Goal: Task Accomplishment & Management: Use online tool/utility

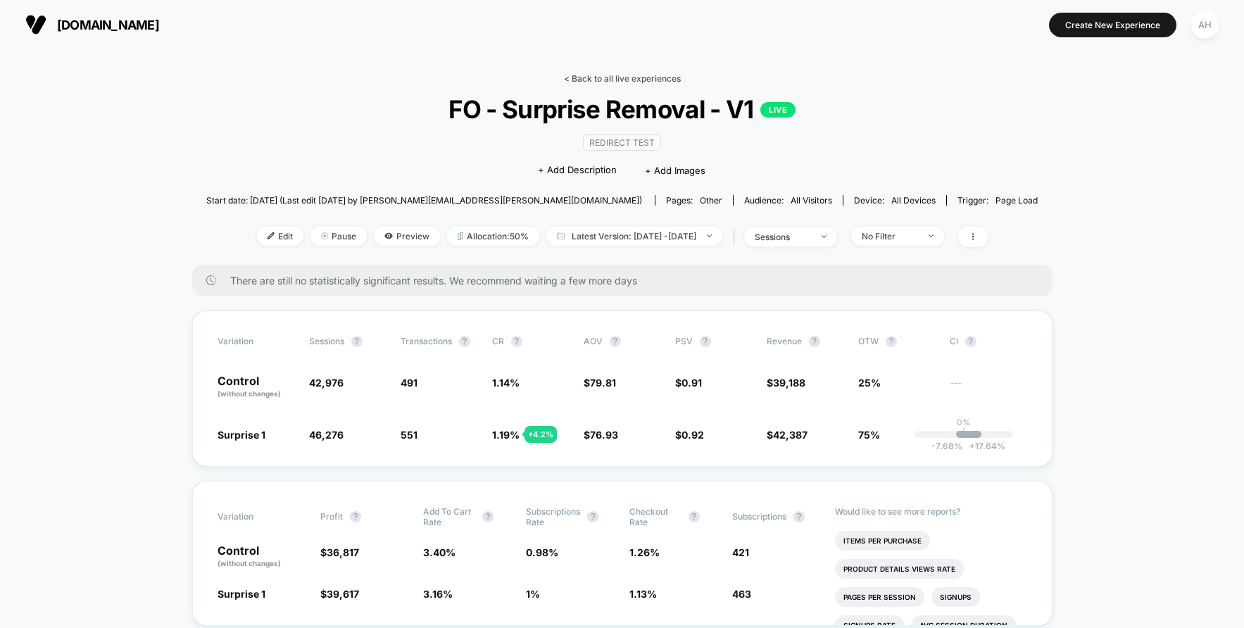
click at [599, 77] on link "< Back to all live experiences" at bounding box center [622, 78] width 117 height 11
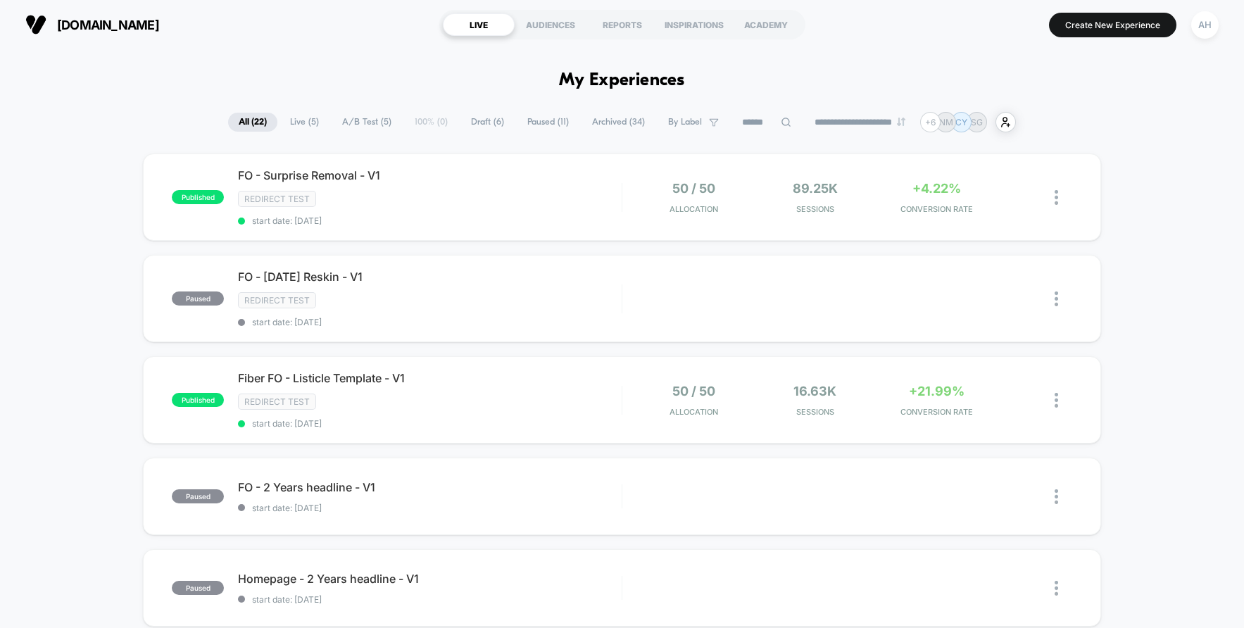
click at [558, 418] on span "start date: [DATE]" at bounding box center [430, 423] width 384 height 11
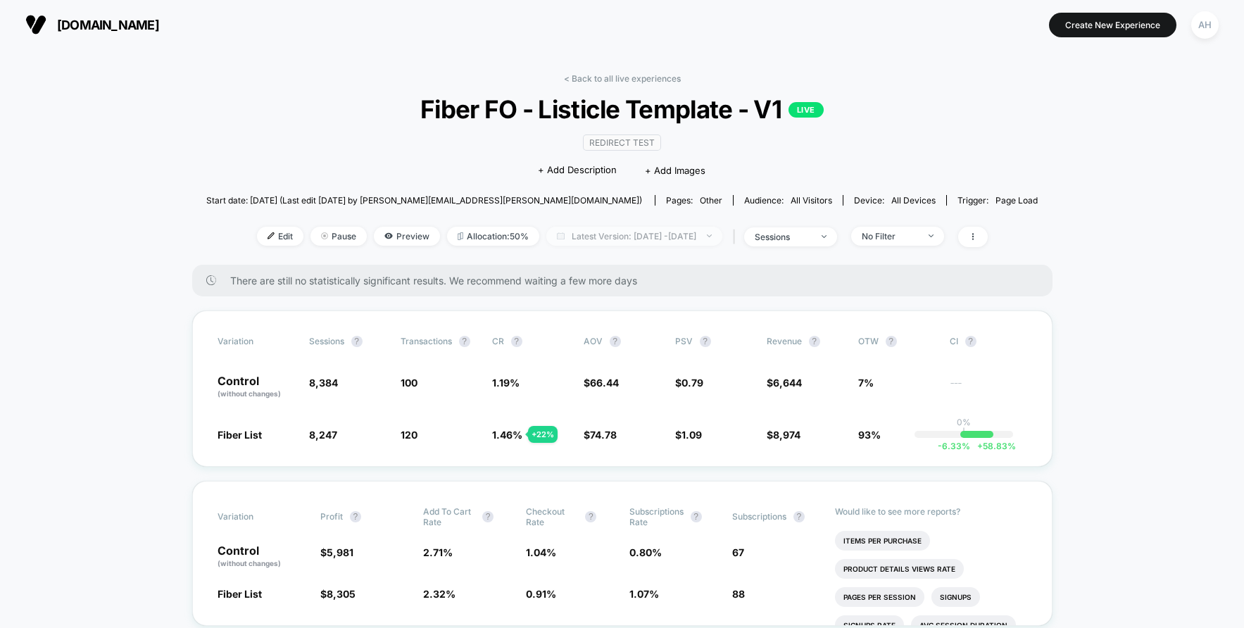
click at [650, 231] on span "Latest Version: [DATE] - [DATE]" at bounding box center [634, 236] width 176 height 19
select select "*"
select select "****"
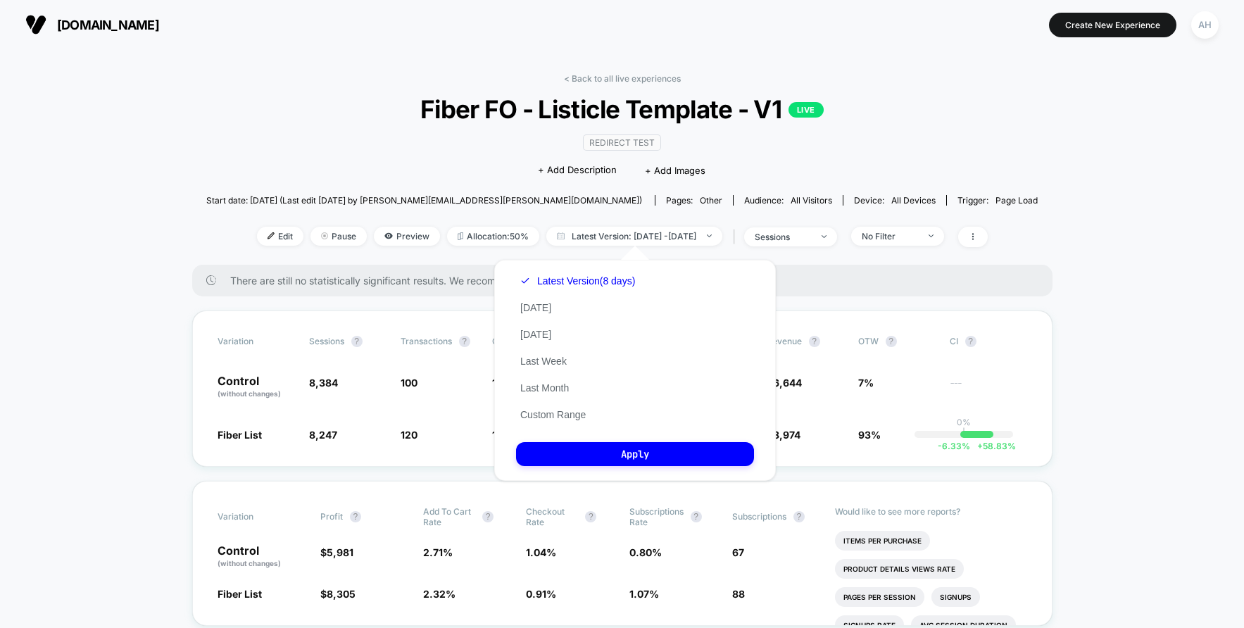
click at [570, 422] on div "Latest Version (8 days) Today Yesterday Last Week Last Month Custom Range" at bounding box center [577, 348] width 123 height 161
click at [558, 420] on button "Custom Range" at bounding box center [553, 414] width 74 height 13
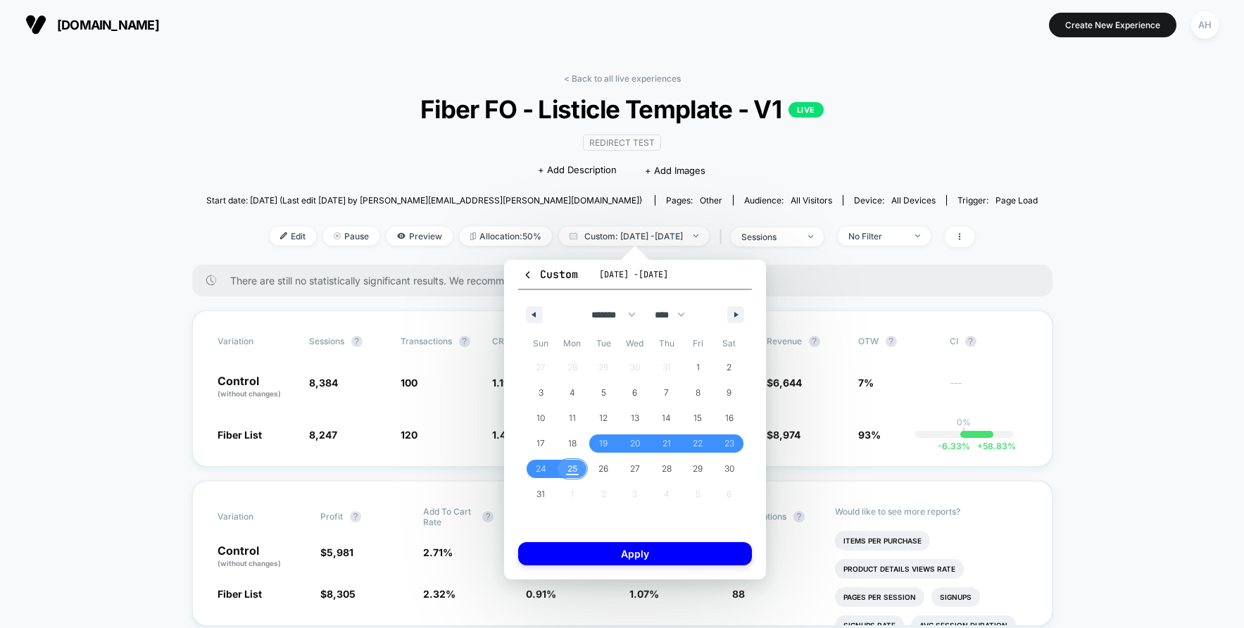
click at [580, 468] on span "25" at bounding box center [573, 469] width 32 height 18
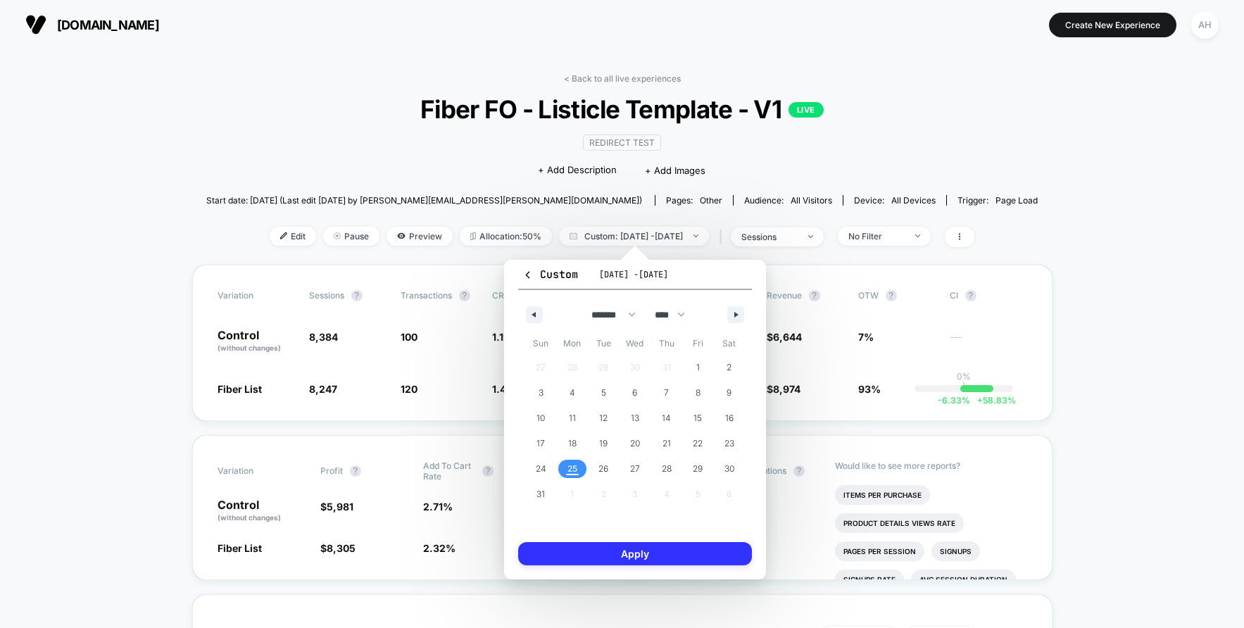
click at [593, 557] on button "Apply" at bounding box center [635, 553] width 234 height 23
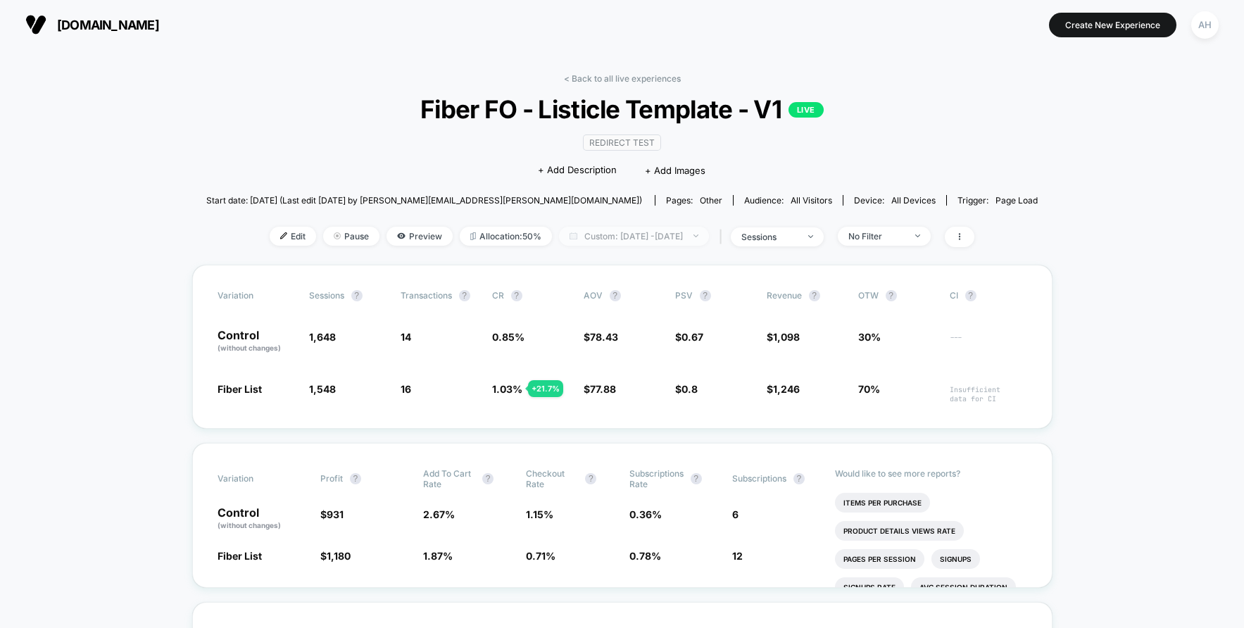
click at [687, 234] on span "Custom: Aug 25, 2025 - Aug 25, 2025" at bounding box center [634, 236] width 150 height 19
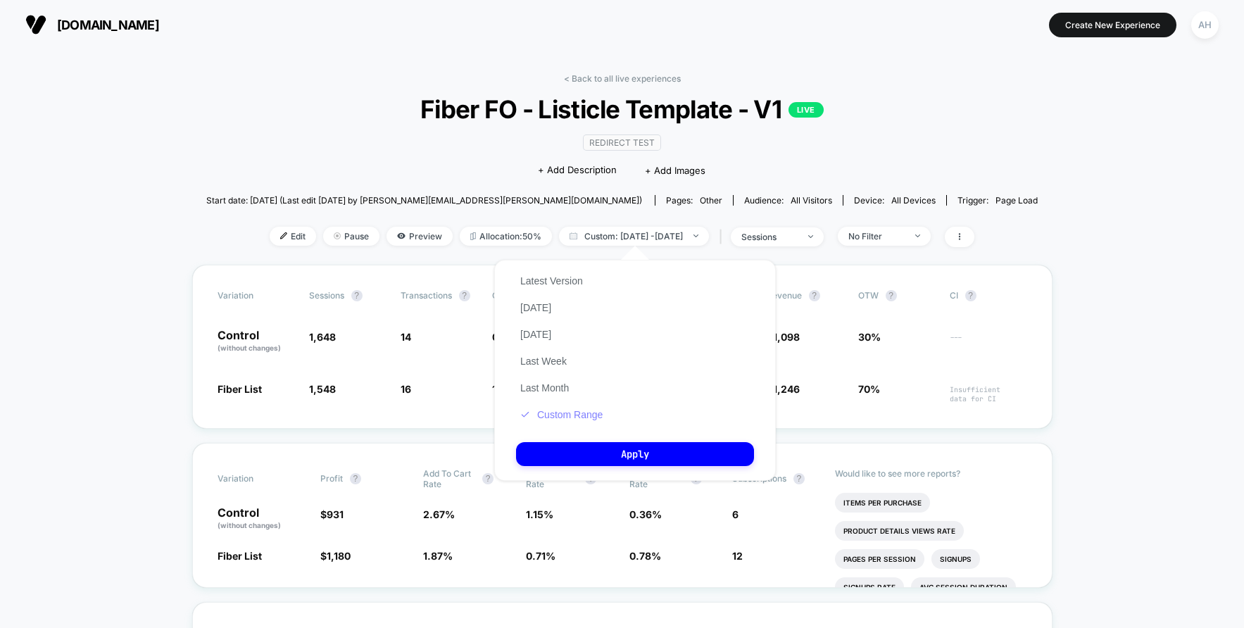
click at [576, 418] on button "Custom Range" at bounding box center [561, 414] width 91 height 13
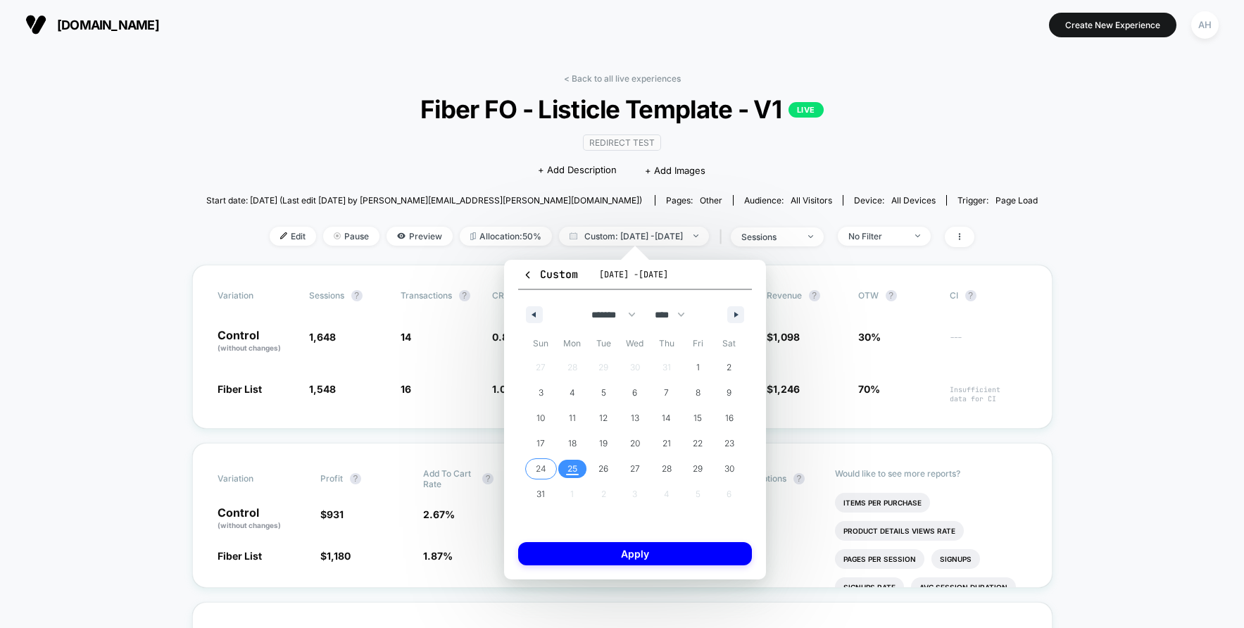
click at [539, 471] on span "24" at bounding box center [541, 468] width 11 height 25
click at [553, 563] on button "Apply" at bounding box center [635, 553] width 234 height 23
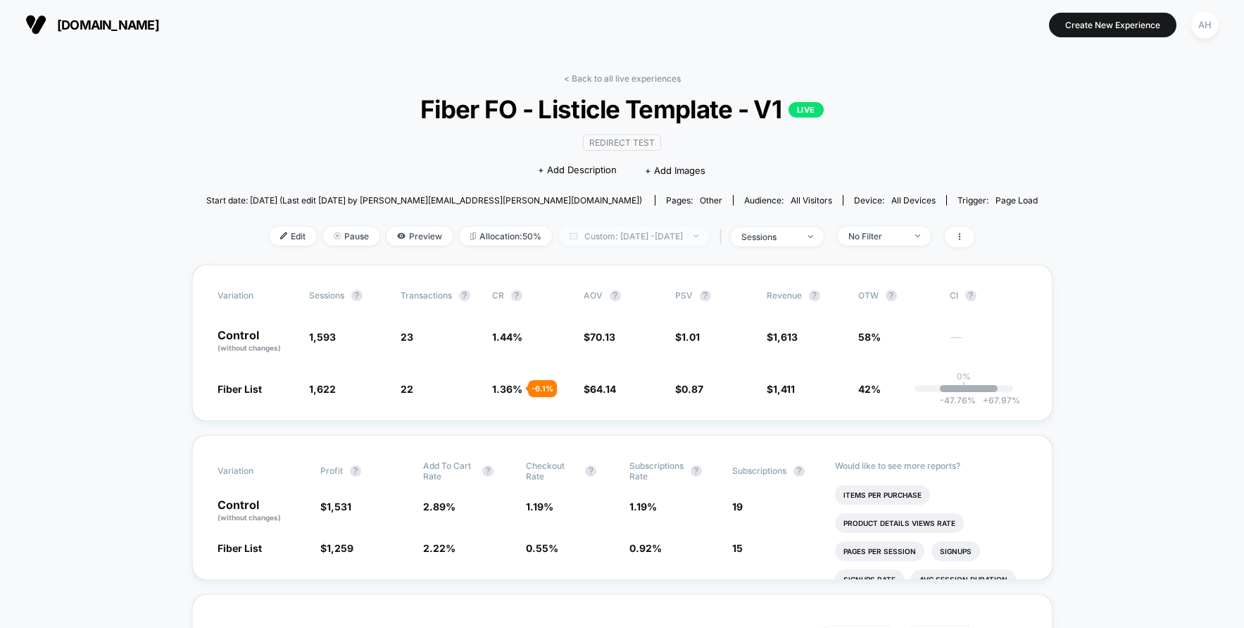
click at [589, 234] on span "Custom: Aug 24, 2025 - Aug 24, 2025" at bounding box center [634, 236] width 150 height 19
select select "*"
select select "****"
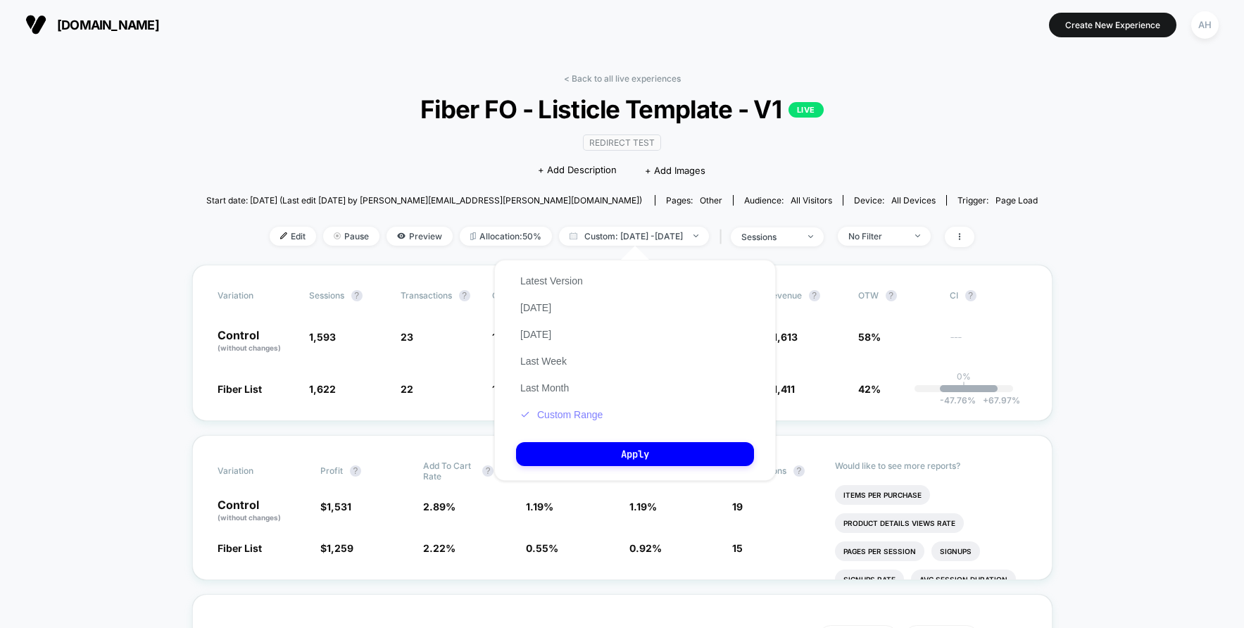
click at [552, 419] on button "Custom Range" at bounding box center [561, 414] width 91 height 13
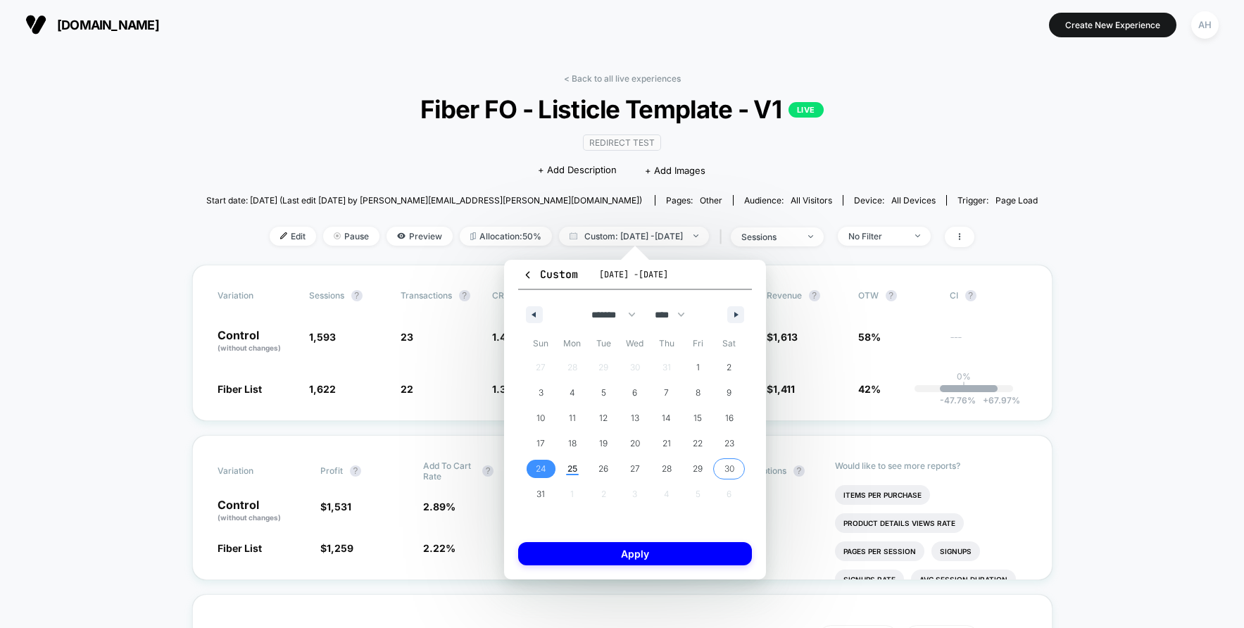
click at [732, 453] on span "23" at bounding box center [730, 443] width 10 height 25
click at [731, 447] on span "23" at bounding box center [730, 443] width 10 height 25
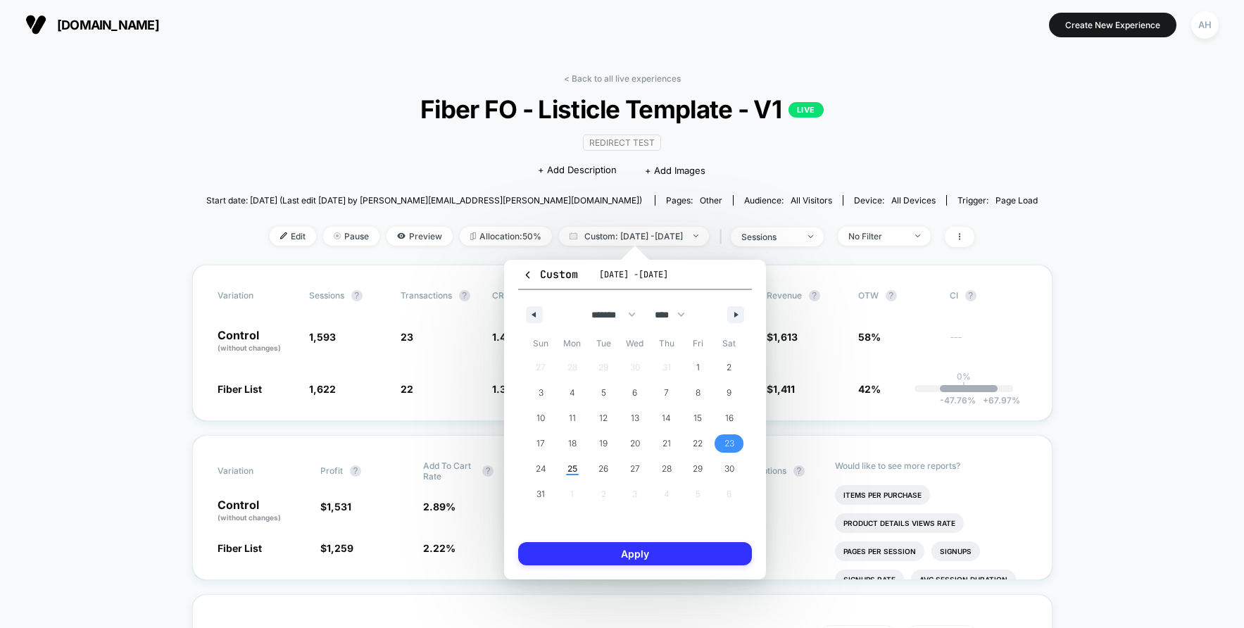
click at [688, 561] on button "Apply" at bounding box center [635, 553] width 234 height 23
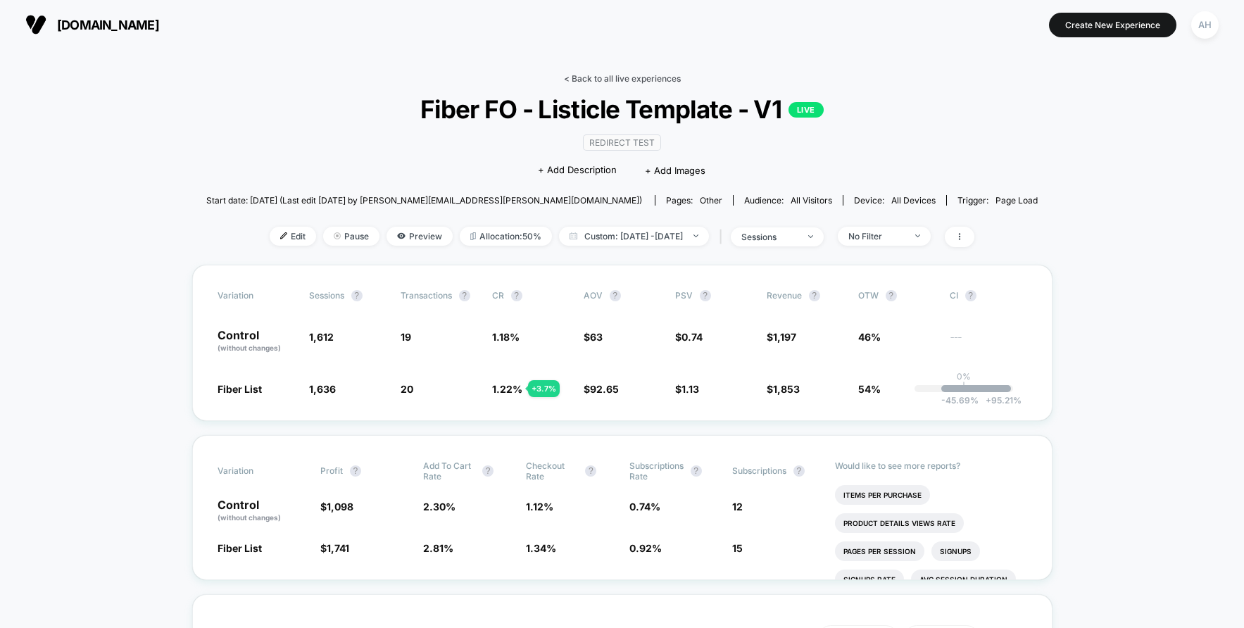
click at [610, 78] on link "< Back to all live experiences" at bounding box center [622, 78] width 117 height 11
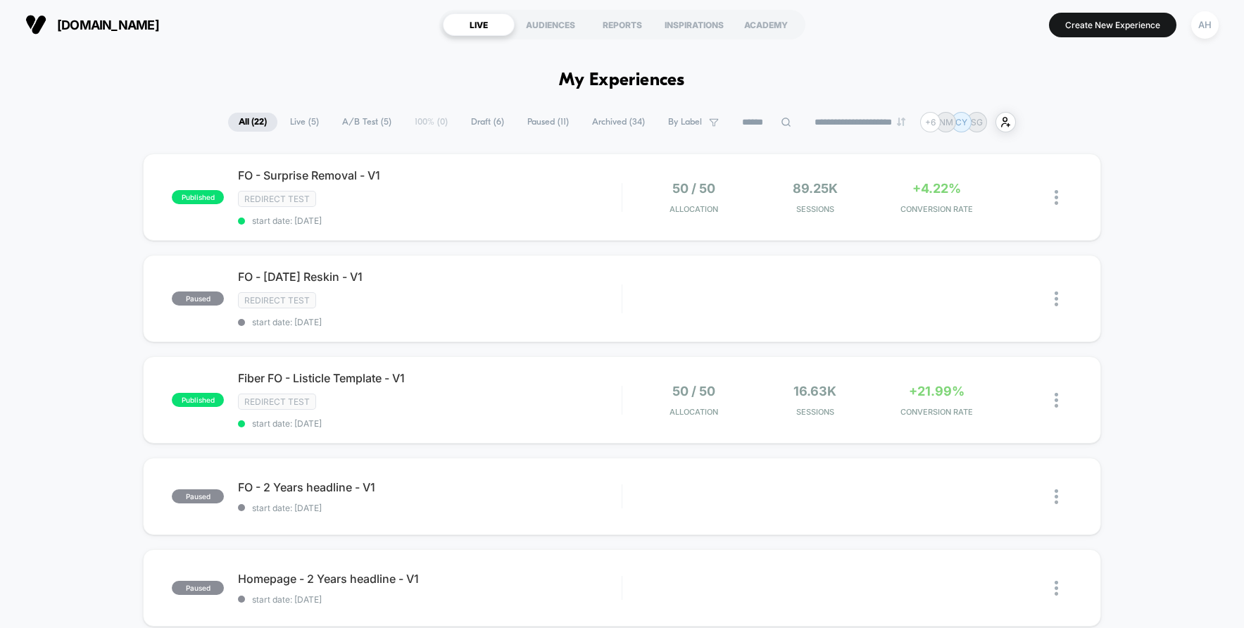
click at [297, 39] on section "[DOMAIN_NAME]" at bounding box center [218, 24] width 394 height 35
drag, startPoint x: 1110, startPoint y: 25, endPoint x: 1114, endPoint y: 48, distance: 22.8
click at [1112, 61] on div "**********" at bounding box center [622, 314] width 1244 height 628
click at [1114, 27] on button "Create New Experience" at bounding box center [1112, 25] width 127 height 25
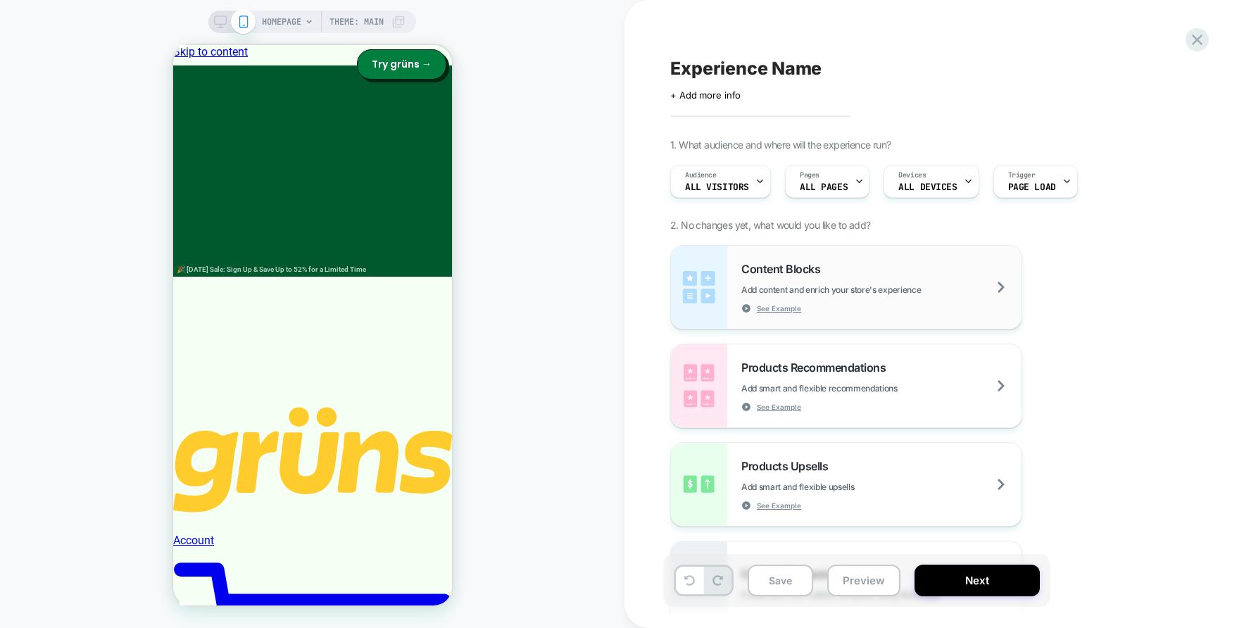
scroll to position [205, 0]
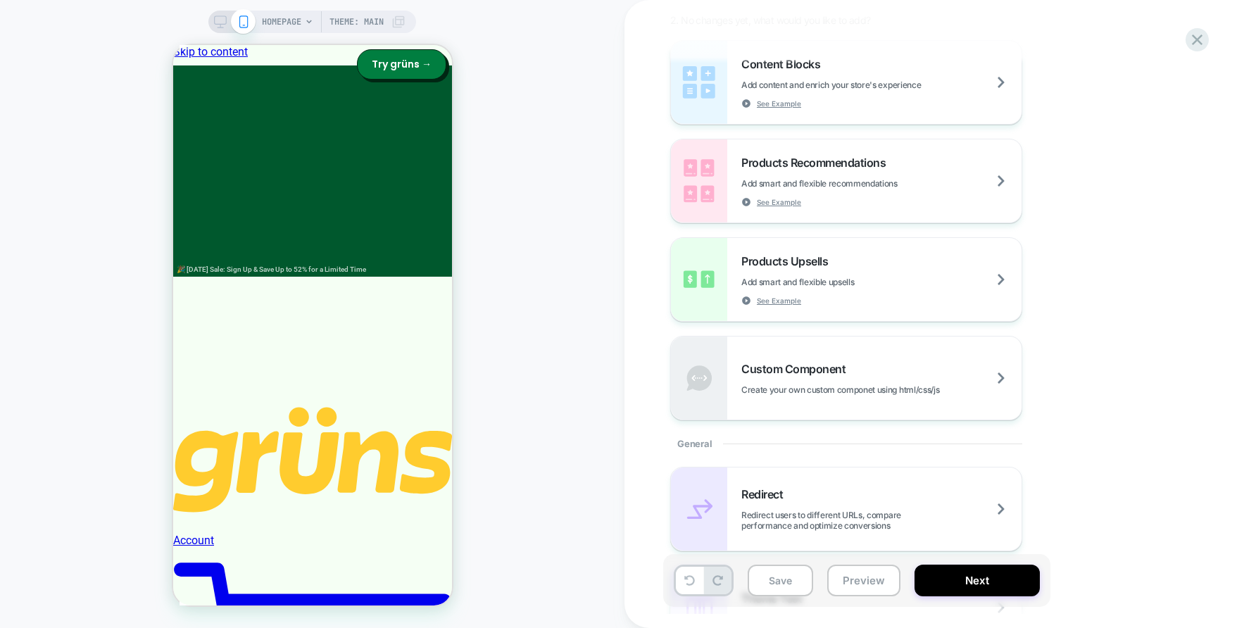
click at [278, 20] on span "HOMEPAGE" at bounding box center [281, 22] width 39 height 23
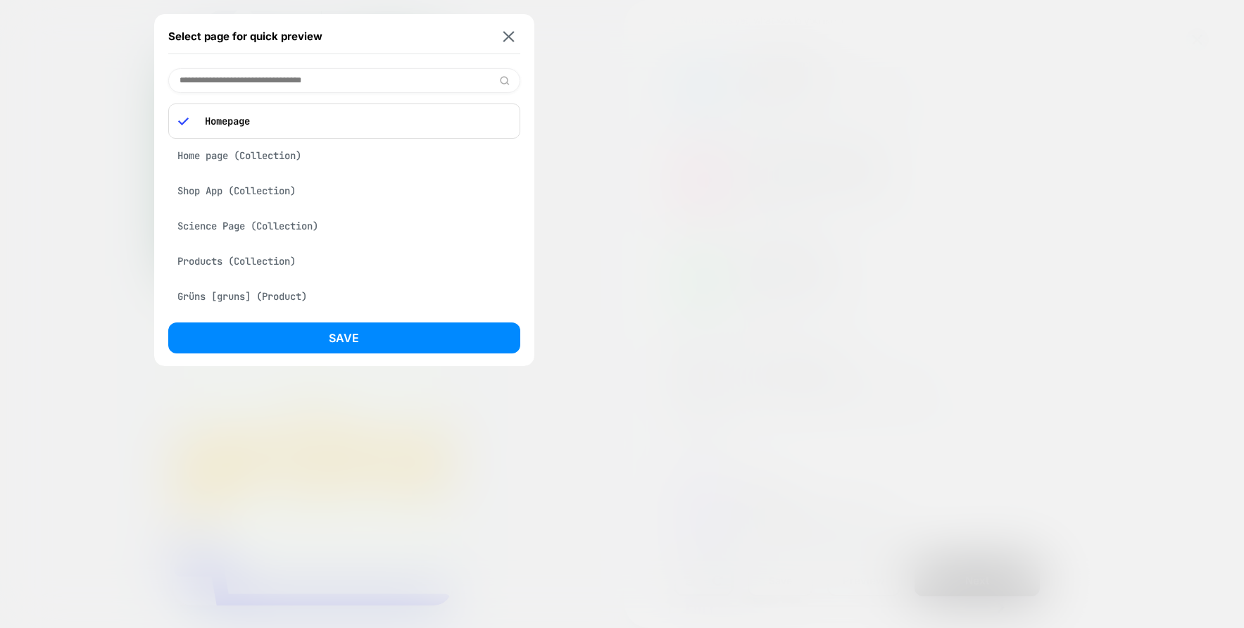
click at [288, 73] on input at bounding box center [344, 80] width 352 height 25
paste input "**********"
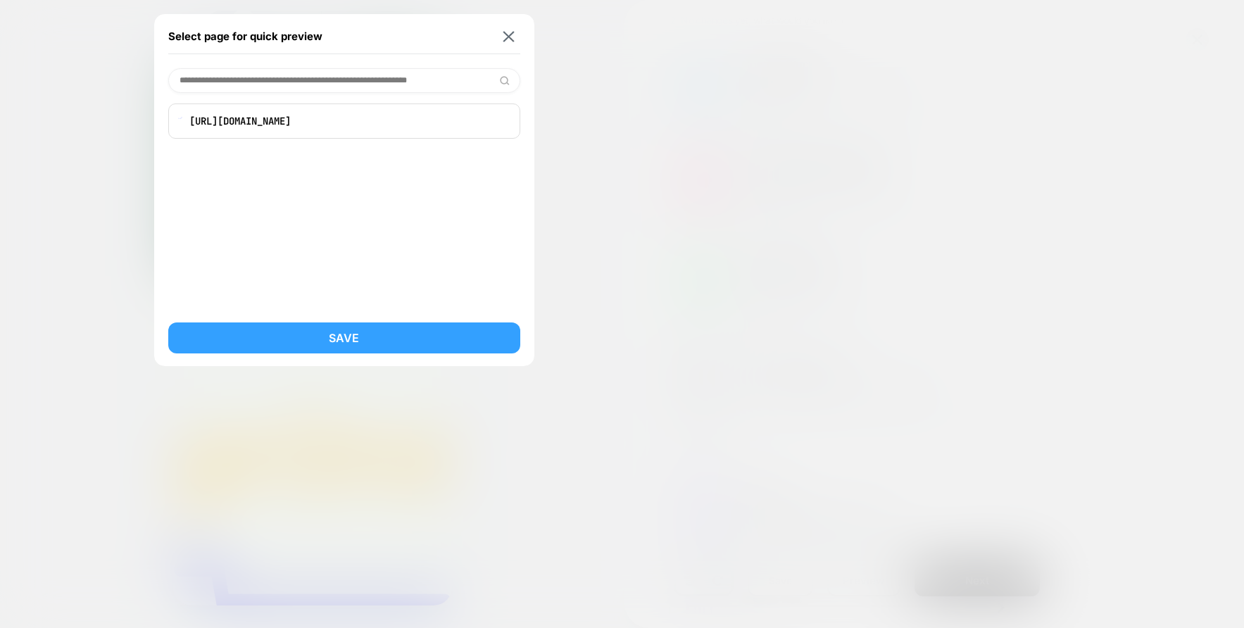
type input "**********"
click at [354, 332] on button "Save" at bounding box center [344, 338] width 352 height 31
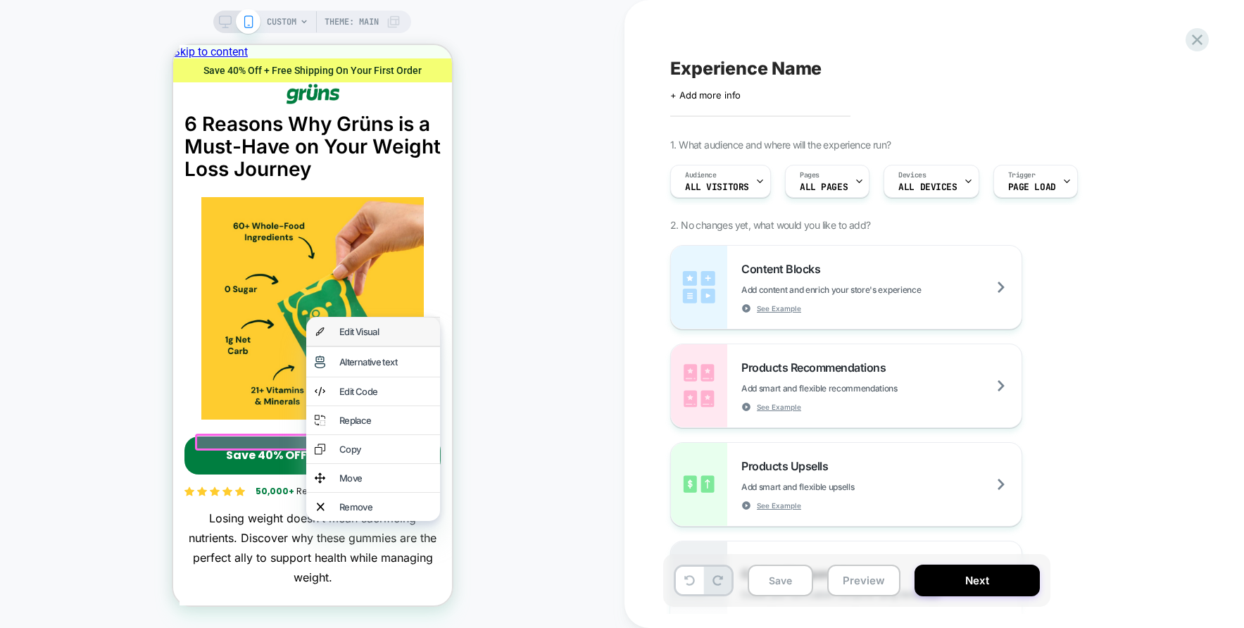
click at [363, 337] on div "Edit Visual" at bounding box center [385, 331] width 92 height 11
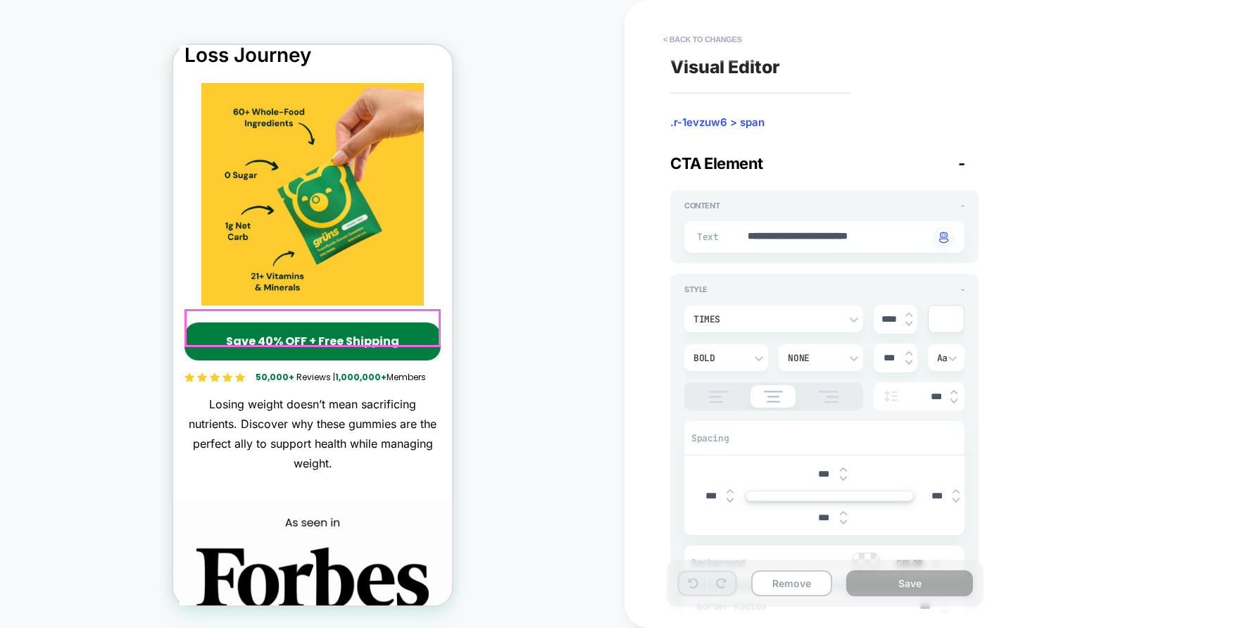
scroll to position [117, 0]
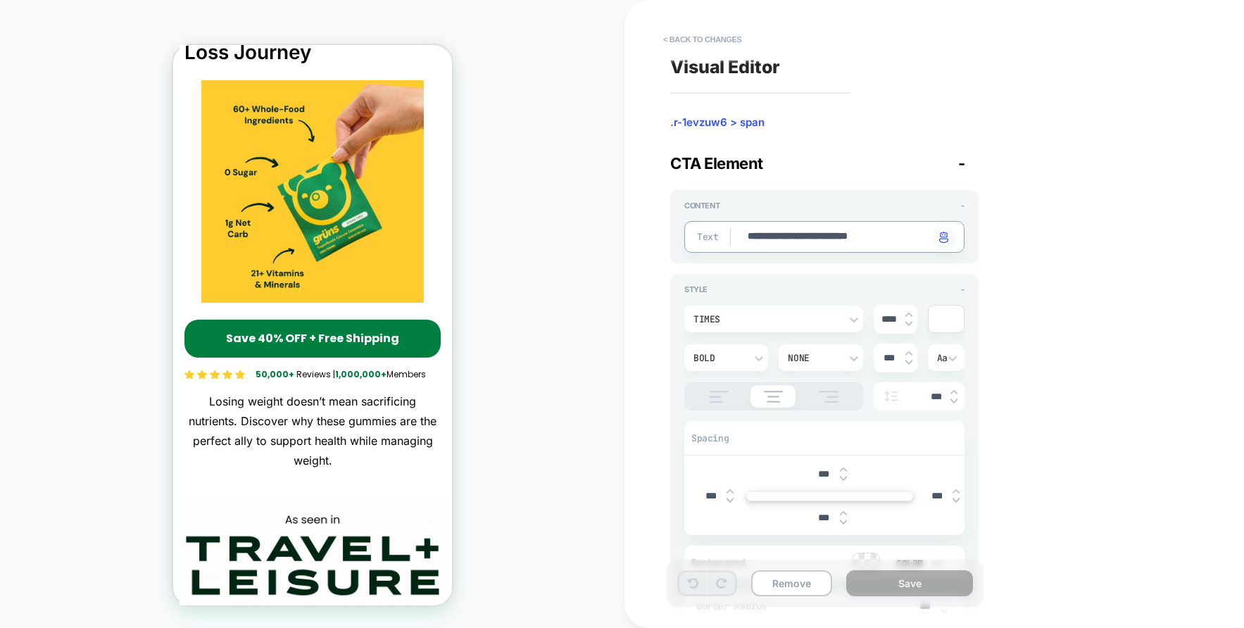
click at [789, 238] on textarea "**********" at bounding box center [838, 237] width 184 height 15
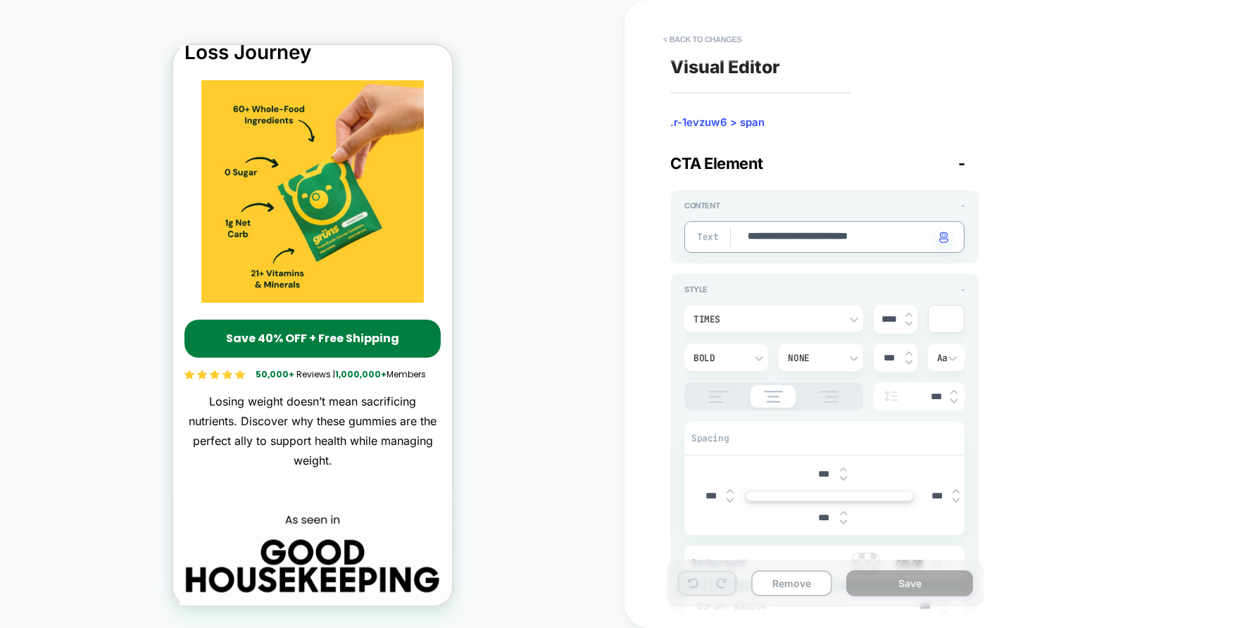
click at [789, 238] on textarea "**********" at bounding box center [838, 237] width 184 height 15
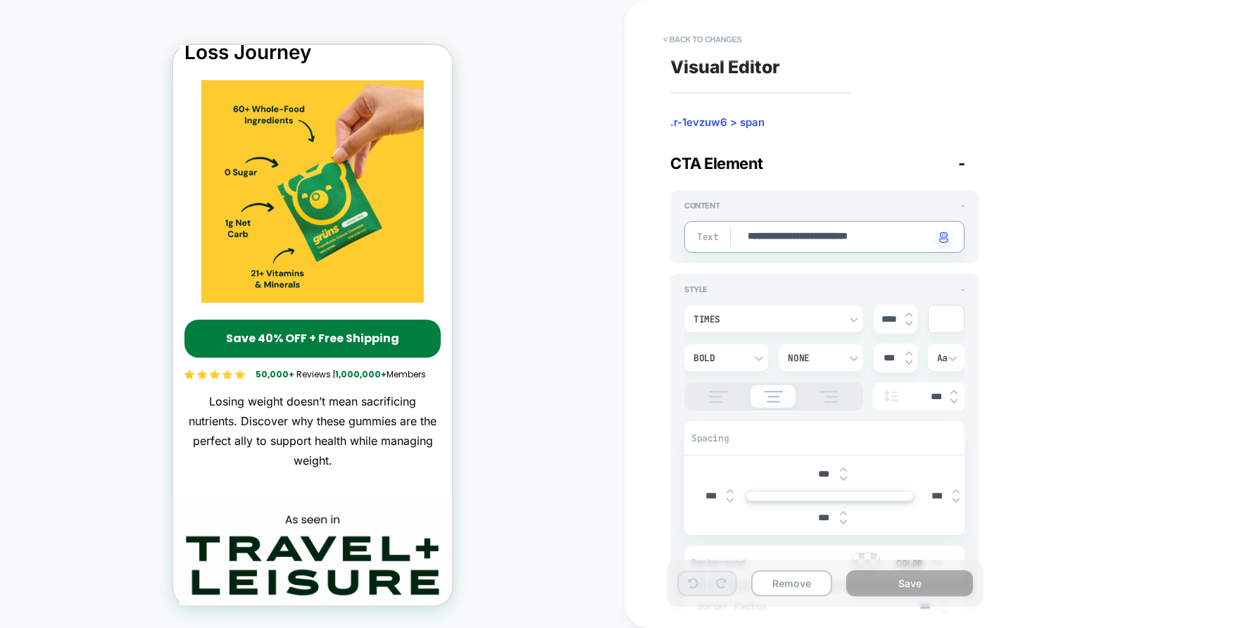
type textarea "*"
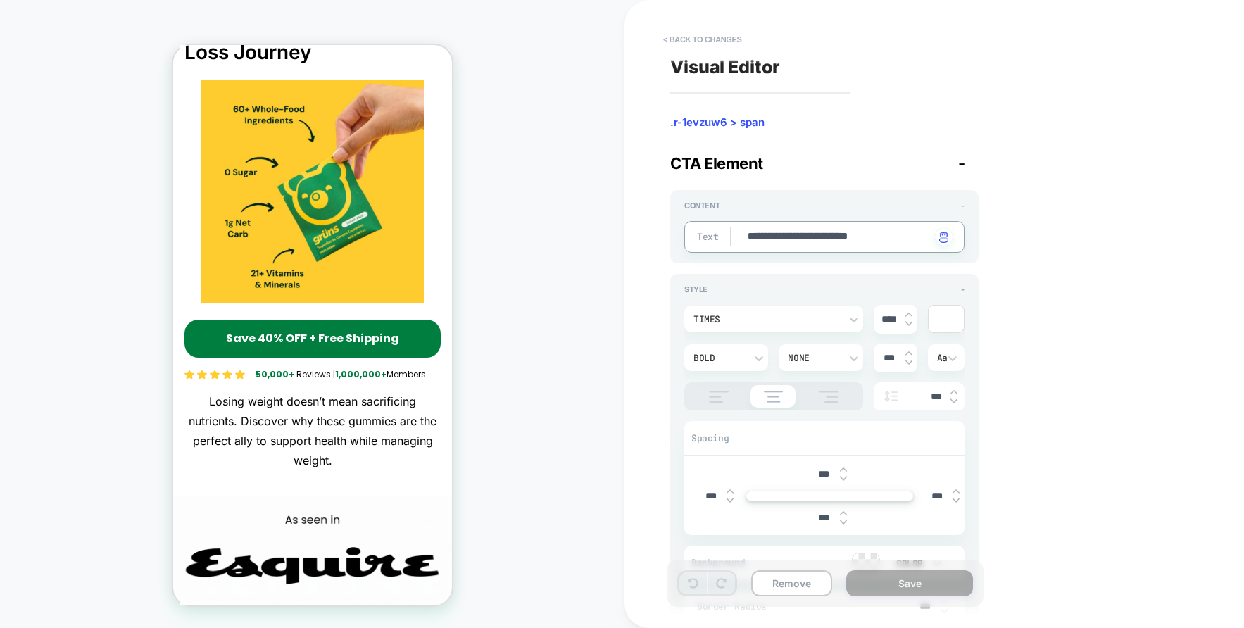
type textarea "*"
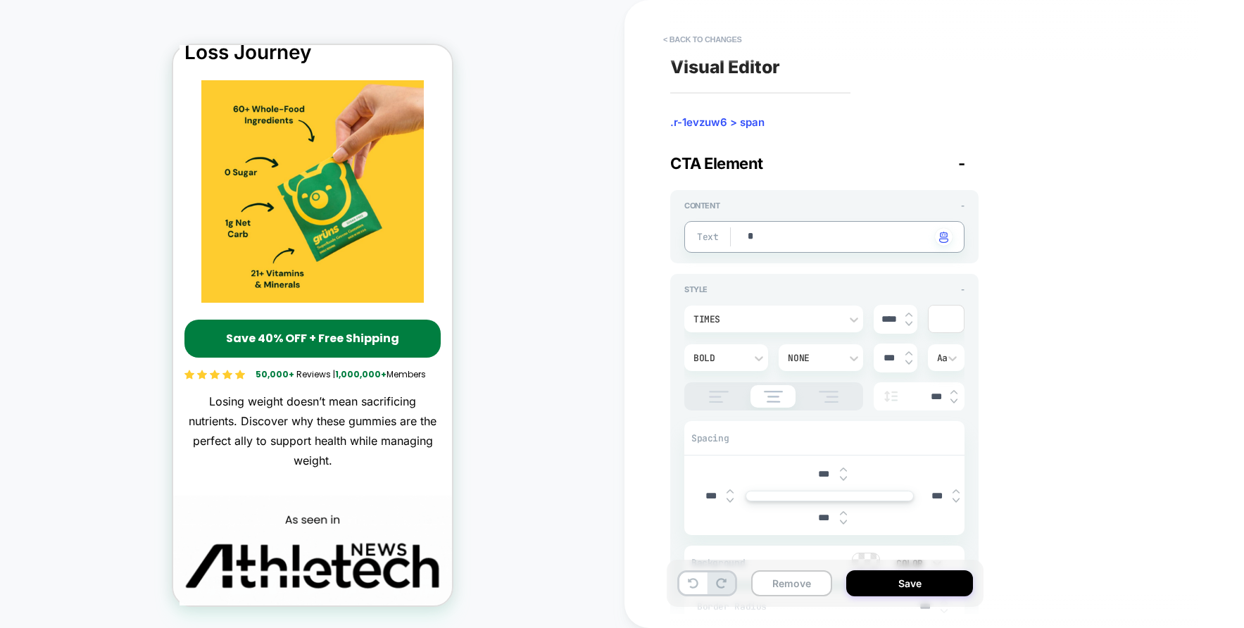
type textarea "*"
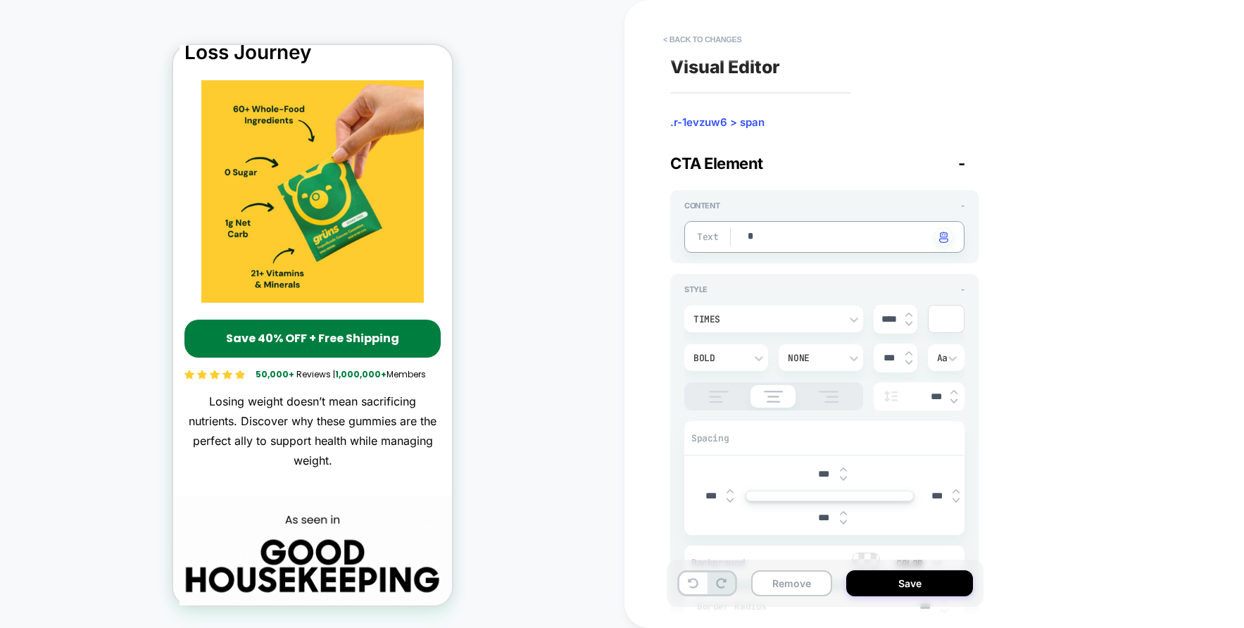
type textarea "**"
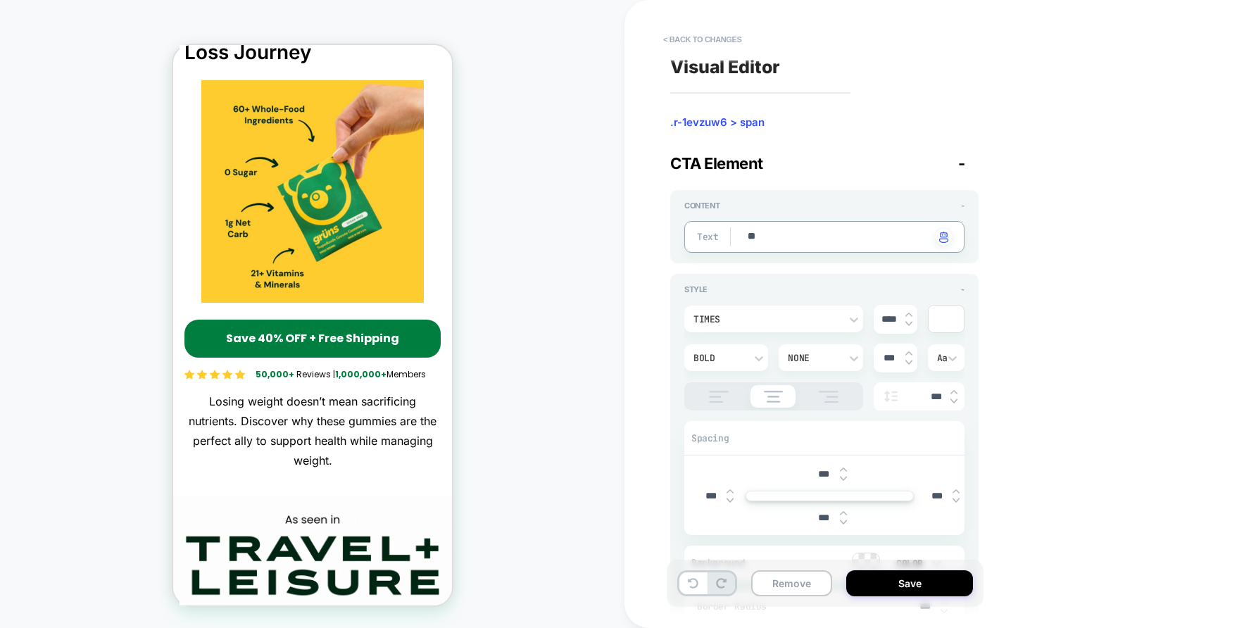
type textarea "*"
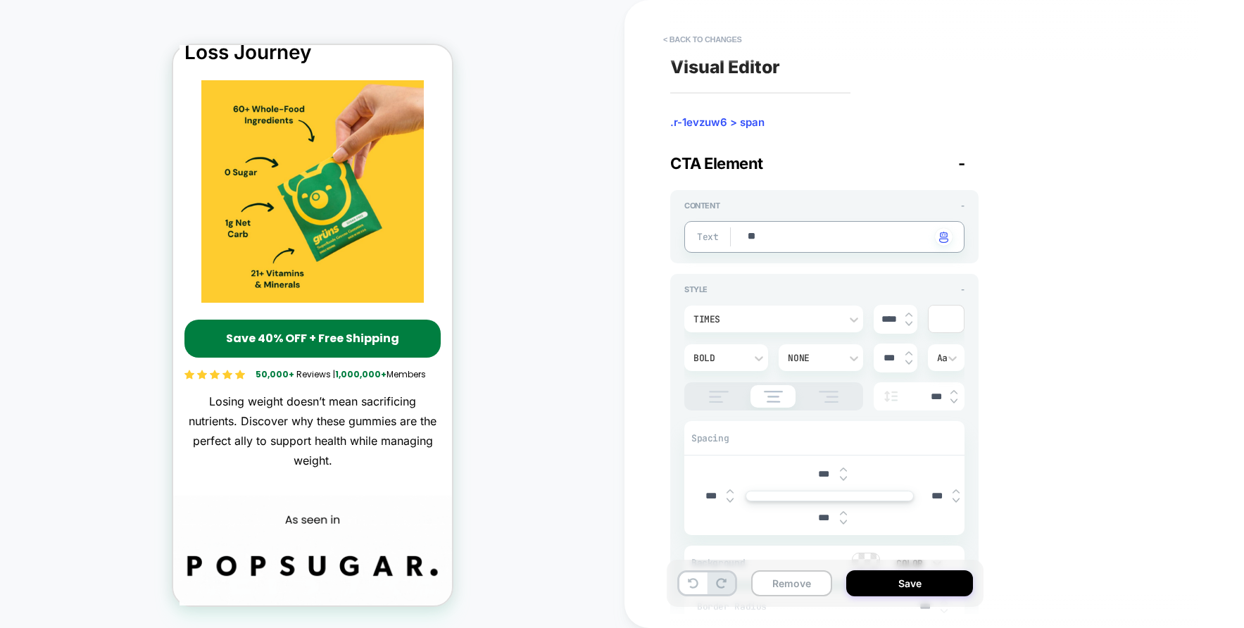
type textarea "***"
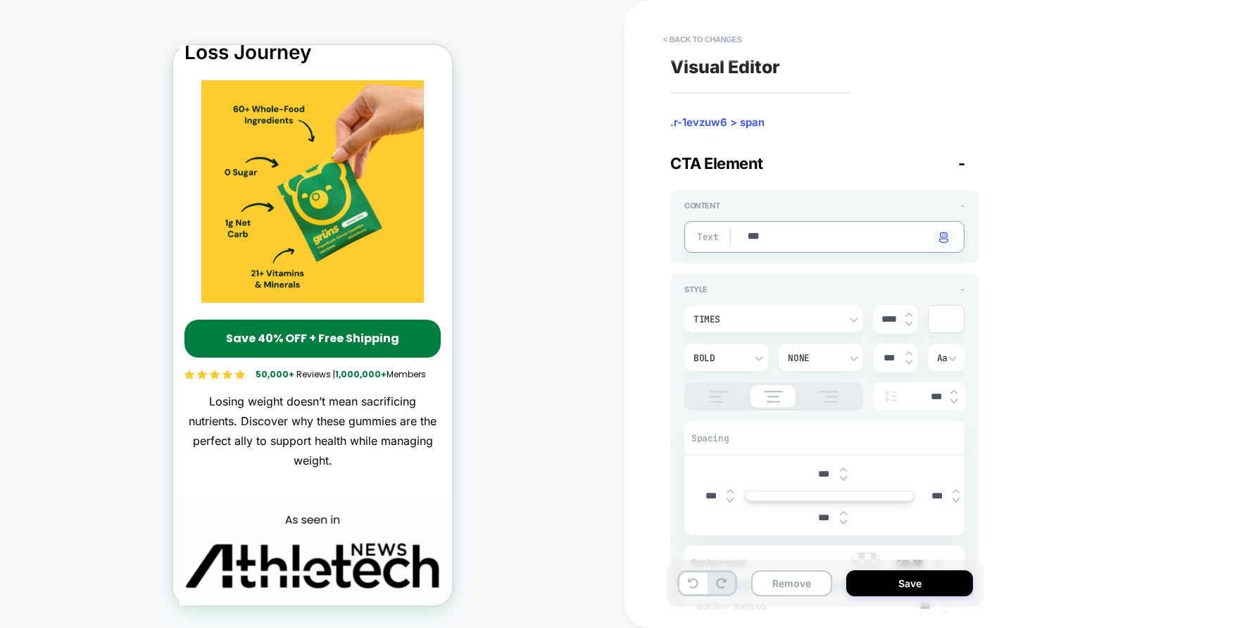
type textarea "*"
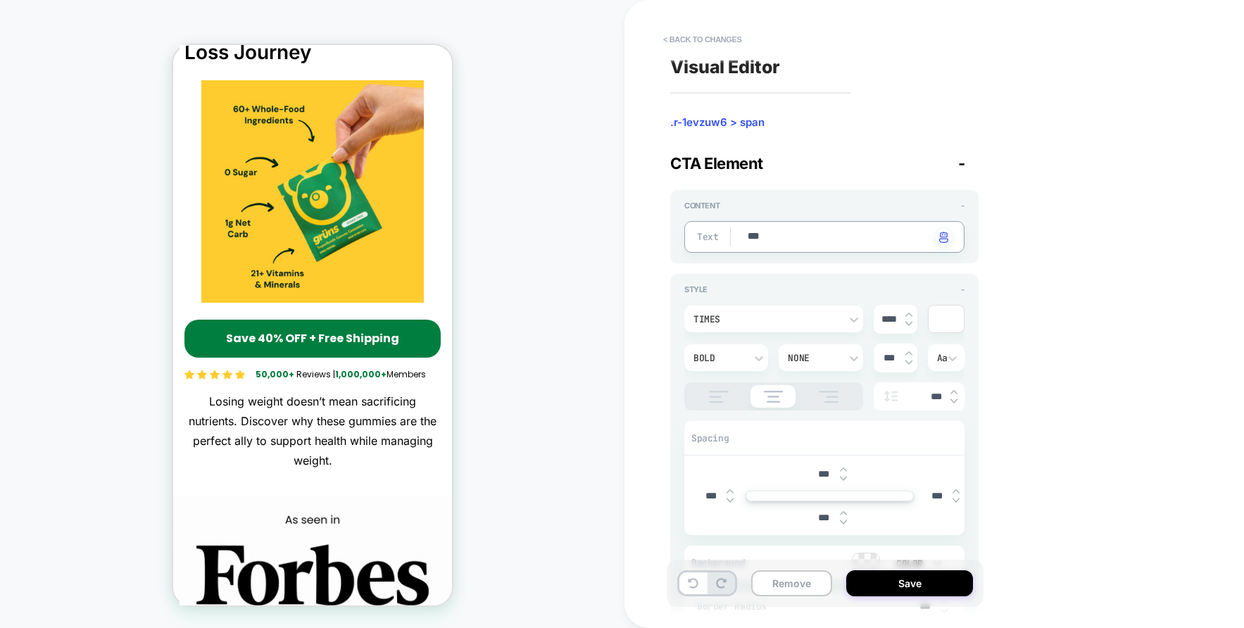
type textarea "****"
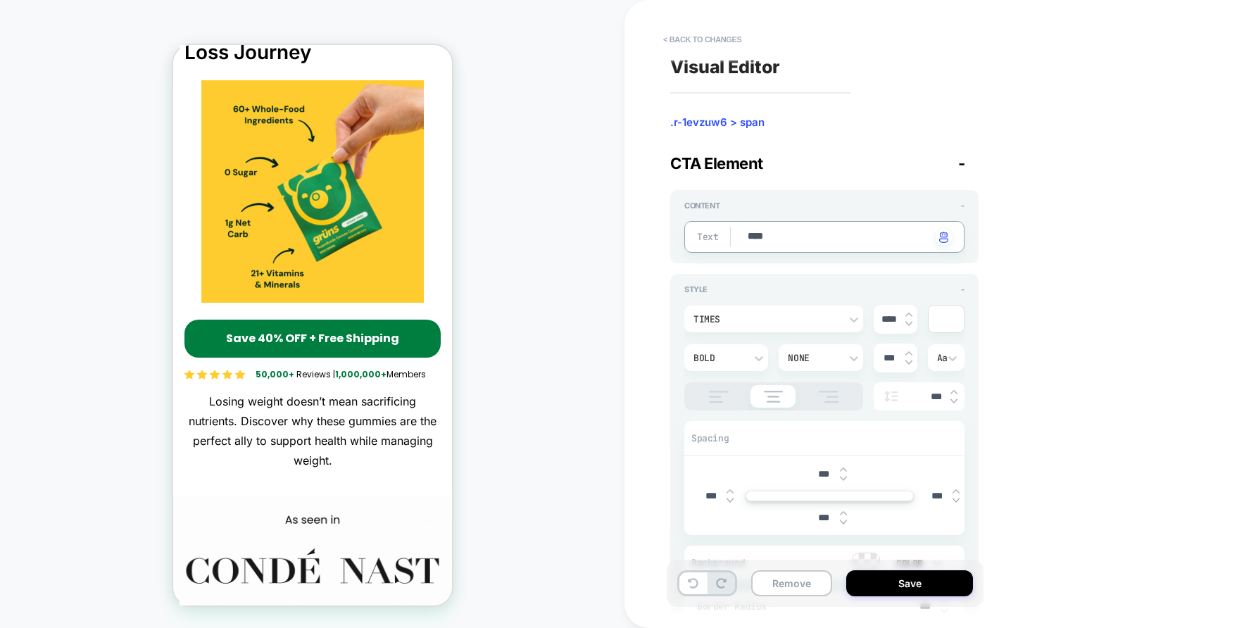
type textarea "*"
type textarea "*****"
type textarea "*"
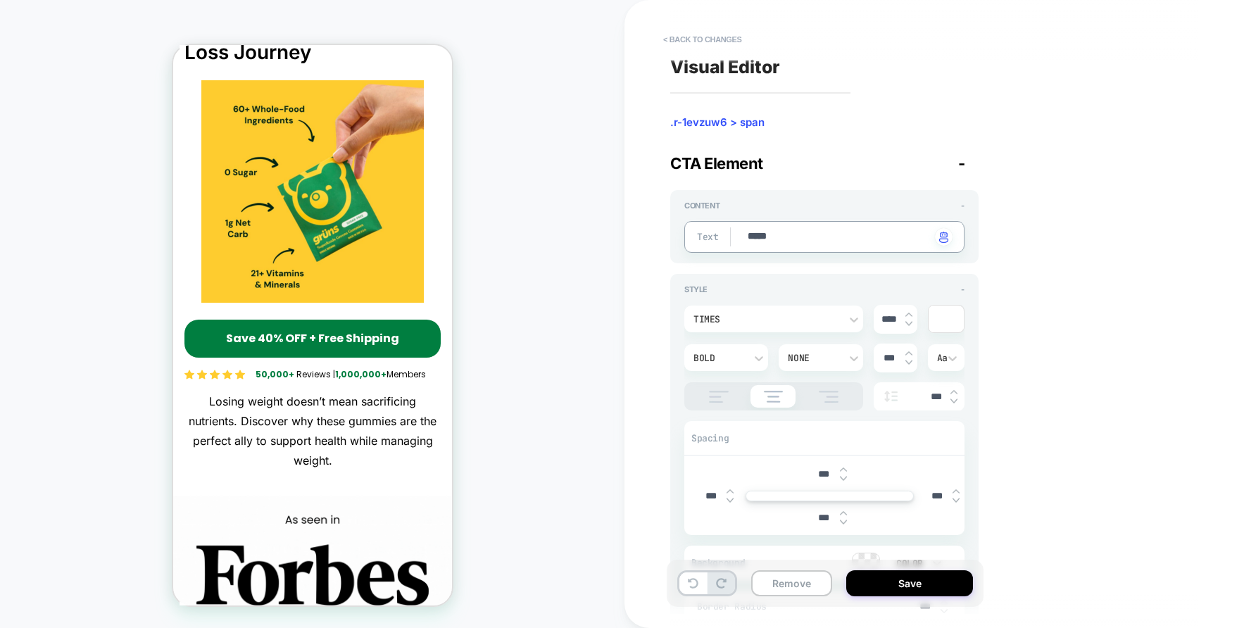
type textarea "*****"
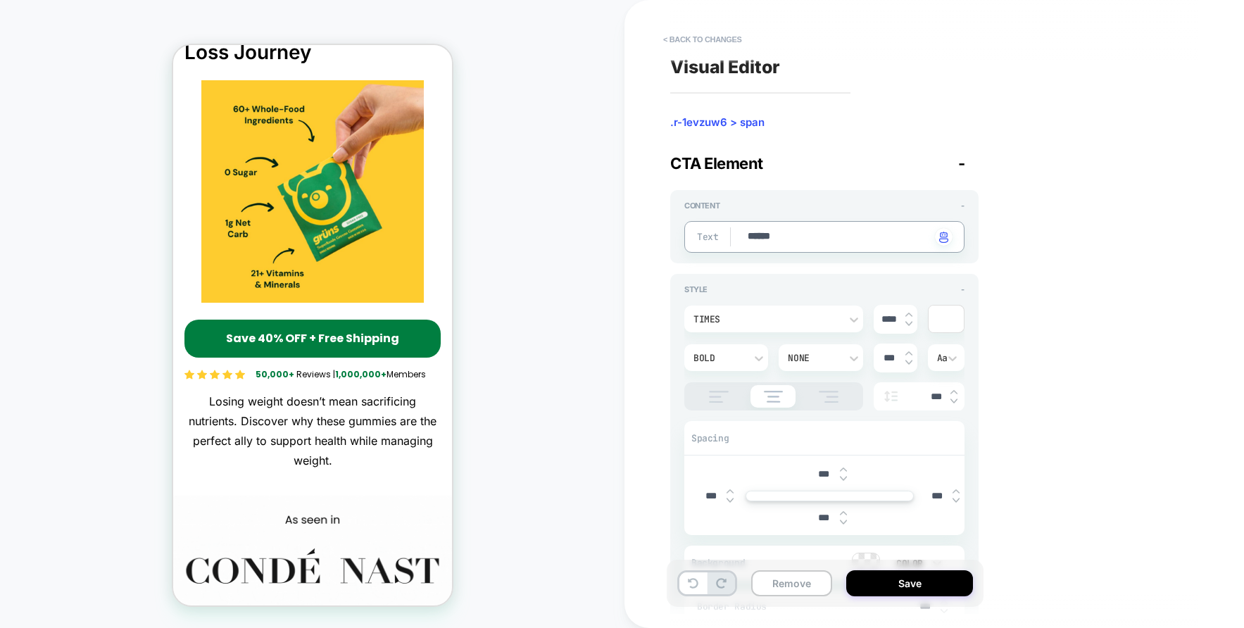
type textarea "*"
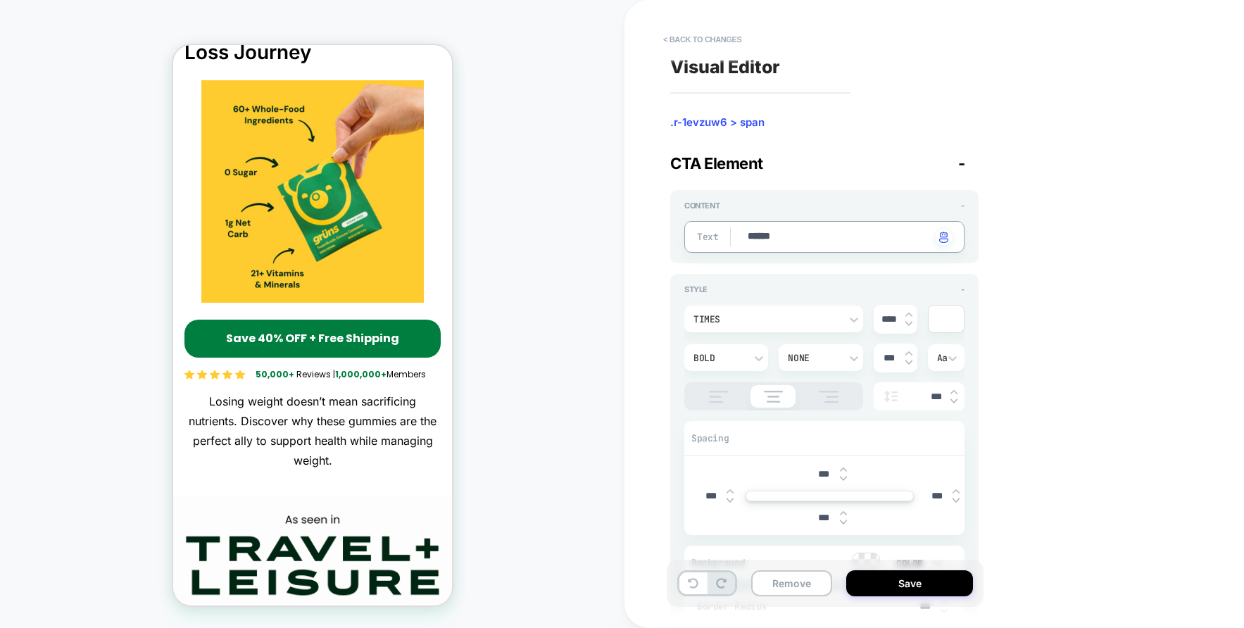
type textarea "*****"
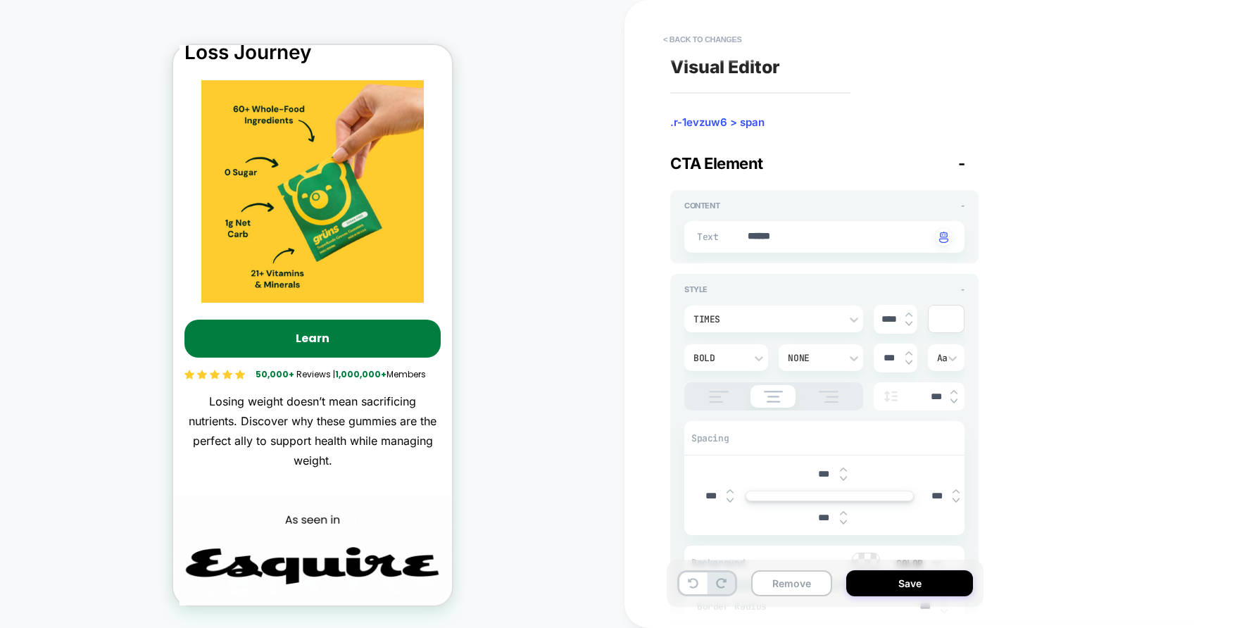
click at [789, 245] on div "Text ***** Click to change to alternative text" at bounding box center [824, 237] width 280 height 32
type textarea "*"
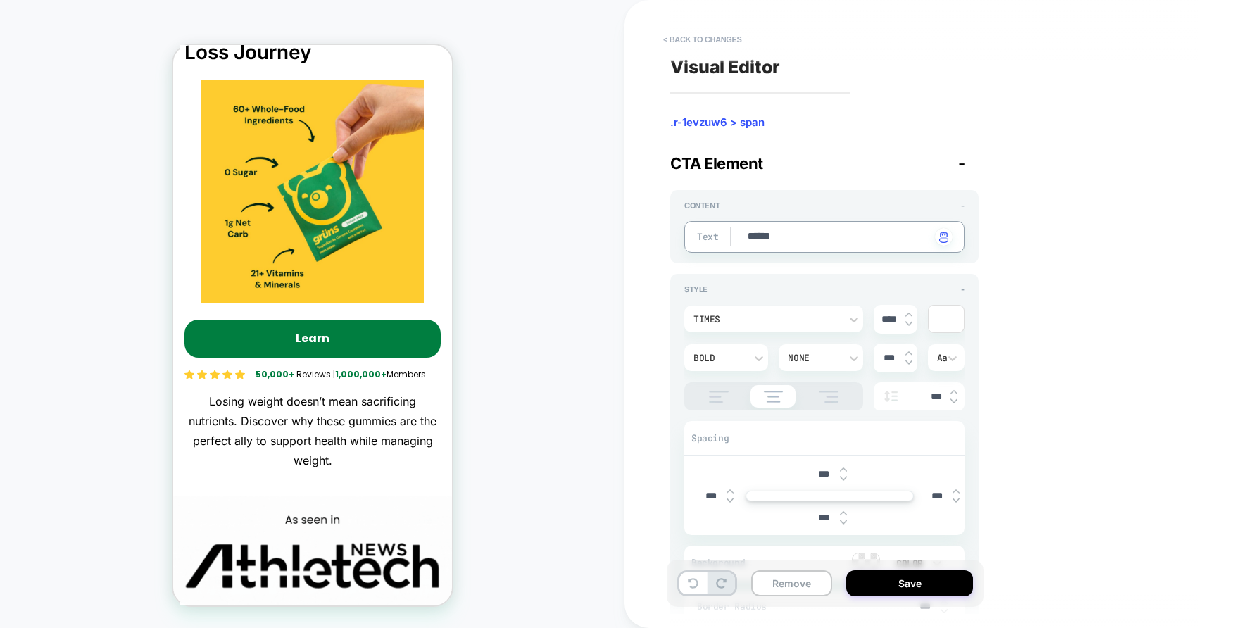
type textarea "*******"
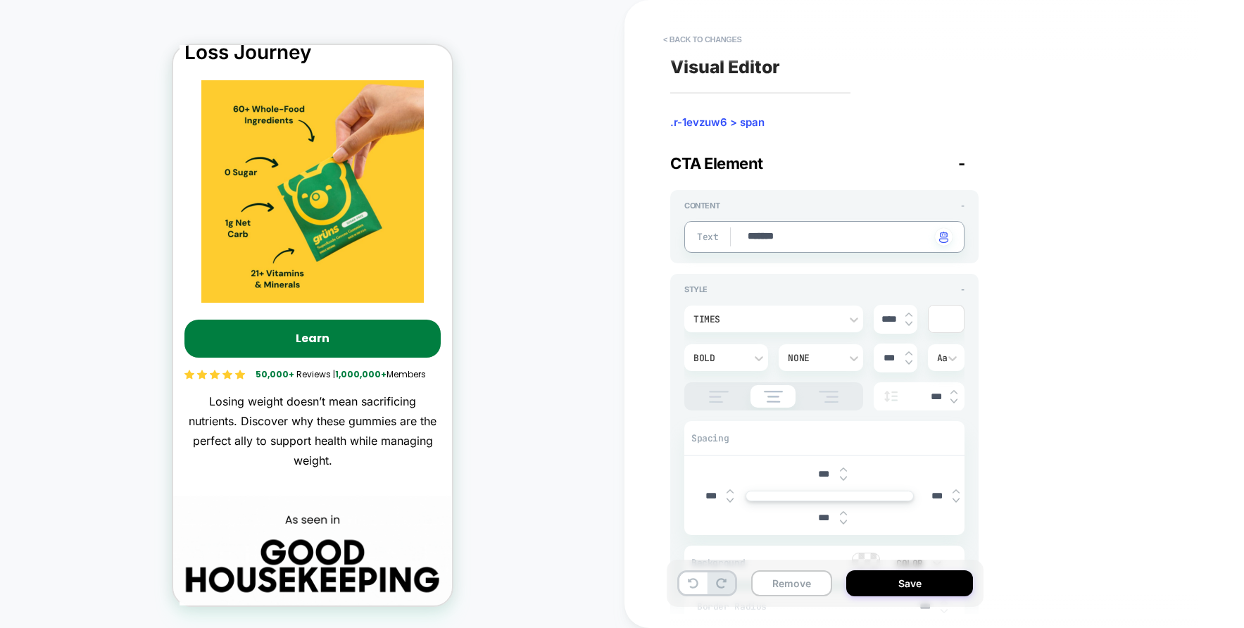
type textarea "*"
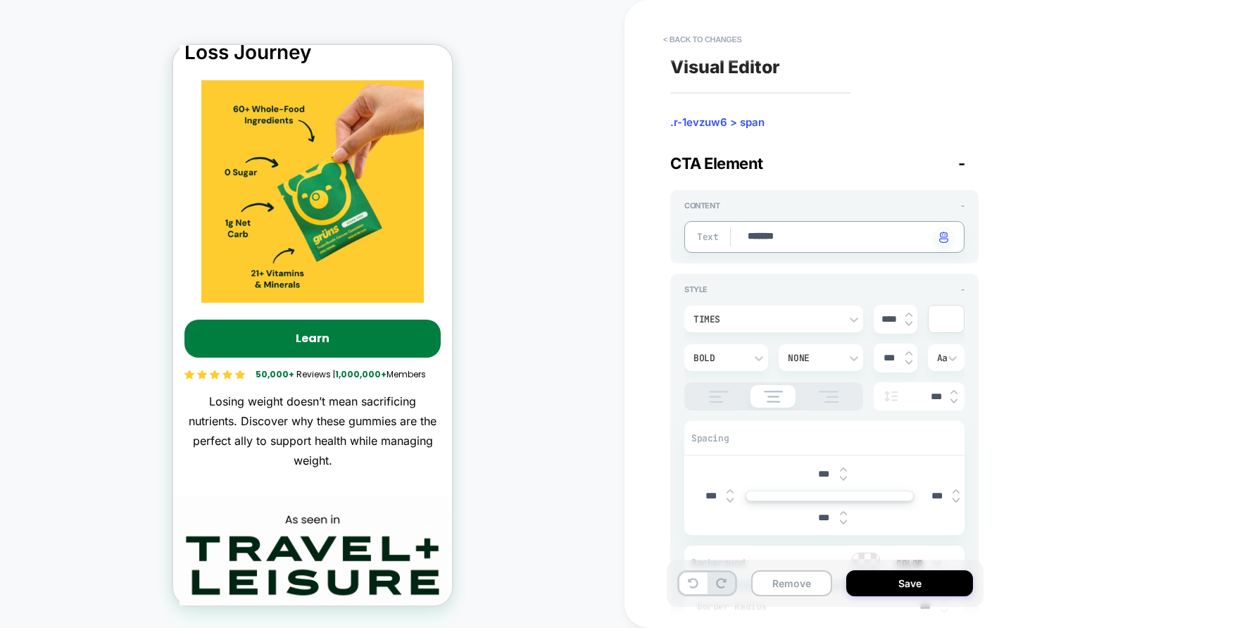
type textarea "********"
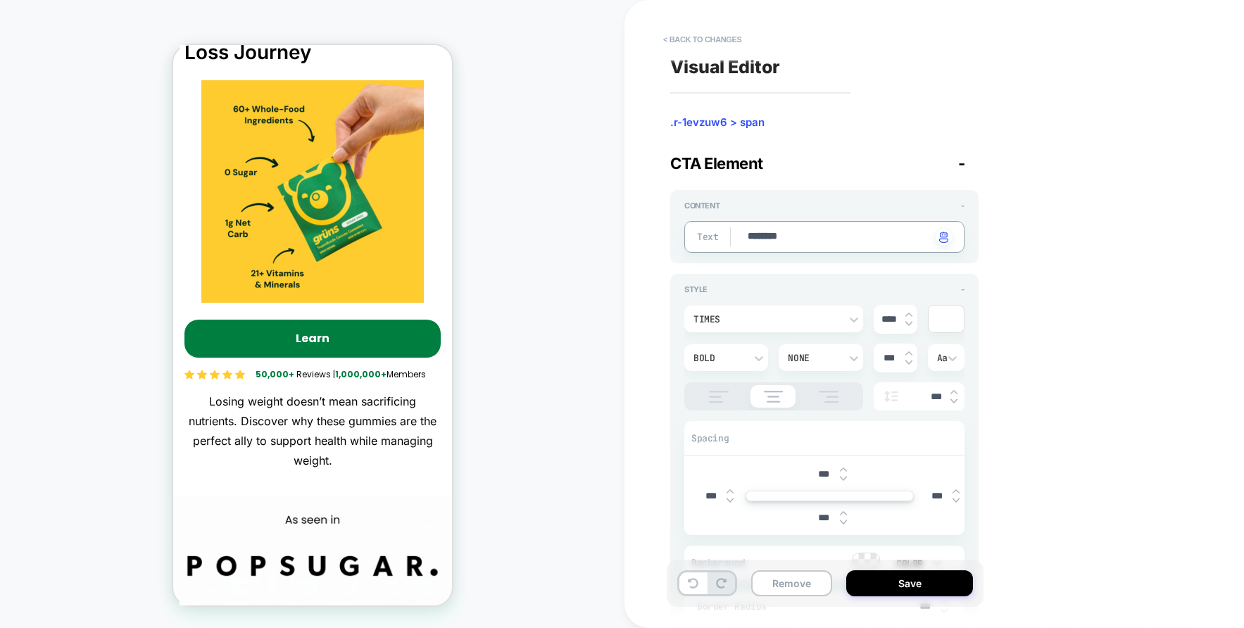
type textarea "*"
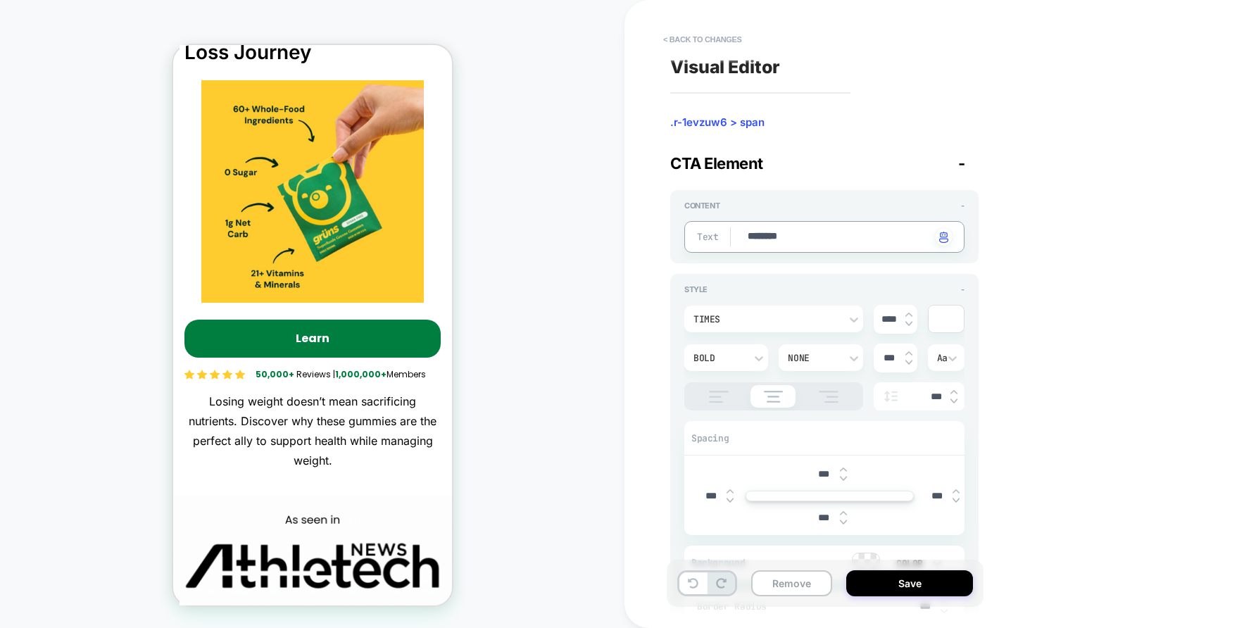
type textarea "*********"
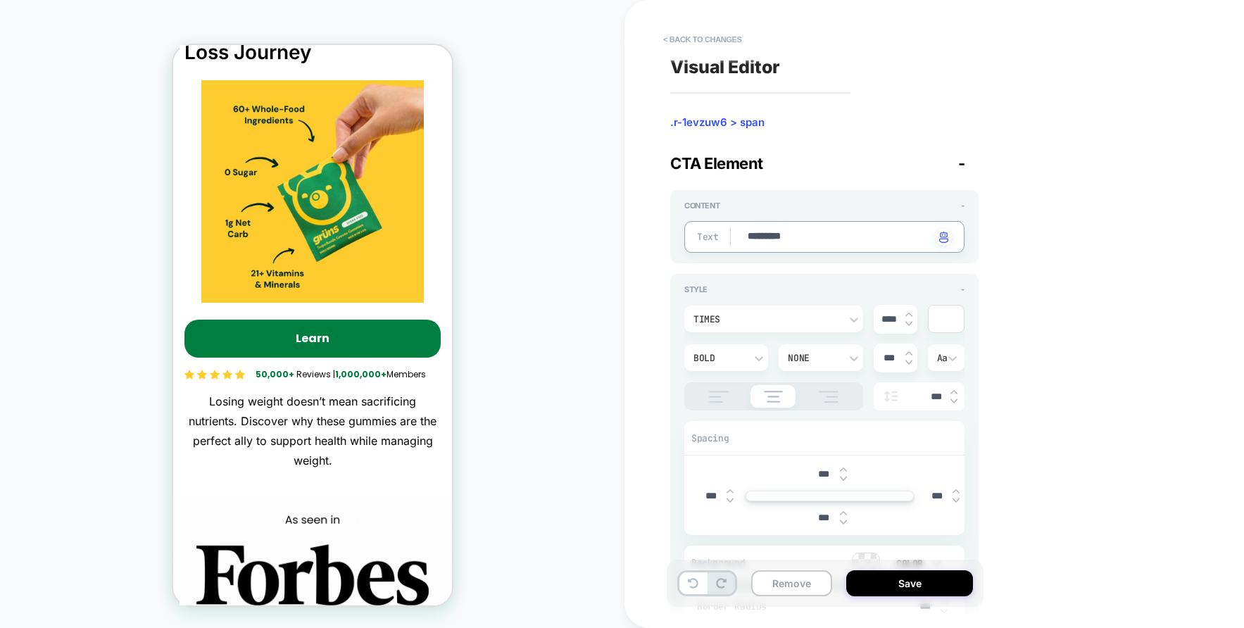
type textarea "*"
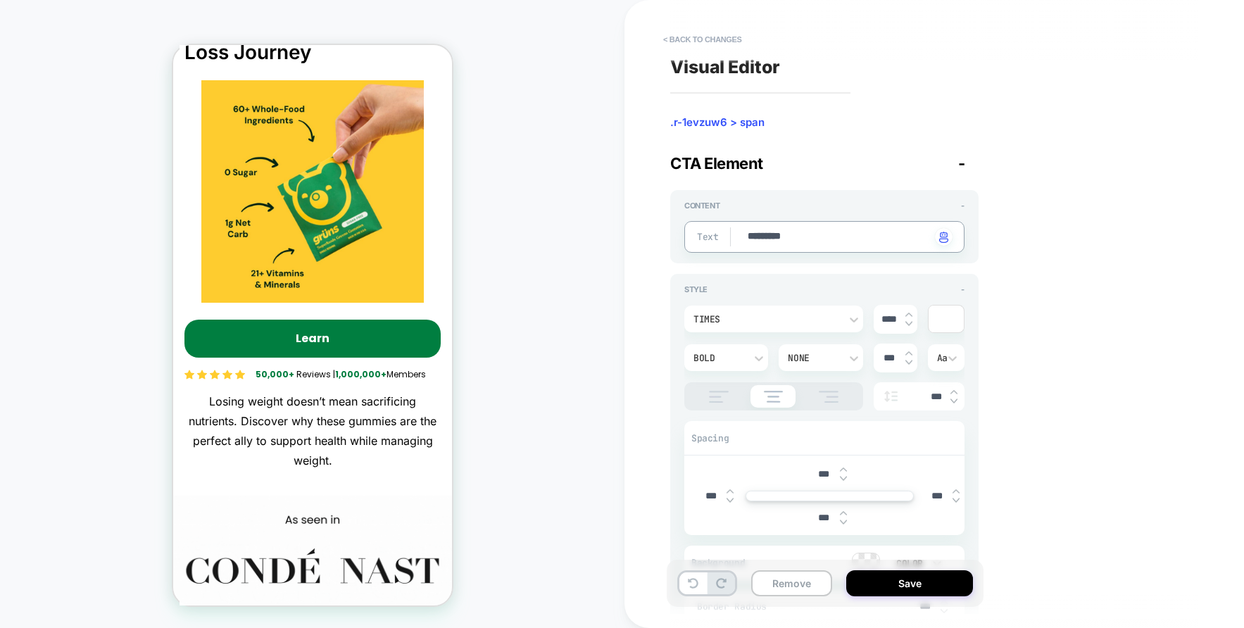
type textarea "**********"
type textarea "*"
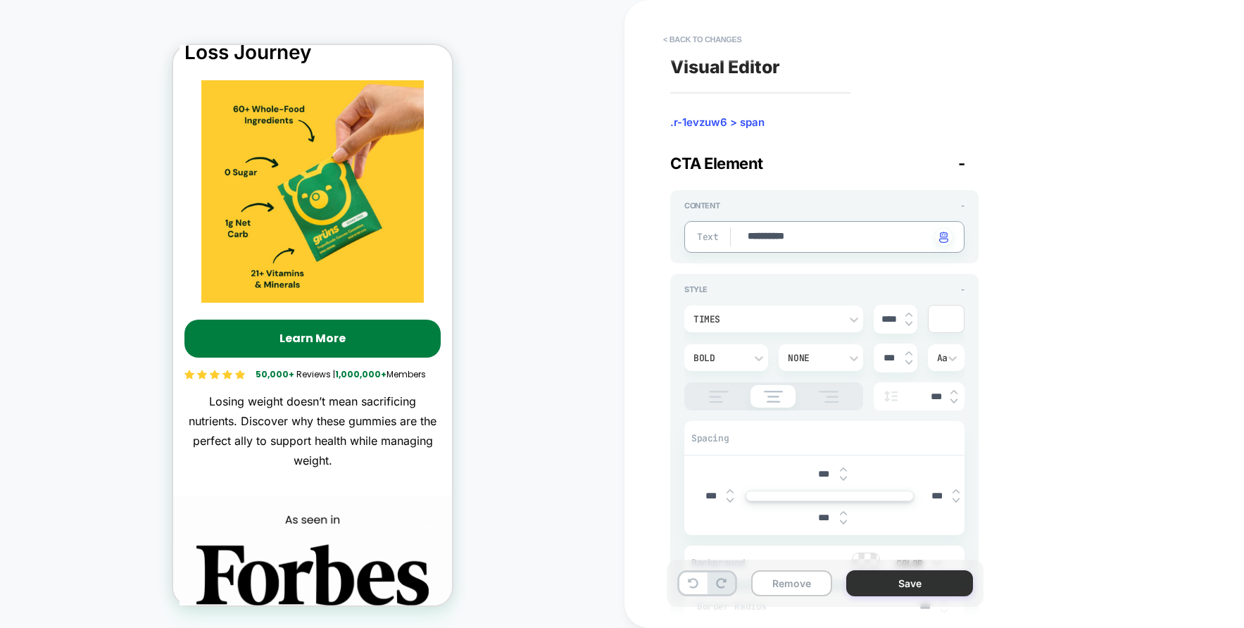
type textarea "**********"
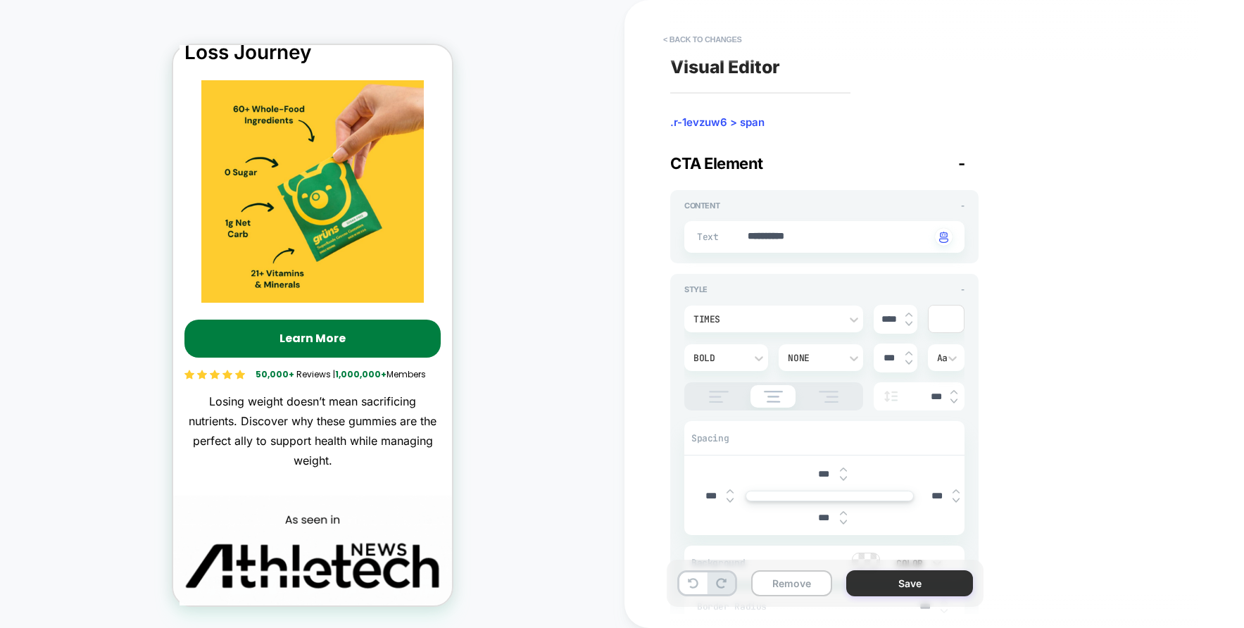
click at [912, 586] on button "Save" at bounding box center [909, 583] width 127 height 26
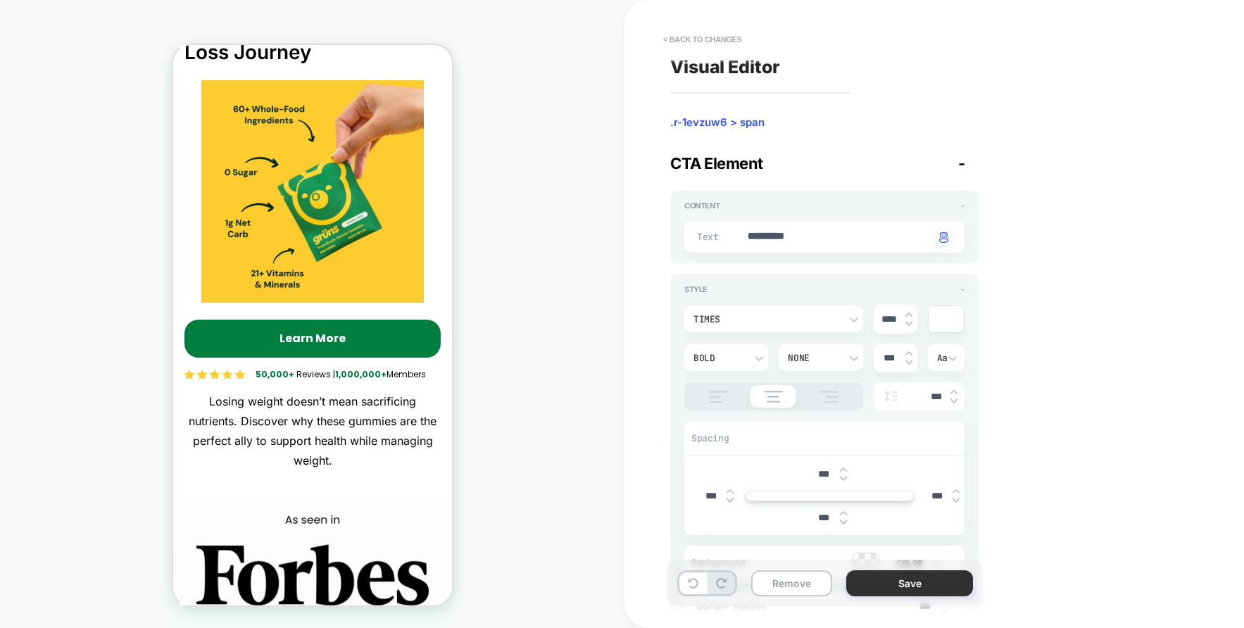
type textarea "*"
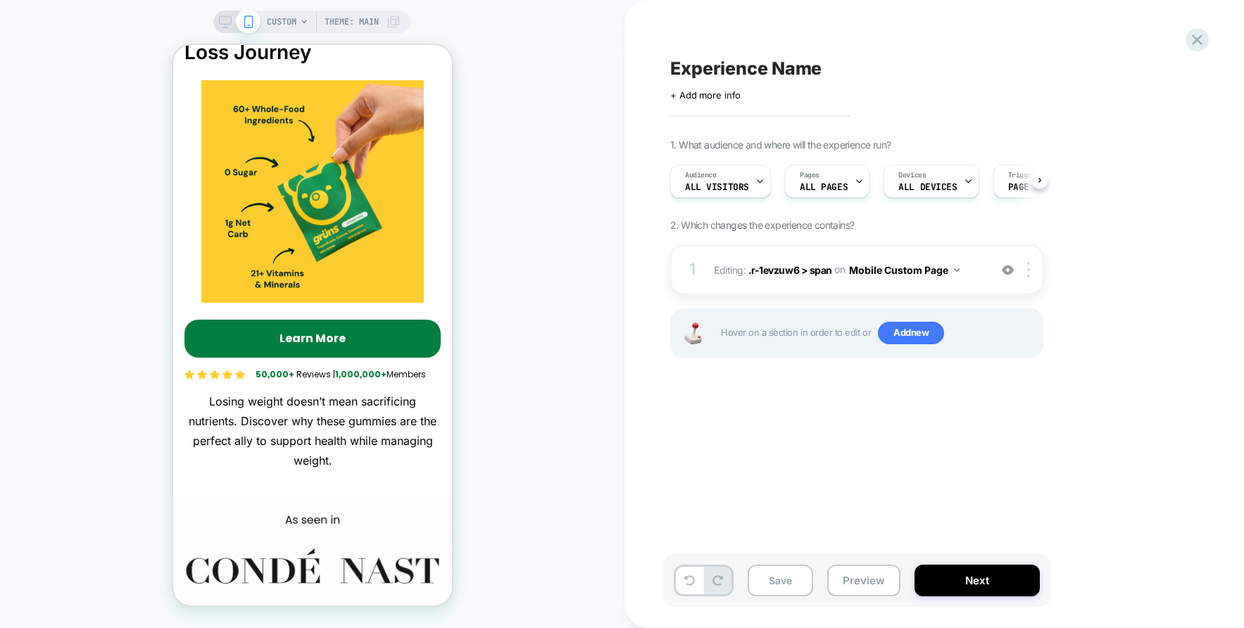
scroll to position [0, 1]
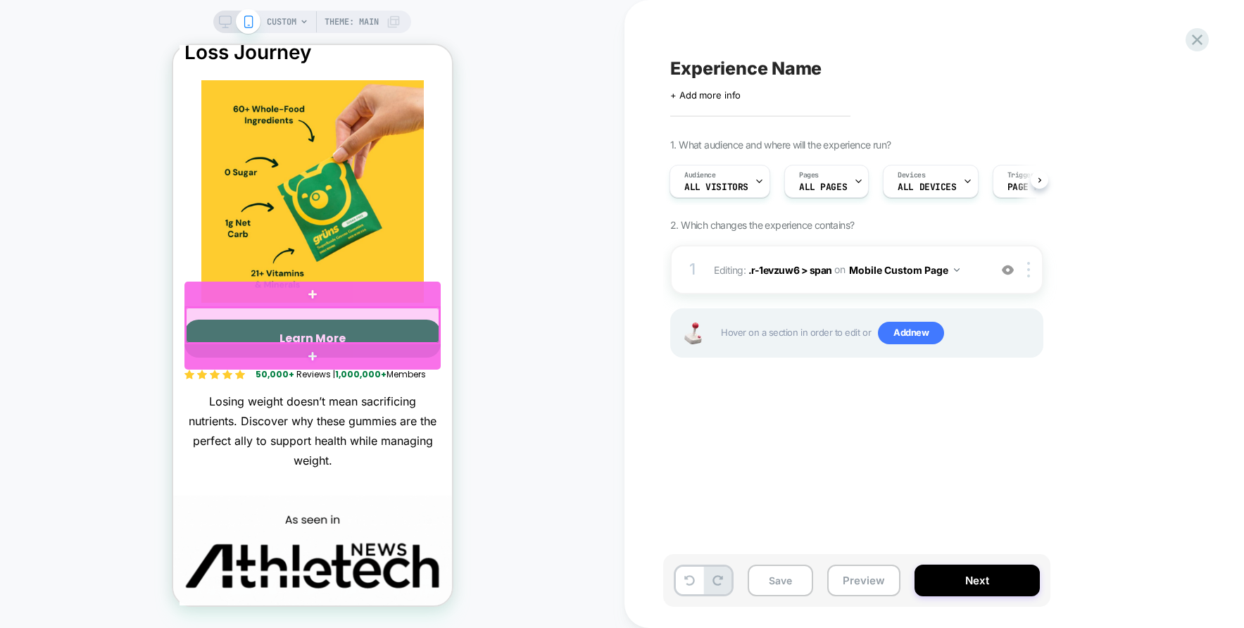
click at [428, 315] on div at bounding box center [312, 325] width 254 height 35
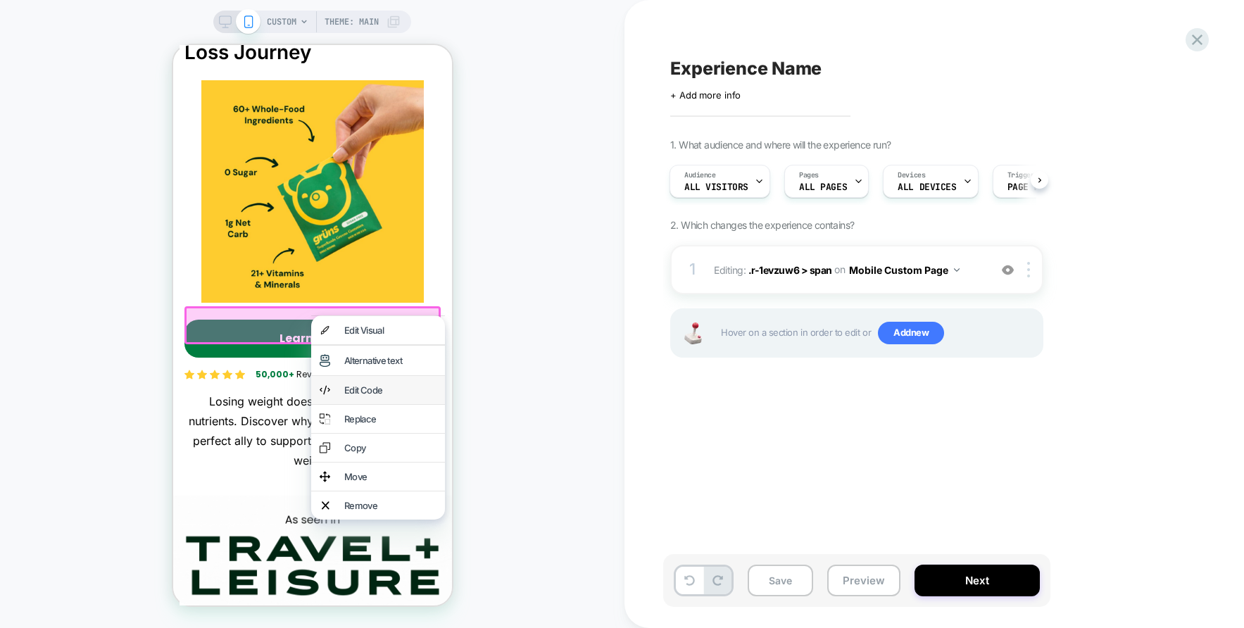
click at [406, 396] on div "Edit Code" at bounding box center [390, 389] width 92 height 11
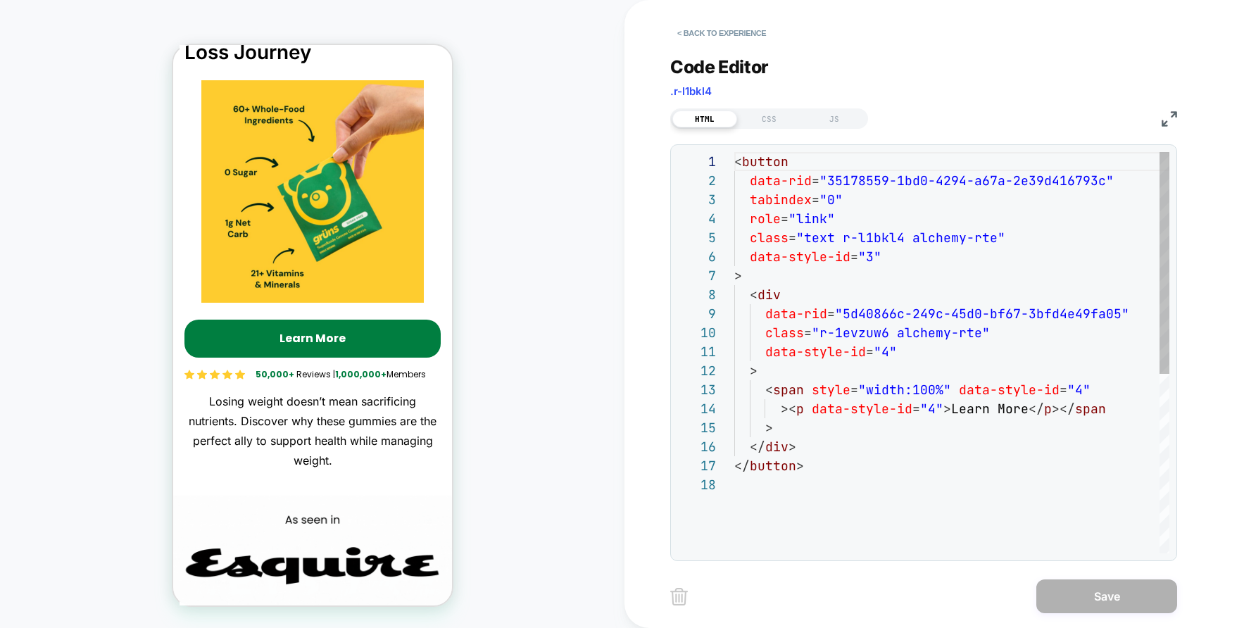
scroll to position [190, 0]
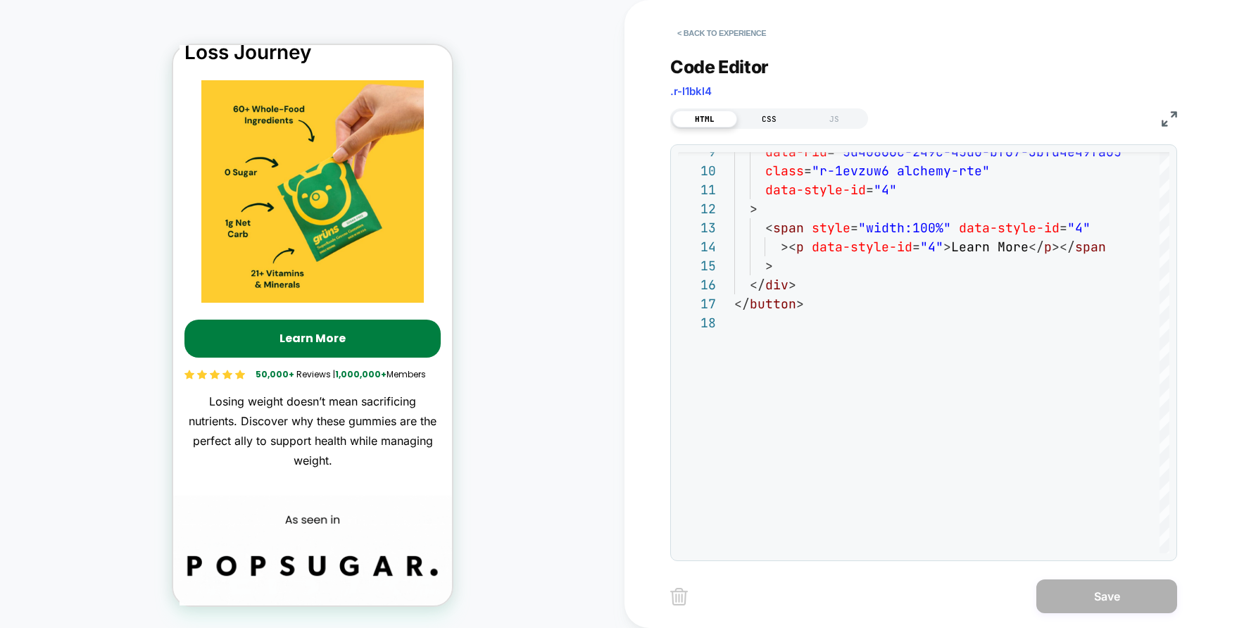
click at [762, 120] on div "CSS" at bounding box center [769, 119] width 65 height 17
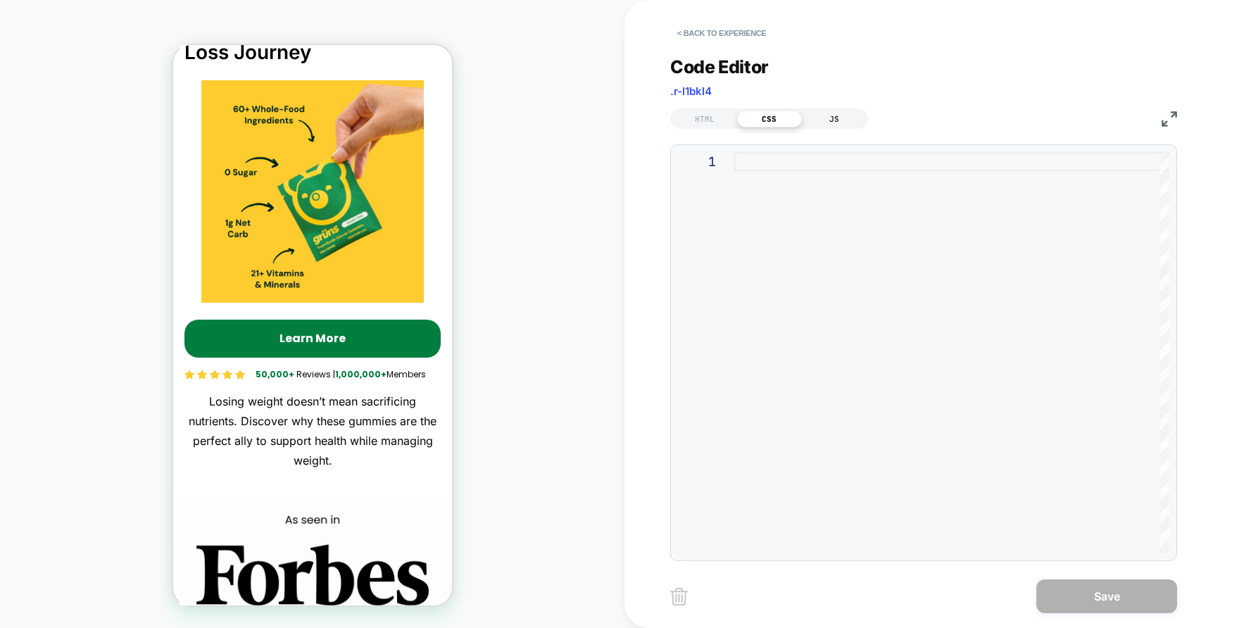
click at [813, 118] on div "JS" at bounding box center [834, 119] width 65 height 17
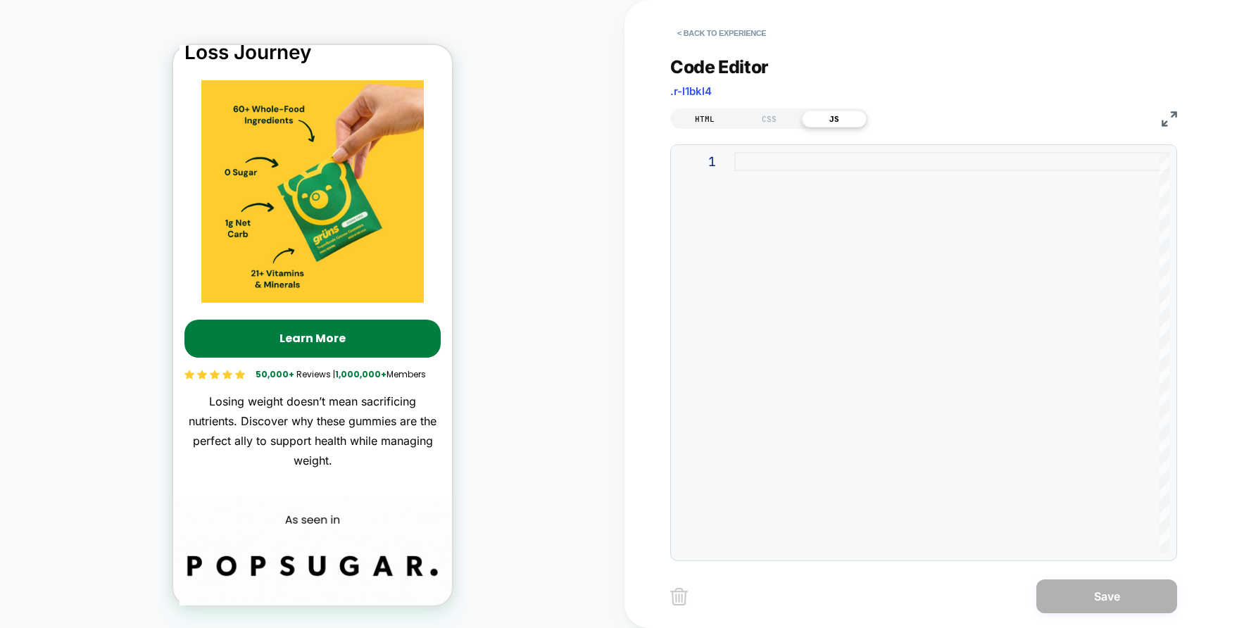
click at [692, 120] on div "HTML" at bounding box center [704, 119] width 65 height 17
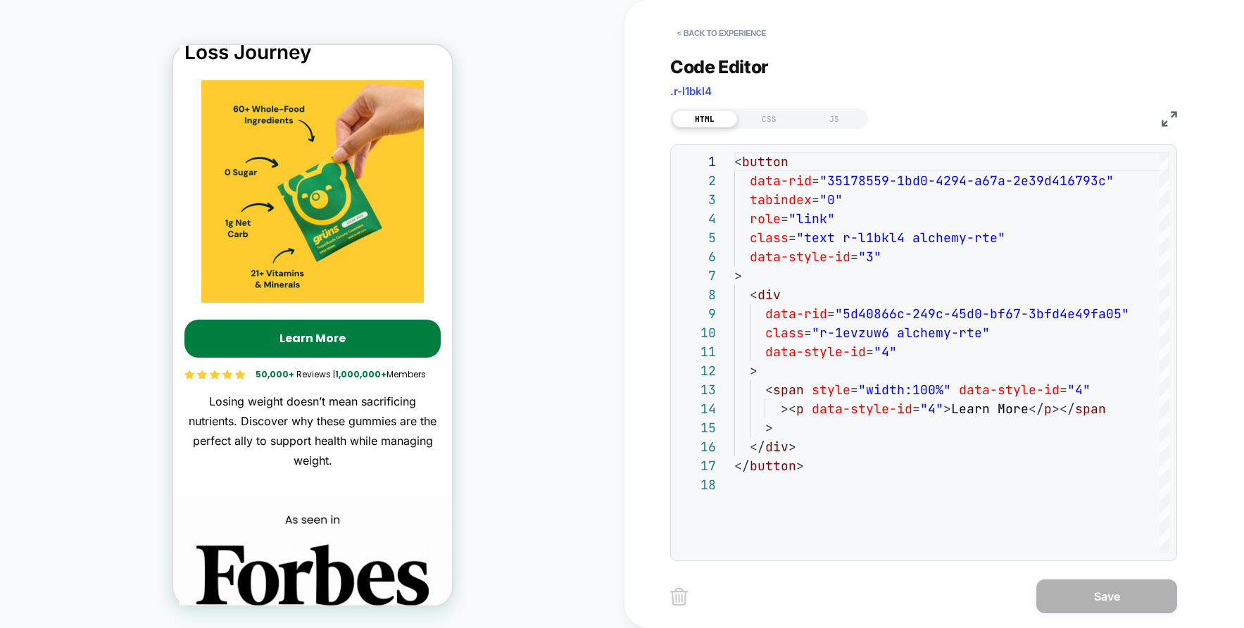
click at [1160, 118] on div "HTML CSS JS" at bounding box center [923, 117] width 507 height 24
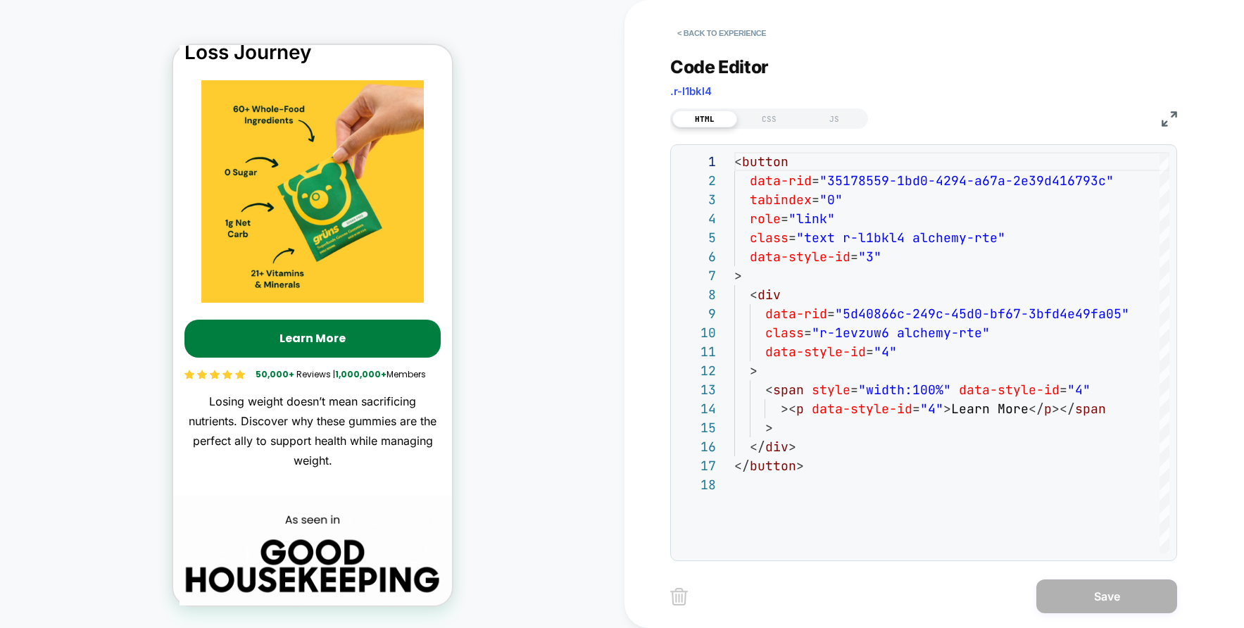
click at [1168, 117] on img at bounding box center [1169, 118] width 15 height 15
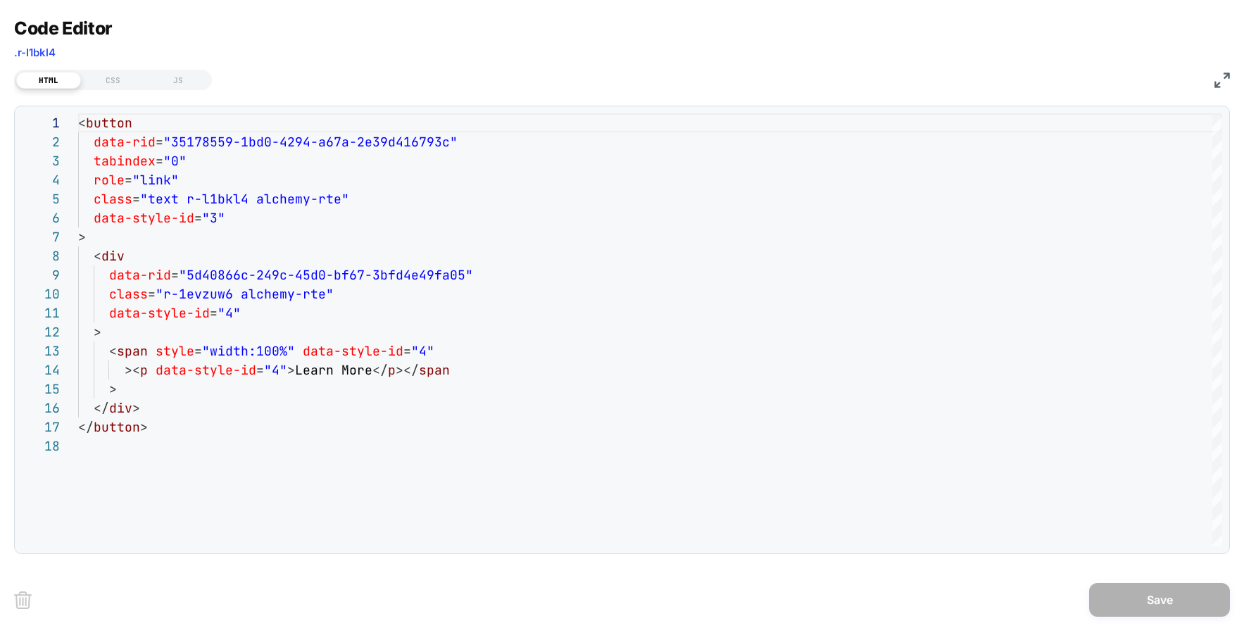
click at [1227, 76] on img at bounding box center [1222, 80] width 15 height 15
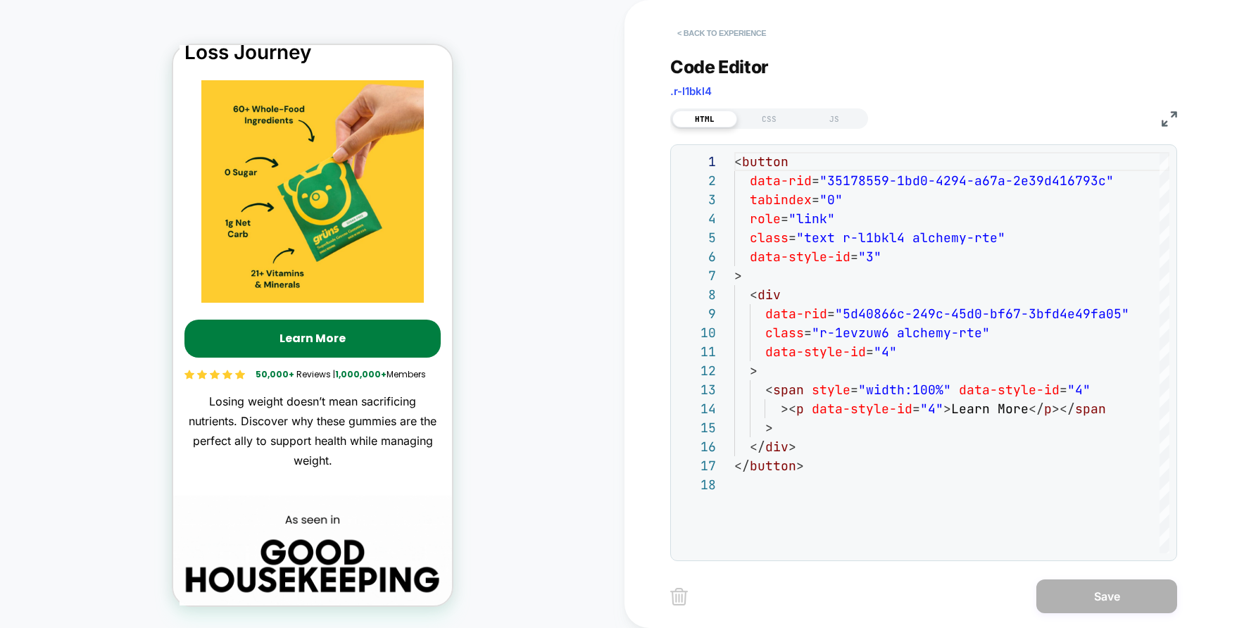
click at [752, 30] on button "< Back to experience" at bounding box center [721, 33] width 103 height 23
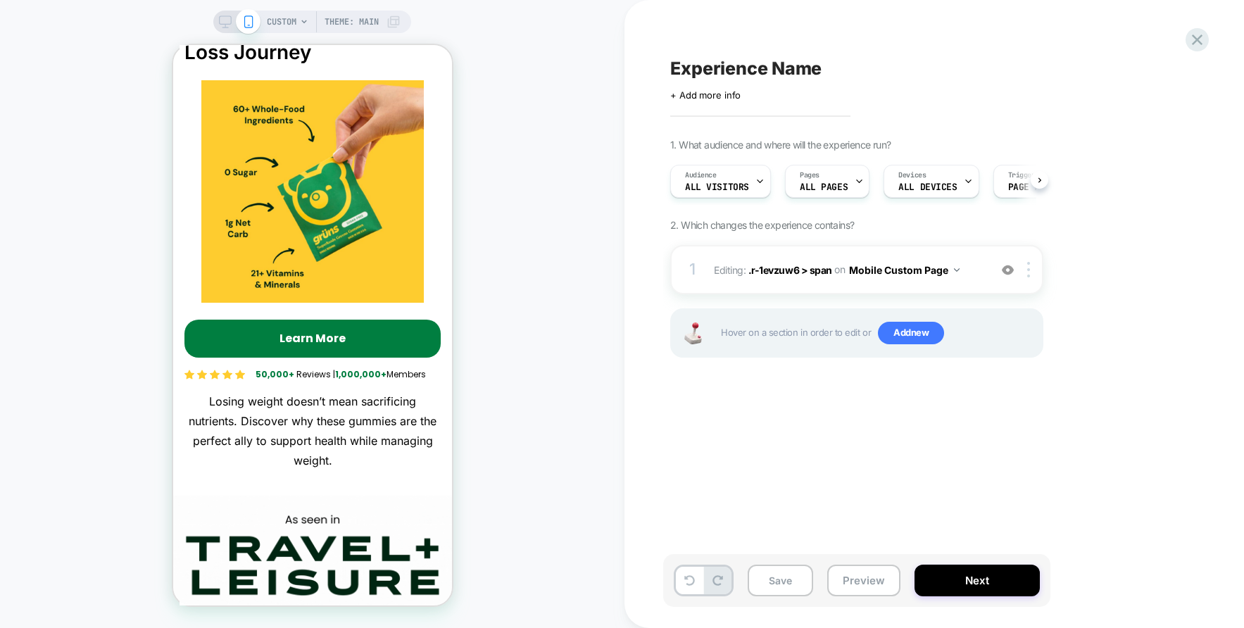
scroll to position [0, 1]
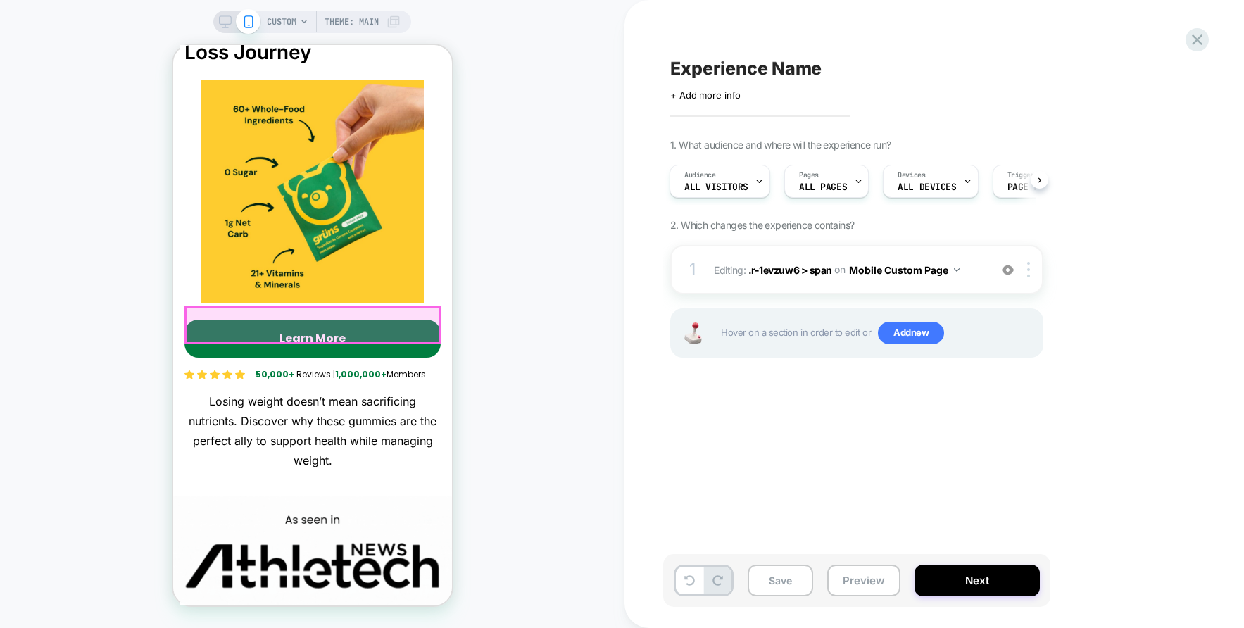
click at [430, 336] on div "Learn More" at bounding box center [312, 339] width 256 height 38
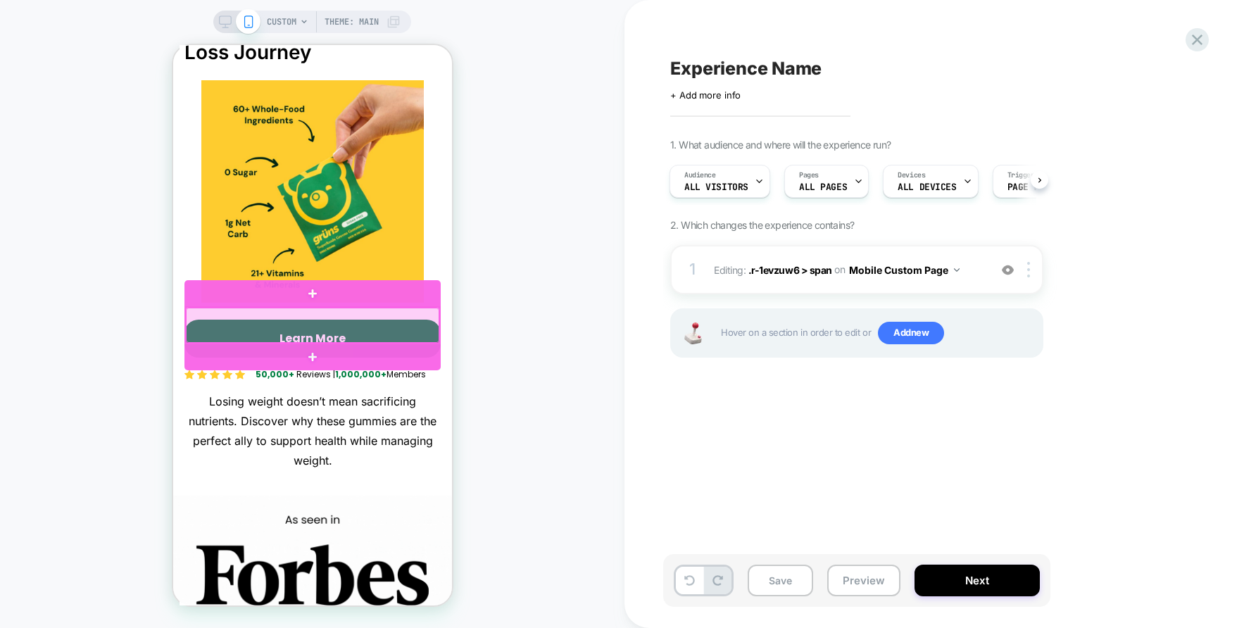
click at [430, 335] on div at bounding box center [312, 325] width 254 height 35
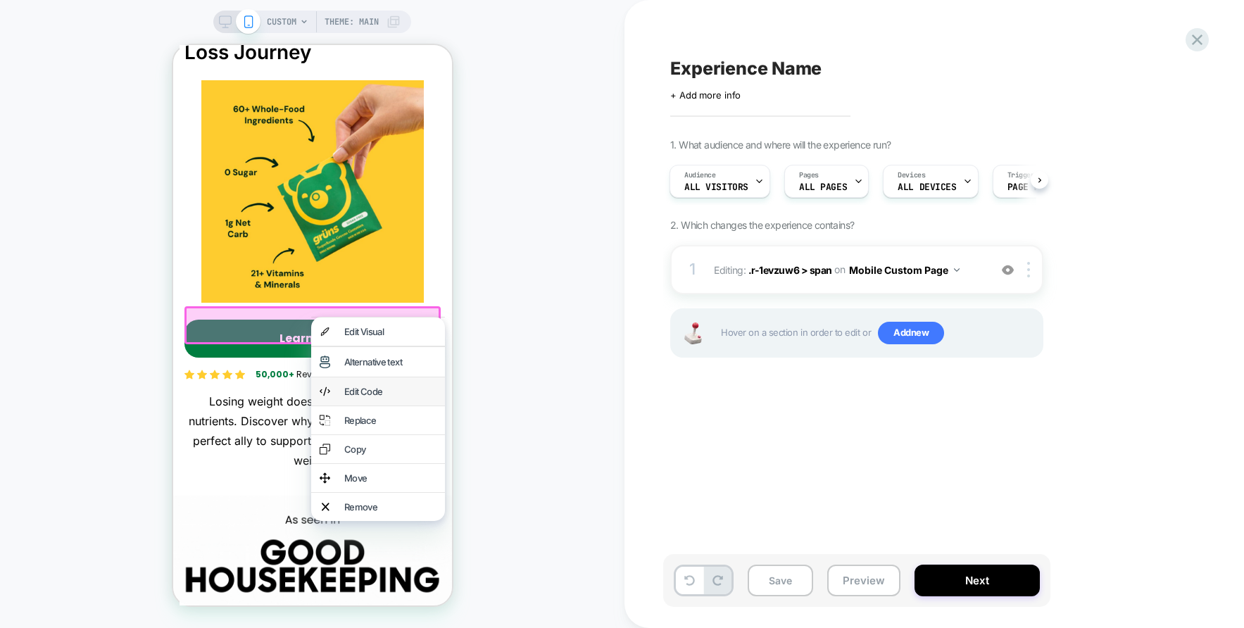
click at [394, 397] on div "Edit Code" at bounding box center [390, 391] width 92 height 11
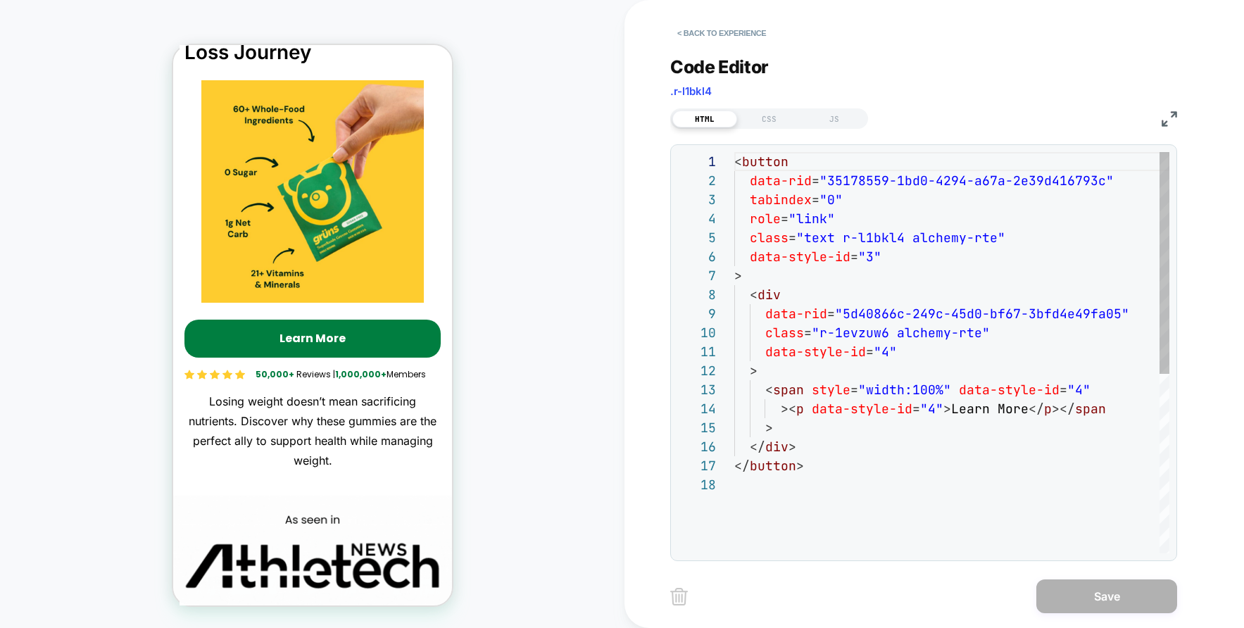
scroll to position [19, 23]
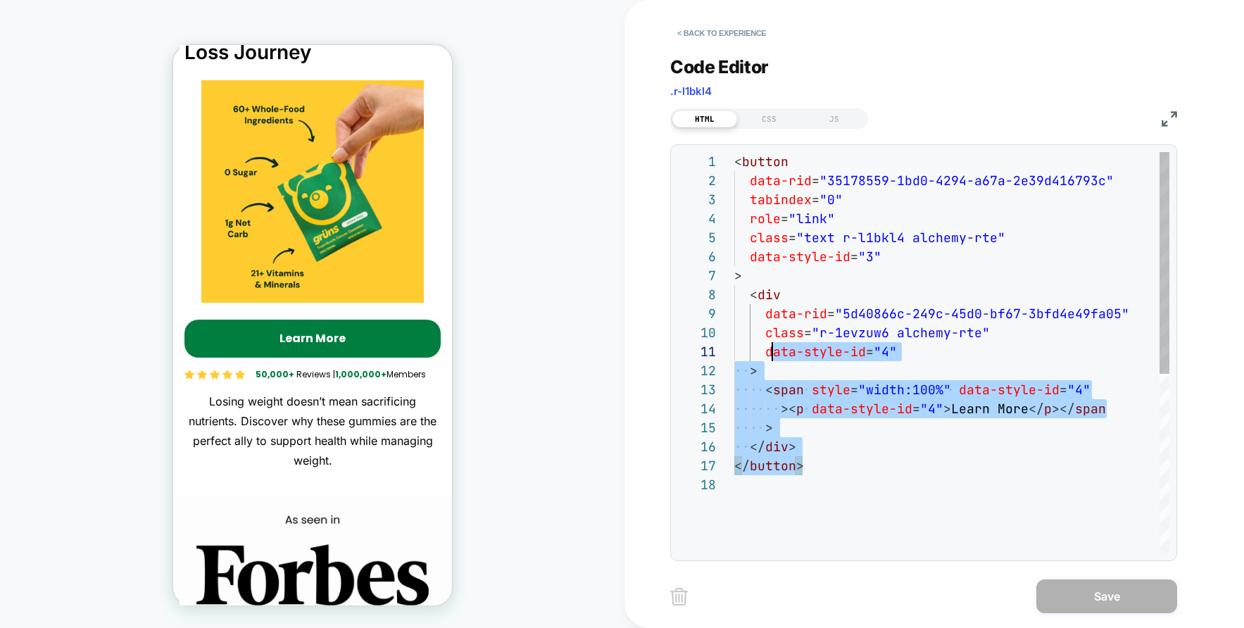
type textarea "**********"
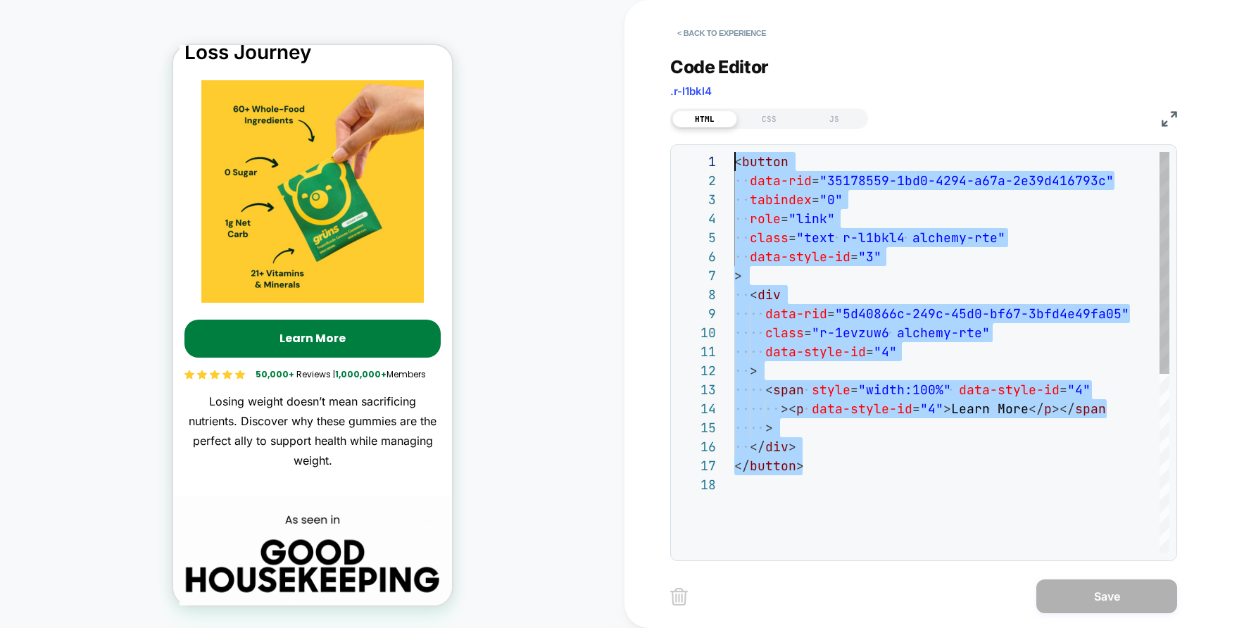
scroll to position [0, 0]
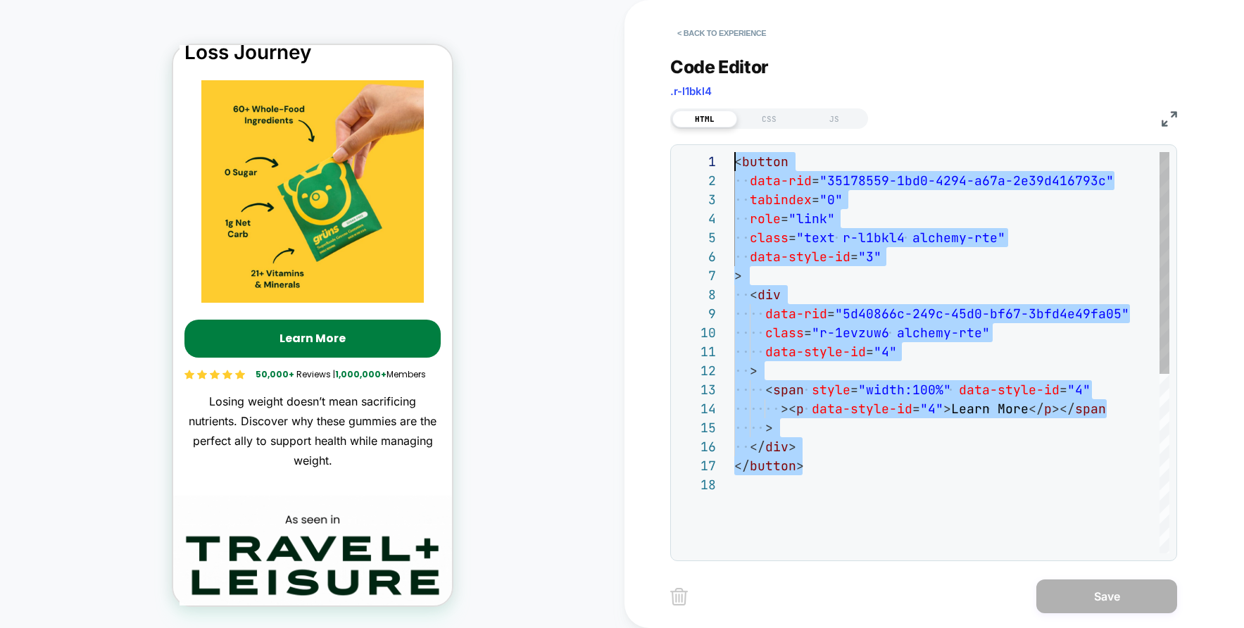
drag, startPoint x: 844, startPoint y: 465, endPoint x: 713, endPoint y: 161, distance: 332.1
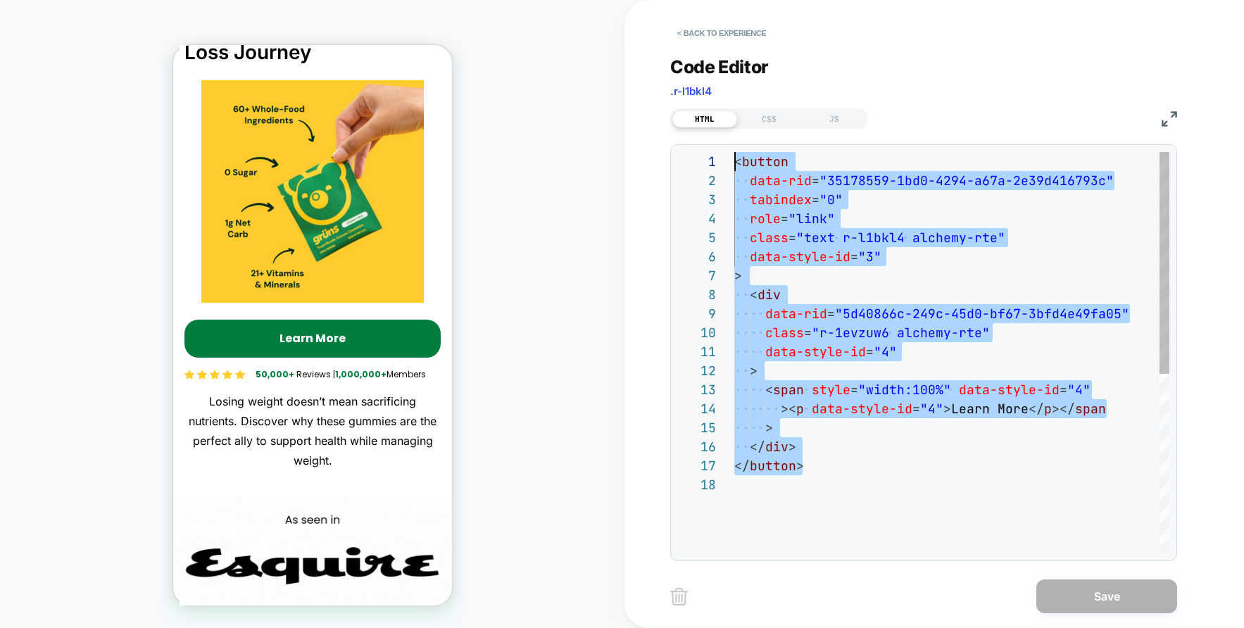
click at [734, 161] on div "< button data-rid = "35178559-1bd0-4294-a67a-2e39d416793c" tabindex = "0" role …" at bounding box center [951, 514] width 435 height 725
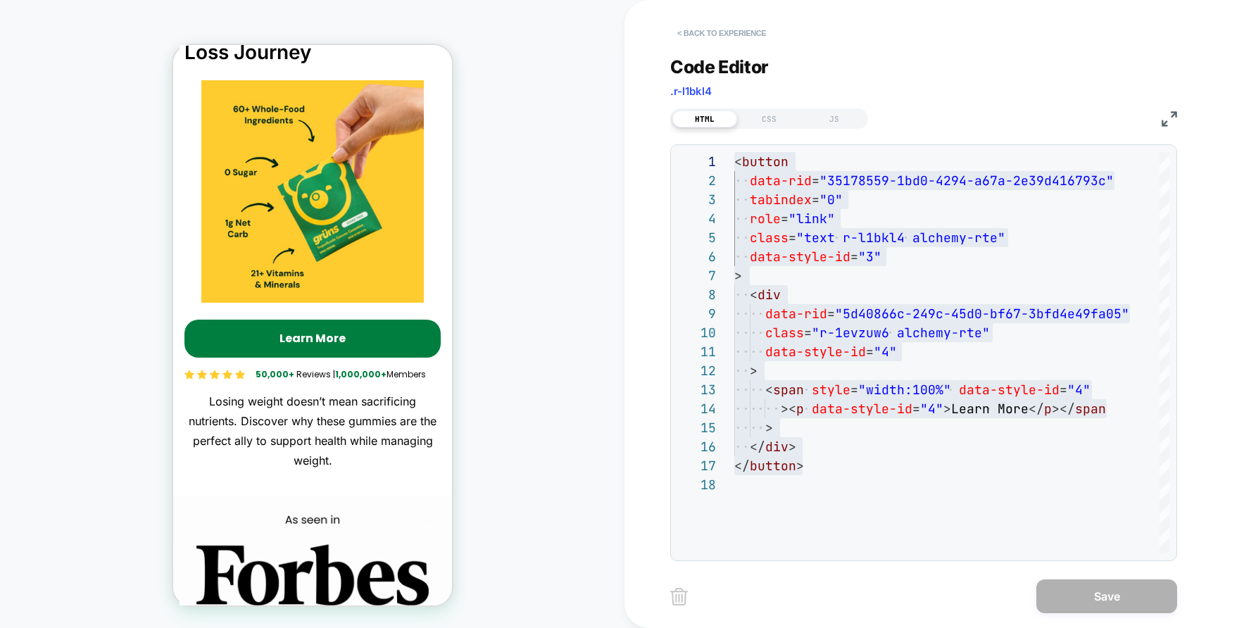
click at [718, 28] on button "< Back to experience" at bounding box center [721, 33] width 103 height 23
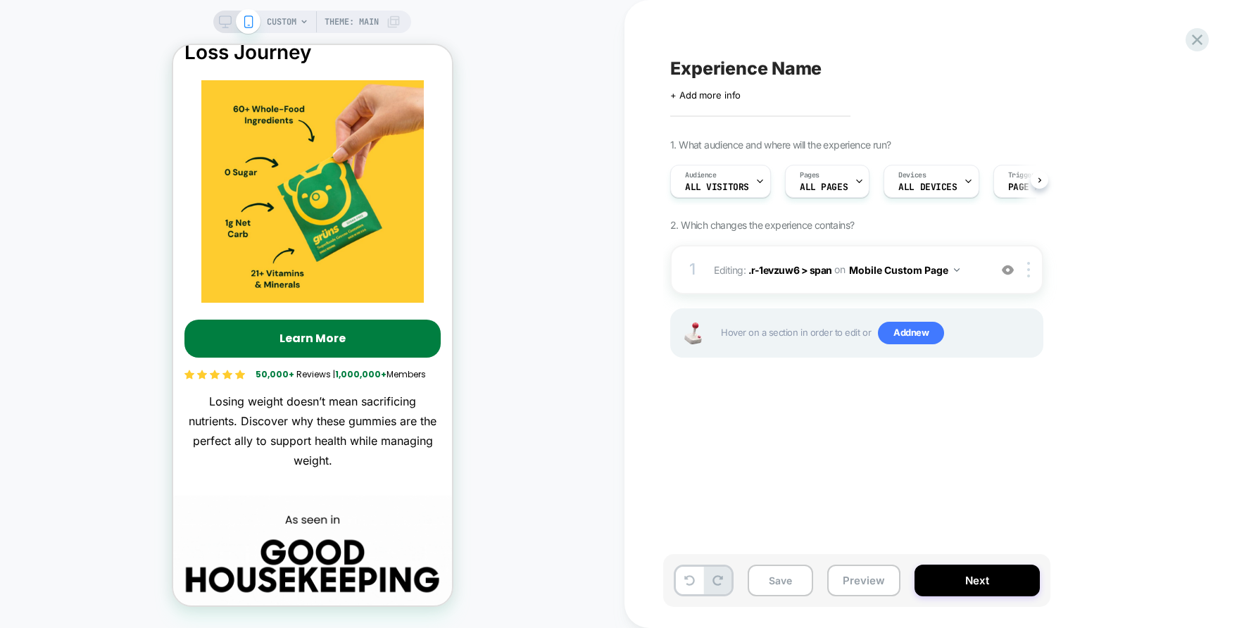
scroll to position [0, 1]
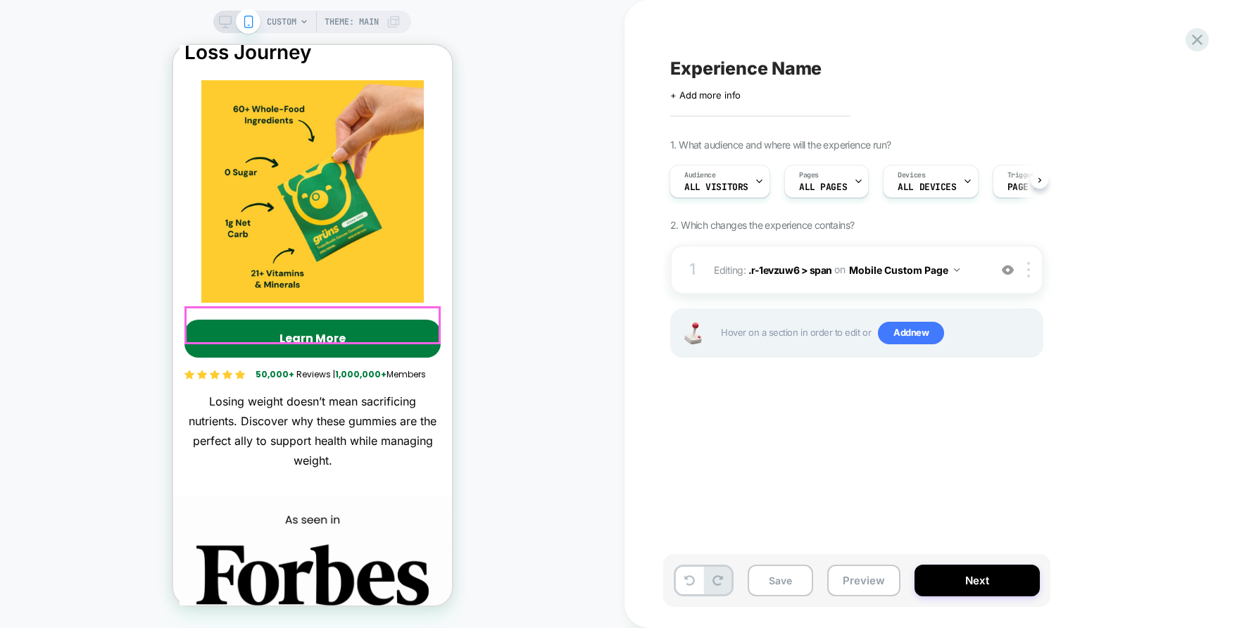
click at [435, 320] on div "Learn More" at bounding box center [312, 339] width 256 height 38
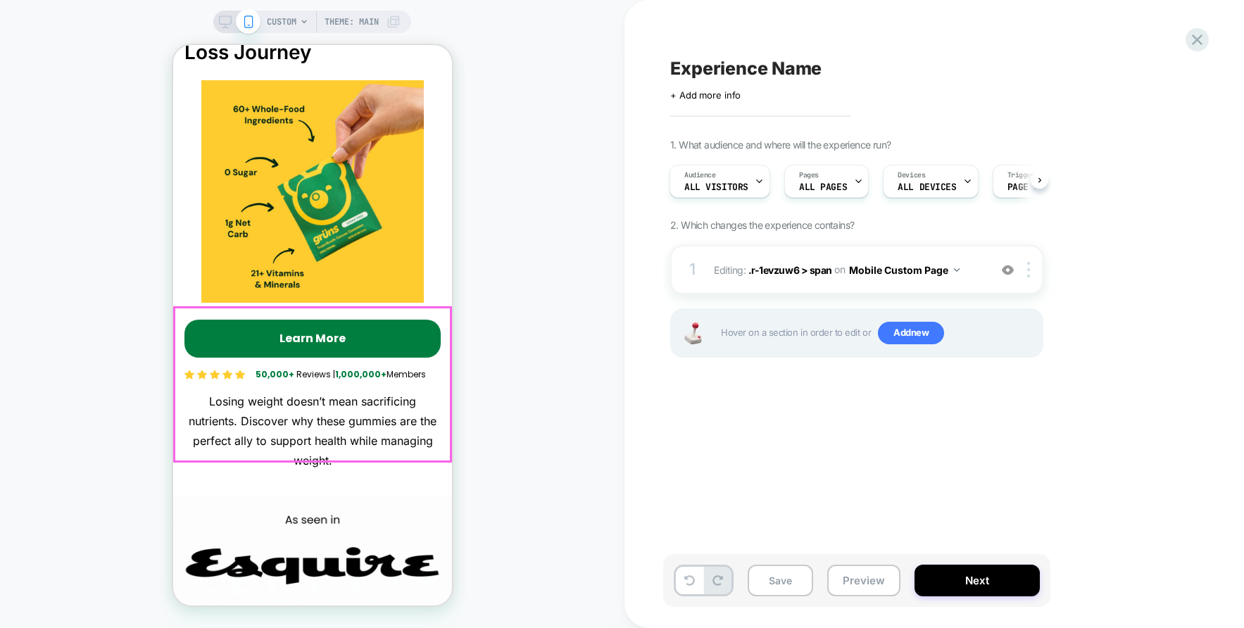
click at [438, 320] on div "6 Reasons Why Grüns is a Must-Have on Your Weight Loss Journey Save 40% OFF + F…" at bounding box center [312, 408] width 279 height 176
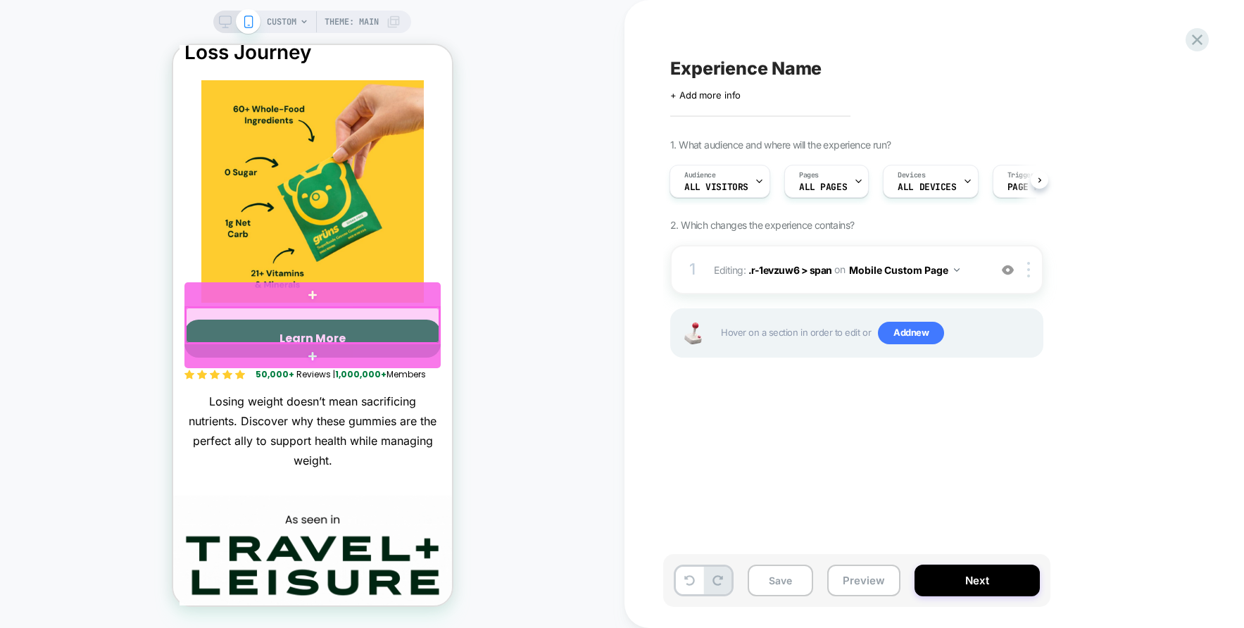
click at [430, 323] on div at bounding box center [312, 325] width 254 height 35
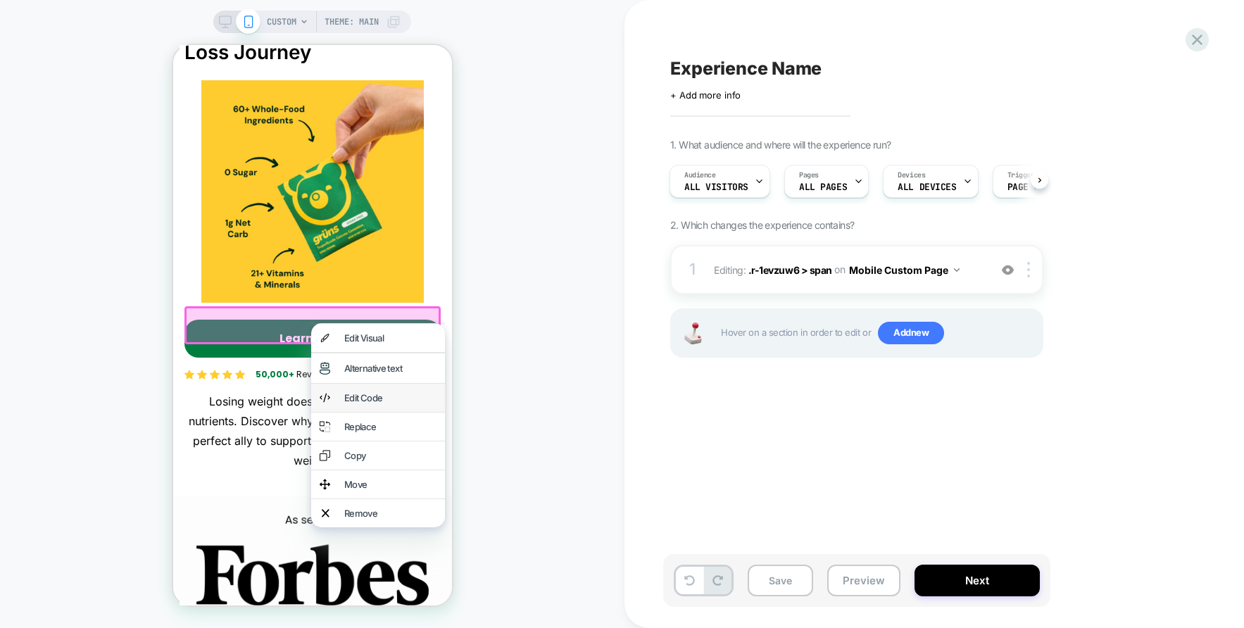
click at [394, 403] on div "Edit Code" at bounding box center [390, 397] width 92 height 11
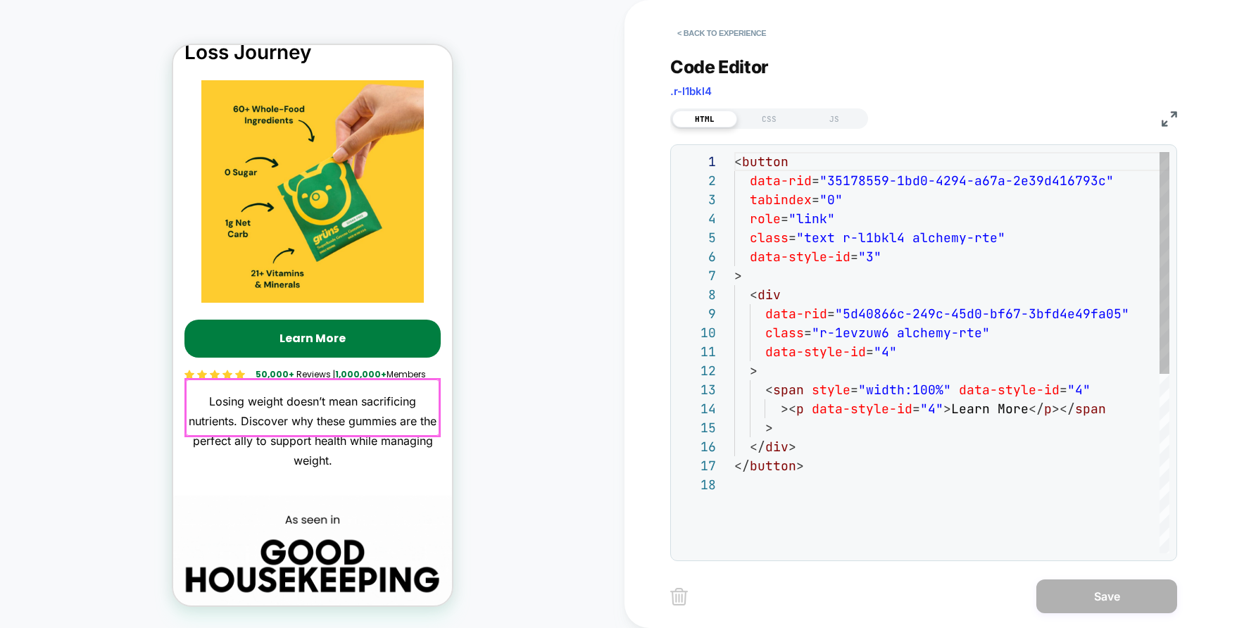
scroll to position [190, 0]
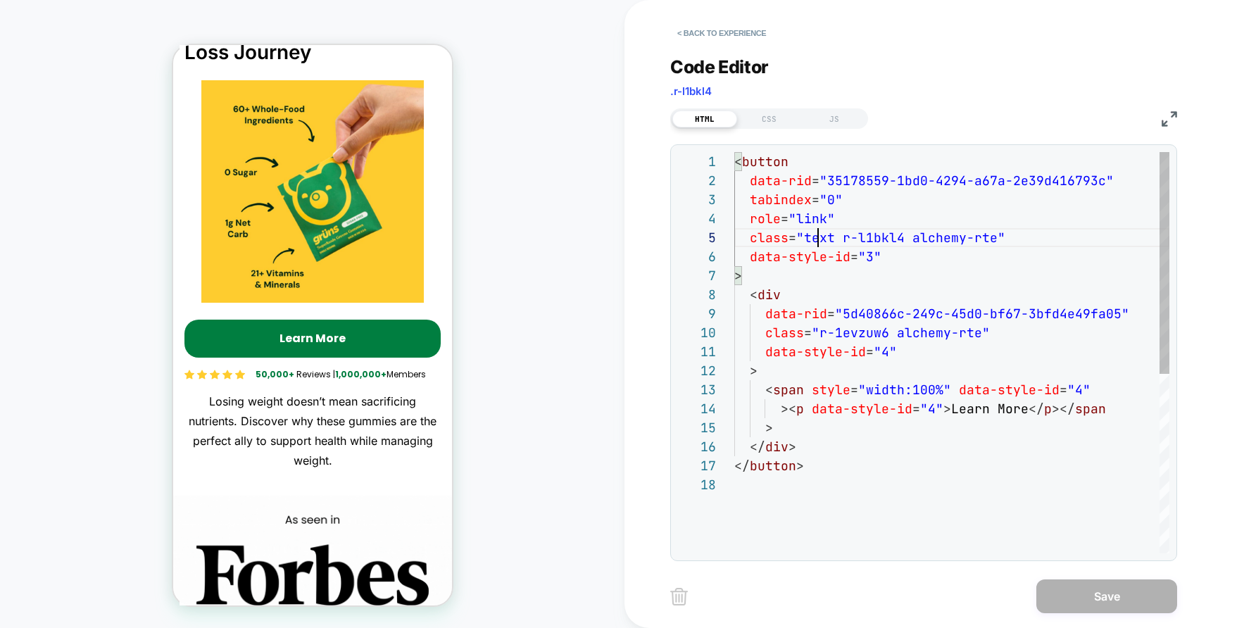
click at [816, 229] on div "< button data-rid = "35178559-1bd0-4294-a67a-2e39d416793c" tabindex = "0" role …" at bounding box center [951, 514] width 435 height 725
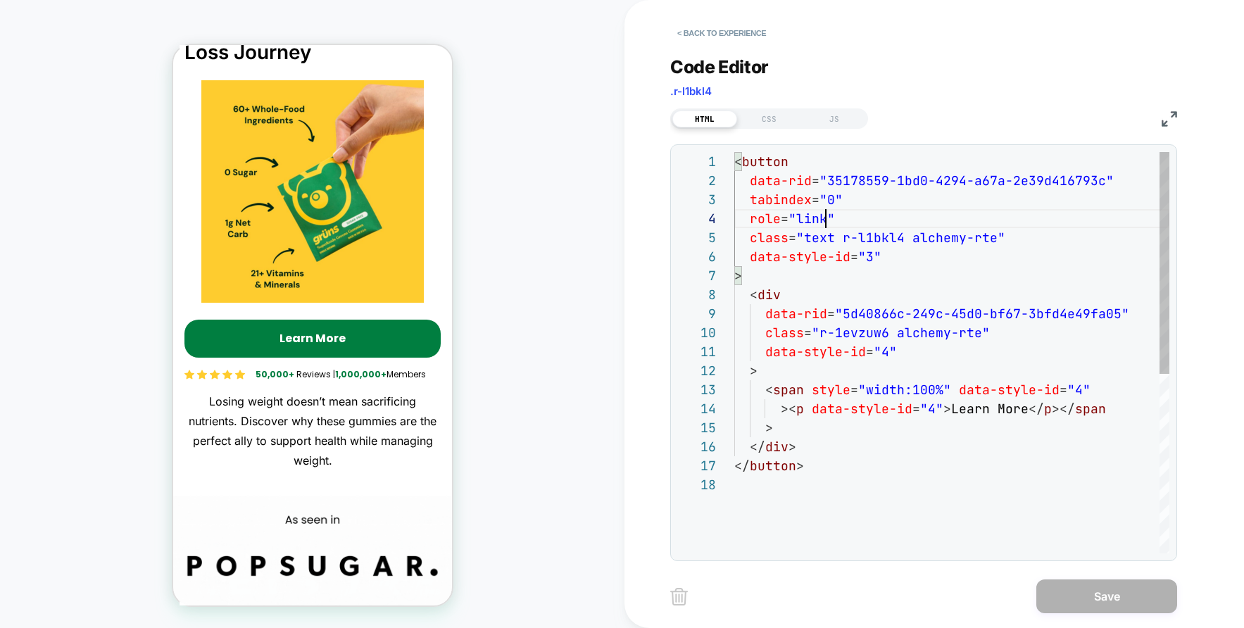
click at [825, 222] on div "< button data-rid = "35178559-1bd0-4294-a67a-2e39d416793c" tabindex = "0" role …" at bounding box center [951, 514] width 435 height 725
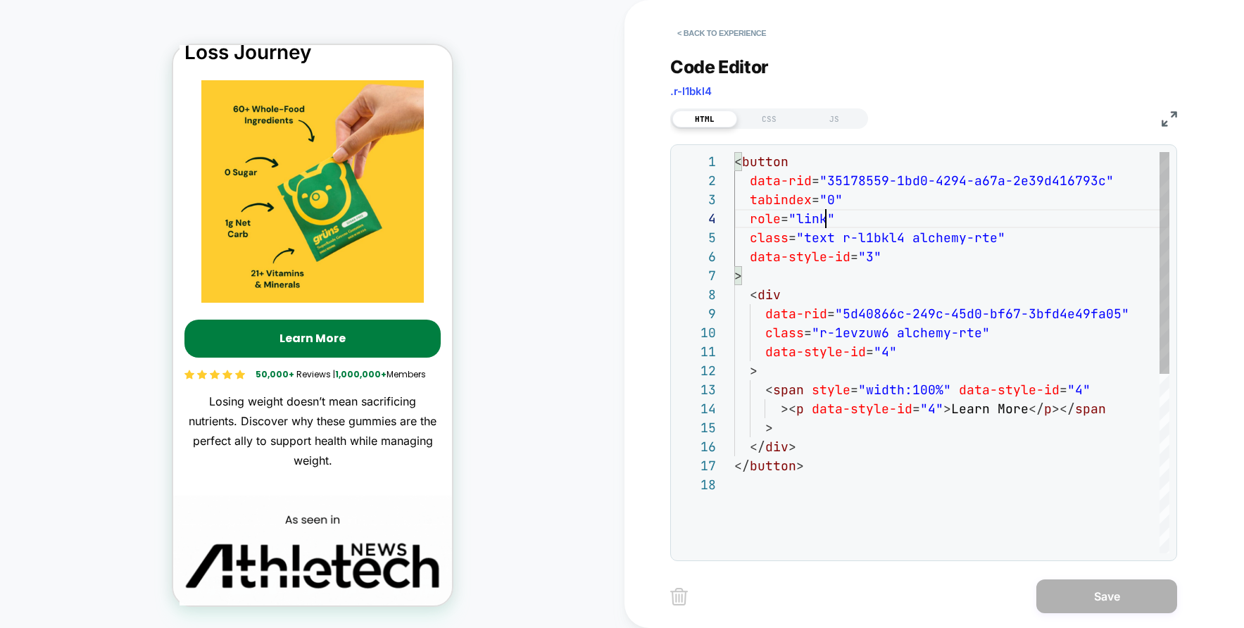
scroll to position [57, 92]
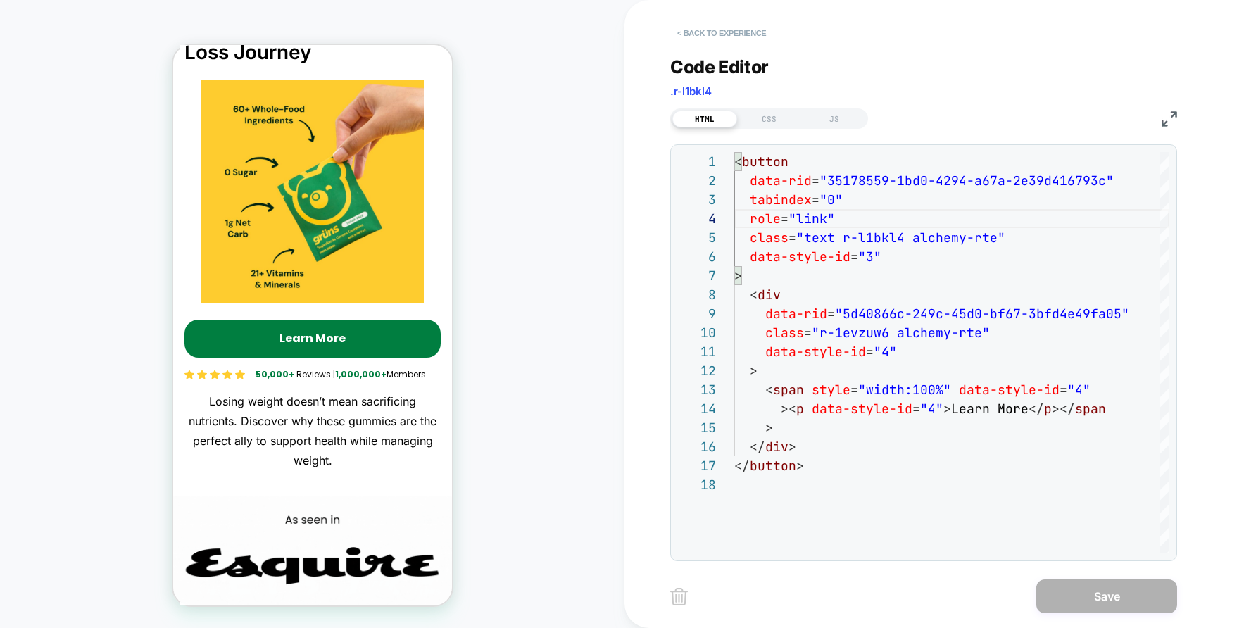
click at [742, 32] on button "< Back to experience" at bounding box center [721, 33] width 103 height 23
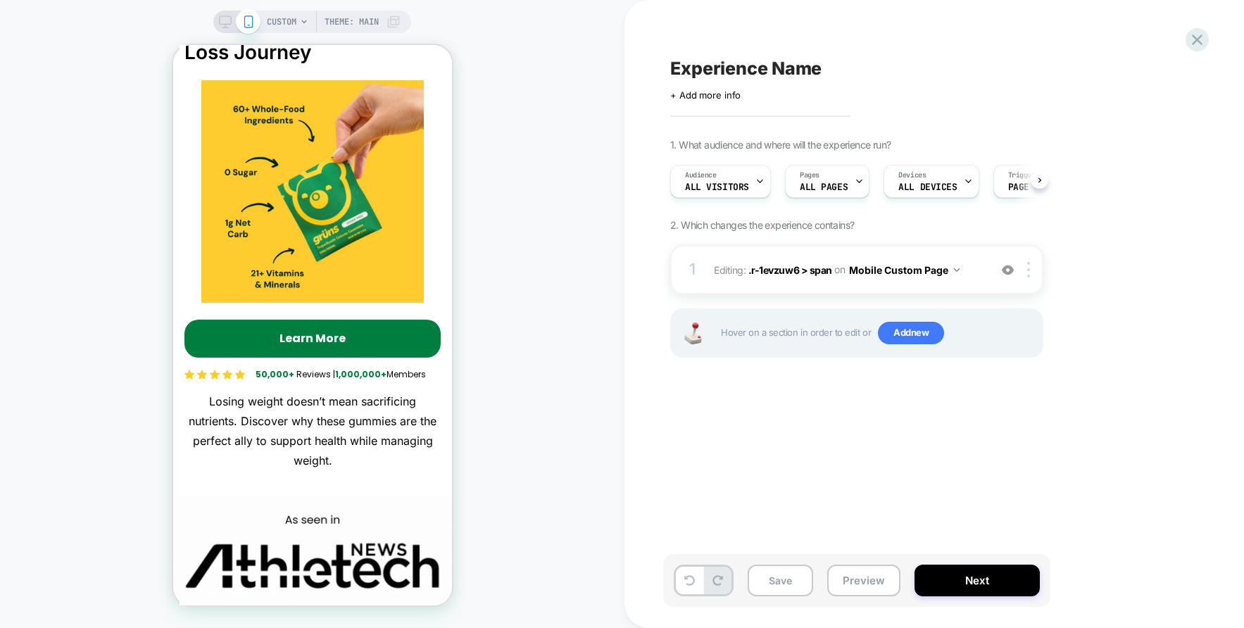
scroll to position [0, 1]
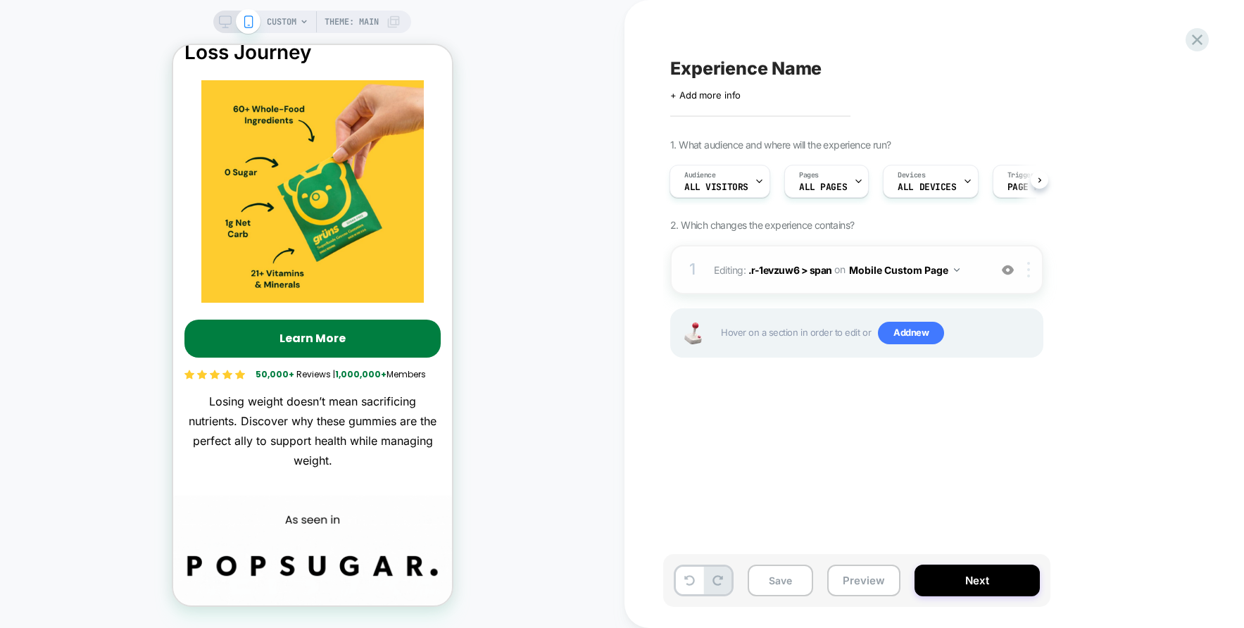
click at [1025, 269] on div at bounding box center [1031, 269] width 23 height 15
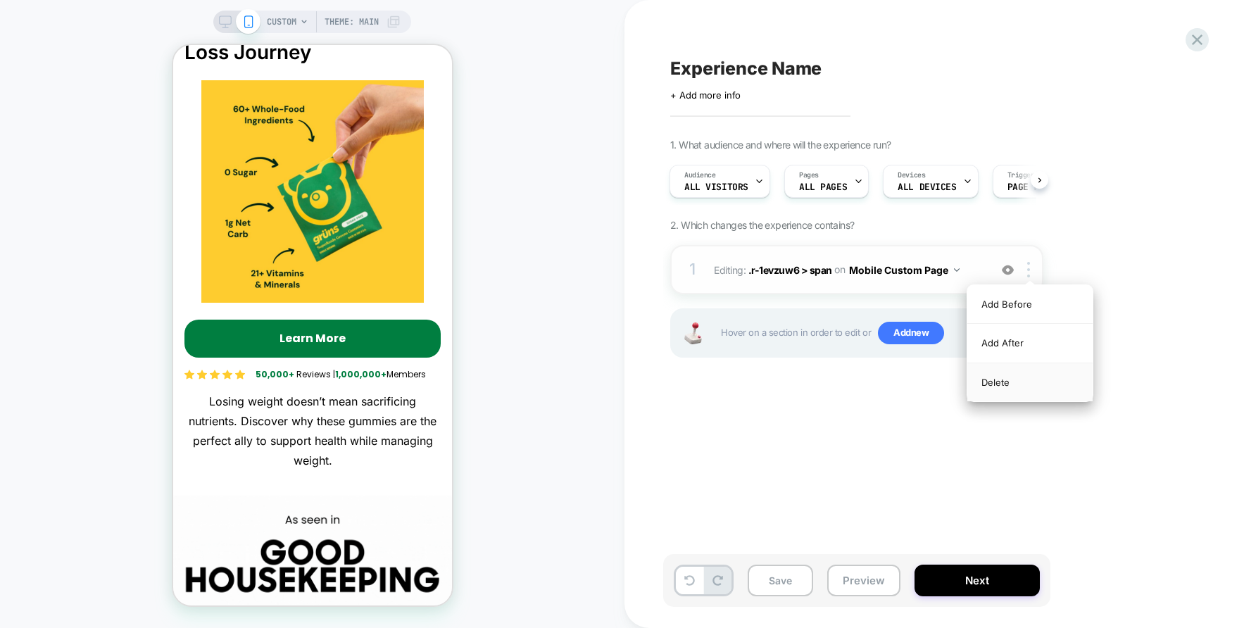
click at [1013, 380] on div "Delete" at bounding box center [1030, 382] width 125 height 38
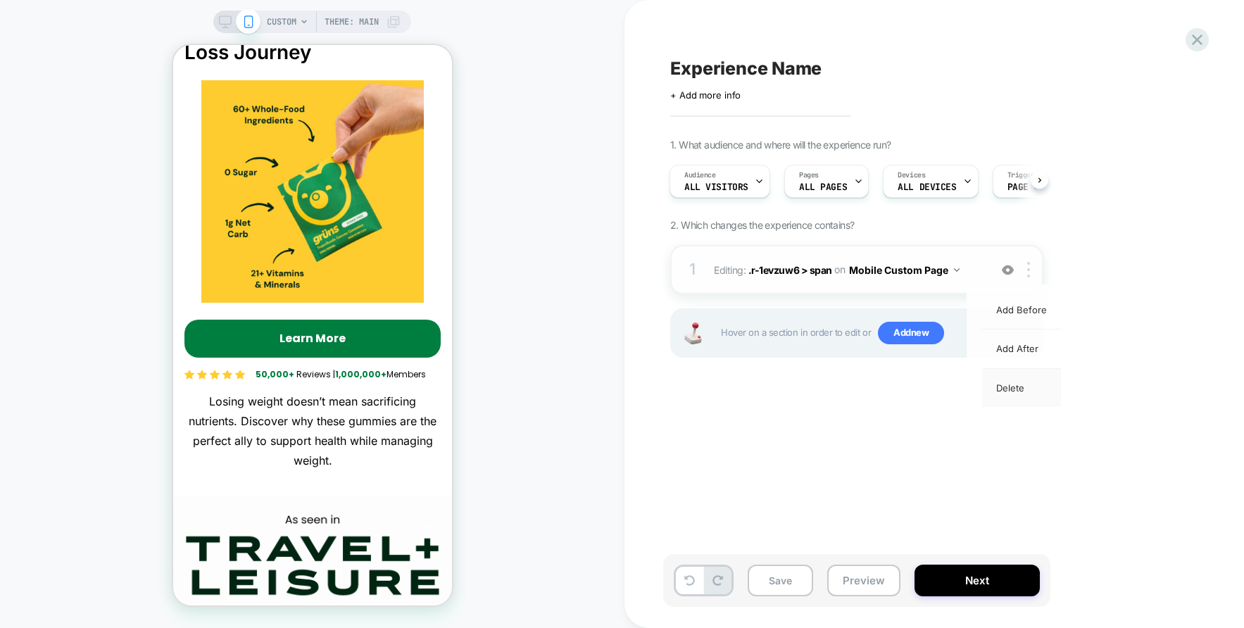
scroll to position [0, 0]
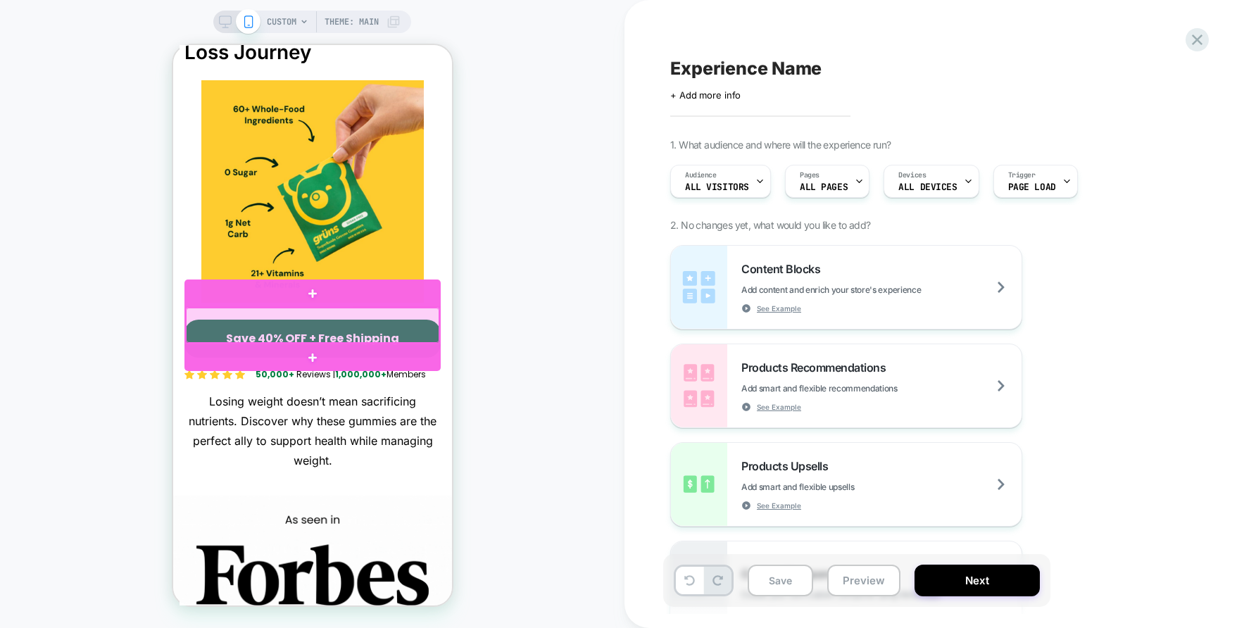
click at [430, 328] on div at bounding box center [312, 325] width 254 height 35
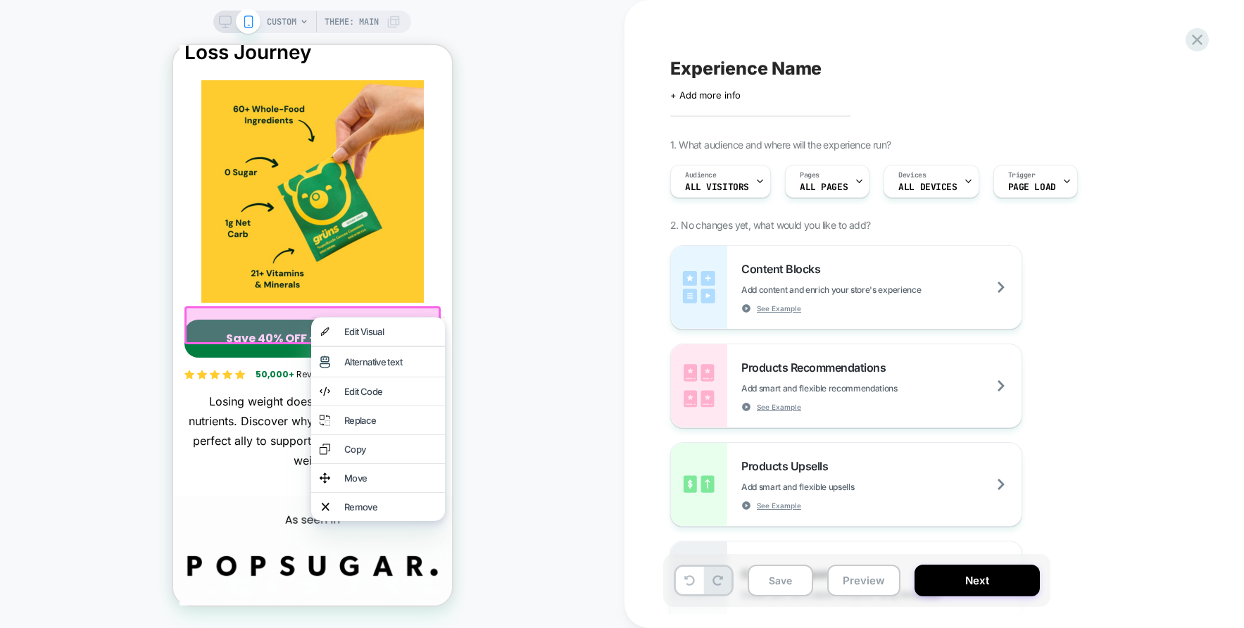
click at [393, 397] on div "Edit Code" at bounding box center [390, 391] width 92 height 11
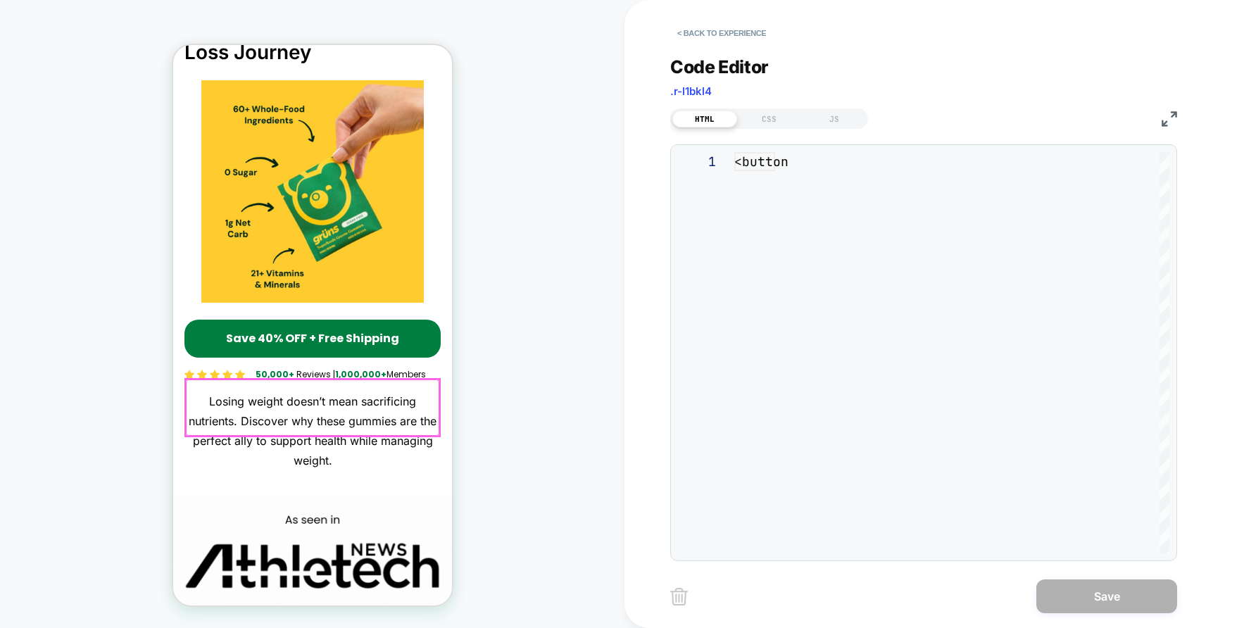
scroll to position [190, 0]
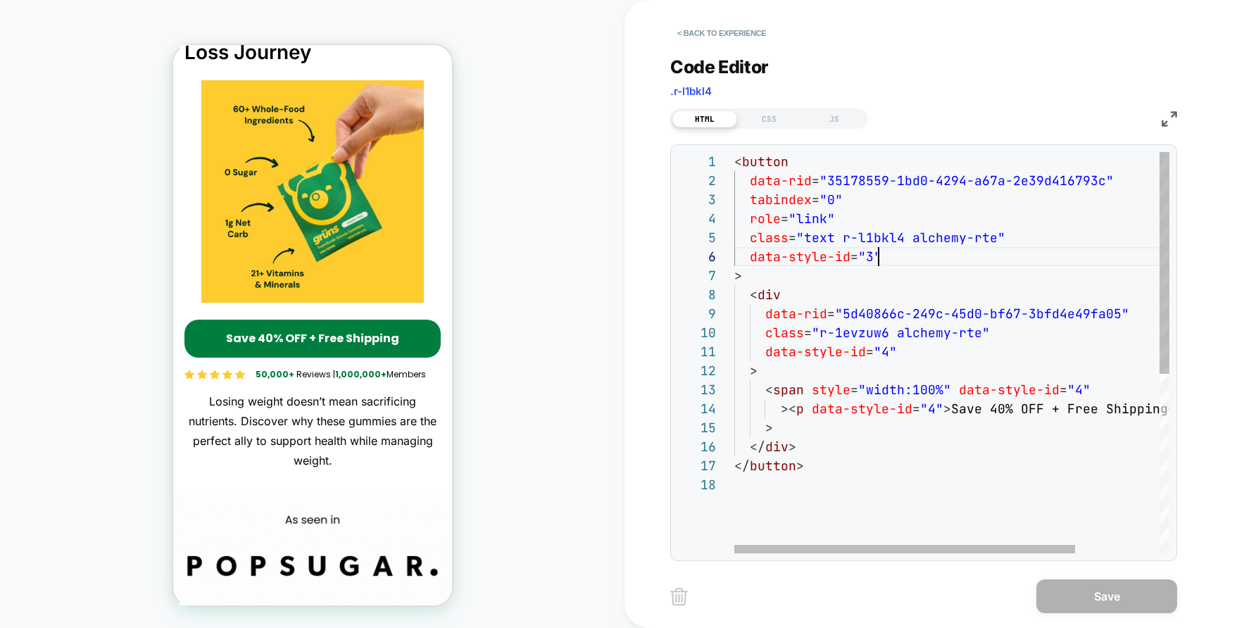
click at [888, 265] on div "< button data-rid = "35178559-1bd0-4294-a67a-2e39d416793c" tabindex = "0" role …" at bounding box center [1005, 514] width 542 height 725
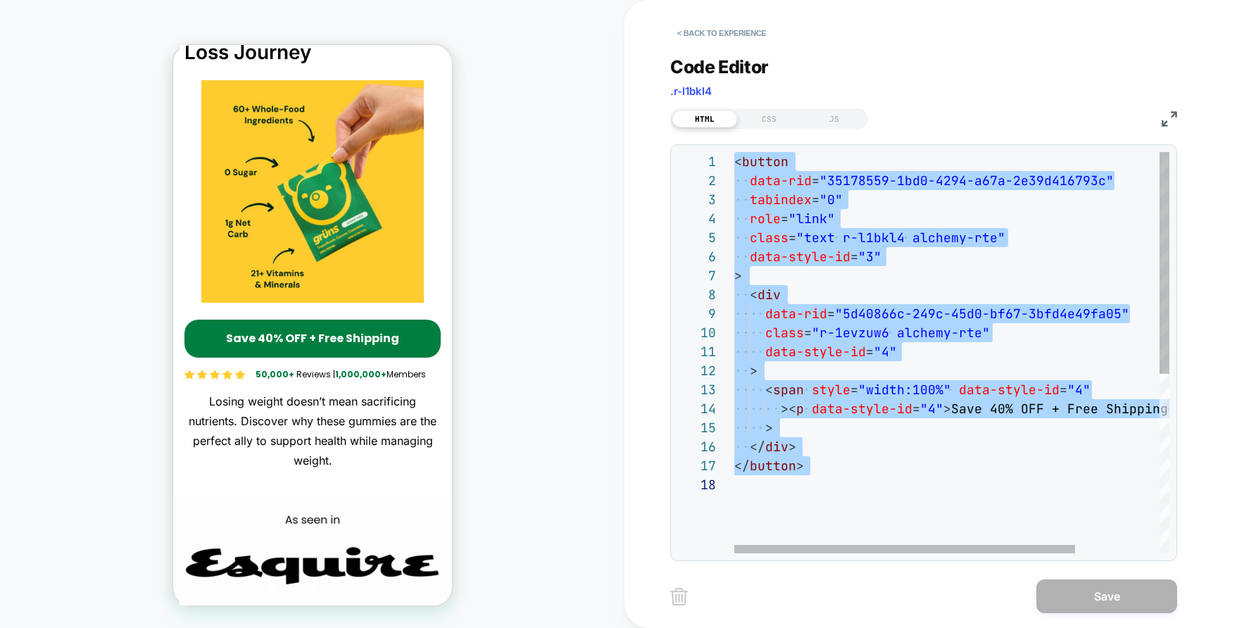
type textarea "****** *********"
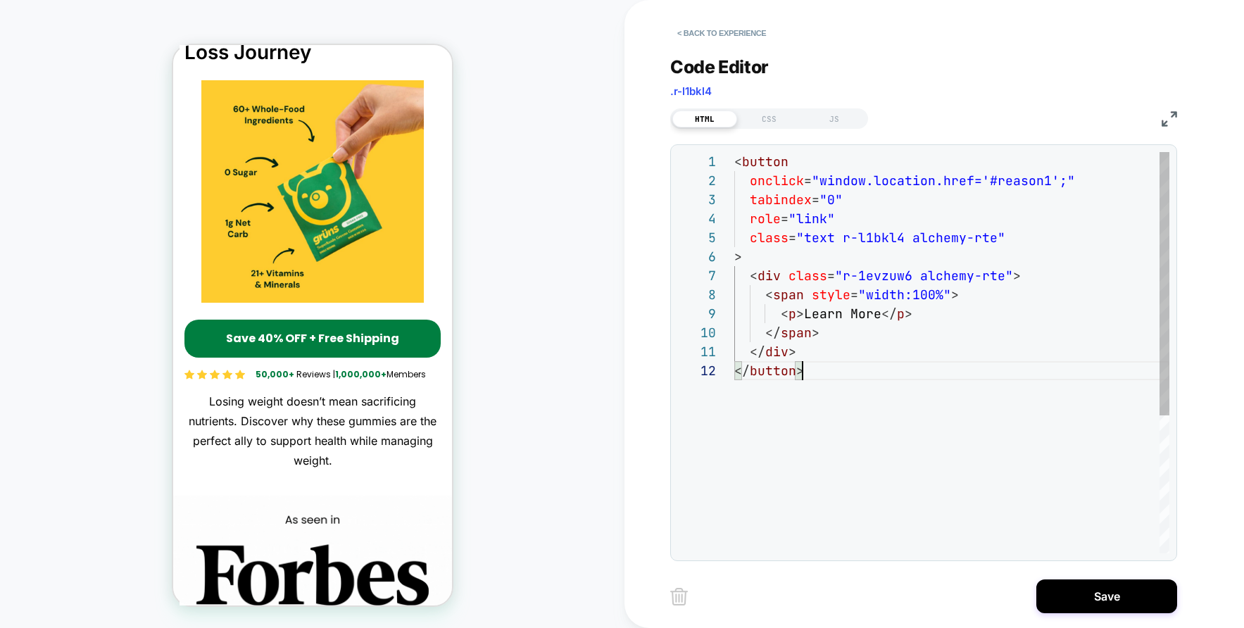
scroll to position [19, 68]
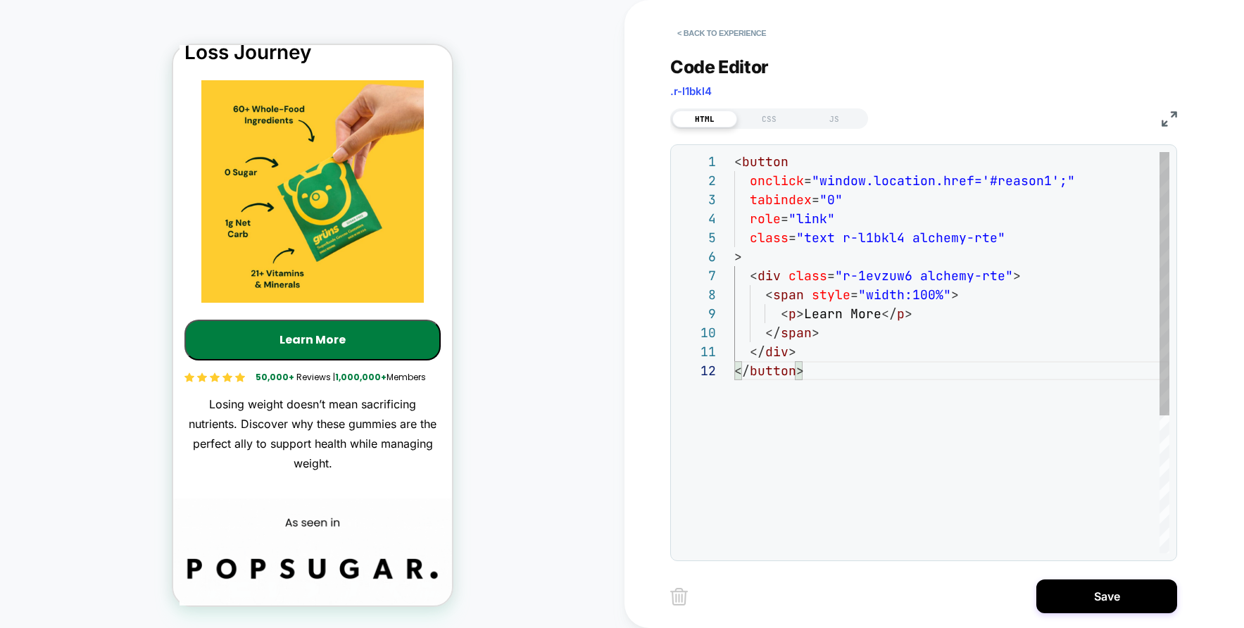
click at [858, 343] on div "< button onclick = "window.location.href='#reason1';" tabindex = "0" role = "li…" at bounding box center [951, 457] width 435 height 611
click at [864, 455] on div "< button onclick = "window.location.href='#reason1';" tabindex = "0" role = "li…" at bounding box center [951, 457] width 435 height 611
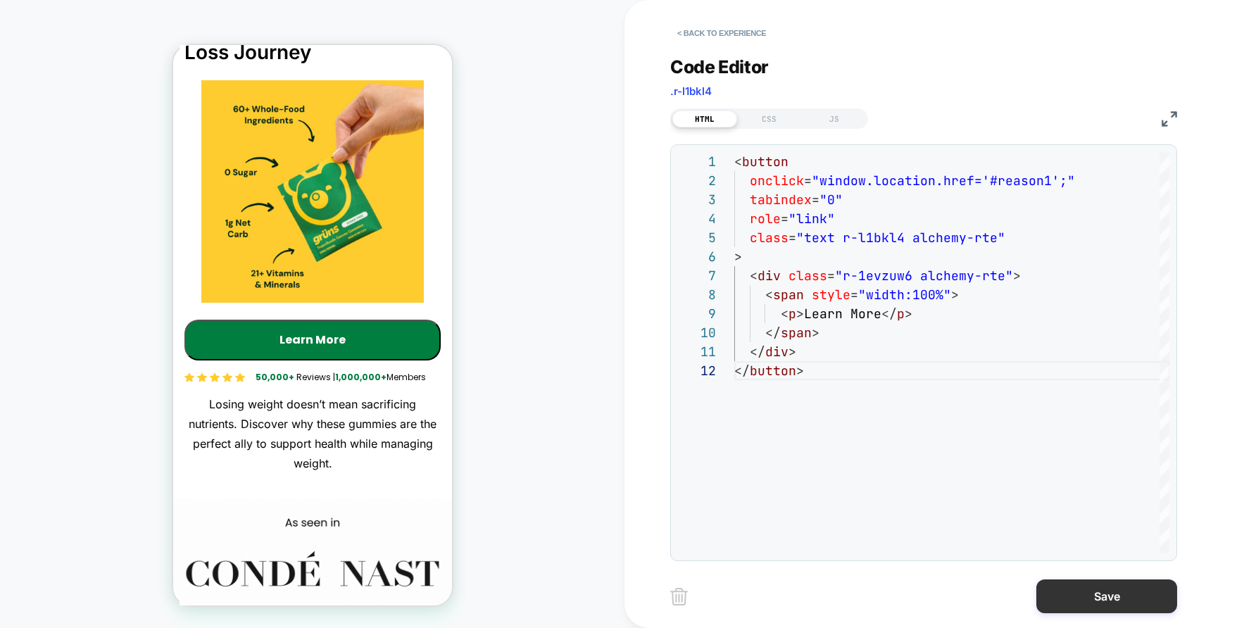
click at [1095, 600] on button "Save" at bounding box center [1107, 597] width 141 height 34
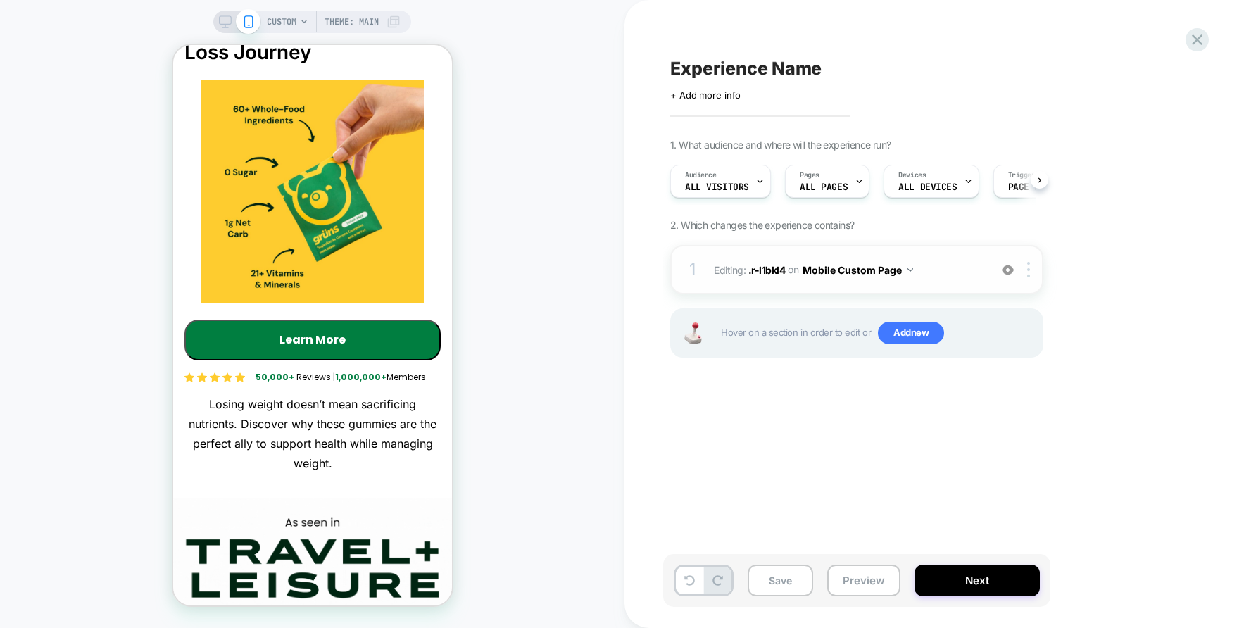
scroll to position [0, 1]
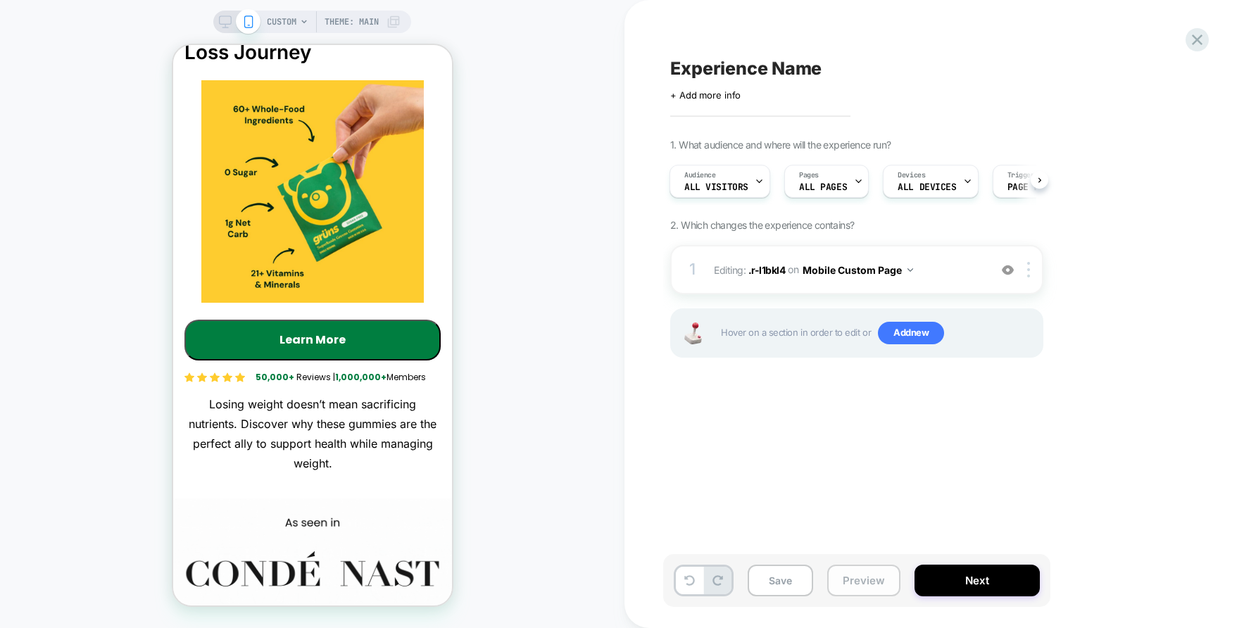
click at [858, 577] on button "Preview" at bounding box center [863, 581] width 73 height 32
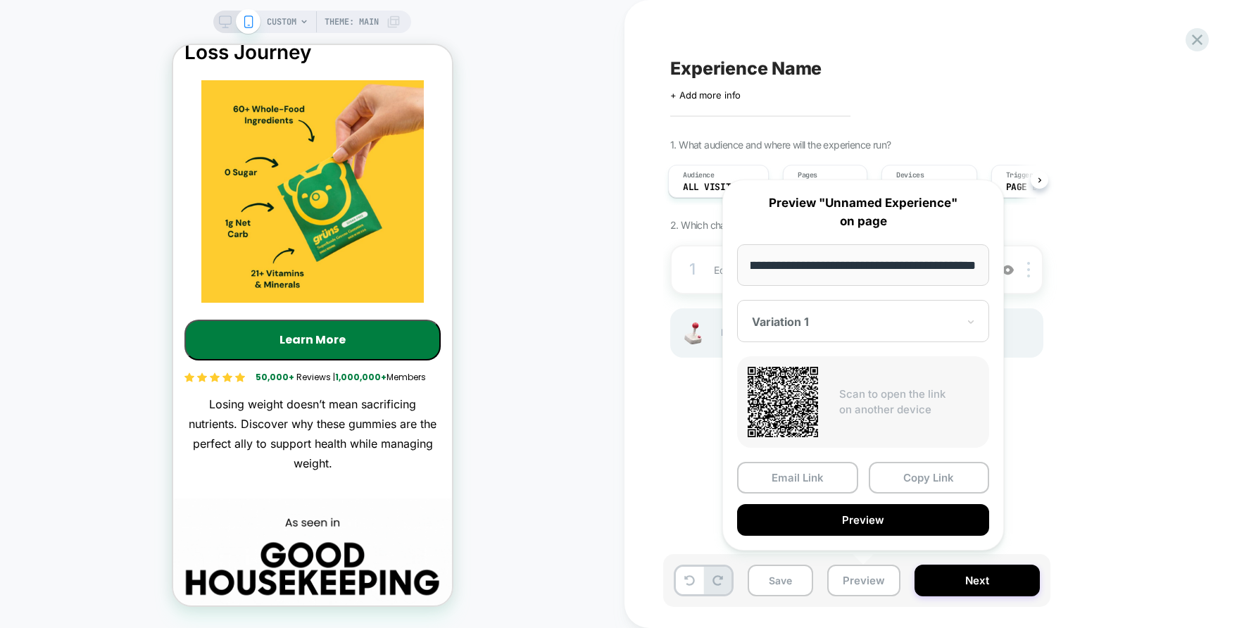
scroll to position [0, 0]
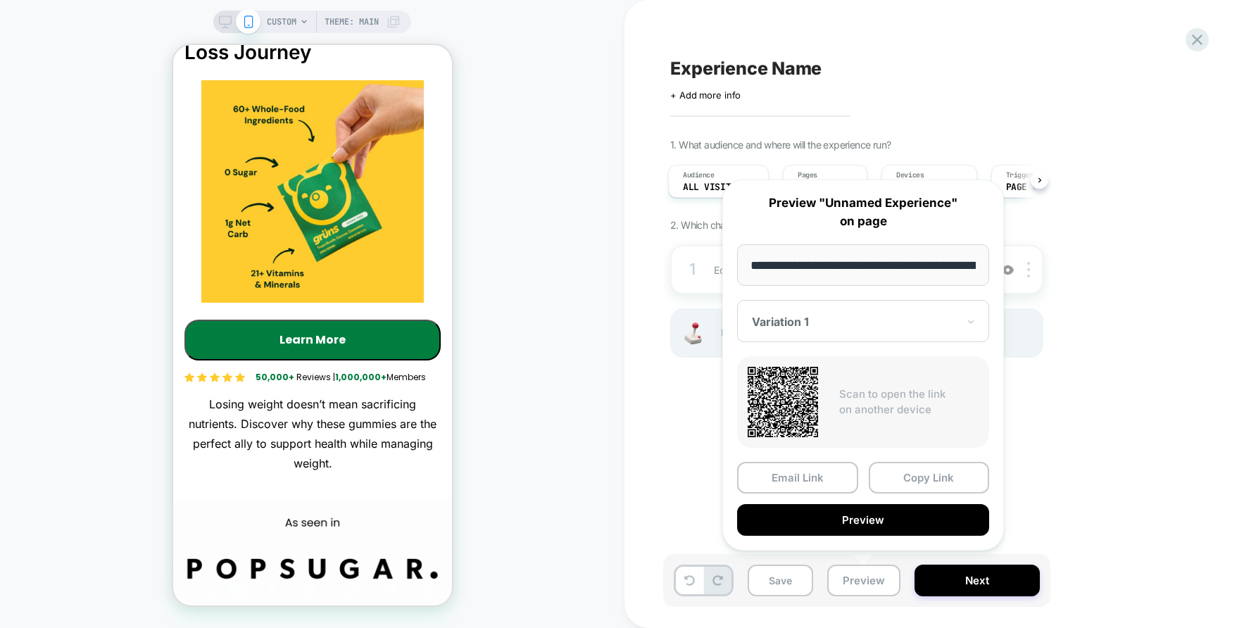
click at [968, 58] on div "Experience Name" at bounding box center [927, 68] width 514 height 21
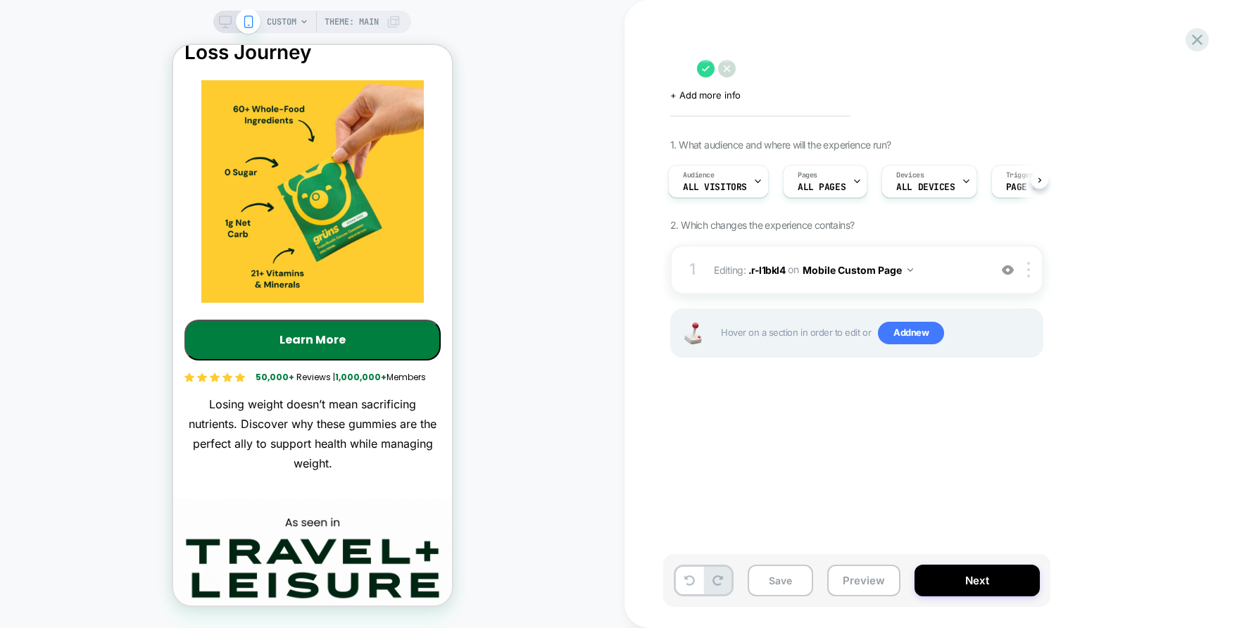
click at [715, 412] on div "Click to edit experience details + Add more info 1. What audience and where wil…" at bounding box center [927, 314] width 528 height 600
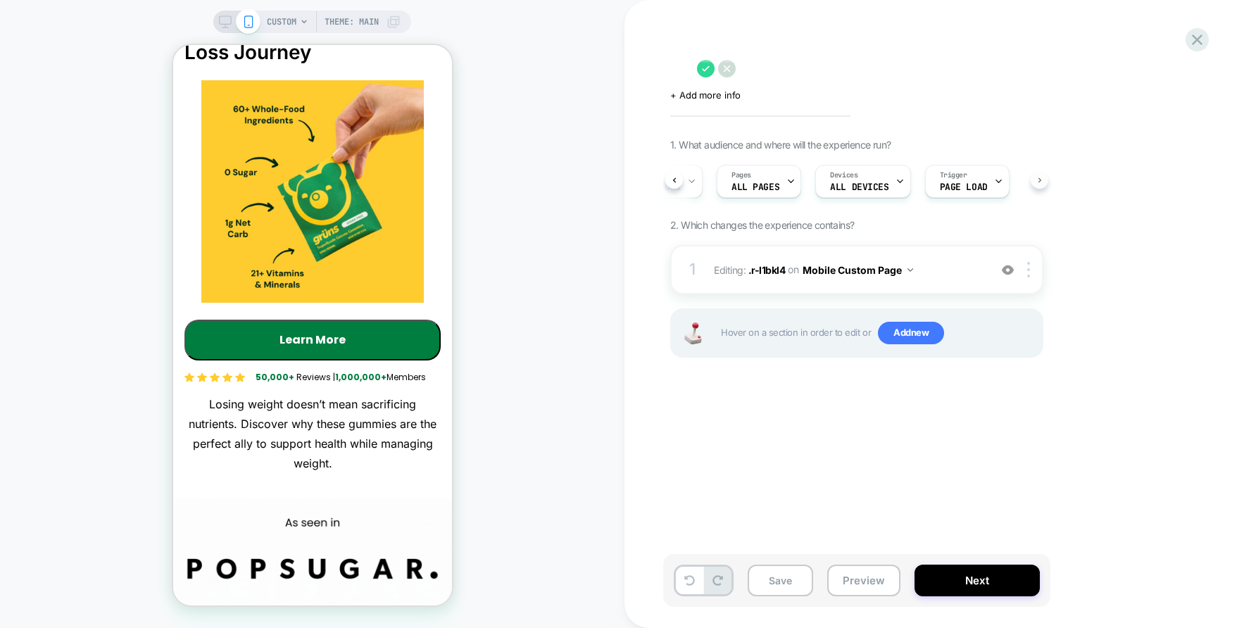
scroll to position [0, 73]
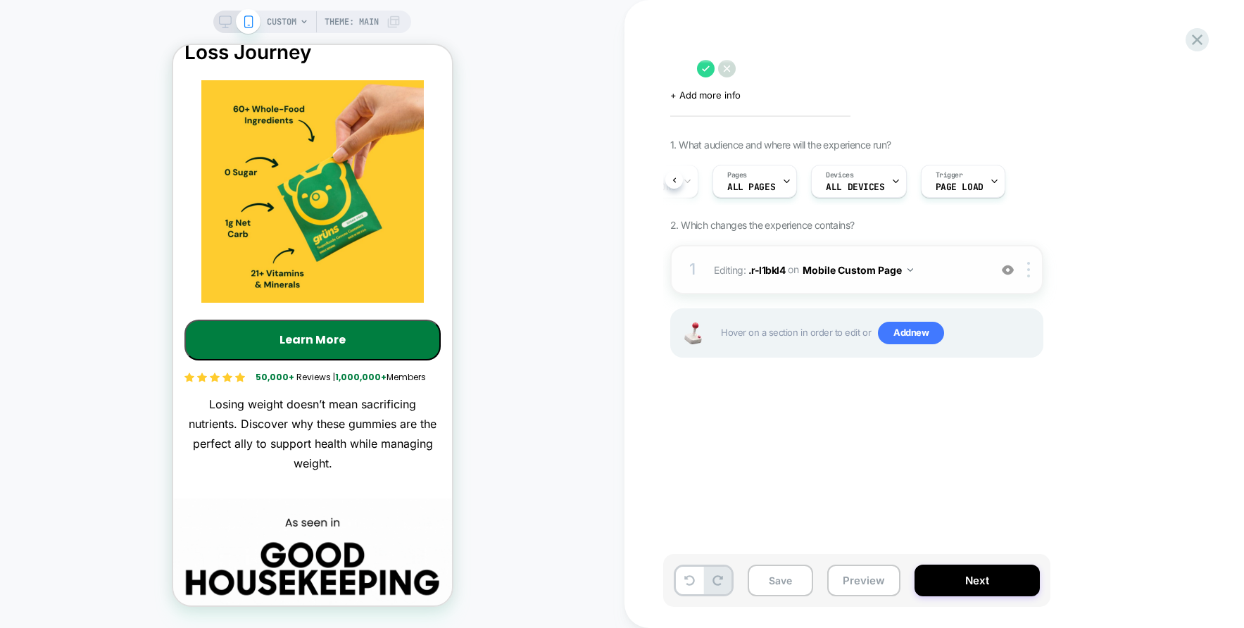
click at [939, 270] on span "Editing : .r-l1bkl4 .r-l1bkl4 on Mobile Custom Page" at bounding box center [848, 270] width 268 height 20
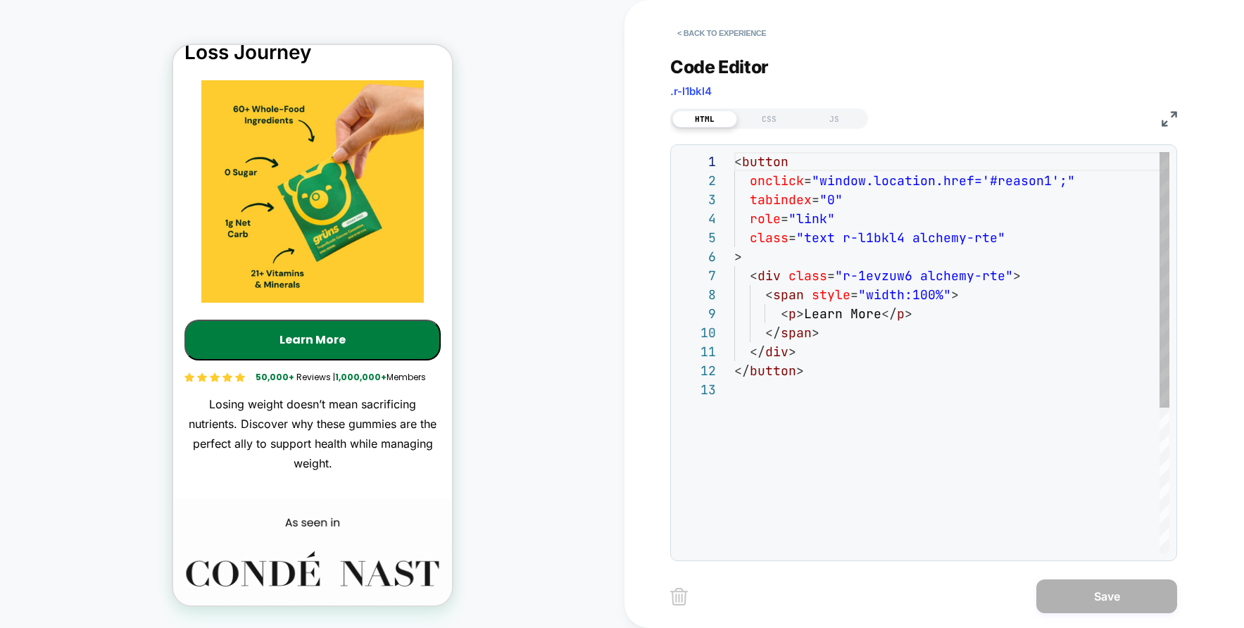
scroll to position [190, 0]
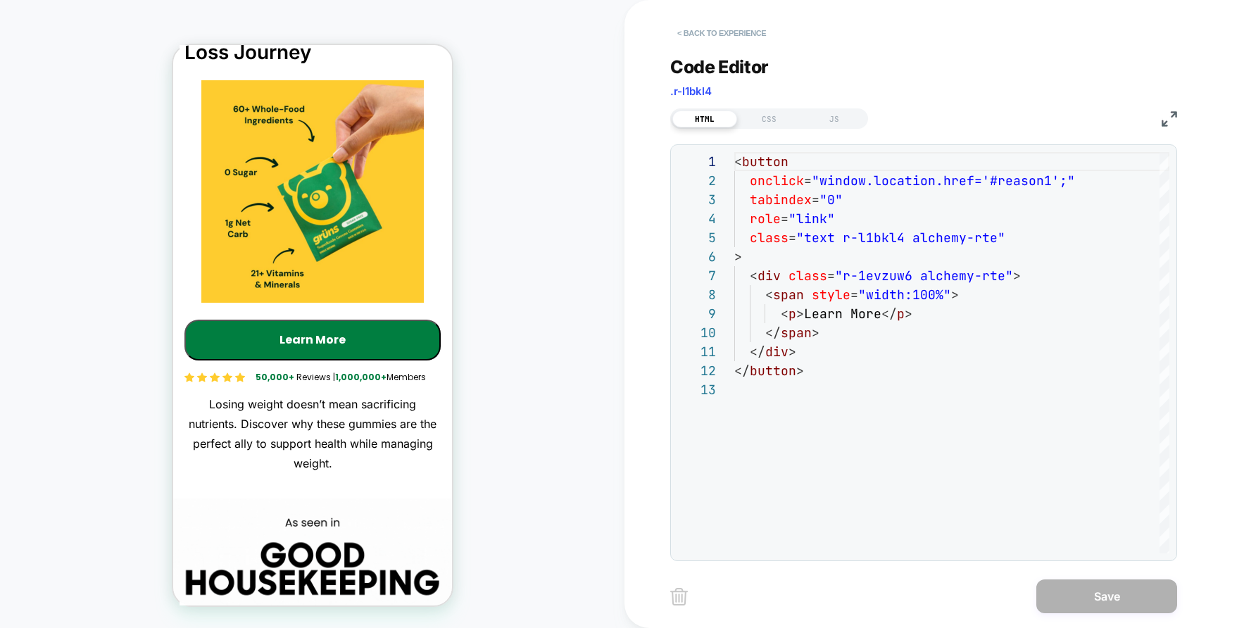
click at [741, 35] on button "< Back to experience" at bounding box center [721, 33] width 103 height 23
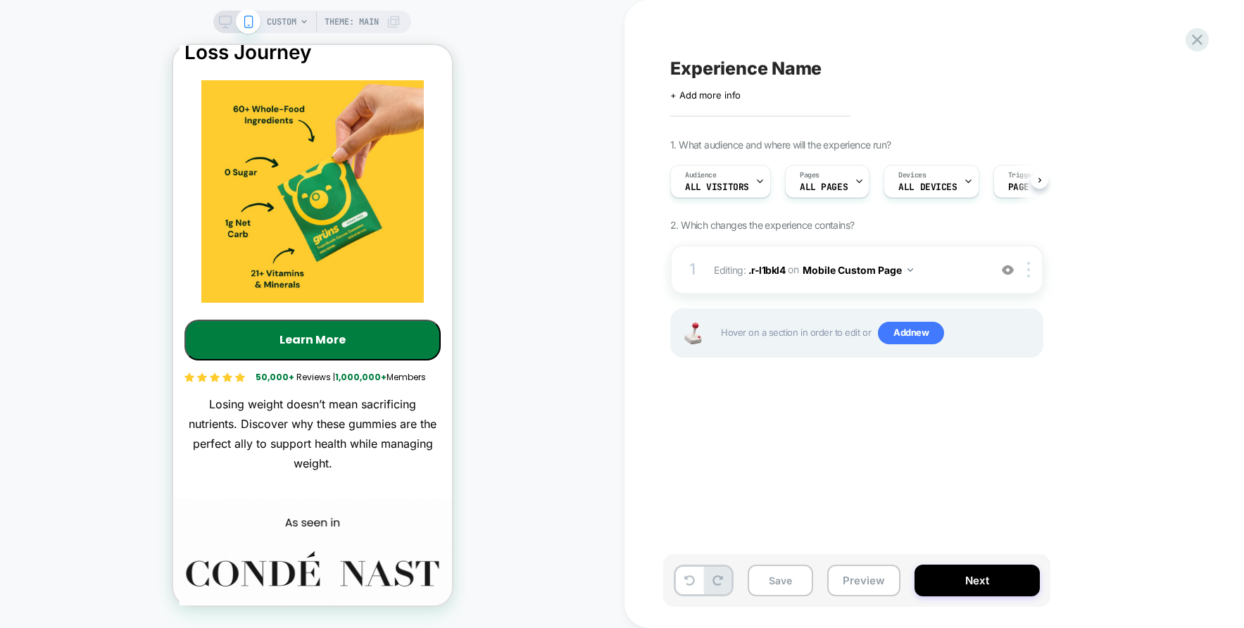
scroll to position [0, 1]
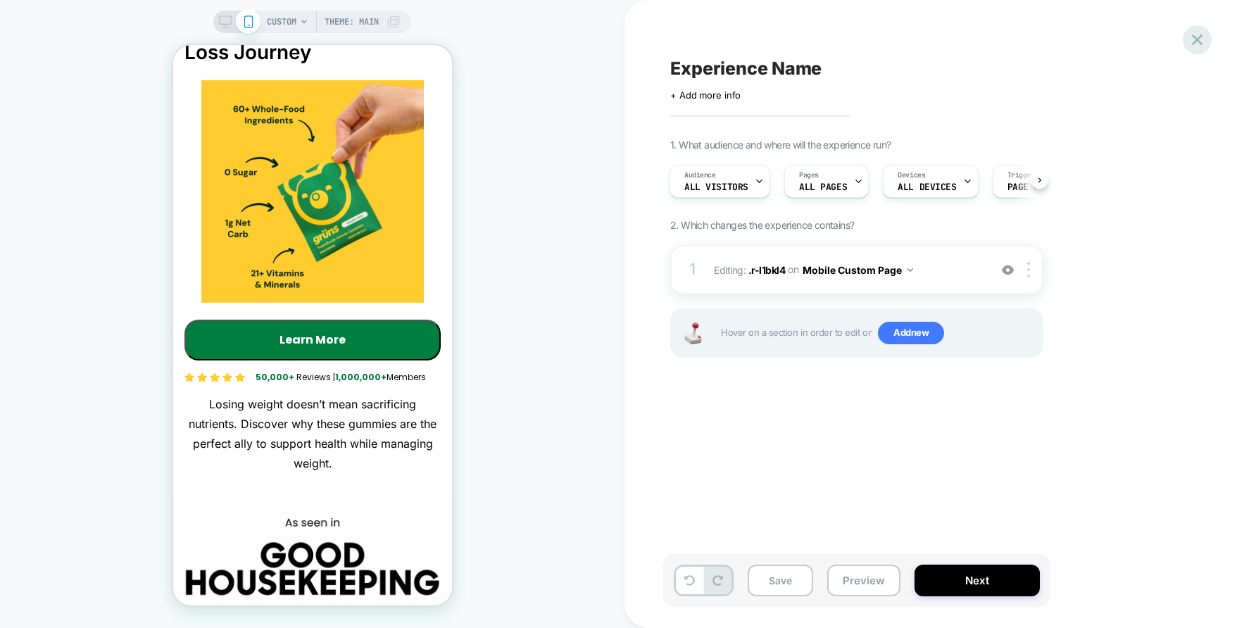
click at [1201, 43] on icon at bounding box center [1197, 40] width 11 height 11
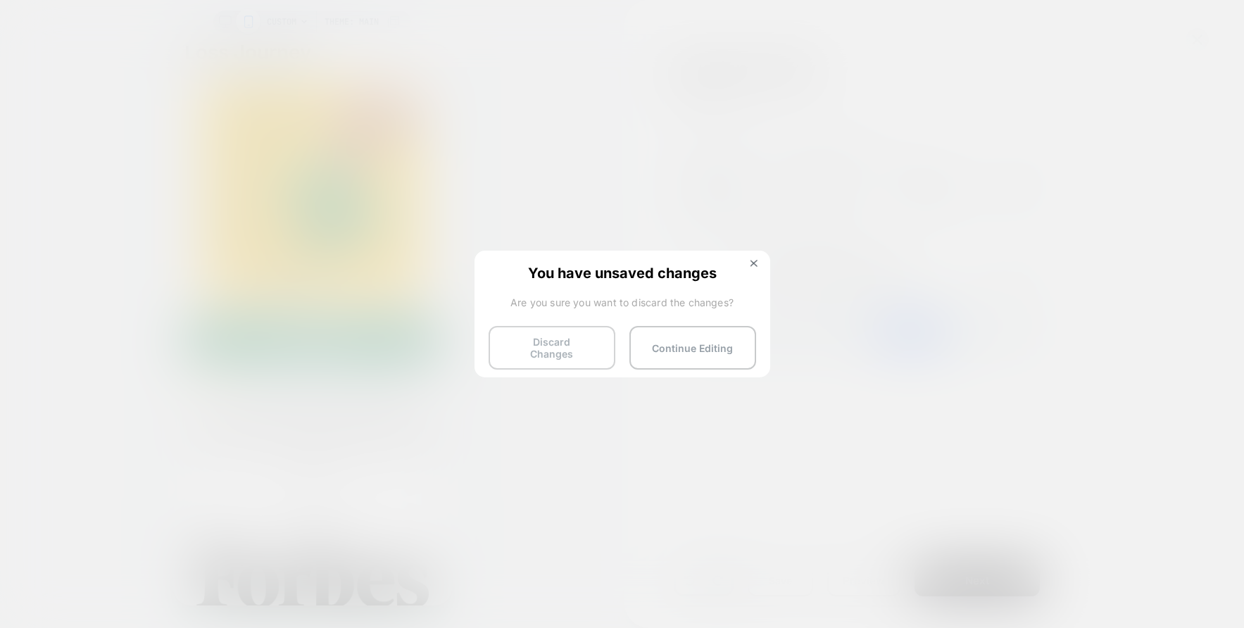
click at [582, 356] on button "Discard Changes" at bounding box center [552, 348] width 127 height 44
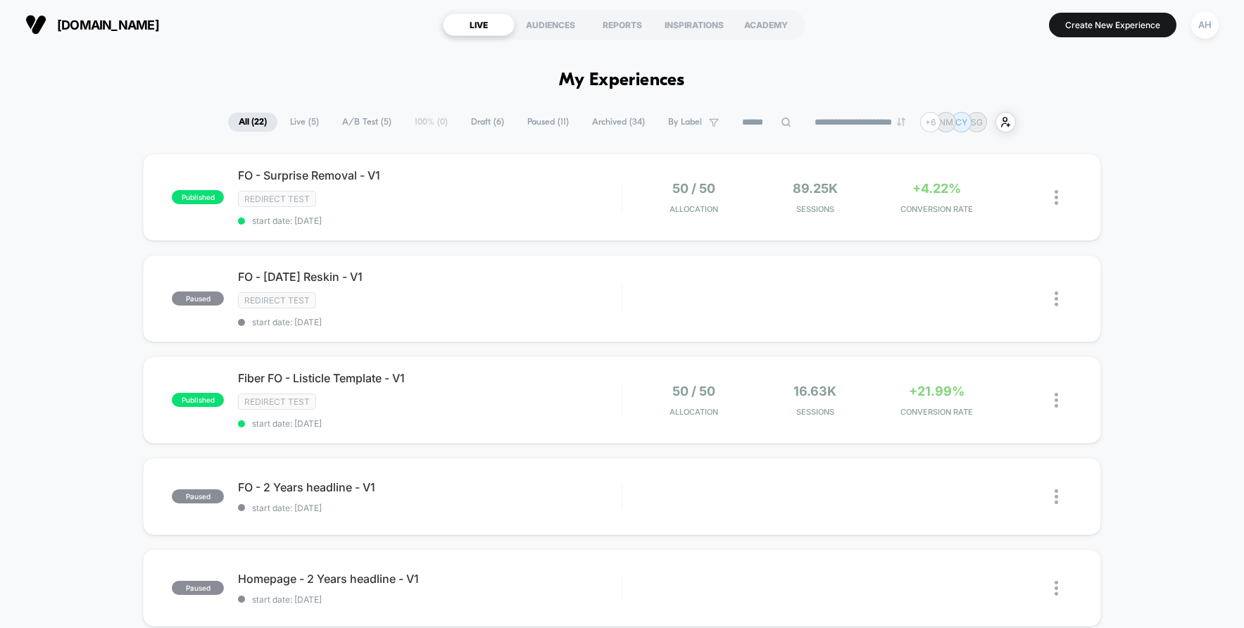
click at [1120, 3] on div "gruns.co LIVE AUDIENCES REPORTS INSPIRATIONS ACADEMY Create New Experience AH" at bounding box center [622, 24] width 1244 height 49
click at [1105, 25] on button "Create New Experience" at bounding box center [1112, 25] width 127 height 25
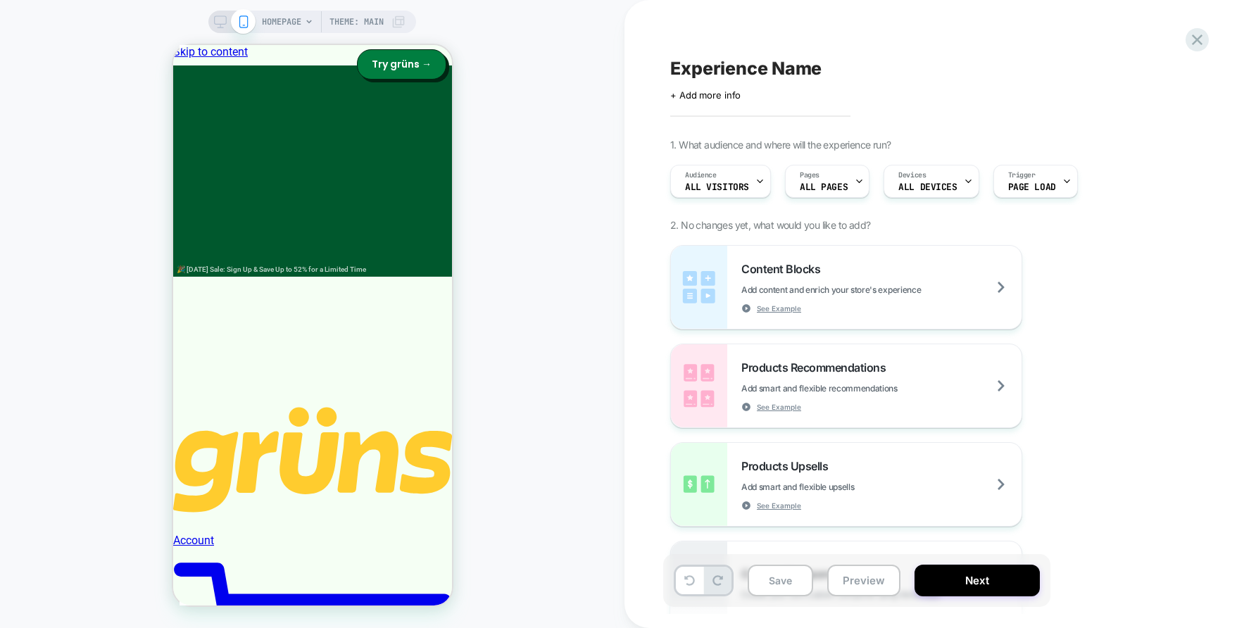
click at [264, 28] on span "HOMEPAGE" at bounding box center [281, 22] width 39 height 23
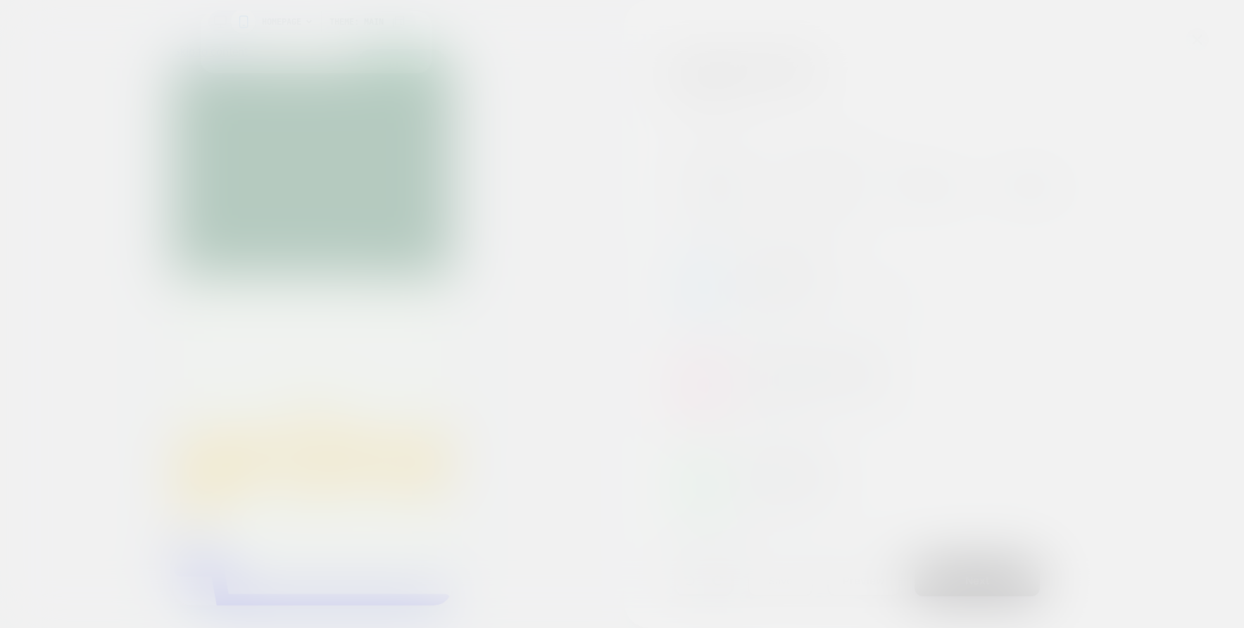
click at [274, 25] on div "Select page for quick preview Homepage https://gruns.co/pages/6-reasons-why-wei…" at bounding box center [316, 42] width 231 height 62
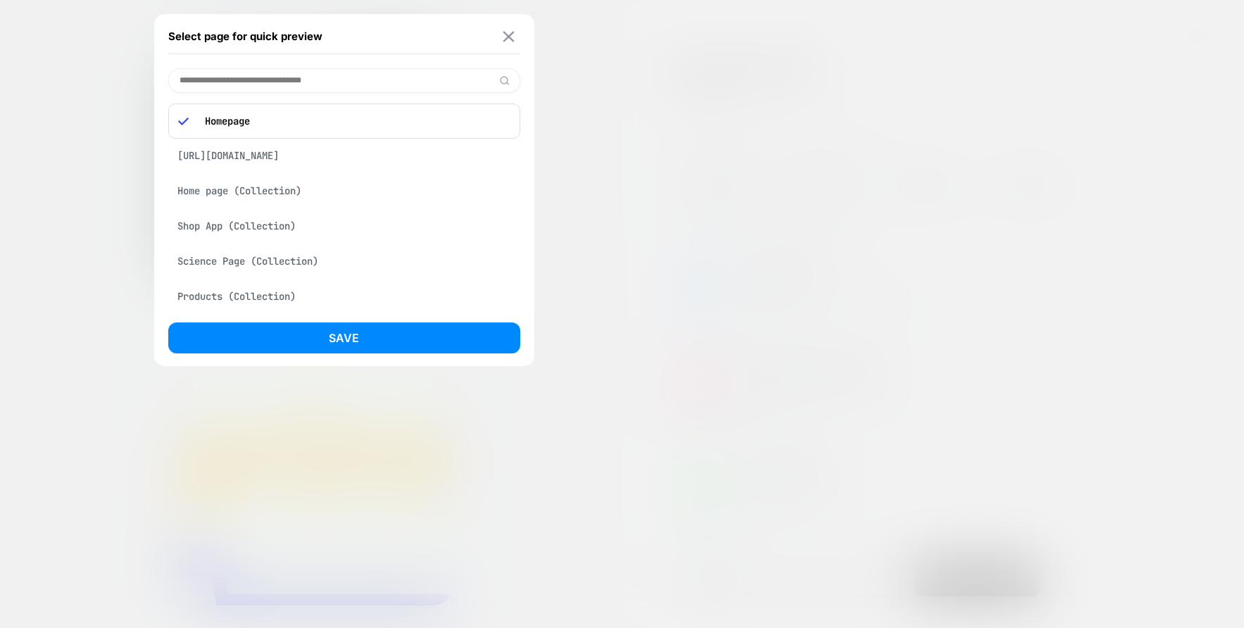
click at [506, 35] on img at bounding box center [508, 36] width 11 height 11
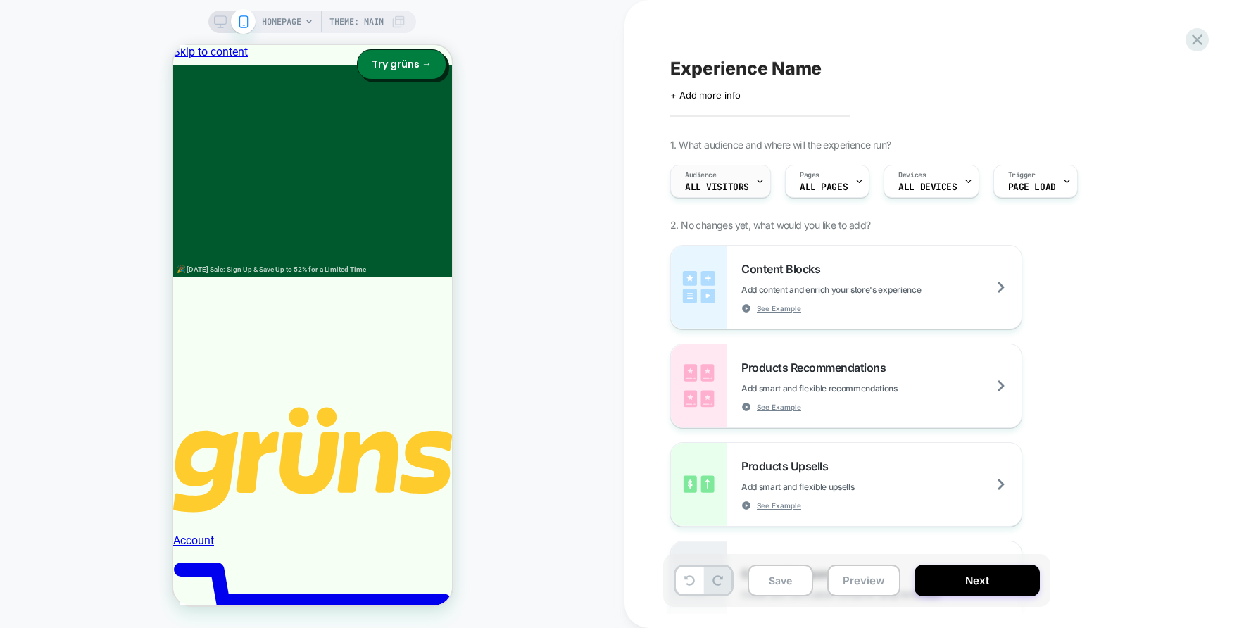
click at [732, 175] on div "Audience All Visitors" at bounding box center [717, 181] width 92 height 32
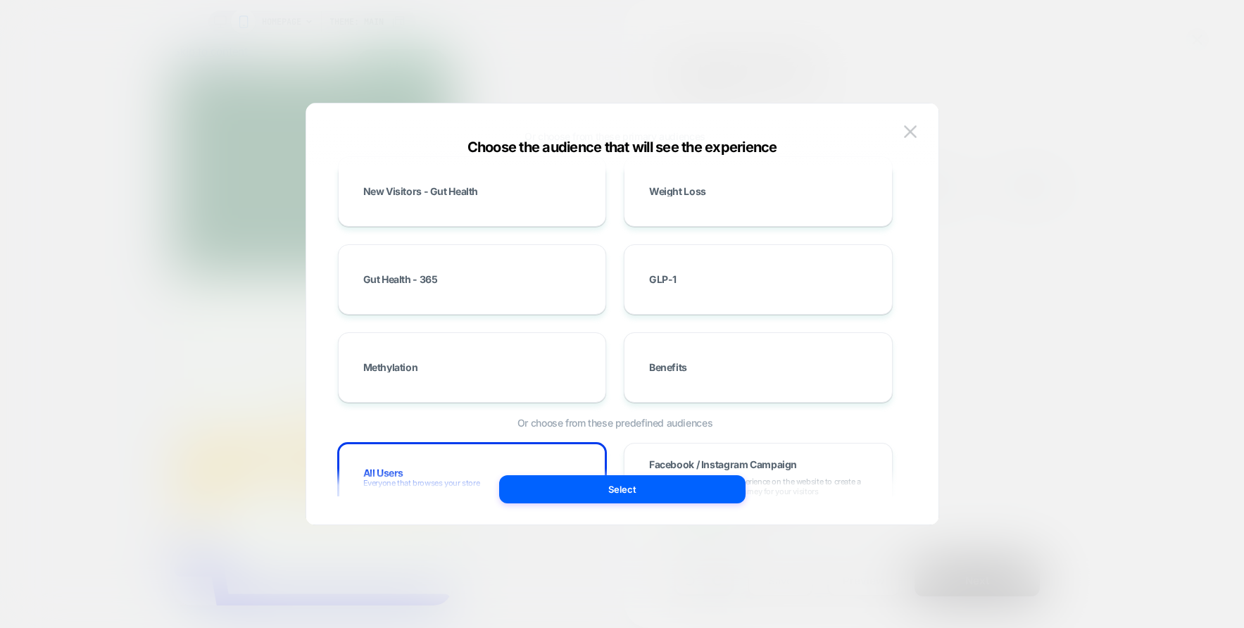
scroll to position [268, 0]
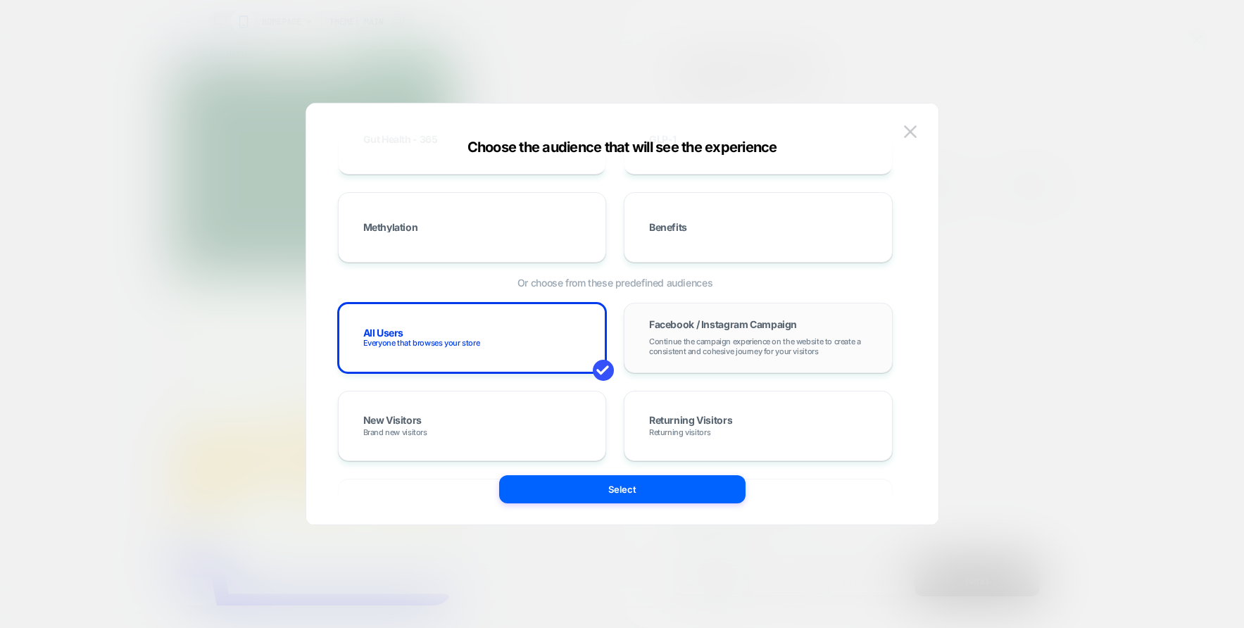
click at [696, 358] on div "Facebook / Instagram Campaign Continue the campaign experience on the website t…" at bounding box center [758, 338] width 239 height 41
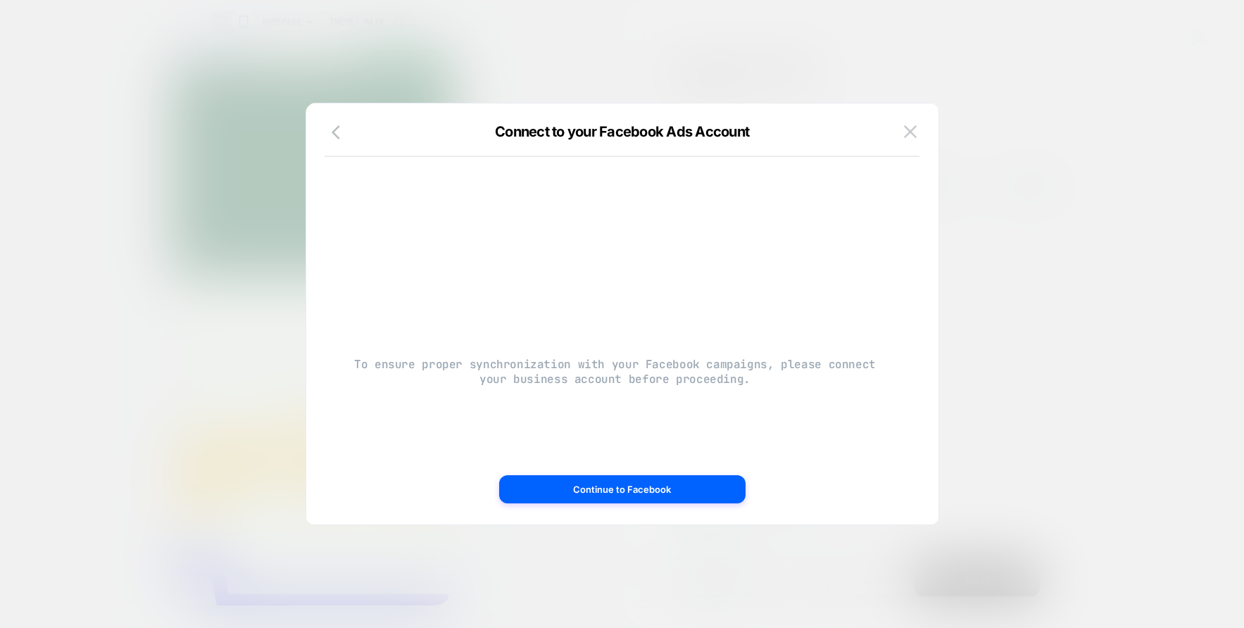
scroll to position [0, 0]
click at [327, 127] on button "button" at bounding box center [339, 133] width 25 height 20
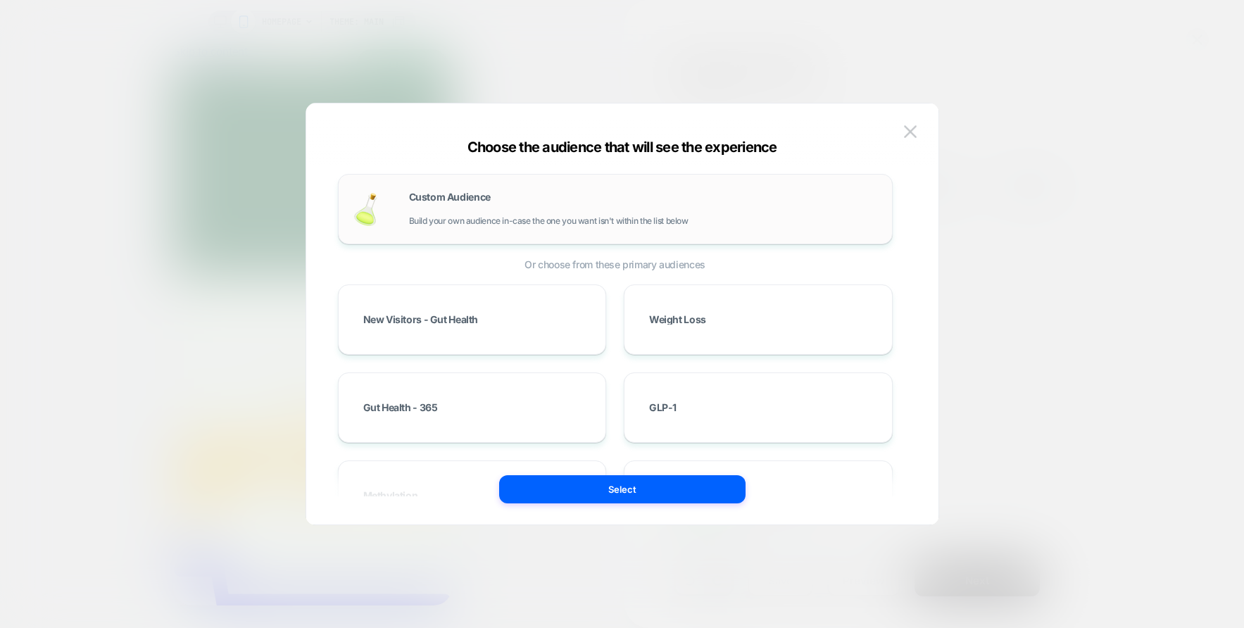
click at [548, 199] on div "Custom Audience Build your own audience in-case the one you want isn't within t…" at bounding box center [643, 209] width 469 height 34
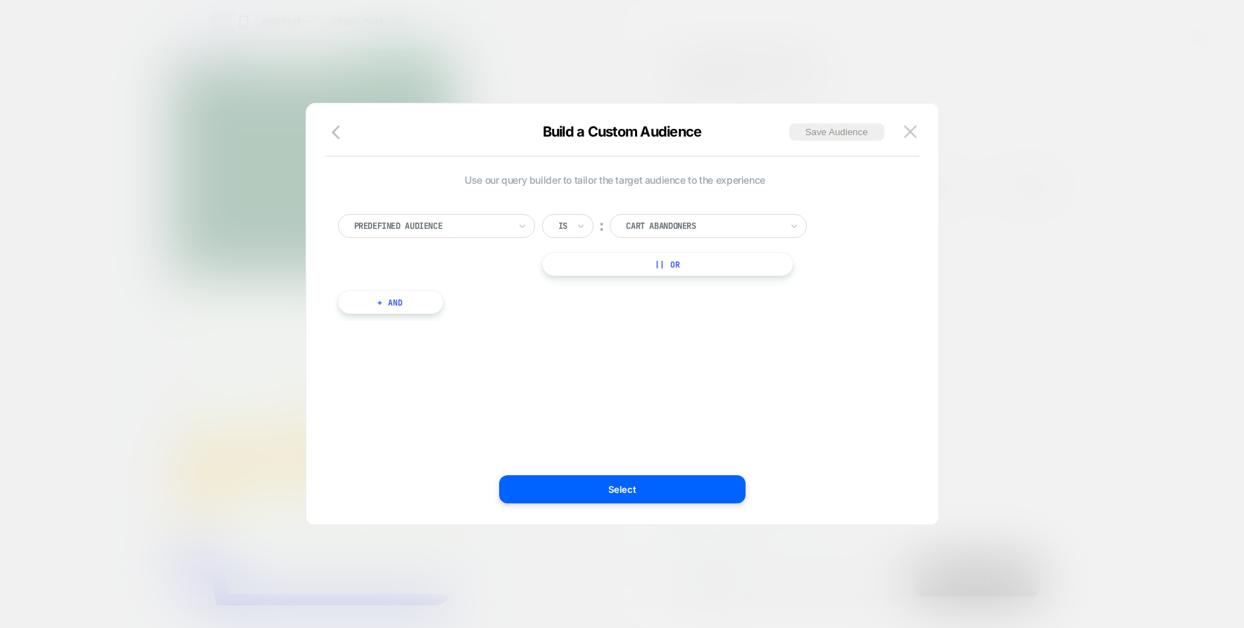
click at [440, 231] on div at bounding box center [431, 226] width 155 height 13
click at [401, 279] on div "Predefined Audience" at bounding box center [443, 284] width 183 height 23
click at [485, 224] on div at bounding box center [431, 226] width 155 height 13
type input "******"
click at [410, 273] on div "UTM Source" at bounding box center [443, 284] width 183 height 23
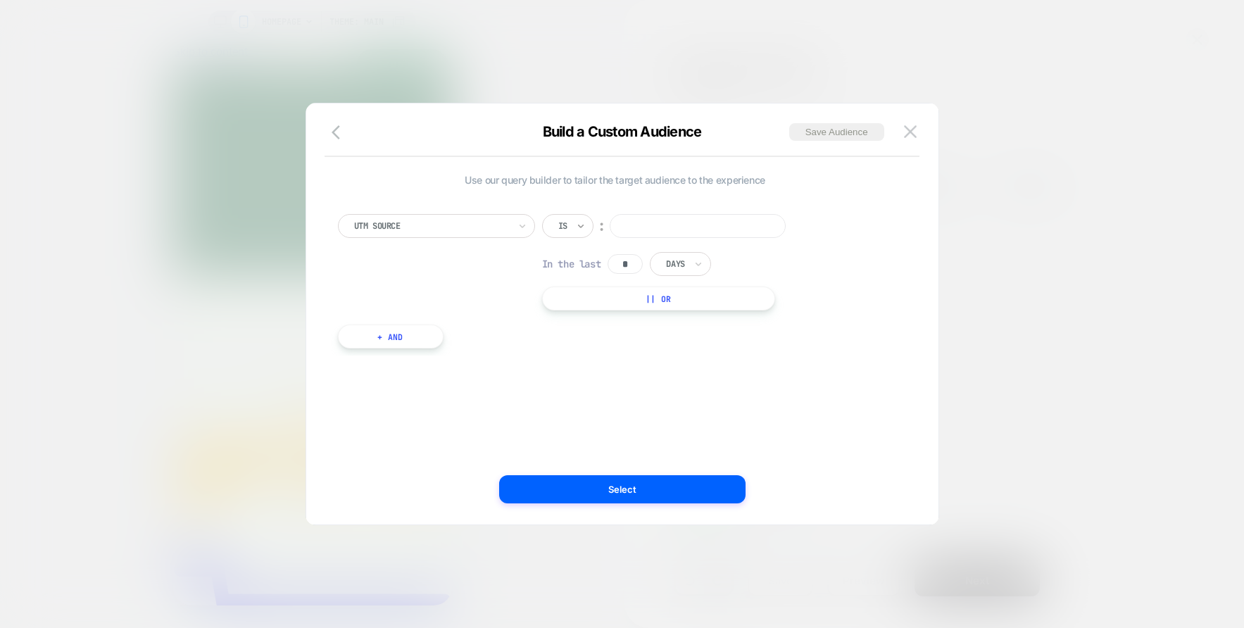
click at [582, 223] on icon at bounding box center [581, 226] width 10 height 14
click at [572, 226] on div "Is" at bounding box center [567, 226] width 51 height 24
drag, startPoint x: 582, startPoint y: 304, endPoint x: 599, endPoint y: 265, distance: 42.6
click at [582, 304] on div "Includes" at bounding box center [602, 310] width 92 height 23
click at [665, 222] on input at bounding box center [726, 226] width 176 height 24
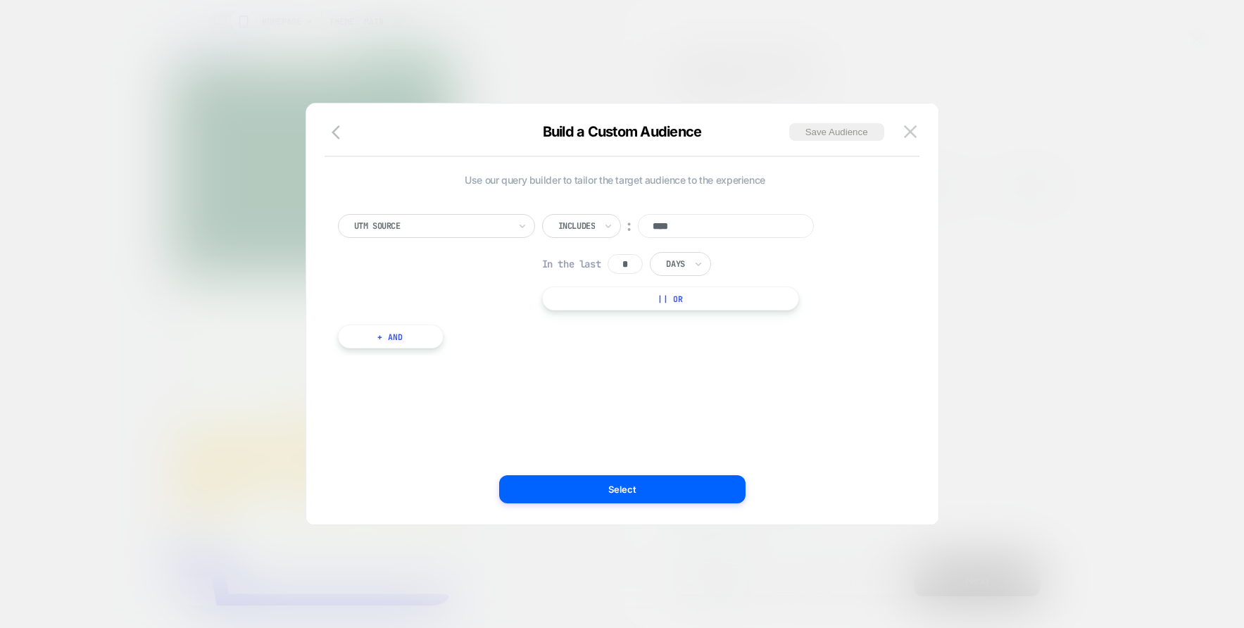
type input "****"
click at [649, 302] on button "|| Or" at bounding box center [671, 299] width 258 height 24
click at [653, 263] on input at bounding box center [698, 261] width 176 height 24
type input "****"
click at [659, 343] on button "|| Or" at bounding box center [671, 333] width 258 height 24
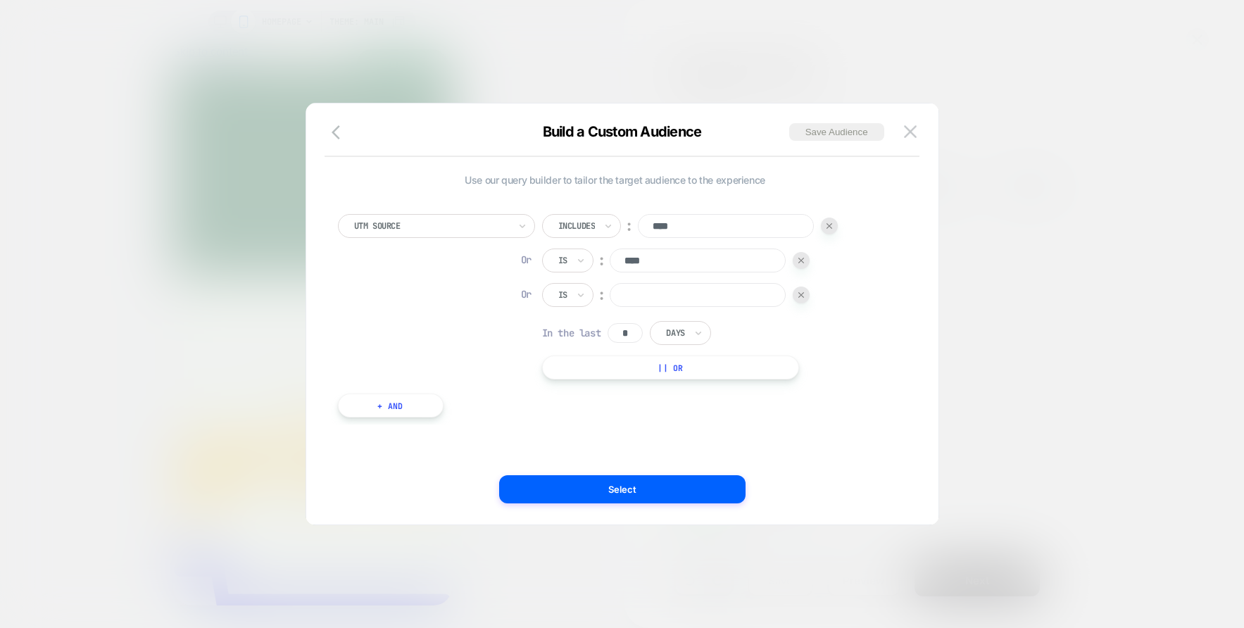
click at [644, 297] on input at bounding box center [698, 295] width 176 height 24
type input "****"
click at [644, 487] on button "Select" at bounding box center [622, 489] width 246 height 28
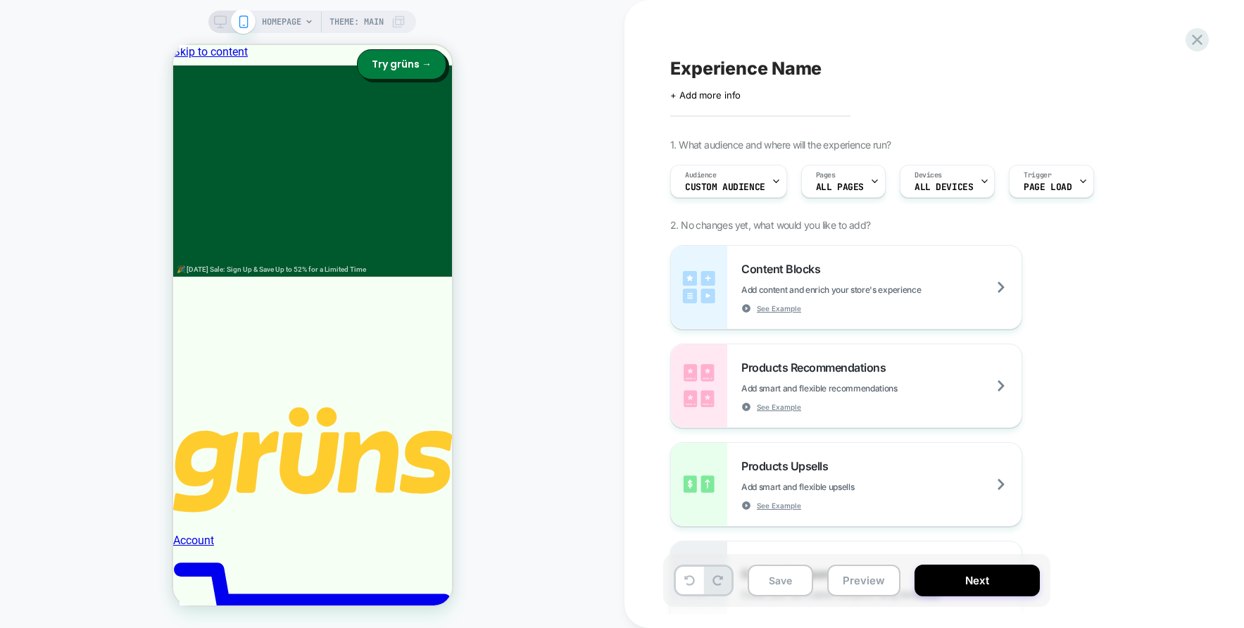
click at [637, 191] on div "Experience Name Click to edit experience details + Add more info 1. What audien…" at bounding box center [935, 314] width 620 height 628
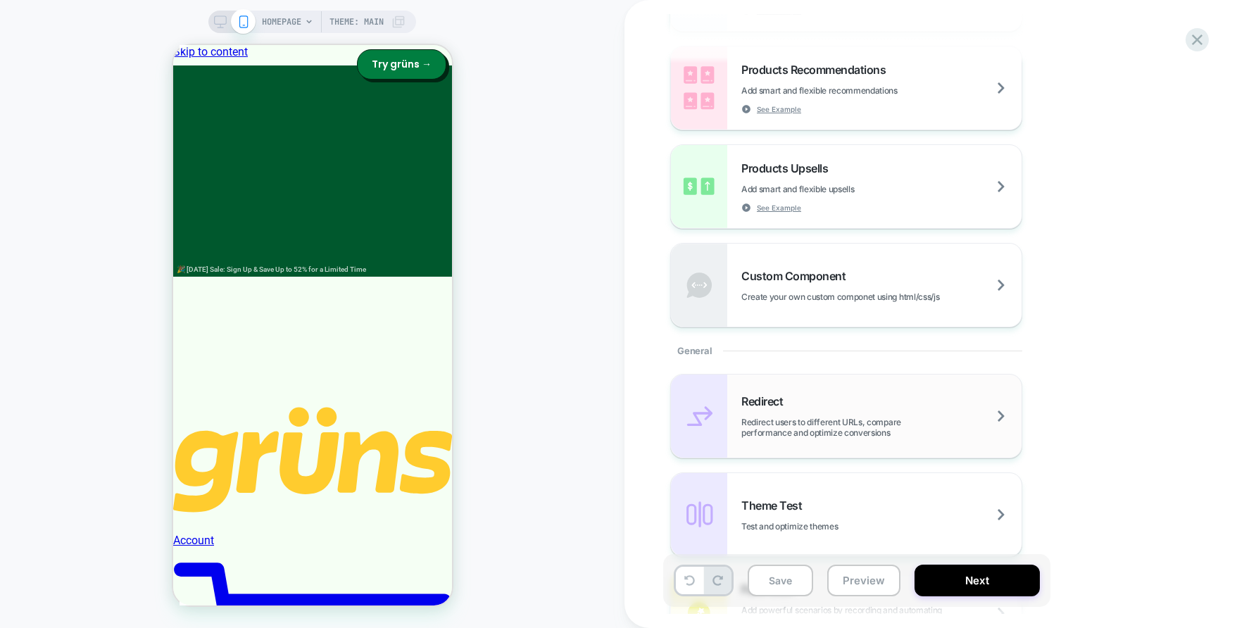
click at [843, 413] on div "Redirect Redirect users to different URLs, compare performance and optimize con…" at bounding box center [881, 416] width 280 height 44
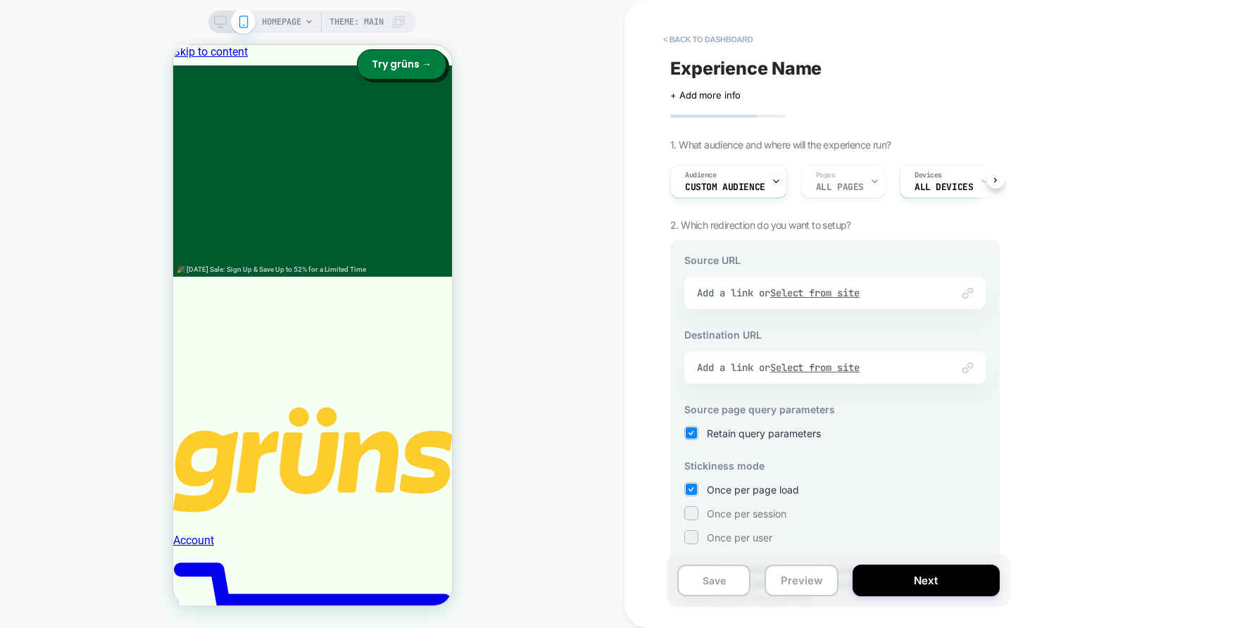
click at [819, 302] on div "Link to Add a link or Select from site" at bounding box center [834, 293] width 301 height 32
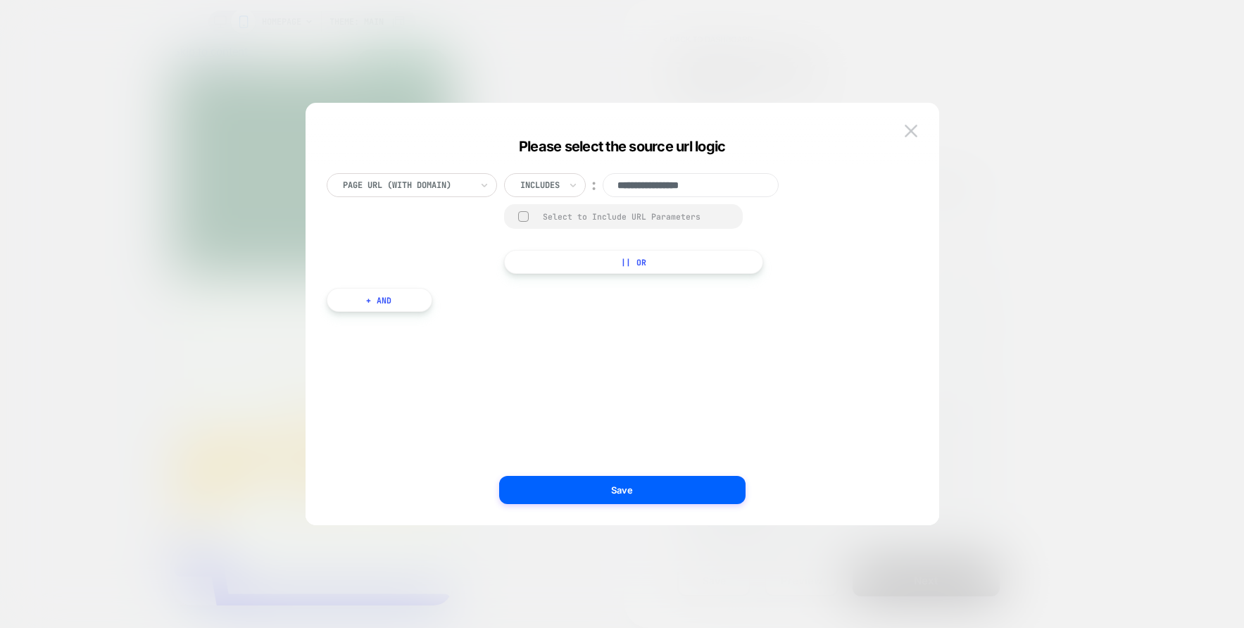
click at [680, 186] on input "**********" at bounding box center [691, 185] width 176 height 24
paste input "**********"
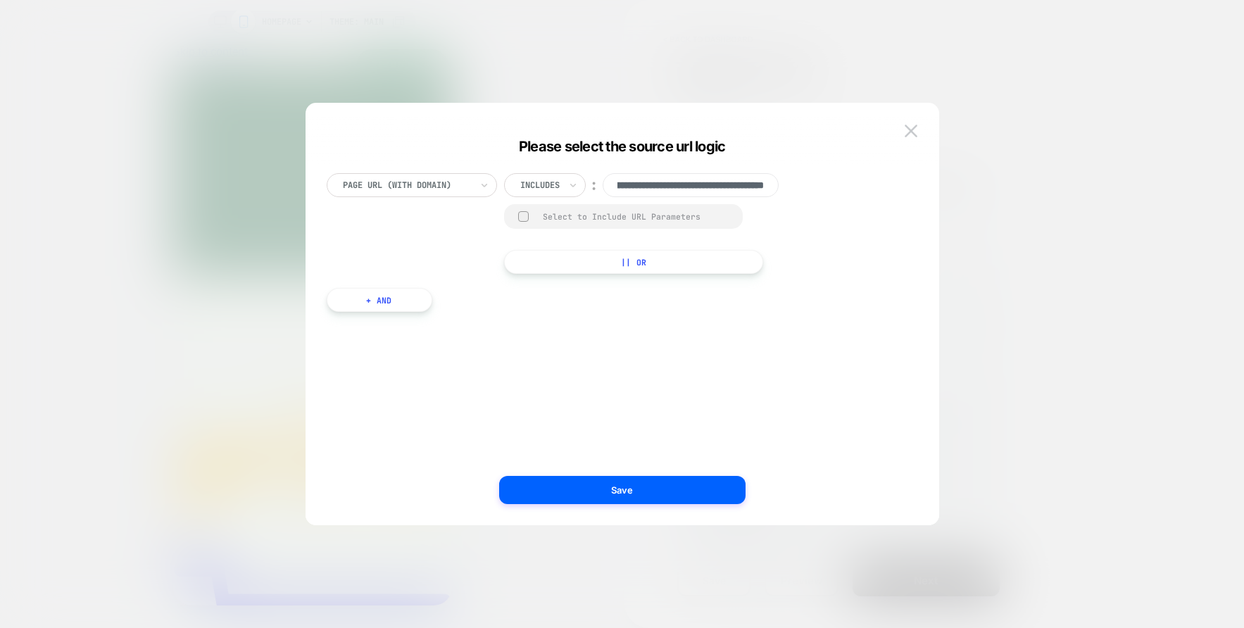
type input "**********"
click at [841, 245] on div "**********" at bounding box center [615, 223] width 577 height 101
click at [637, 496] on button "Save" at bounding box center [622, 490] width 246 height 28
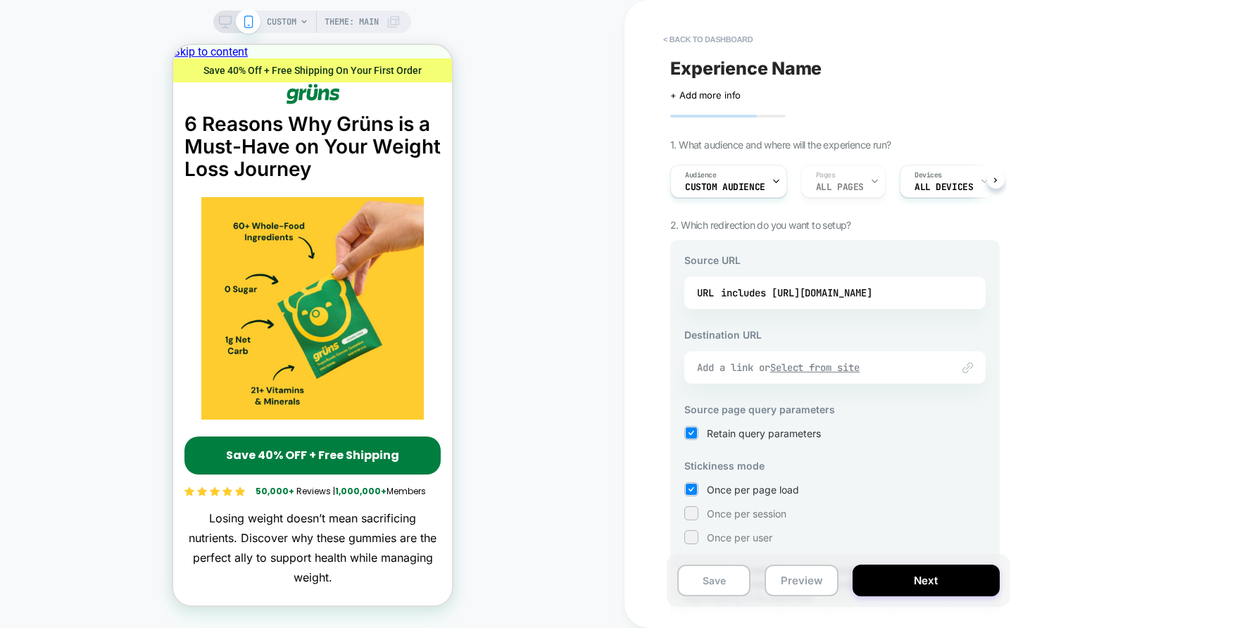
click at [832, 368] on u "Select from site" at bounding box center [815, 367] width 90 height 13
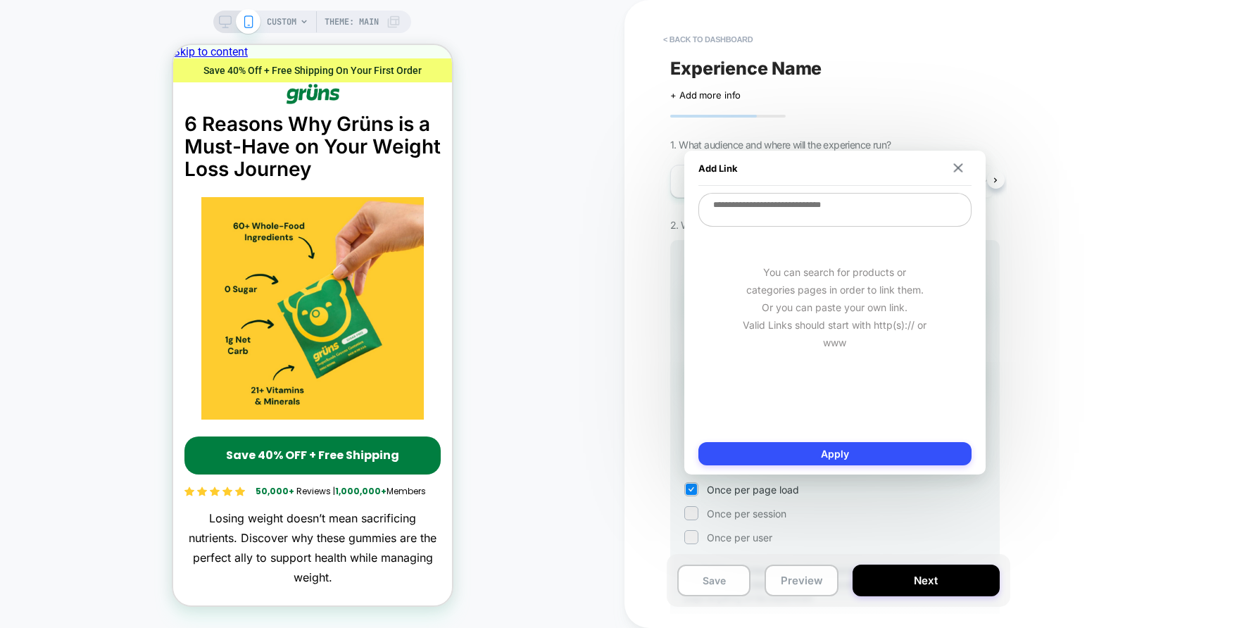
click at [808, 214] on textarea at bounding box center [835, 210] width 273 height 34
paste textarea "**********"
type textarea "*"
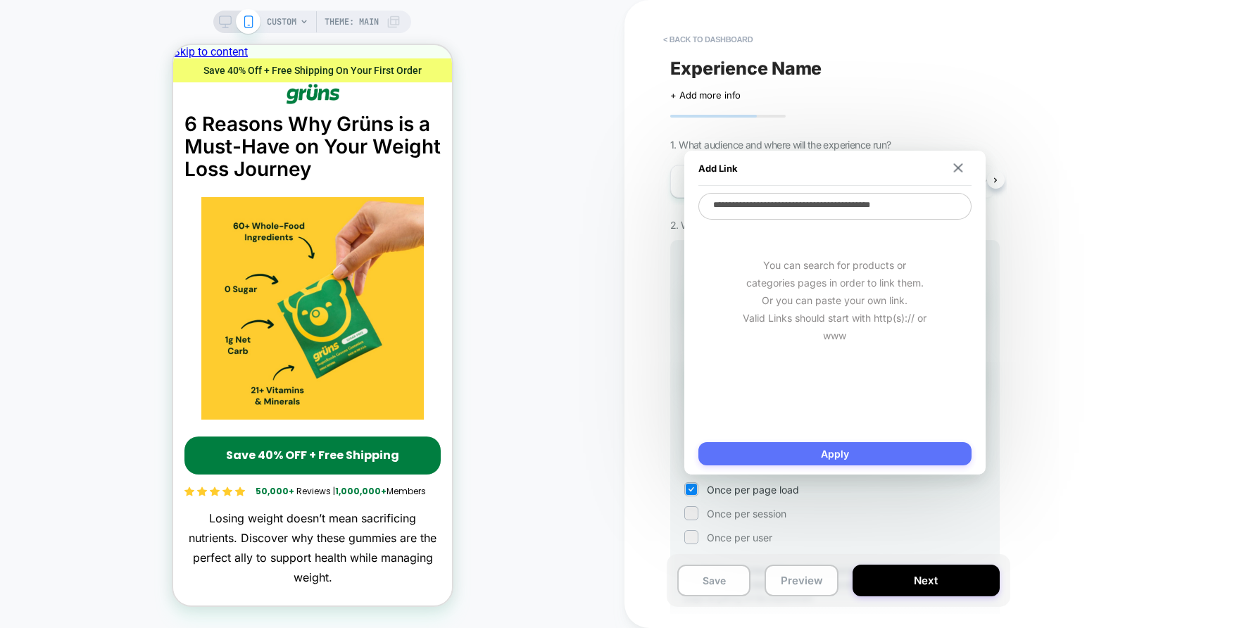
type textarea "**********"
click at [846, 446] on button "Apply" at bounding box center [835, 453] width 273 height 23
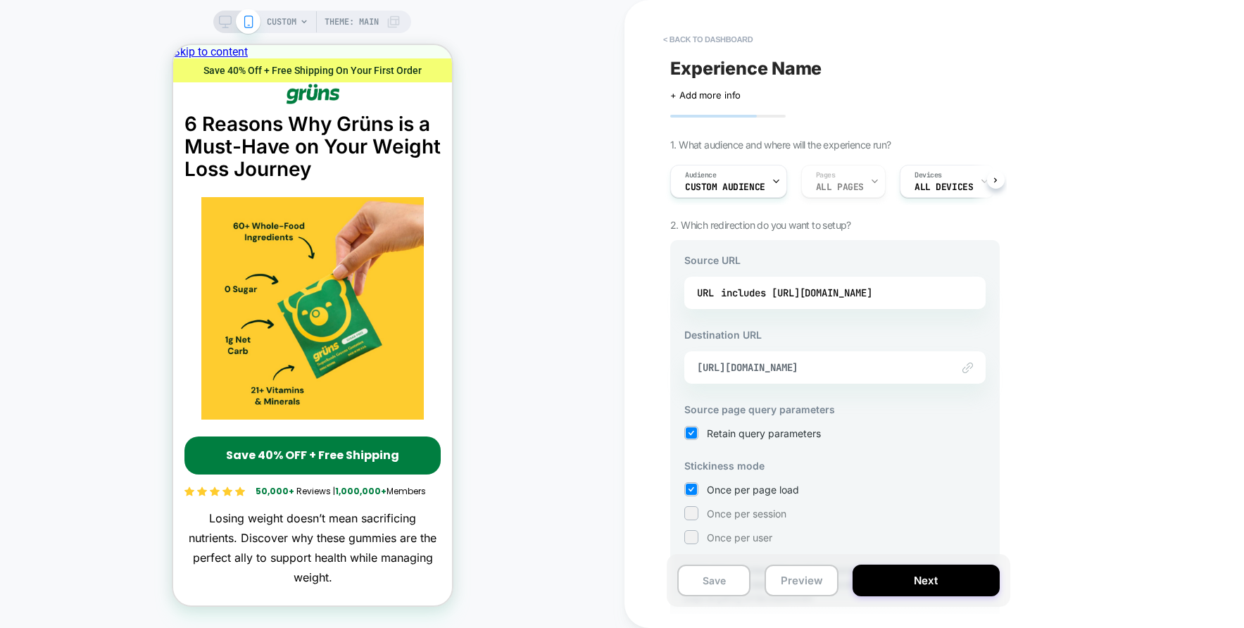
click at [1070, 328] on div "< back to dashboard Experience Name Click to edit experience details + Add more…" at bounding box center [935, 314] width 620 height 628
click at [913, 574] on button "Next" at bounding box center [926, 581] width 147 height 32
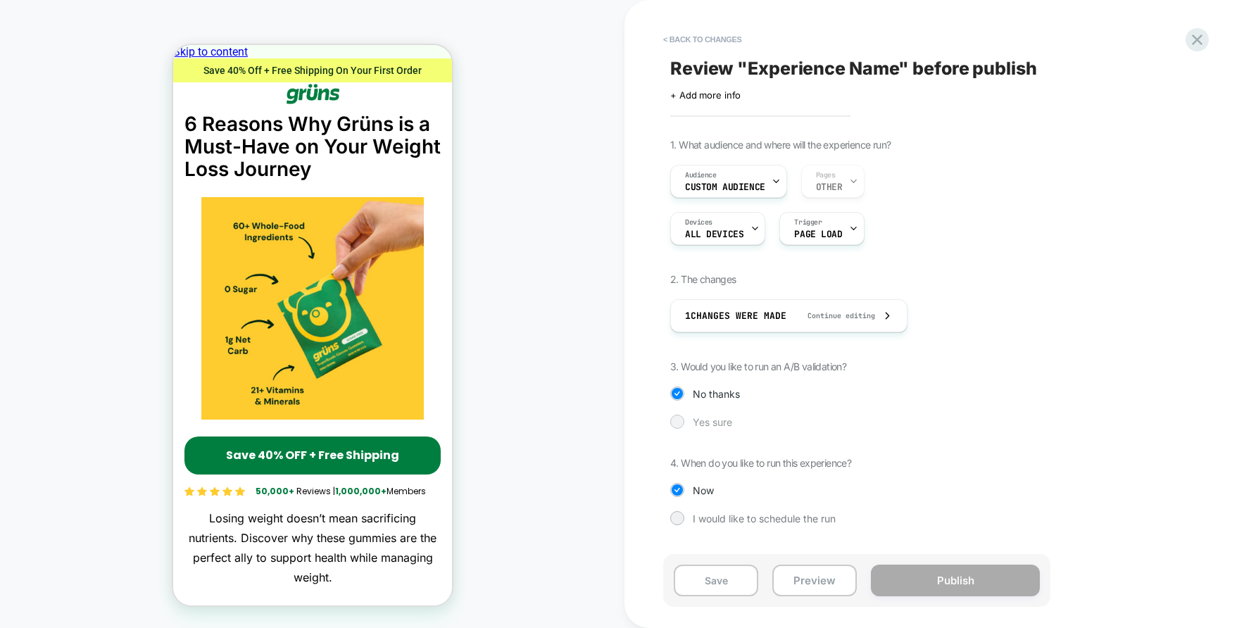
click at [677, 420] on div at bounding box center [677, 421] width 11 height 11
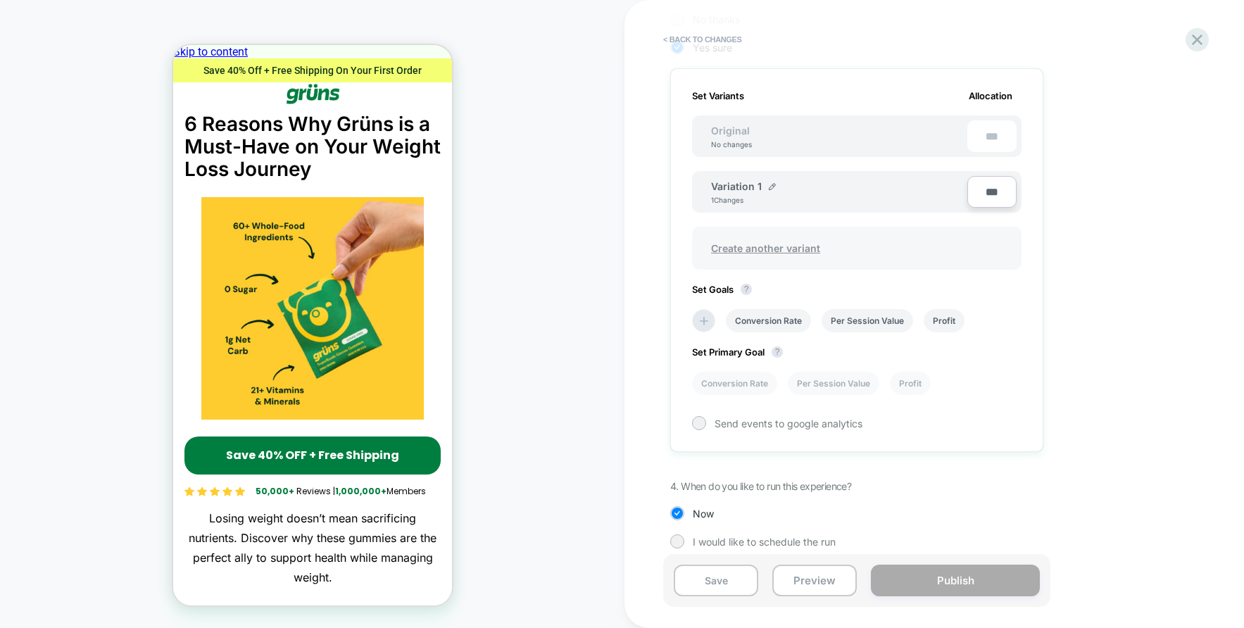
scroll to position [387, 0]
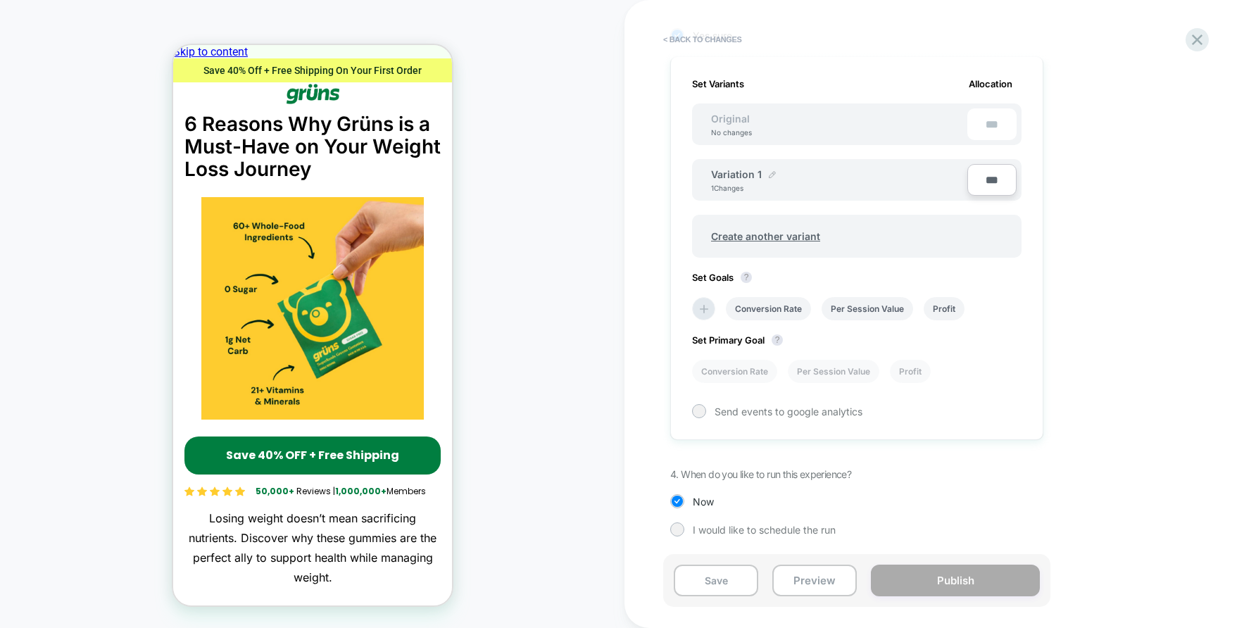
click at [771, 173] on img at bounding box center [772, 174] width 7 height 7
click at [741, 182] on input "**********" at bounding box center [762, 181] width 102 height 27
type input "****"
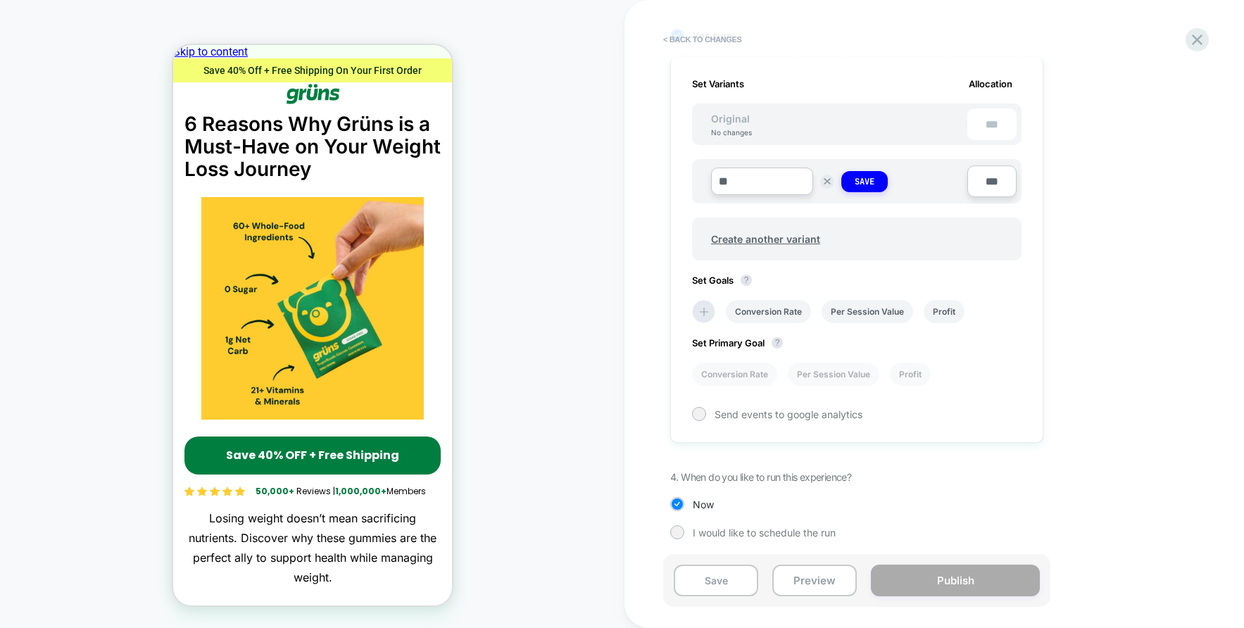
type input "*"
type input "**********"
click at [854, 176] on button "Save" at bounding box center [864, 181] width 46 height 21
click at [706, 303] on icon at bounding box center [704, 309] width 14 height 14
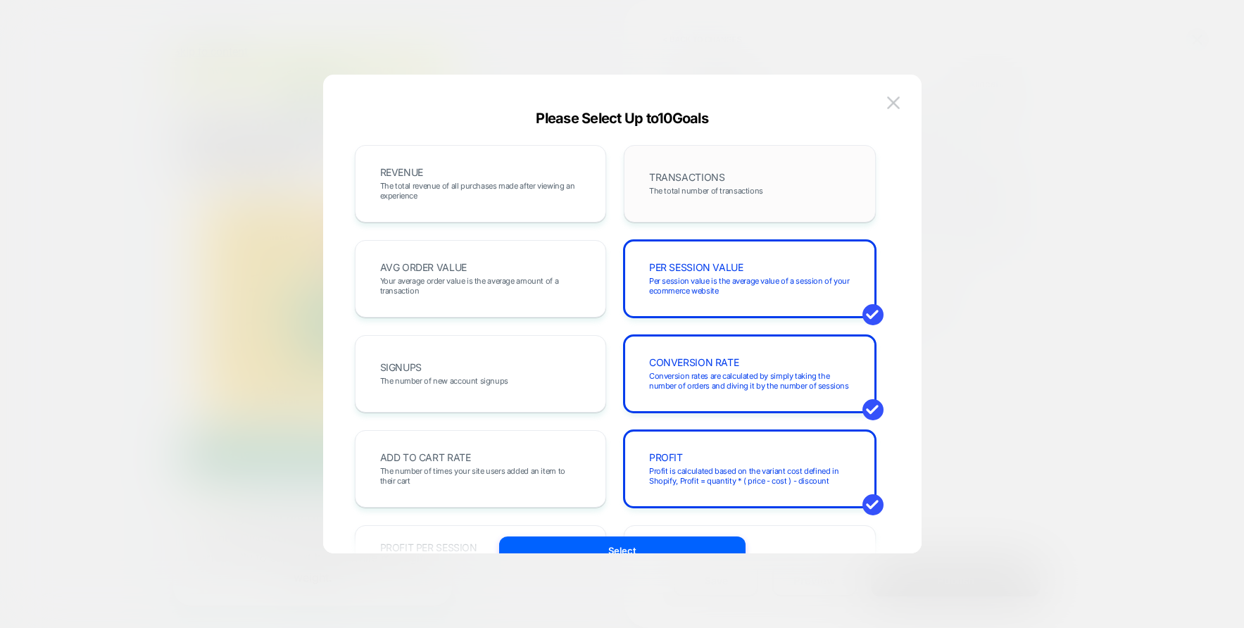
click at [693, 184] on div "TRANSACTIONS The total number of transactions" at bounding box center [750, 184] width 223 height 48
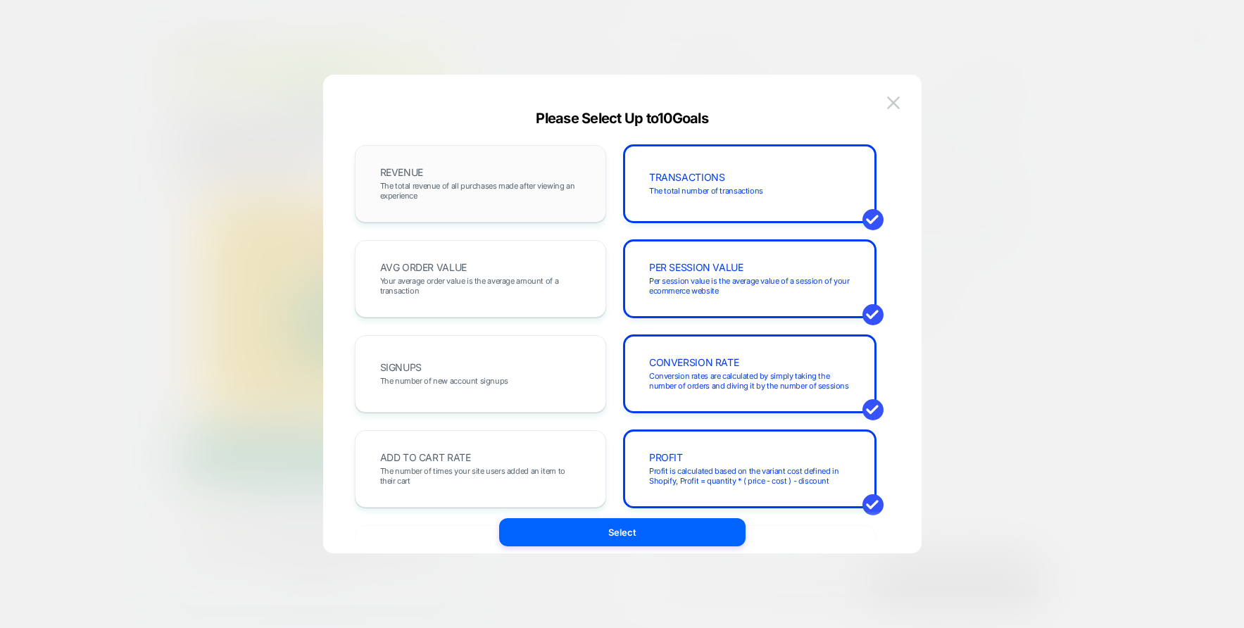
click at [475, 189] on span "The total revenue of all purchases made after viewing an experience" at bounding box center [480, 191] width 201 height 20
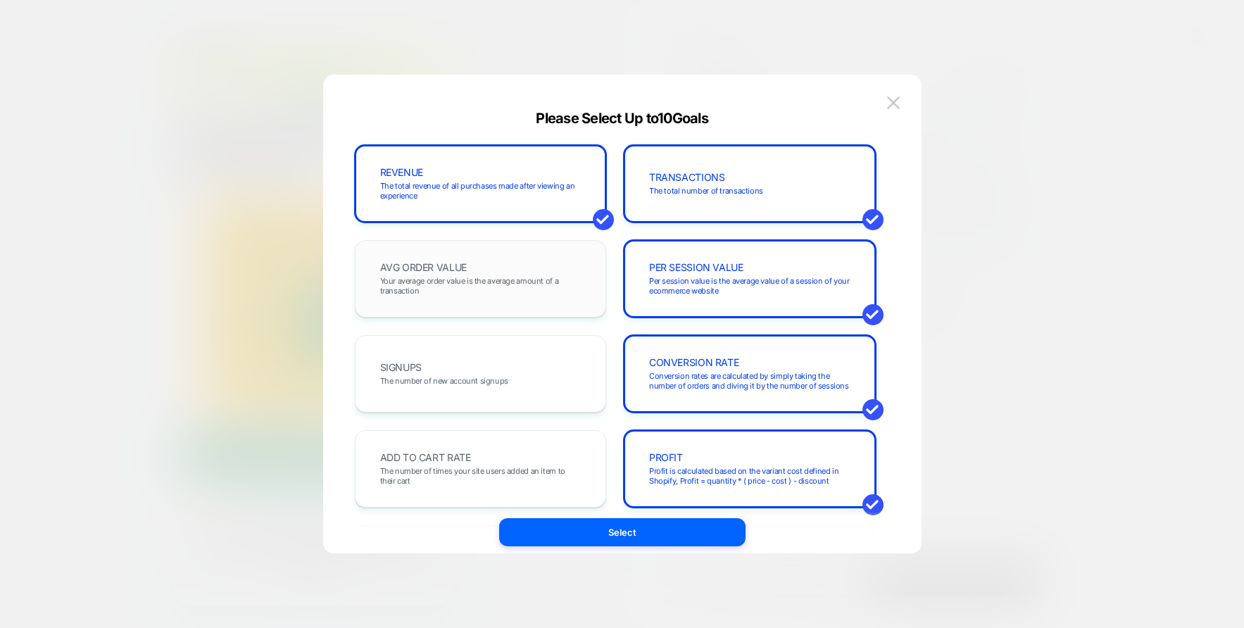
click at [478, 259] on div "AVG ORDER VALUE Your average order value is the average amount of a transaction" at bounding box center [481, 279] width 223 height 48
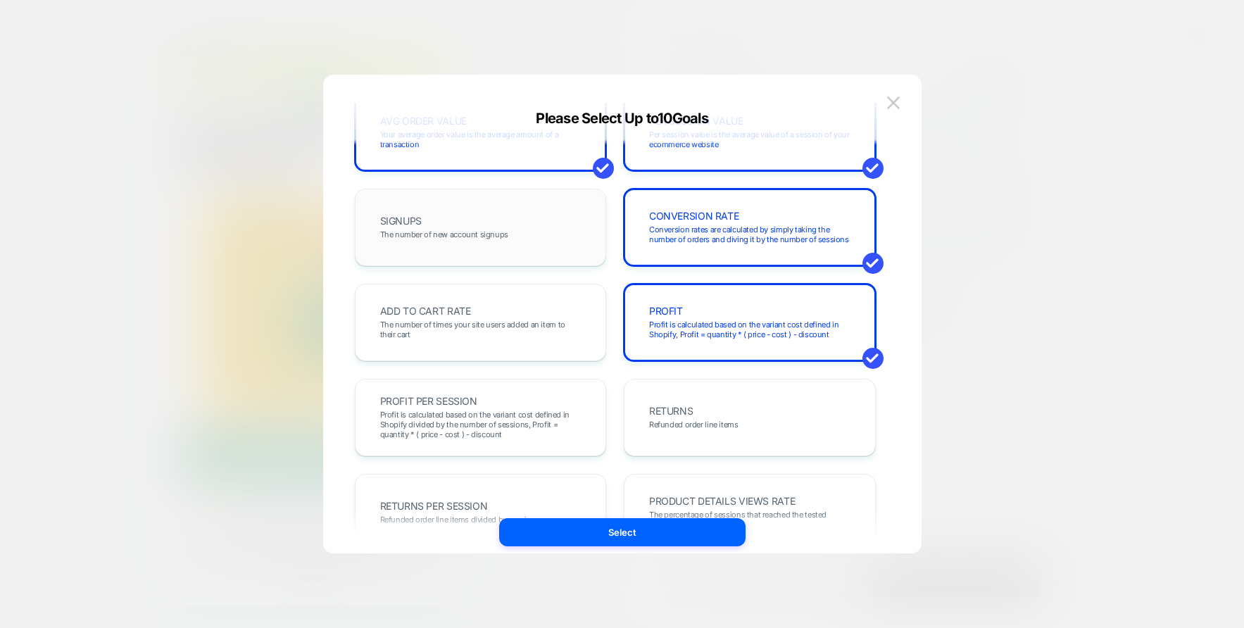
scroll to position [218, 0]
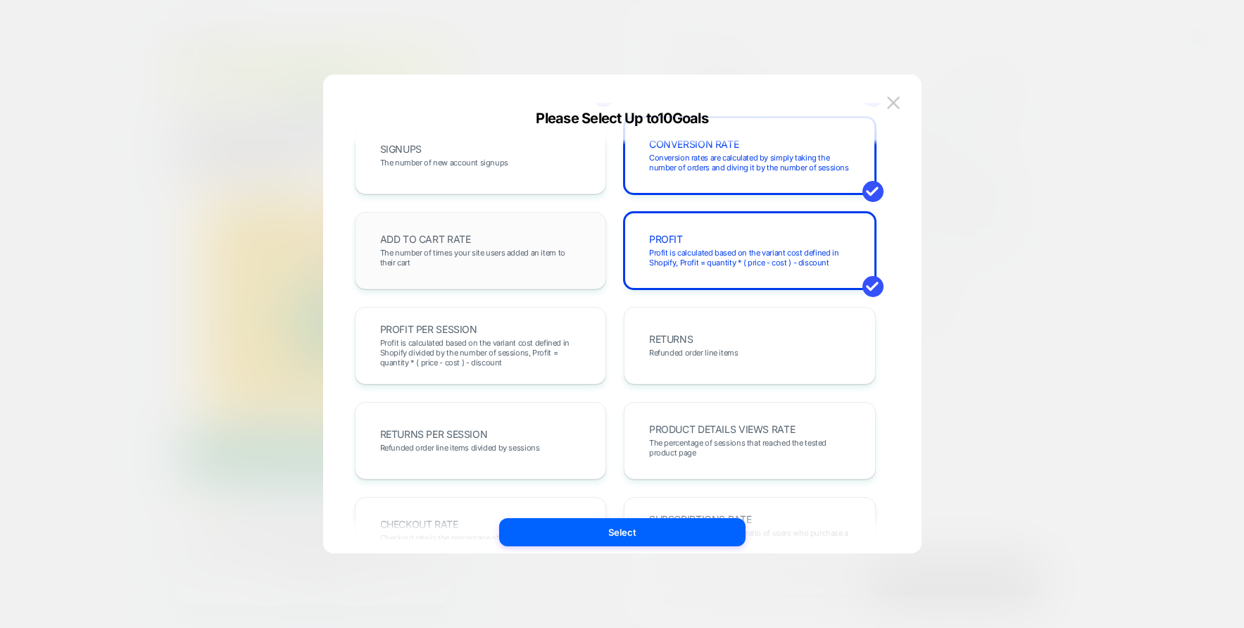
click at [472, 249] on span "The number of times your site users added an item to their cart" at bounding box center [480, 258] width 201 height 20
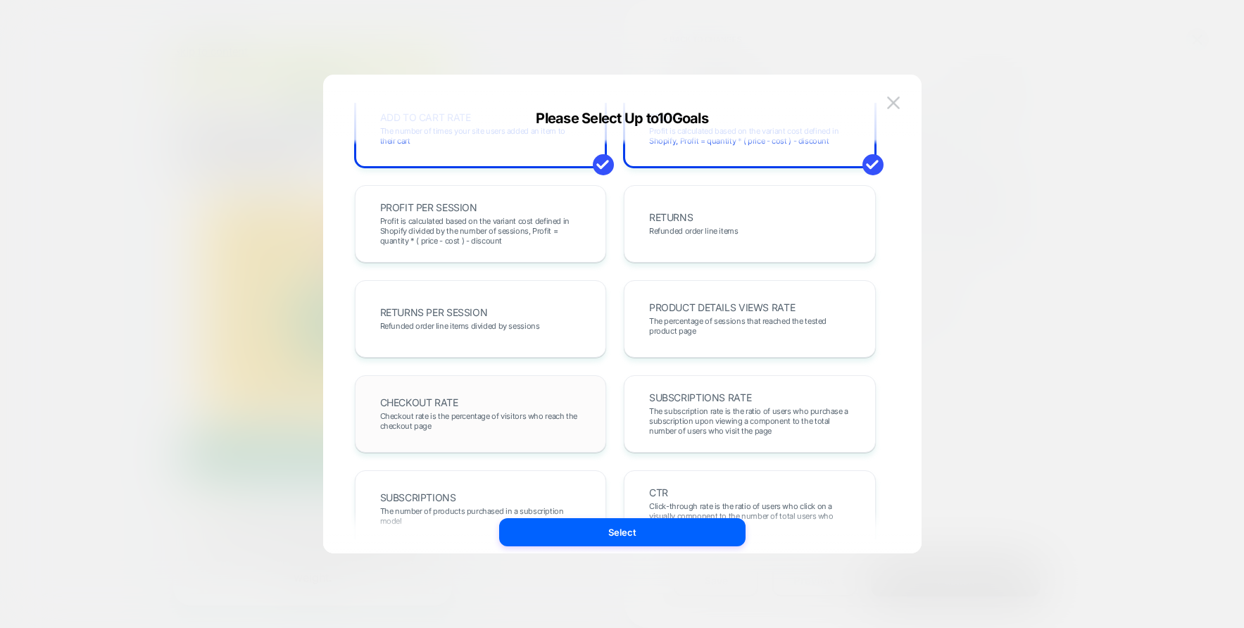
drag, startPoint x: 527, startPoint y: 424, endPoint x: 543, endPoint y: 416, distance: 17.3
click at [527, 424] on span "Checkout rate is the percentage of visitors who reach the checkout page" at bounding box center [480, 421] width 201 height 20
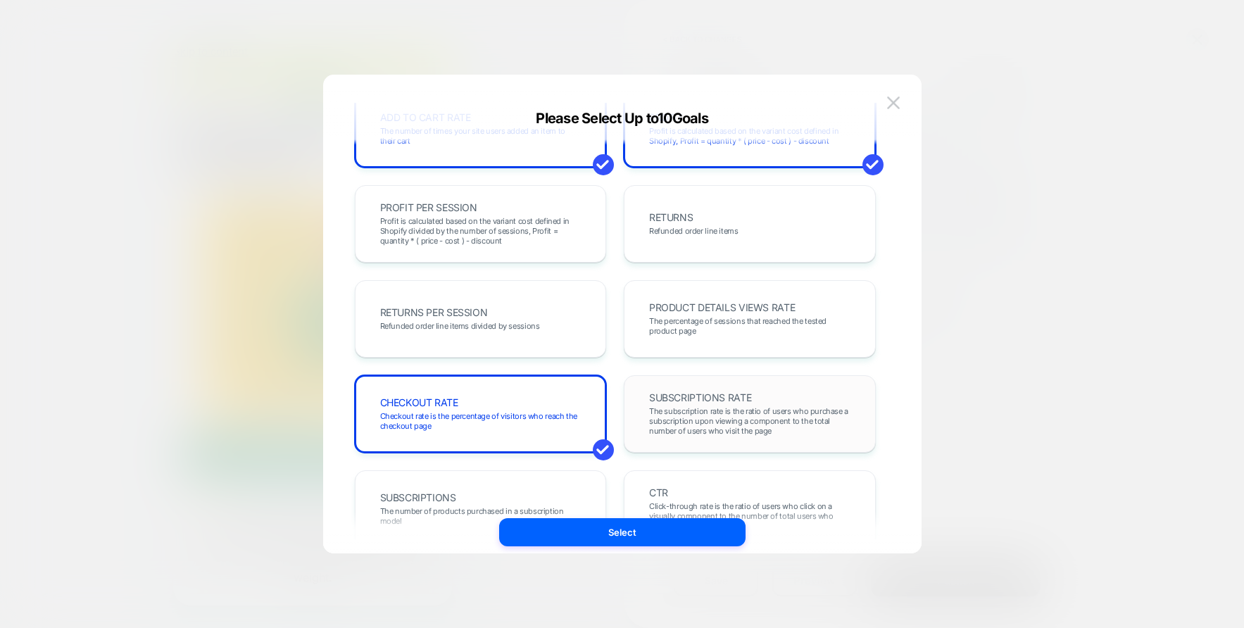
click at [733, 399] on span "SUBSCRIPTIONS RATE" at bounding box center [700, 398] width 102 height 10
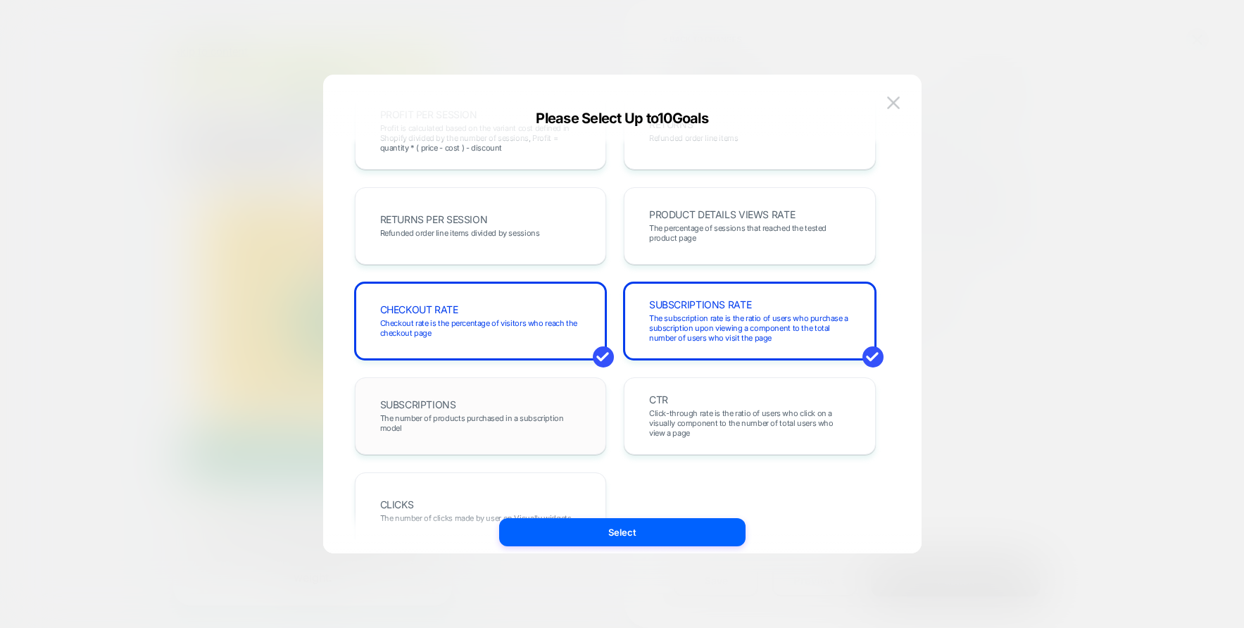
drag, startPoint x: 520, startPoint y: 420, endPoint x: 560, endPoint y: 400, distance: 44.7
click at [520, 420] on span "The number of products purchased in a subscription model" at bounding box center [480, 423] width 201 height 20
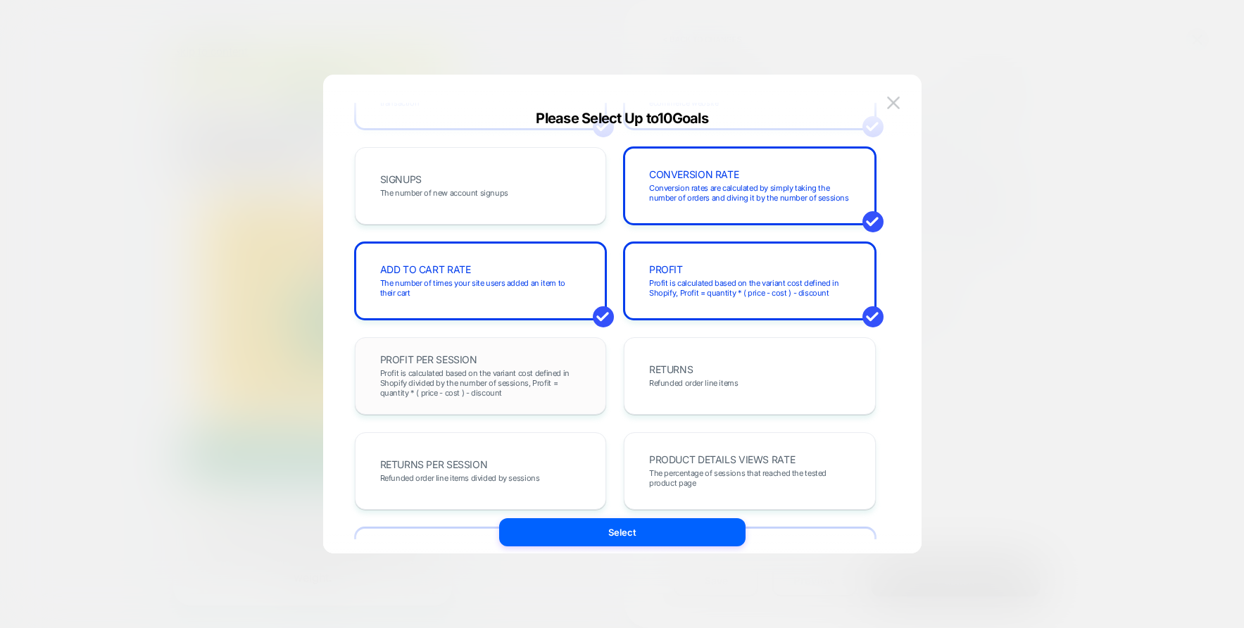
scroll to position [116, 0]
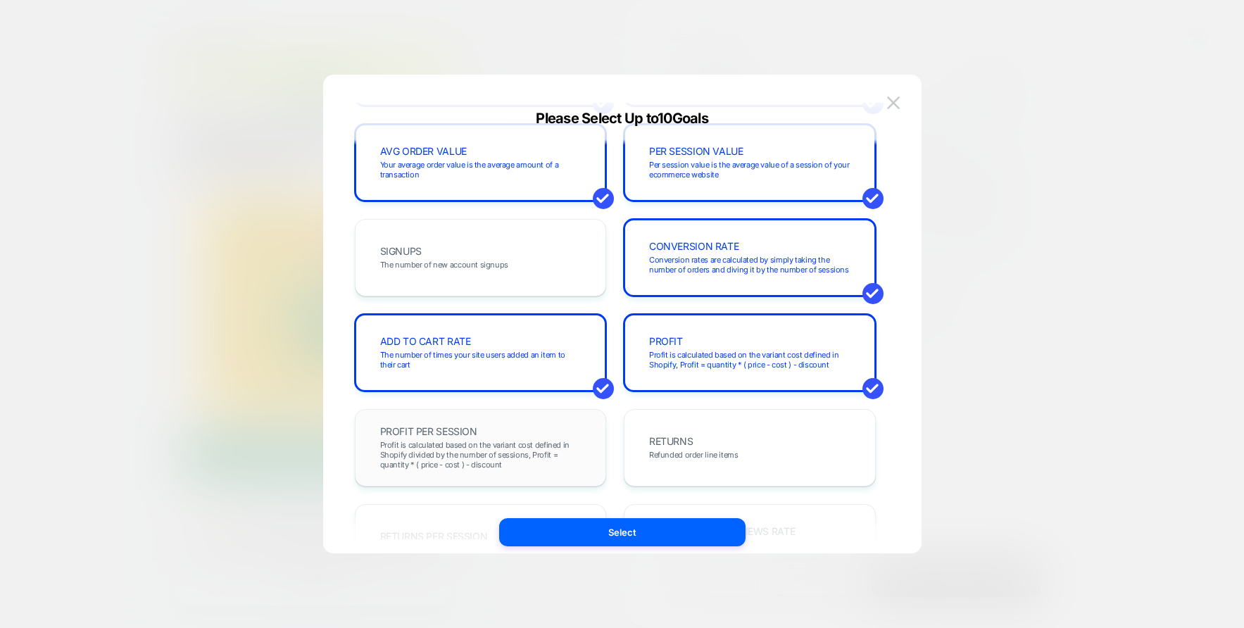
click at [551, 434] on div "PROFIT PER SESSION Profit is calculated based on the variant cost defined in Sh…" at bounding box center [481, 448] width 223 height 48
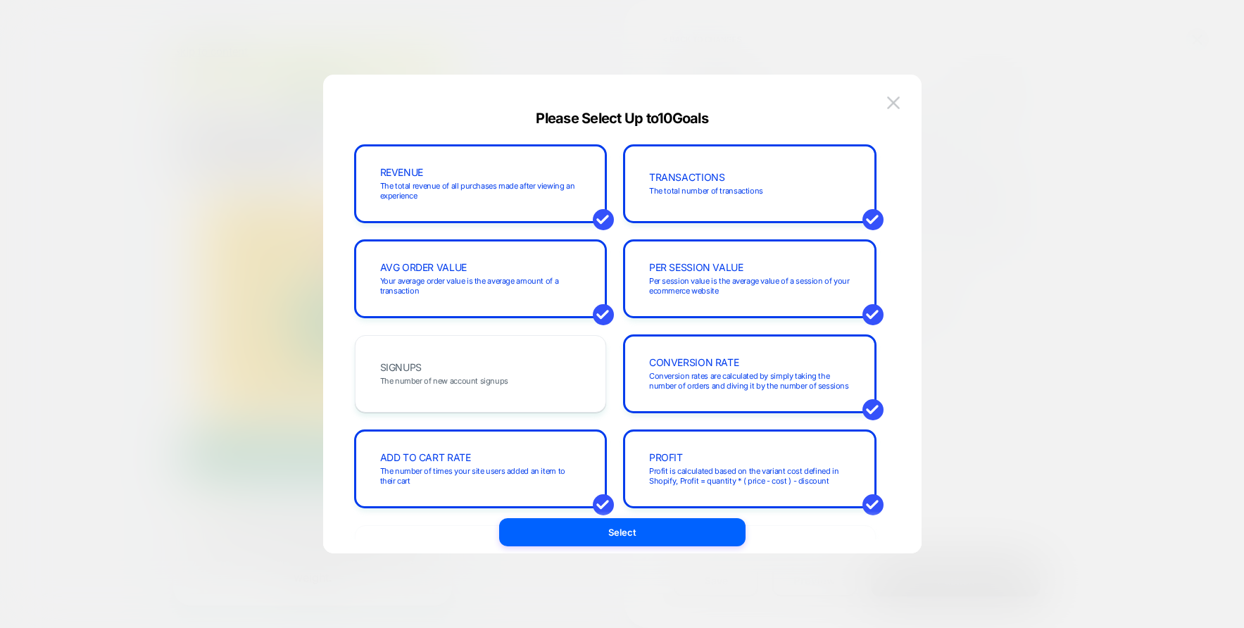
scroll to position [486, 0]
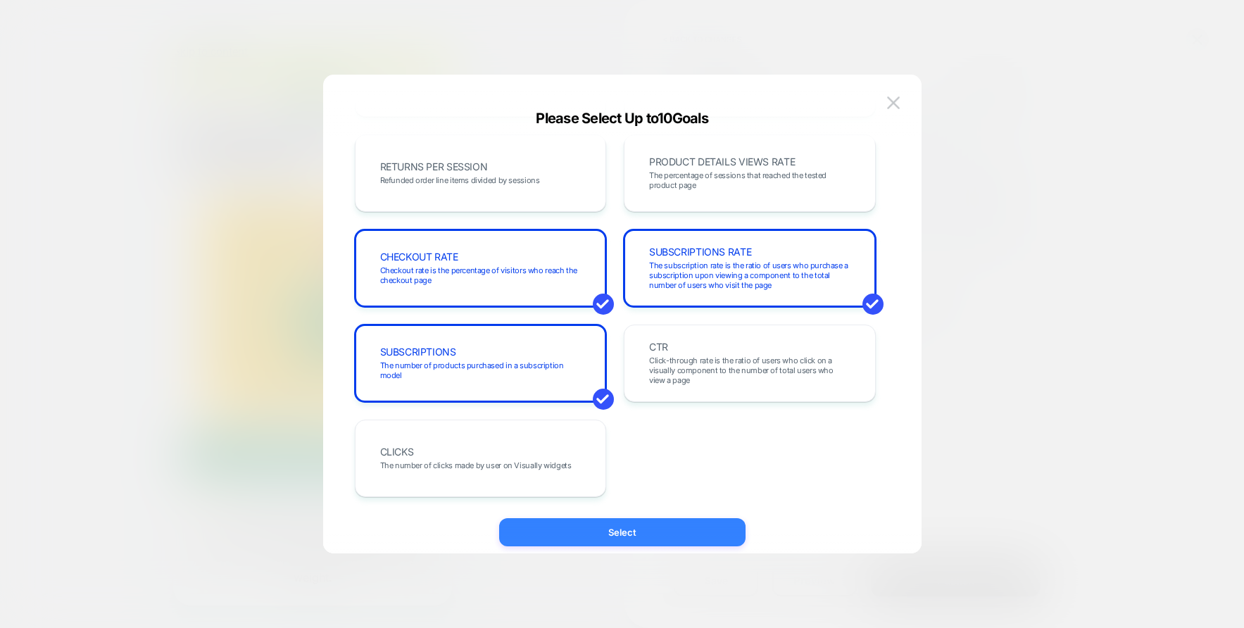
click at [627, 530] on button "Select" at bounding box center [622, 532] width 246 height 28
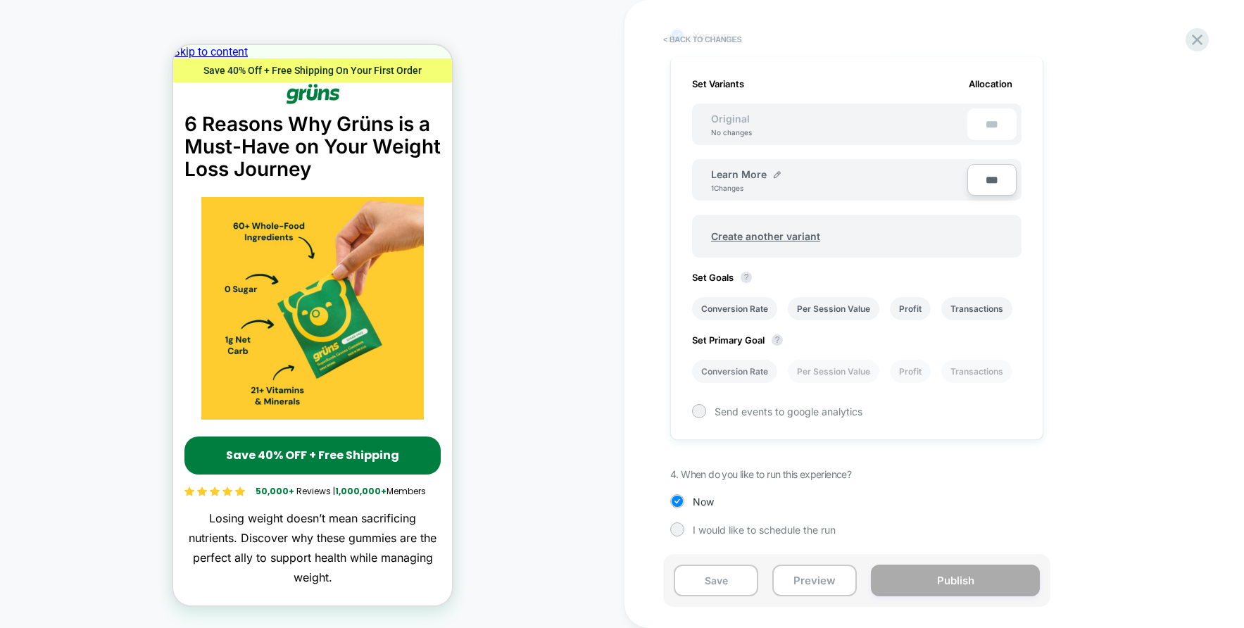
click at [763, 368] on li "Conversion Rate" at bounding box center [734, 371] width 85 height 23
click at [702, 412] on div at bounding box center [699, 411] width 11 height 11
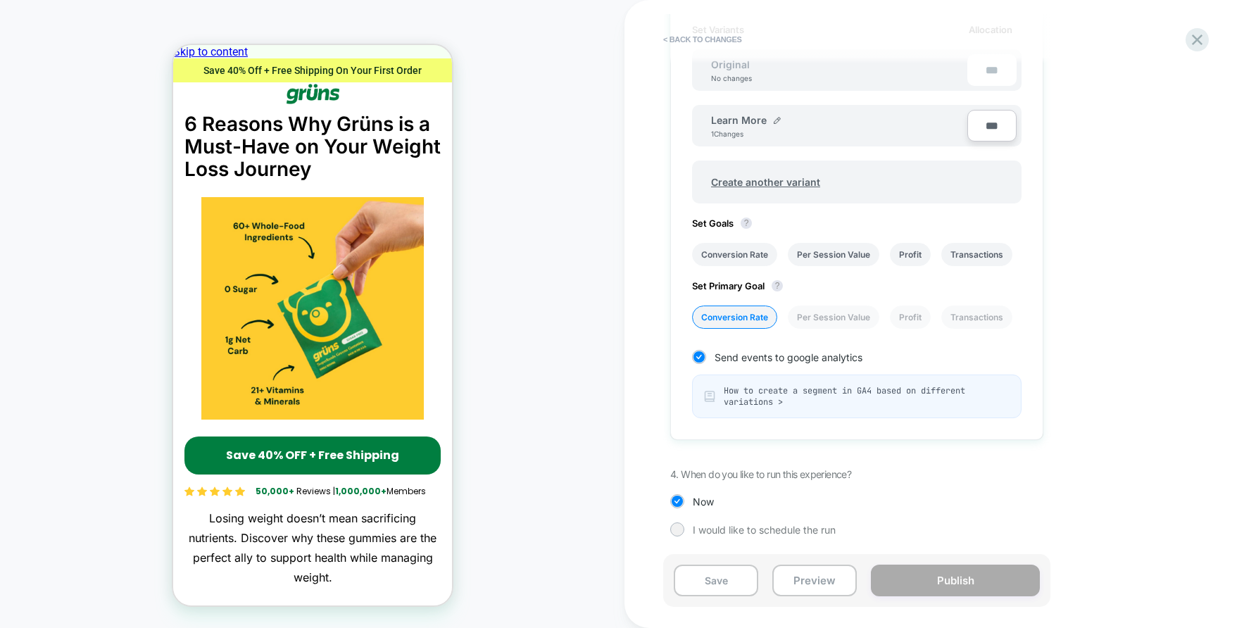
scroll to position [0, 0]
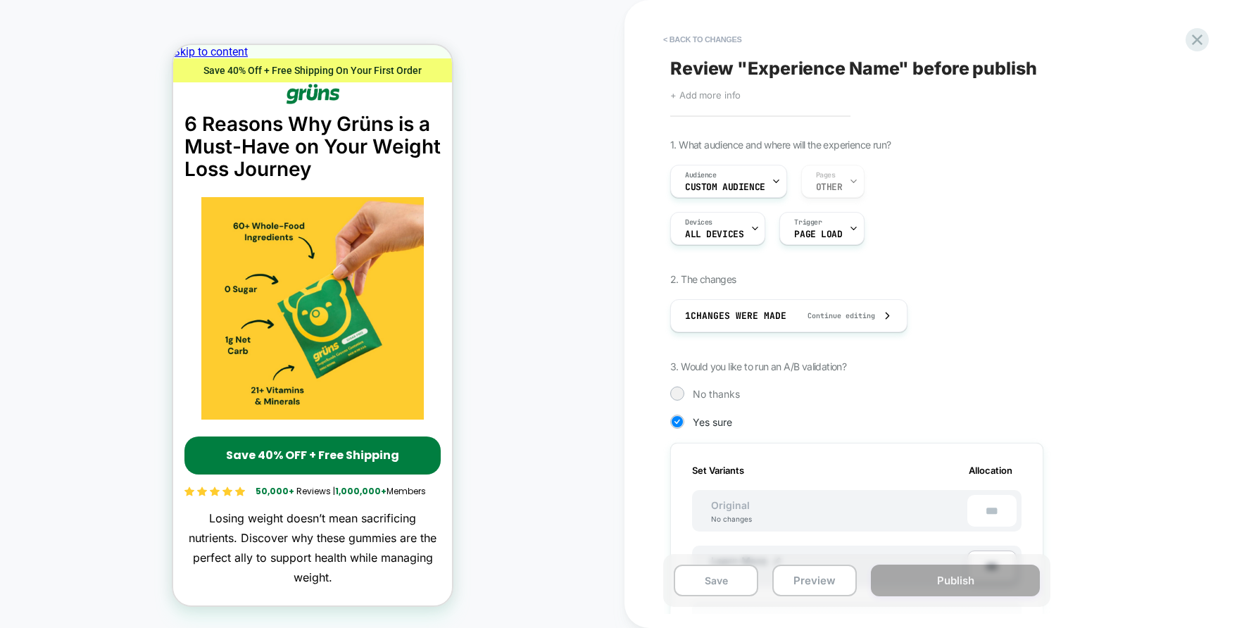
click at [719, 96] on span "+ Add more info" at bounding box center [705, 94] width 70 height 11
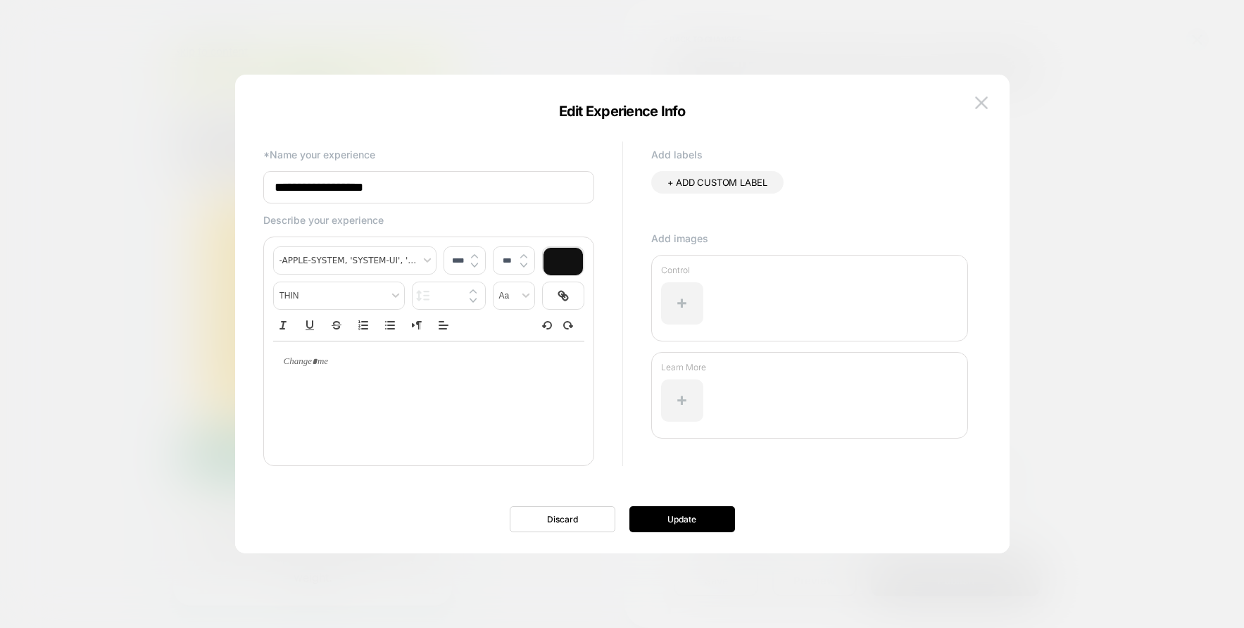
click at [391, 194] on input "**********" at bounding box center [428, 187] width 331 height 32
click at [392, 189] on input "**********" at bounding box center [428, 187] width 331 height 32
type input "**********"
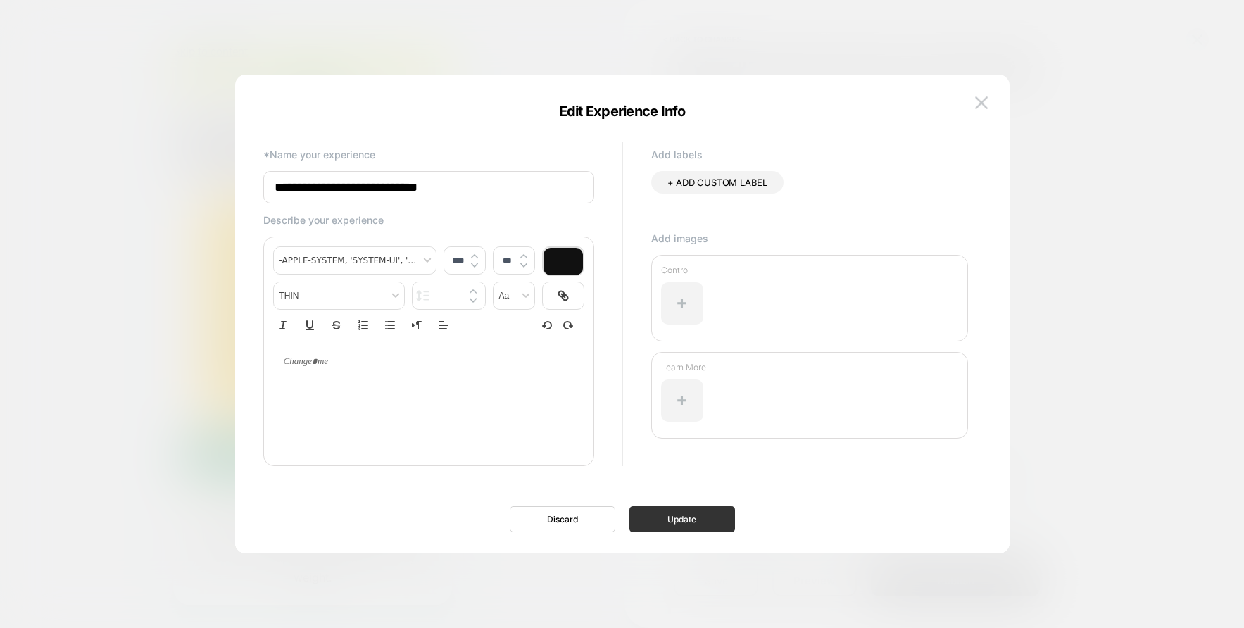
click at [711, 509] on button "Update" at bounding box center [683, 519] width 106 height 26
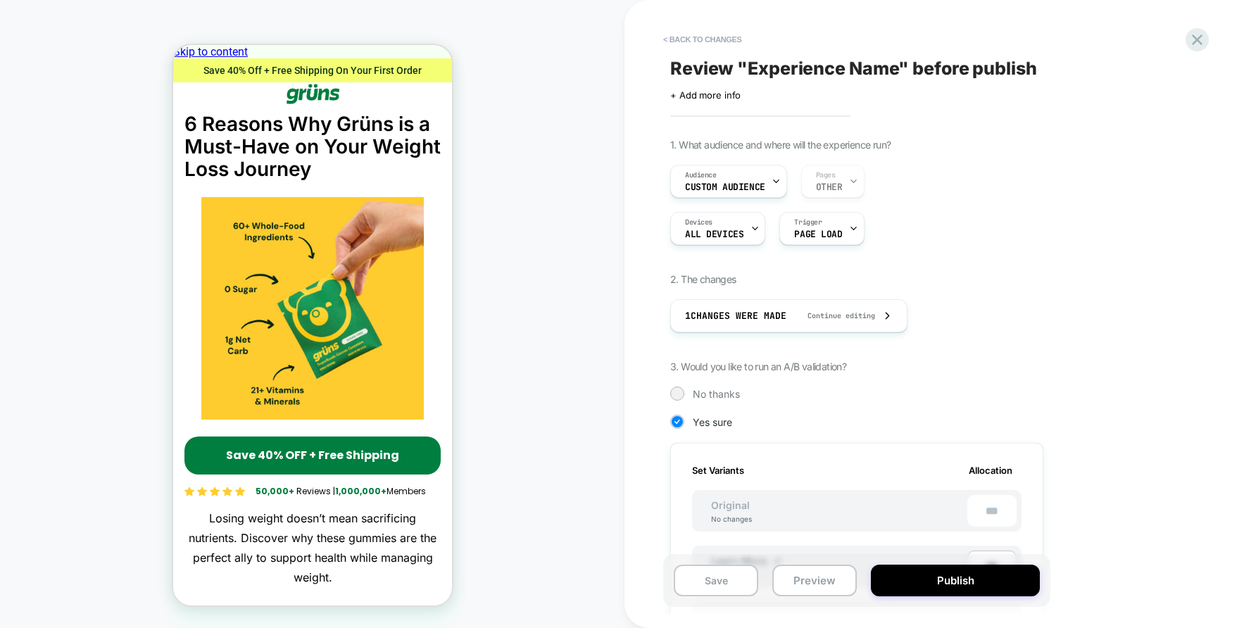
drag, startPoint x: 1078, startPoint y: 373, endPoint x: 1084, endPoint y: 391, distance: 18.5
click at [1078, 373] on div "1. What audience and where will the experience run? Audience Custom Audience Pa…" at bounding box center [927, 569] width 514 height 860
click at [974, 589] on button "Publish" at bounding box center [955, 581] width 169 height 32
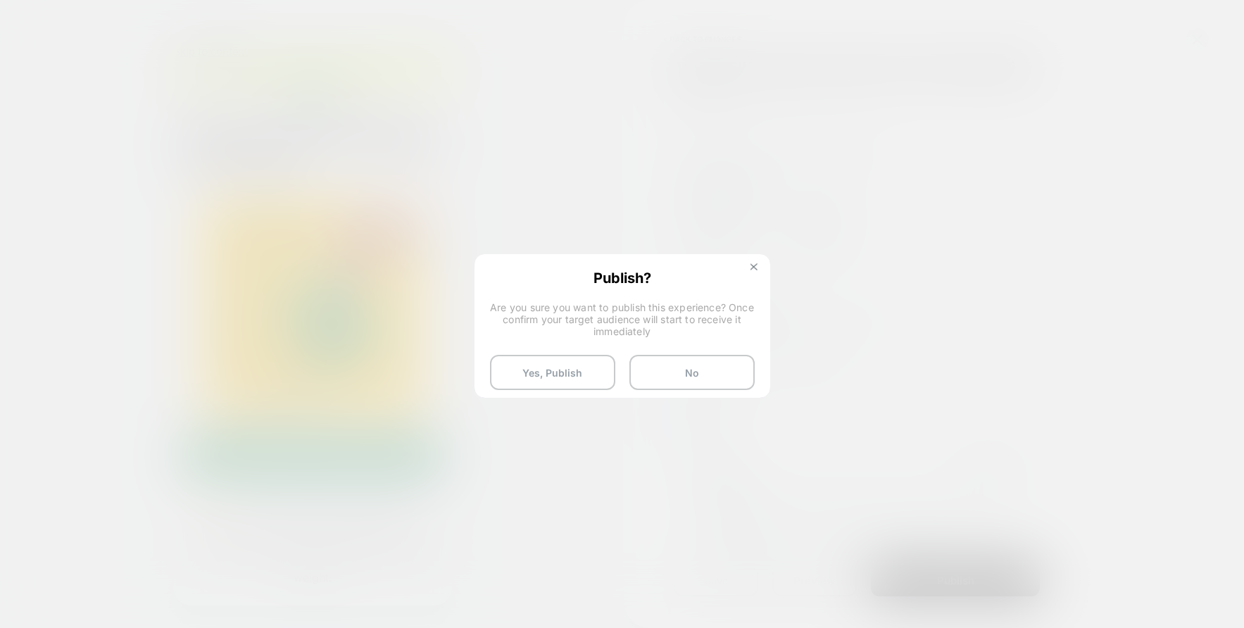
click at [751, 265] on img at bounding box center [754, 266] width 7 height 7
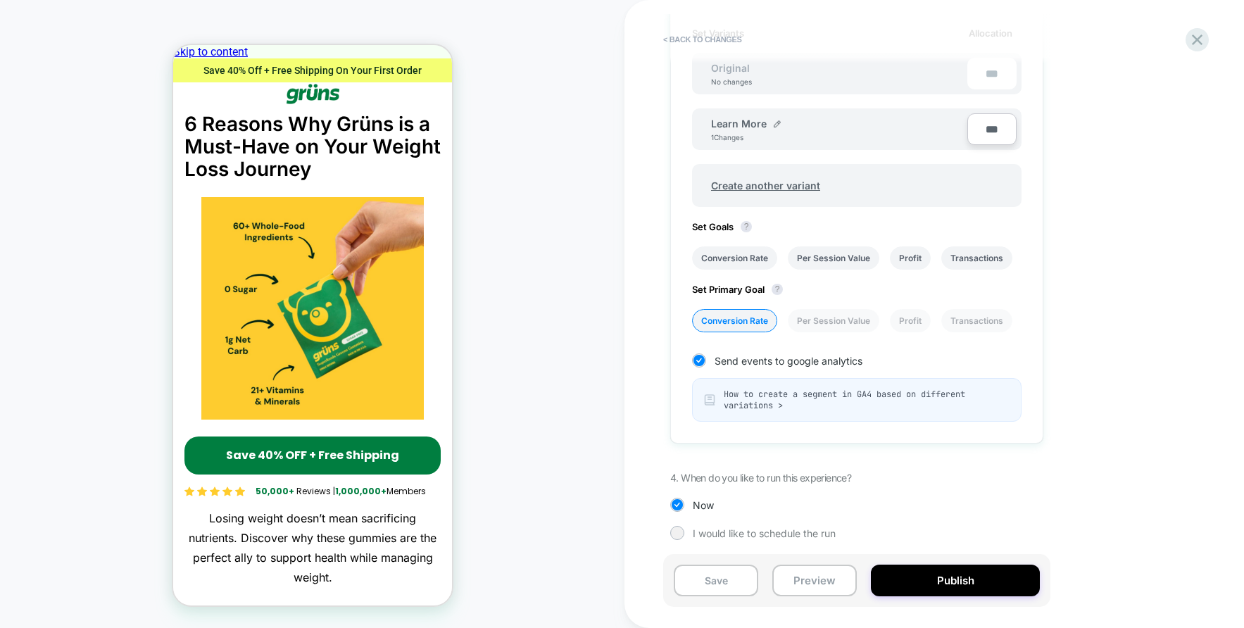
scroll to position [441, 0]
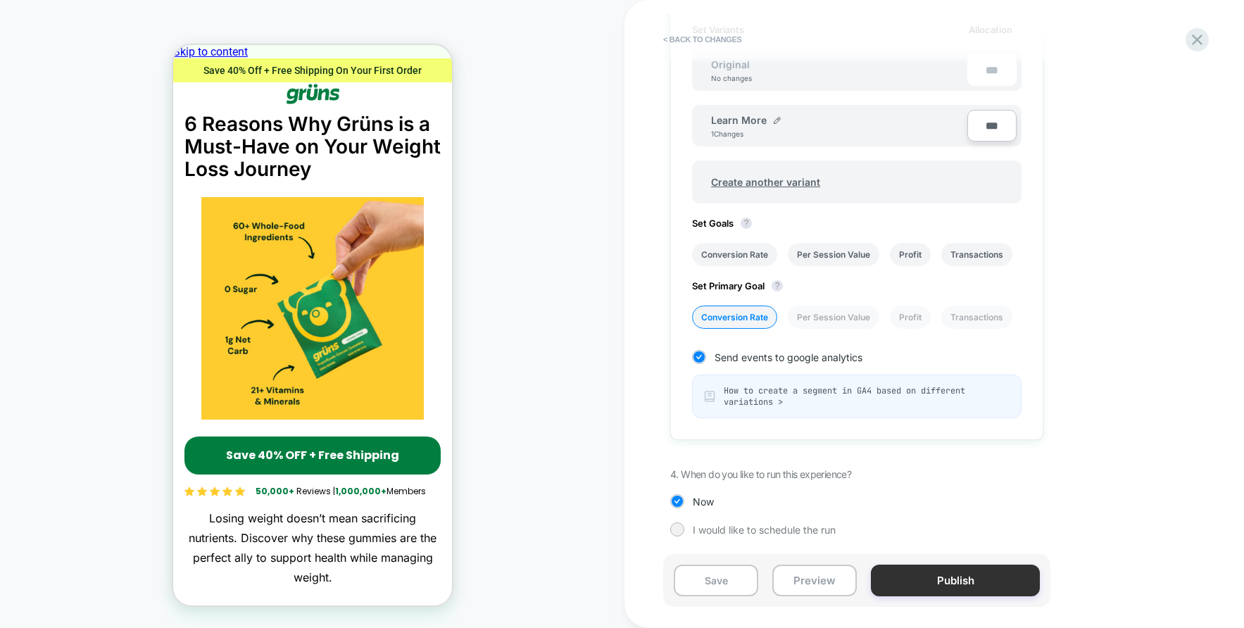
click at [941, 587] on button "Publish" at bounding box center [955, 581] width 169 height 32
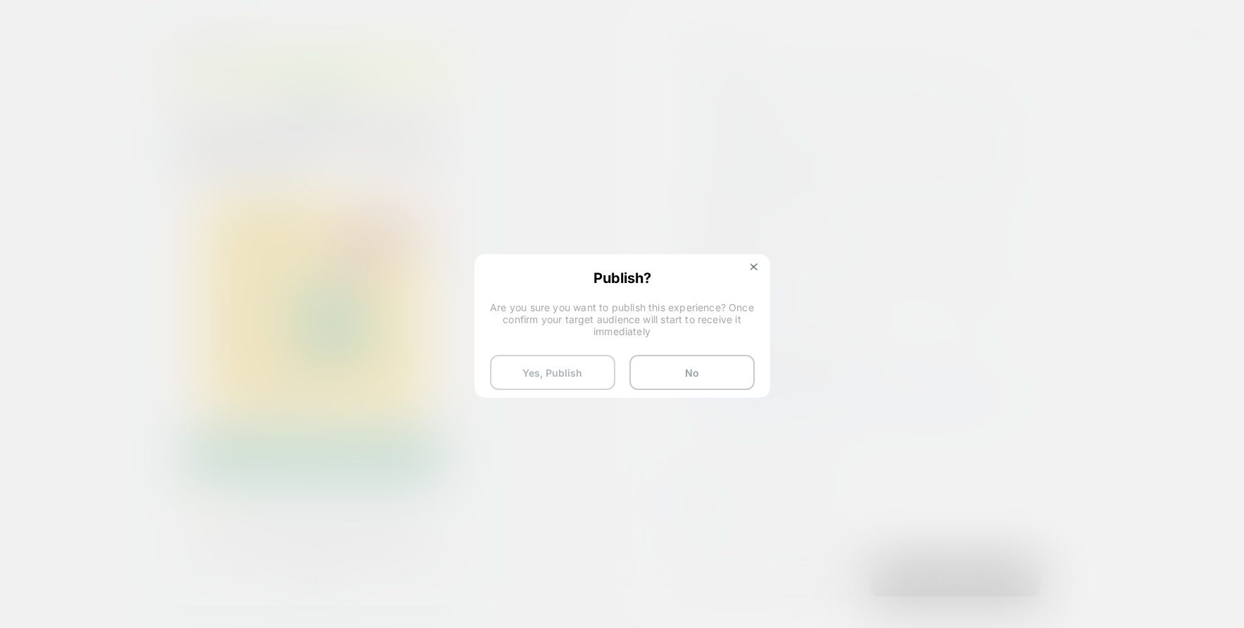
click at [570, 378] on button "Yes, Publish" at bounding box center [552, 372] width 125 height 35
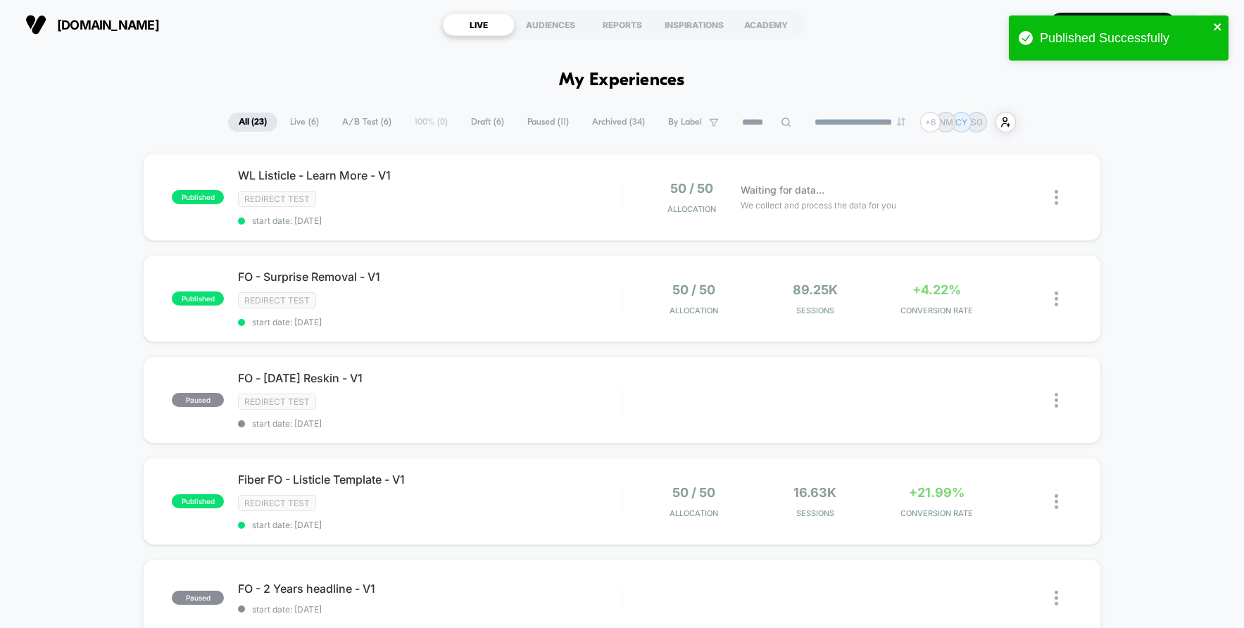
click at [1218, 28] on icon "close" at bounding box center [1217, 26] width 7 height 7
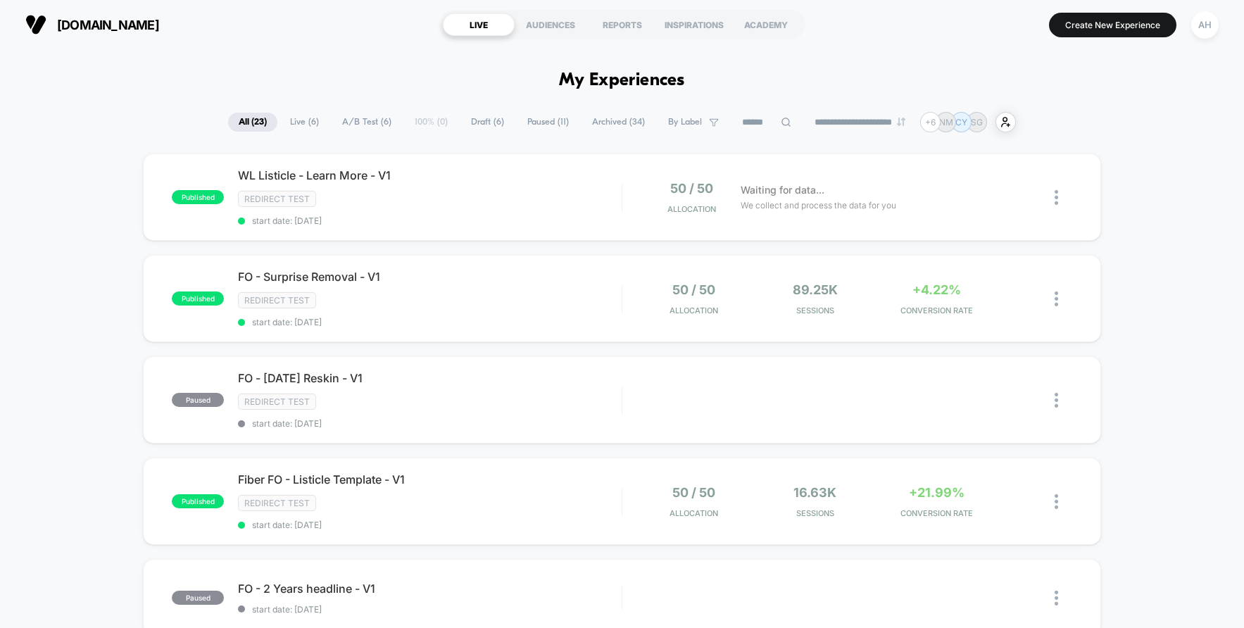
click at [337, 35] on section "[DOMAIN_NAME]" at bounding box center [218, 24] width 394 height 35
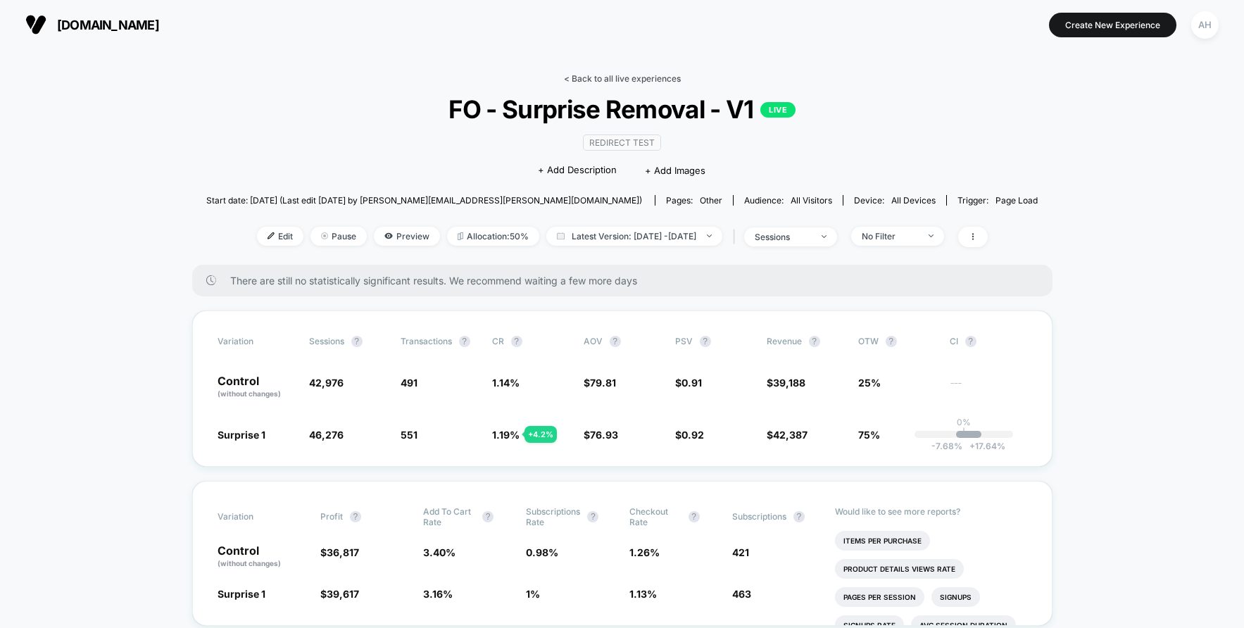
click at [642, 73] on link "< Back to all live experiences" at bounding box center [622, 78] width 117 height 11
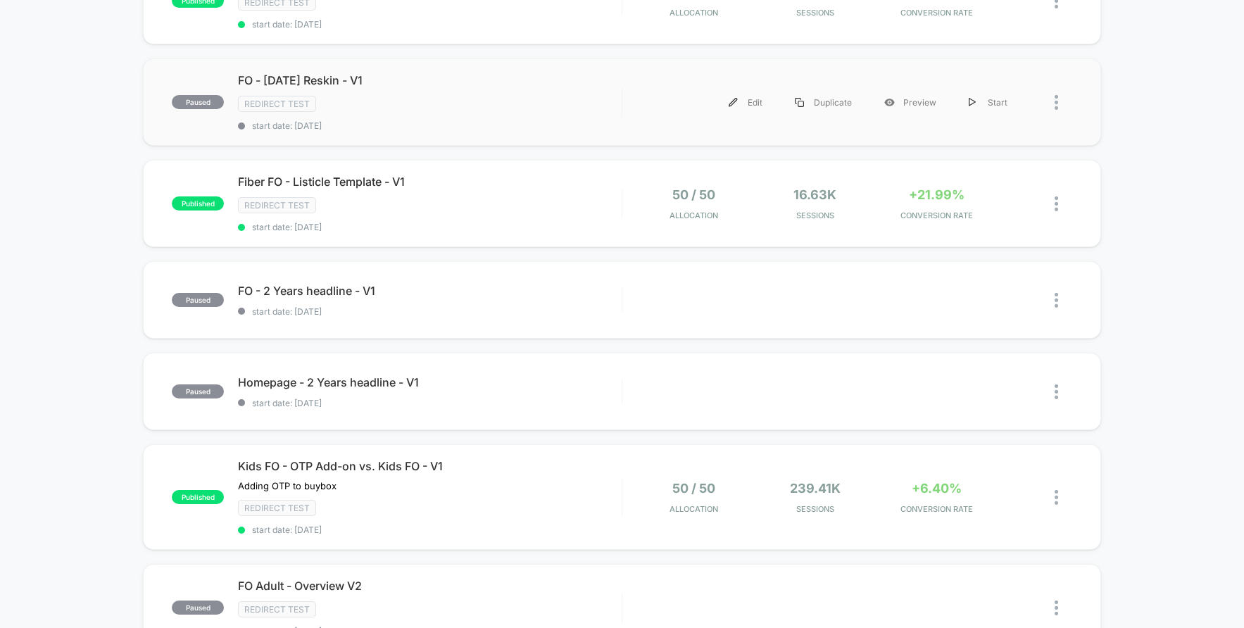
scroll to position [370, 0]
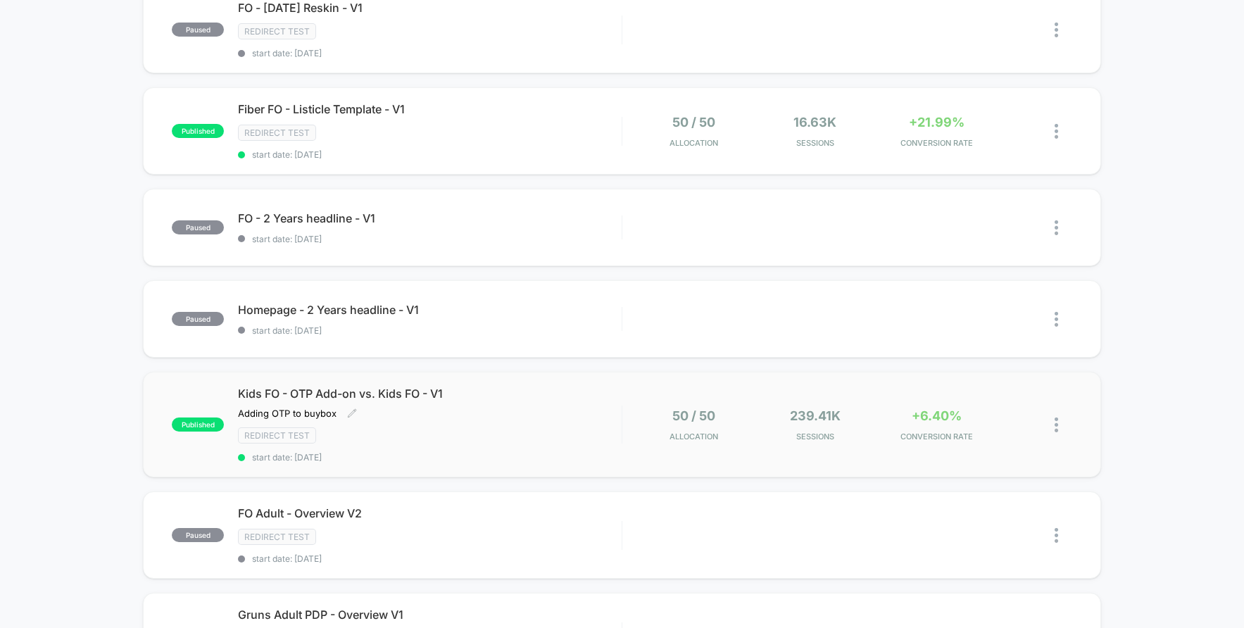
click at [613, 429] on div "Redirect Test" at bounding box center [430, 435] width 384 height 16
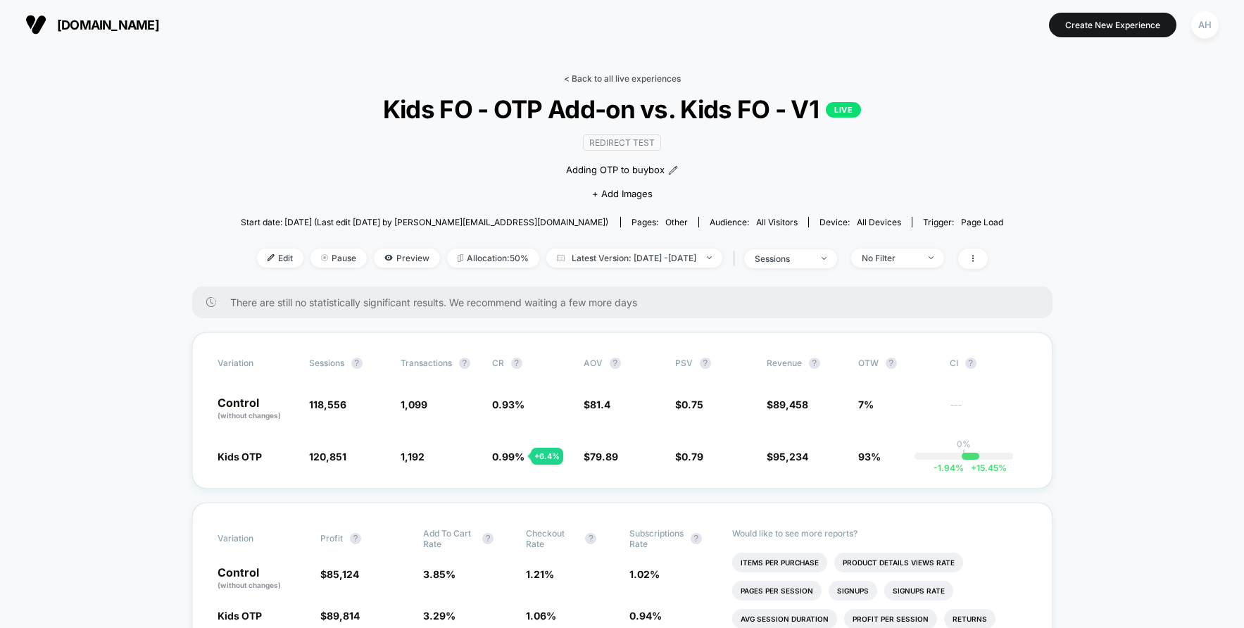
click at [659, 82] on link "< Back to all live experiences" at bounding box center [622, 78] width 117 height 11
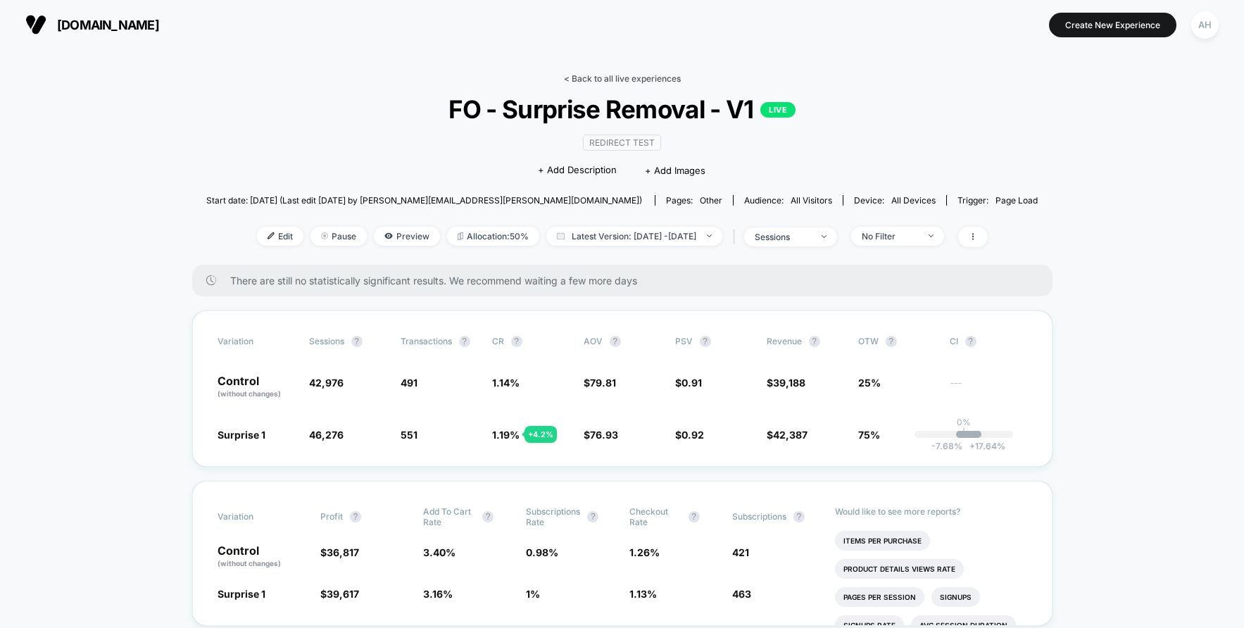
click at [633, 81] on link "< Back to all live experiences" at bounding box center [622, 78] width 117 height 11
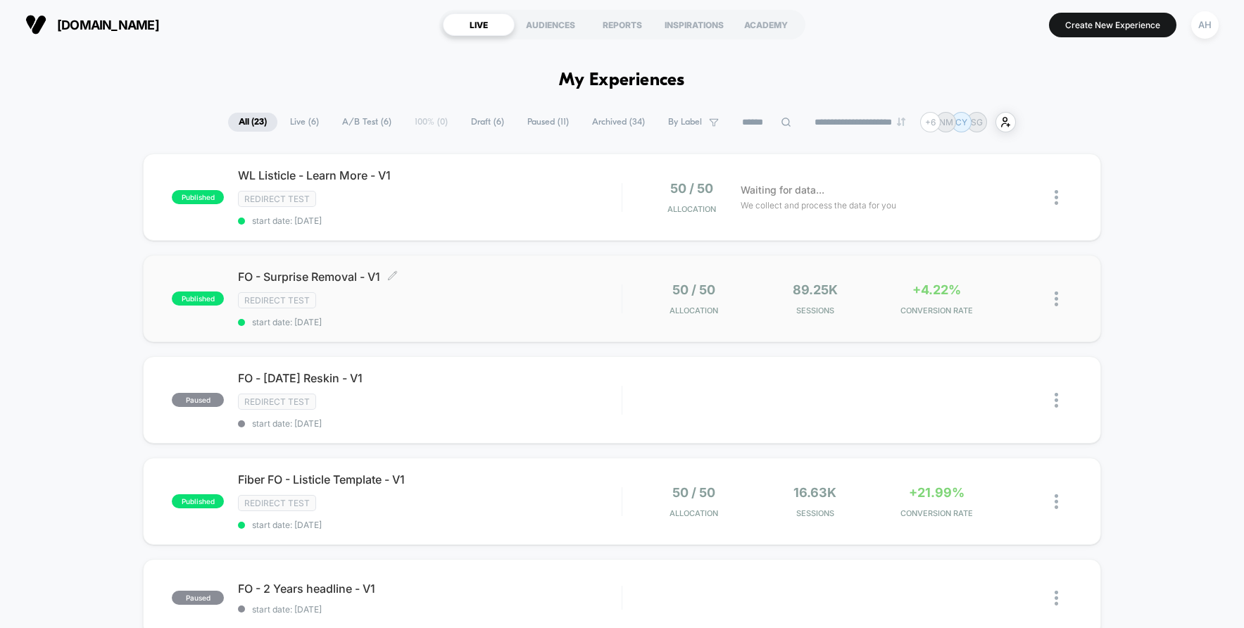
click at [484, 306] on div "Redirect Test" at bounding box center [430, 300] width 384 height 16
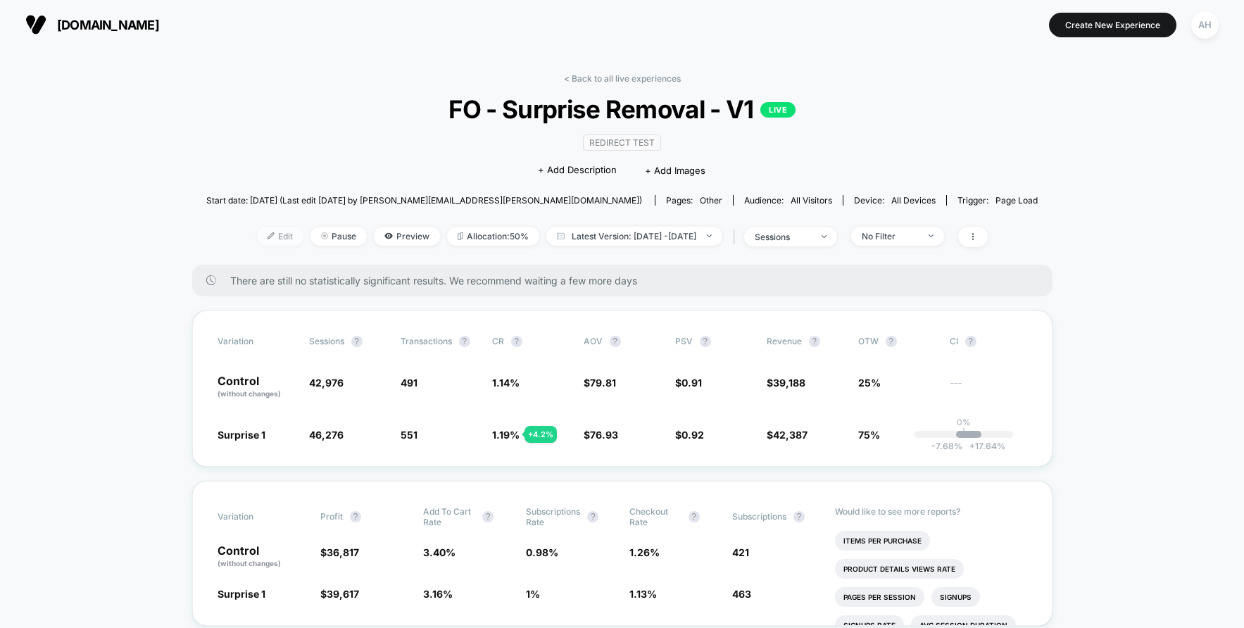
click at [260, 232] on span "Edit" at bounding box center [280, 236] width 46 height 19
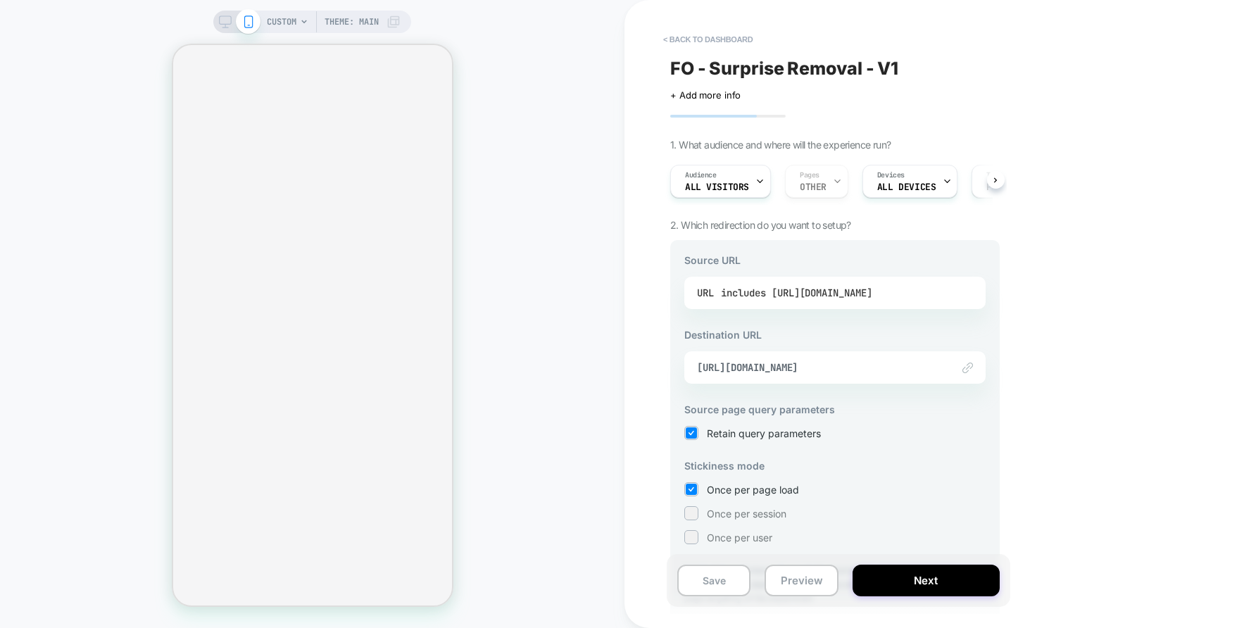
click at [865, 294] on div "includes https://gruns.co/pages/first-order" at bounding box center [796, 292] width 151 height 21
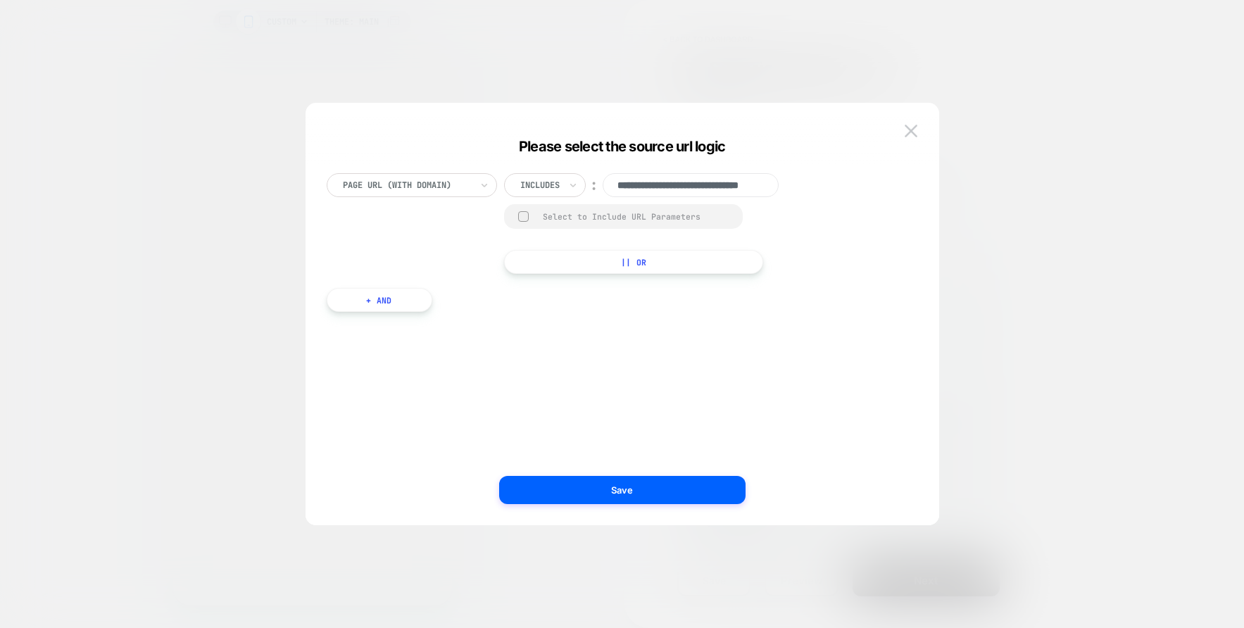
click at [527, 183] on div at bounding box center [539, 185] width 39 height 13
click at [533, 222] on div "Is" at bounding box center [564, 224] width 92 height 23
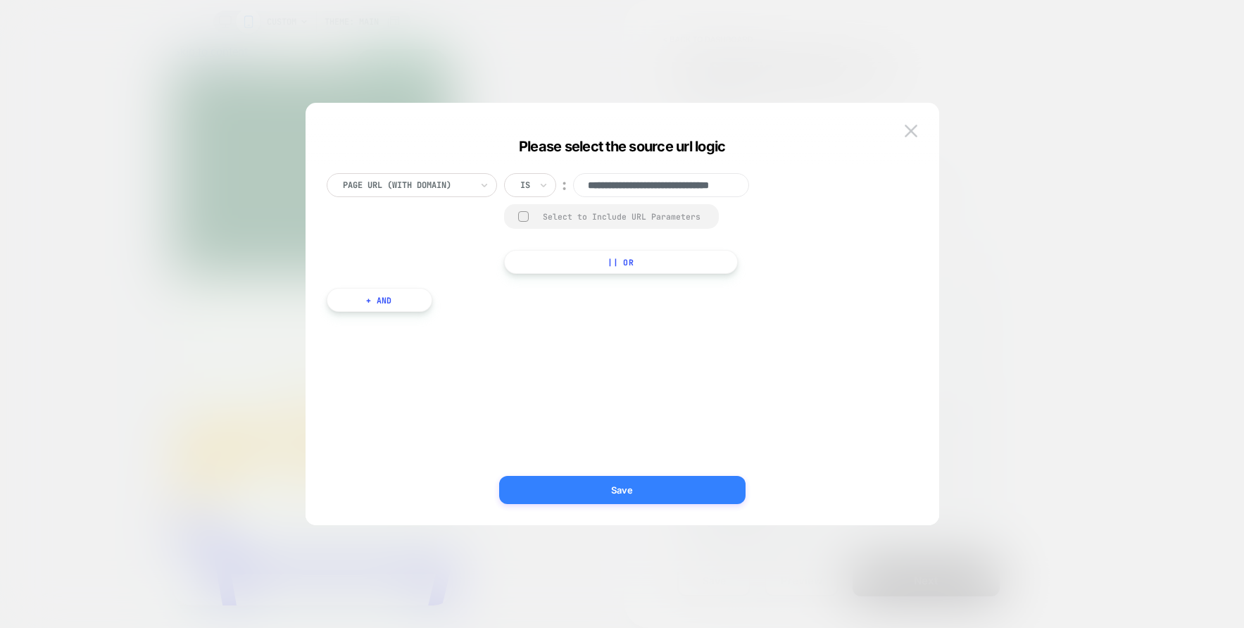
click at [627, 490] on button "Save" at bounding box center [622, 490] width 246 height 28
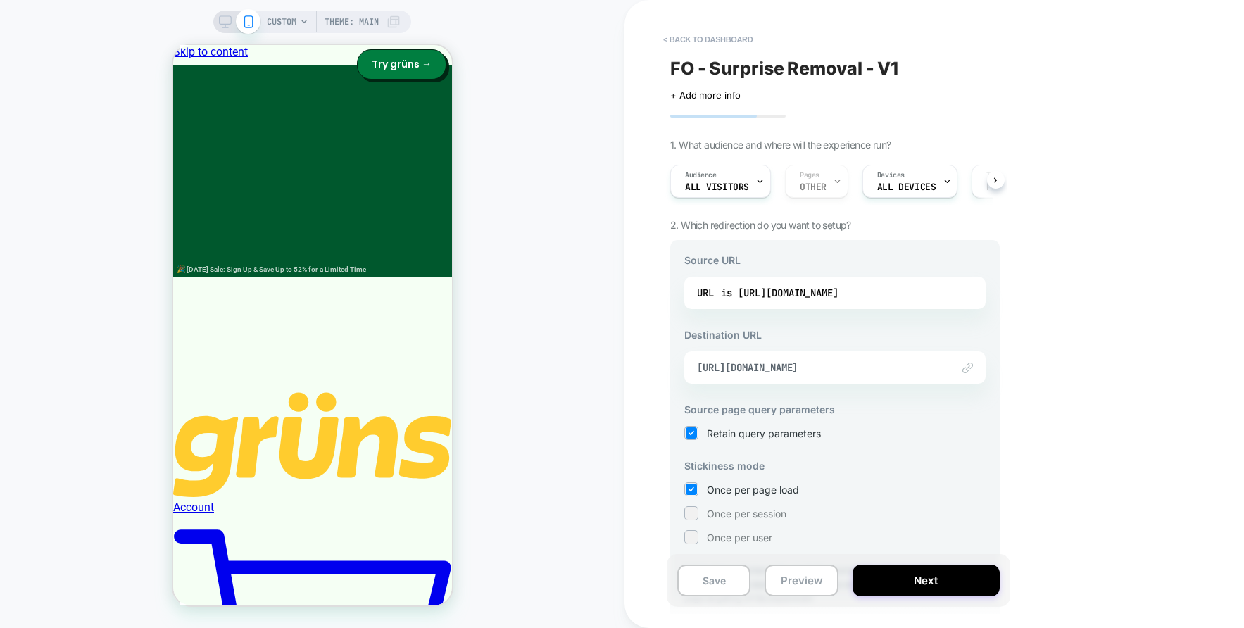
click at [1049, 237] on div "< back to dashboard FO - Surprise Removal - V1 Click to edit experience details…" at bounding box center [935, 314] width 620 height 628
click at [928, 567] on button "Next" at bounding box center [926, 581] width 147 height 32
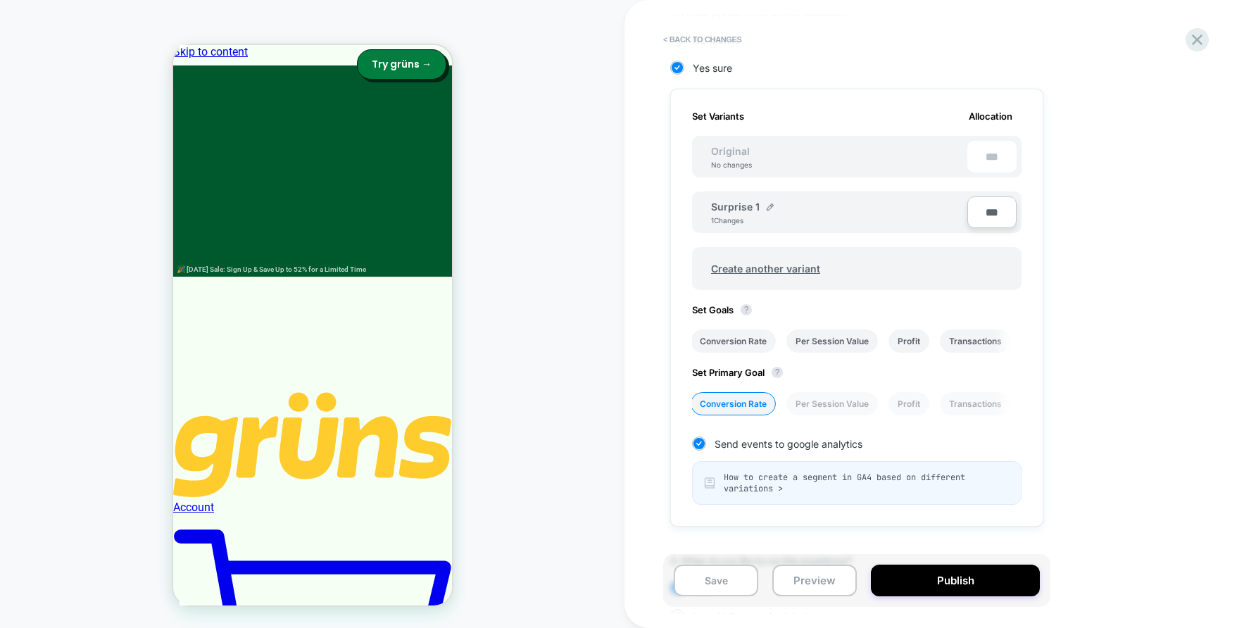
scroll to position [373, 0]
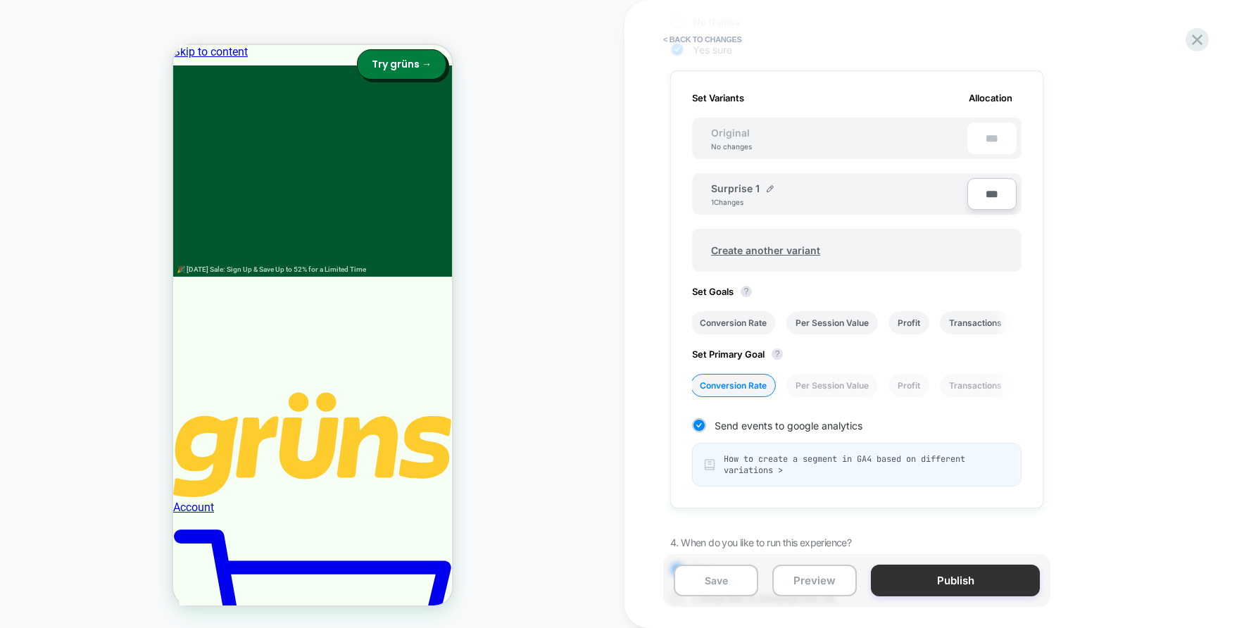
click at [974, 585] on button "Publish" at bounding box center [955, 581] width 169 height 32
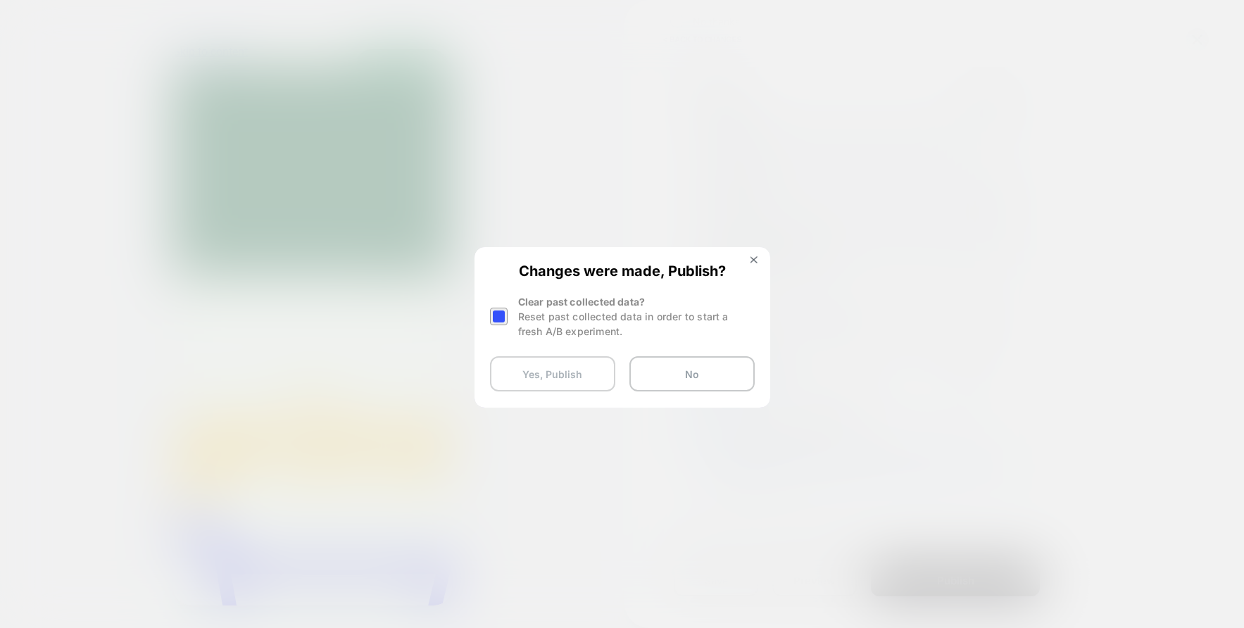
click at [539, 377] on button "Yes, Publish" at bounding box center [552, 373] width 125 height 35
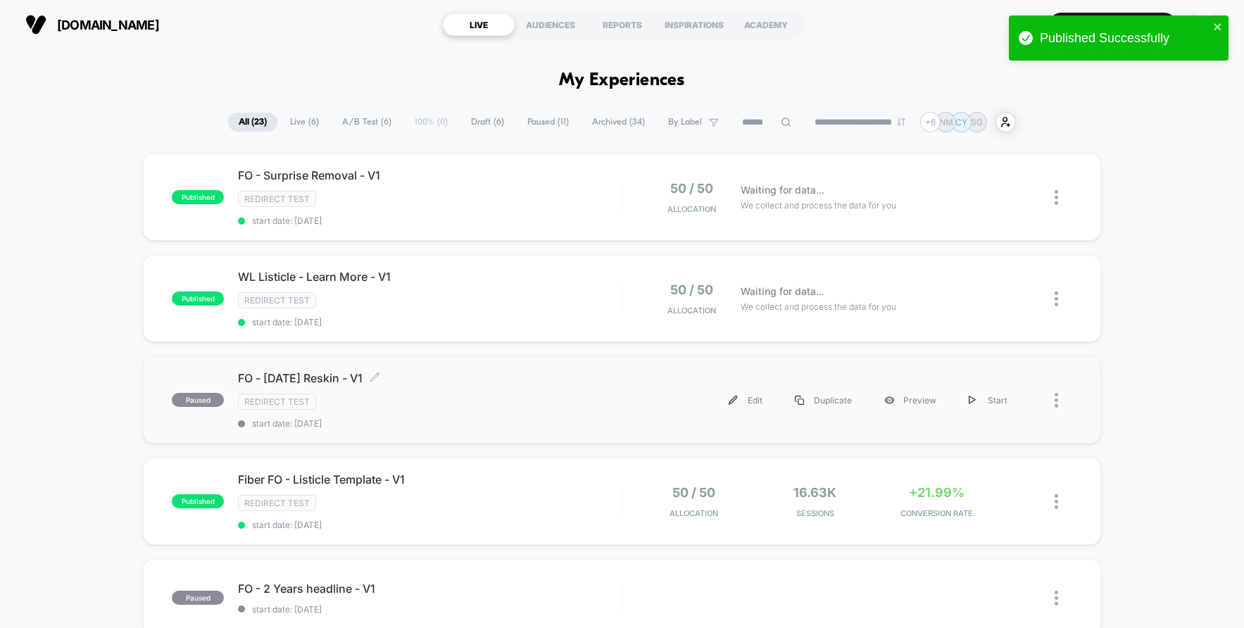
click at [545, 411] on div "FO - Labor Day Reskin - V1 Click to edit experience details Click to edit exper…" at bounding box center [430, 400] width 384 height 58
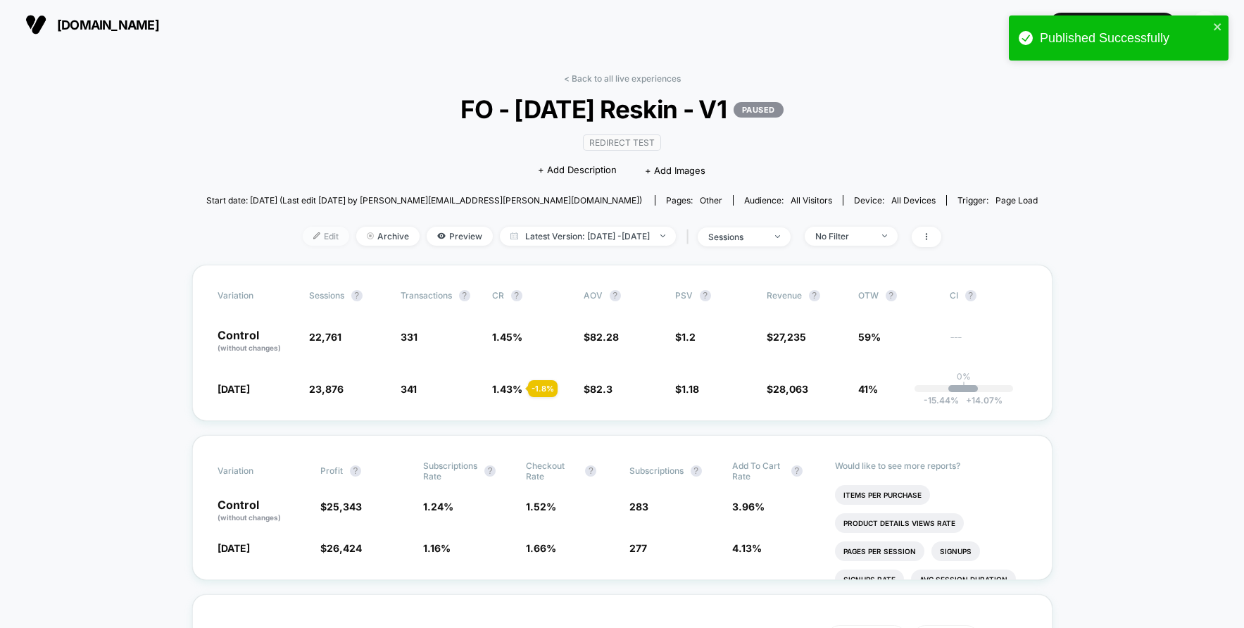
click at [313, 239] on img at bounding box center [316, 235] width 7 height 7
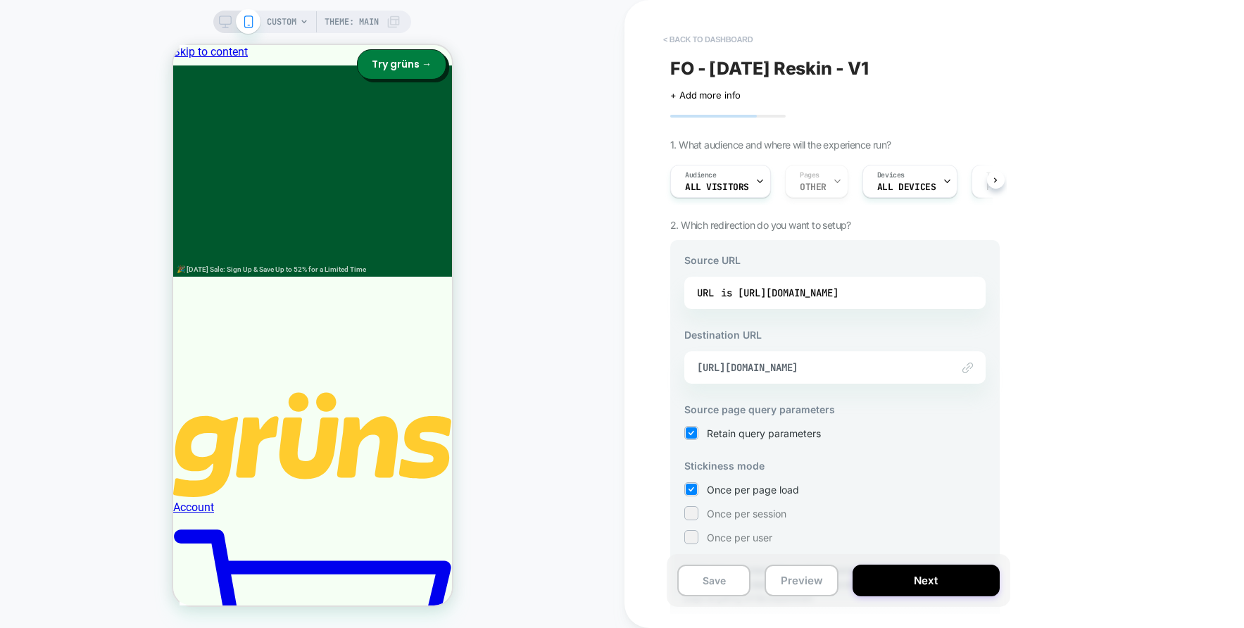
click at [677, 38] on button "< back to dashboard" at bounding box center [708, 39] width 104 height 23
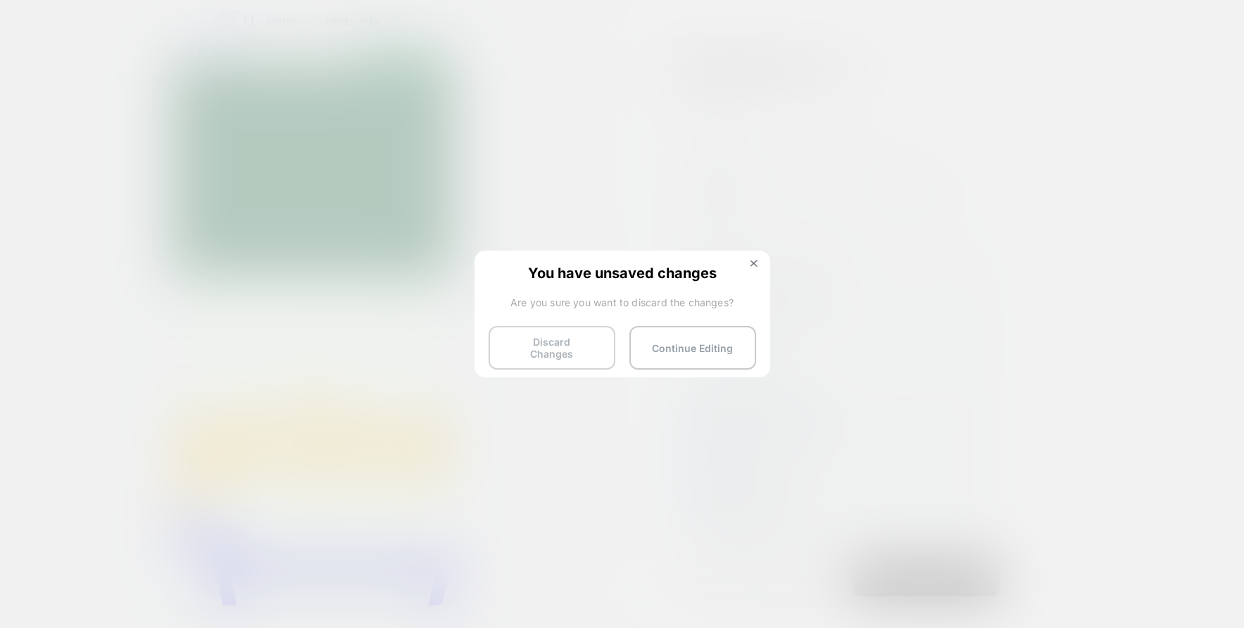
click at [587, 352] on button "Discard Changes" at bounding box center [552, 348] width 127 height 44
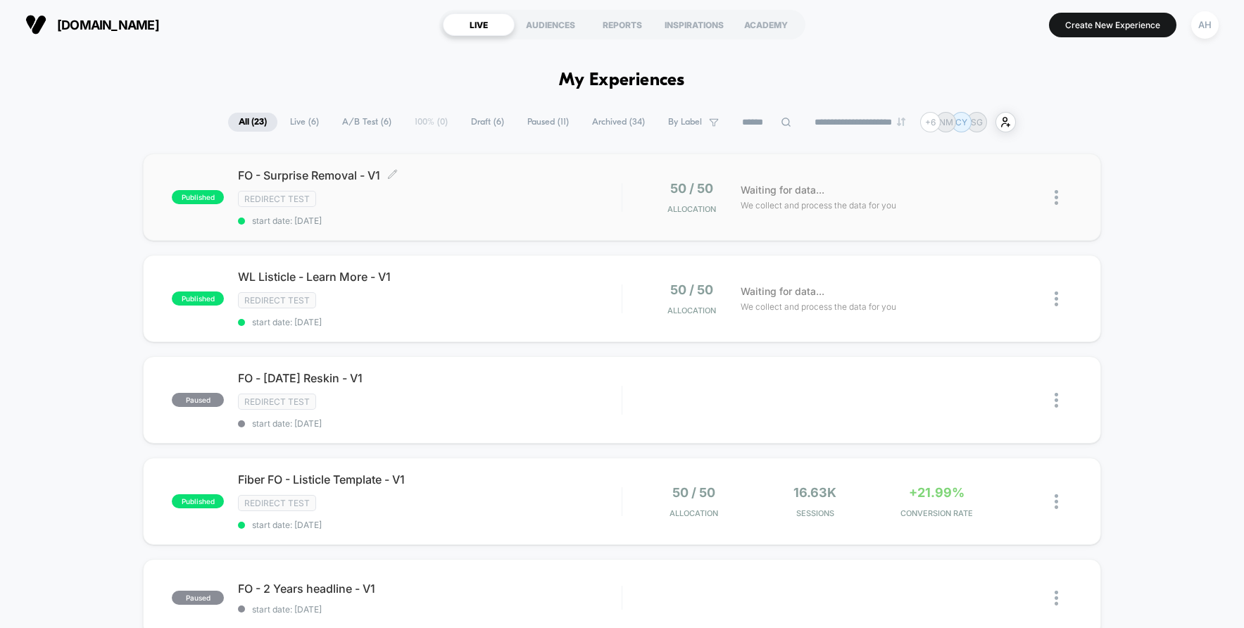
click at [482, 205] on div "Redirect Test" at bounding box center [430, 199] width 384 height 16
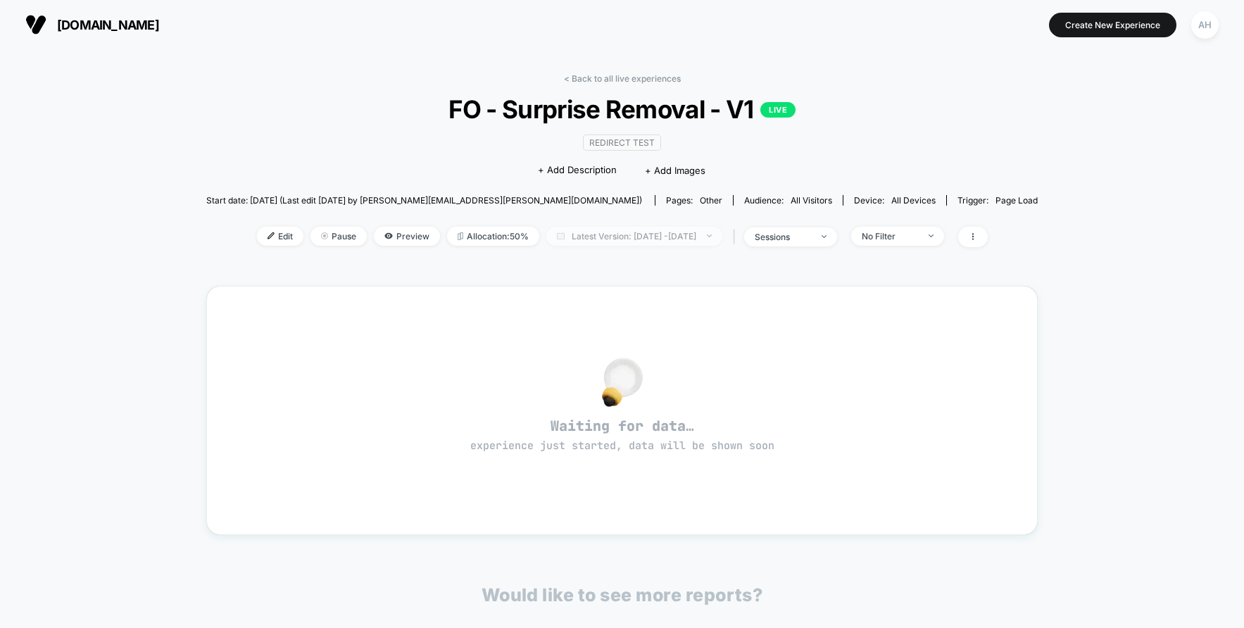
click at [608, 241] on span "Latest Version: Aug 25, 2025 - Aug 25, 2025" at bounding box center [634, 236] width 176 height 19
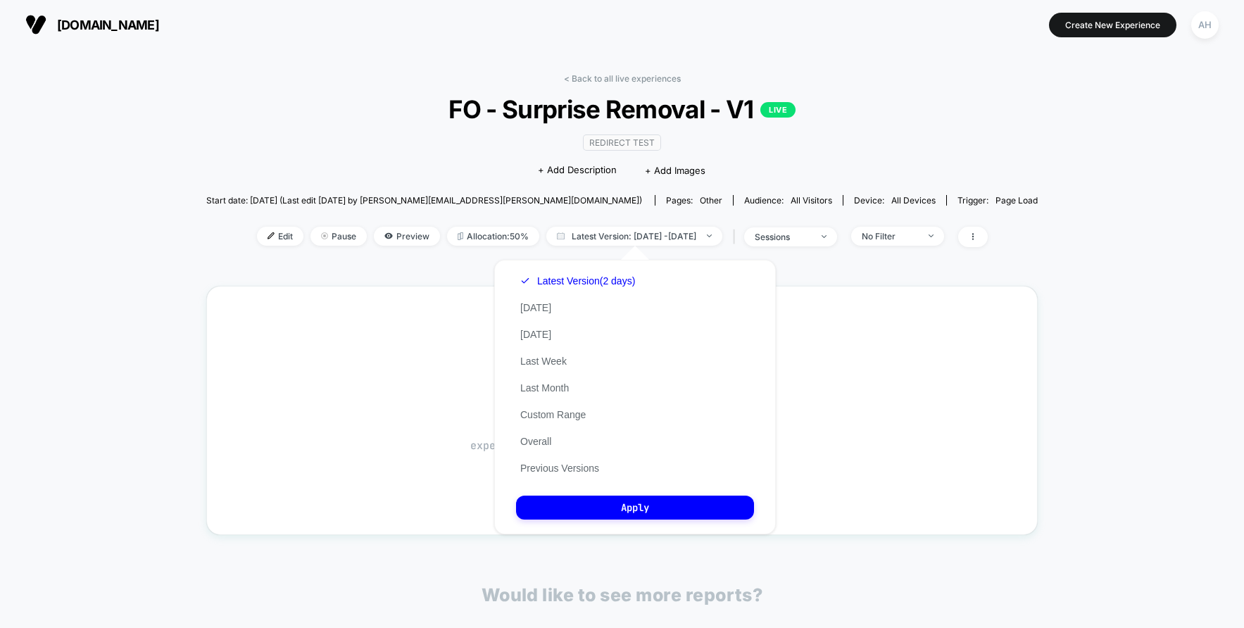
click at [1230, 325] on div "< Back to all live experiences FO - Surprise Removal - V1 LIVE Redirect Test Cl…" at bounding box center [622, 418] width 1244 height 739
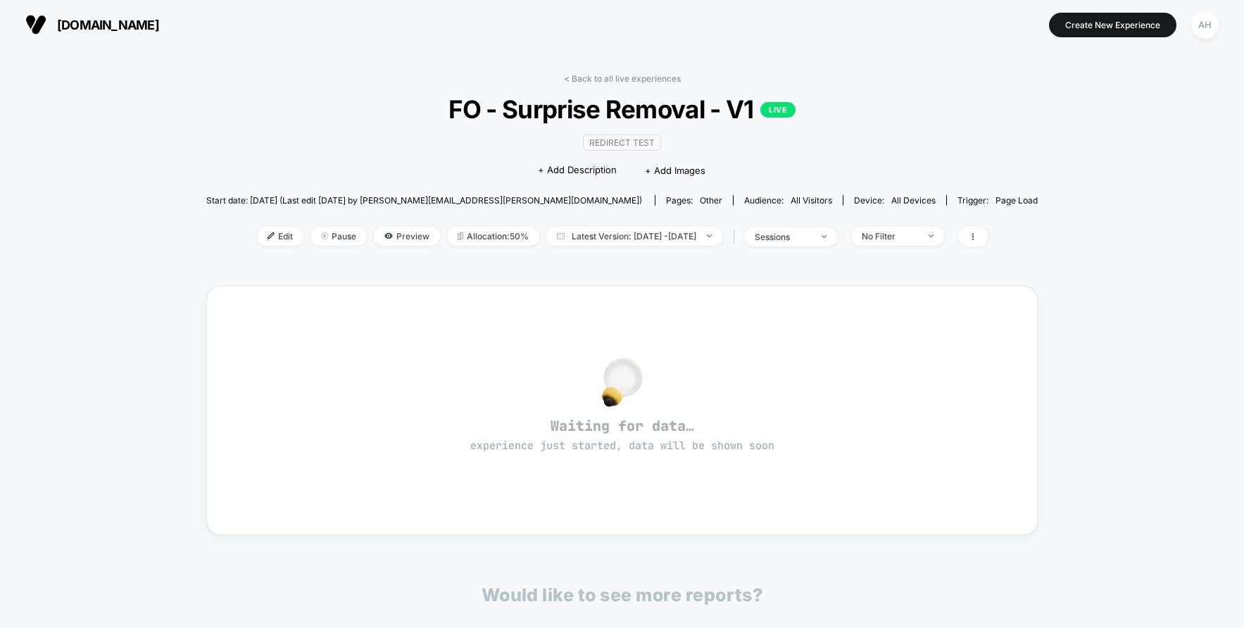
click at [603, 68] on div "< Back to all live experiences FO - Surprise Removal - V1 LIVE Redirect Test Cl…" at bounding box center [622, 404] width 832 height 682
click at [603, 81] on link "< Back to all live experiences" at bounding box center [622, 78] width 117 height 11
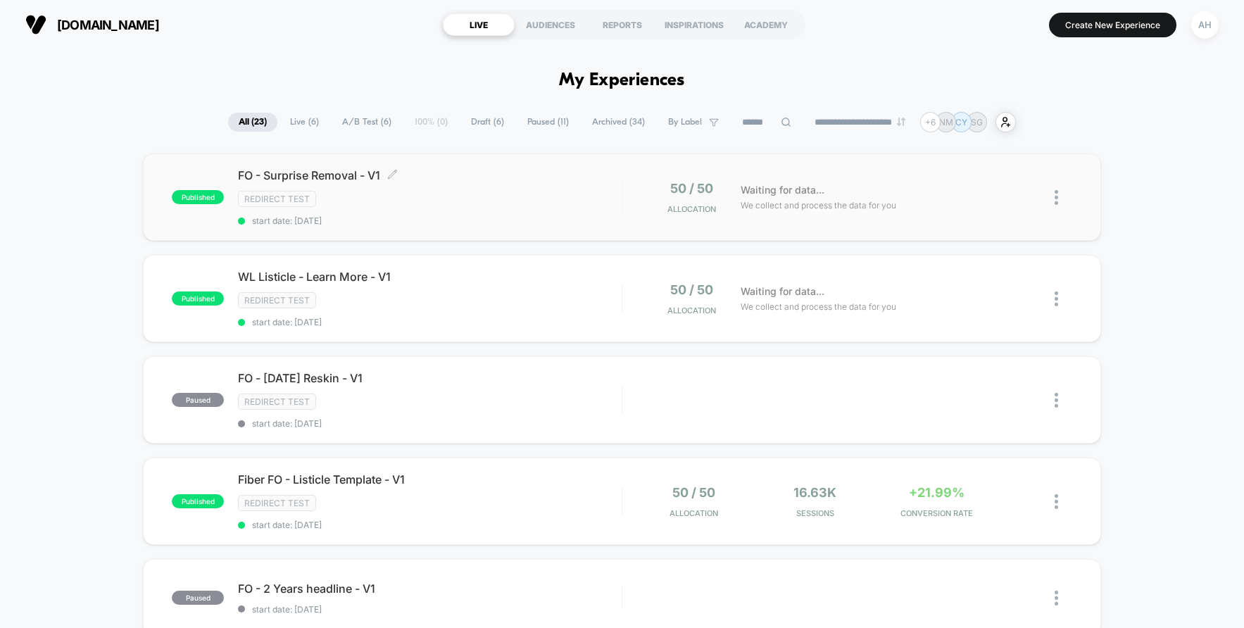
click at [513, 199] on div "Redirect Test" at bounding box center [430, 199] width 384 height 16
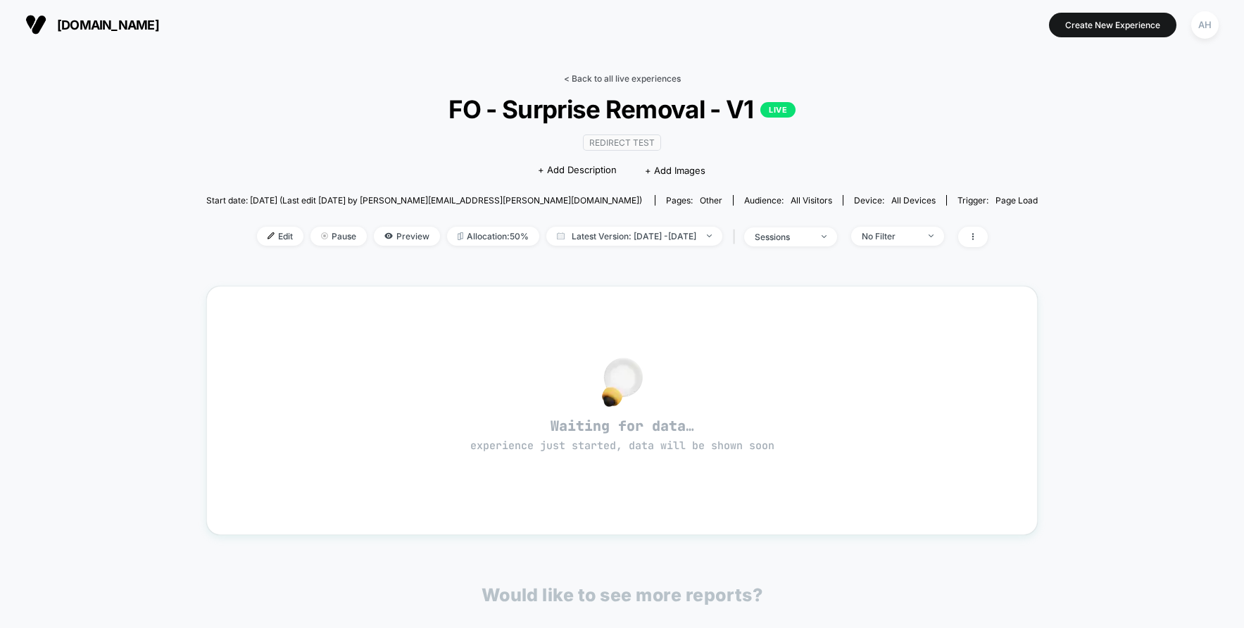
click at [622, 77] on link "< Back to all live experiences" at bounding box center [622, 78] width 117 height 11
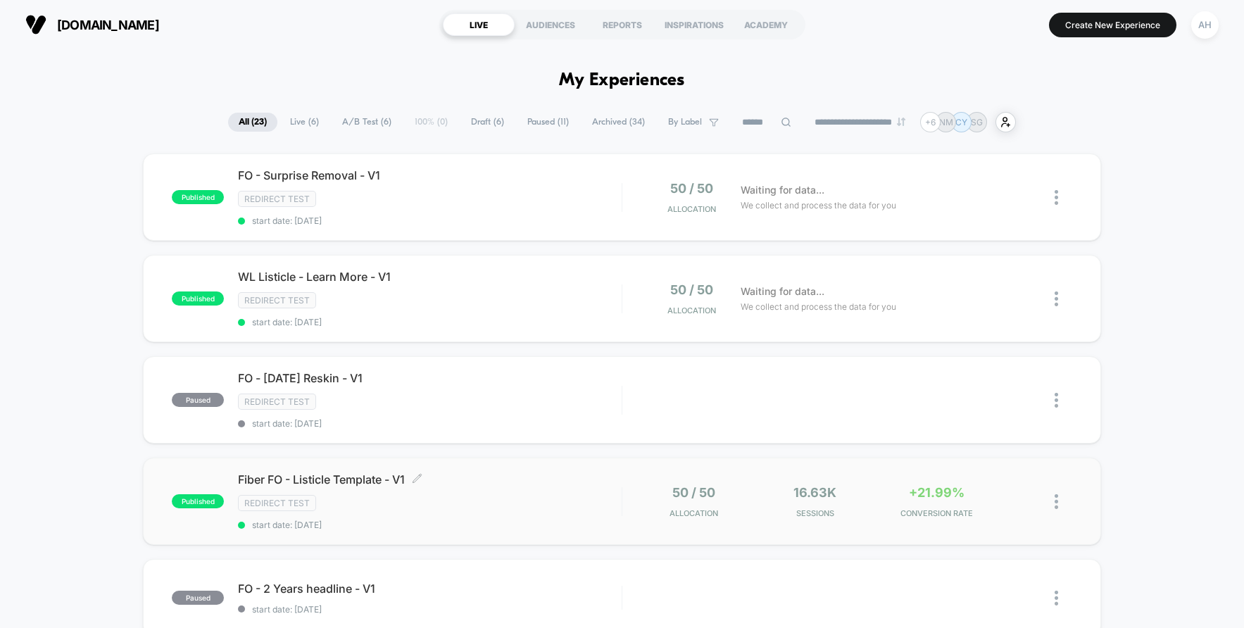
click at [535, 503] on div "Redirect Test" at bounding box center [430, 503] width 384 height 16
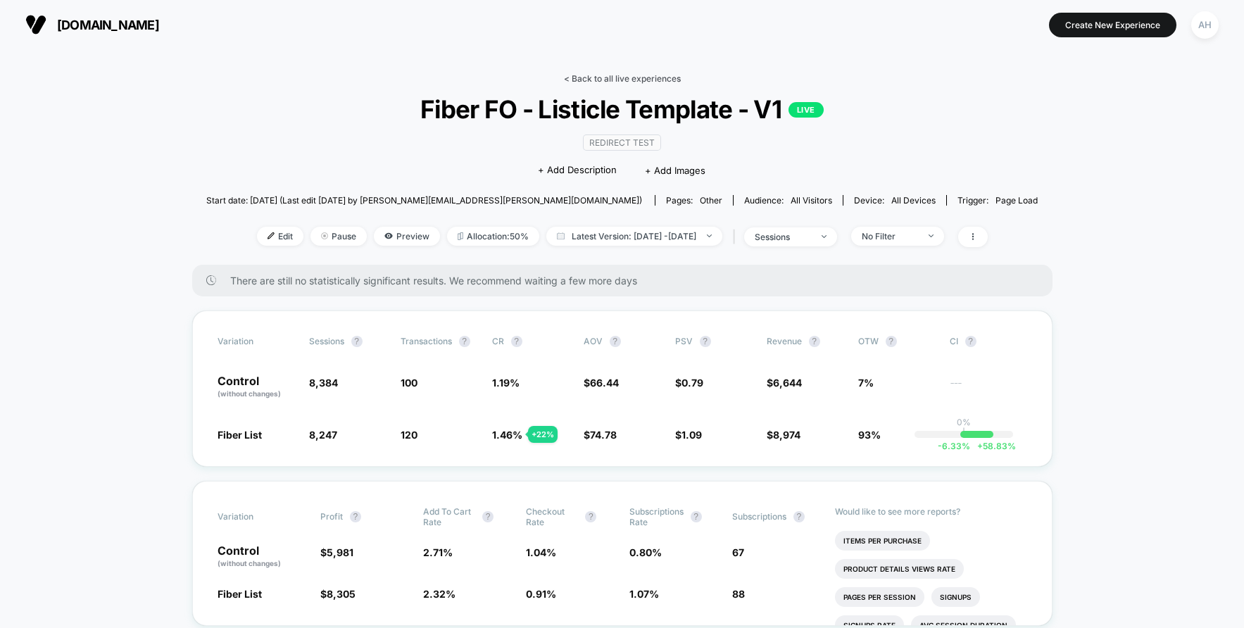
click at [633, 78] on link "< Back to all live experiences" at bounding box center [622, 78] width 117 height 11
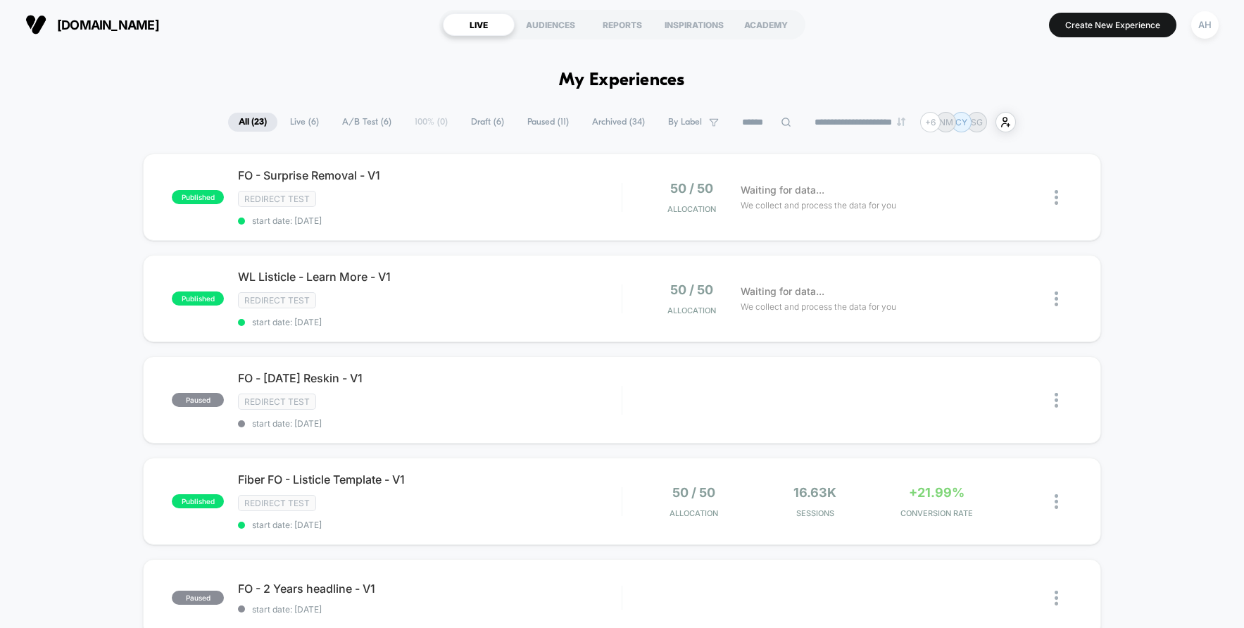
click at [301, 119] on span "Live ( 6 )" at bounding box center [305, 122] width 50 height 19
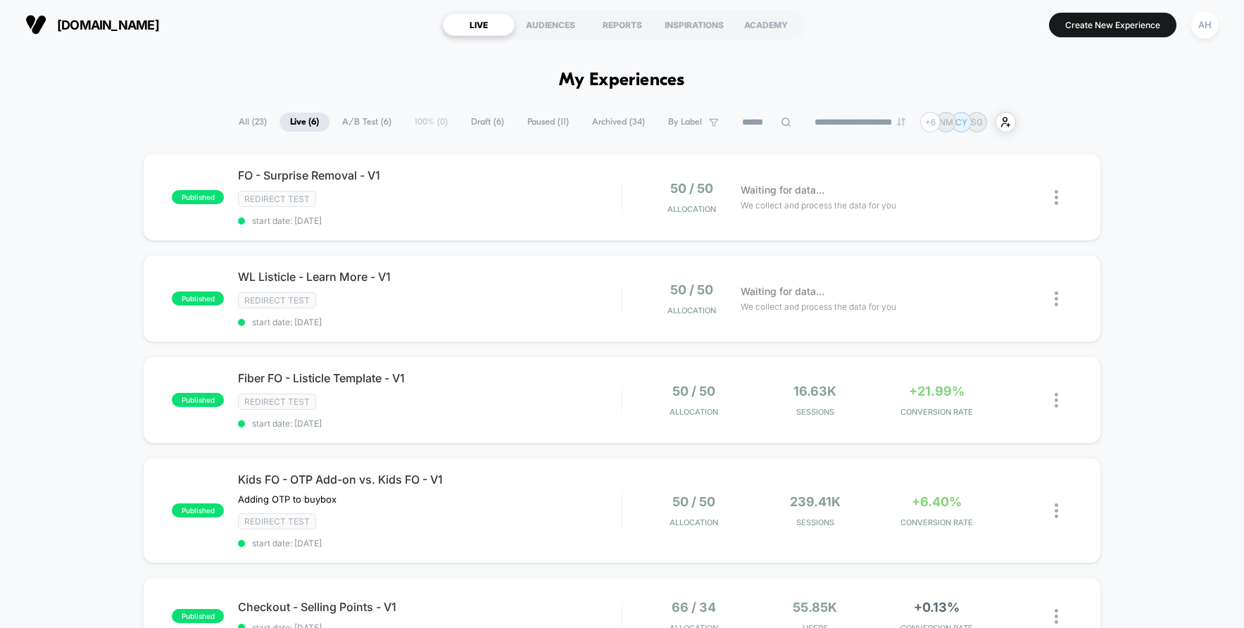
click at [241, 121] on span "All ( 23 )" at bounding box center [252, 122] width 49 height 19
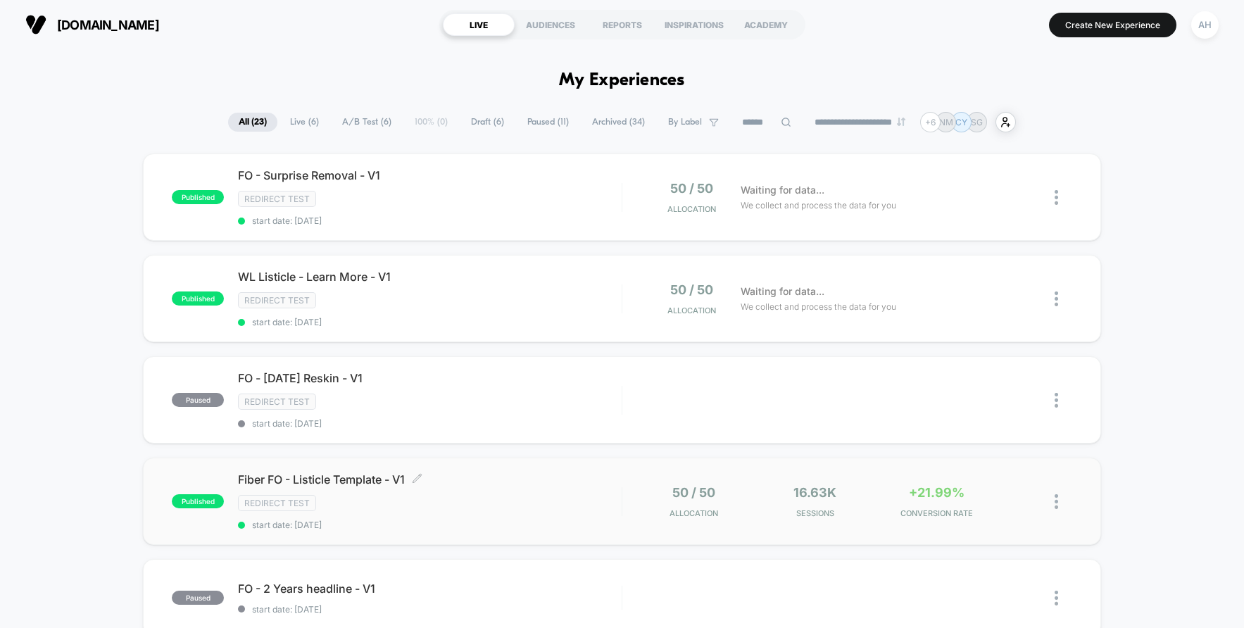
click at [499, 490] on div "Fiber FO - Listicle Template - V1 Click to edit experience details Click to edi…" at bounding box center [430, 502] width 384 height 58
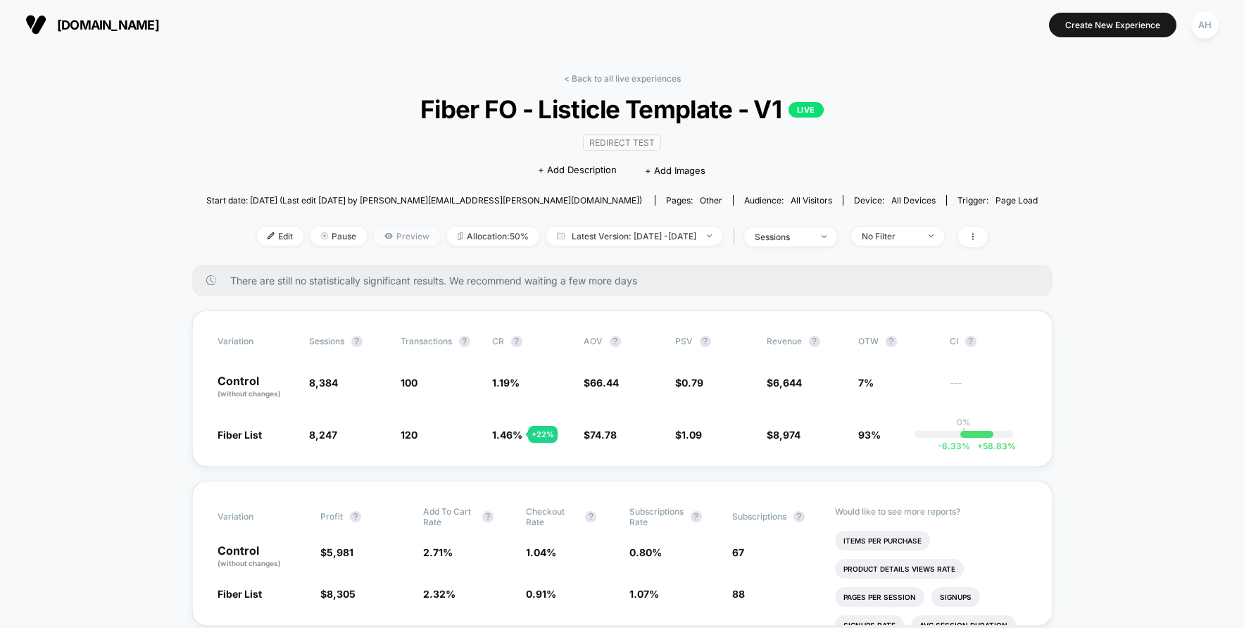
click at [378, 232] on span "Preview" at bounding box center [407, 236] width 66 height 19
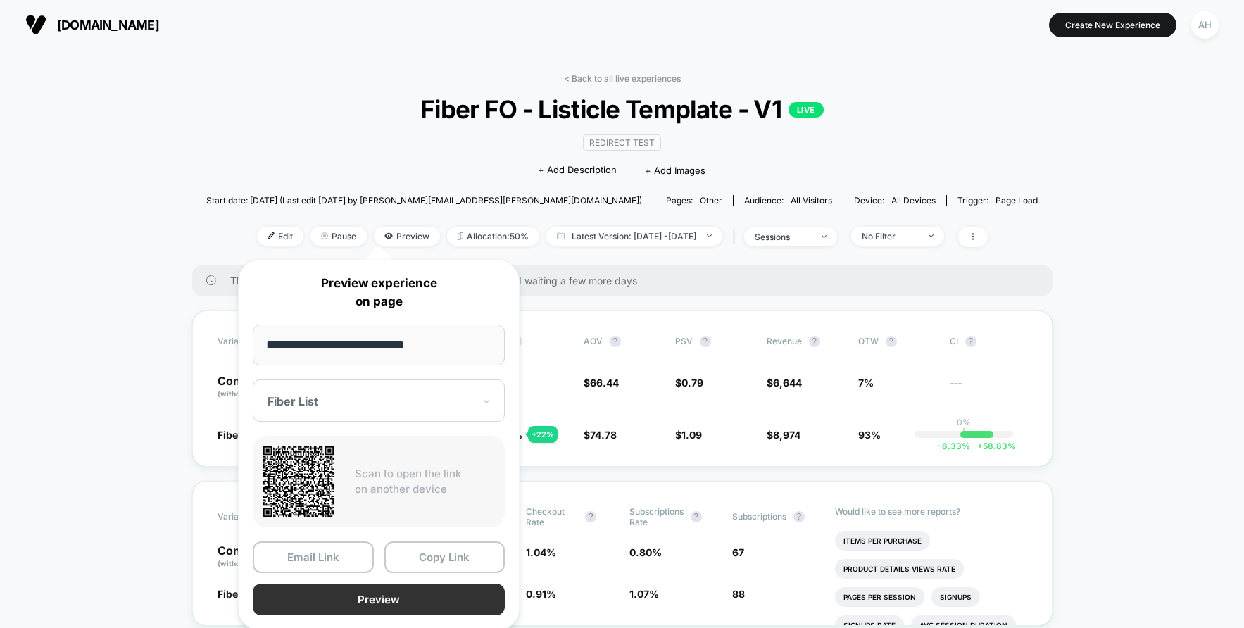
click at [366, 612] on button "Preview" at bounding box center [379, 600] width 252 height 32
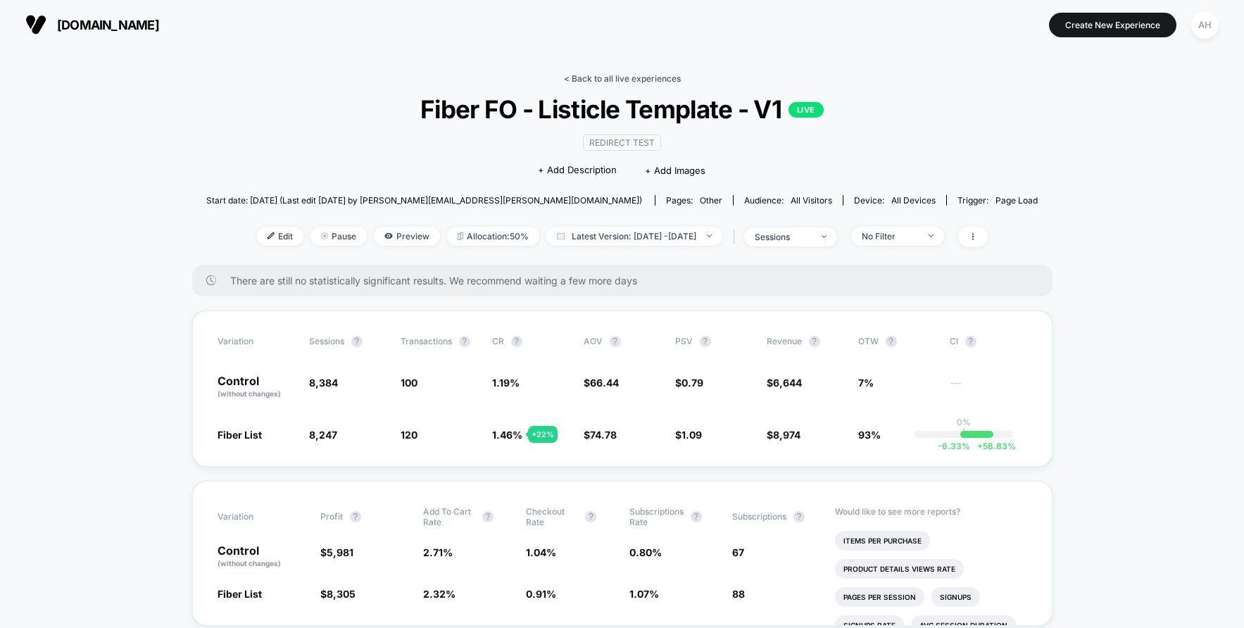
click at [636, 80] on link "< Back to all live experiences" at bounding box center [622, 78] width 117 height 11
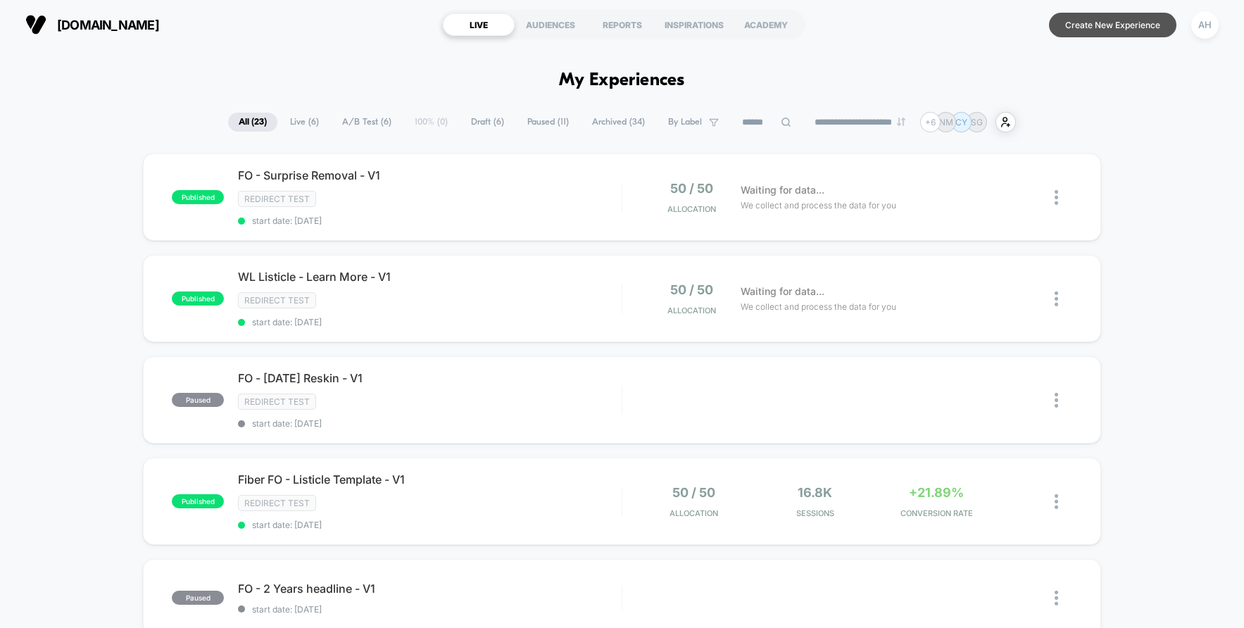
click at [1118, 16] on button "Create New Experience" at bounding box center [1112, 25] width 127 height 25
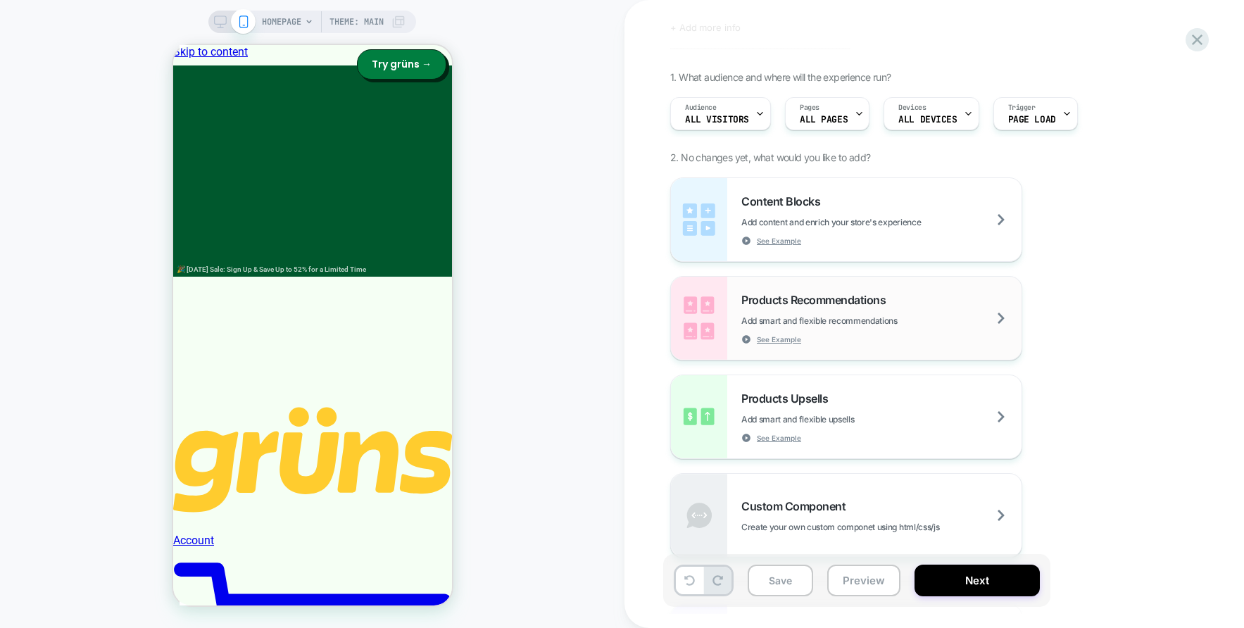
scroll to position [411, 0]
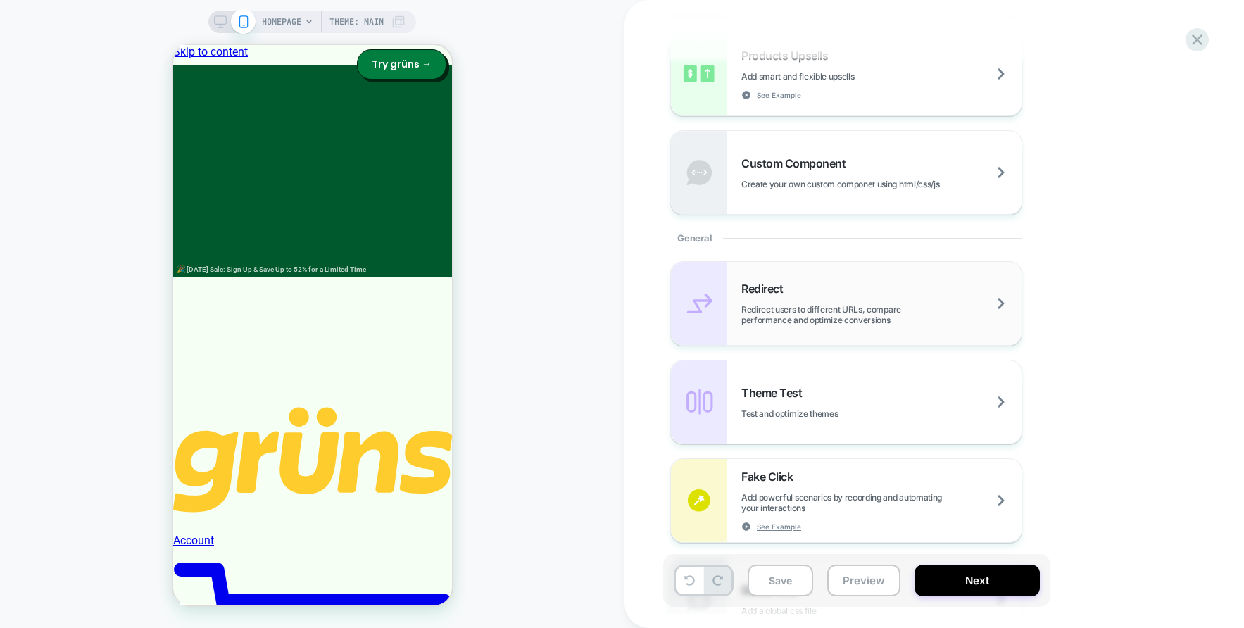
click at [808, 306] on span "Redirect users to different URLs, compare performance and optimize conversions" at bounding box center [881, 314] width 280 height 21
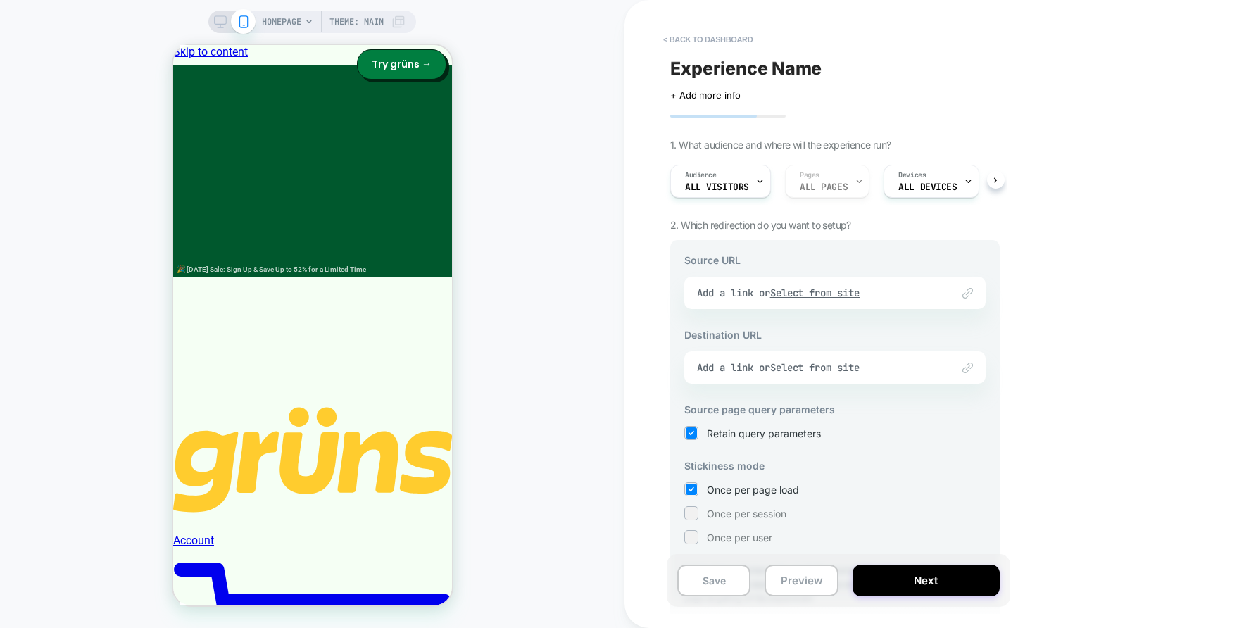
click at [816, 288] on div "Link to Add a link or Select from site" at bounding box center [834, 293] width 301 height 32
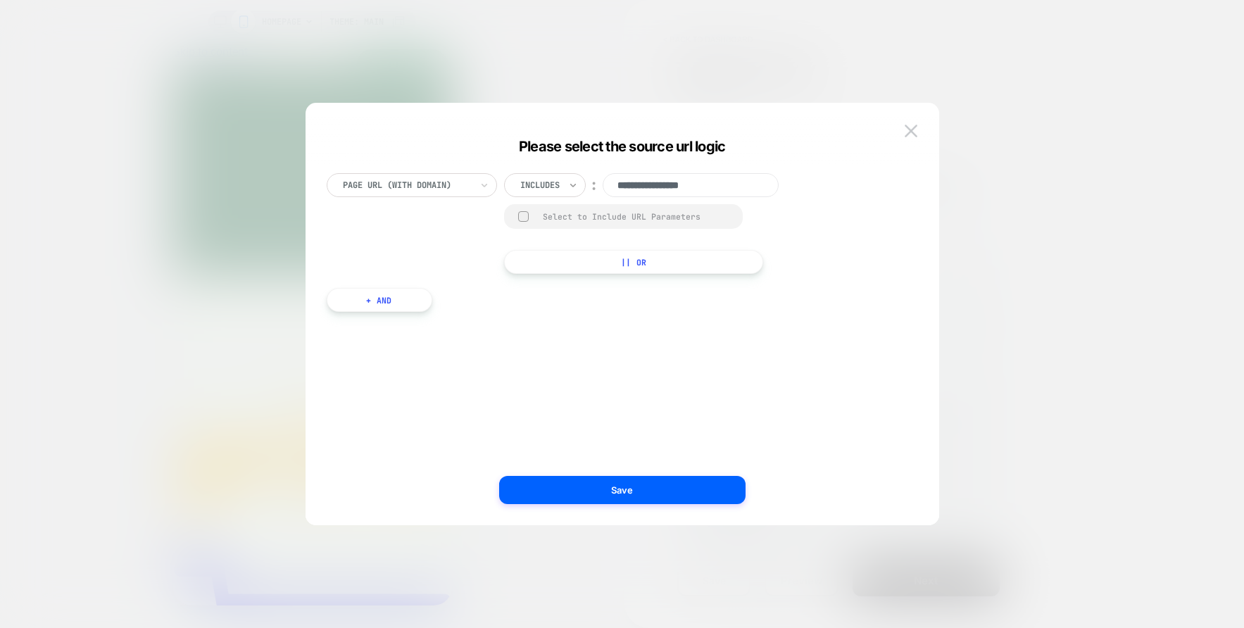
click at [568, 178] on icon at bounding box center [573, 185] width 10 height 14
click at [558, 218] on div "Is" at bounding box center [564, 224] width 92 height 23
click at [672, 187] on input "**********" at bounding box center [661, 185] width 176 height 24
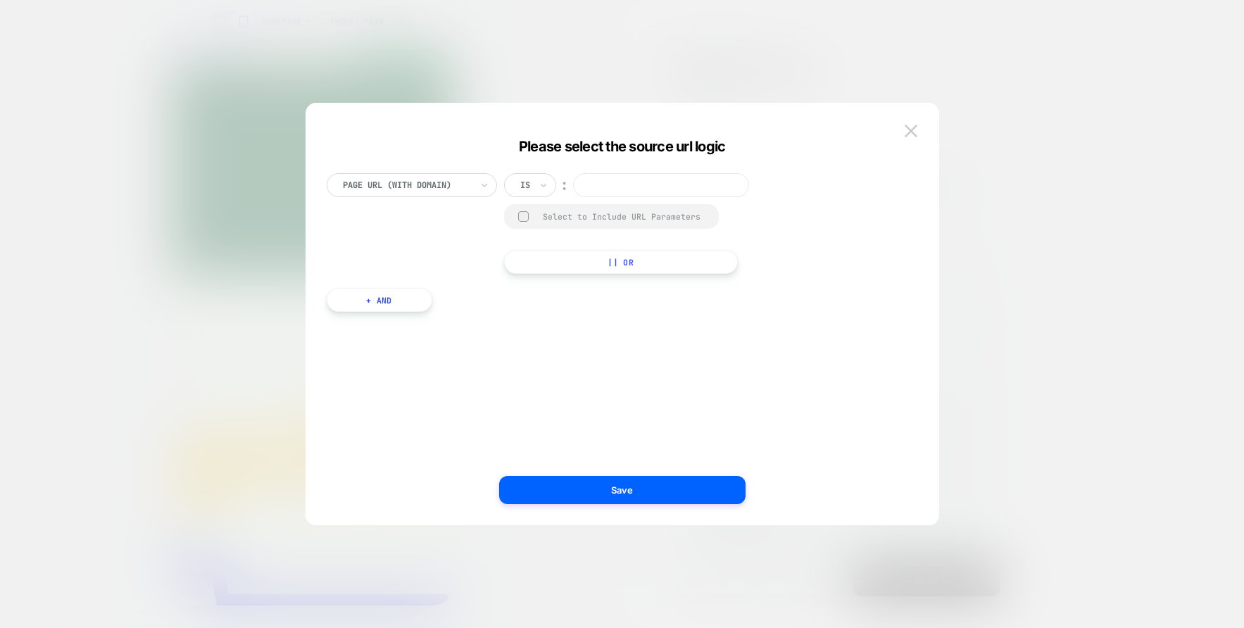
paste input "**********"
type input "**********"
click at [601, 330] on div "**********" at bounding box center [616, 328] width 592 height 352
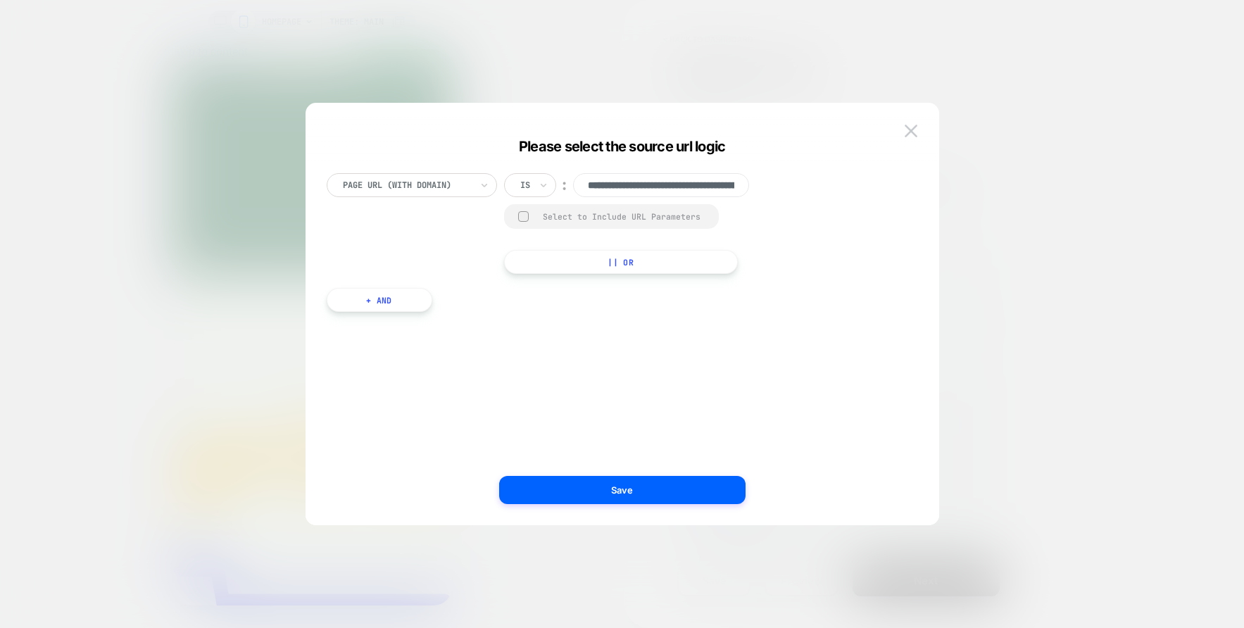
click at [537, 184] on div "Is" at bounding box center [530, 185] width 52 height 24
click at [554, 261] on div "Includes" at bounding box center [564, 269] width 92 height 23
click at [585, 342] on div "**********" at bounding box center [616, 328] width 592 height 352
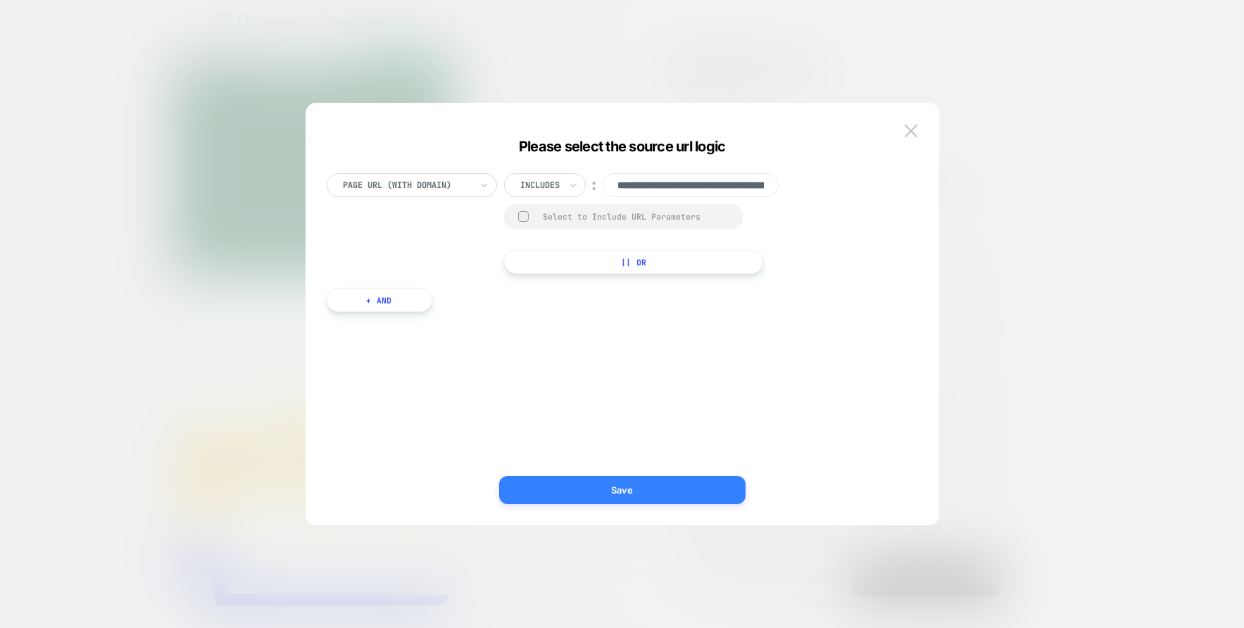
click at [605, 488] on button "Save" at bounding box center [622, 490] width 246 height 28
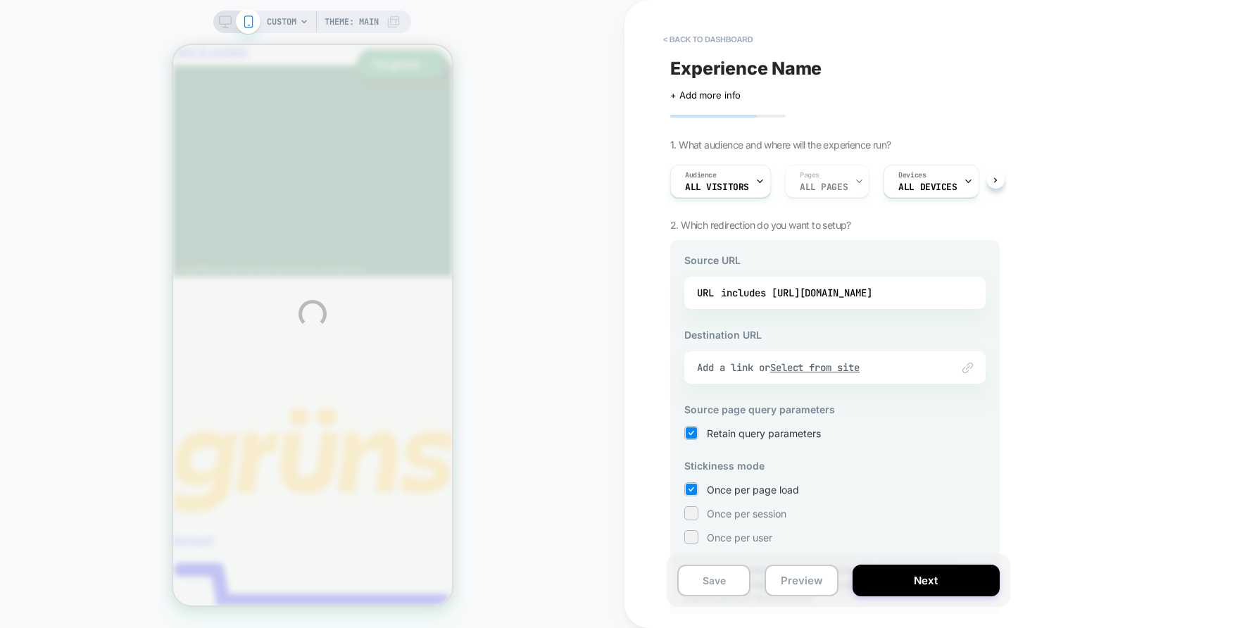
click at [839, 365] on div "CUSTOM Theme: MAIN < back to dashboard Experience Name Click to edit experience…" at bounding box center [622, 314] width 1244 height 628
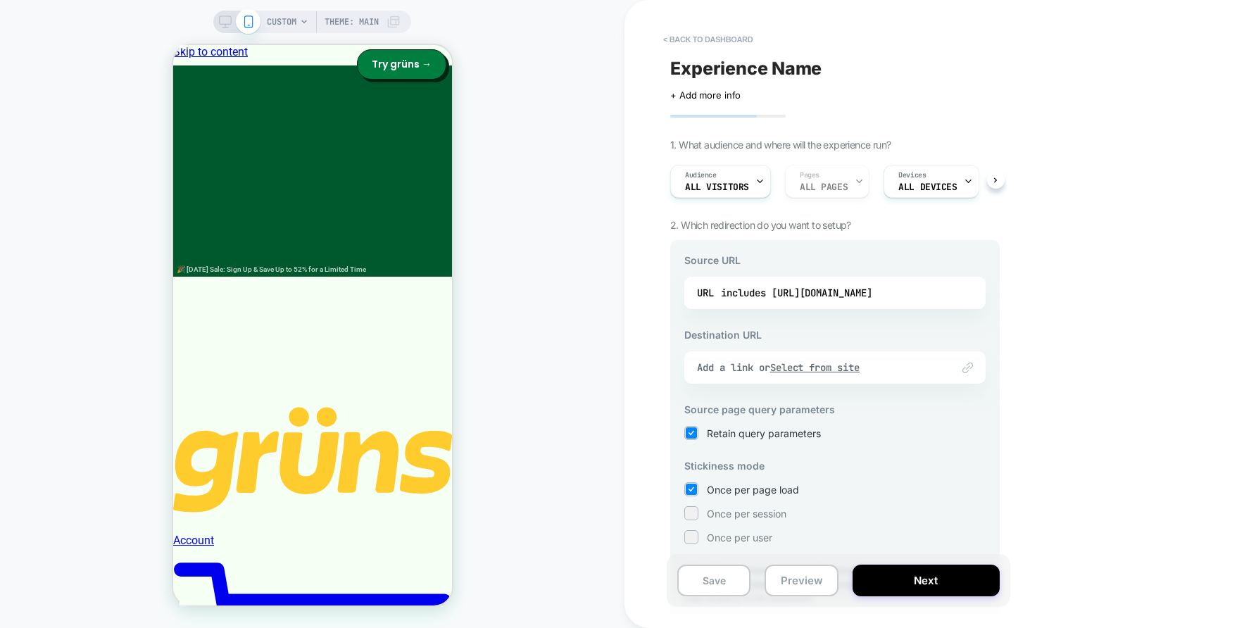
click at [839, 365] on u "Select from site" at bounding box center [815, 367] width 90 height 13
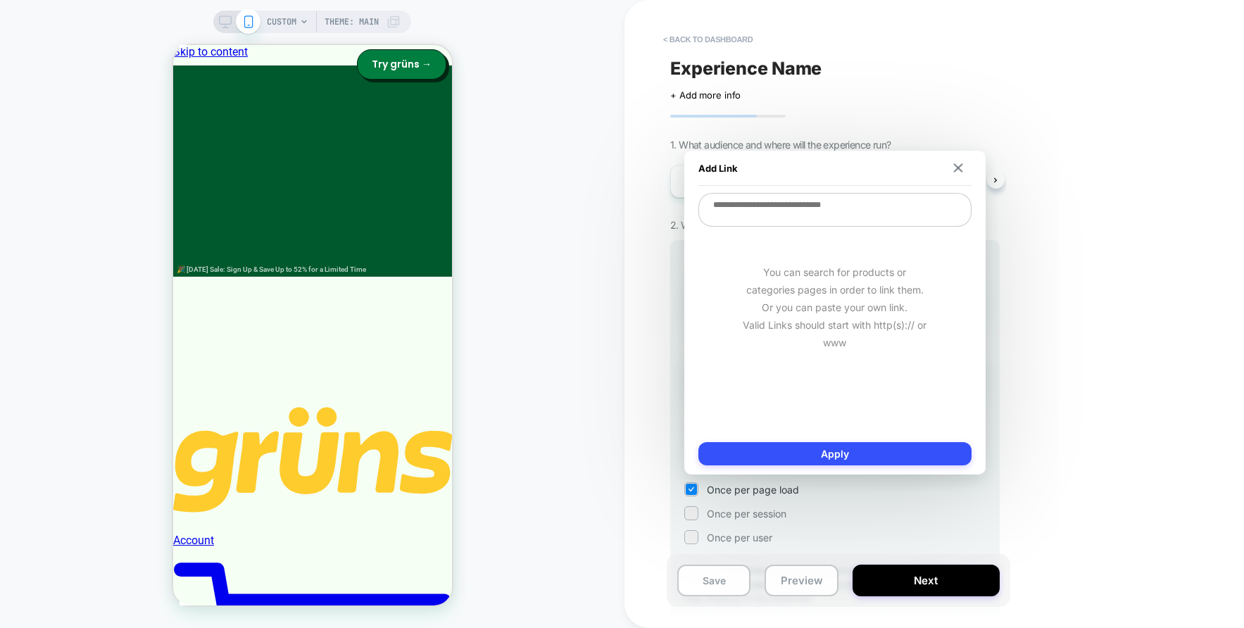
click at [765, 225] on textarea at bounding box center [835, 210] width 273 height 34
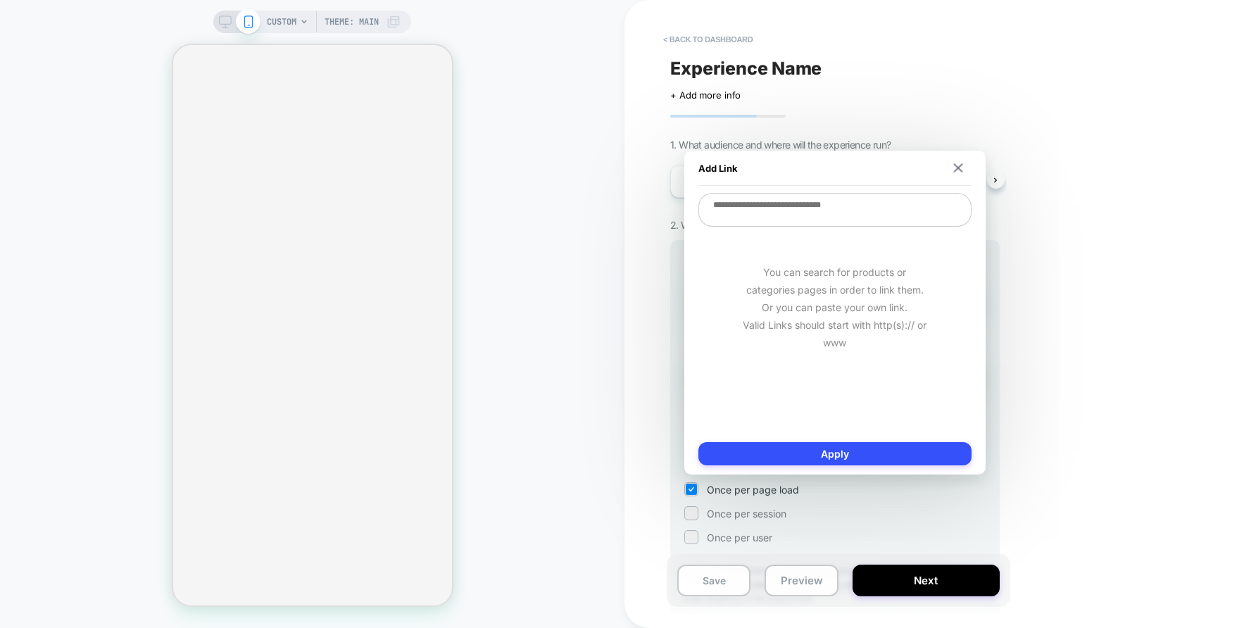
paste textarea "**********"
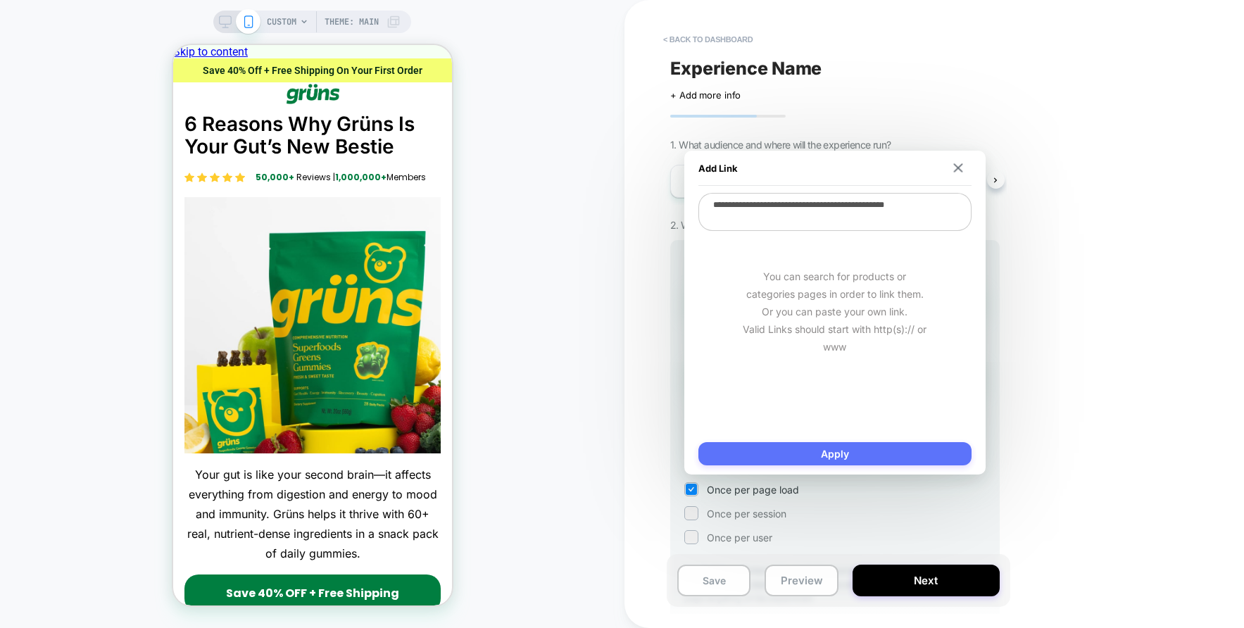
type textarea "**********"
click at [855, 453] on button "Apply" at bounding box center [835, 453] width 273 height 23
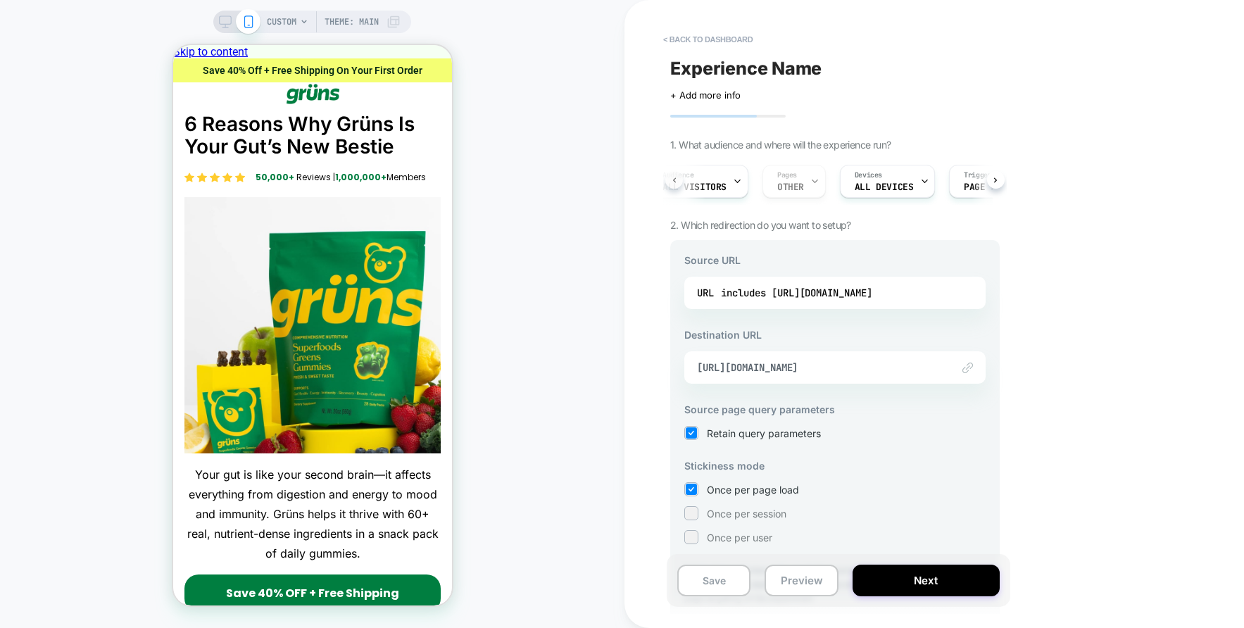
scroll to position [0, 4]
click at [718, 182] on span "All Visitors" at bounding box center [713, 187] width 64 height 10
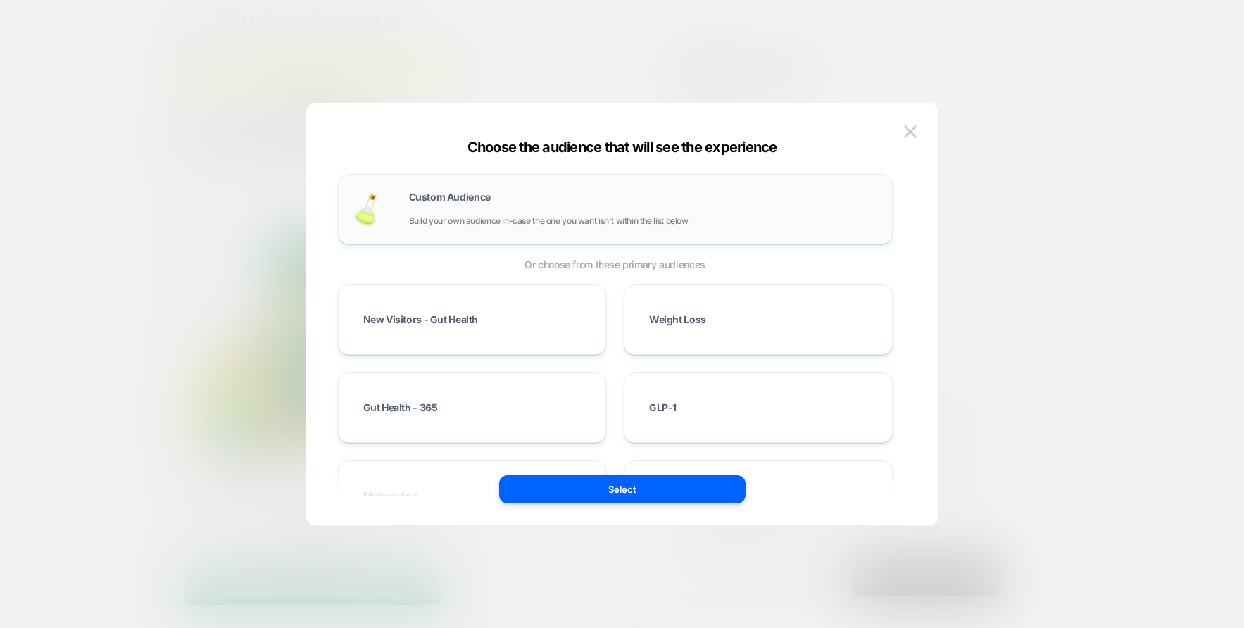
click at [574, 199] on div "Custom Audience Build your own audience in-case the one you want isn't within t…" at bounding box center [643, 209] width 469 height 34
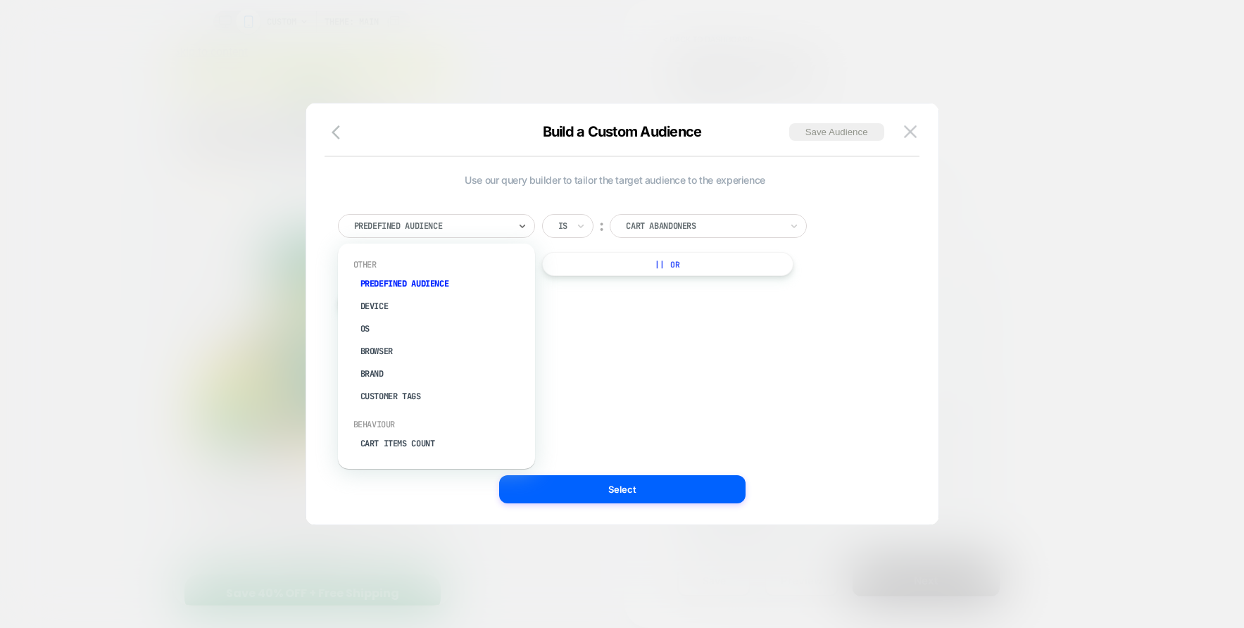
click at [431, 233] on div "Predefined Audience" at bounding box center [432, 225] width 158 height 15
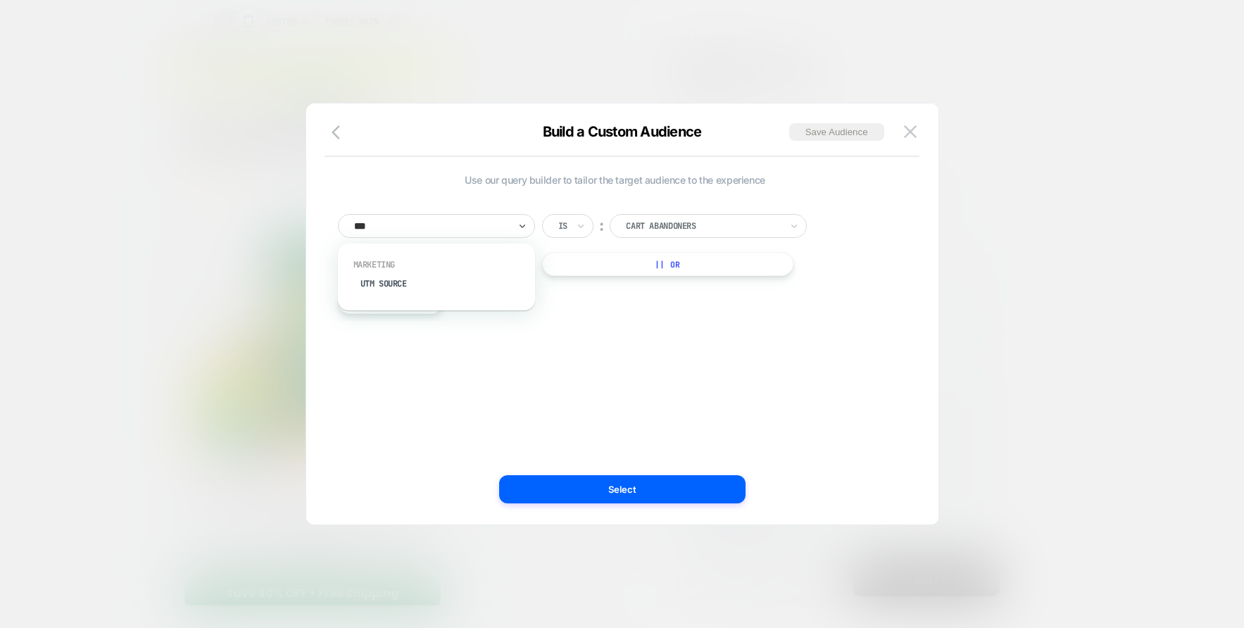
type input "****"
click at [406, 289] on div "UTM Source" at bounding box center [443, 284] width 183 height 23
click at [578, 227] on icon at bounding box center [581, 226] width 10 height 14
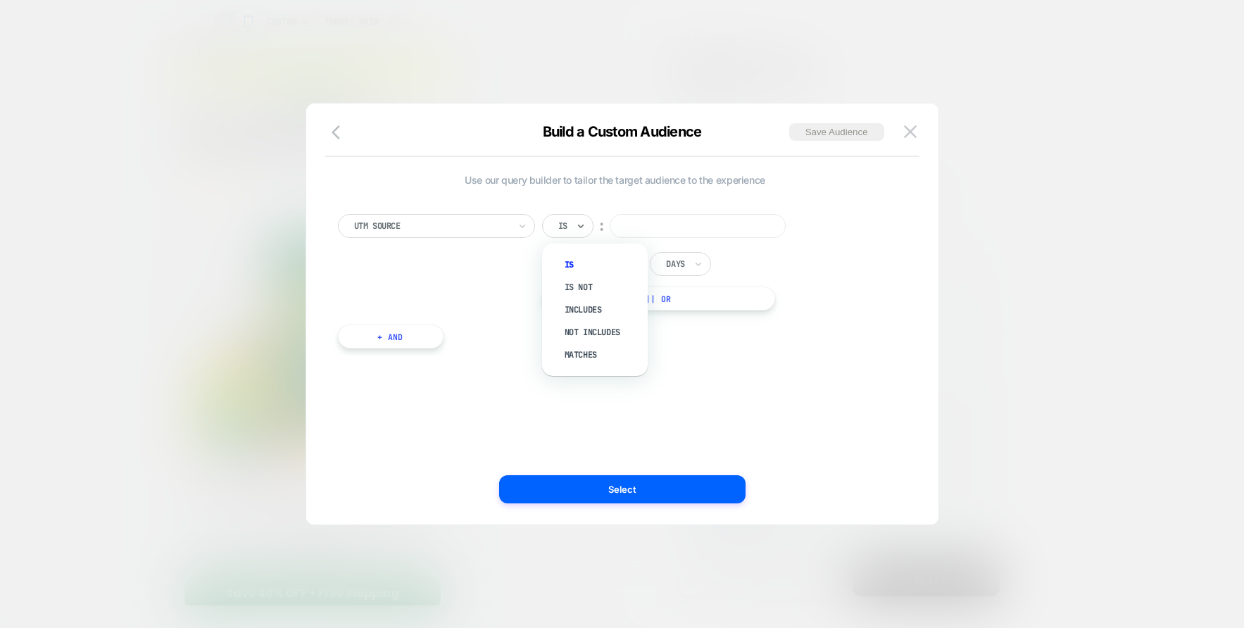
drag, startPoint x: 587, startPoint y: 311, endPoint x: 599, endPoint y: 289, distance: 24.3
click at [588, 311] on div "Includes" at bounding box center [602, 310] width 92 height 23
click at [666, 227] on input at bounding box center [726, 226] width 176 height 24
type input "****"
click at [668, 299] on button "|| Or" at bounding box center [671, 299] width 258 height 24
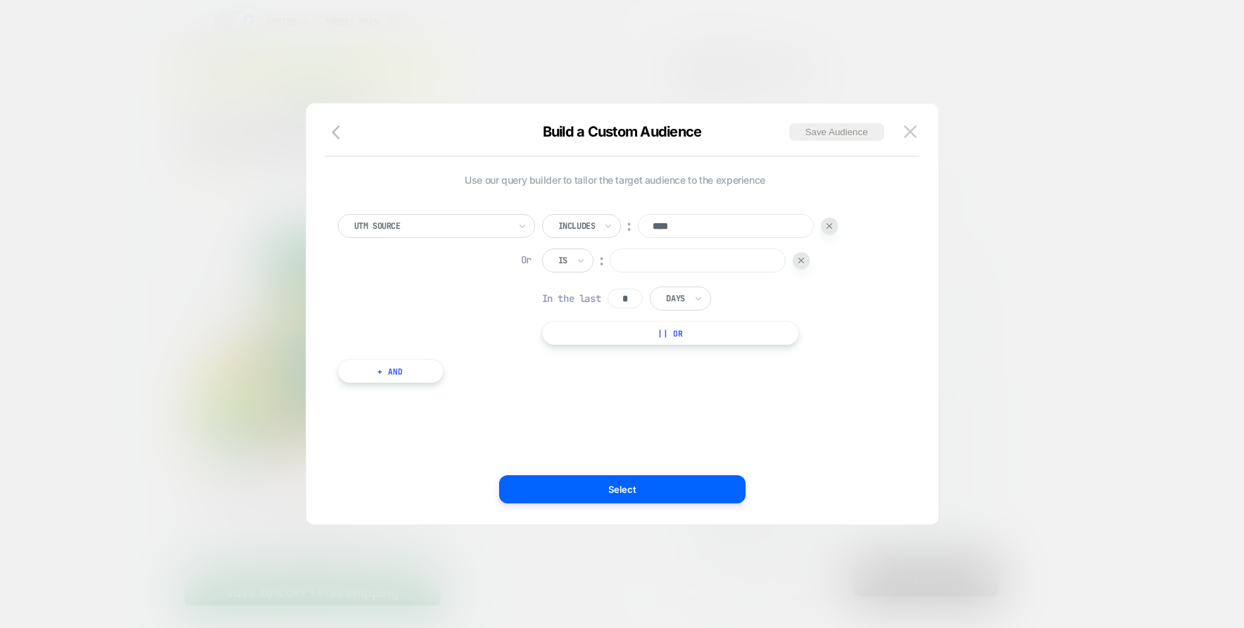
click at [662, 268] on input at bounding box center [698, 261] width 176 height 24
type input "****"
click at [651, 340] on button "|| Or" at bounding box center [671, 333] width 258 height 24
click at [665, 294] on input at bounding box center [698, 295] width 176 height 24
type input "****"
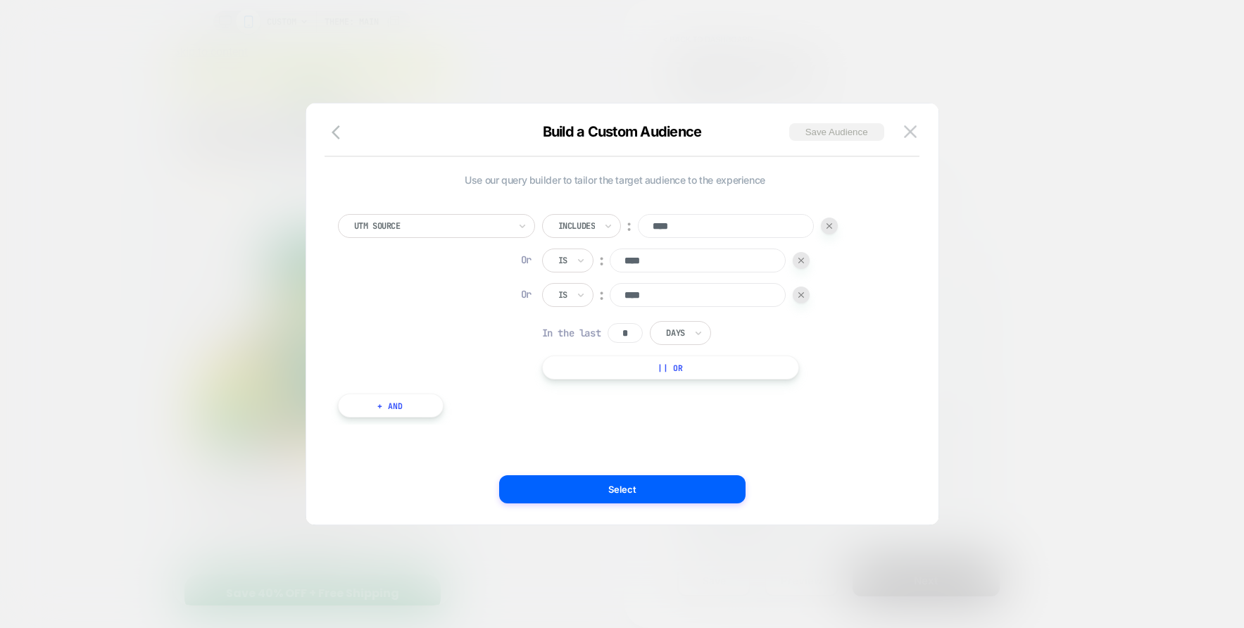
click at [831, 127] on button "Save Audience" at bounding box center [836, 132] width 95 height 18
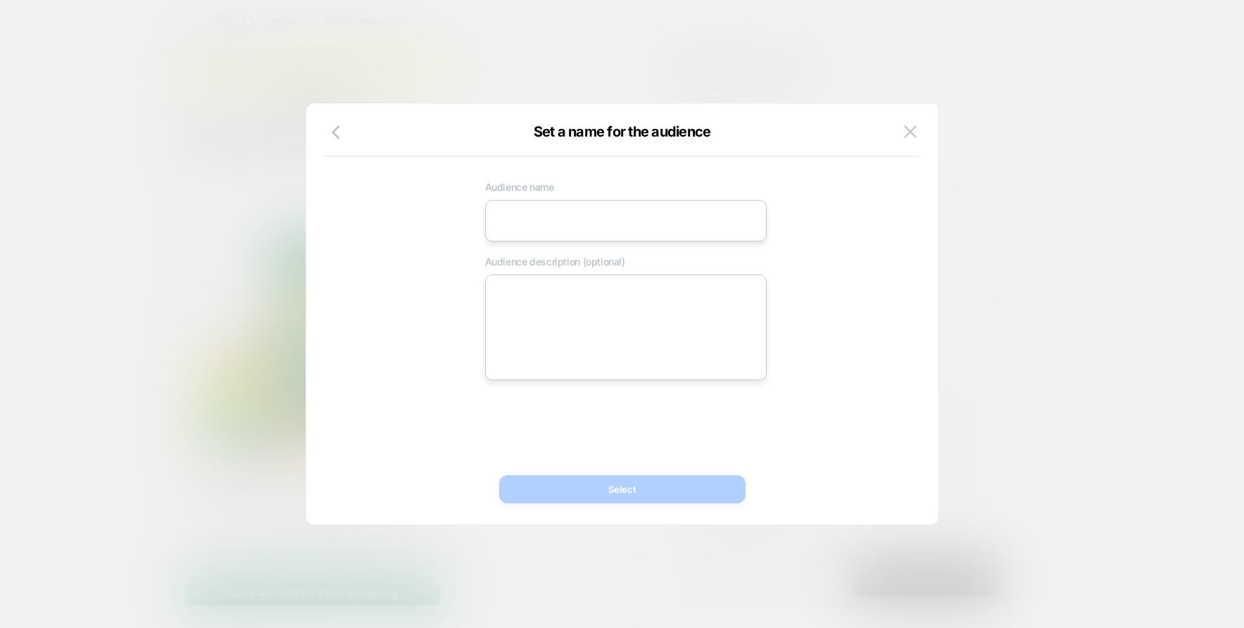
click at [622, 208] on input at bounding box center [626, 221] width 282 height 42
type input "****"
click at [619, 487] on button "Select" at bounding box center [622, 489] width 246 height 28
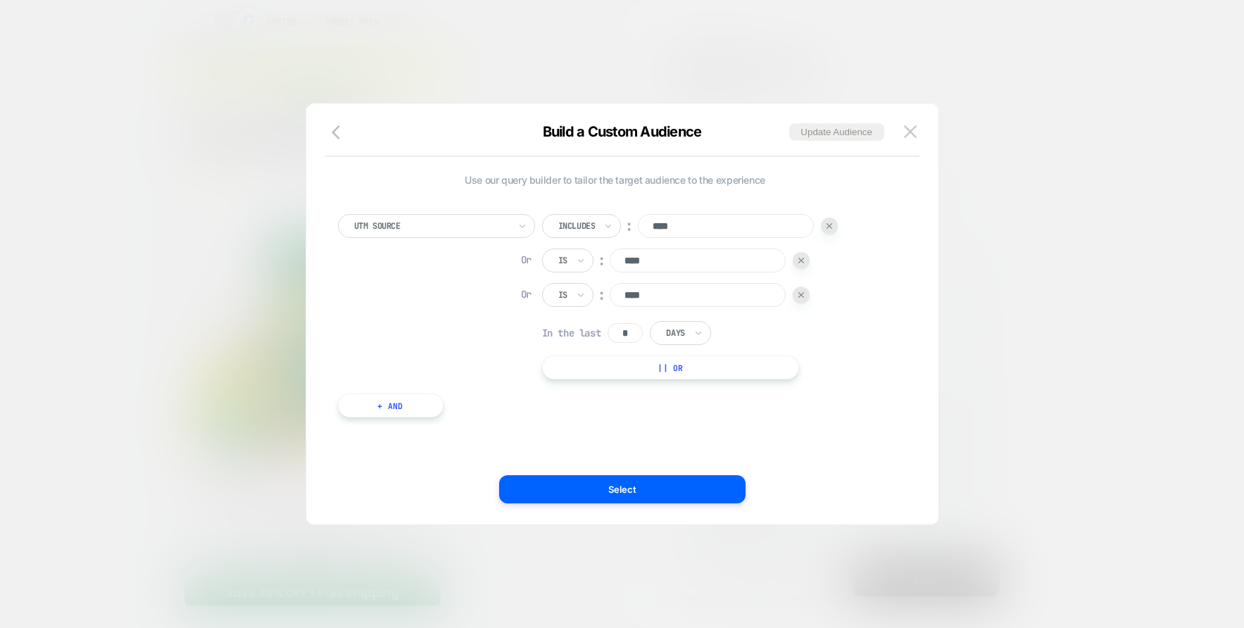
click at [628, 330] on input "*" at bounding box center [625, 333] width 35 height 20
click at [617, 425] on div "Use our query builder to tailor the target audience to the experience UTM Sourc…" at bounding box center [615, 303] width 555 height 258
click at [636, 330] on input "***" at bounding box center [625, 333] width 35 height 20
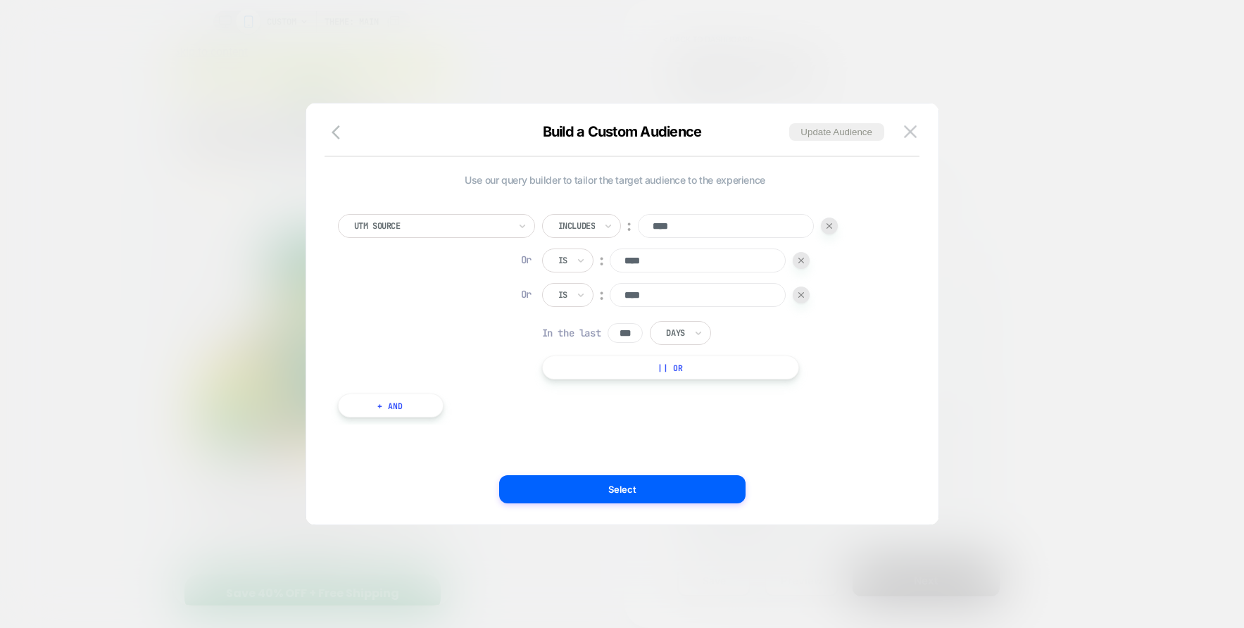
click at [636, 330] on input "***" at bounding box center [625, 333] width 35 height 20
type input "*"
type input "**"
click at [846, 129] on button "Update Audience" at bounding box center [836, 132] width 95 height 18
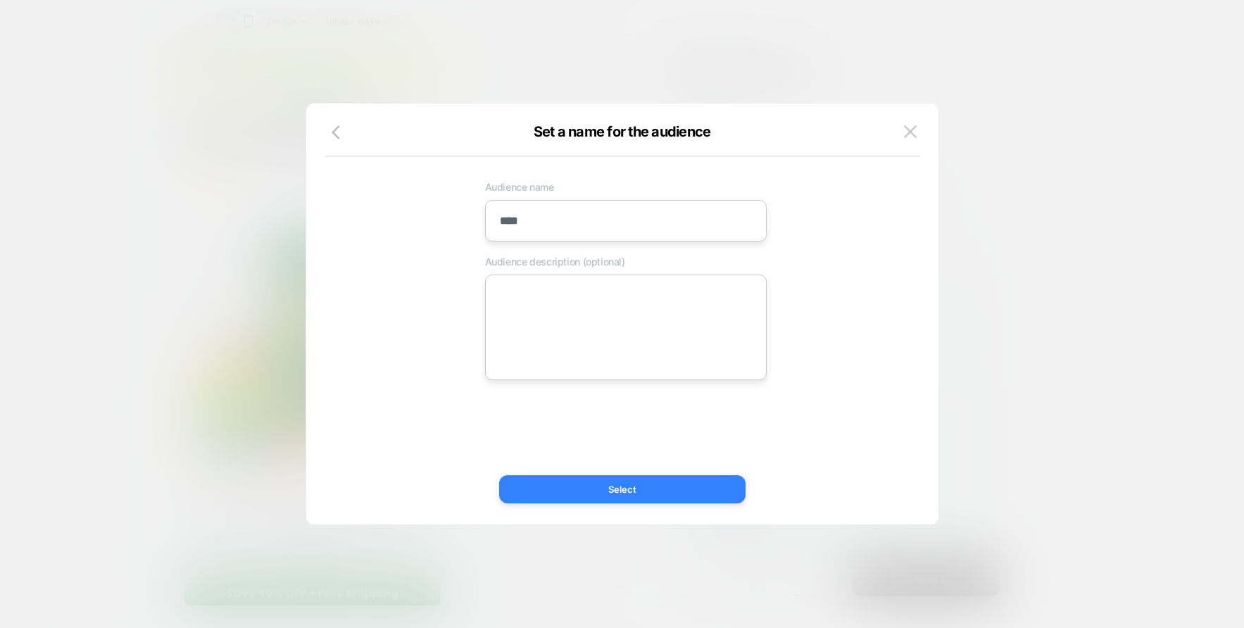
click at [604, 503] on div "Set a name for the audience Audience name **** Audience description (optional) …" at bounding box center [622, 321] width 632 height 407
click at [604, 494] on button "Select" at bounding box center [622, 489] width 246 height 28
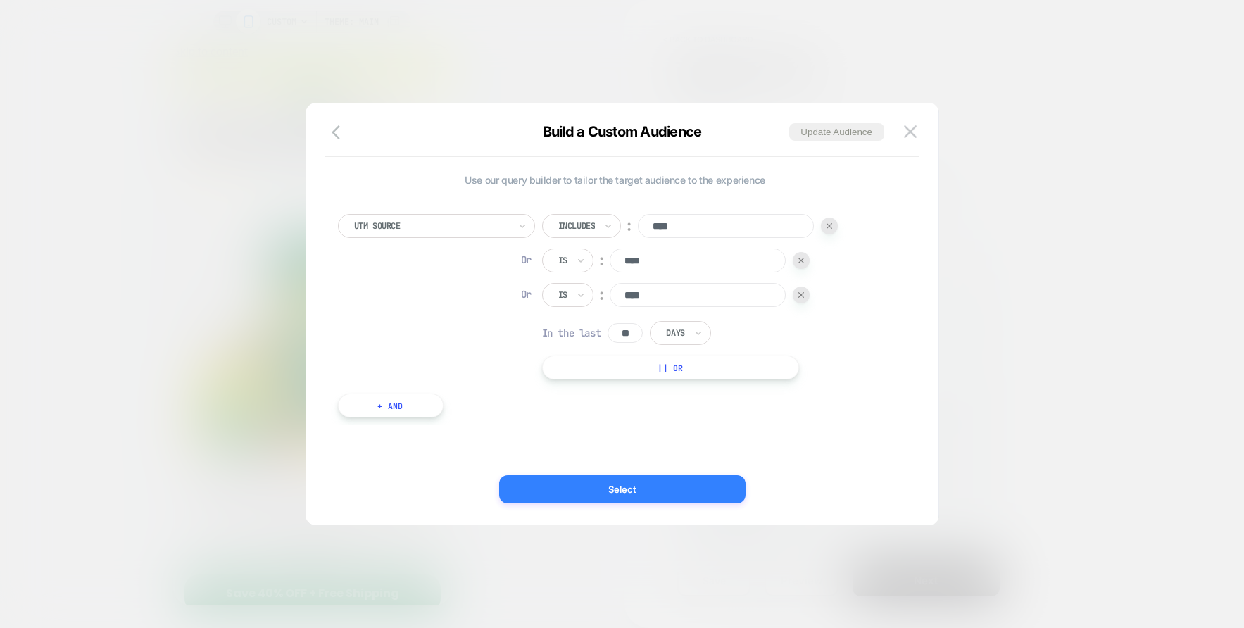
click at [629, 495] on button "Select" at bounding box center [622, 489] width 246 height 28
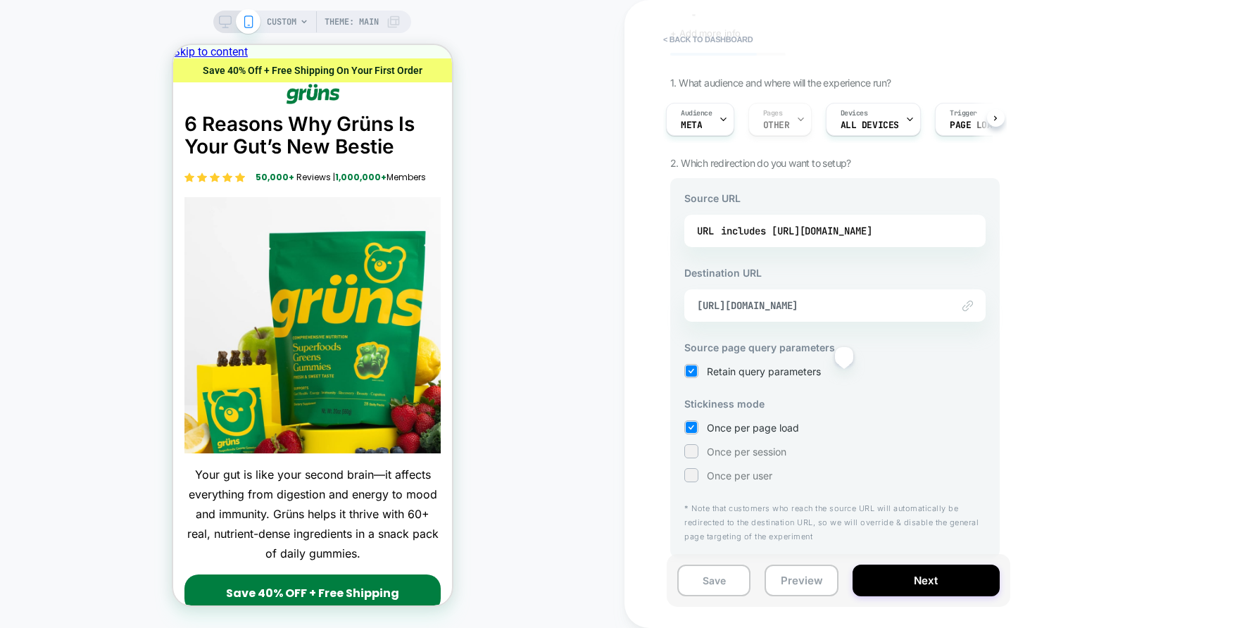
scroll to position [0, 0]
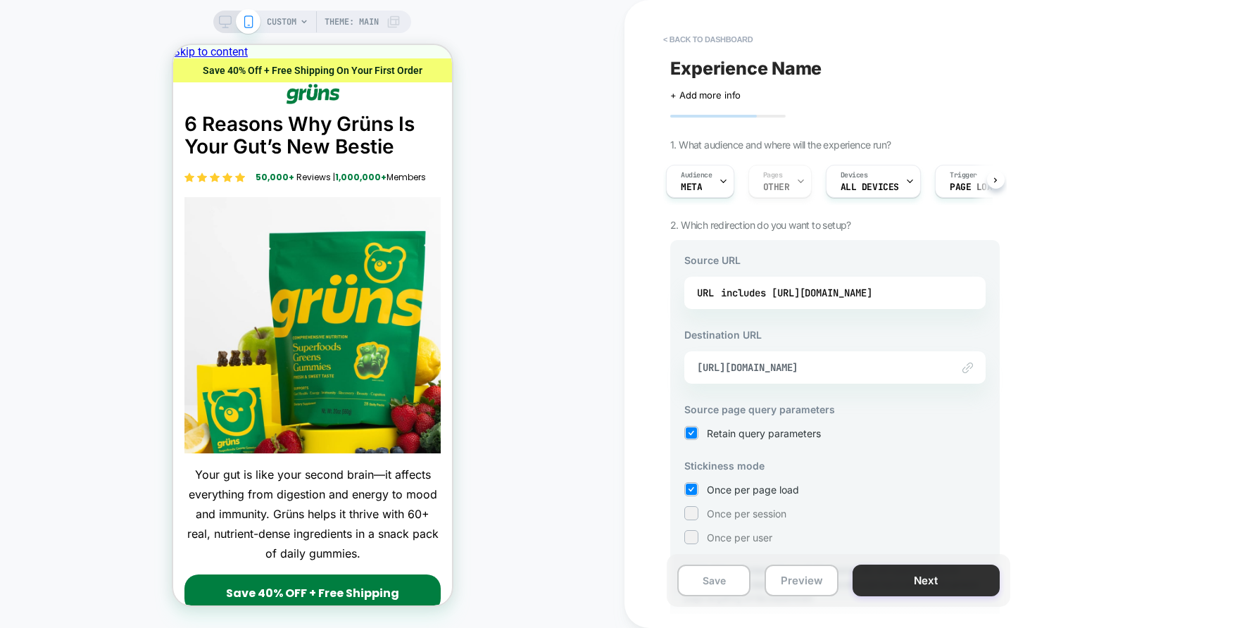
click at [892, 575] on button "Next" at bounding box center [926, 581] width 147 height 32
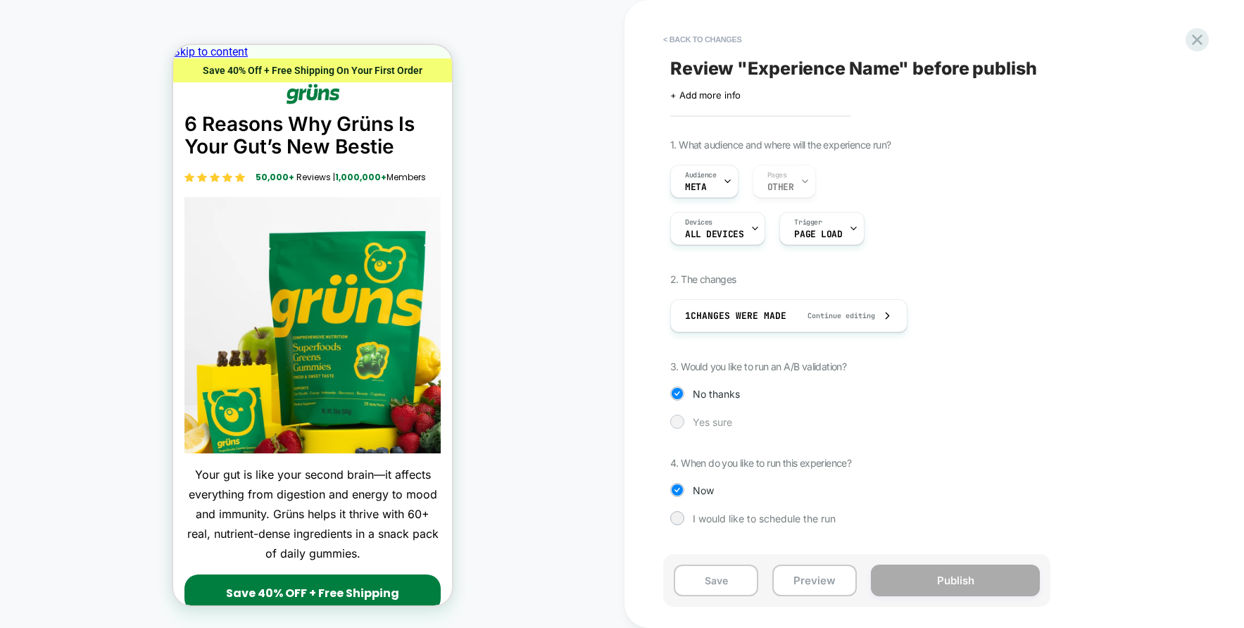
click at [677, 427] on div at bounding box center [677, 422] width 14 height 14
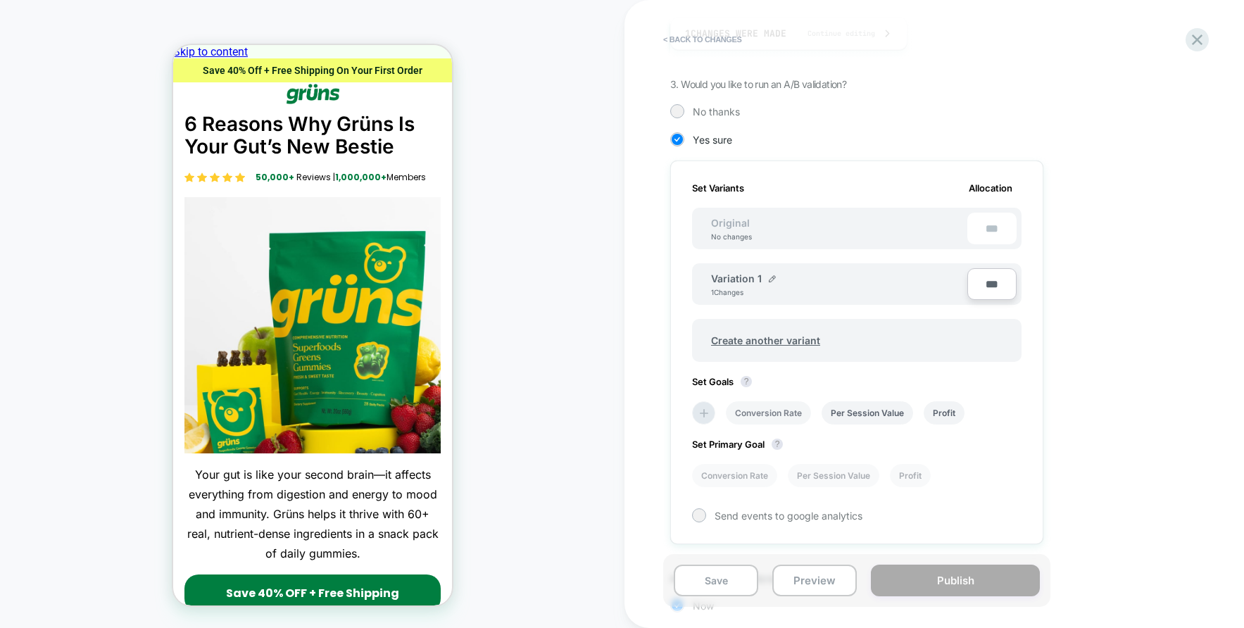
scroll to position [387, 0]
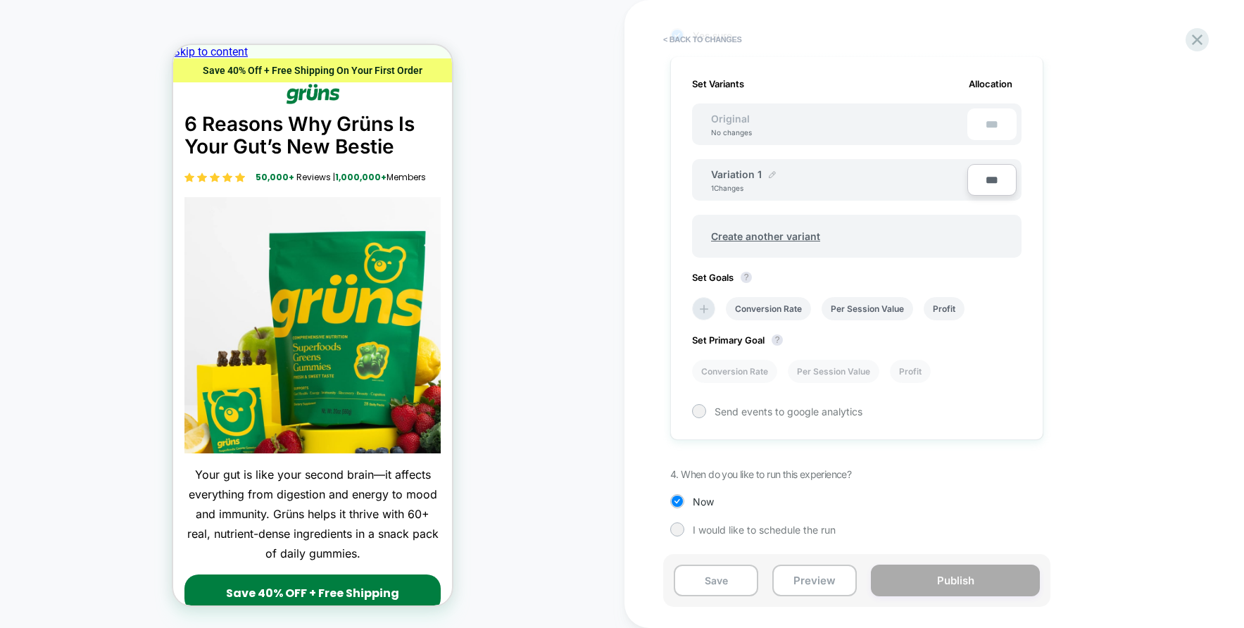
click at [770, 171] on img at bounding box center [772, 174] width 7 height 7
click at [737, 184] on input "**********" at bounding box center [762, 181] width 102 height 27
type input "**********"
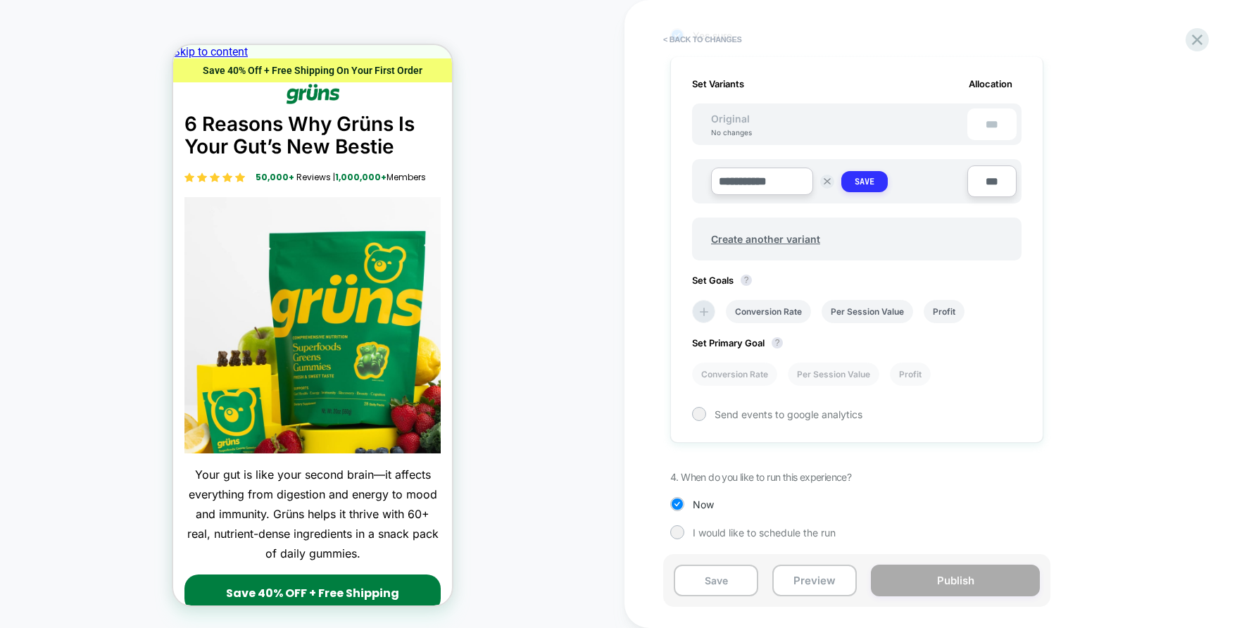
click at [848, 181] on button "Save" at bounding box center [864, 181] width 46 height 21
click at [703, 313] on icon at bounding box center [704, 309] width 14 height 14
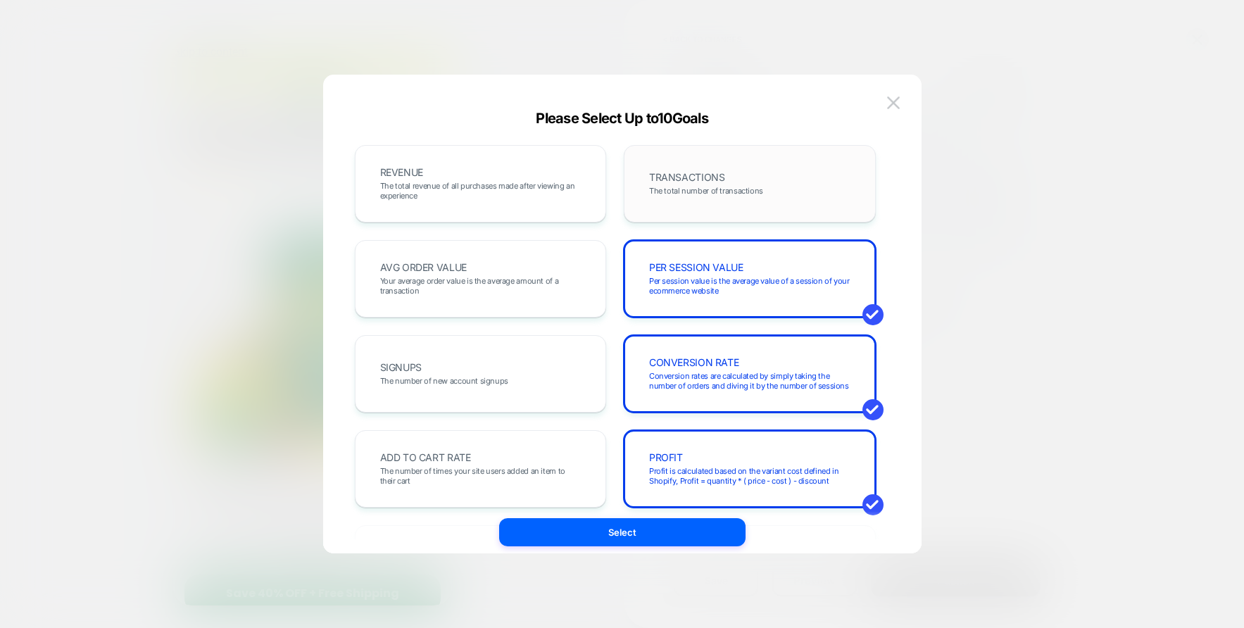
click at [689, 204] on div "TRANSACTIONS The total number of transactions" at bounding box center [750, 184] width 223 height 48
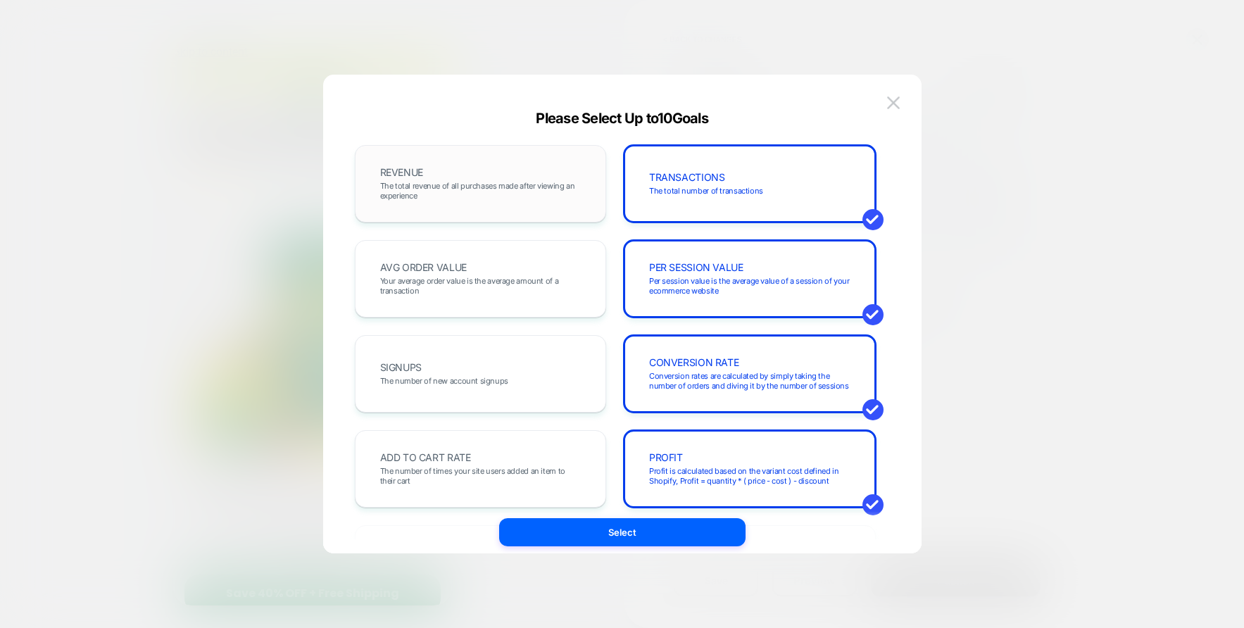
click at [465, 198] on span "The total revenue of all purchases made after viewing an experience" at bounding box center [480, 191] width 201 height 20
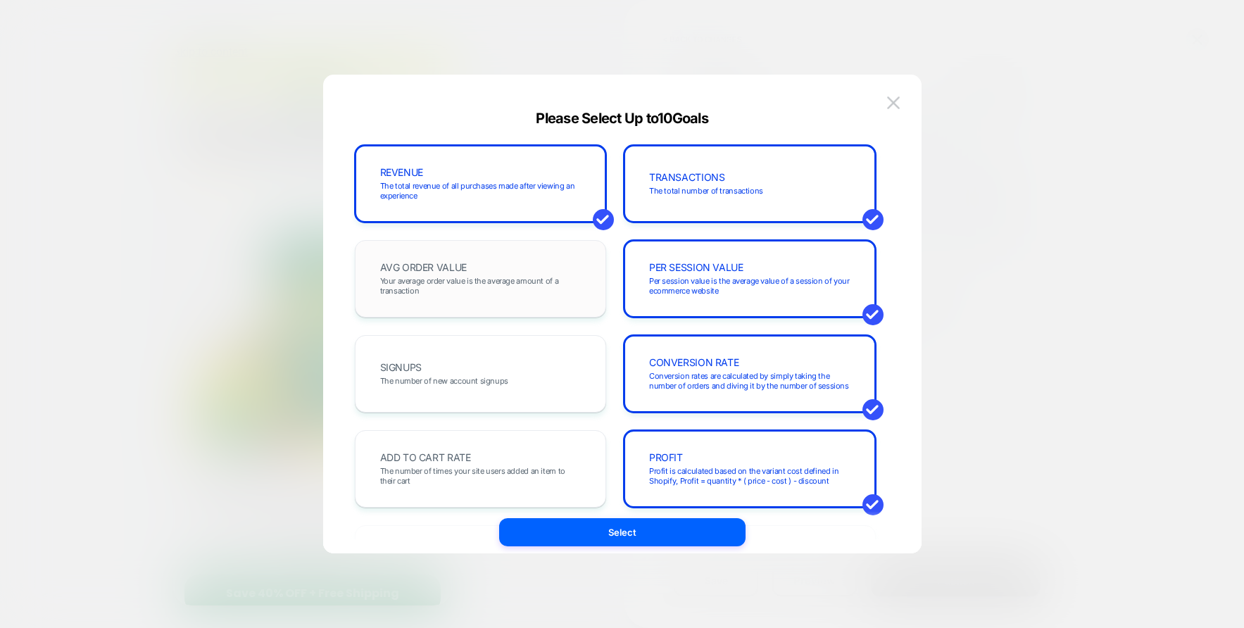
click at [487, 288] on span "Your average order value is the average amount of a transaction" at bounding box center [480, 286] width 201 height 20
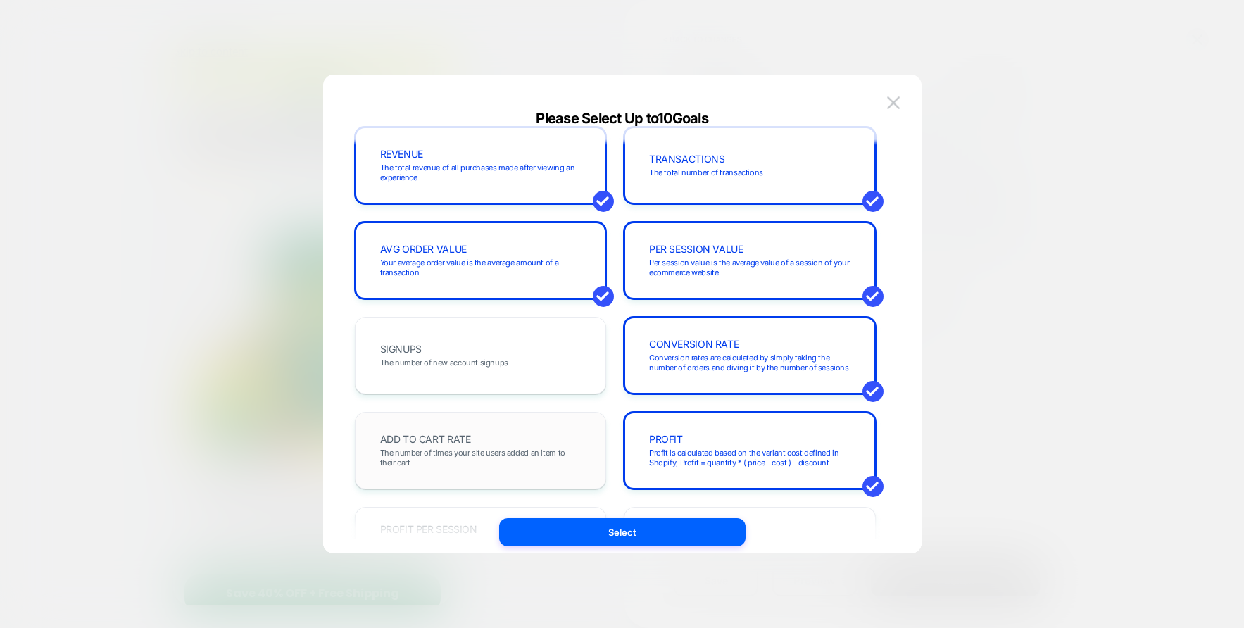
click at [461, 434] on span "ADD TO CART RATE" at bounding box center [425, 439] width 91 height 10
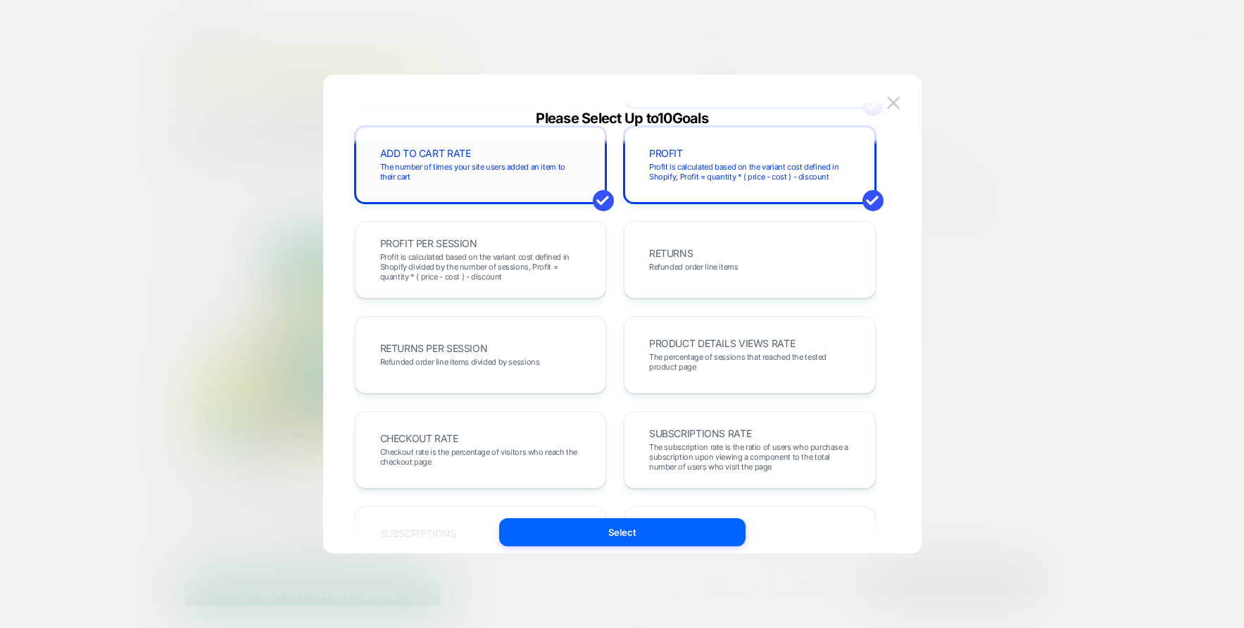
scroll to position [372, 0]
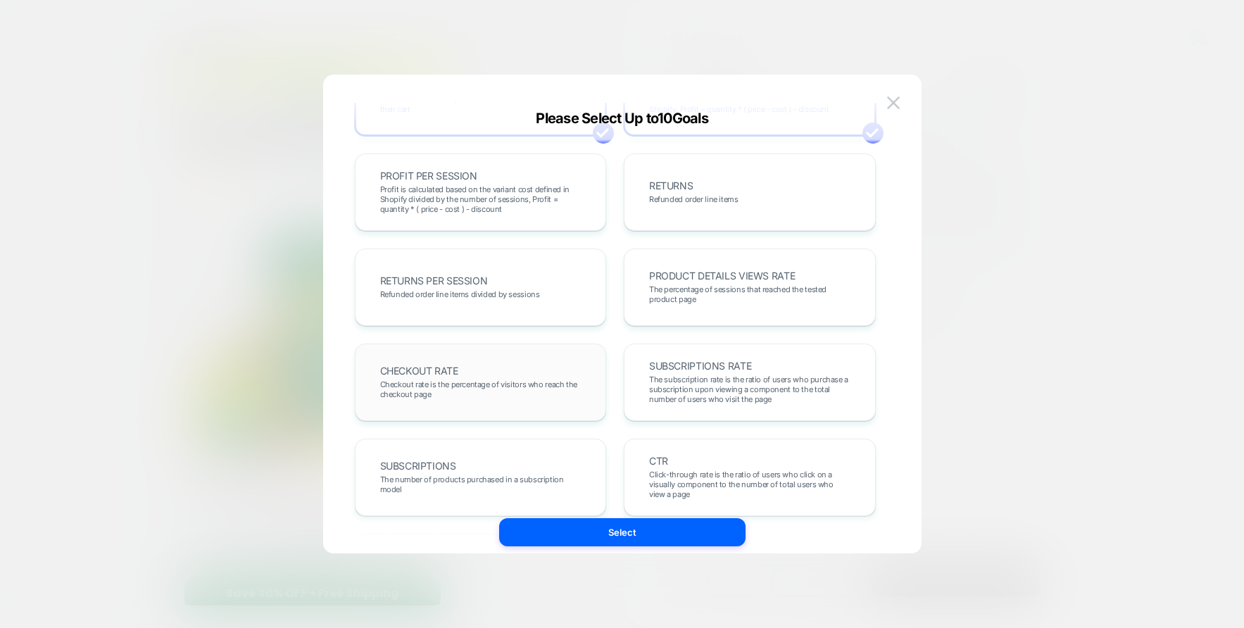
click at [473, 387] on span "Checkout rate is the percentage of visitors who reach the checkout page" at bounding box center [480, 390] width 201 height 20
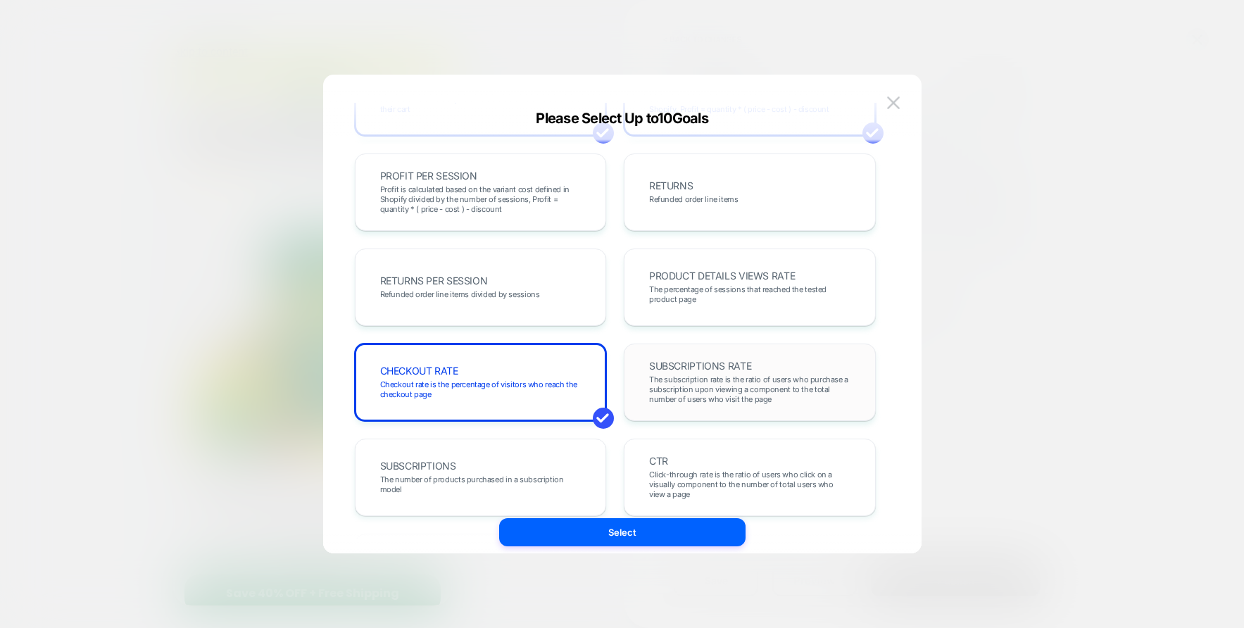
click at [681, 376] on span "The subscription rate is the ratio of users who purchase a subscription upon vi…" at bounding box center [749, 390] width 201 height 30
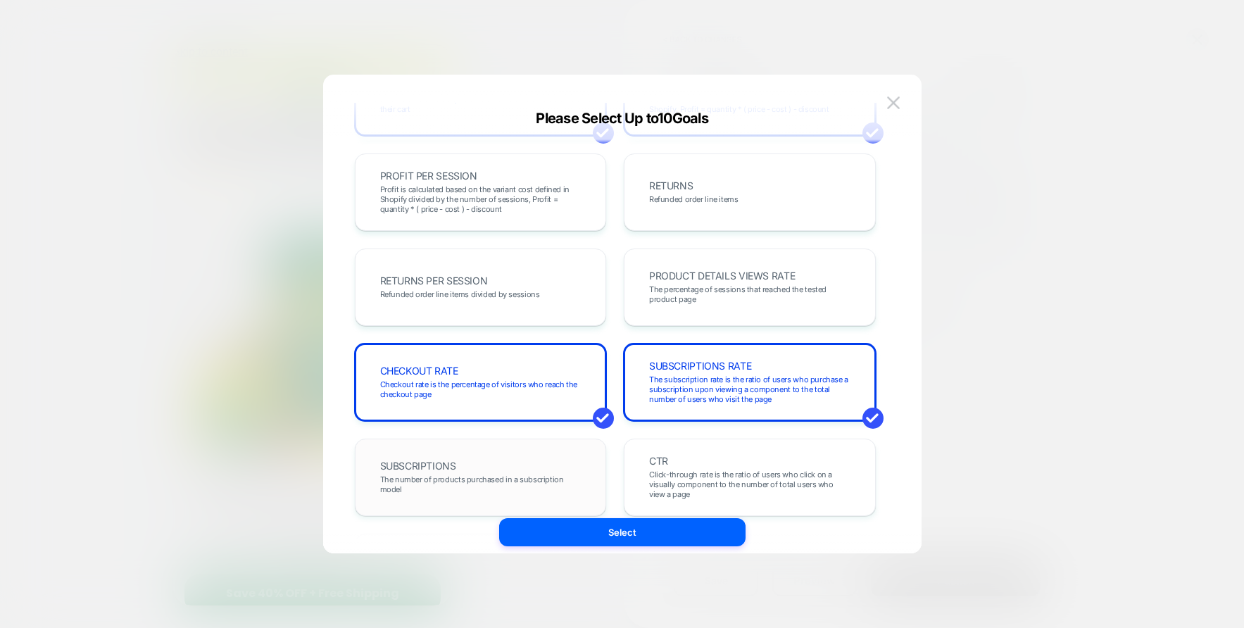
click at [508, 470] on div "SUBSCRIPTIONS The number of products purchased in a subscription model" at bounding box center [481, 477] width 223 height 48
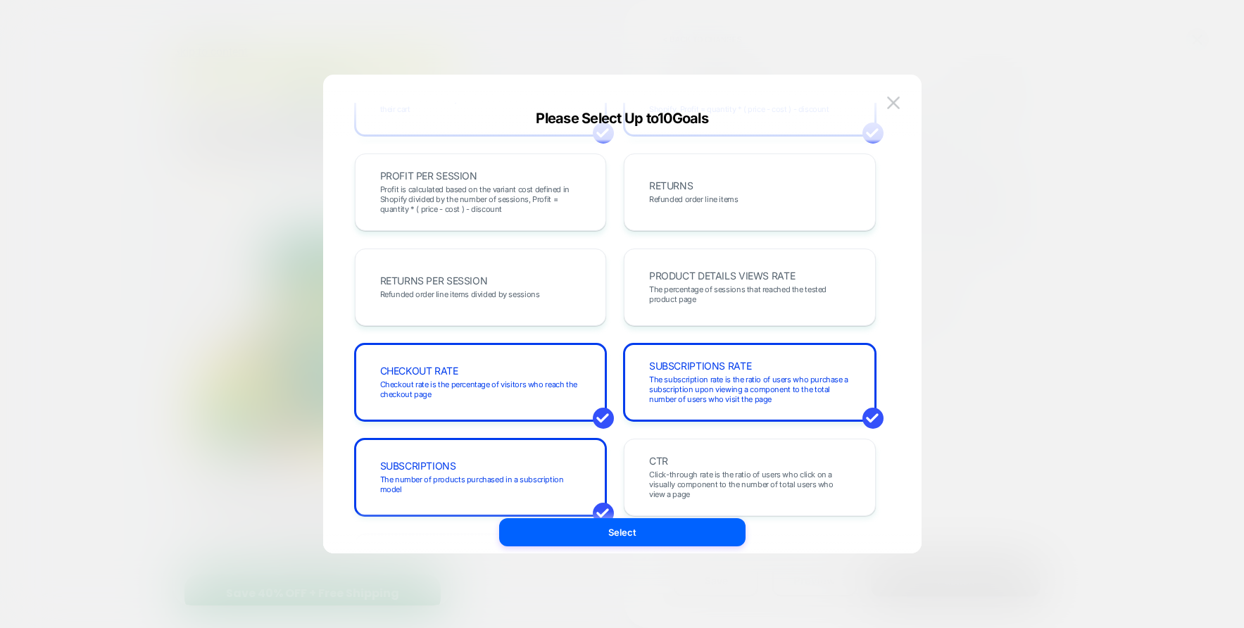
scroll to position [486, 0]
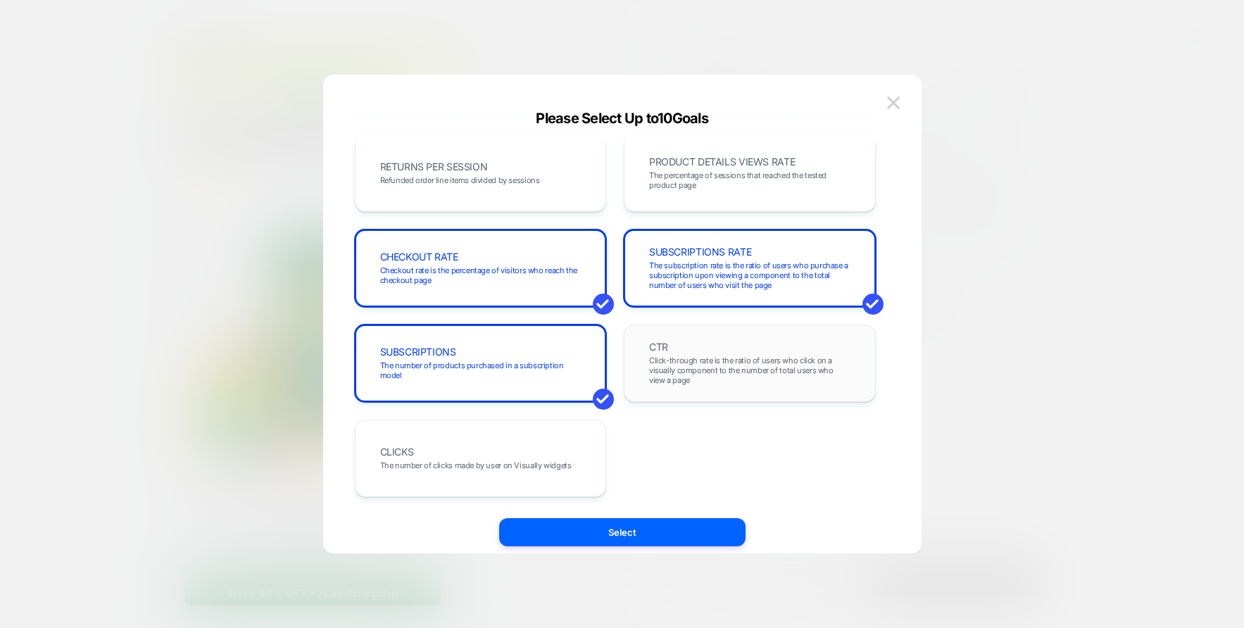
click at [670, 385] on div "CTR Click-through rate is the ratio of users who click on a visually component …" at bounding box center [750, 363] width 223 height 48
click at [628, 537] on button "Select" at bounding box center [622, 532] width 246 height 28
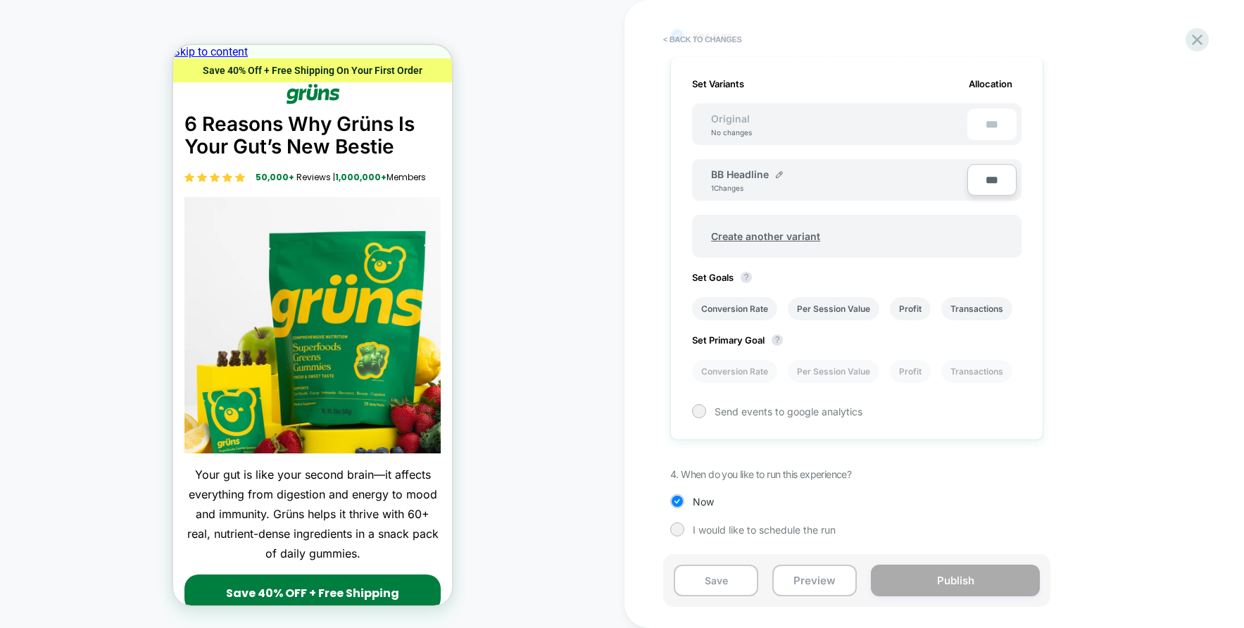
click at [720, 356] on div "Set Primary Goal ? Conversion Rate Per Session Value Profit Transactions Revenu…" at bounding box center [857, 351] width 330 height 63
click at [719, 370] on li "Conversion Rate" at bounding box center [734, 371] width 85 height 23
click at [698, 416] on div at bounding box center [699, 411] width 11 height 11
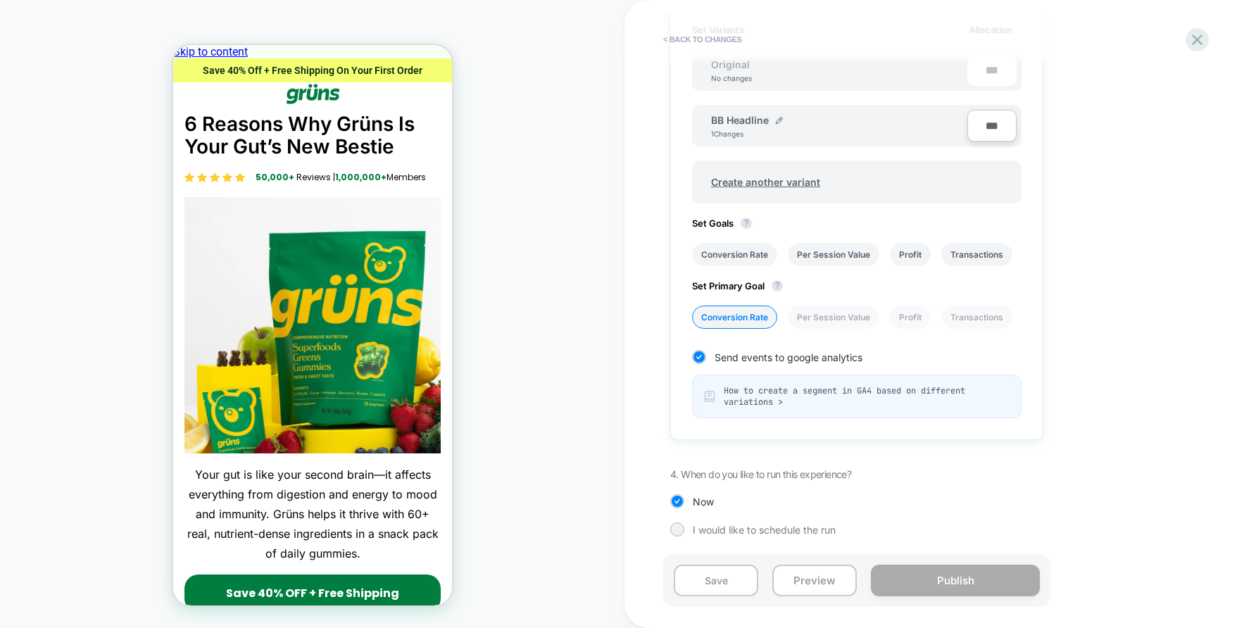
scroll to position [0, 0]
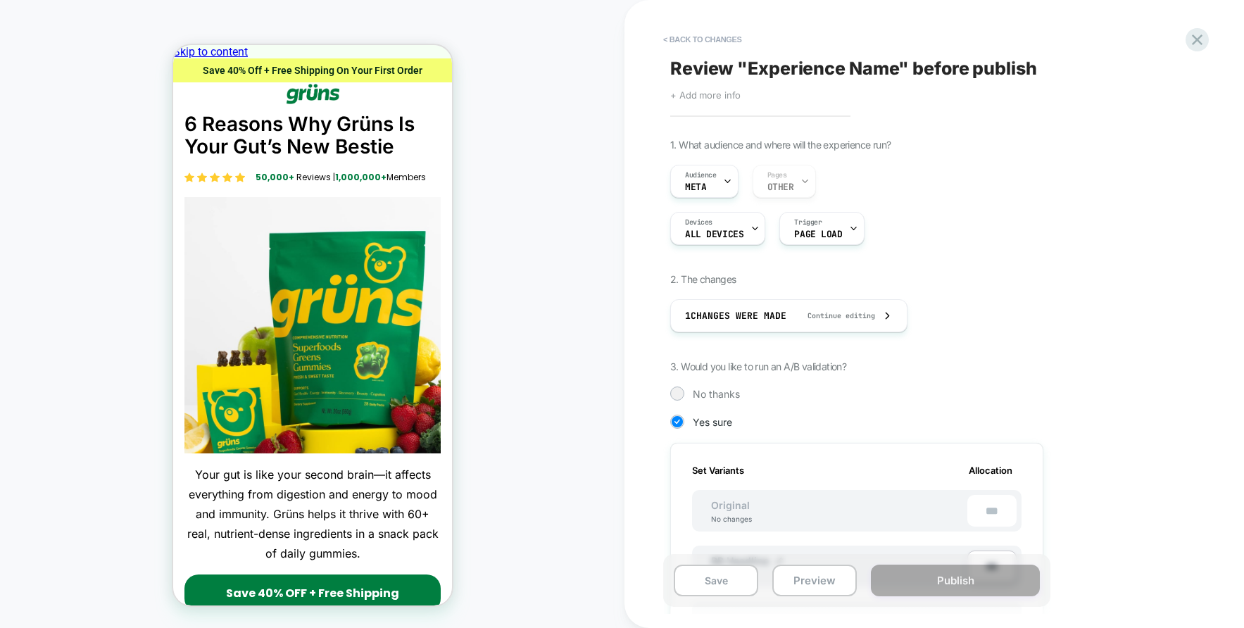
click at [708, 92] on span "+ Add more info" at bounding box center [705, 94] width 70 height 11
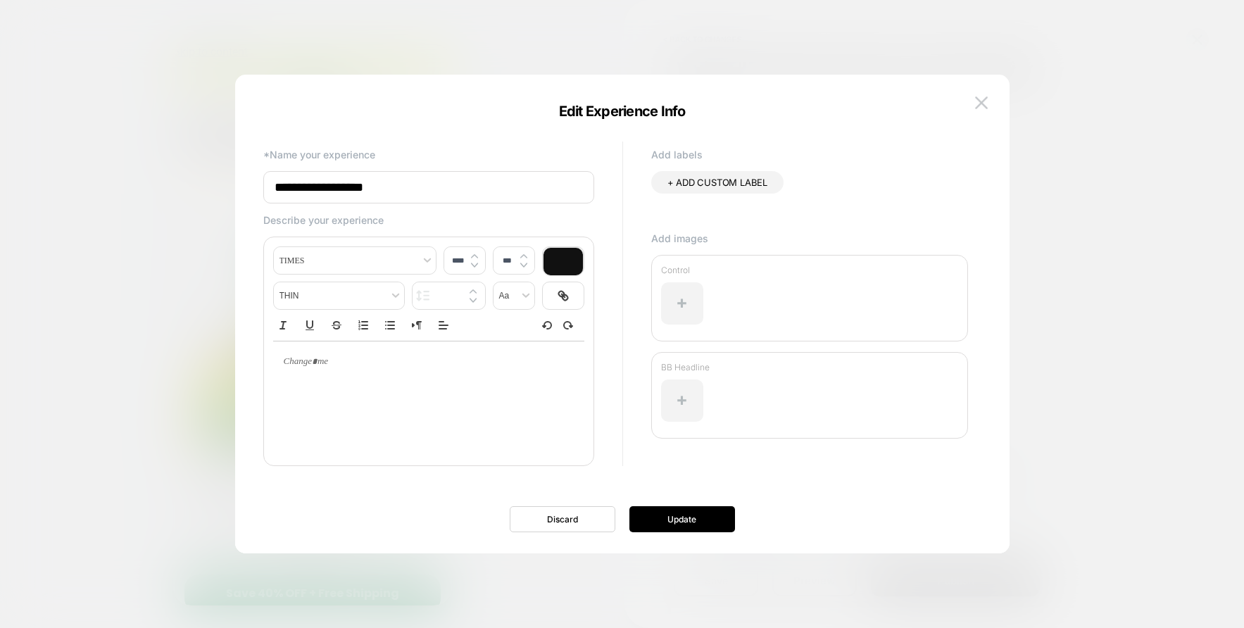
click at [405, 184] on input "**********" at bounding box center [428, 187] width 331 height 32
type input "**********"
click at [739, 532] on div "Discard Update" at bounding box center [622, 519] width 775 height 26
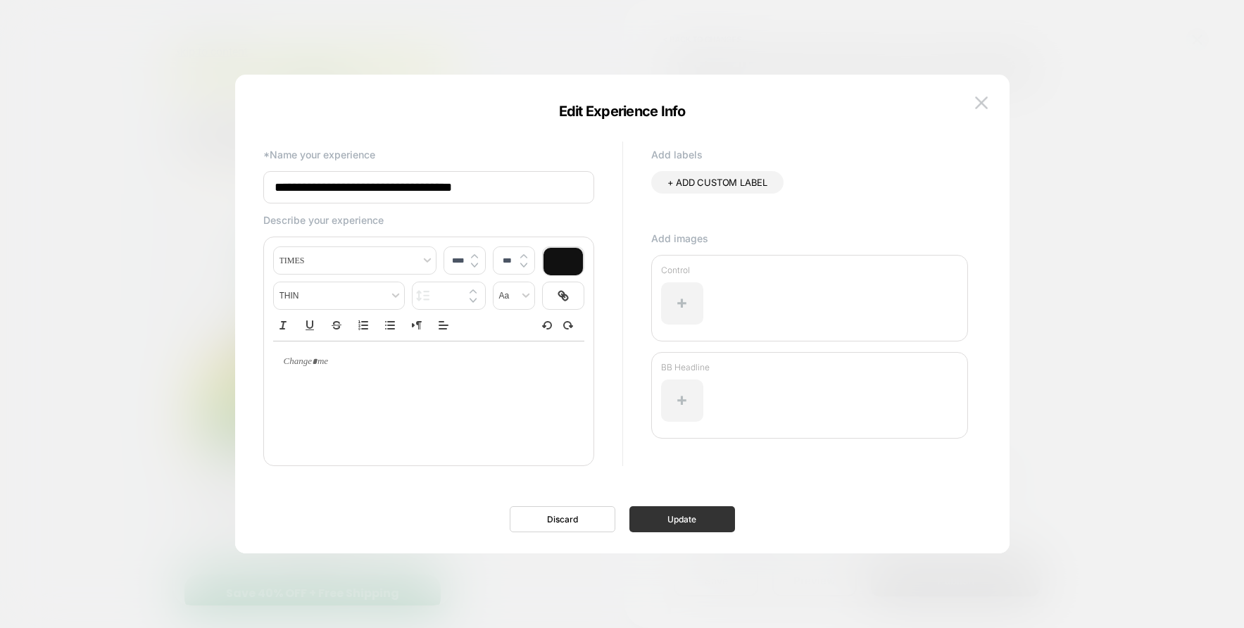
click at [711, 524] on button "Update" at bounding box center [683, 519] width 106 height 26
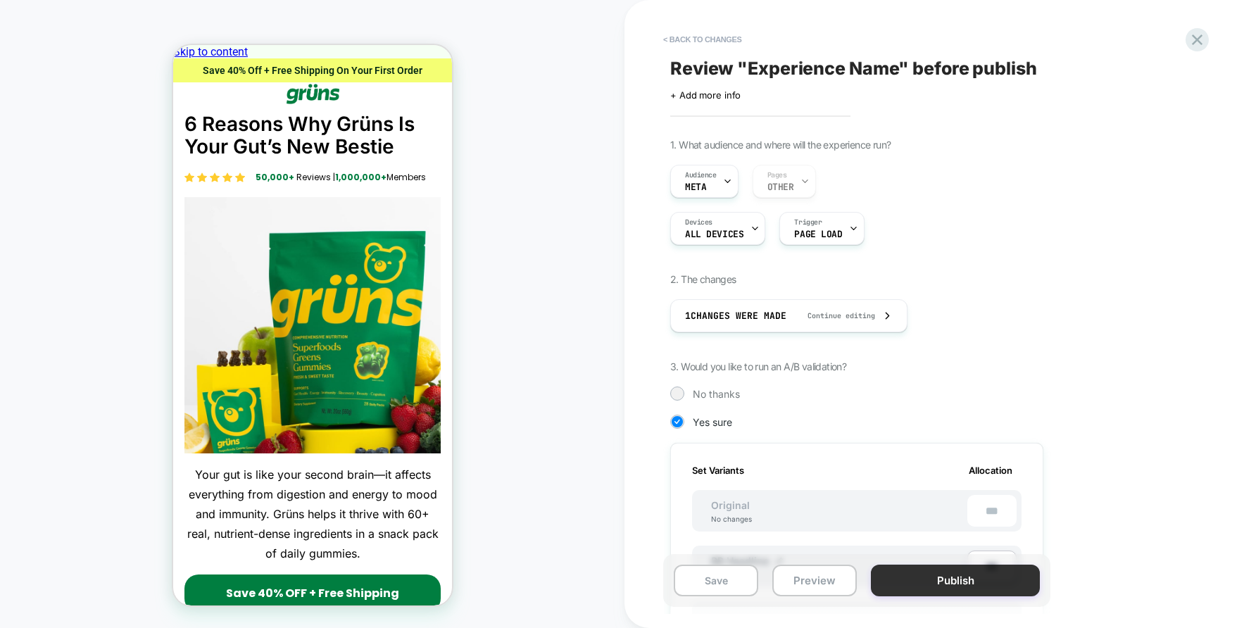
click at [944, 585] on button "Publish" at bounding box center [955, 581] width 169 height 32
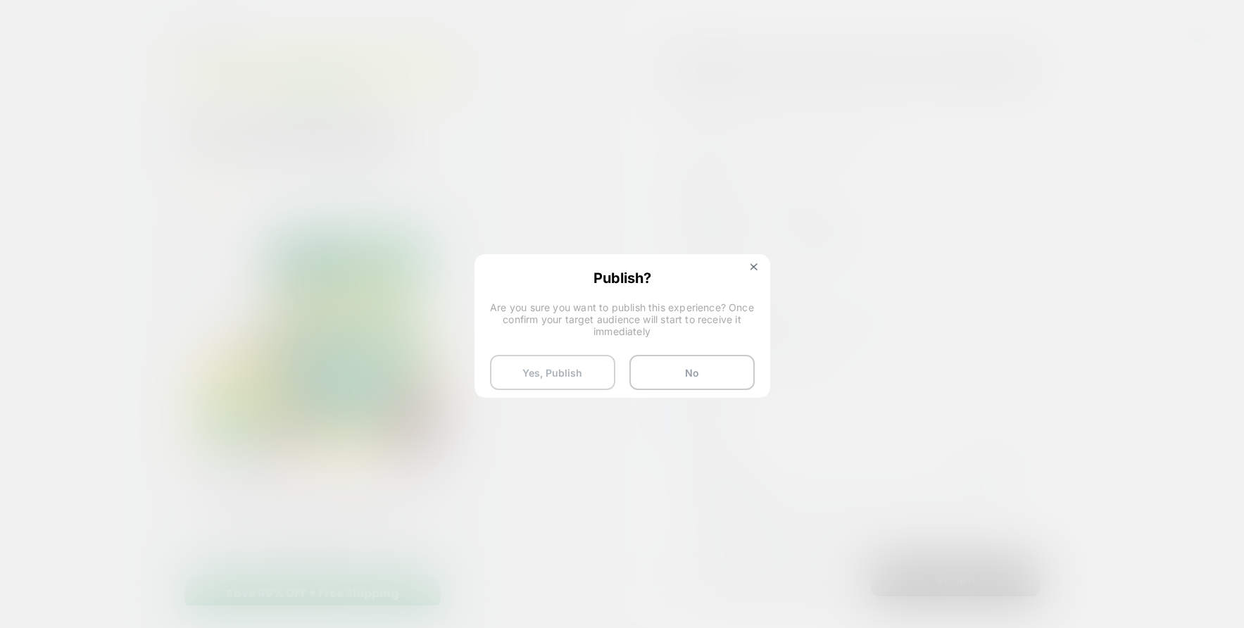
click at [536, 373] on button "Yes, Publish" at bounding box center [552, 372] width 125 height 35
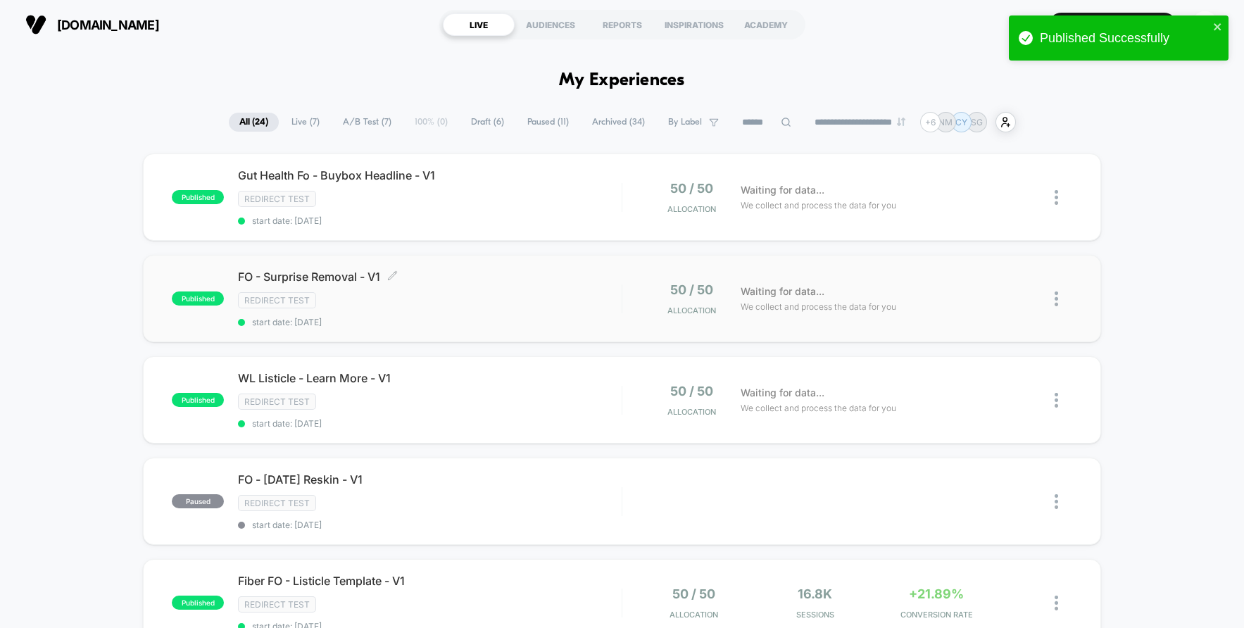
click at [544, 313] on div "FO - Surprise Removal - V1 Click to edit experience details Click to edit exper…" at bounding box center [430, 299] width 384 height 58
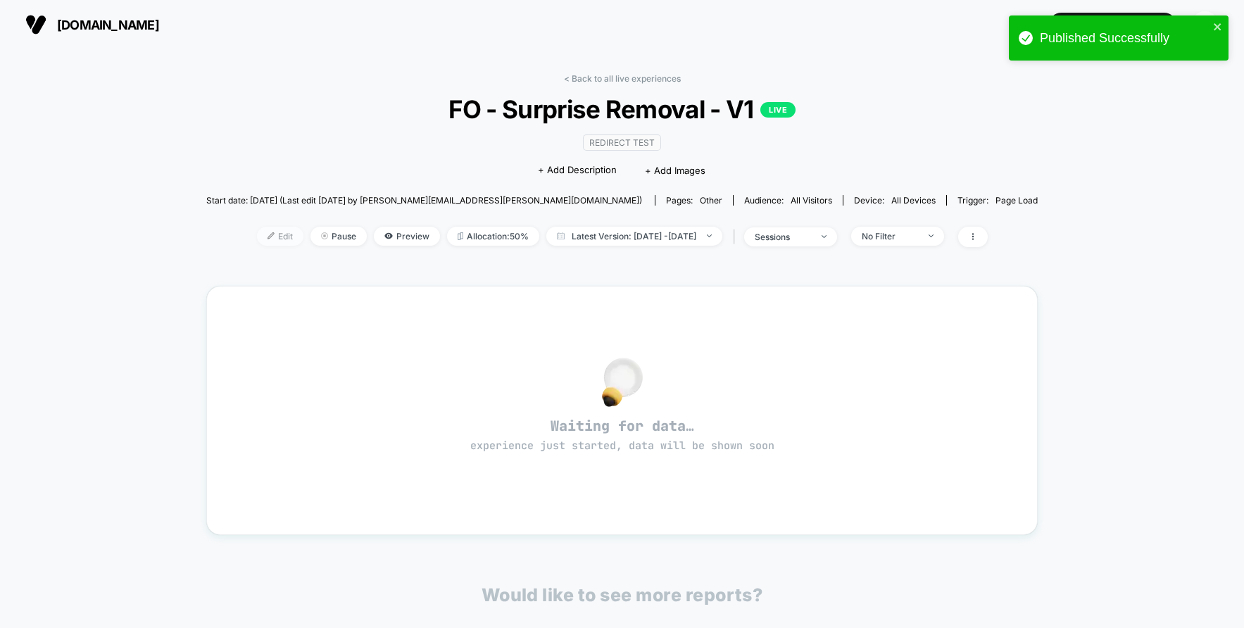
click at [257, 235] on span "Edit" at bounding box center [280, 236] width 46 height 19
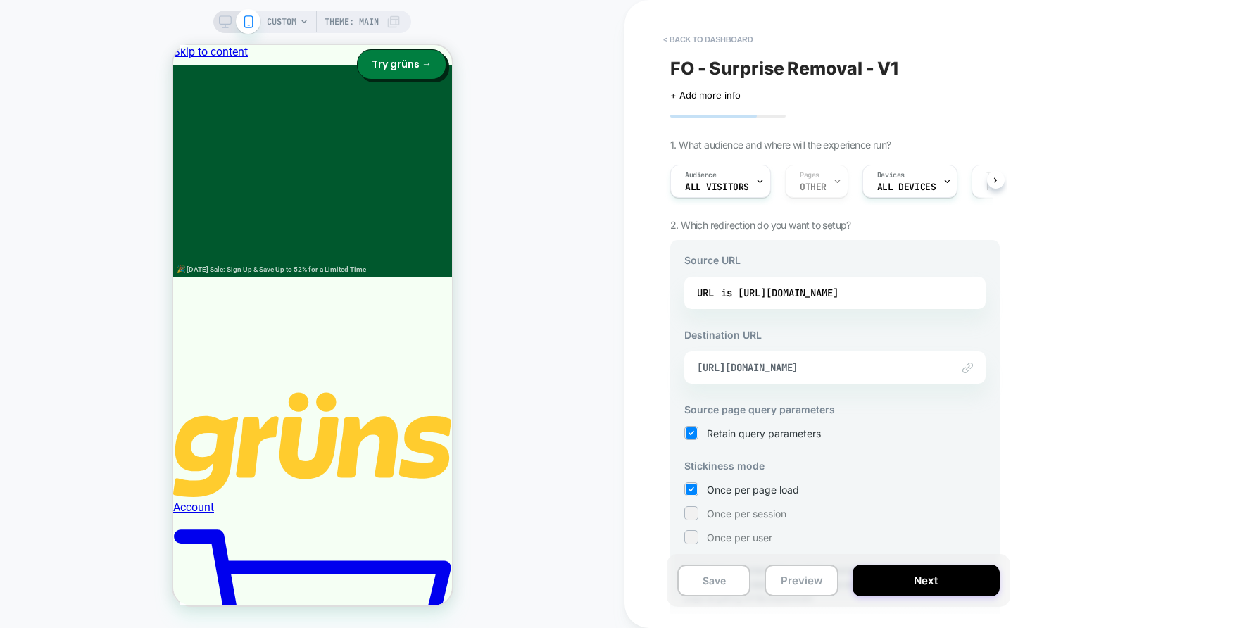
scroll to position [62, 0]
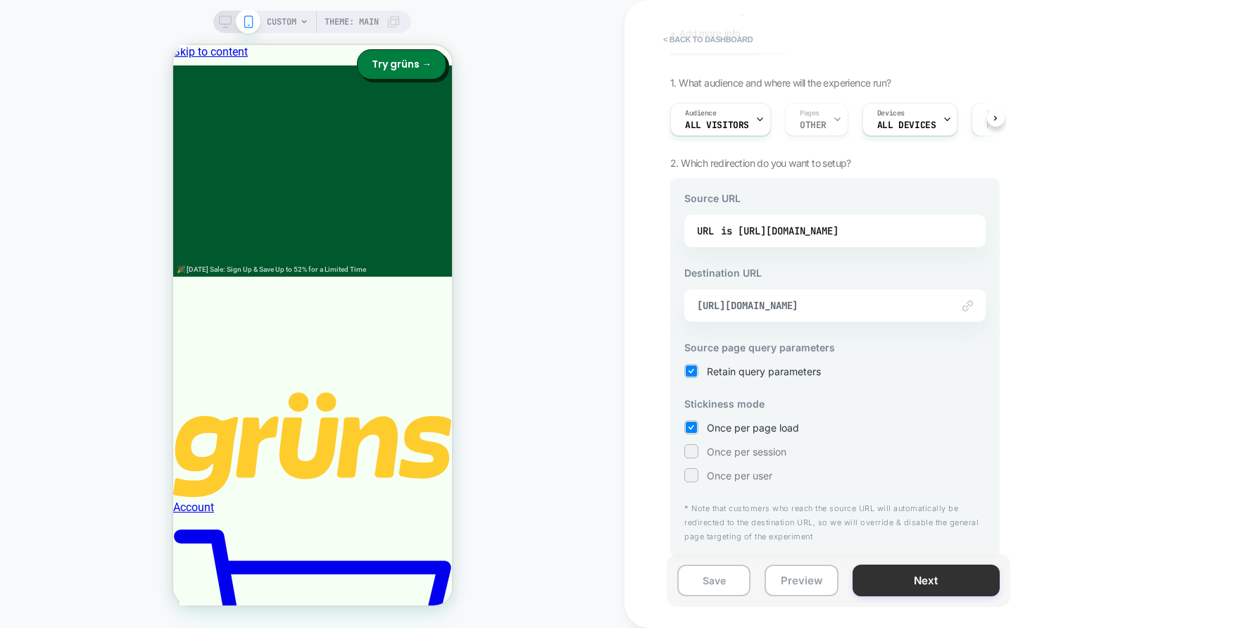
click at [923, 577] on button "Next" at bounding box center [926, 581] width 147 height 32
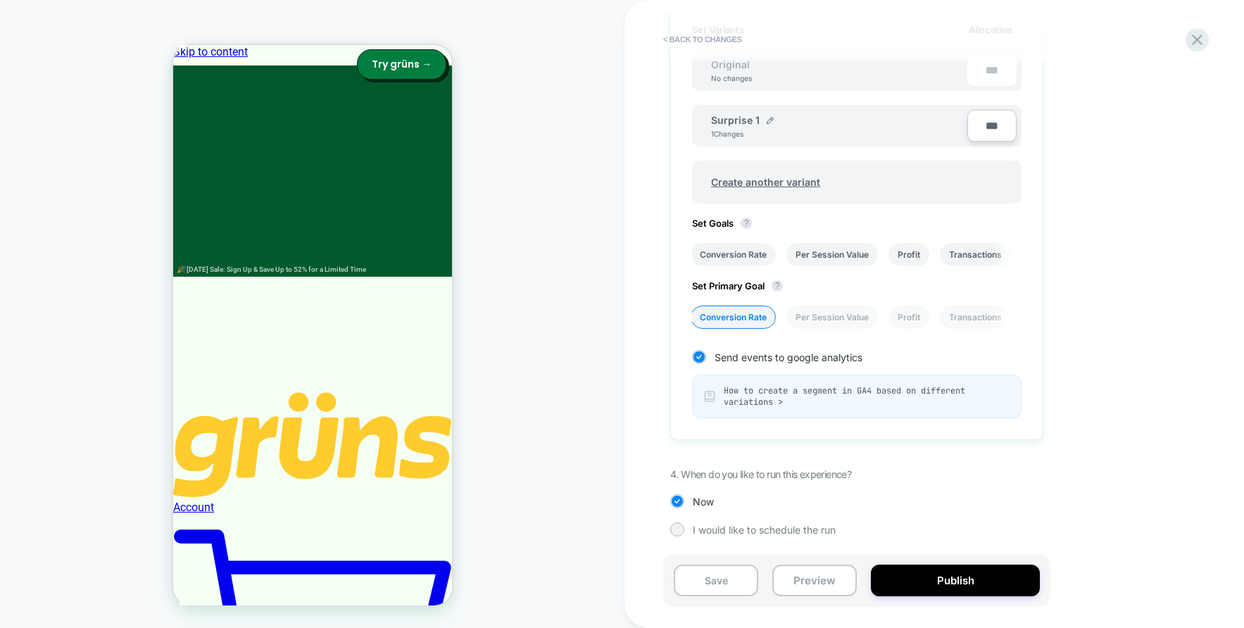
scroll to position [0, 0]
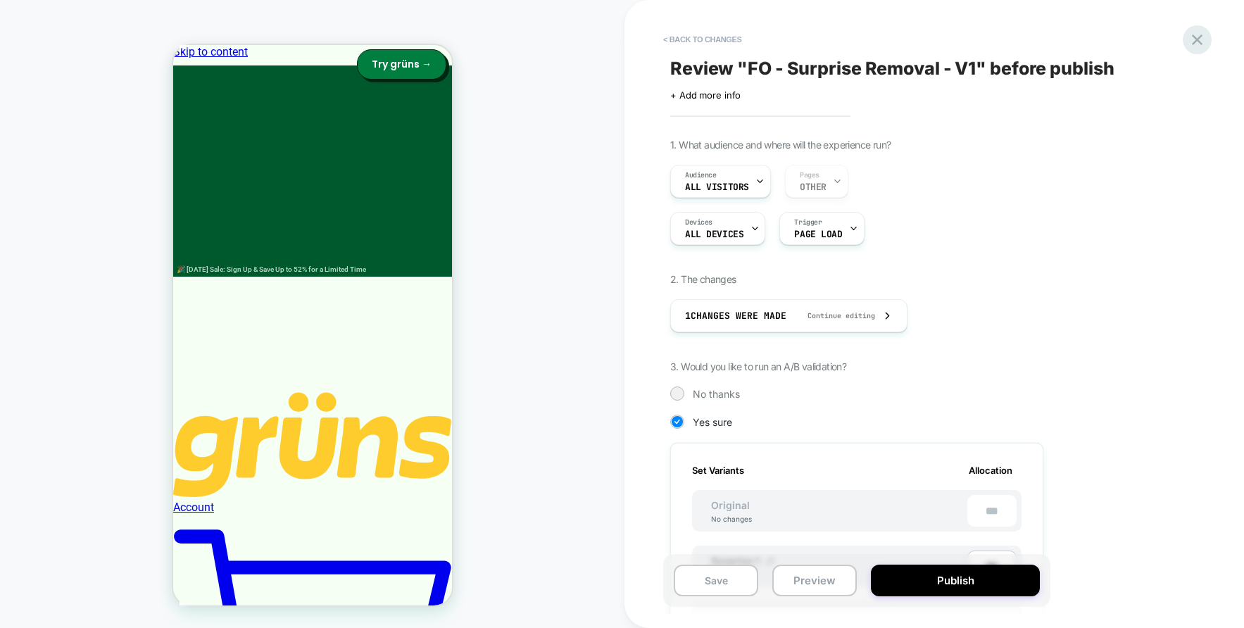
click at [1196, 37] on icon at bounding box center [1197, 40] width 11 height 11
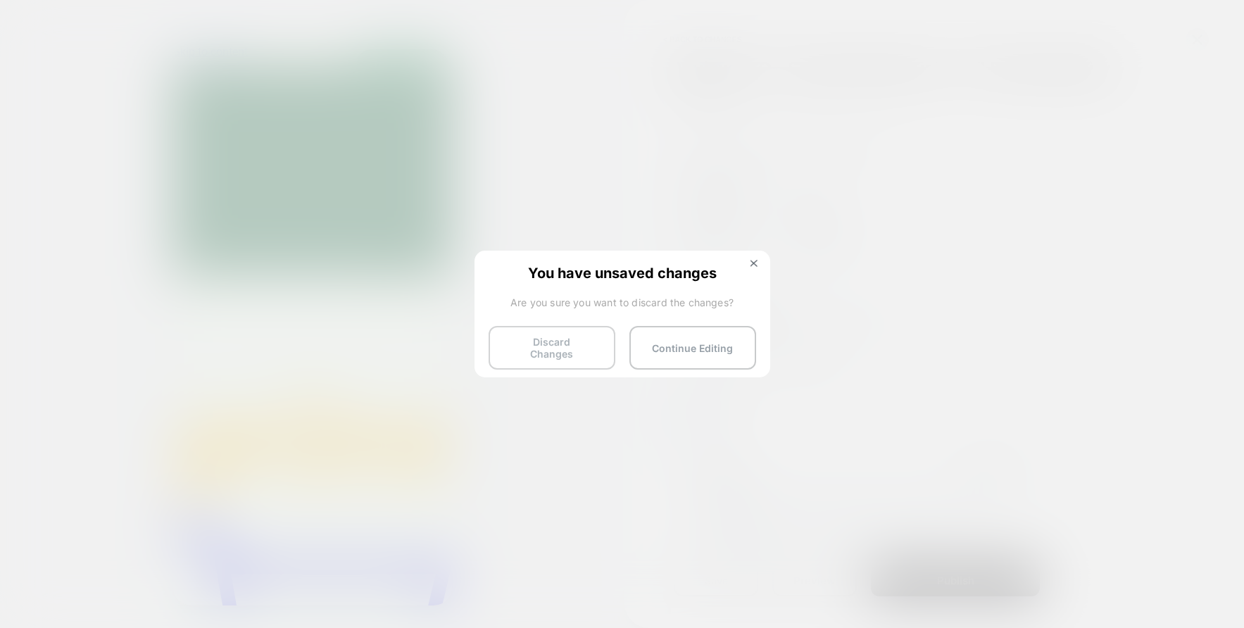
click at [526, 344] on button "Discard Changes" at bounding box center [552, 348] width 127 height 44
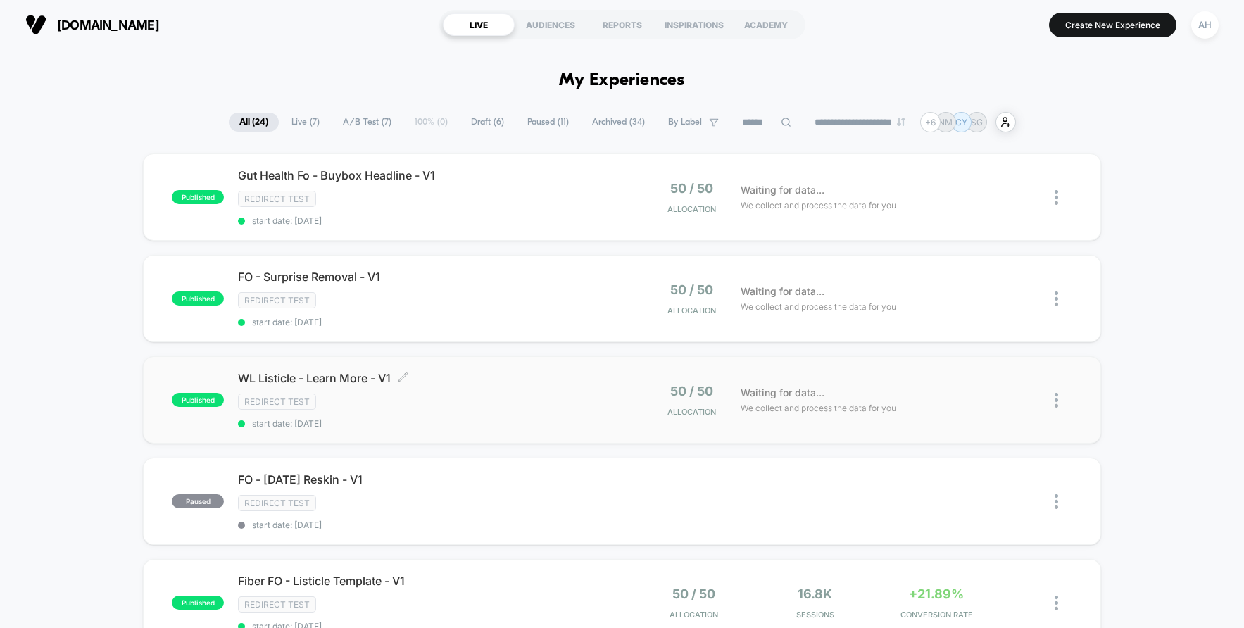
click at [538, 390] on div "WL Listicle - Learn More - V1 Click to edit experience details Click to edit ex…" at bounding box center [430, 400] width 384 height 58
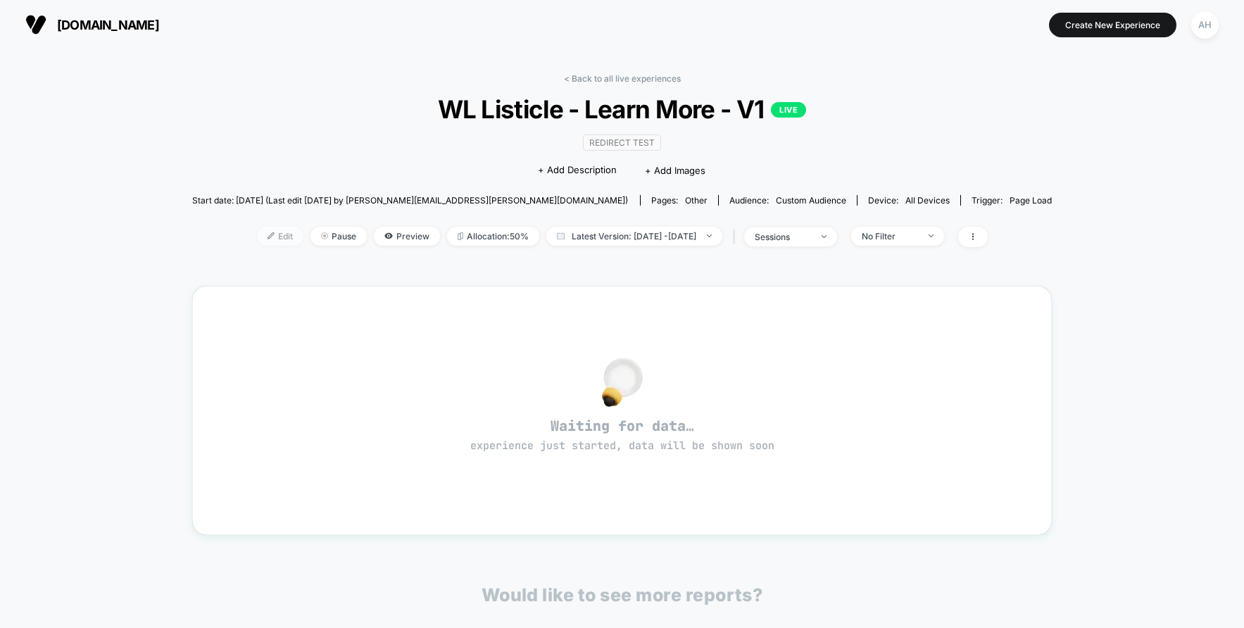
click at [257, 234] on span "Edit" at bounding box center [280, 236] width 46 height 19
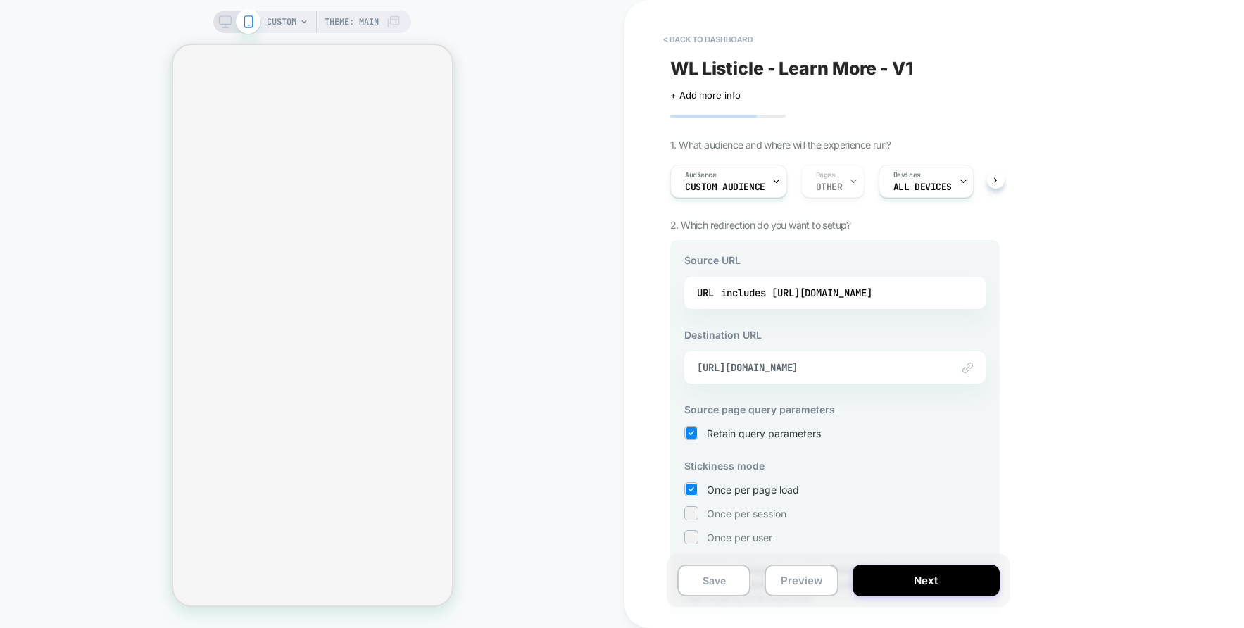
scroll to position [62, 0]
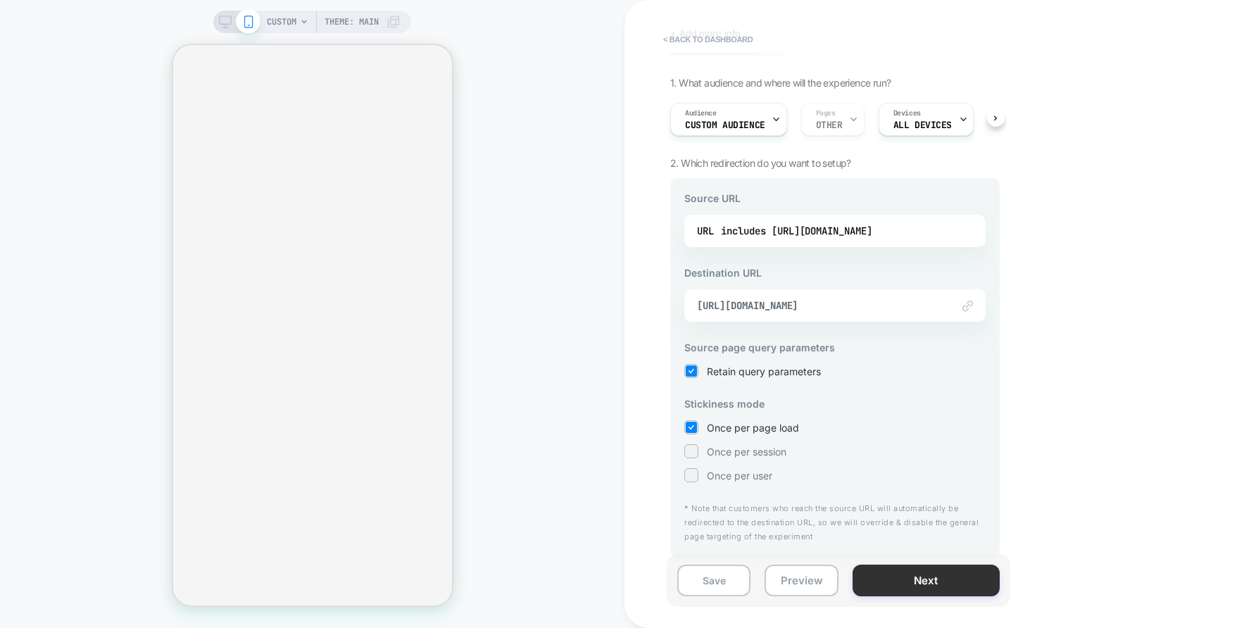
click at [944, 576] on button "Next" at bounding box center [926, 581] width 147 height 32
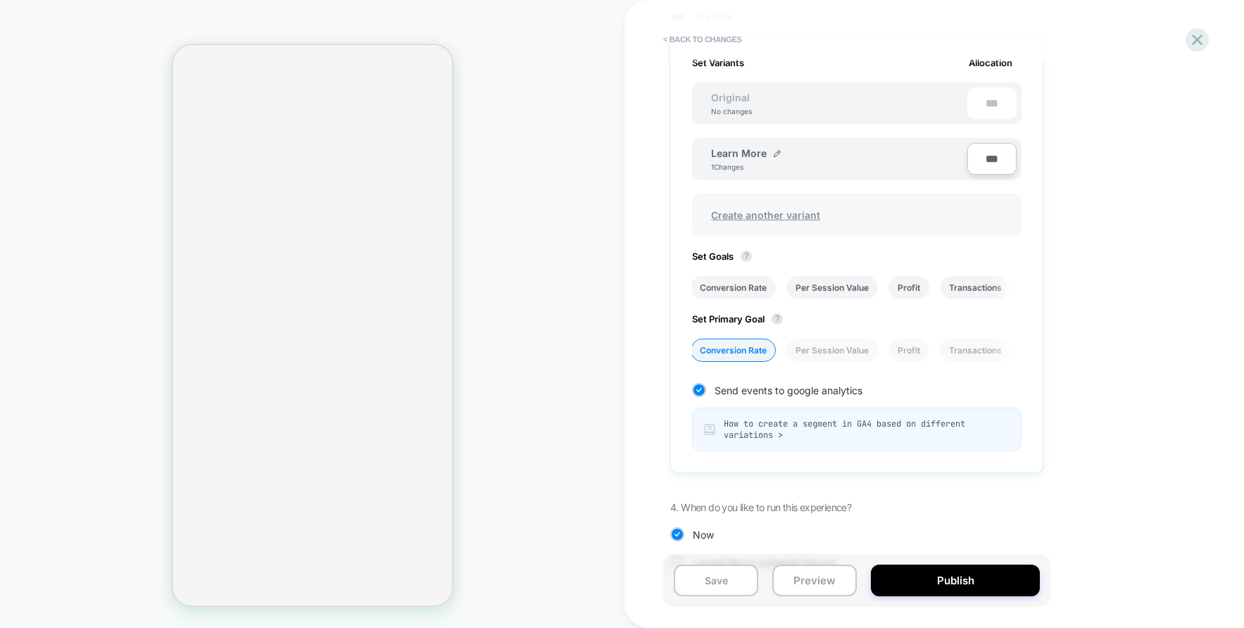
scroll to position [441, 0]
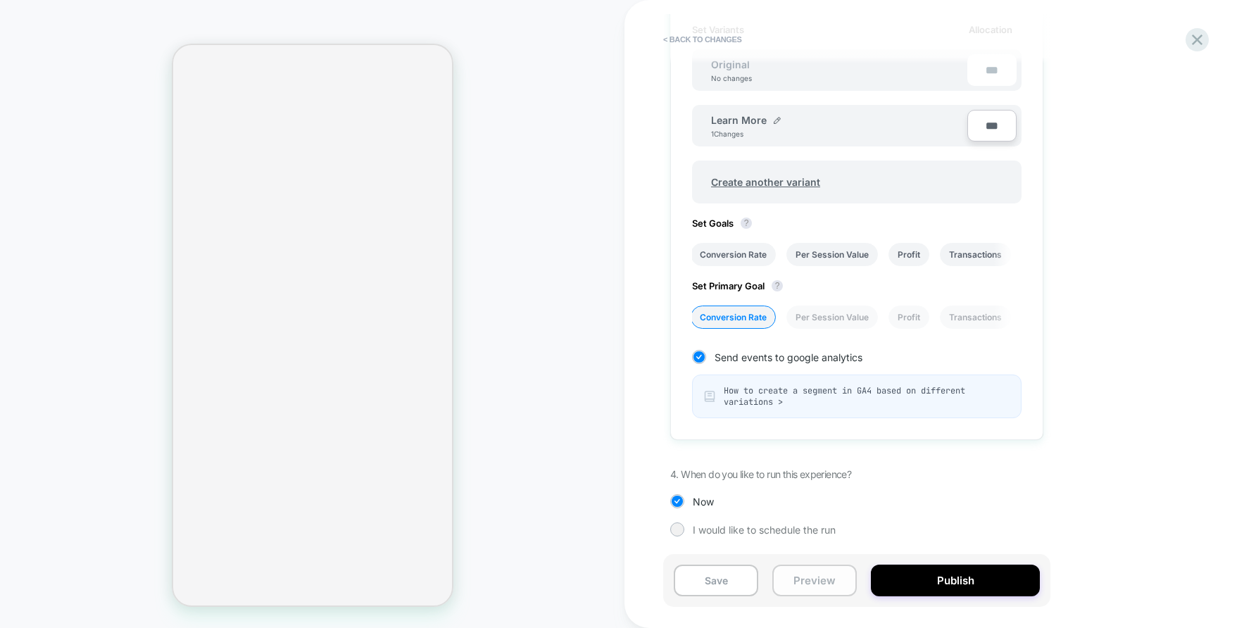
click at [802, 584] on button "Preview" at bounding box center [814, 581] width 85 height 32
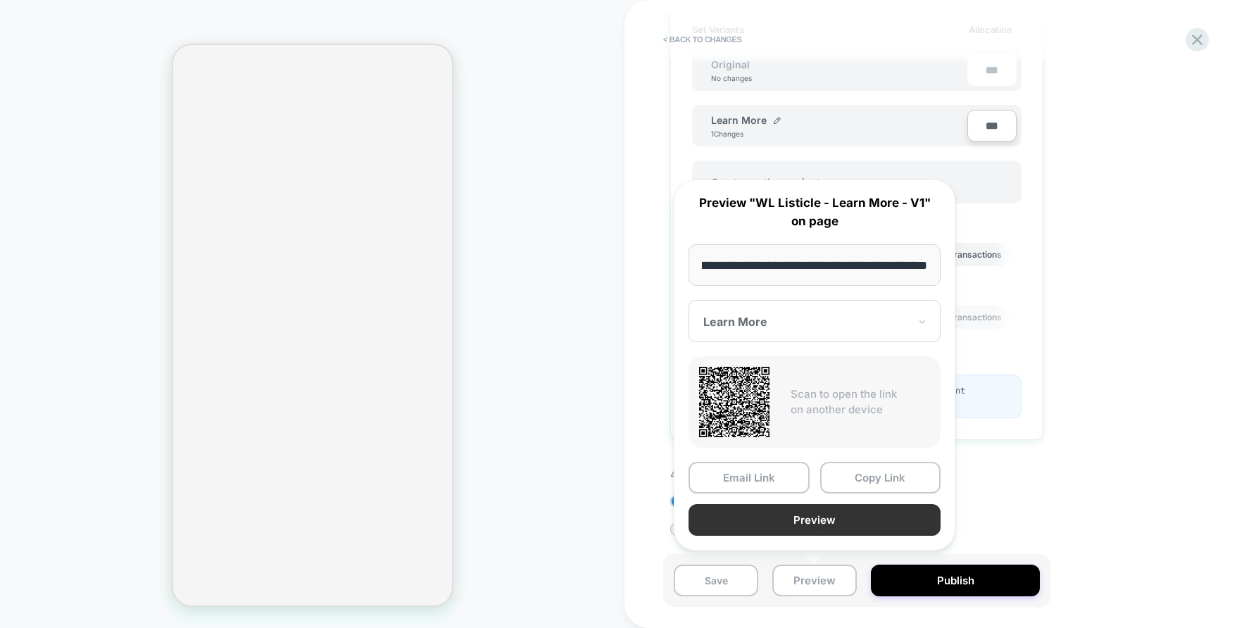
scroll to position [0, 0]
click at [780, 520] on button "Preview" at bounding box center [815, 520] width 252 height 32
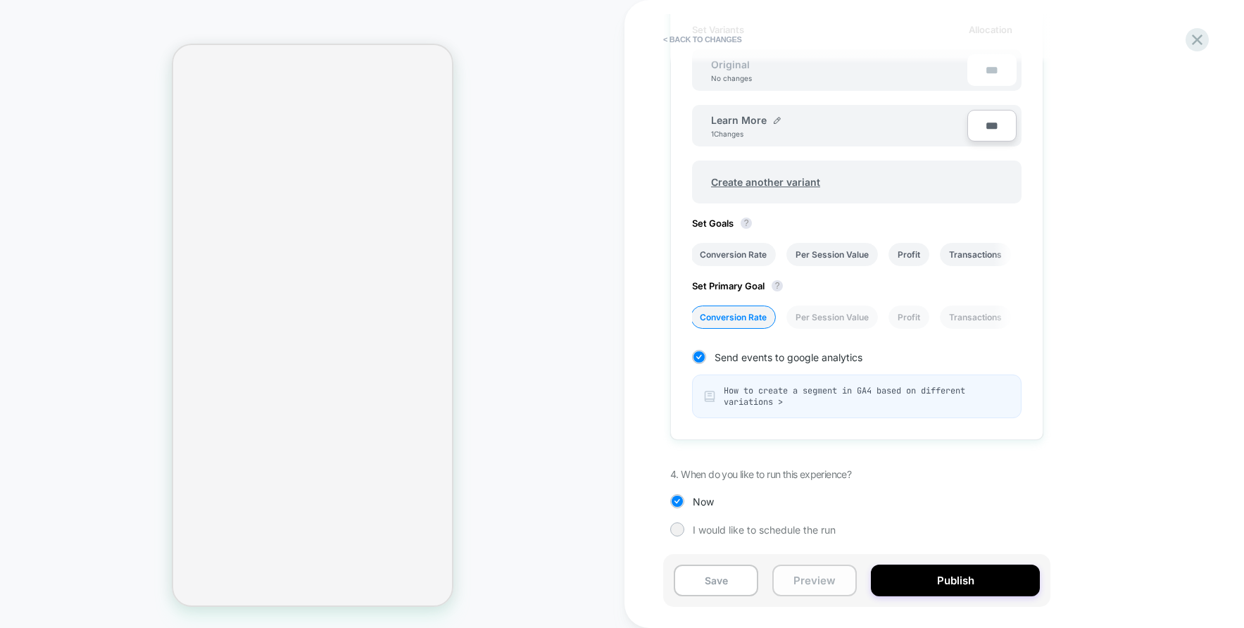
click at [799, 568] on button "Preview" at bounding box center [814, 581] width 85 height 32
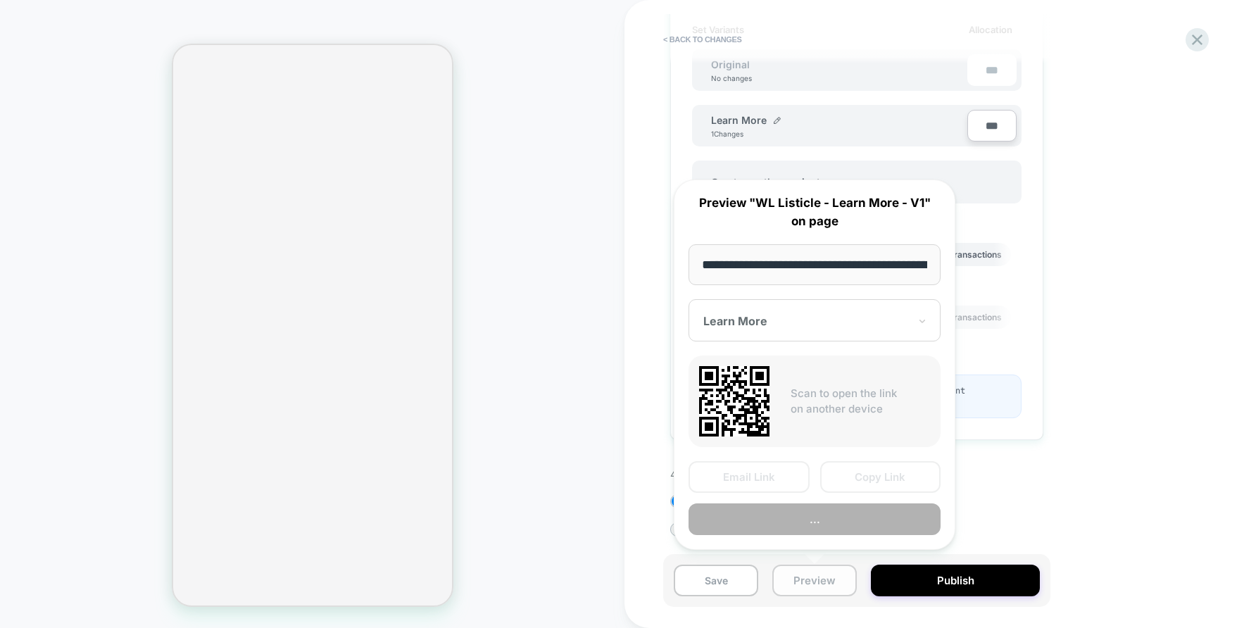
scroll to position [0, 256]
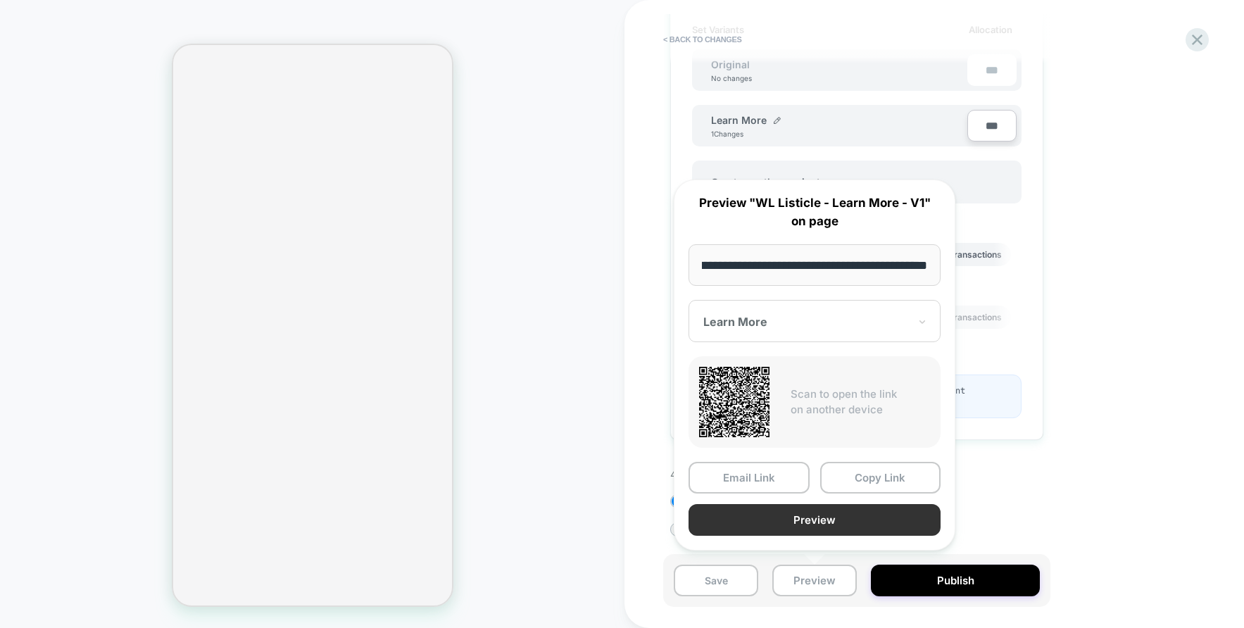
click at [806, 518] on button "Preview" at bounding box center [815, 520] width 252 height 32
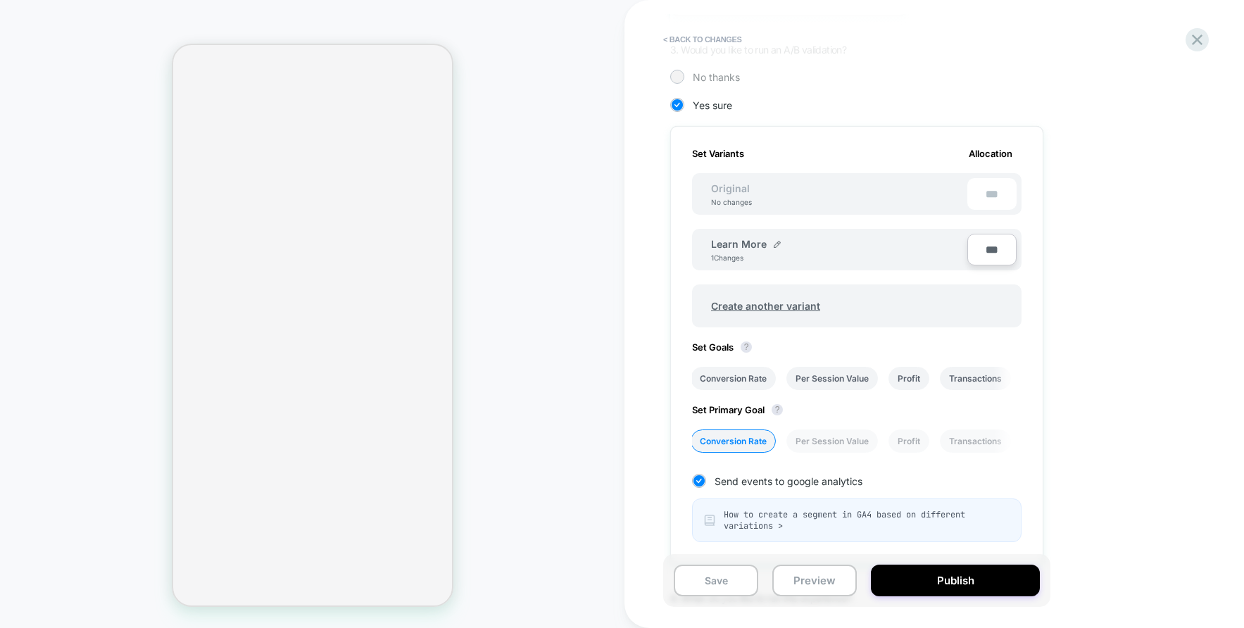
scroll to position [308, 0]
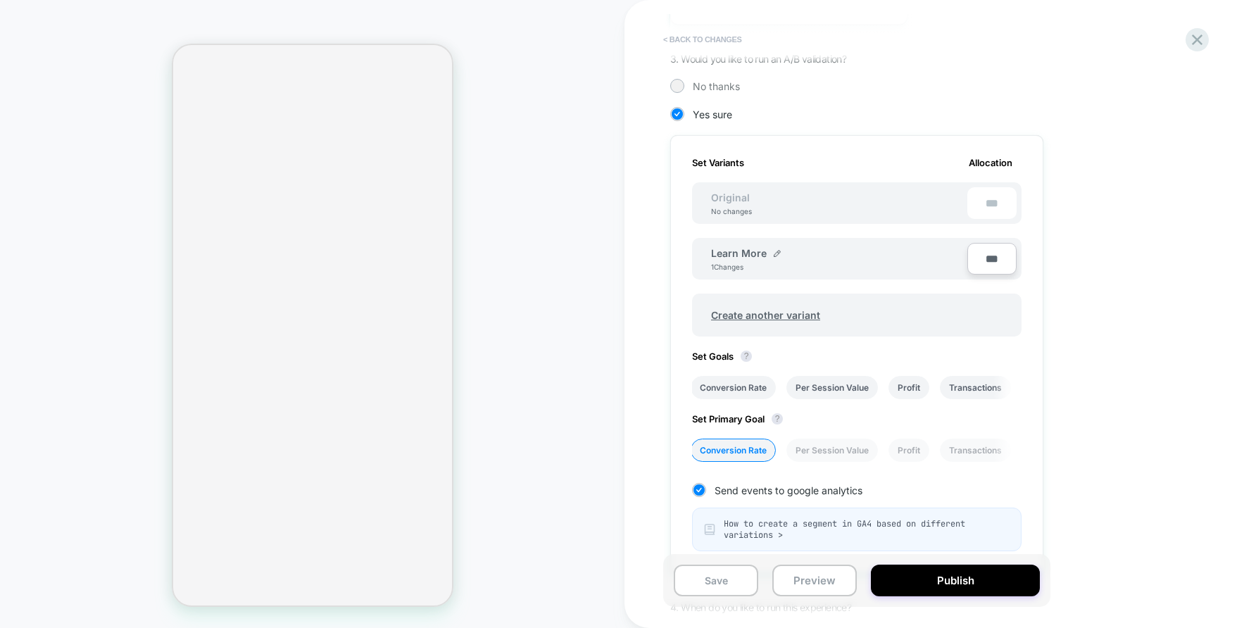
click at [711, 35] on button "< Back to changes" at bounding box center [702, 39] width 93 height 23
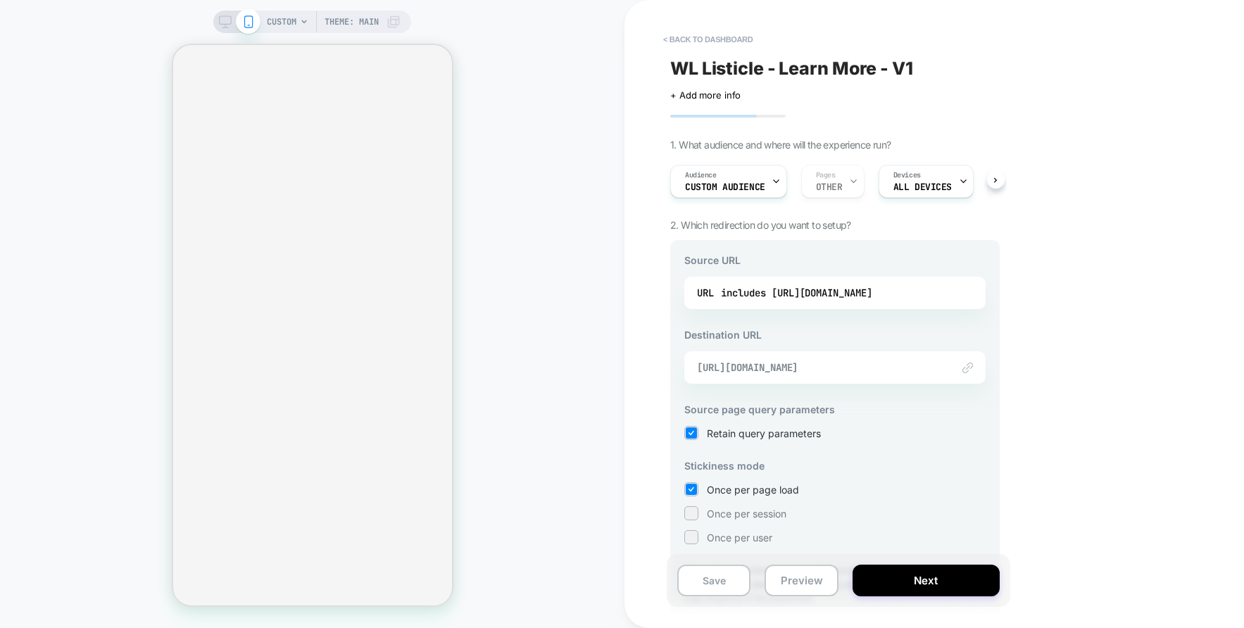
click at [856, 371] on span "https://gruns.co/pages/weight-loss-learn-more" at bounding box center [817, 367] width 241 height 13
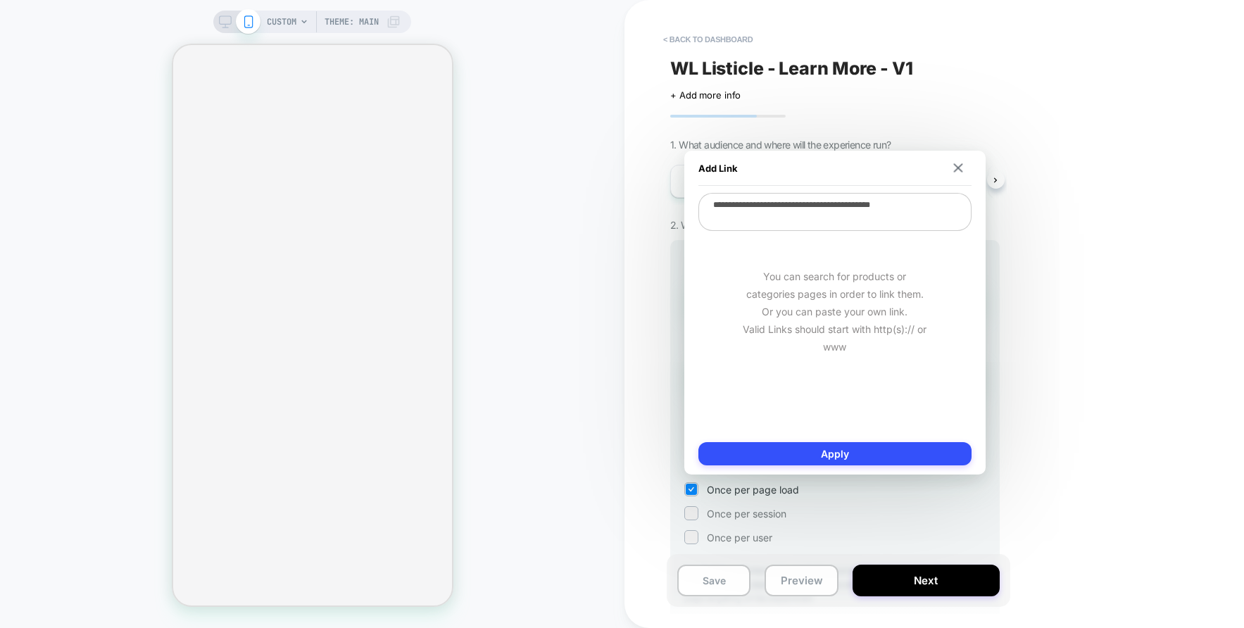
click at [861, 216] on textarea "**********" at bounding box center [835, 212] width 273 height 38
click at [921, 199] on textarea "**********" at bounding box center [835, 212] width 273 height 38
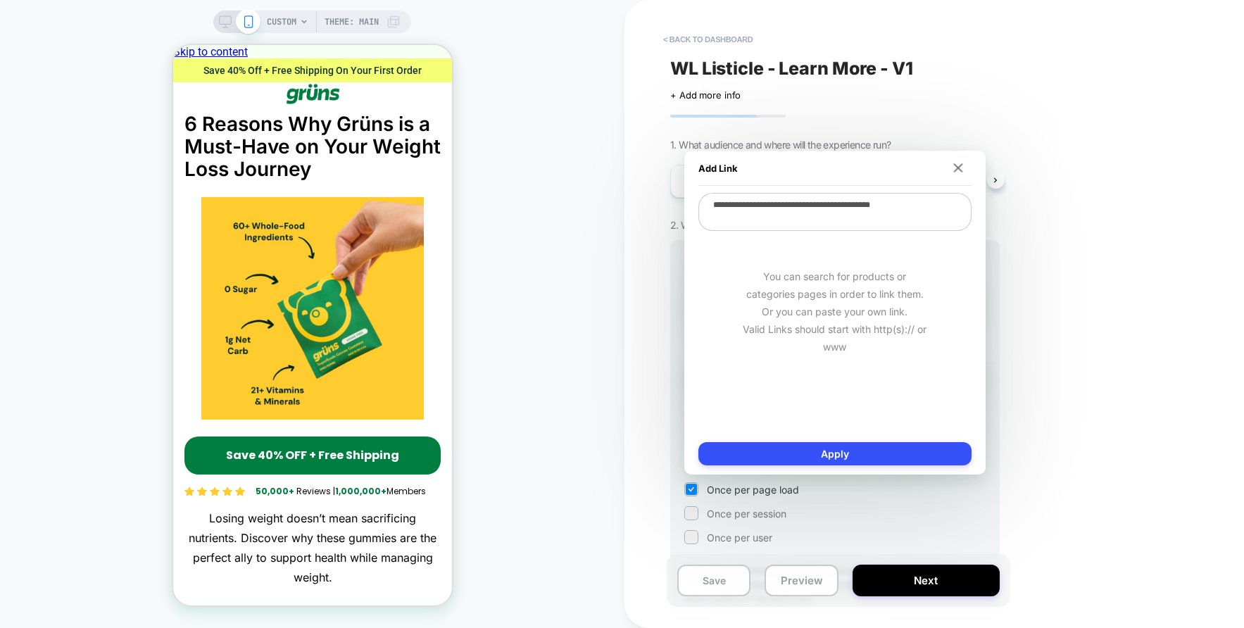
scroll to position [0, 0]
click at [960, 165] on img at bounding box center [957, 167] width 9 height 9
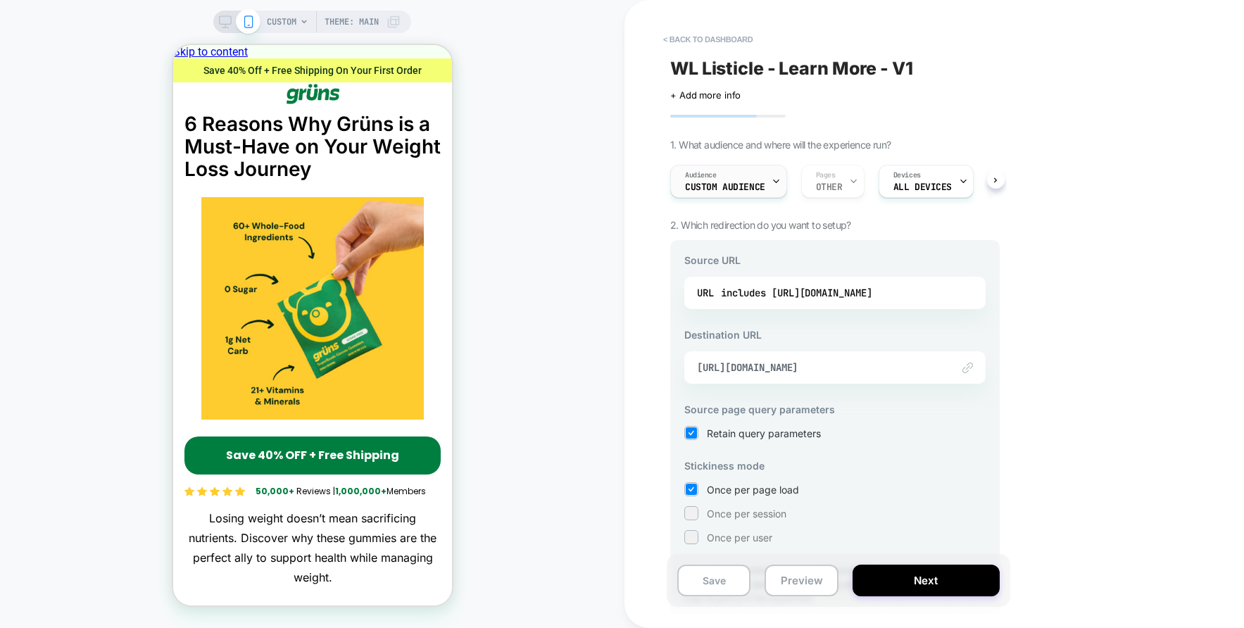
click at [746, 181] on div "Audience Custom Audience" at bounding box center [725, 181] width 108 height 32
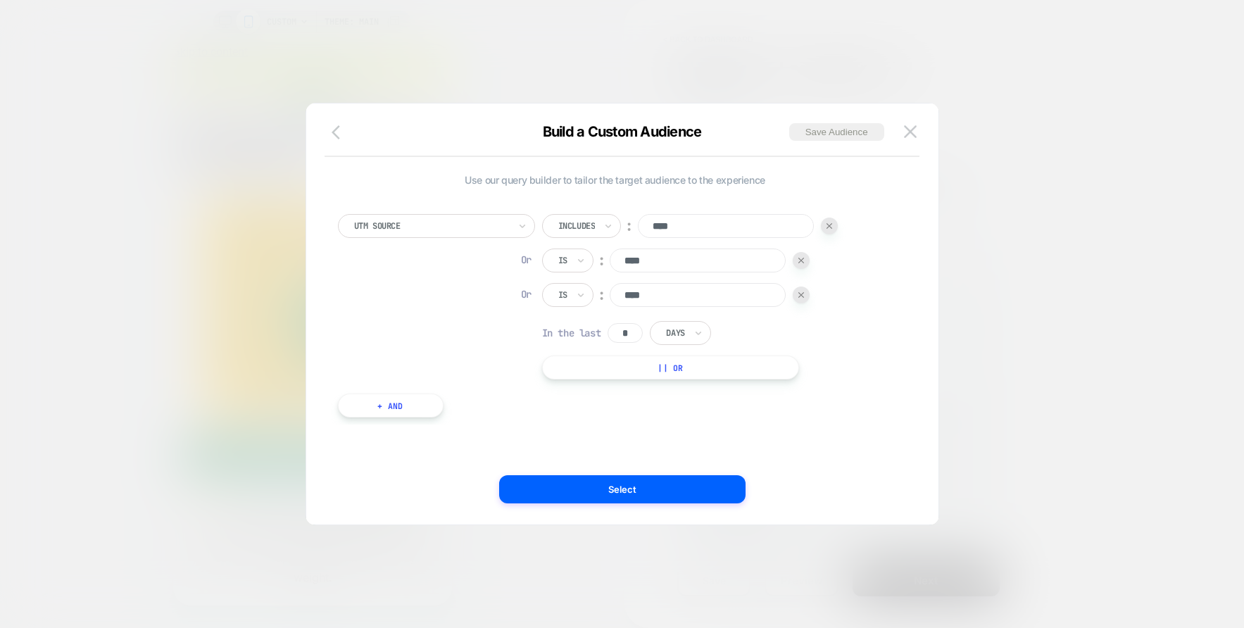
click at [333, 127] on icon "button" at bounding box center [340, 132] width 17 height 17
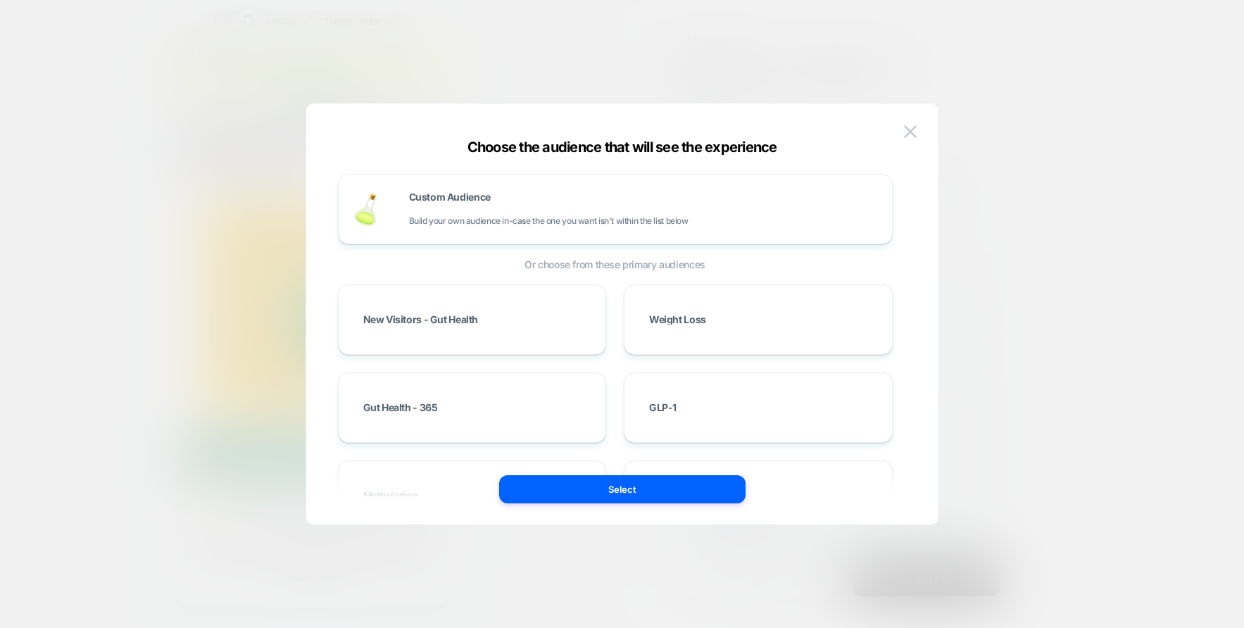
scroll to position [245, 0]
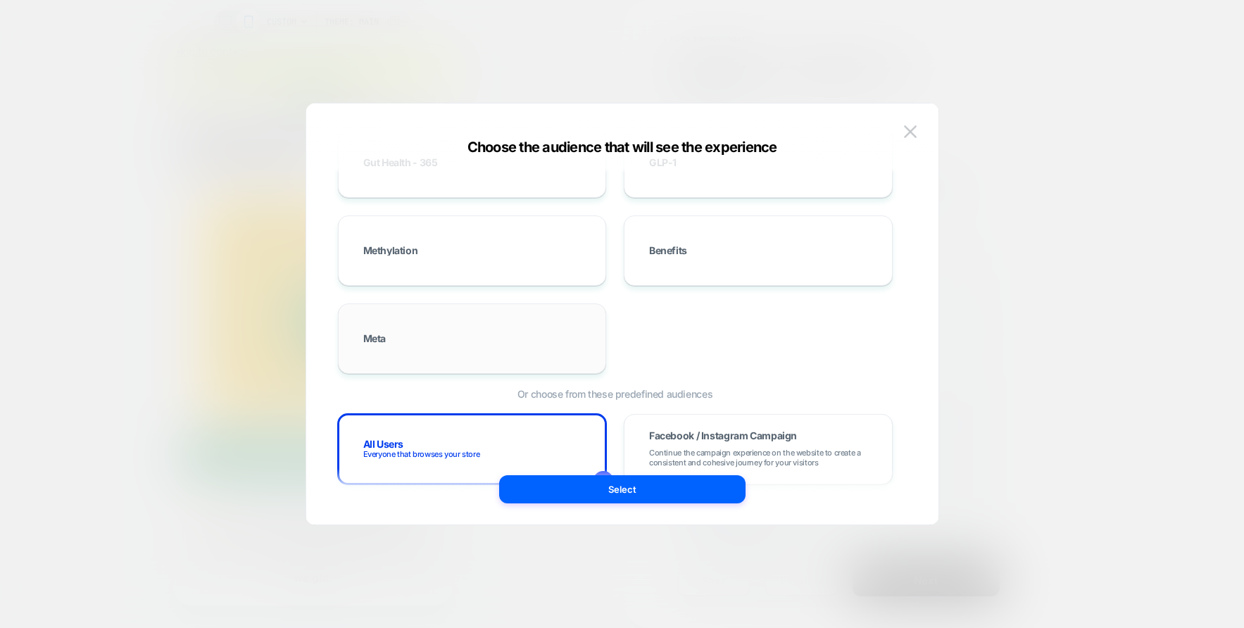
click at [512, 349] on div "Meta" at bounding box center [472, 338] width 239 height 41
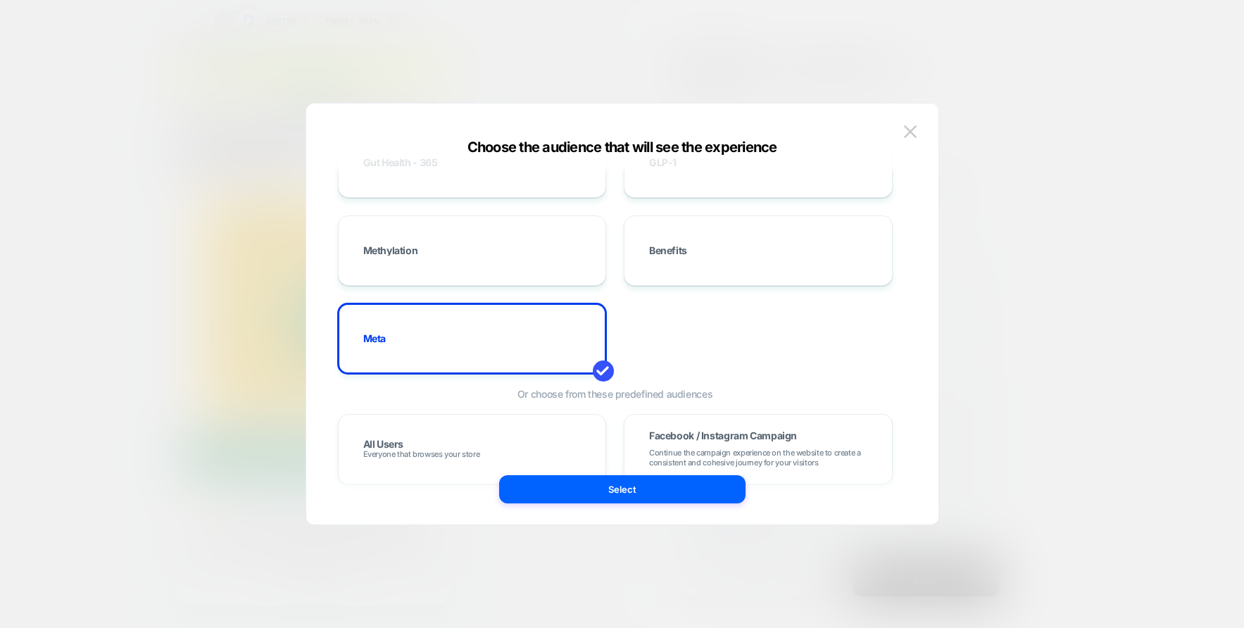
click at [601, 487] on button "Select" at bounding box center [622, 489] width 246 height 28
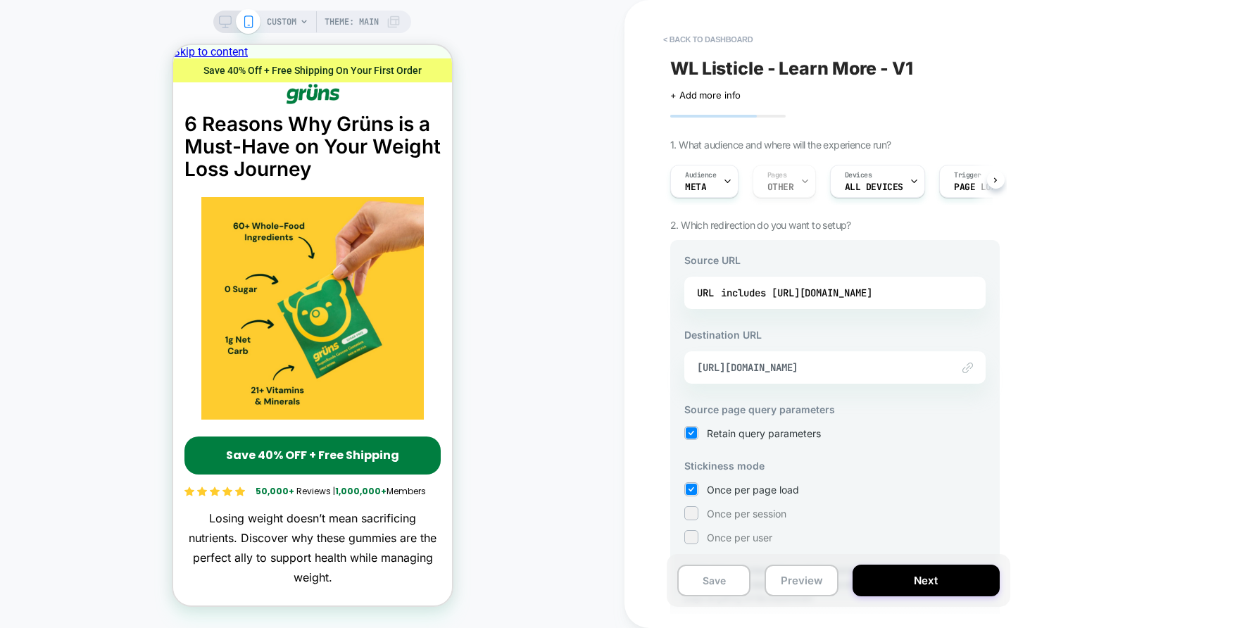
scroll to position [62, 0]
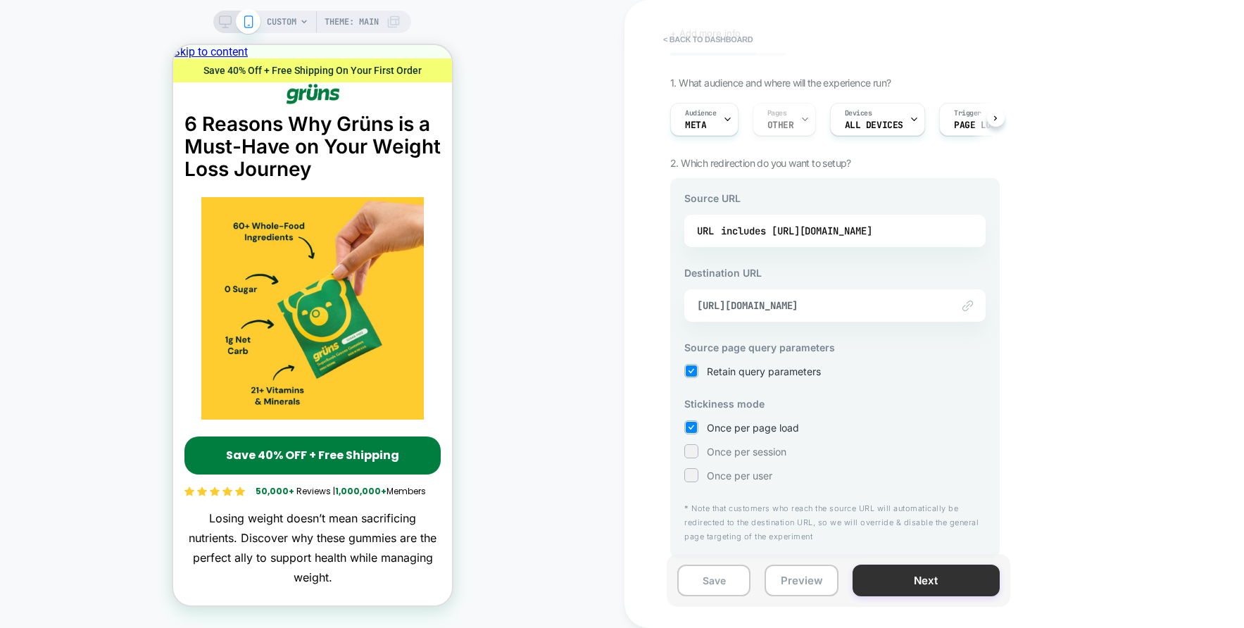
click at [928, 578] on button "Next" at bounding box center [926, 581] width 147 height 32
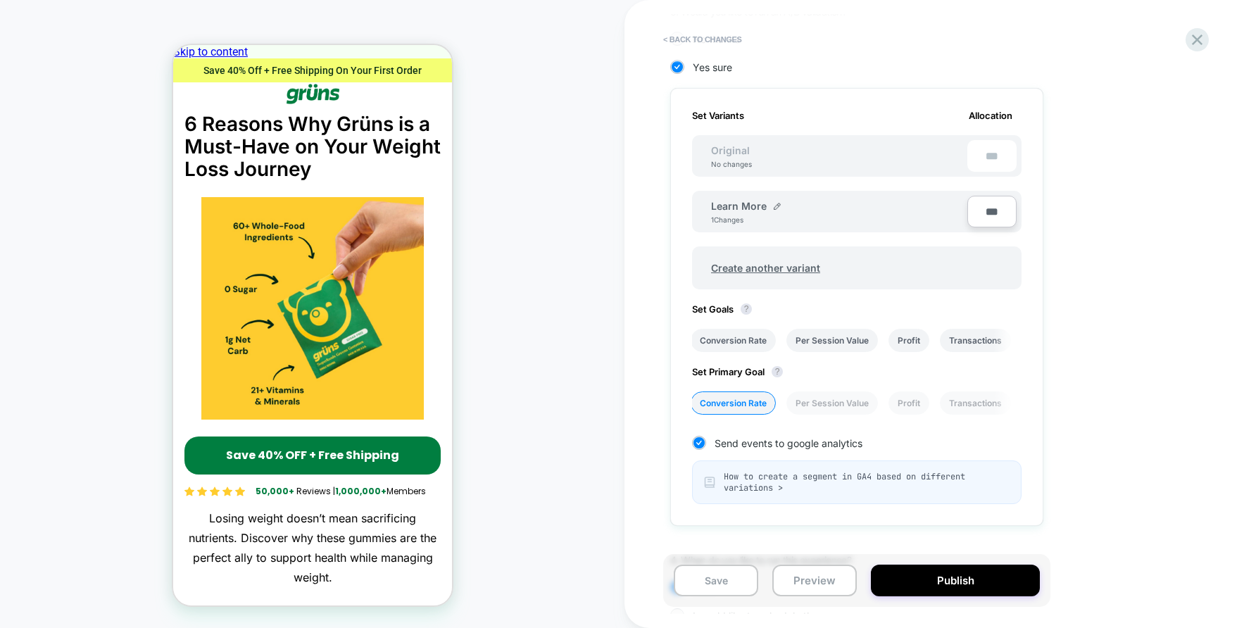
scroll to position [441, 0]
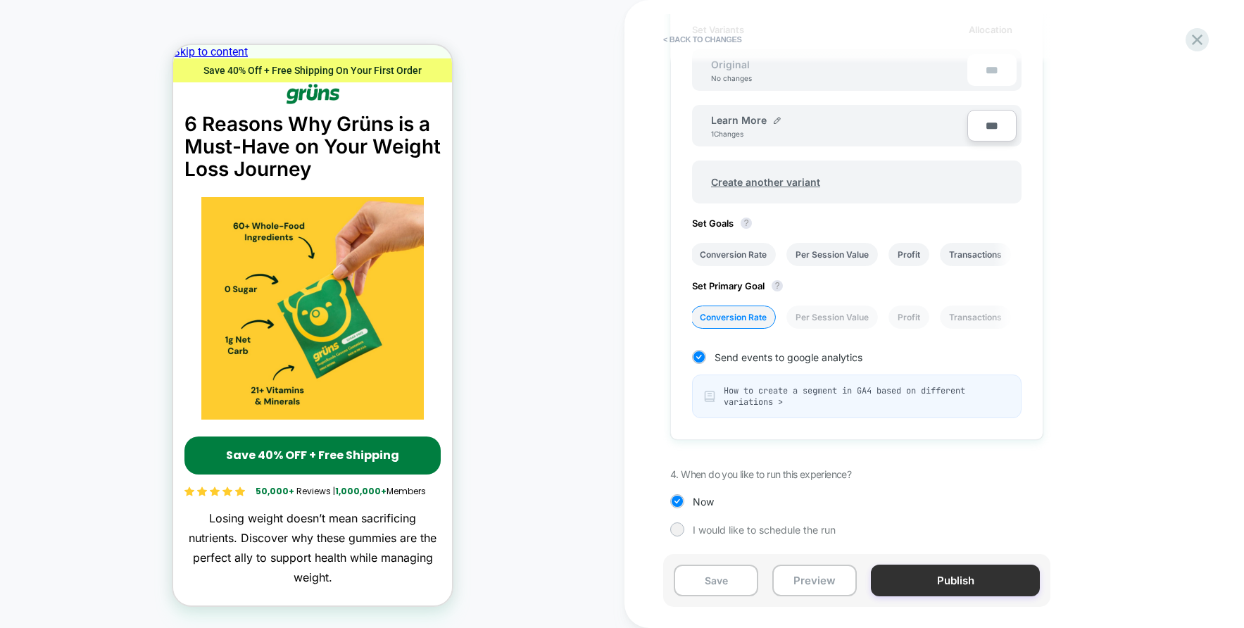
click at [926, 581] on button "Publish" at bounding box center [955, 581] width 169 height 32
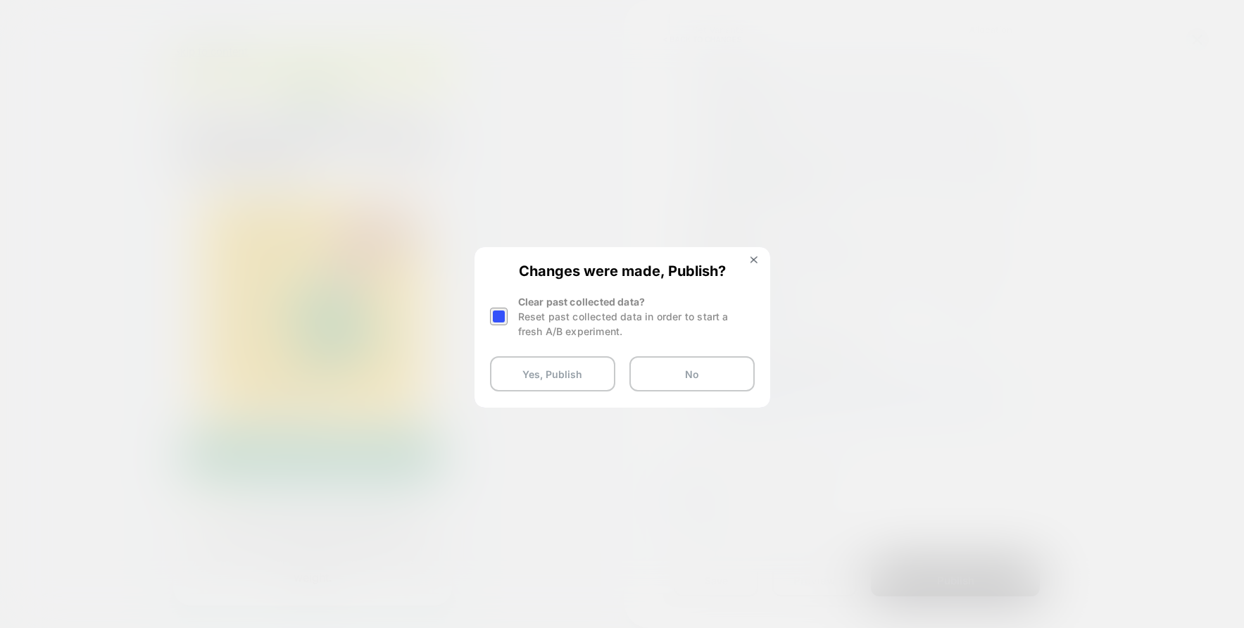
click at [485, 315] on div "Changes were made, Publish? Clear past collected data? Reset past collected dat…" at bounding box center [622, 327] width 293 height 157
click at [503, 316] on div at bounding box center [499, 317] width 18 height 18
click at [555, 367] on button "Yes, Publish" at bounding box center [552, 373] width 125 height 35
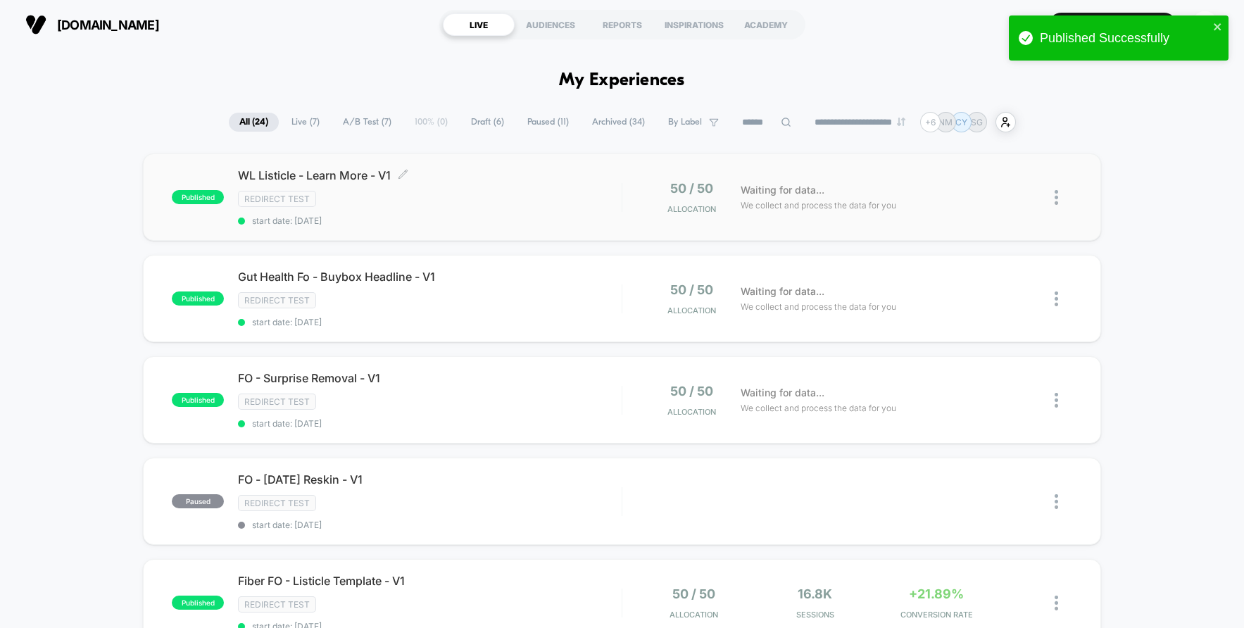
click at [551, 207] on div "Redirect Test" at bounding box center [430, 199] width 384 height 16
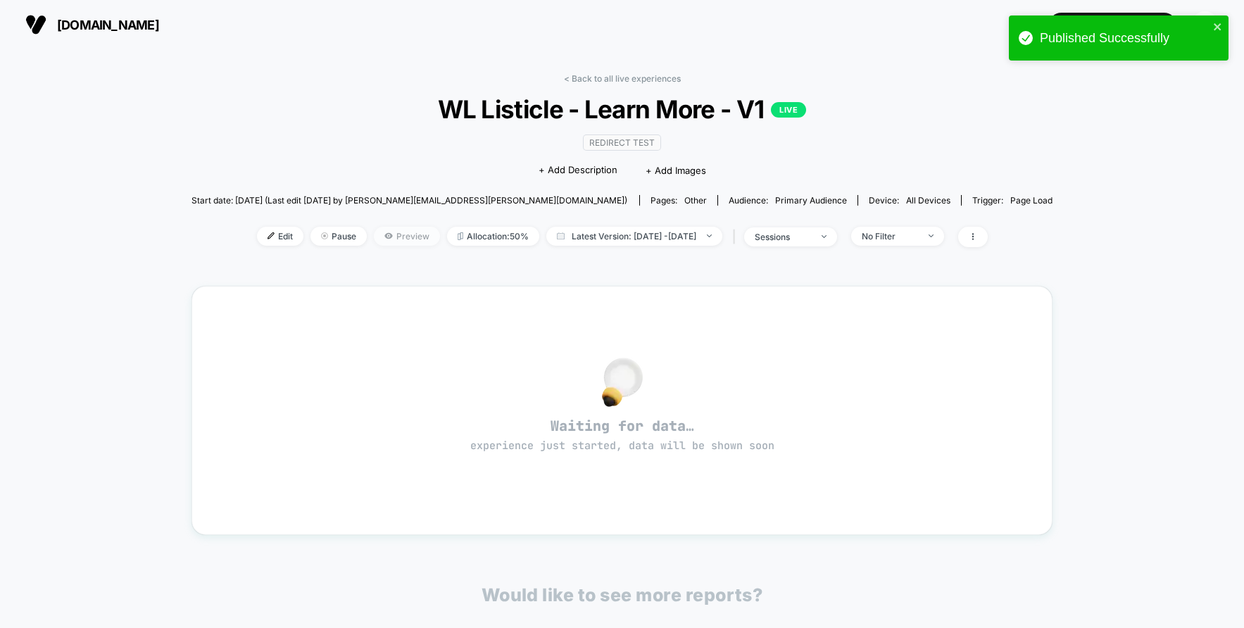
click at [396, 242] on span "Preview" at bounding box center [407, 236] width 66 height 19
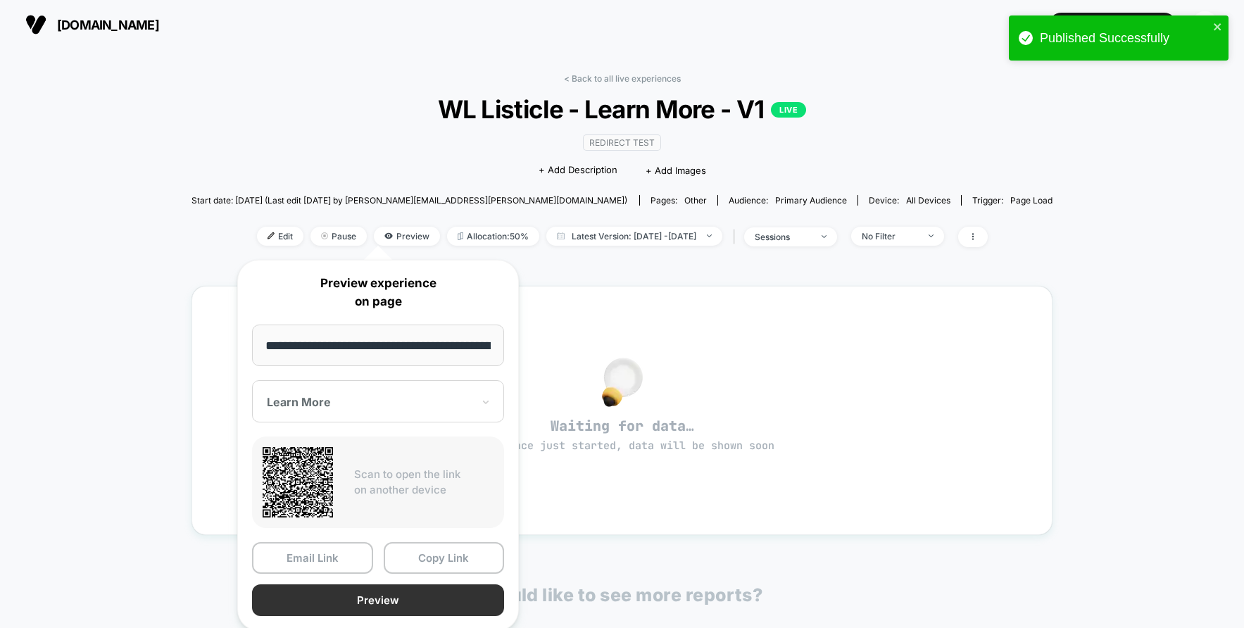
click at [380, 599] on button "Preview" at bounding box center [378, 600] width 252 height 32
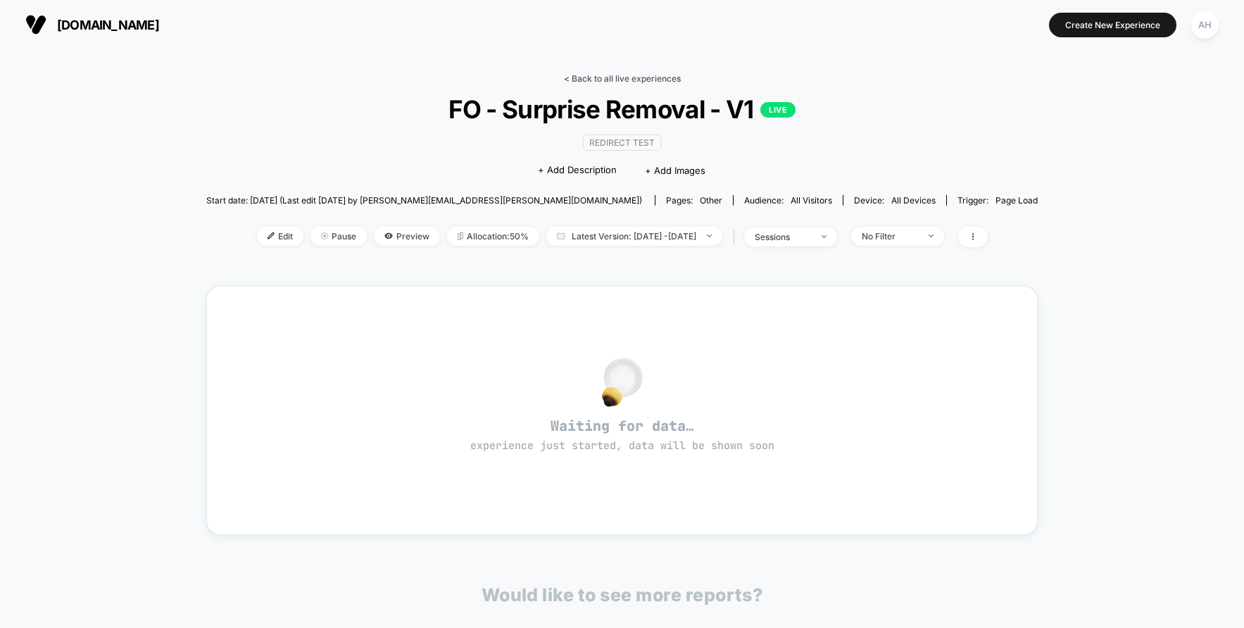
click at [624, 75] on link "< Back to all live experiences" at bounding box center [622, 78] width 117 height 11
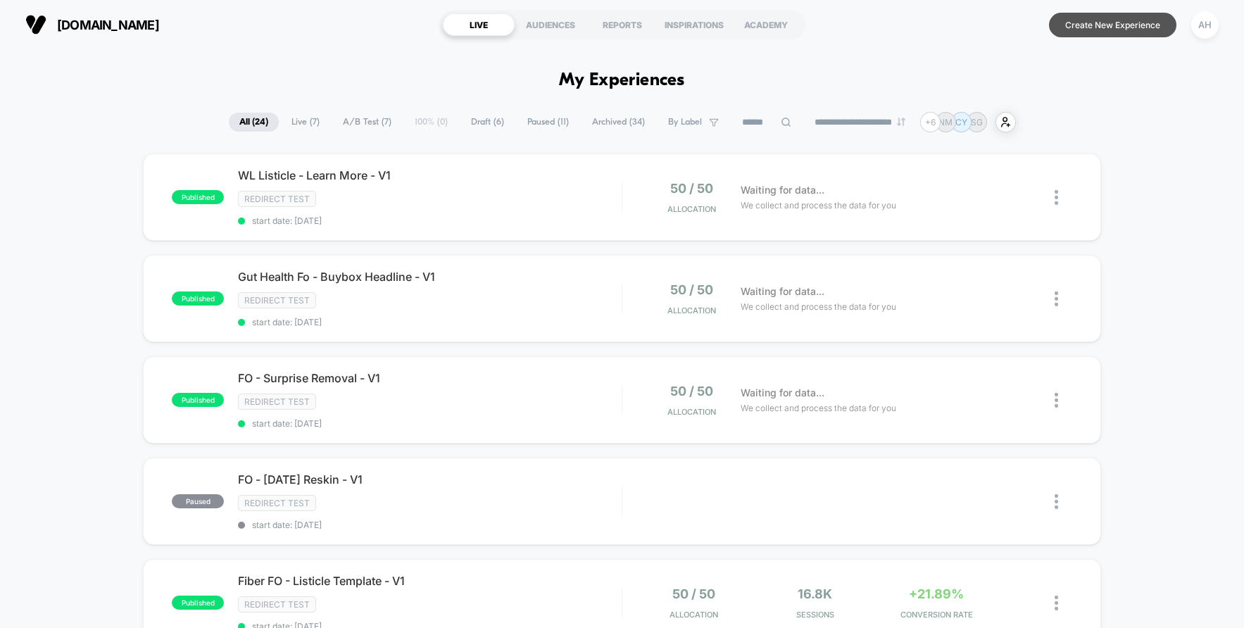
click at [1108, 30] on button "Create New Experience" at bounding box center [1112, 25] width 127 height 25
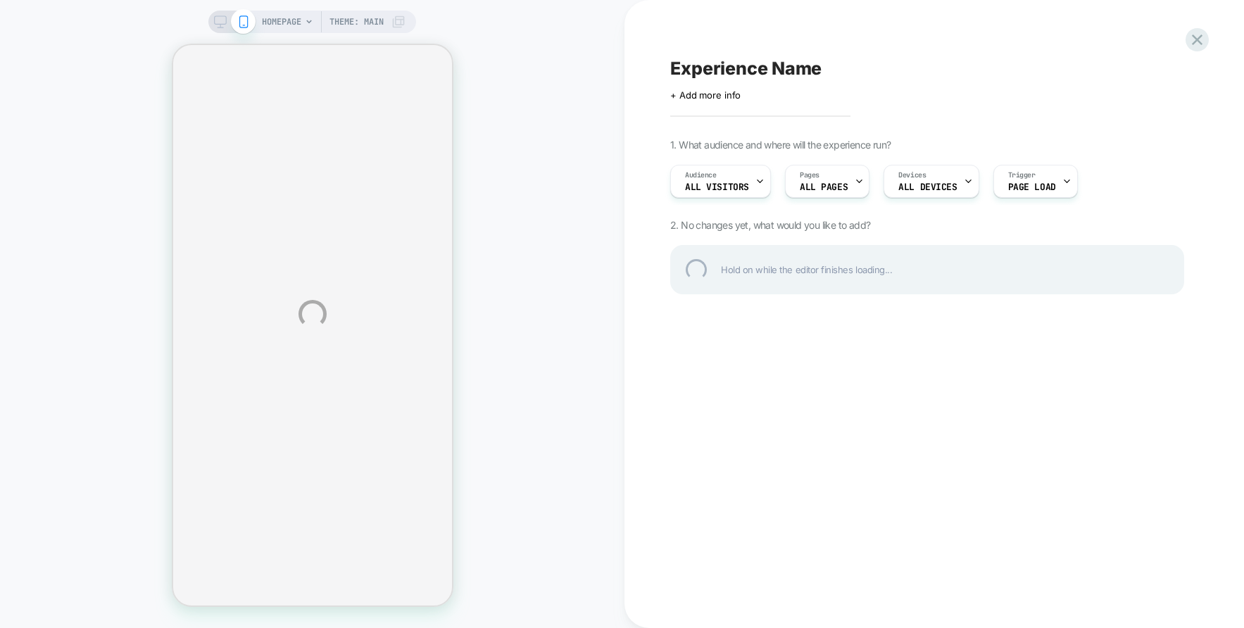
click at [700, 101] on div "HOMEPAGE Theme: MAIN Experience Name Click to edit experience details + Add mor…" at bounding box center [622, 314] width 1244 height 628
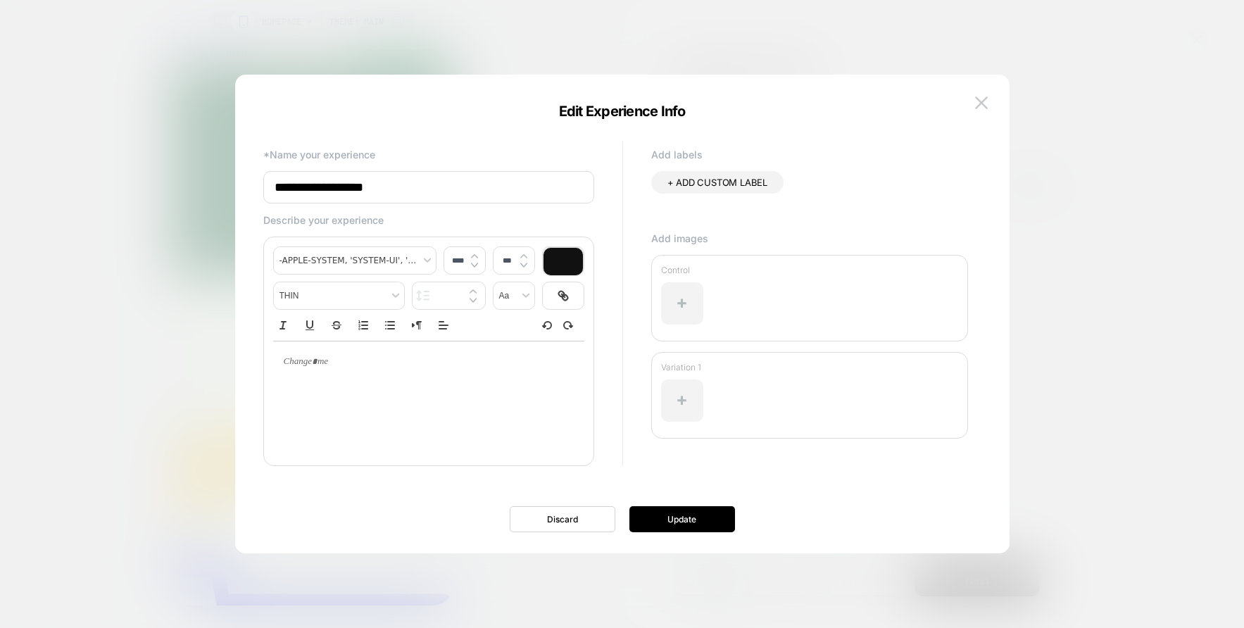
click at [0, 0] on input "**********" at bounding box center [0, 0] width 0 height 0
type input "**********"
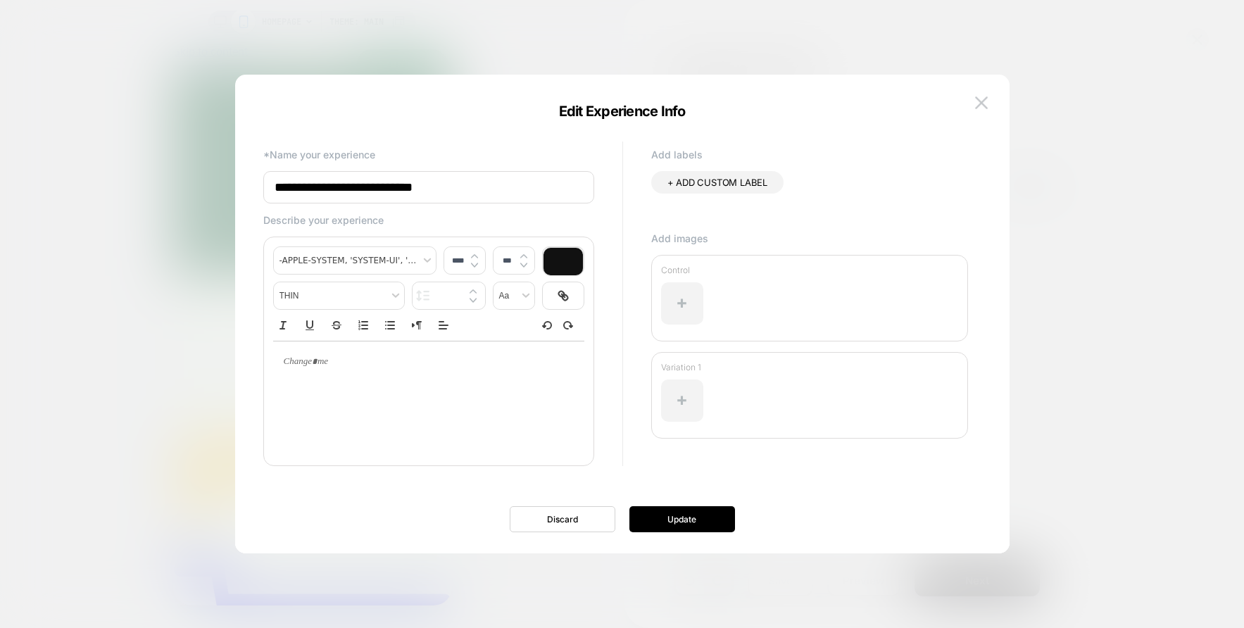
click at [0, 0] on div "**********" at bounding box center [0, 0] width 0 height 0
click at [699, 526] on button "Update" at bounding box center [683, 519] width 106 height 26
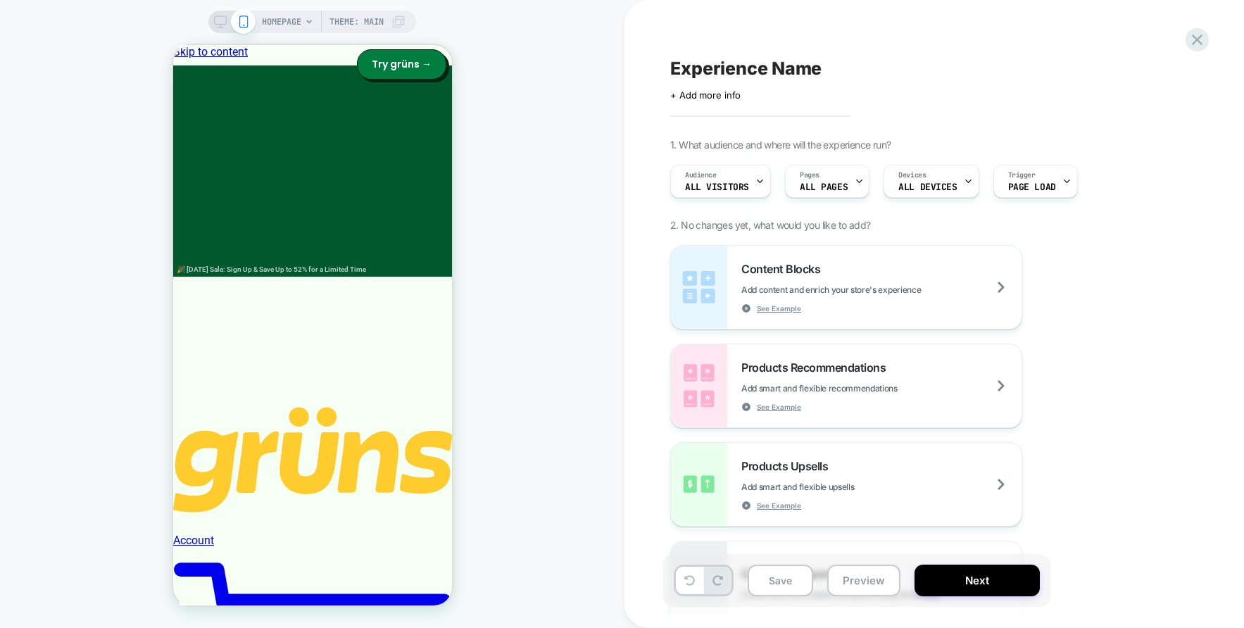
click at [1108, 399] on div "Content Blocks Add content and enrich your store's experience See Example Produ…" at bounding box center [927, 435] width 514 height 380
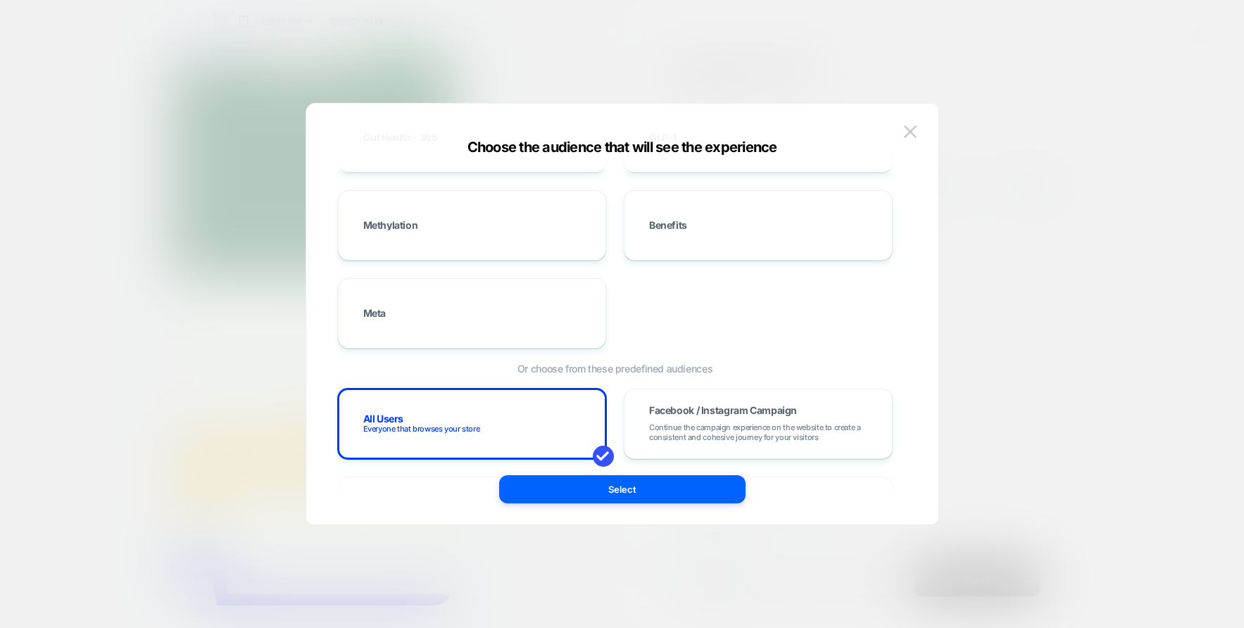
scroll to position [280, 0]
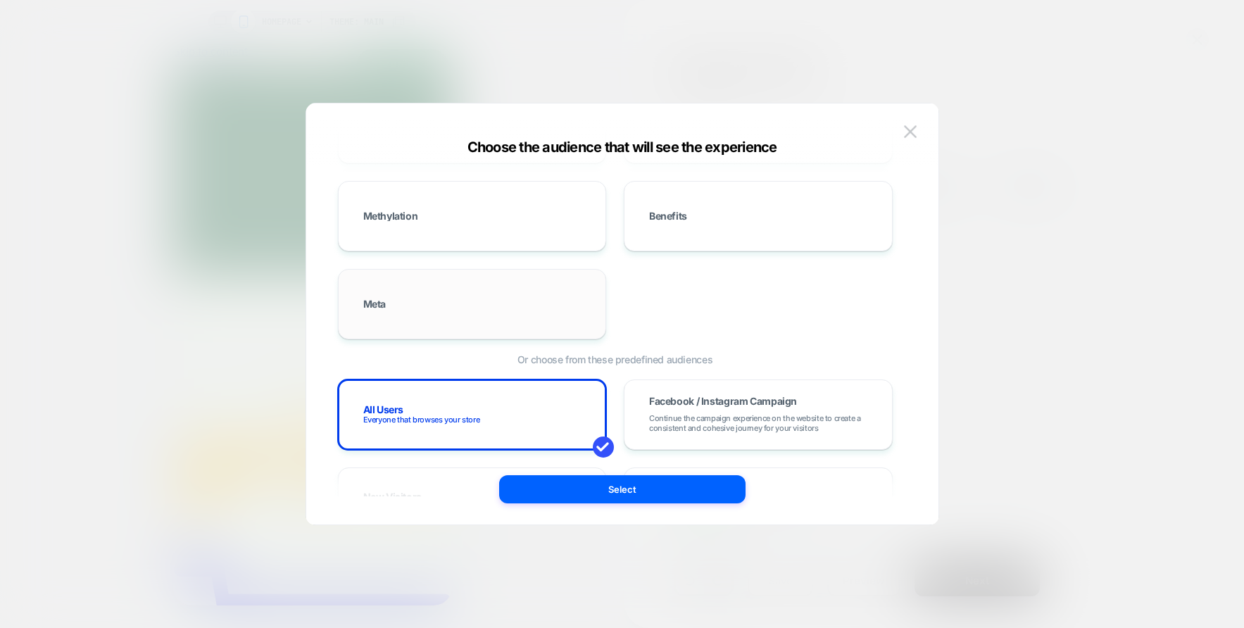
click at [0, 0] on div "Meta" at bounding box center [0, 0] width 0 height 0
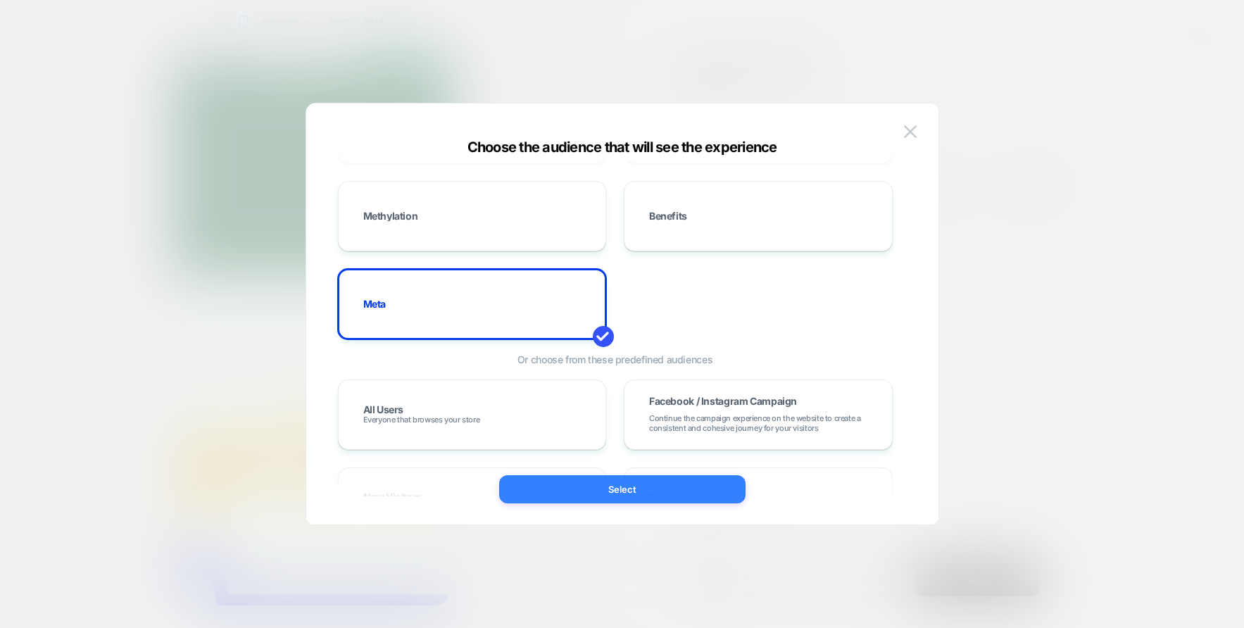
click at [0, 0] on button "Select" at bounding box center [0, 0] width 0 height 0
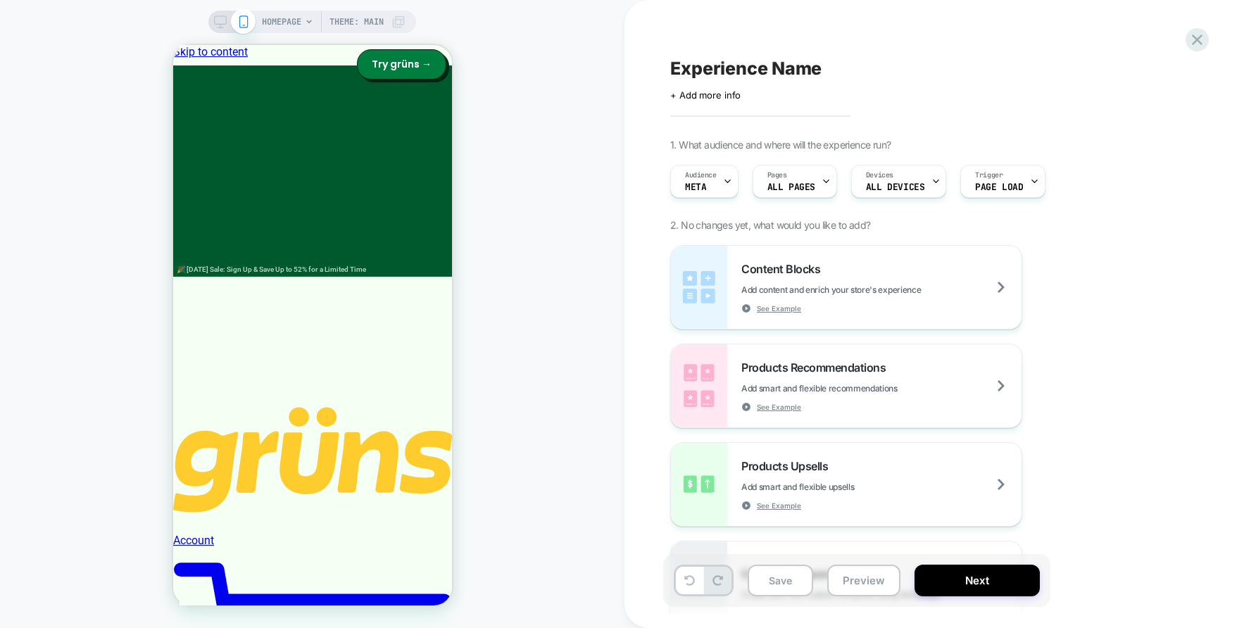
click at [1046, 431] on div "Content Blocks Add content and enrich your store's experience See Example Produ…" at bounding box center [927, 435] width 514 height 380
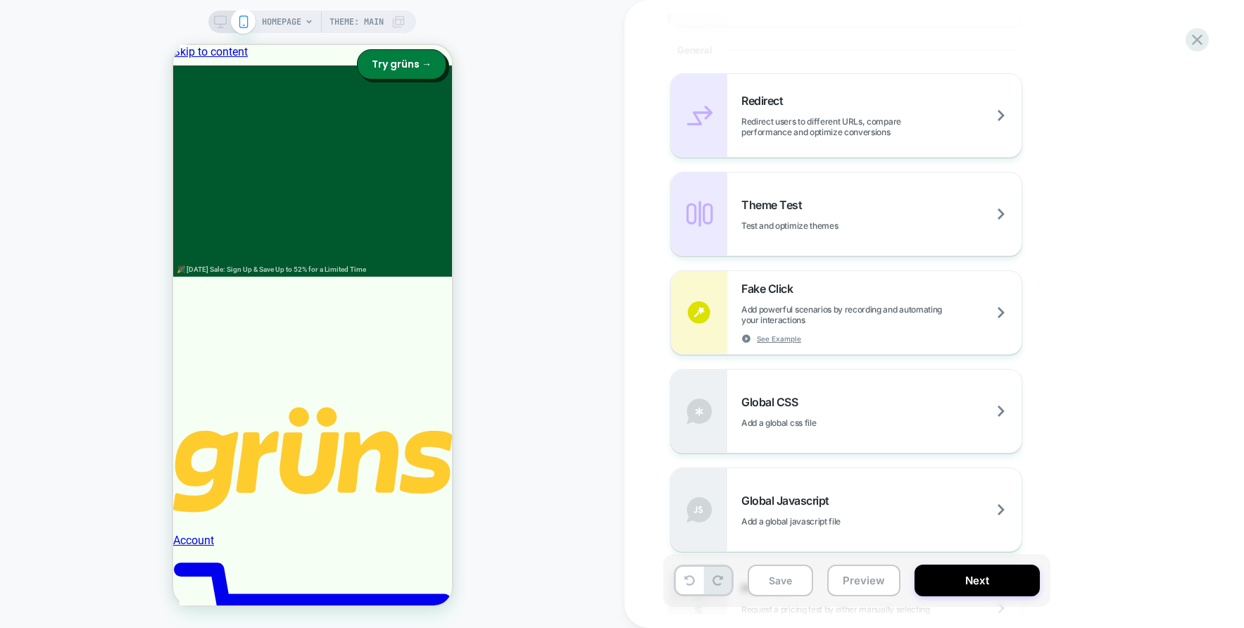
scroll to position [423, 0]
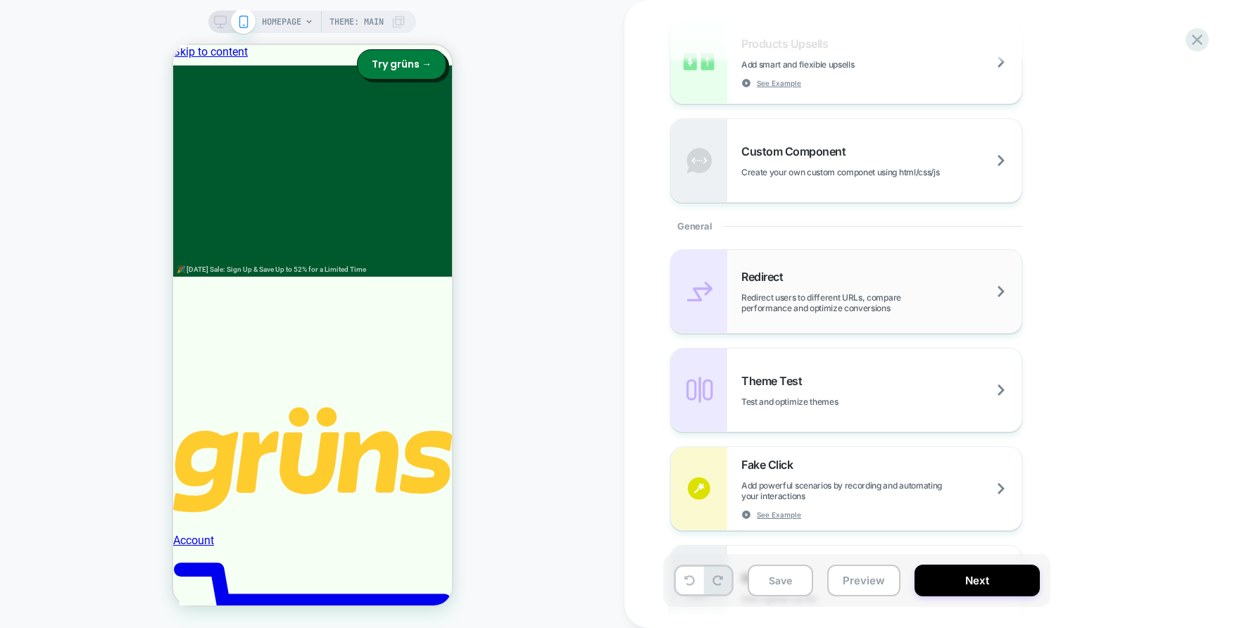
click at [0, 0] on div "Redirect Redirect users to different URLs, compare performance and optimize con…" at bounding box center [0, 0] width 0 height 0
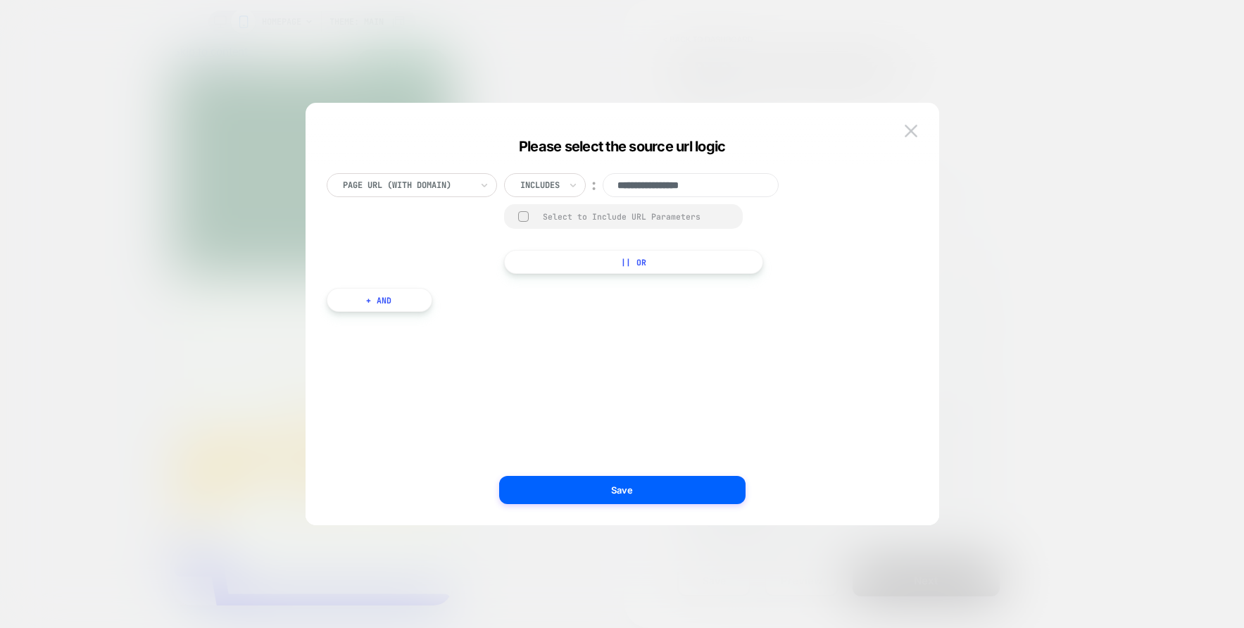
paste input "**********"
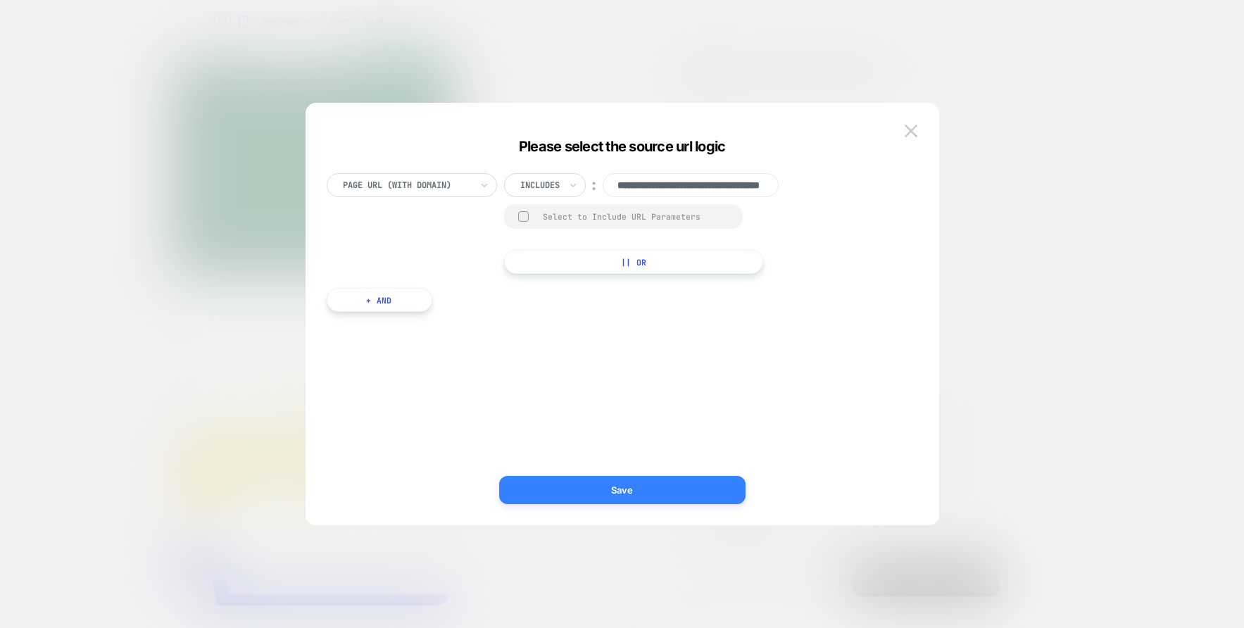
type input "**********"
click at [0, 0] on button "Save" at bounding box center [0, 0] width 0 height 0
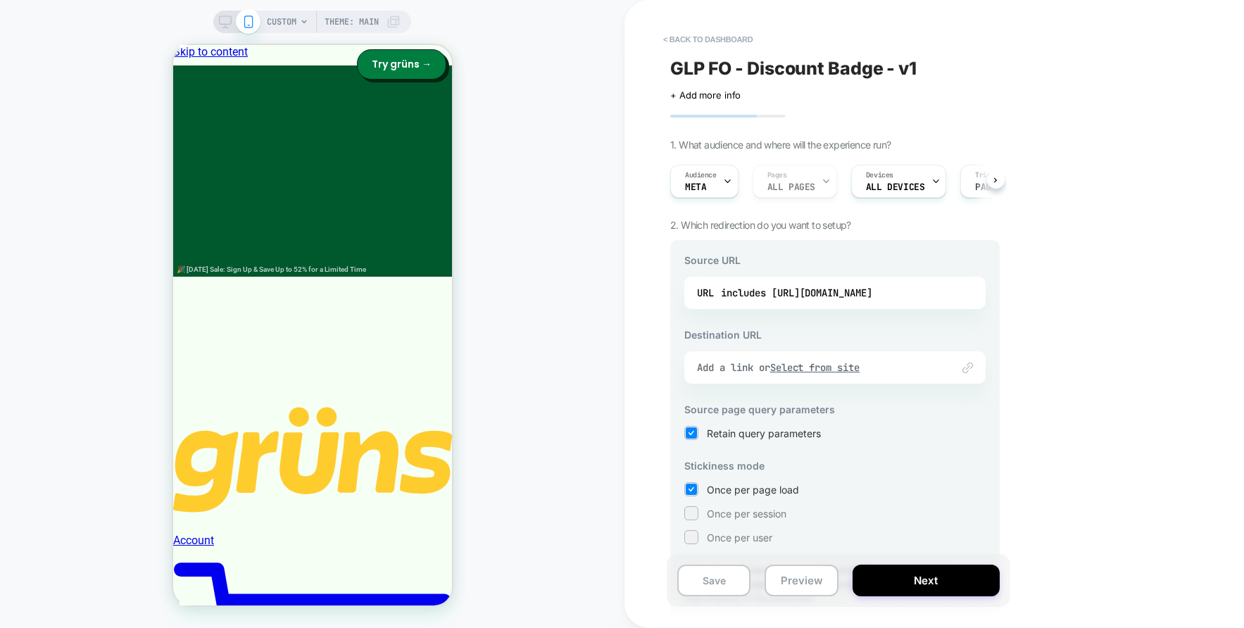
click at [0, 0] on u "Select from site" at bounding box center [0, 0] width 0 height 0
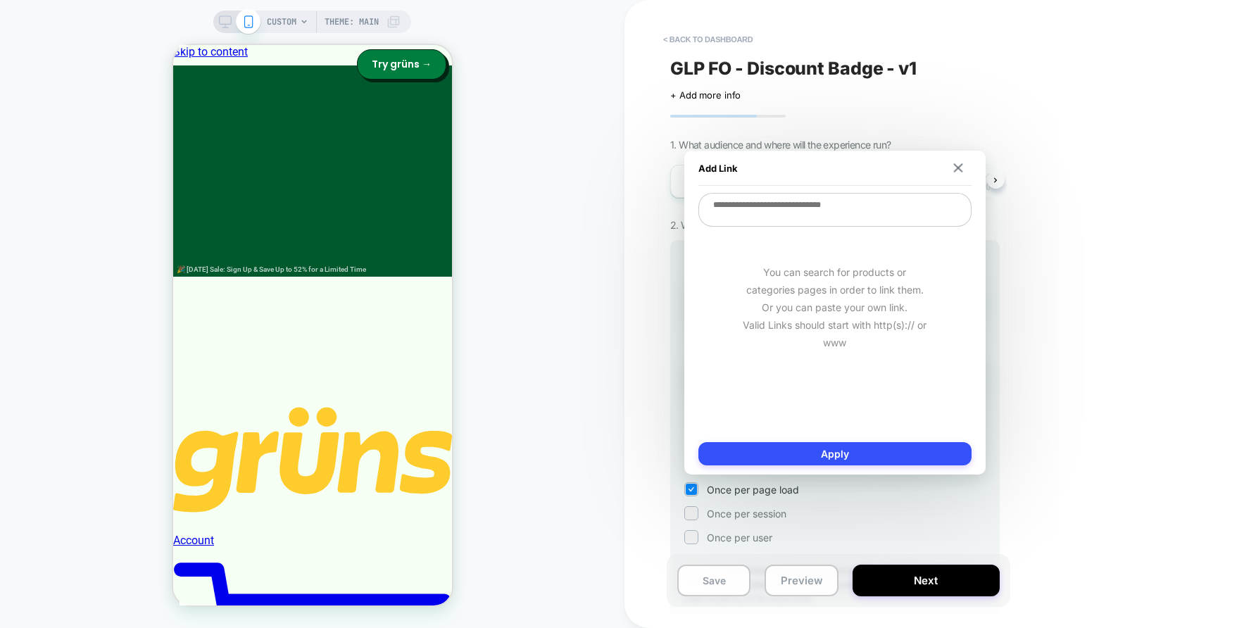
click at [0, 0] on textarea at bounding box center [0, 0] width 0 height 0
paste textarea "**********"
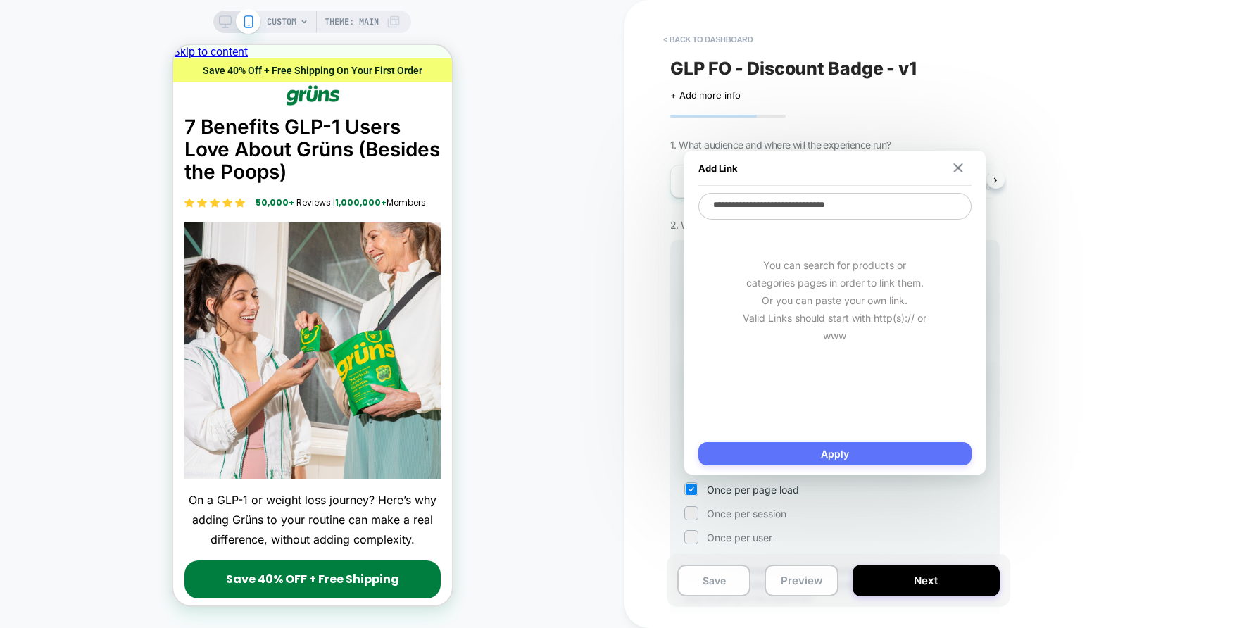
type textarea "**********"
click at [868, 452] on button "Apply" at bounding box center [835, 453] width 273 height 23
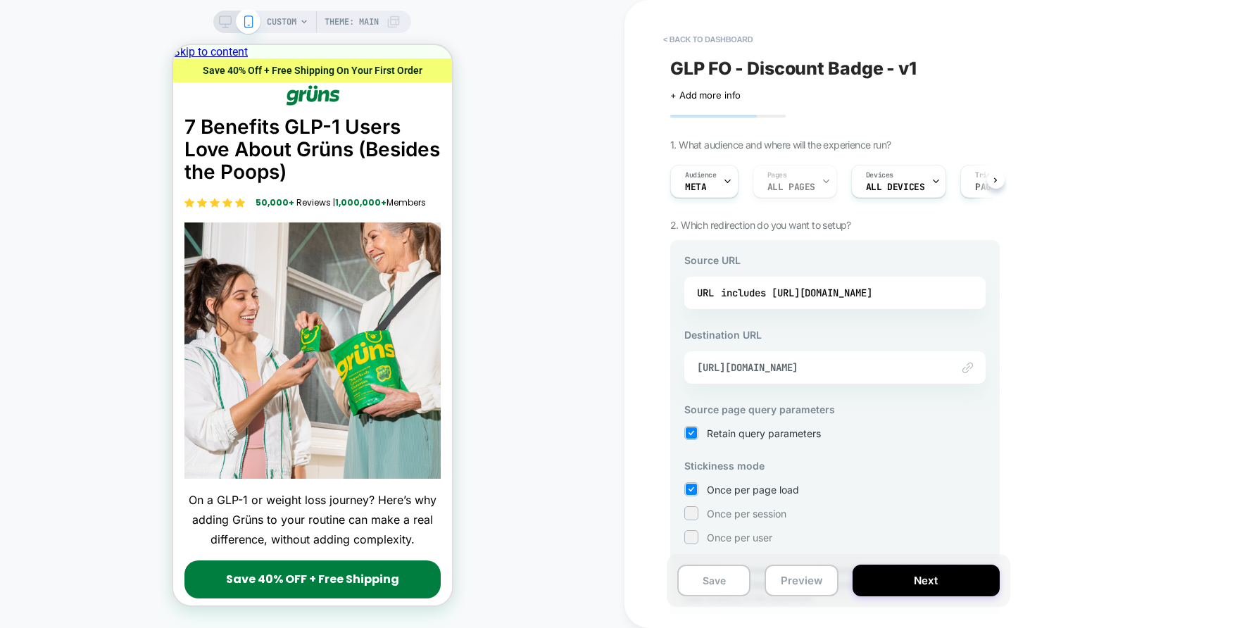
click at [1044, 339] on div "< back to dashboard GLP FO - Discount Badge - v1 Click to edit experience detai…" at bounding box center [935, 314] width 620 height 628
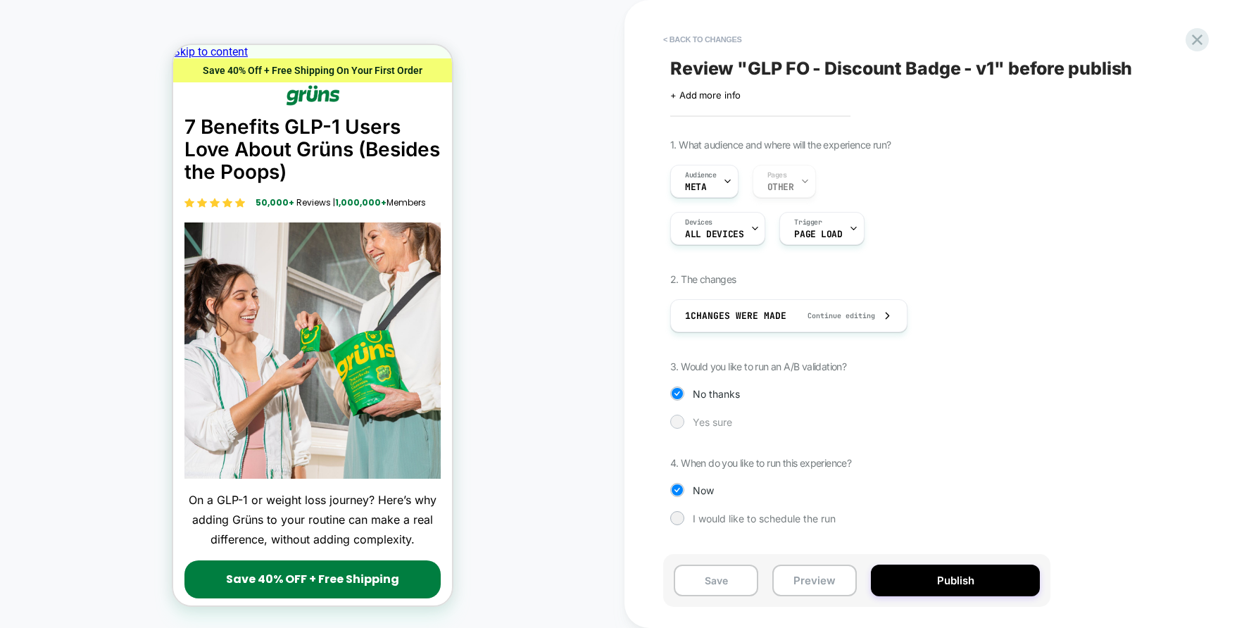
click at [673, 423] on div at bounding box center [677, 421] width 11 height 11
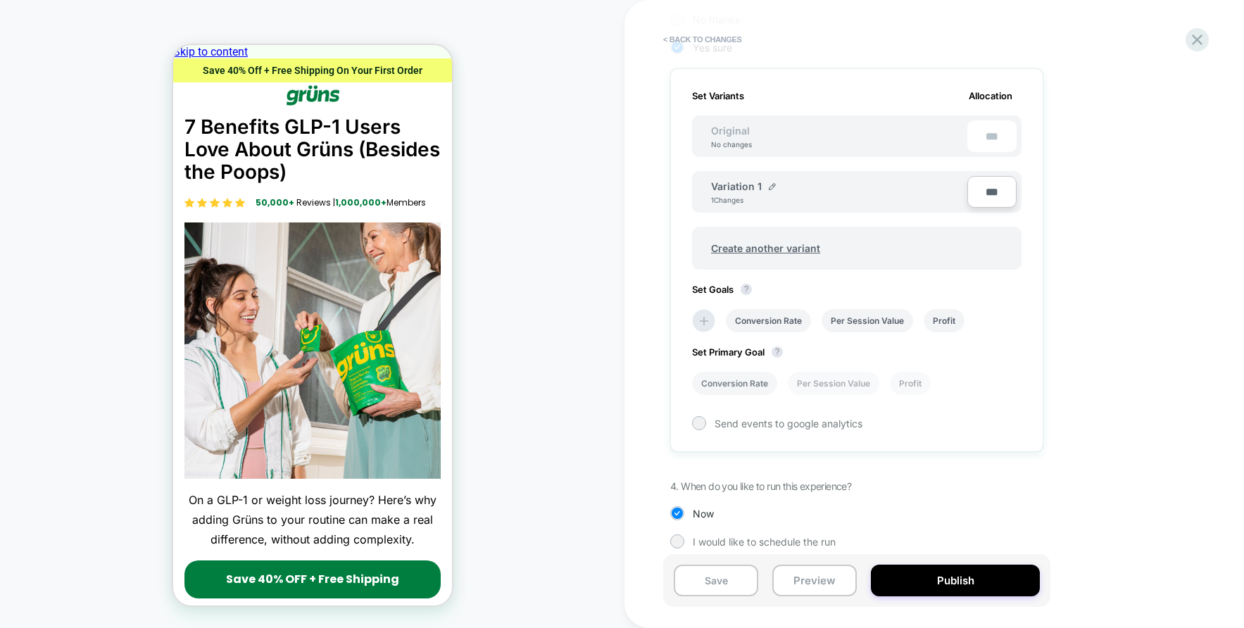
scroll to position [387, 0]
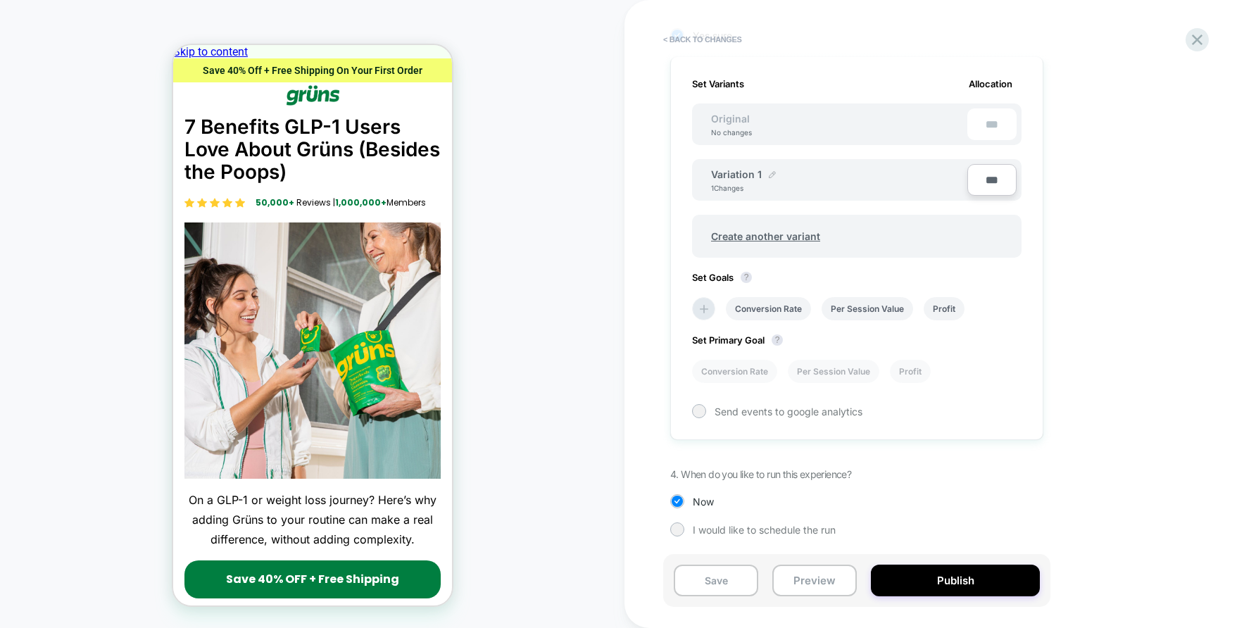
click at [734, 179] on input "**********" at bounding box center [762, 181] width 102 height 27
type input "*"
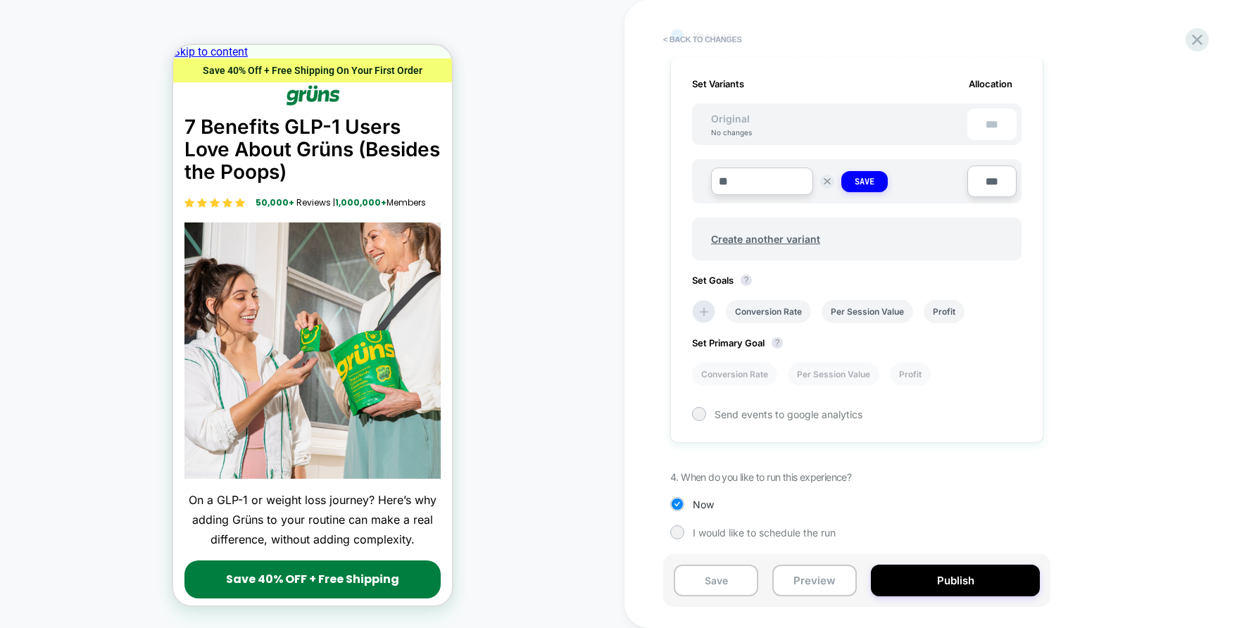
type input "*"
click at [734, 181] on input "*********" at bounding box center [762, 181] width 102 height 27
type input "**********"
click at [880, 187] on button "Save" at bounding box center [864, 181] width 46 height 21
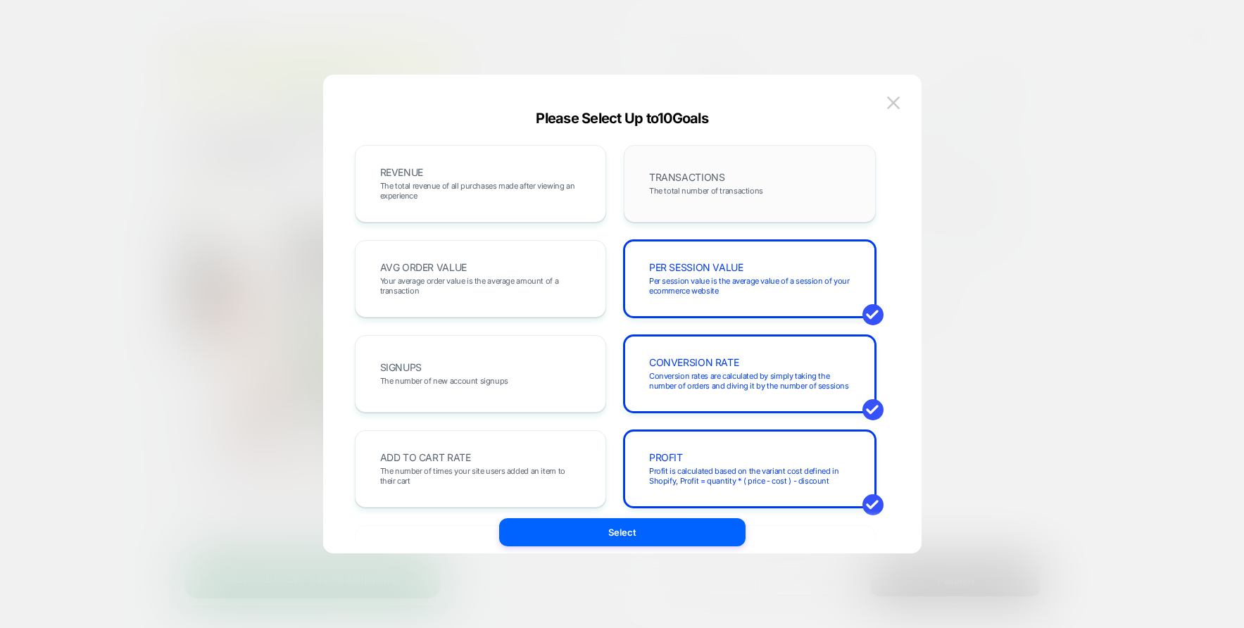
click at [711, 182] on span "TRANSACTIONS" at bounding box center [686, 178] width 75 height 10
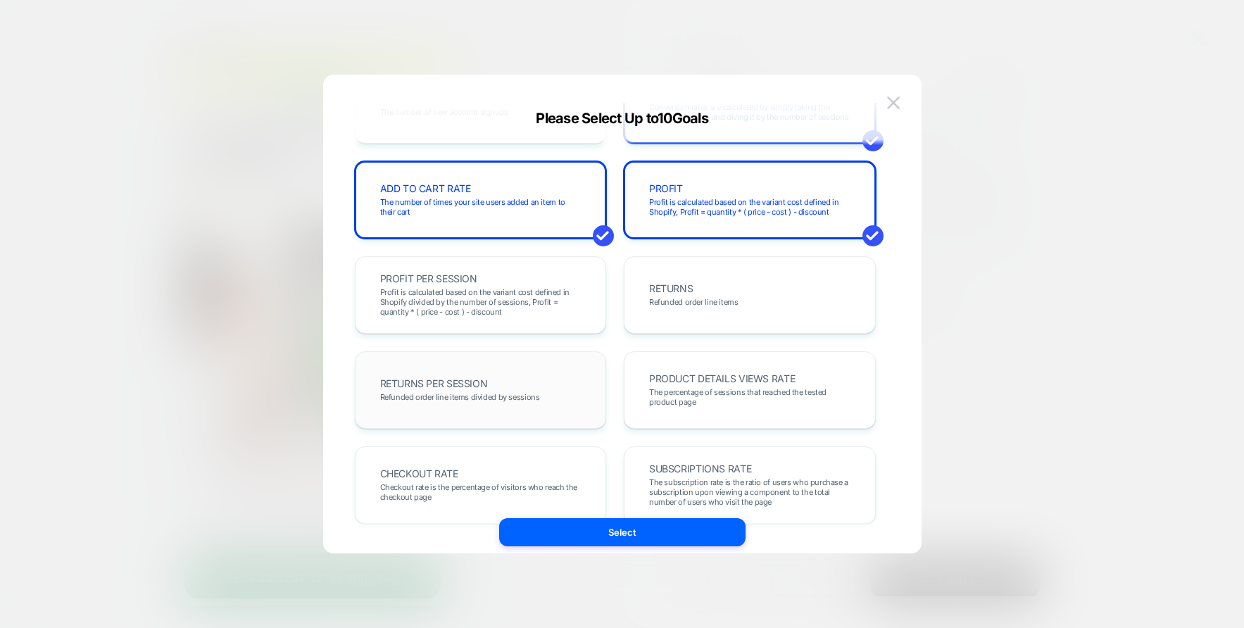
scroll to position [342, 0]
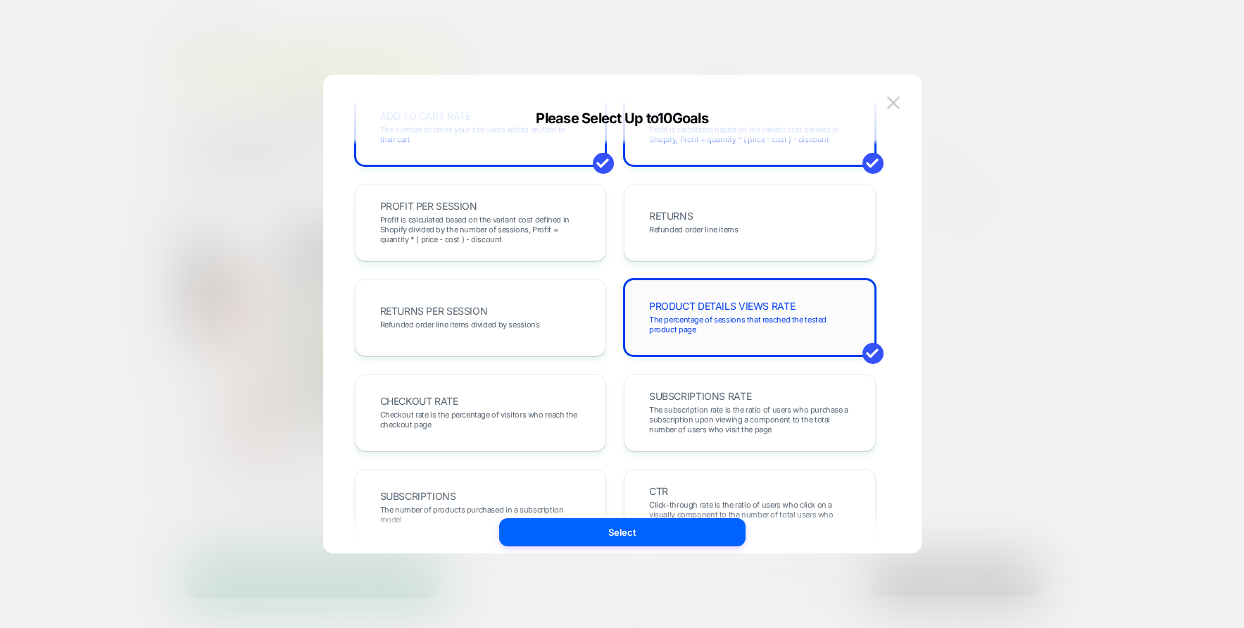
click at [725, 317] on span "The percentage of sessions that reached the tested product page" at bounding box center [749, 325] width 201 height 20
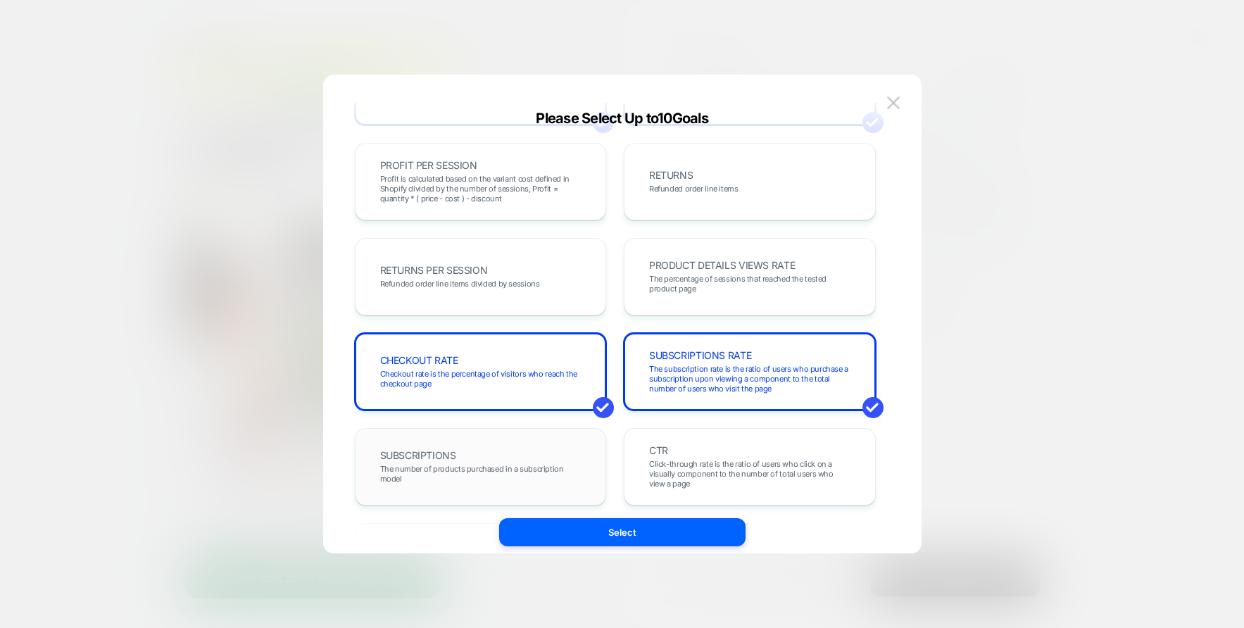
click at [0, 0] on div "SUBSCRIPTIONS The number of products purchased in a subscription model" at bounding box center [0, 0] width 0 height 0
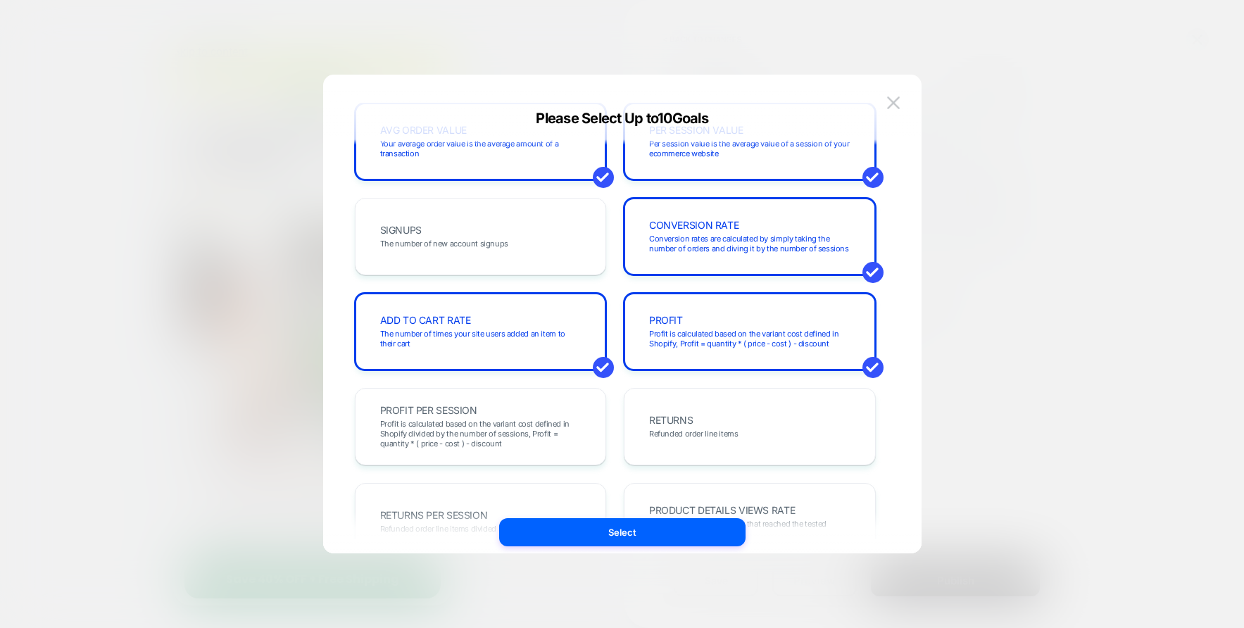
scroll to position [0, 0]
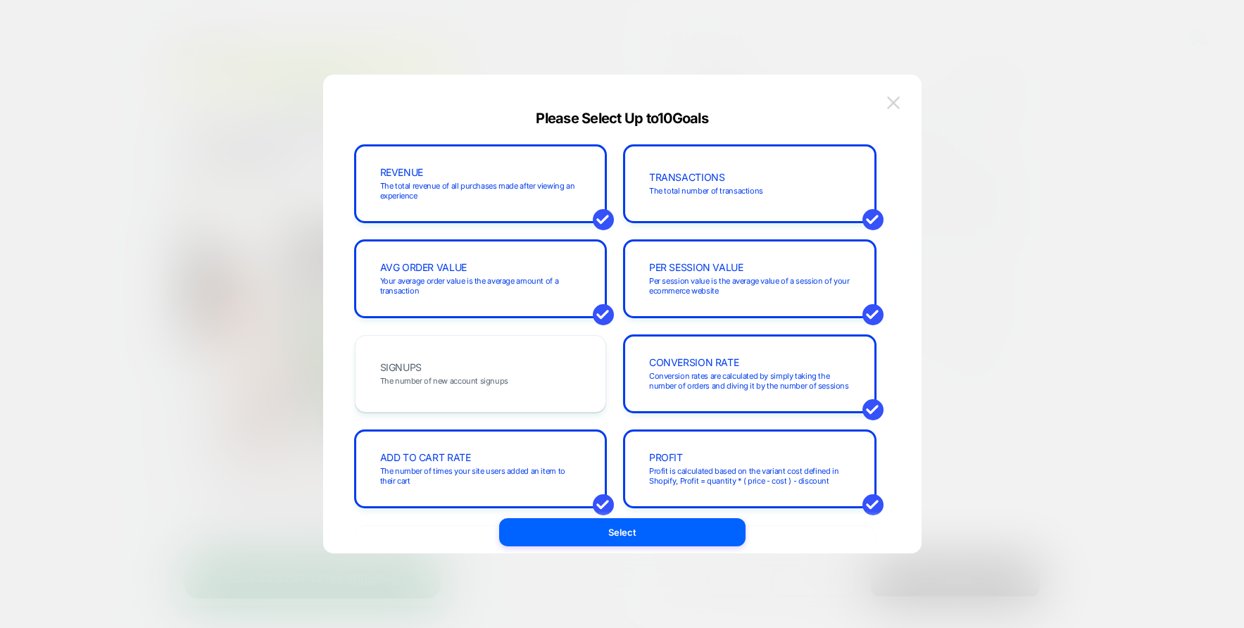
click at [887, 104] on img at bounding box center [893, 102] width 13 height 12
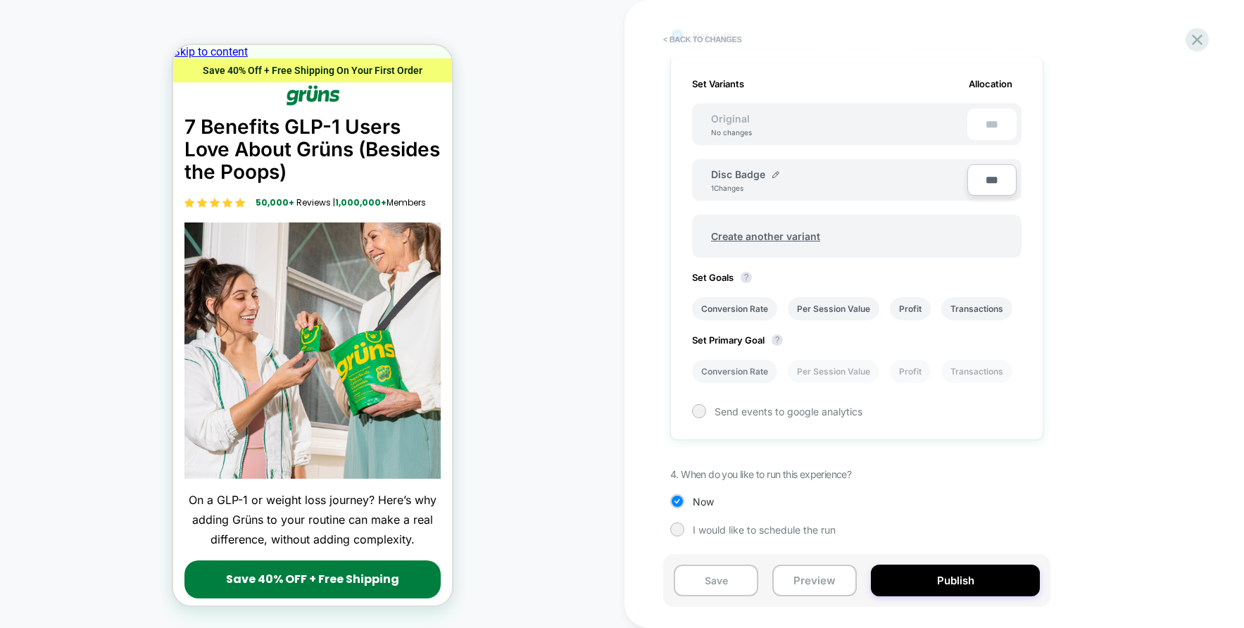
click at [0, 0] on div at bounding box center [0, 0] width 0 height 0
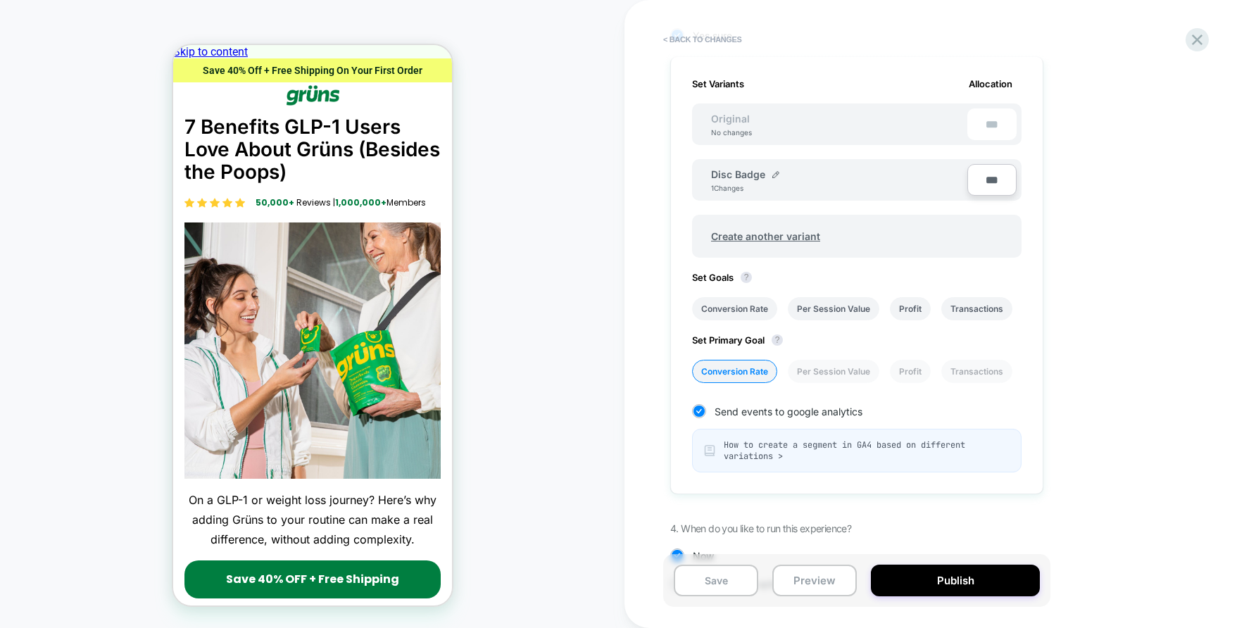
click at [1089, 361] on div "1. What audience and where will the experience run? Audience Meta Pages OTHER D…" at bounding box center [927, 182] width 514 height 860
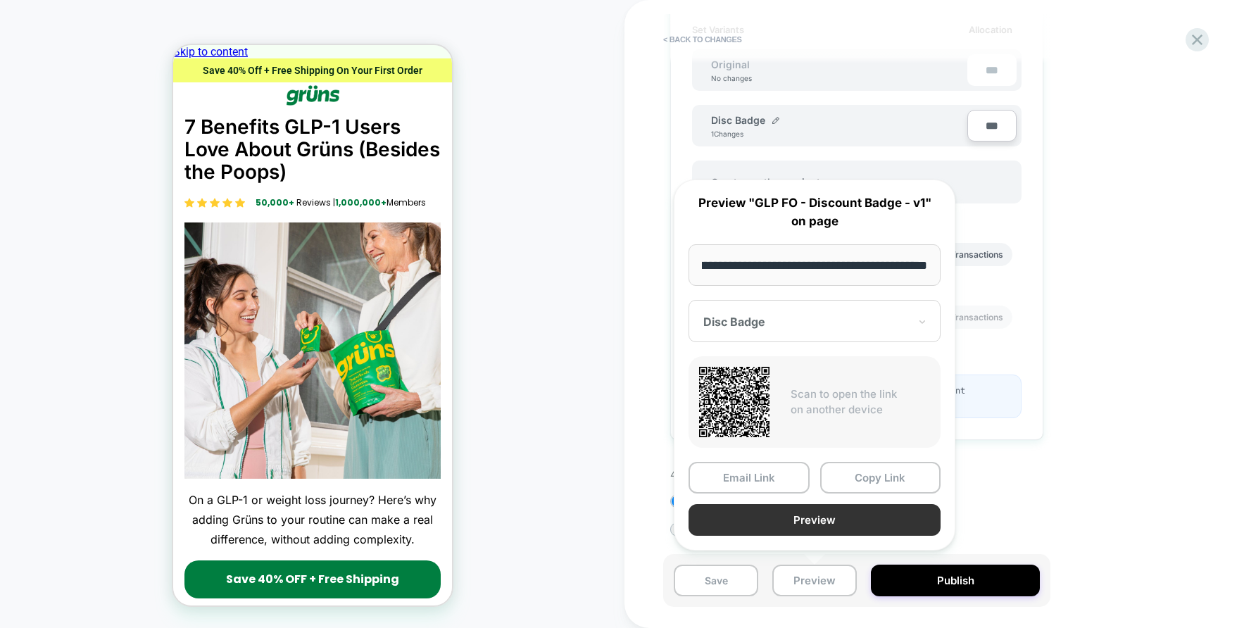
scroll to position [0, 0]
click at [0, 0] on button "Preview" at bounding box center [0, 0] width 0 height 0
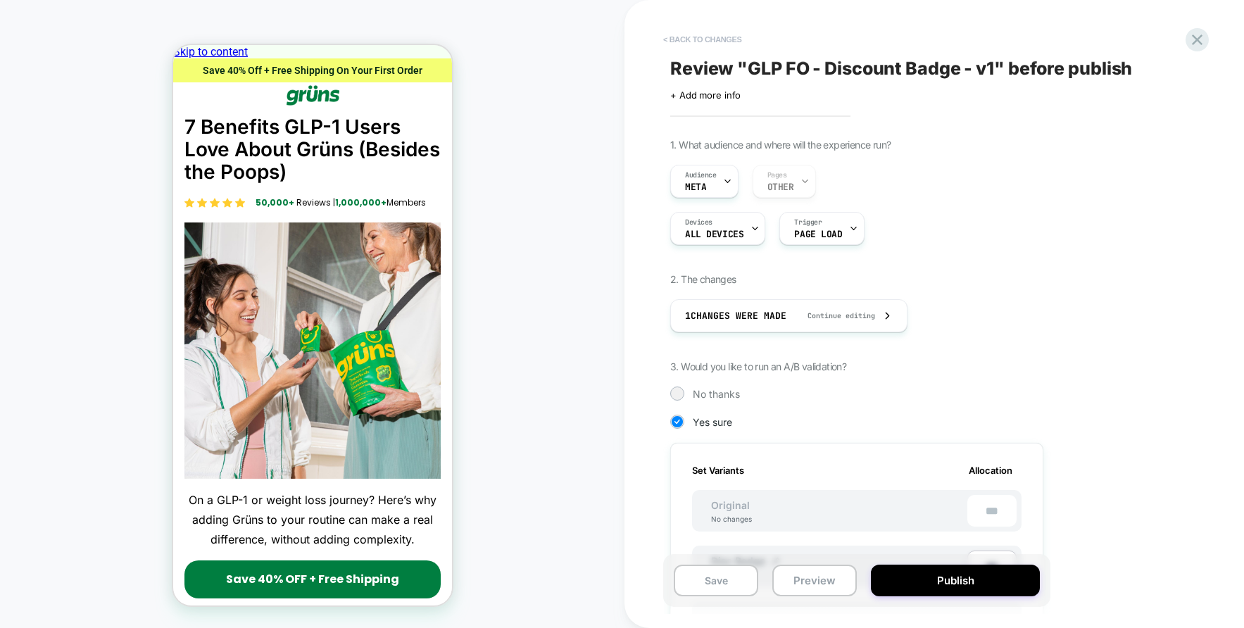
click at [692, 45] on button "< Back to changes" at bounding box center [702, 39] width 93 height 23
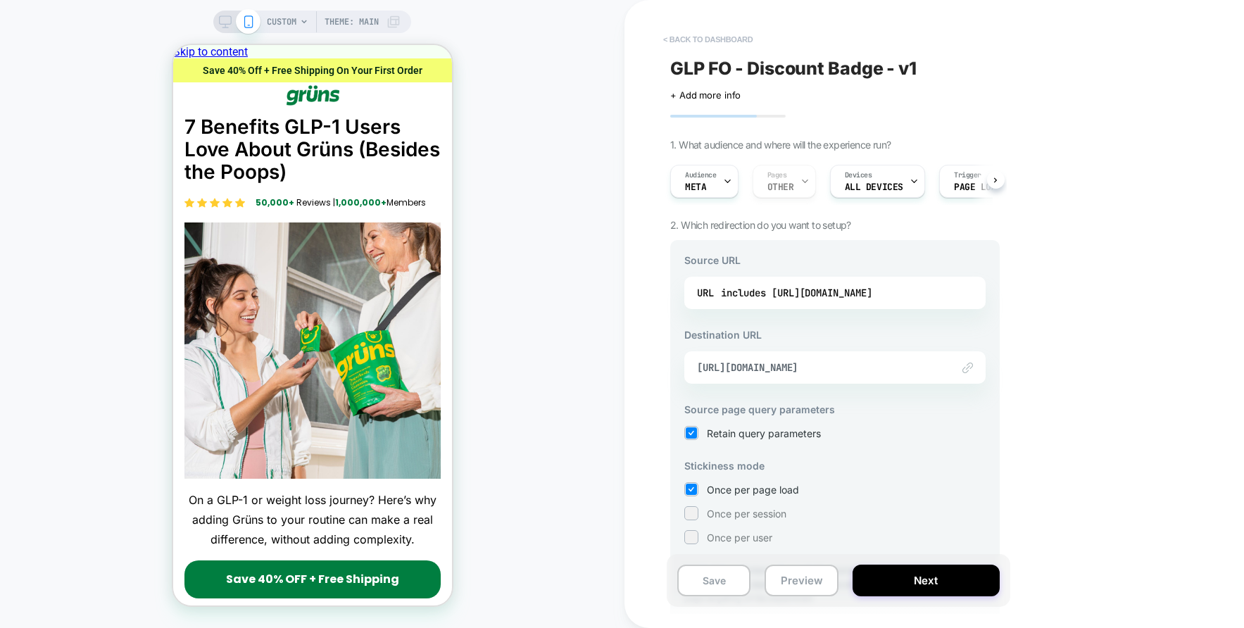
click at [695, 39] on button "< back to dashboard" at bounding box center [708, 39] width 104 height 23
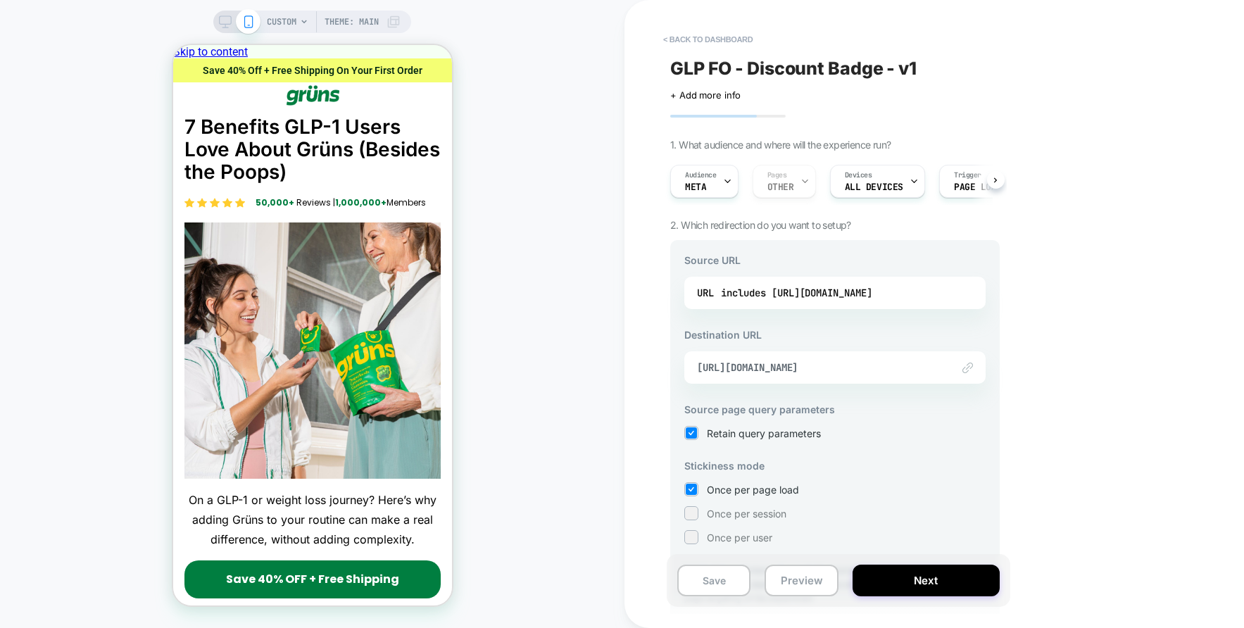
scroll to position [62, 0]
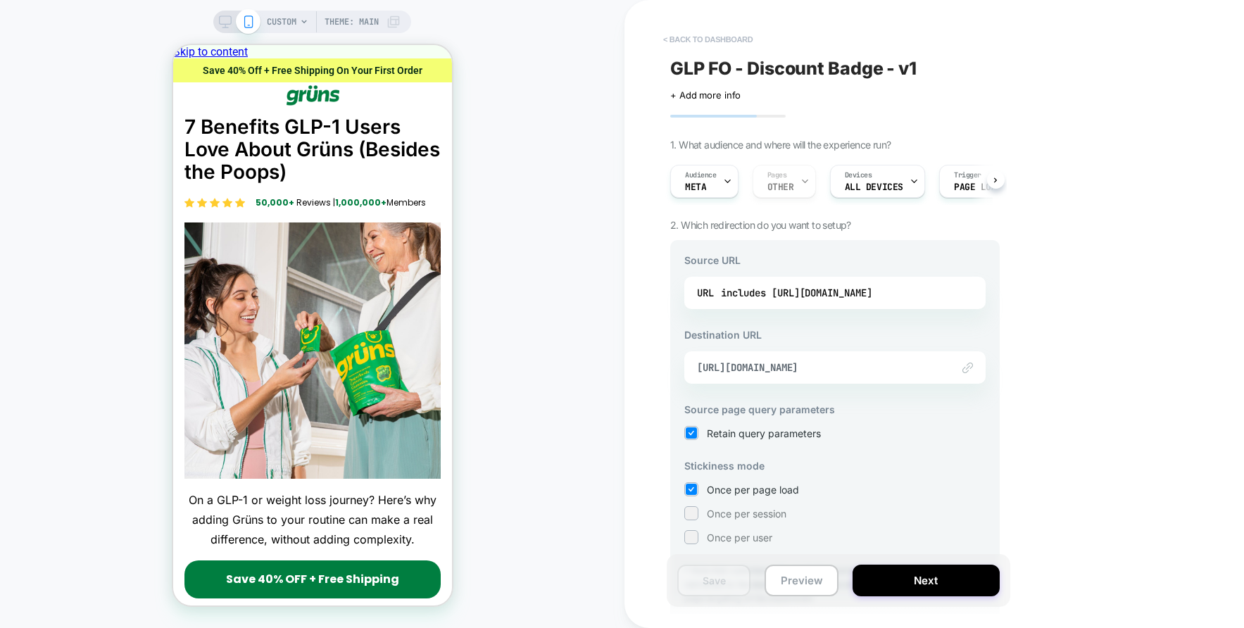
click at [713, 37] on button "< back to dashboard" at bounding box center [708, 39] width 104 height 23
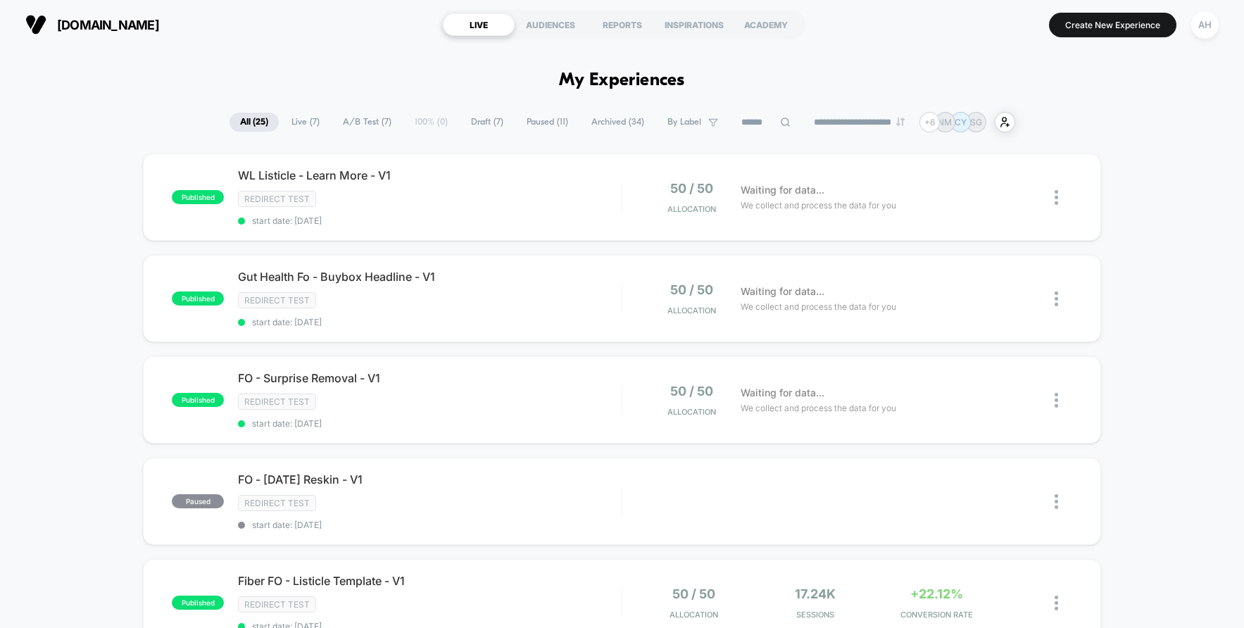
click at [474, 120] on span "Draft ( 7 )" at bounding box center [488, 122] width 54 height 19
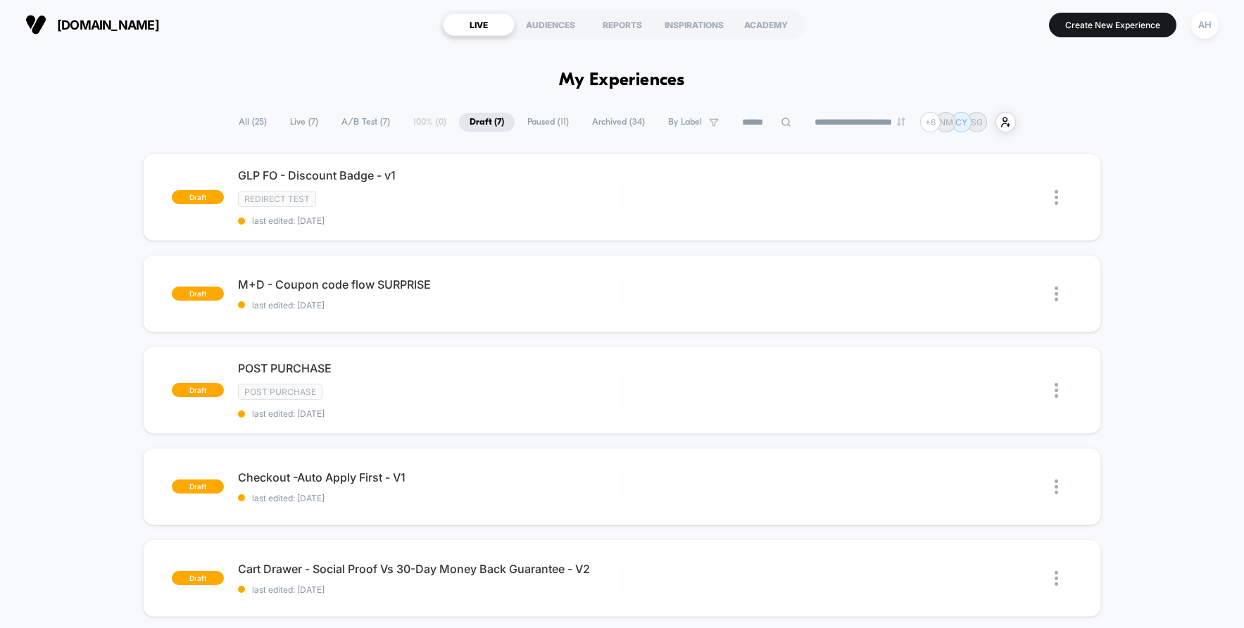
click at [250, 28] on section "[DOMAIN_NAME]" at bounding box center [218, 24] width 394 height 35
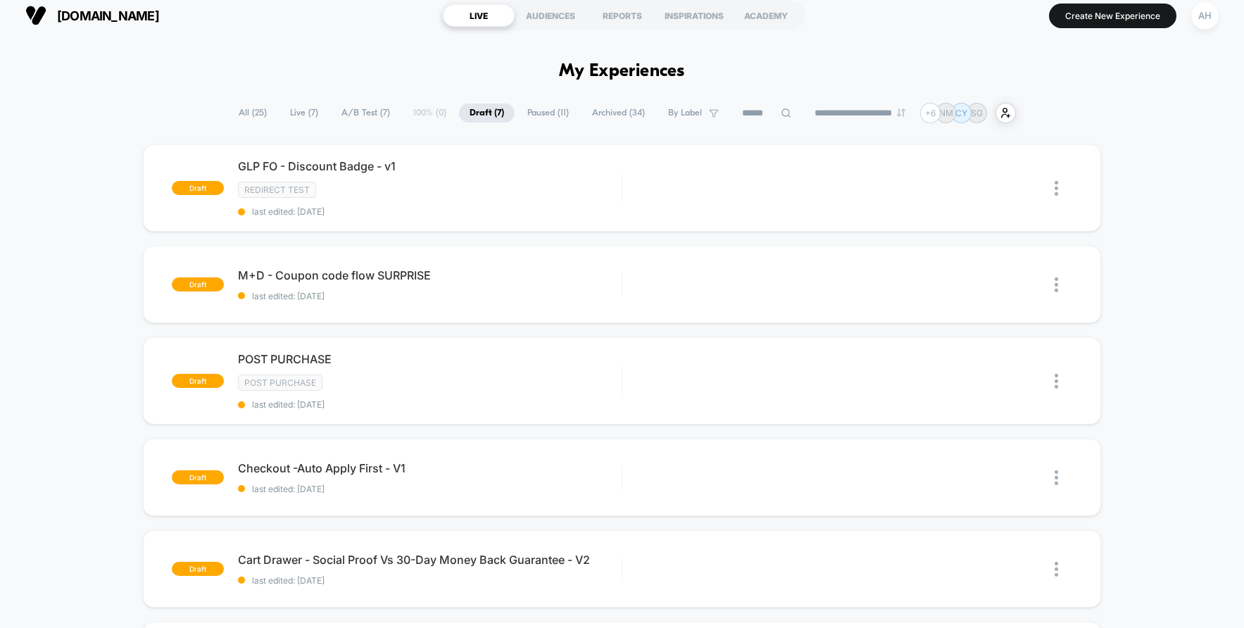
click at [237, 117] on span "All ( 25 )" at bounding box center [252, 113] width 49 height 19
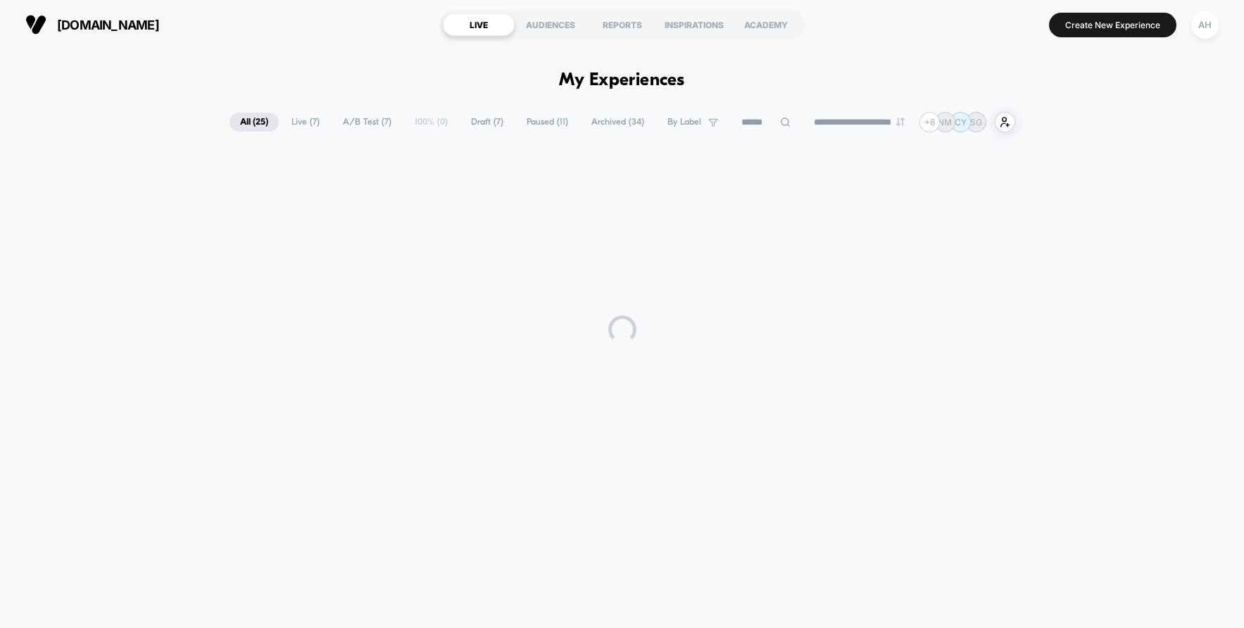
scroll to position [0, 0]
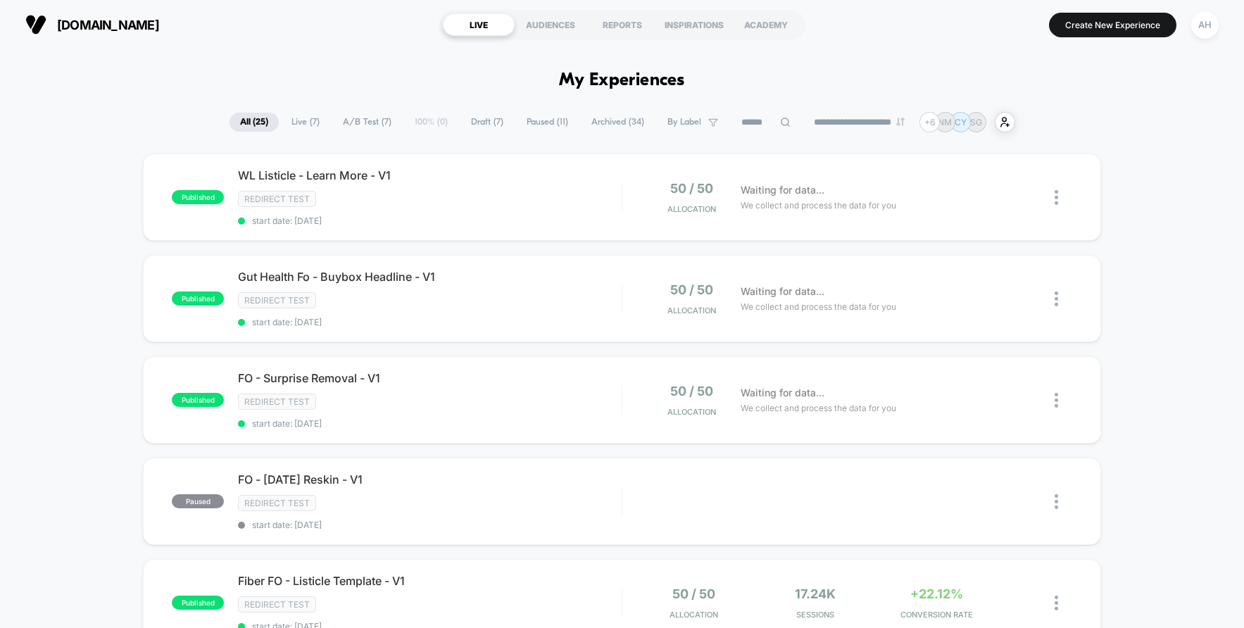
drag, startPoint x: 1115, startPoint y: 268, endPoint x: 1224, endPoint y: 48, distance: 245.0
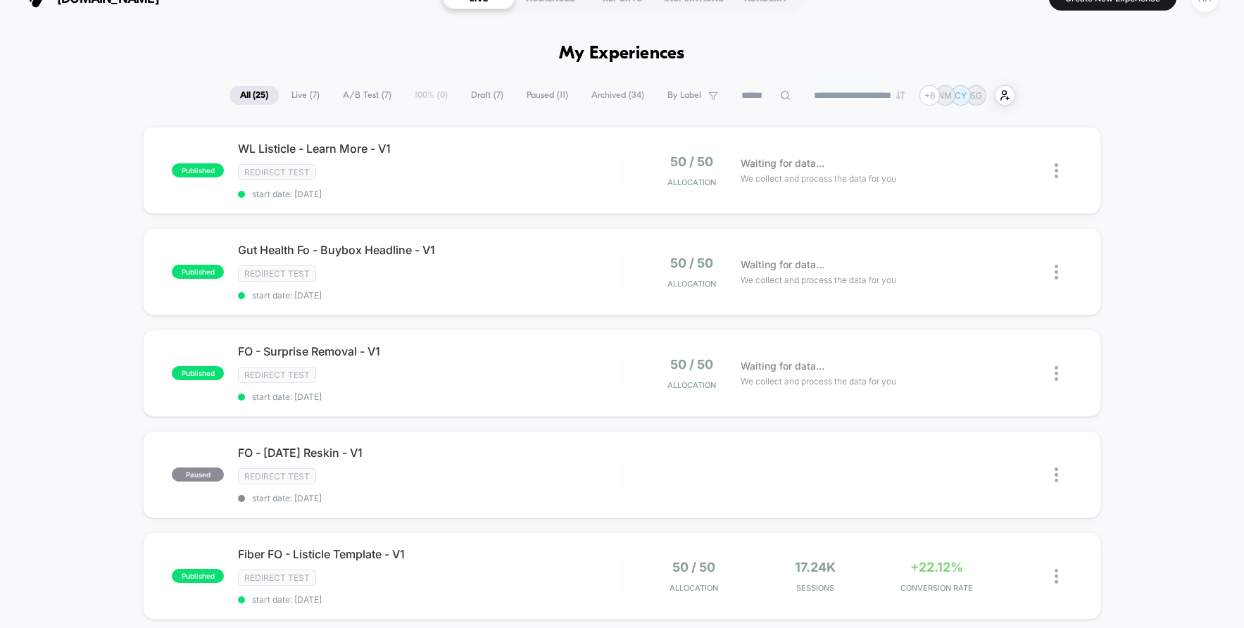
scroll to position [139, 0]
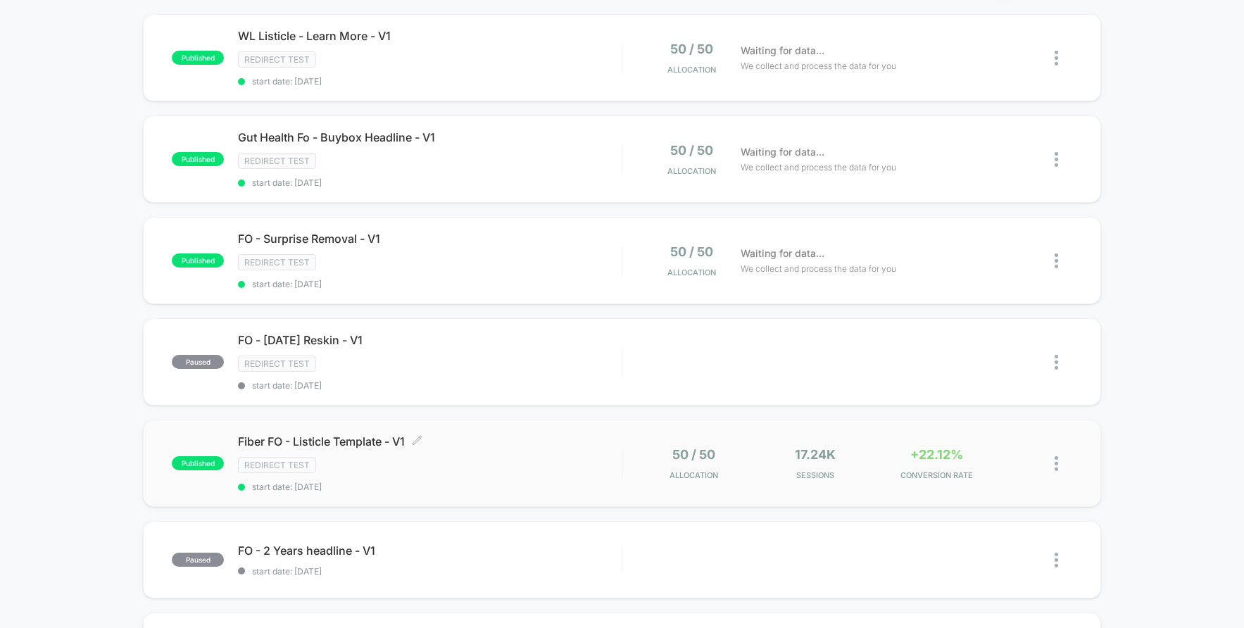
click at [513, 461] on div "Redirect Test" at bounding box center [430, 465] width 384 height 16
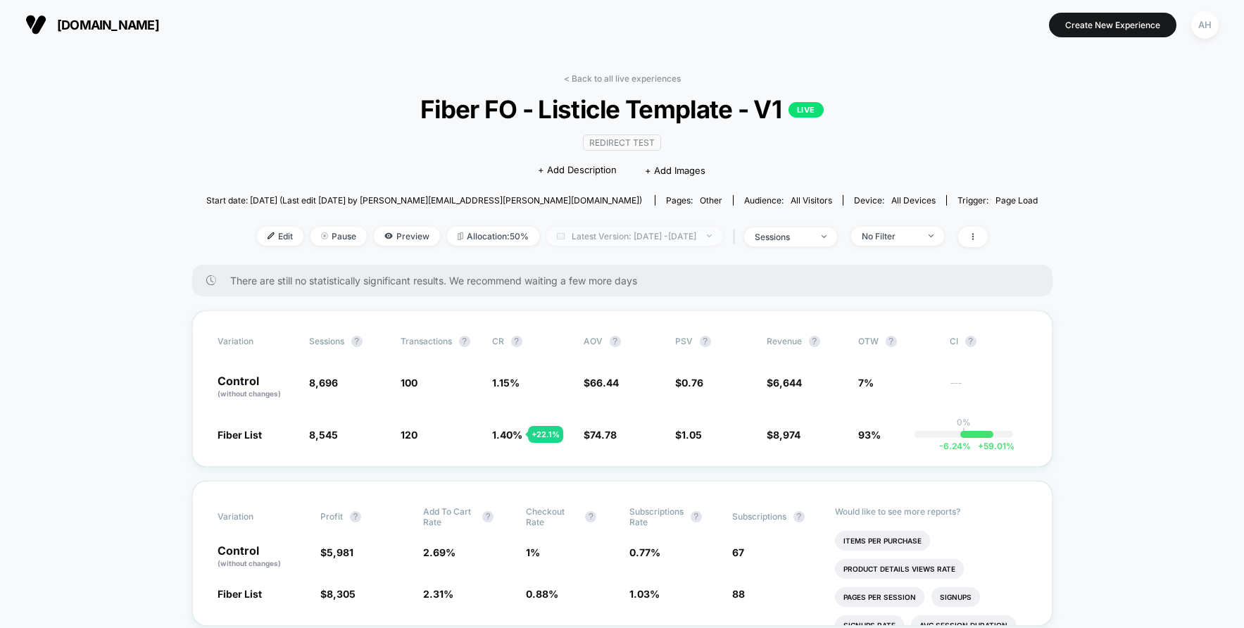
click at [614, 227] on span "Latest Version: Aug 19, 2025 - Aug 25, 2025" at bounding box center [634, 236] width 176 height 19
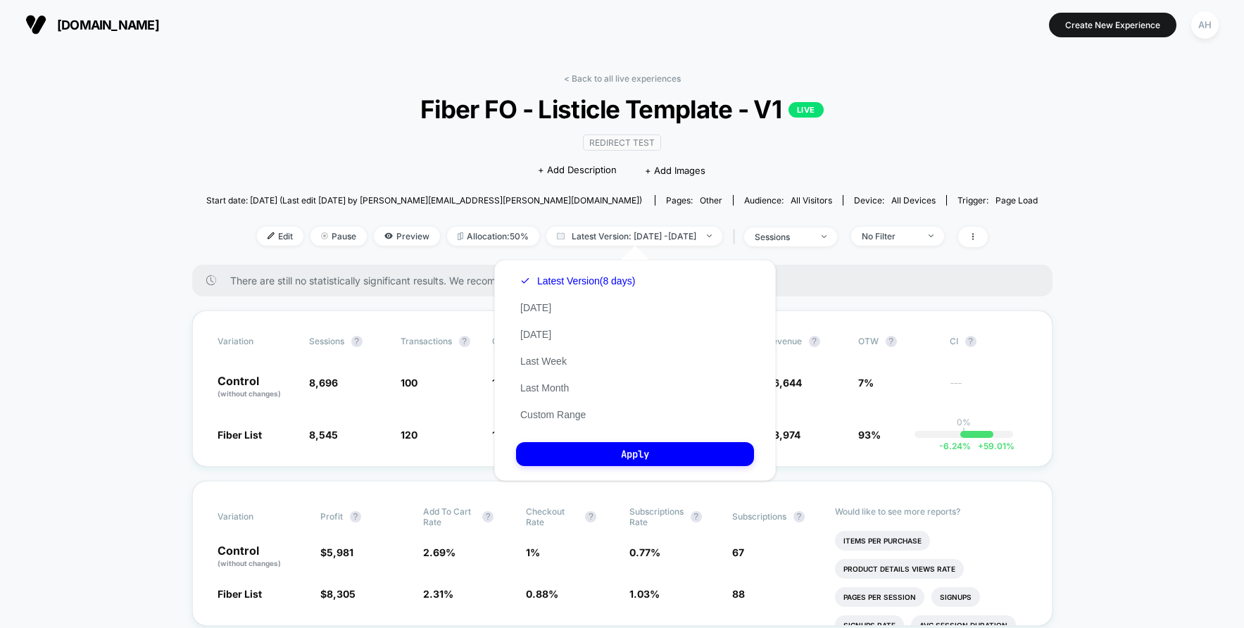
click at [577, 410] on button "Custom Range" at bounding box center [553, 414] width 74 height 13
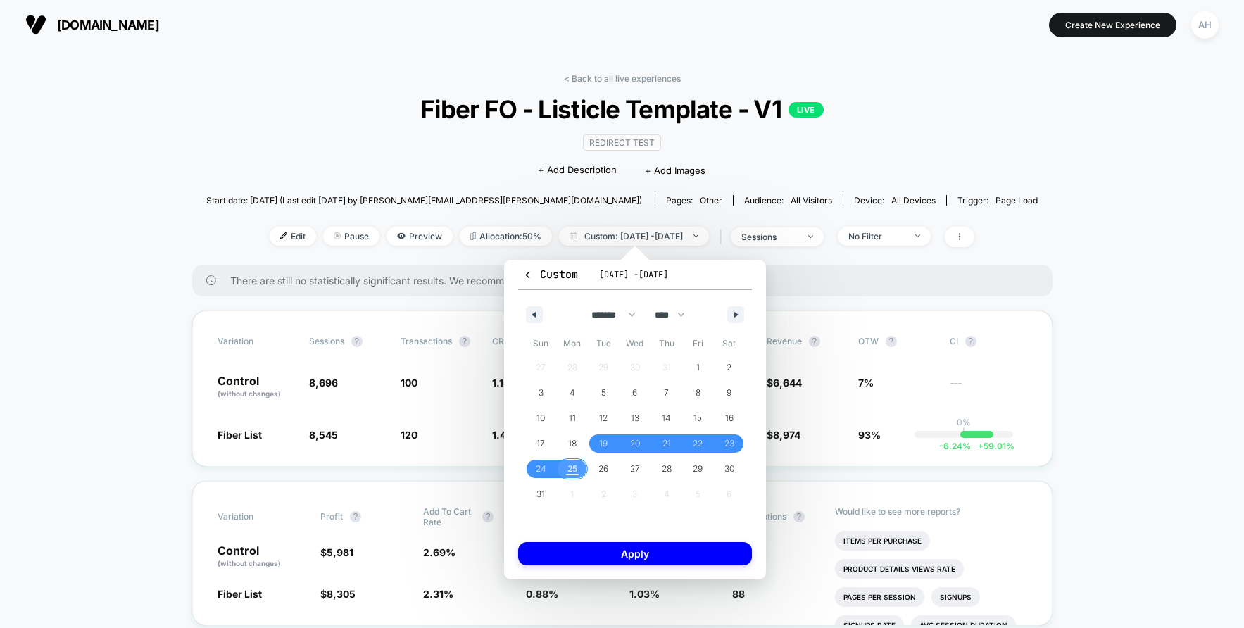
click at [579, 471] on span "25" at bounding box center [573, 469] width 32 height 18
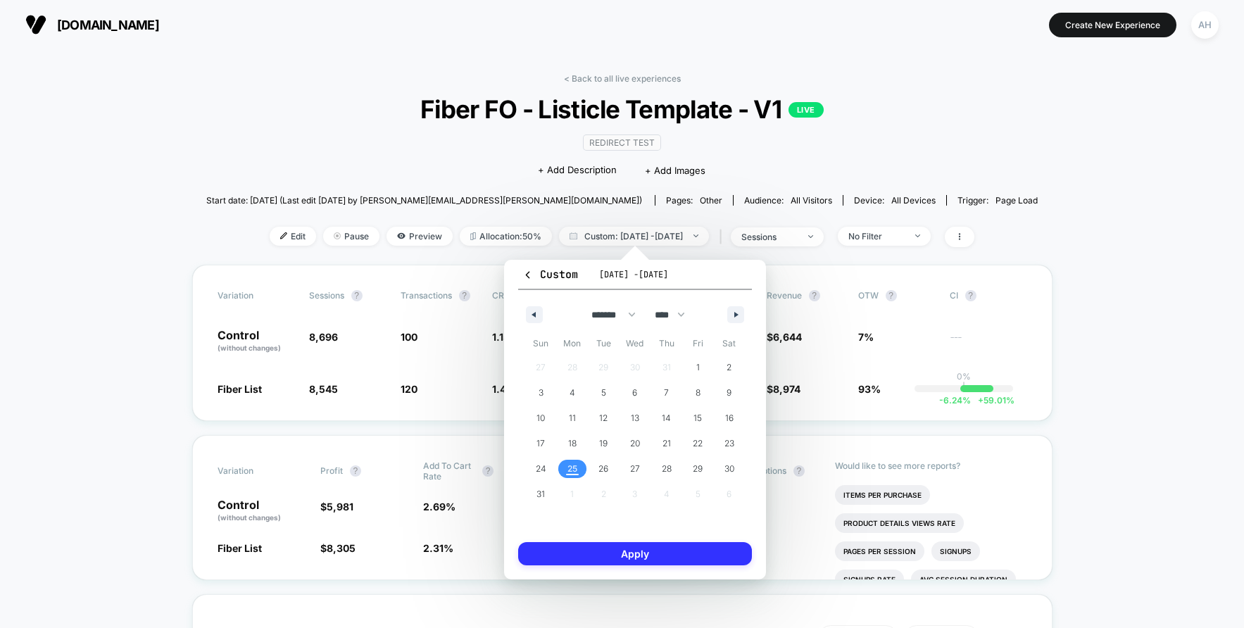
click at [597, 552] on button "Apply" at bounding box center [635, 553] width 234 height 23
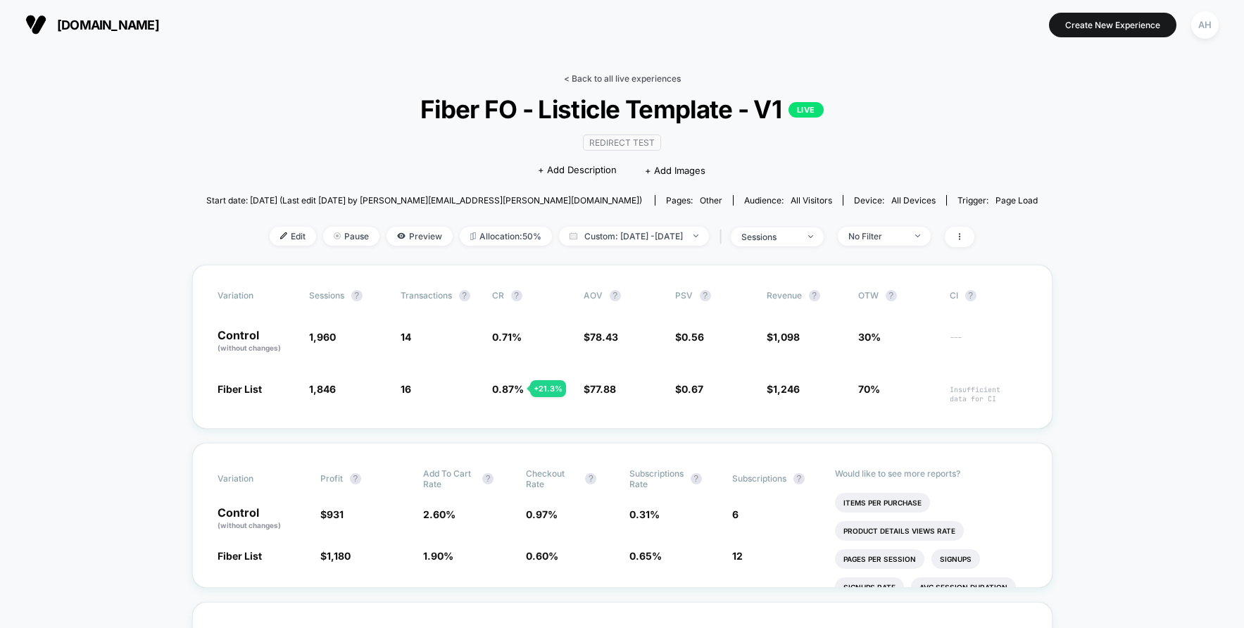
click at [606, 77] on link "< Back to all live experiences" at bounding box center [622, 78] width 117 height 11
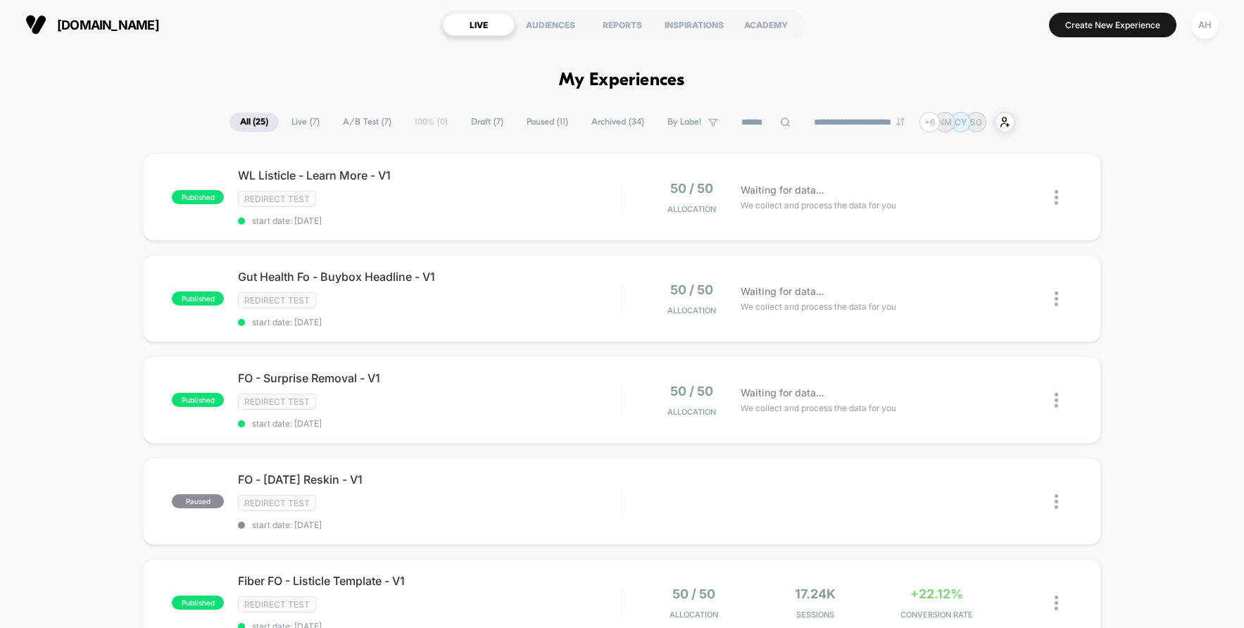
click at [461, 123] on span "Draft ( 7 )" at bounding box center [488, 122] width 54 height 19
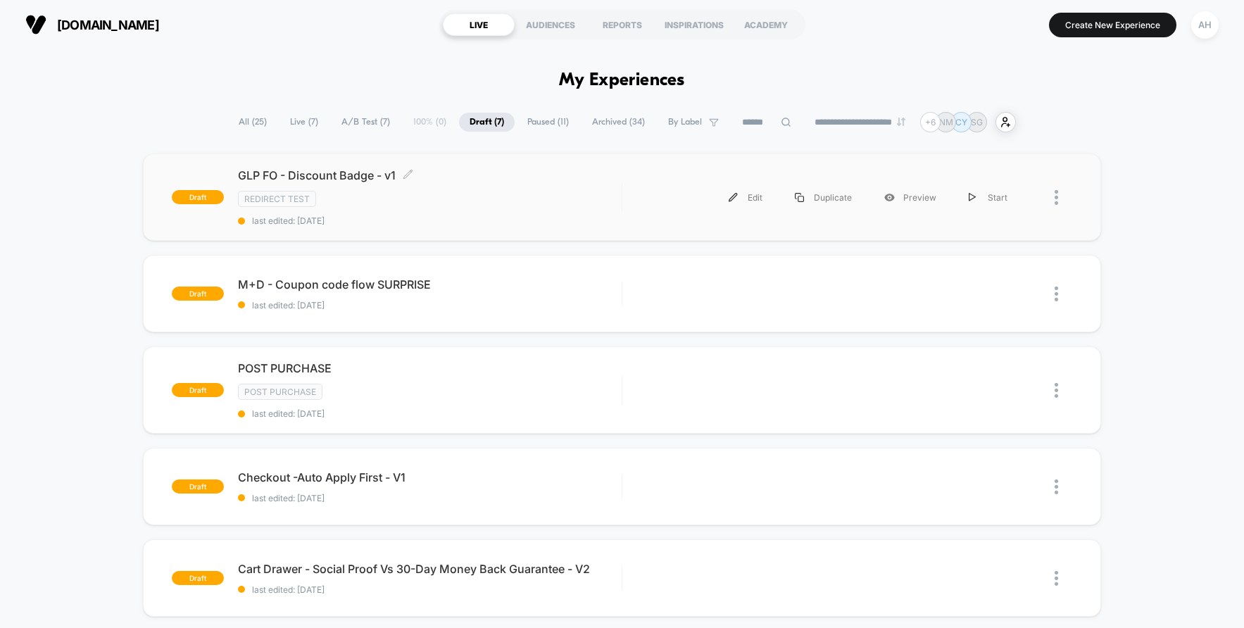
click at [508, 188] on div "GLP FO - Discount Badge - v1 Click to edit experience details Click to edit exp…" at bounding box center [430, 197] width 384 height 58
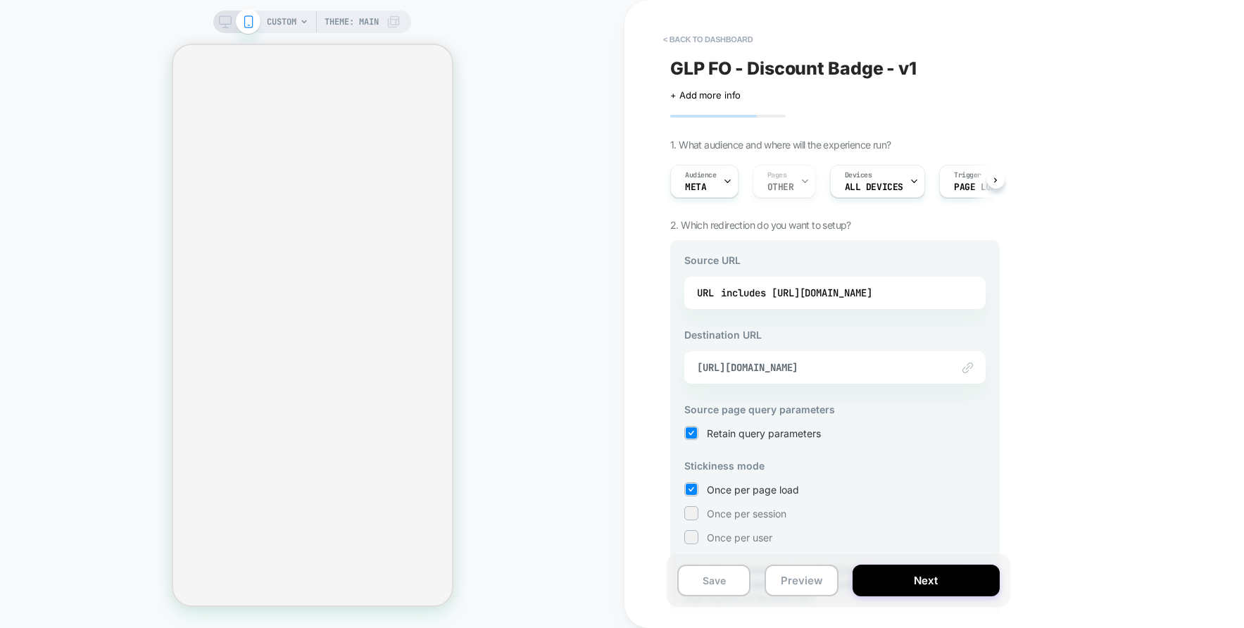
scroll to position [62, 0]
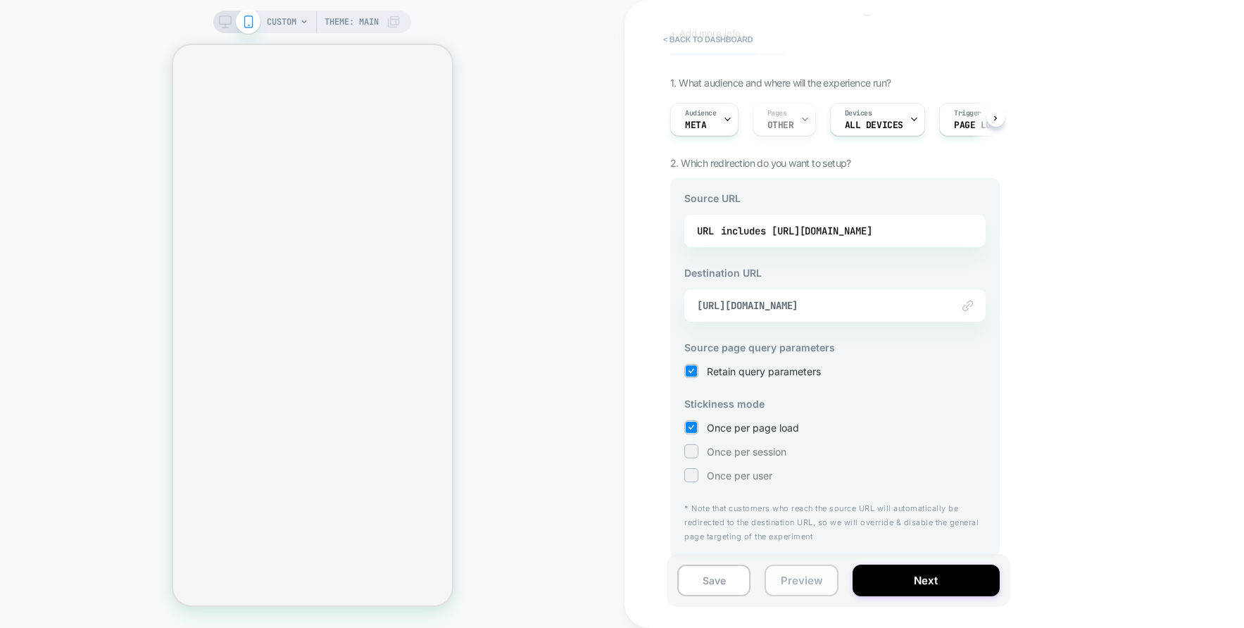
click at [823, 588] on button "Preview" at bounding box center [801, 581] width 73 height 32
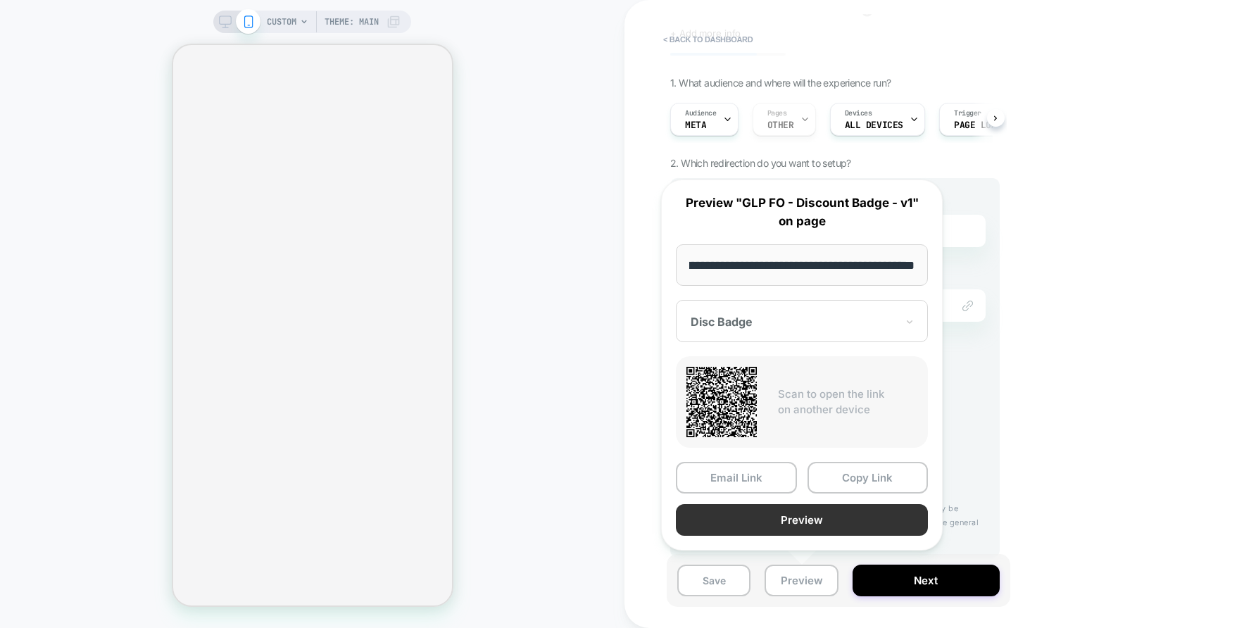
scroll to position [0, 0]
click at [803, 523] on button "Preview" at bounding box center [802, 520] width 252 height 32
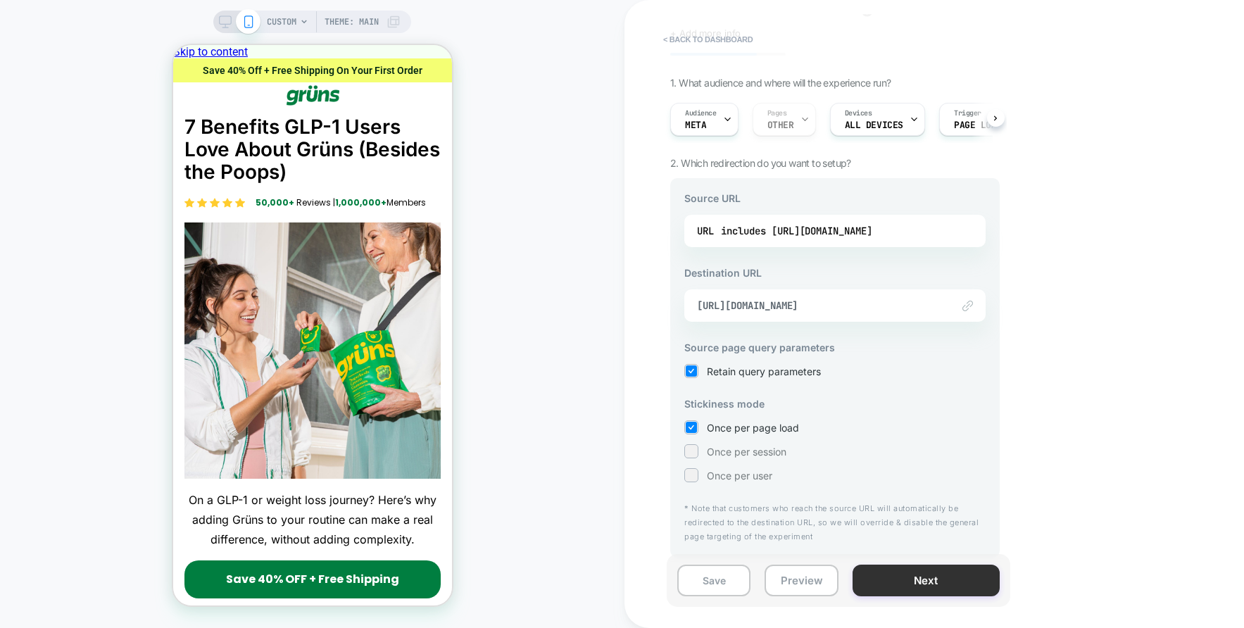
click at [927, 579] on button "Next" at bounding box center [926, 581] width 147 height 32
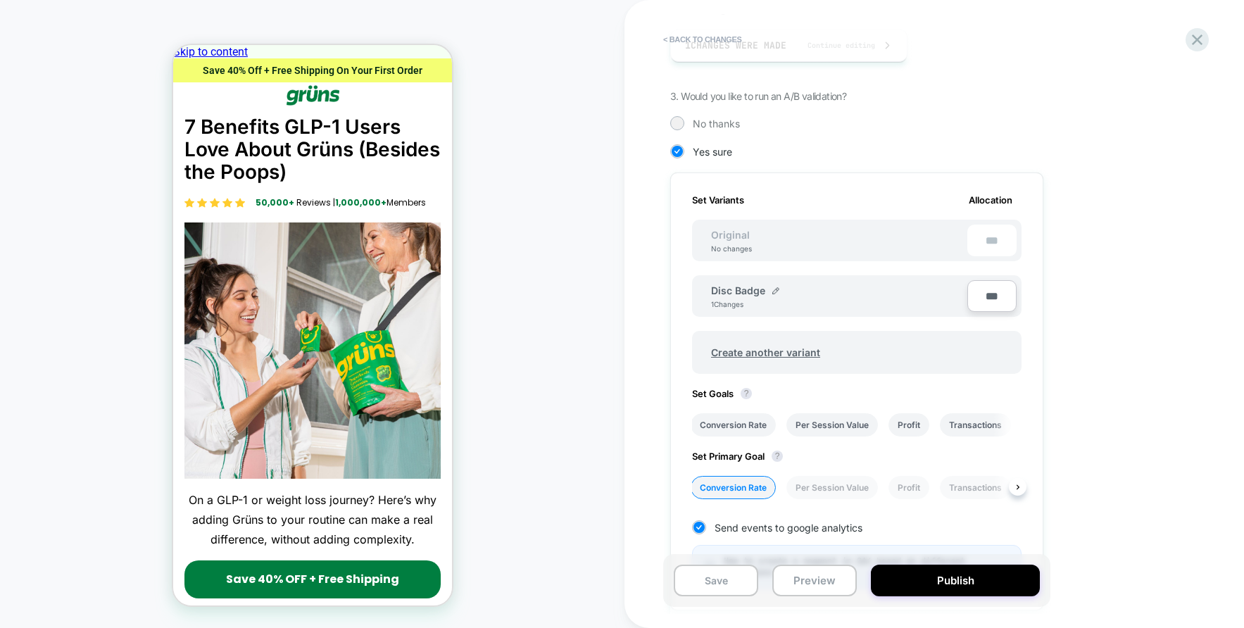
scroll to position [441, 0]
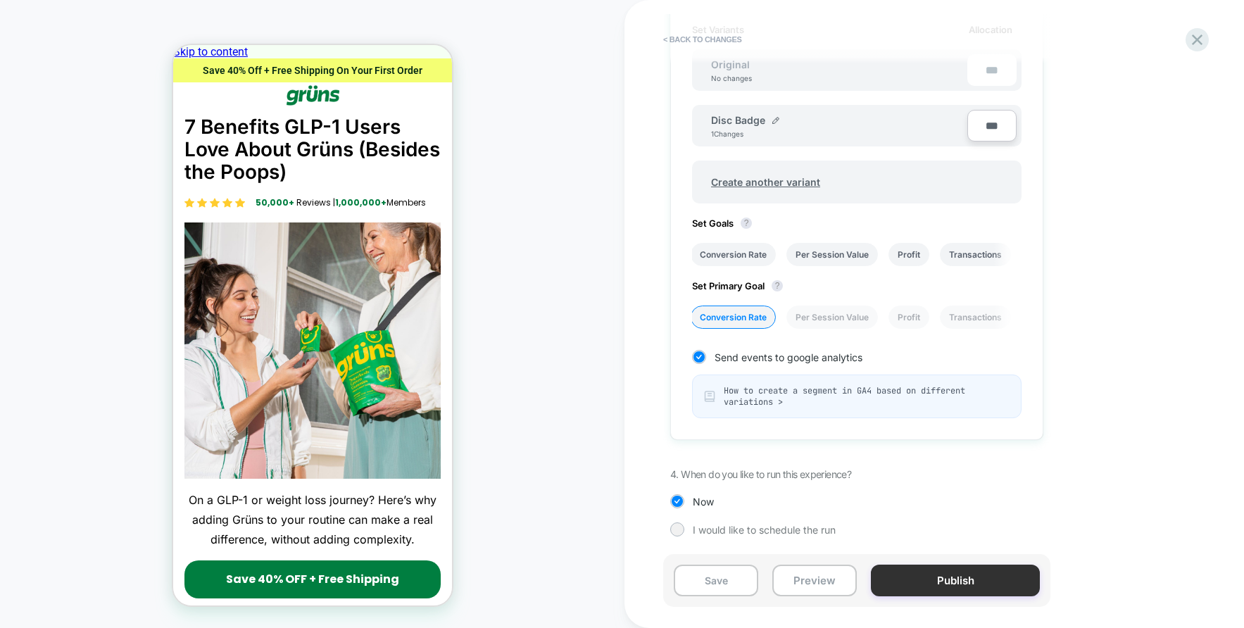
click at [994, 581] on button "Publish" at bounding box center [955, 581] width 169 height 32
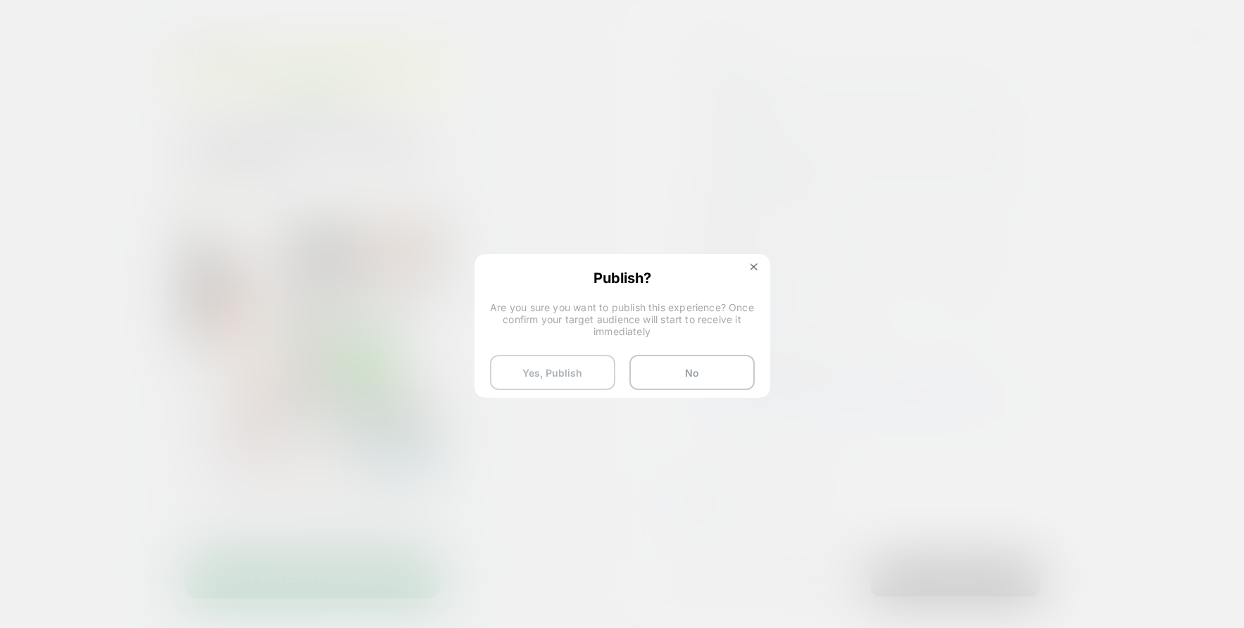
click at [561, 380] on button "Yes, Publish" at bounding box center [552, 372] width 125 height 35
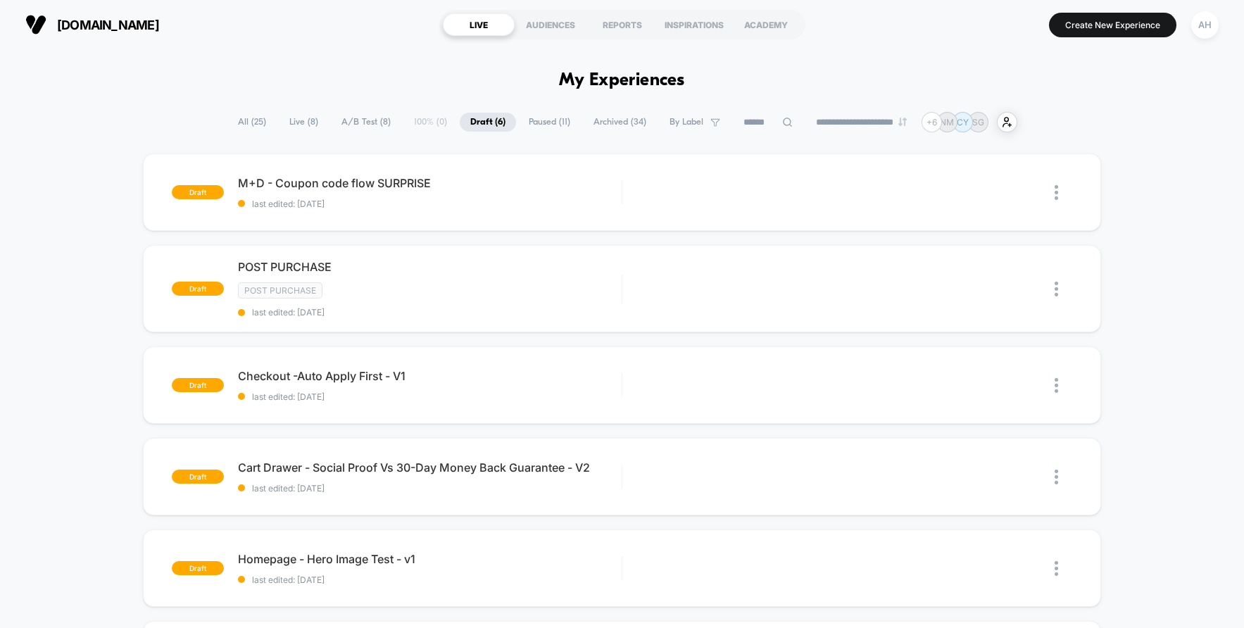
click at [251, 127] on span "All ( 25 )" at bounding box center [251, 122] width 49 height 19
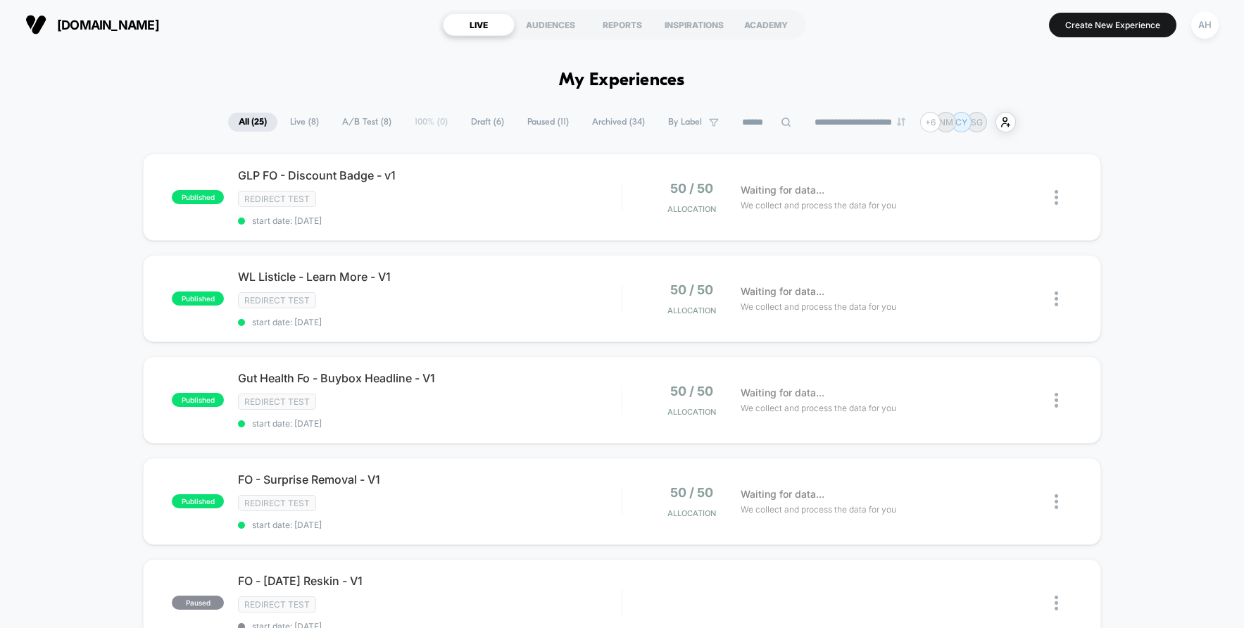
click at [302, 121] on span "Live ( 8 )" at bounding box center [305, 122] width 50 height 19
click at [1132, 191] on div "published GLP FO - Discount Badge - v1 Redirect Test start date: 8/26/2025 50 /…" at bounding box center [622, 587] width 1244 height 866
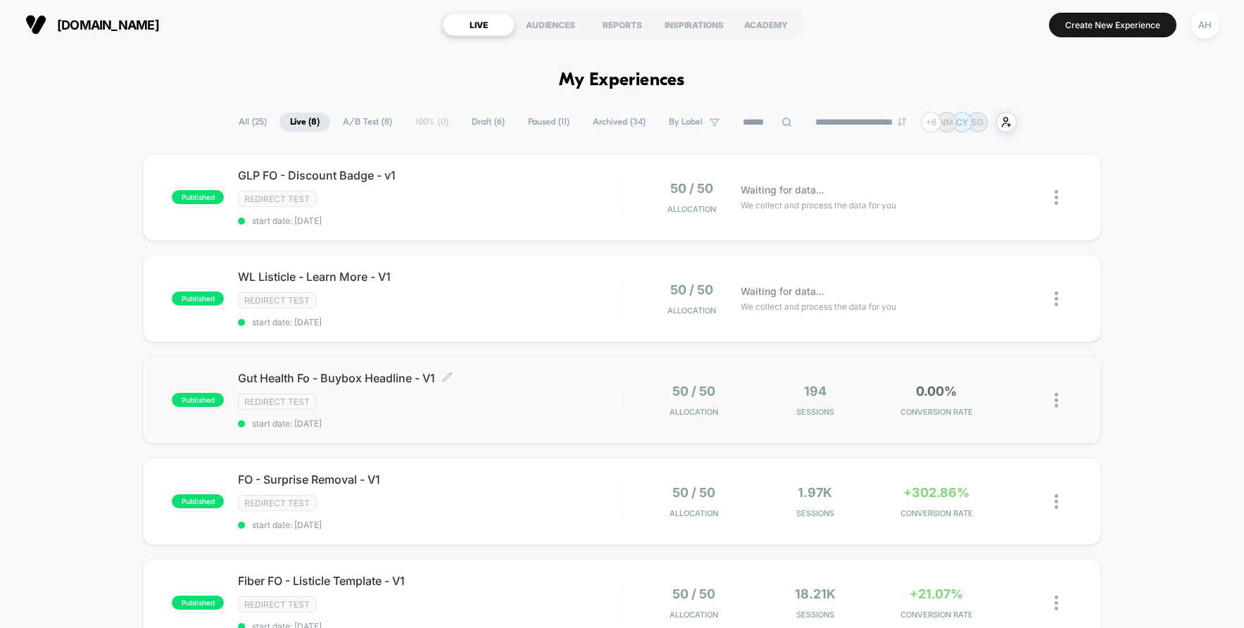
scroll to position [30, 0]
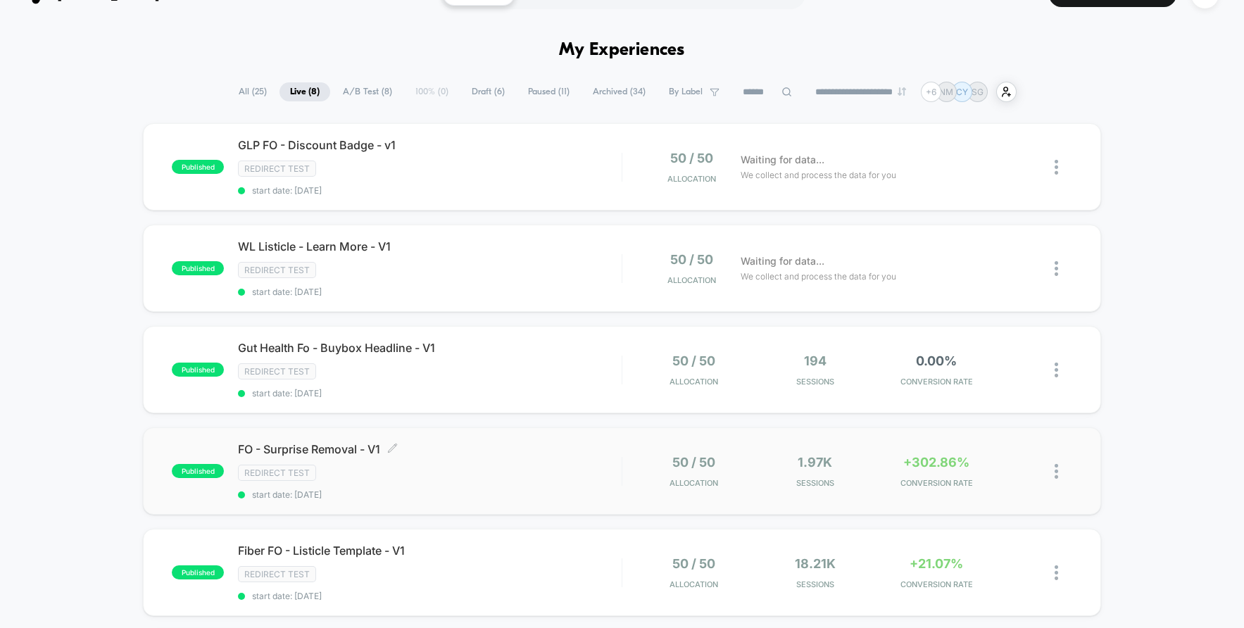
click at [570, 475] on div "Redirect Test" at bounding box center [430, 473] width 384 height 16
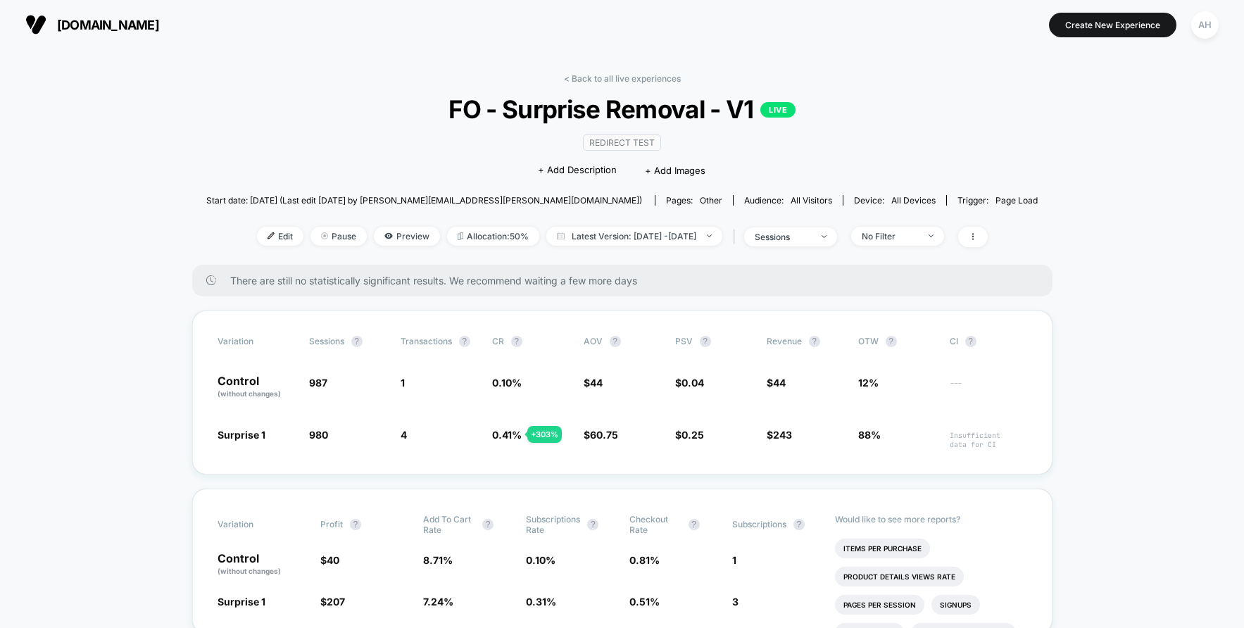
click at [599, 80] on link "< Back to all live experiences" at bounding box center [622, 78] width 117 height 11
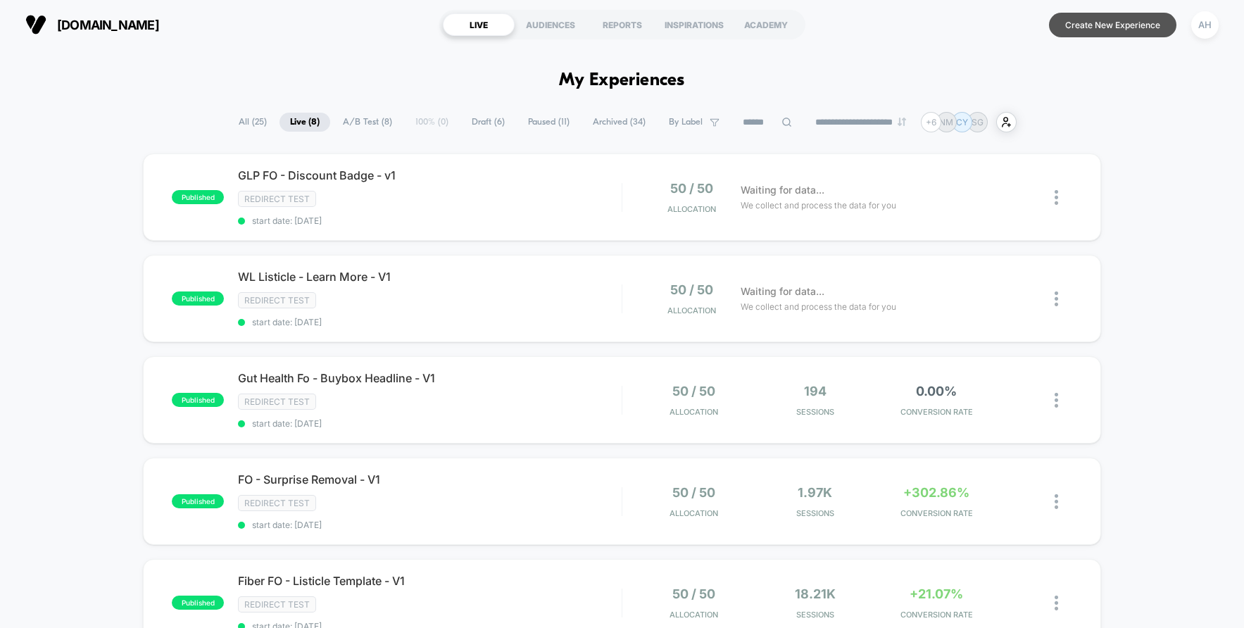
click at [1096, 32] on button "Create New Experience" at bounding box center [1112, 25] width 127 height 25
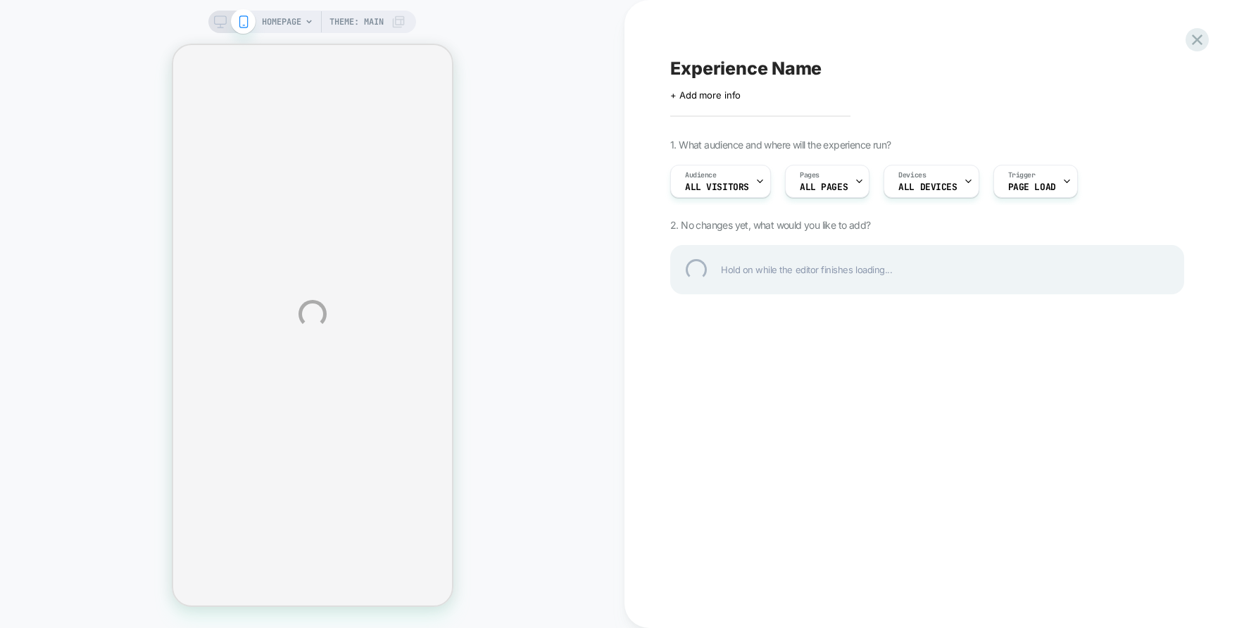
click at [722, 93] on div "HOMEPAGE Theme: MAIN Experience Name Click to edit experience details + Add mor…" at bounding box center [622, 314] width 1244 height 628
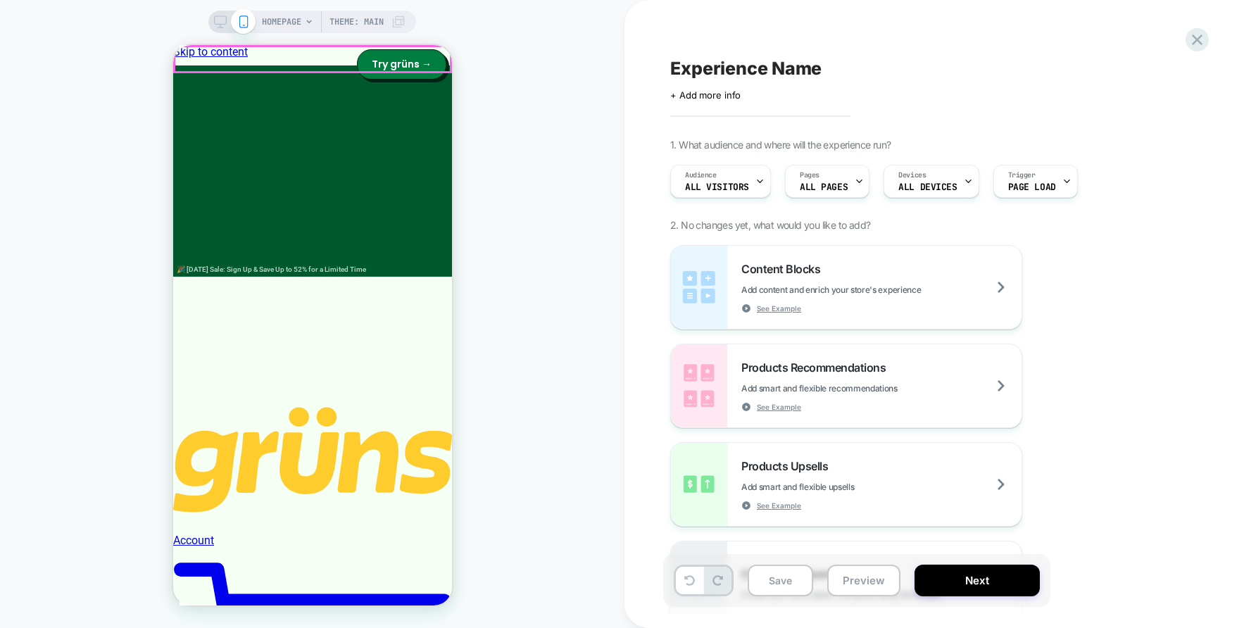
click at [268, 25] on span "HOMEPAGE" at bounding box center [281, 22] width 39 height 23
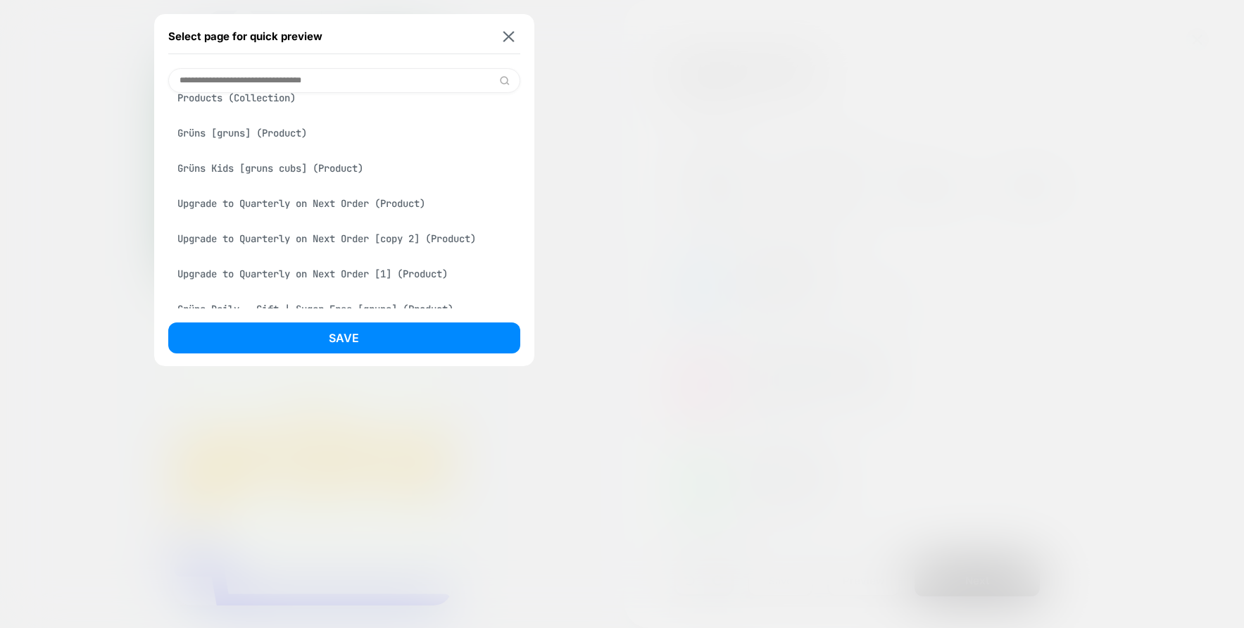
scroll to position [197, 0]
click at [506, 38] on img at bounding box center [508, 36] width 11 height 11
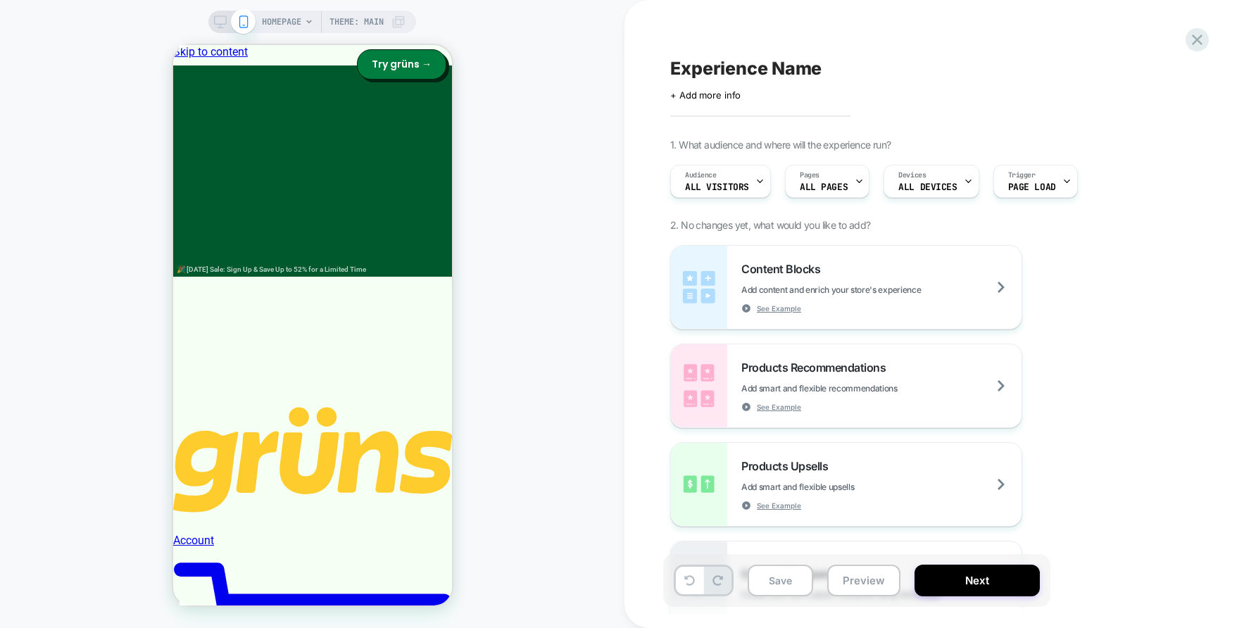
click at [265, 23] on span "HOMEPAGE" at bounding box center [281, 22] width 39 height 23
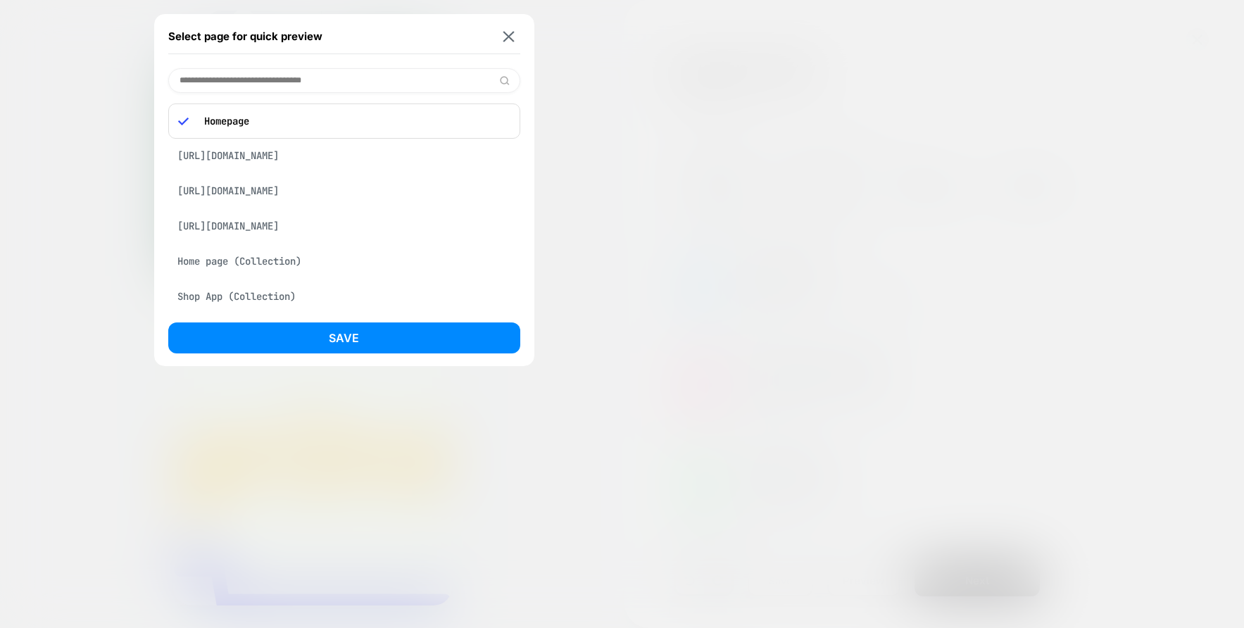
click at [308, 71] on input at bounding box center [344, 80] width 352 height 25
paste input "**********"
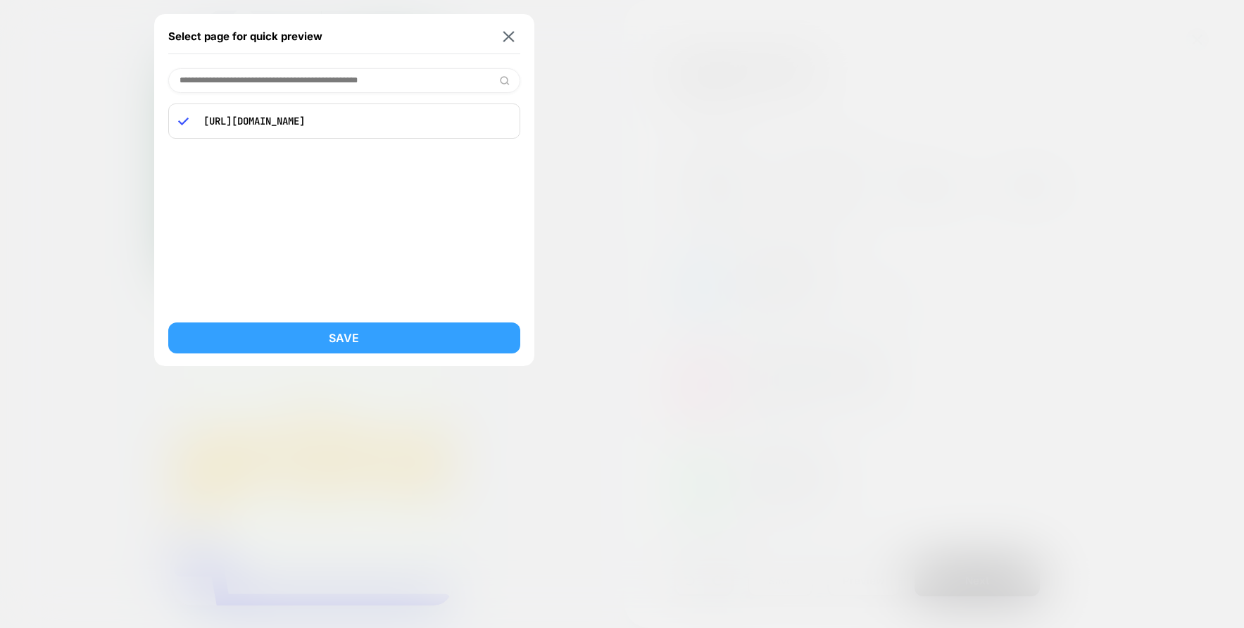
type input "**********"
click at [370, 338] on button "Save" at bounding box center [344, 338] width 352 height 31
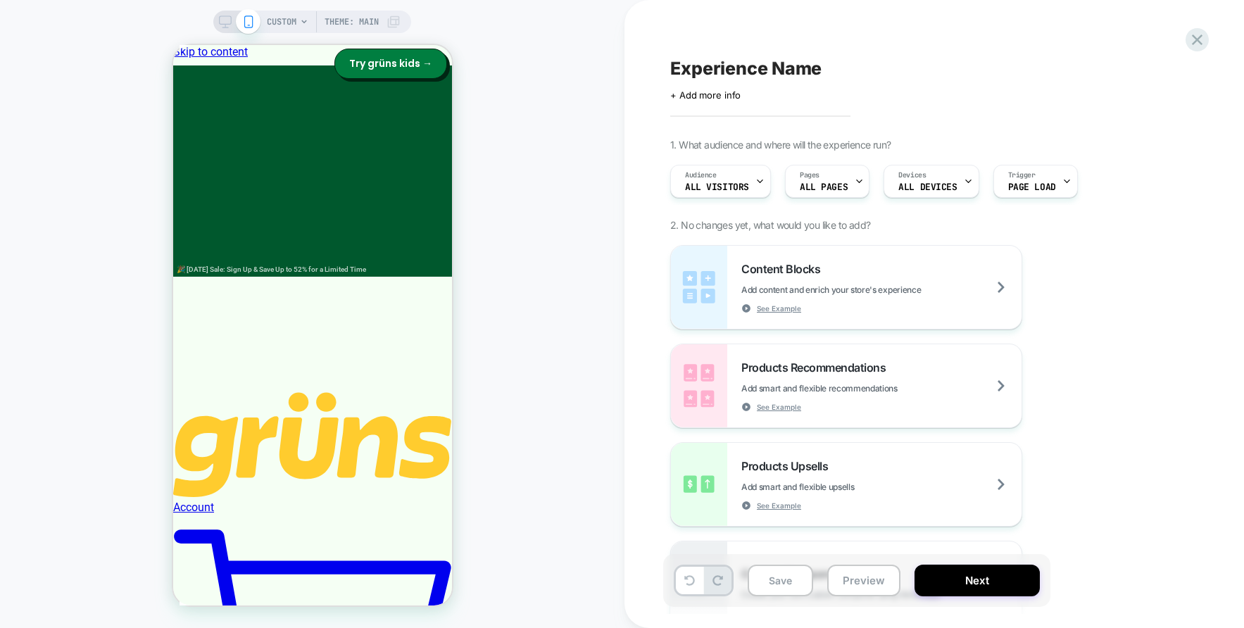
scroll to position [0, 0]
click at [0, 0] on div "Experience Name Click to edit experience details + Add more info 1. What audien…" at bounding box center [0, 0] width 0 height 0
click at [716, 97] on span "+ Add more info" at bounding box center [705, 94] width 70 height 11
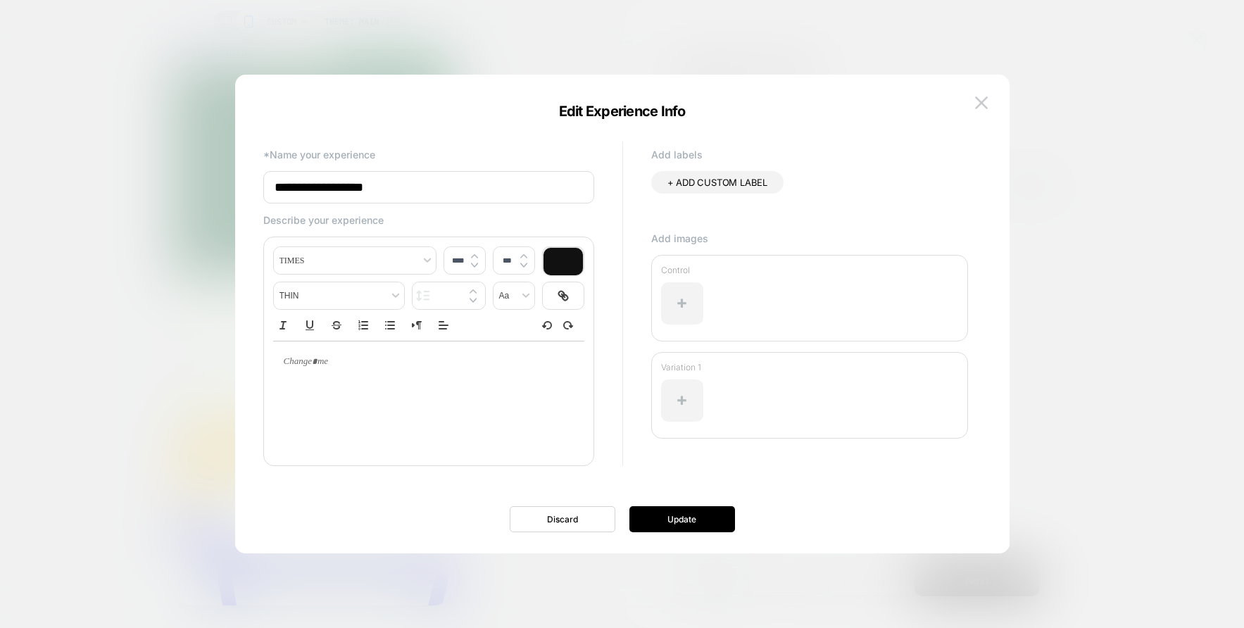
click at [360, 177] on input "**********" at bounding box center [428, 187] width 331 height 32
type input "**********"
click at [676, 520] on button "Update" at bounding box center [683, 519] width 106 height 26
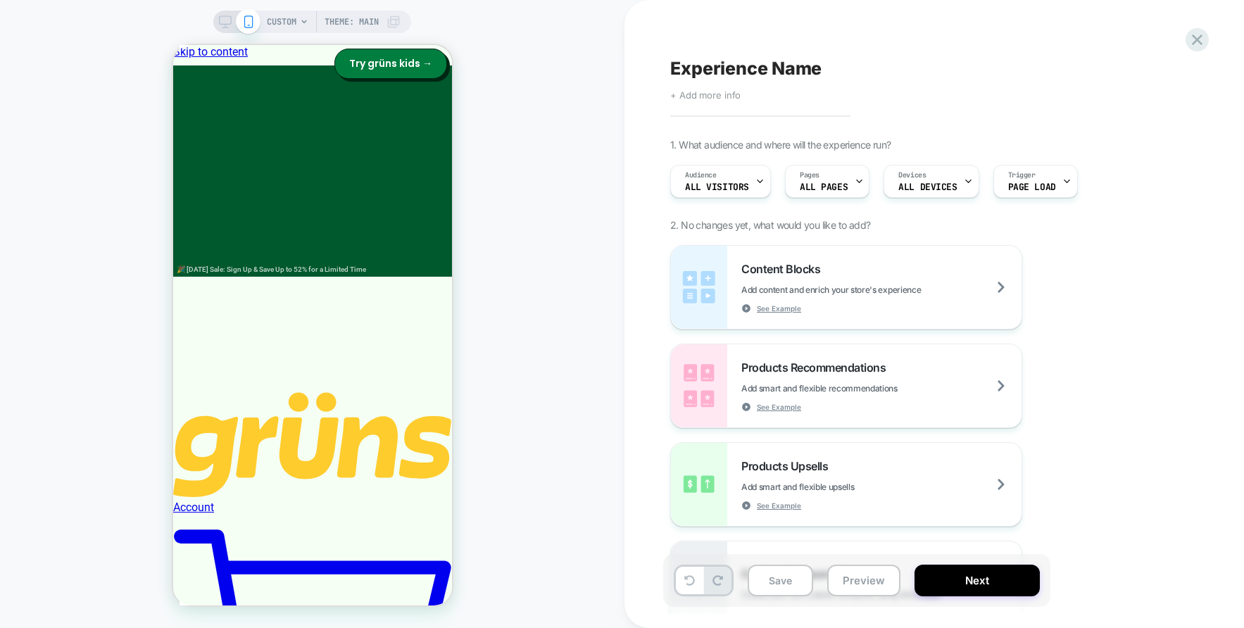
click at [0, 0] on span "+ Add more info" at bounding box center [0, 0] width 0 height 0
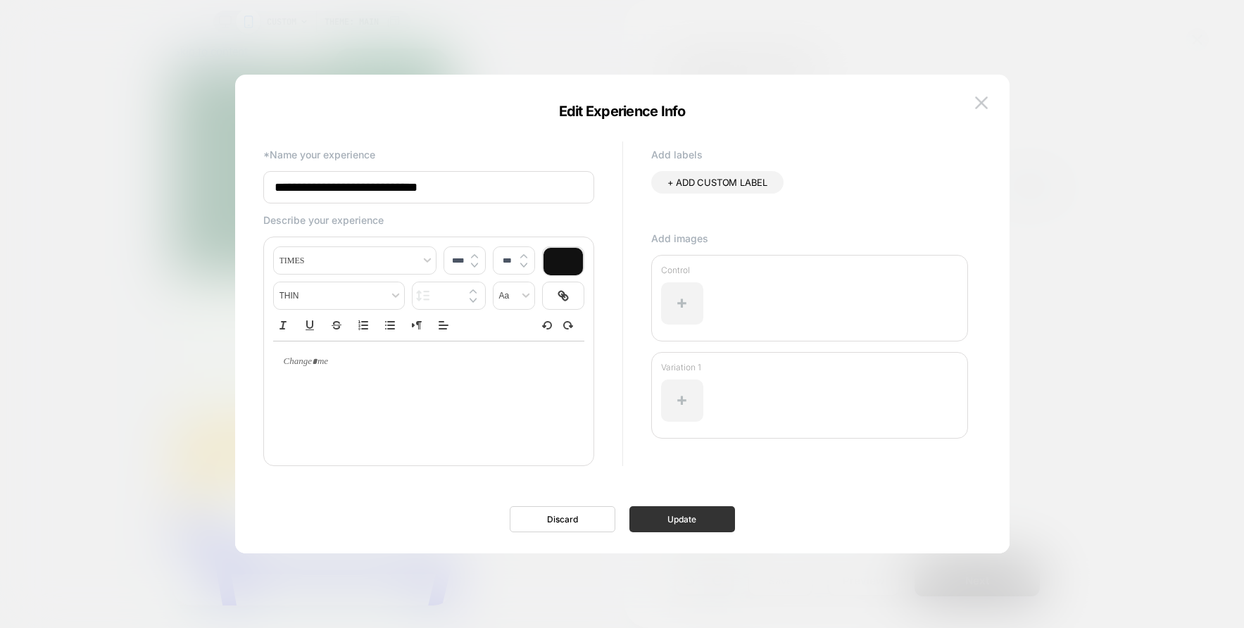
click at [663, 520] on button "Update" at bounding box center [683, 519] width 106 height 26
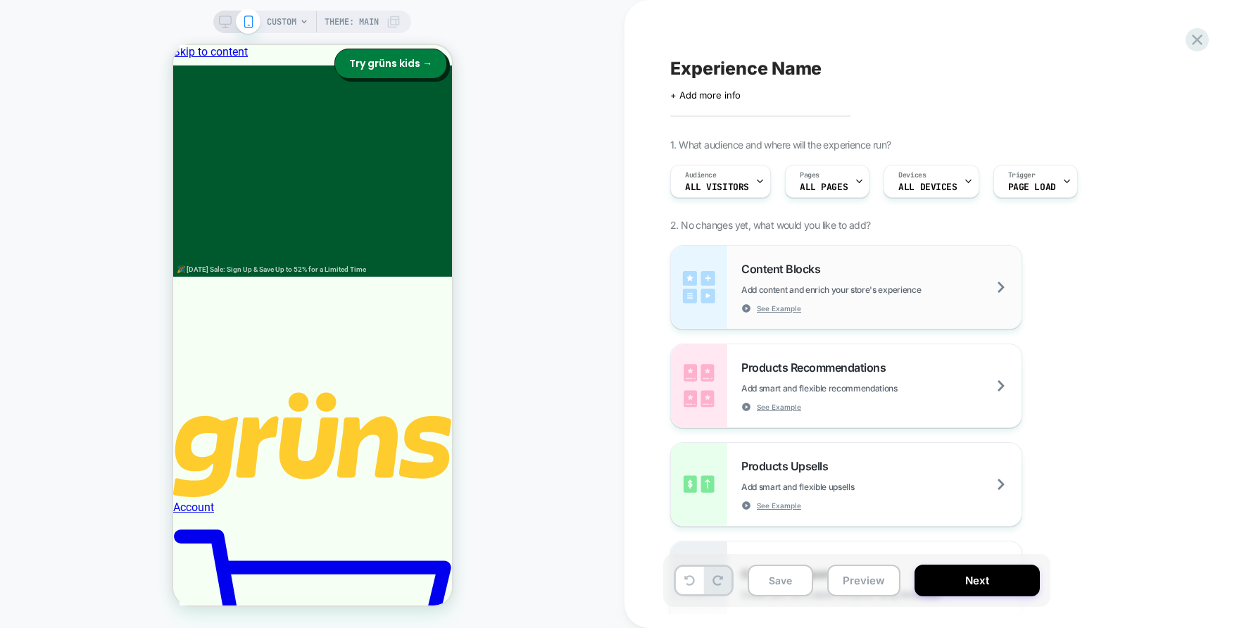
scroll to position [270, 0]
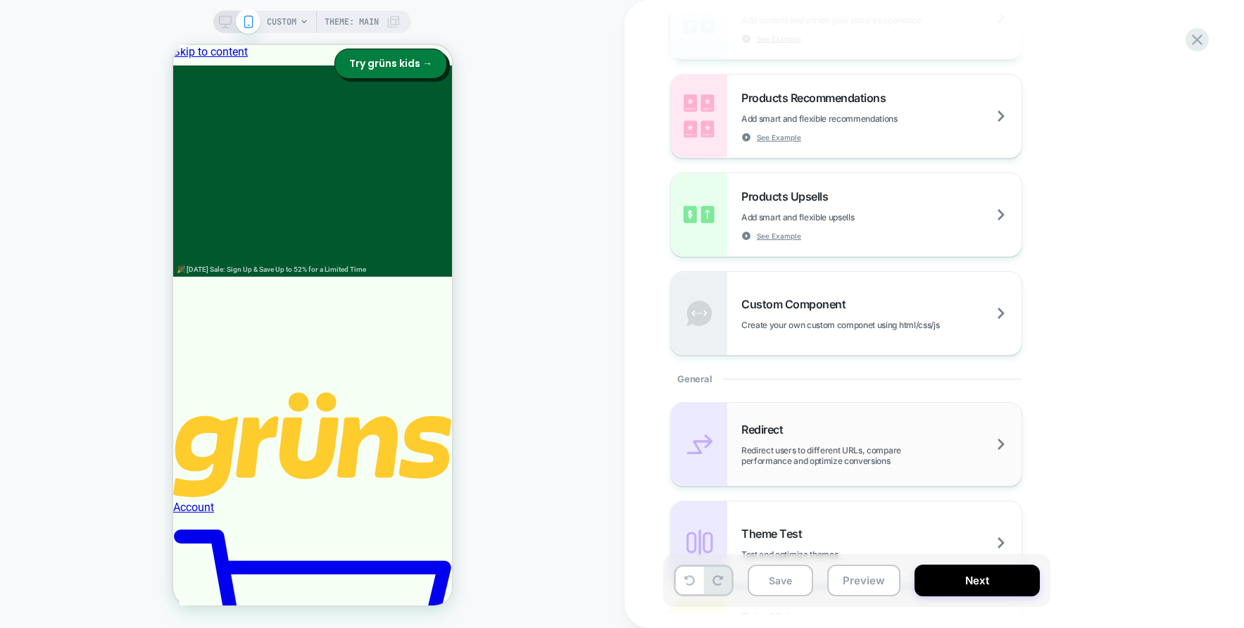
click at [812, 428] on div "Redirect Redirect users to different URLs, compare performance and optimize con…" at bounding box center [881, 445] width 280 height 44
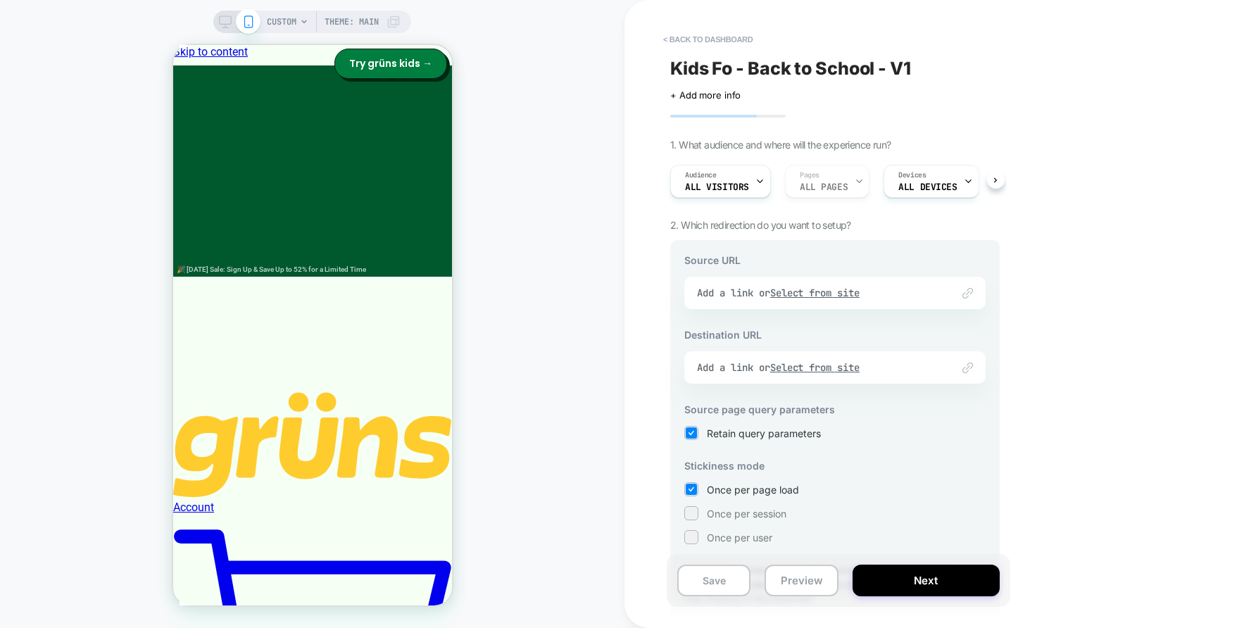
click at [820, 301] on div "Link to Add a link or Select from site" at bounding box center [834, 293] width 301 height 32
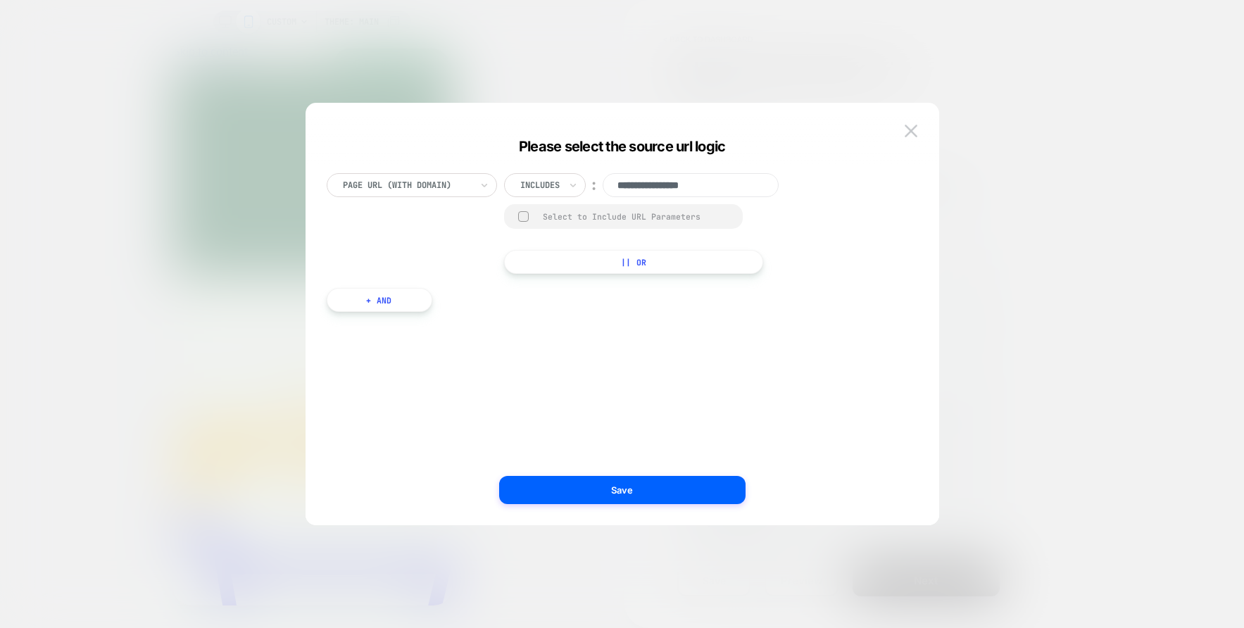
click at [663, 182] on input "**********" at bounding box center [691, 185] width 176 height 24
paste input "**********"
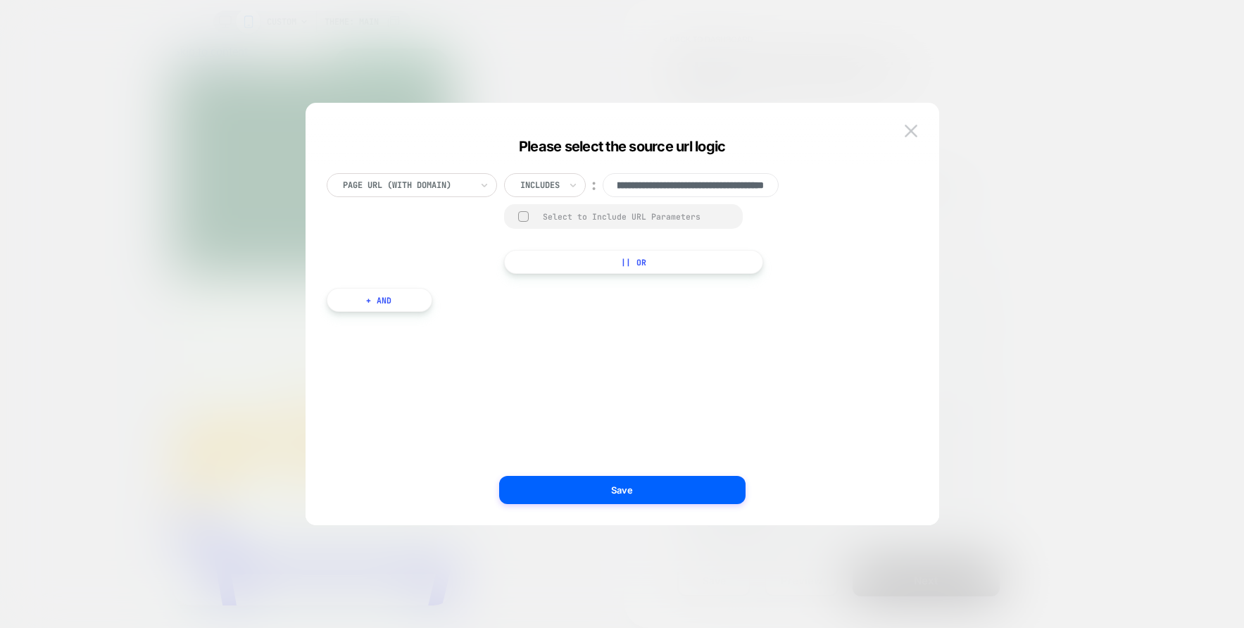
type input "**********"
click at [561, 184] on div "Includes" at bounding box center [540, 184] width 42 height 15
click at [553, 224] on div "Is" at bounding box center [564, 224] width 92 height 23
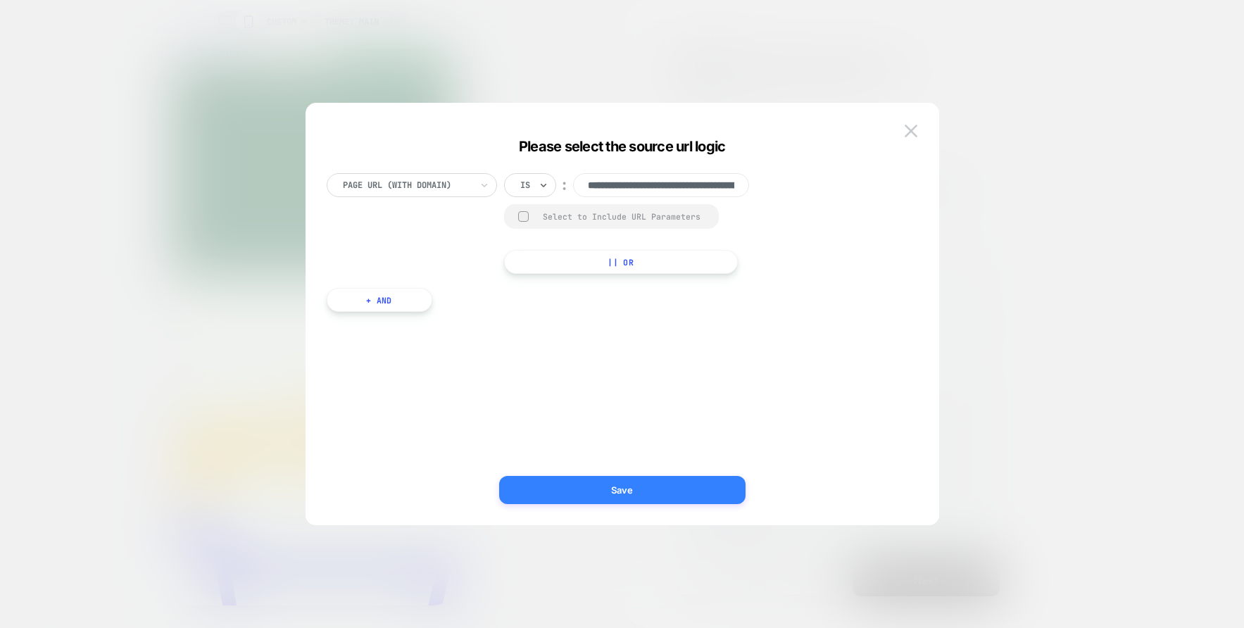
click at [646, 480] on button "Save" at bounding box center [622, 490] width 246 height 28
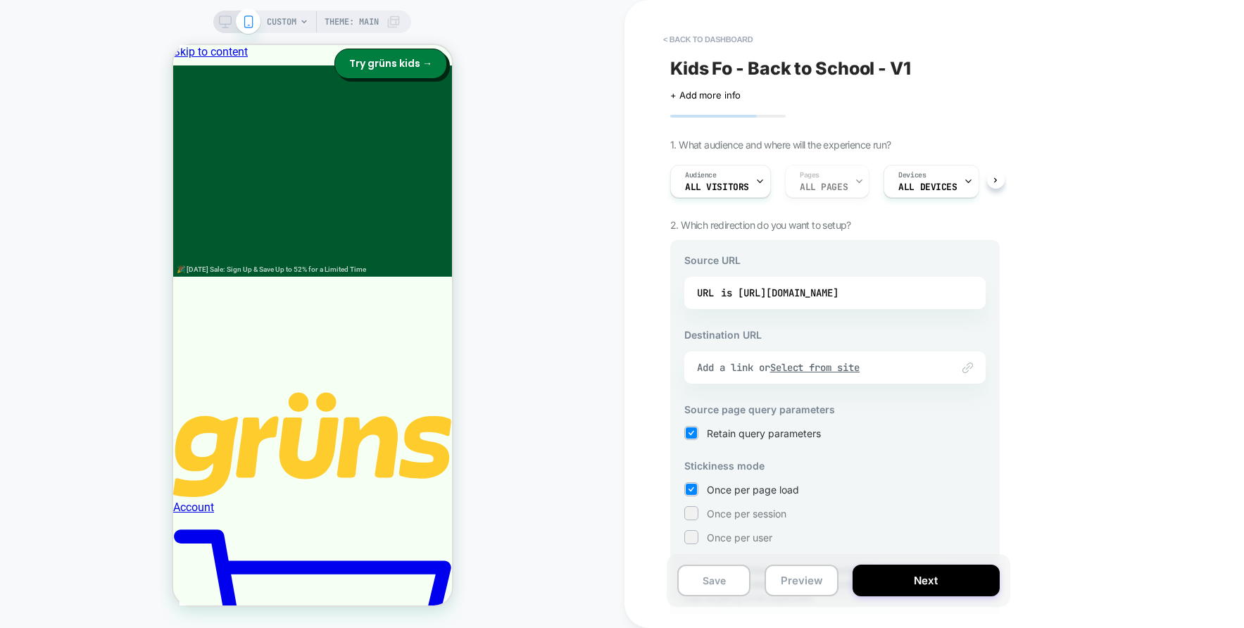
scroll to position [9, 0]
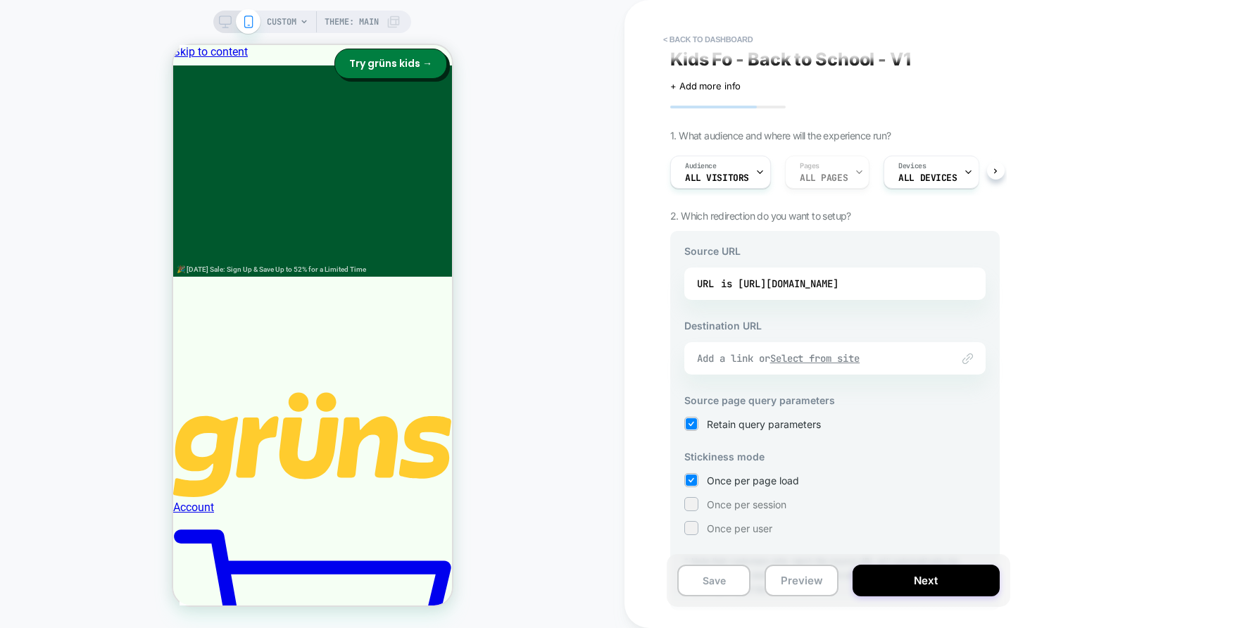
click at [830, 359] on u "Select from site" at bounding box center [815, 358] width 90 height 13
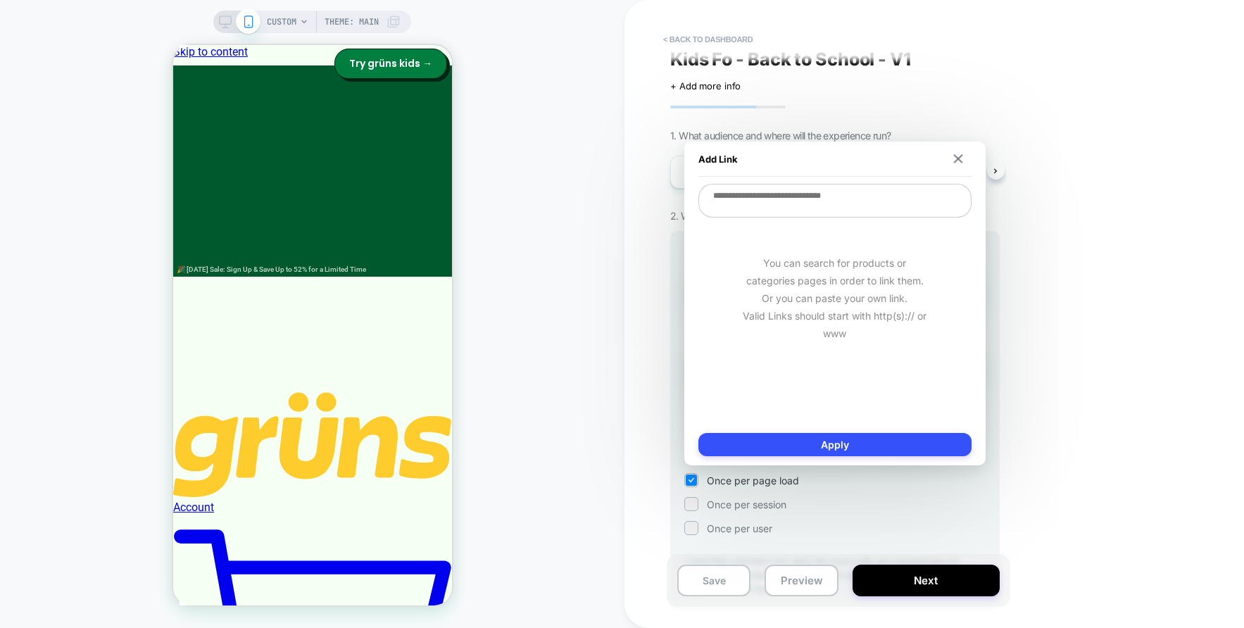
click at [791, 206] on textarea at bounding box center [835, 201] width 273 height 34
paste textarea "**********"
type textarea "**********"
click at [837, 449] on button "Apply" at bounding box center [835, 444] width 273 height 23
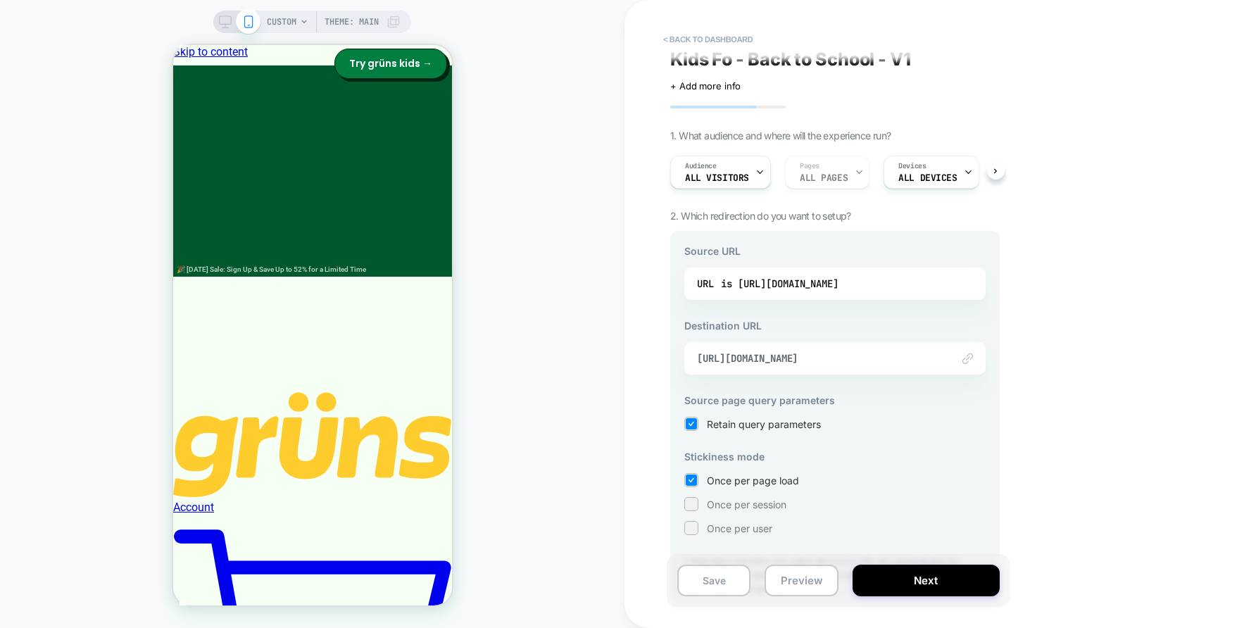
click at [1126, 363] on div "< back to dashboard Kids Fo - Back to School - V1 Click to edit experience deta…" at bounding box center [935, 314] width 620 height 628
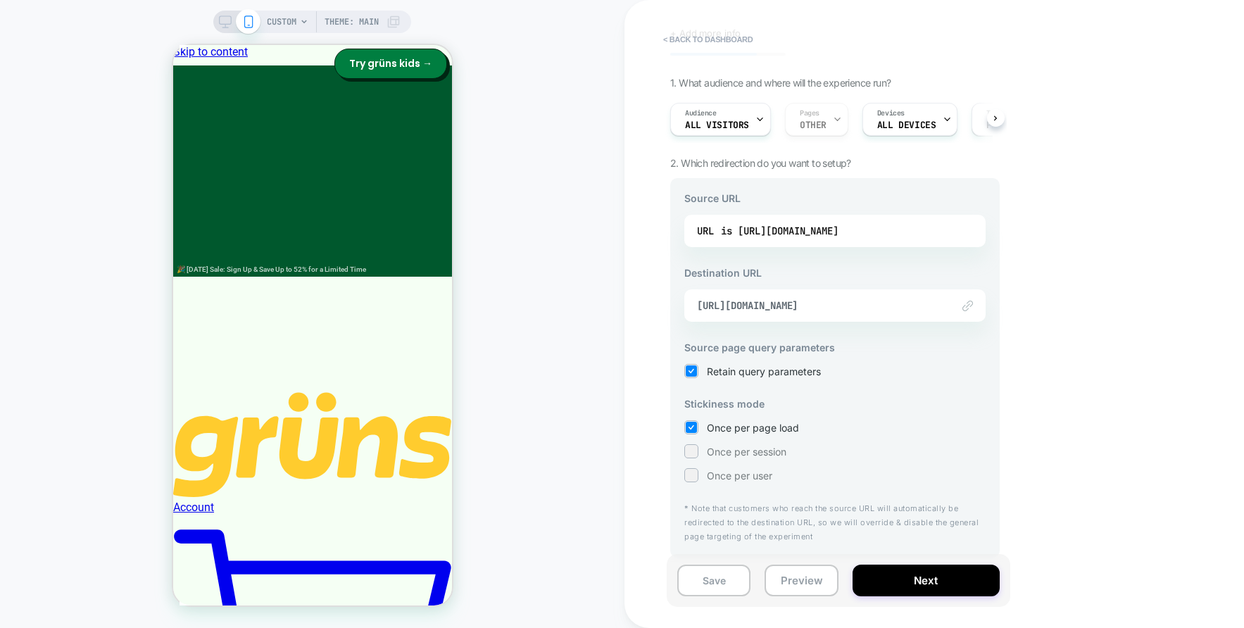
scroll to position [0, 0]
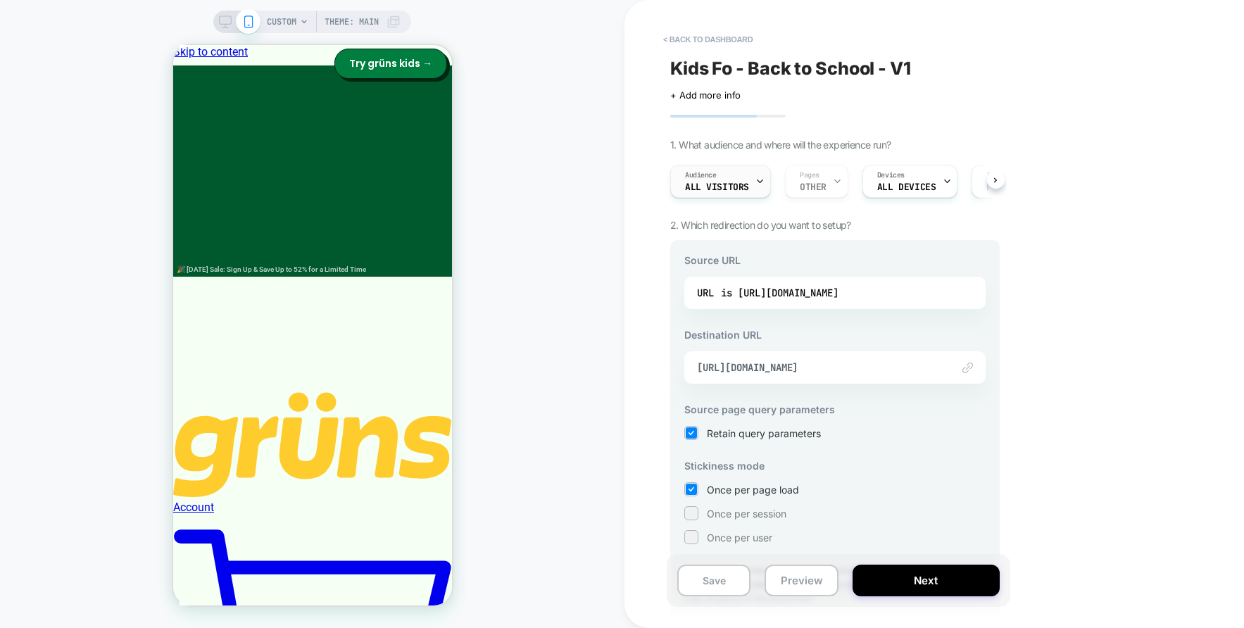
click at [749, 194] on div "Audience All Visitors" at bounding box center [717, 181] width 92 height 32
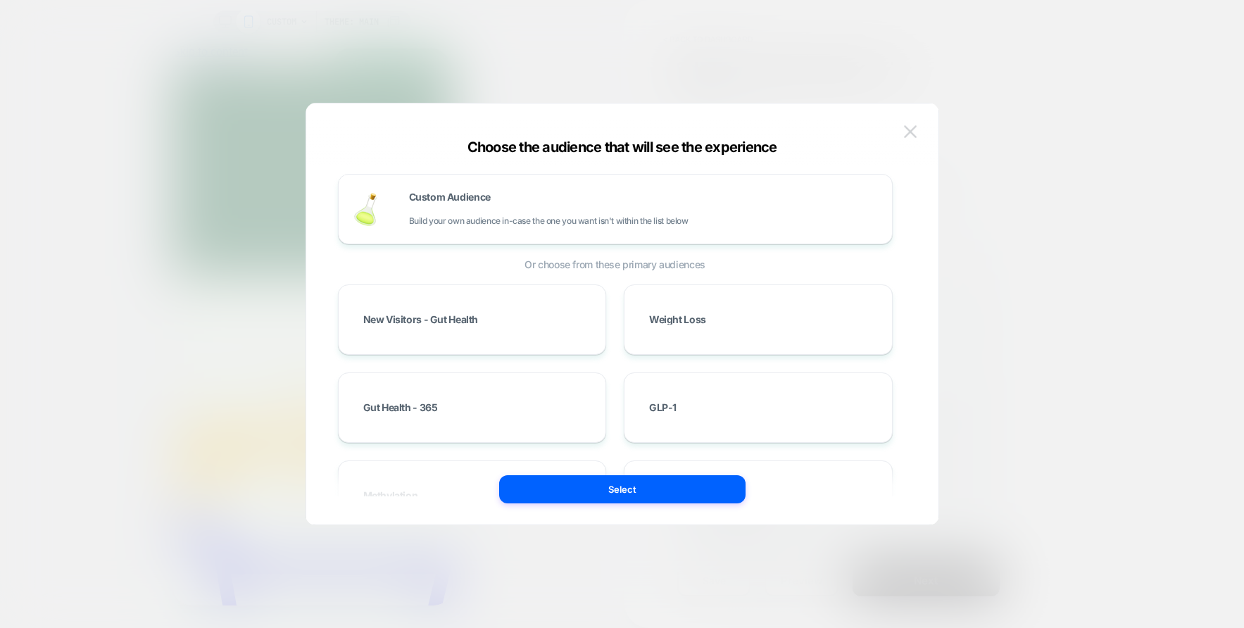
click at [915, 137] on button at bounding box center [910, 131] width 21 height 21
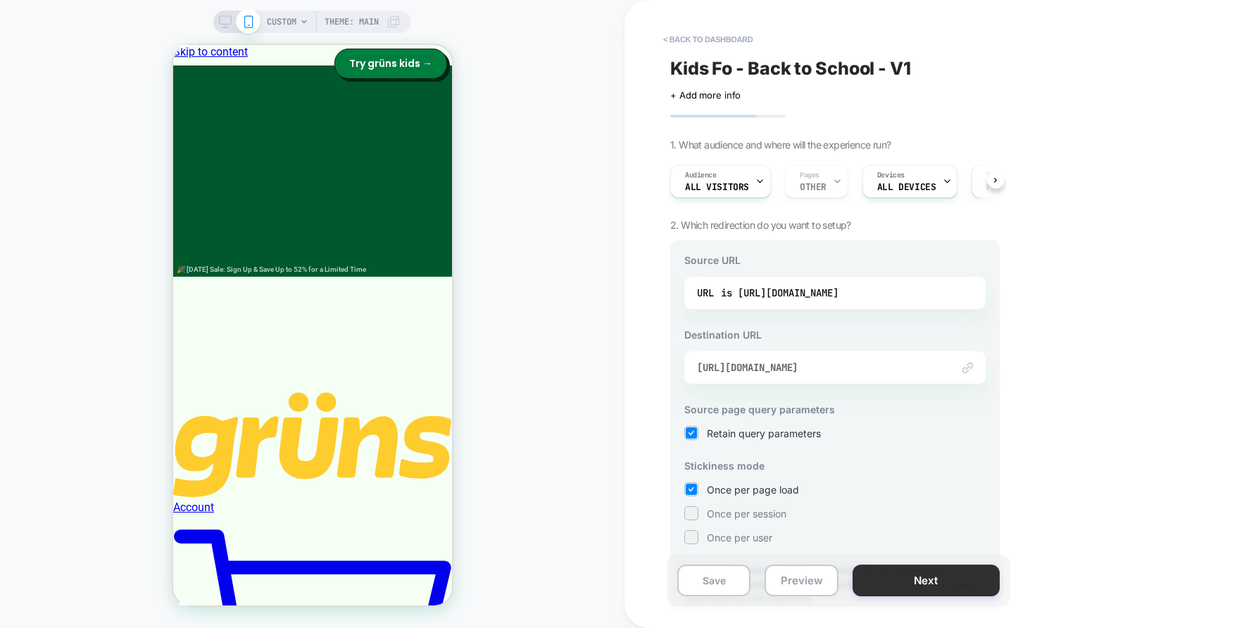
click at [961, 574] on button "Next" at bounding box center [926, 581] width 147 height 32
click at [973, 570] on button "Next" at bounding box center [926, 581] width 147 height 32
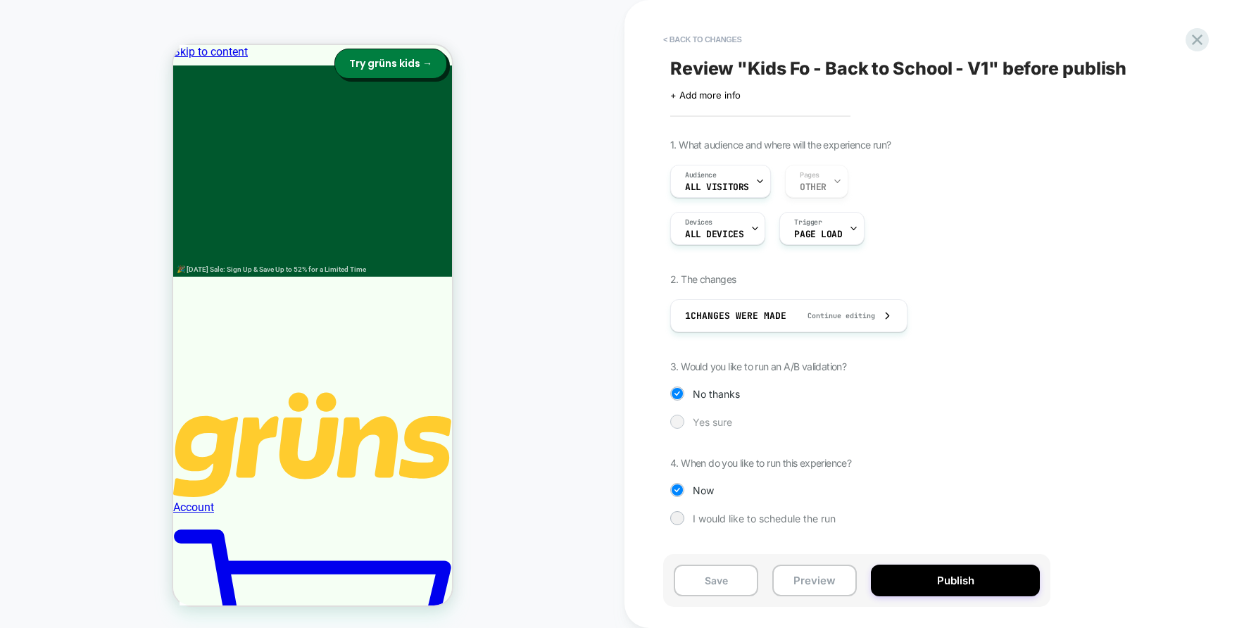
click at [677, 422] on div at bounding box center [677, 421] width 11 height 11
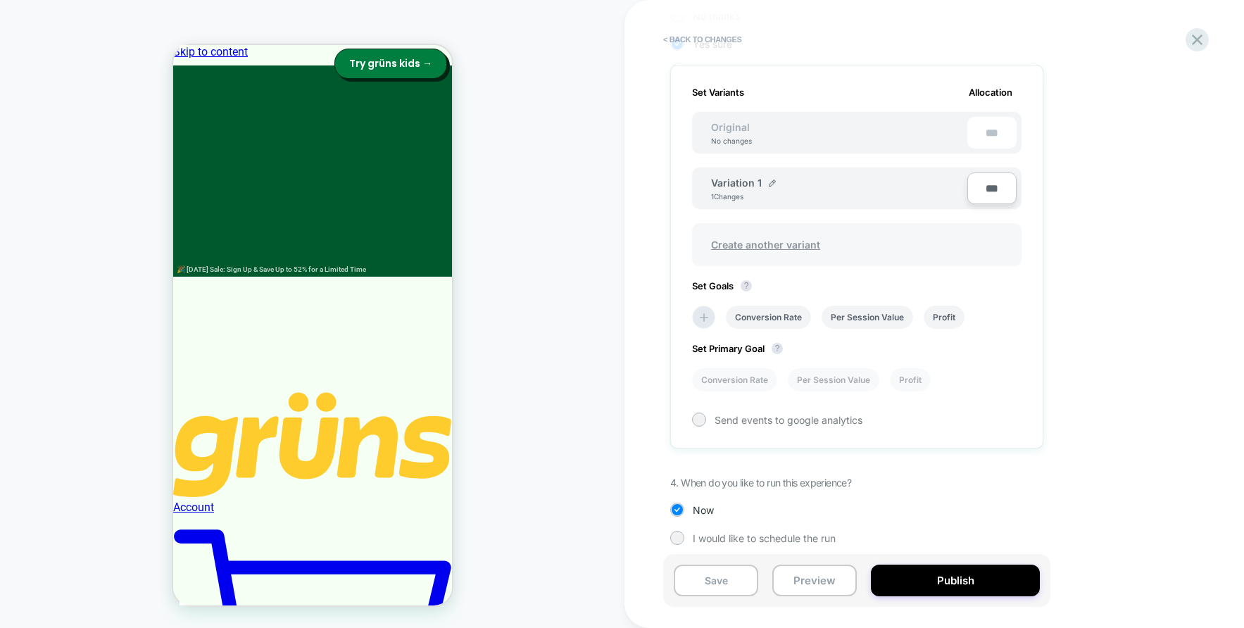
scroll to position [387, 0]
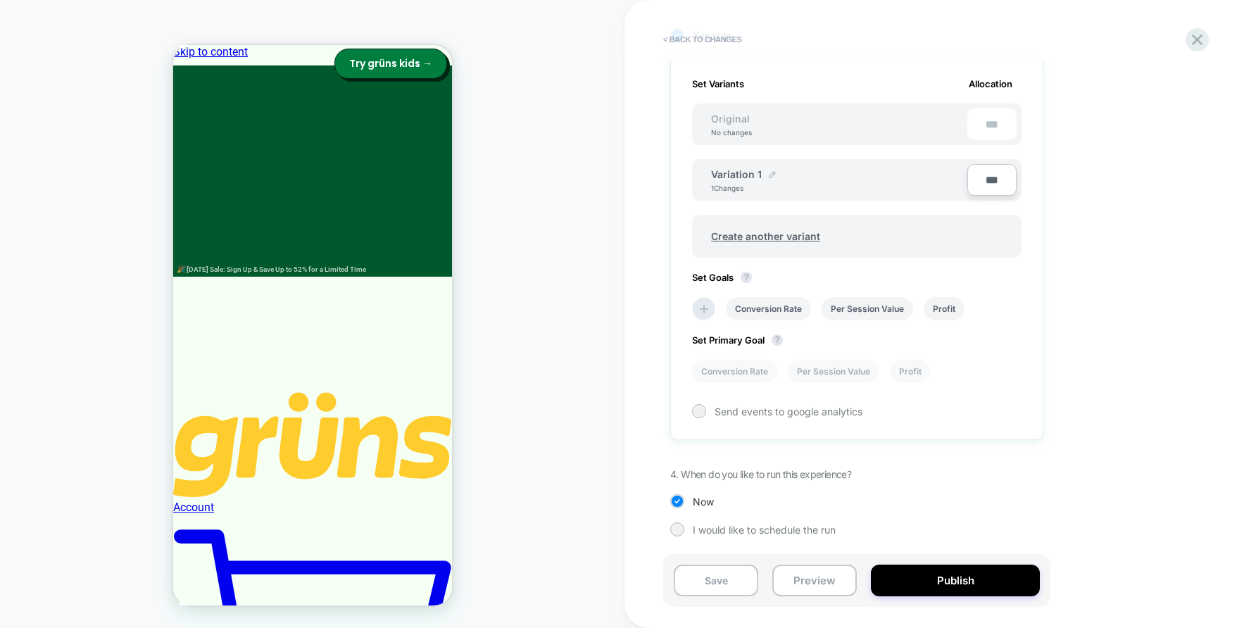
click at [769, 173] on img at bounding box center [772, 174] width 7 height 7
click at [746, 182] on input "**********" at bounding box center [762, 181] width 102 height 27
type input "***"
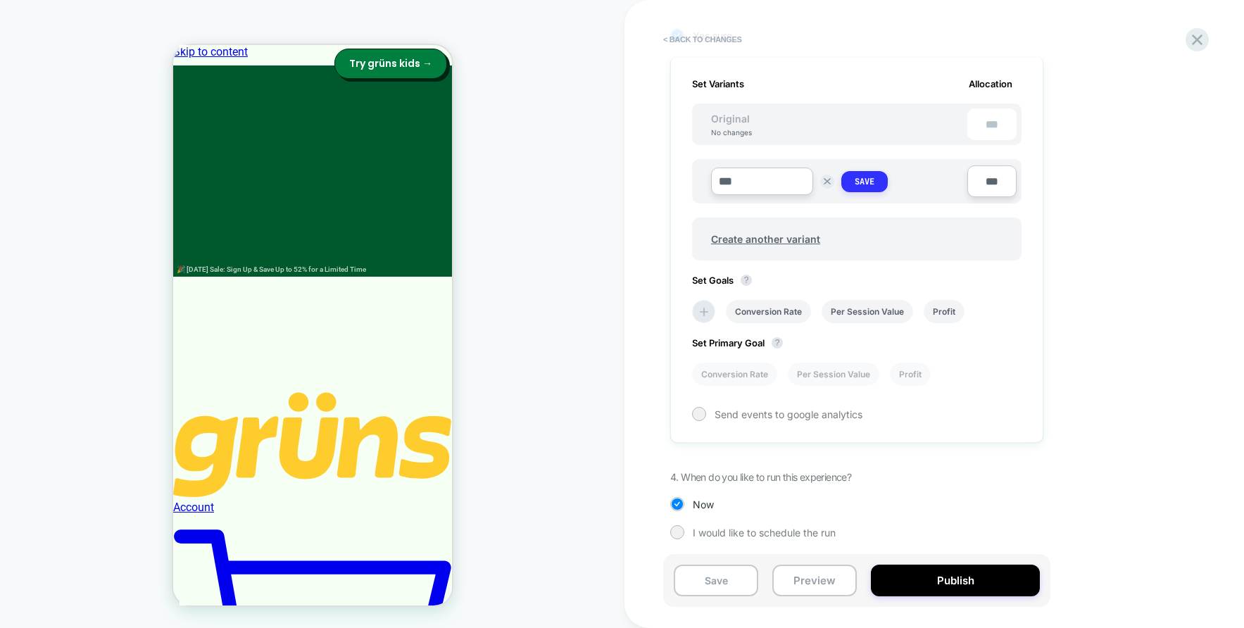
click at [863, 189] on button "Save" at bounding box center [864, 181] width 46 height 21
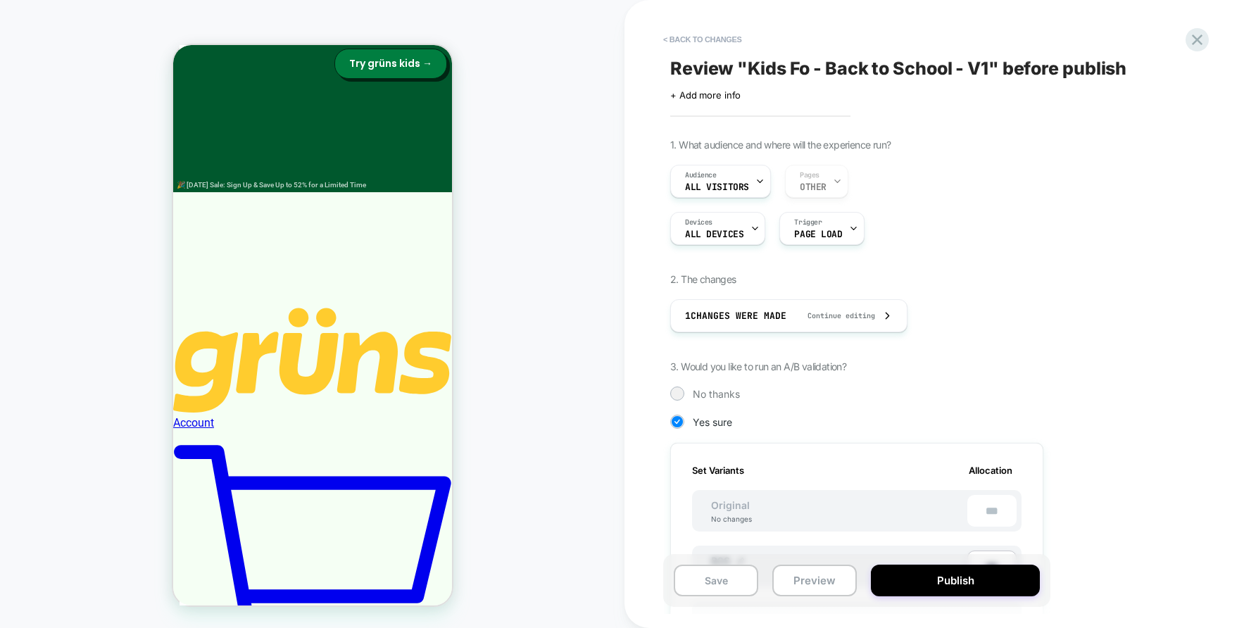
scroll to position [126, 0]
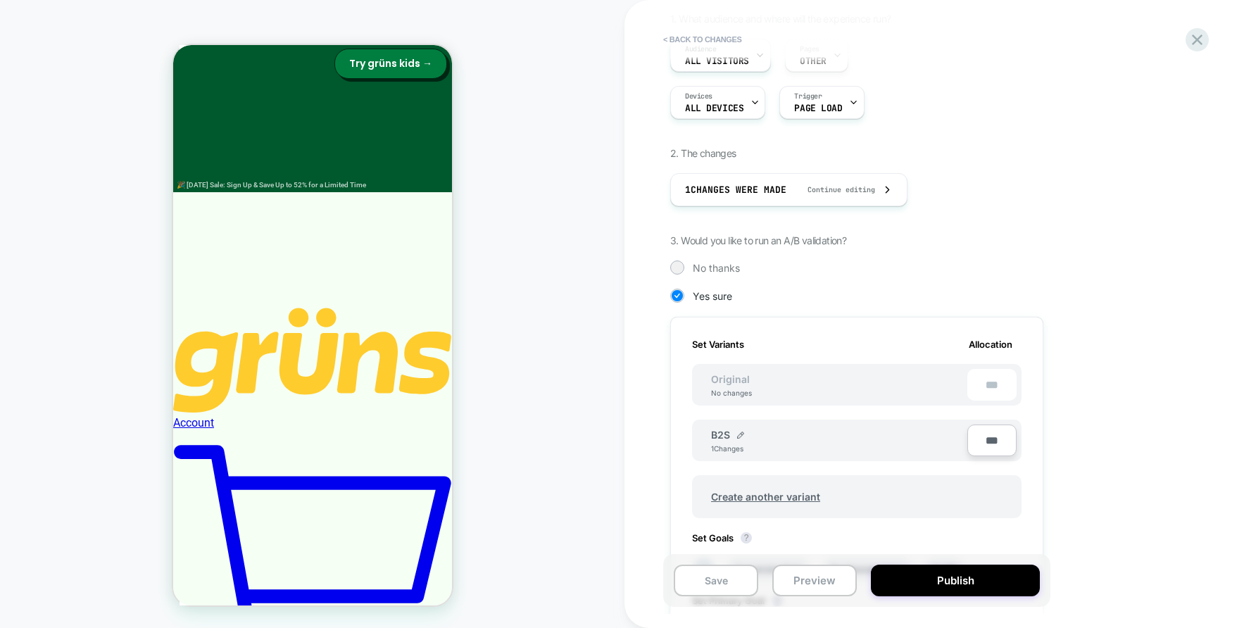
click at [744, 442] on div "B2S 1 Changes" at bounding box center [839, 441] width 256 height 24
click at [740, 432] on img at bounding box center [740, 435] width 7 height 7
click at [740, 439] on input "***" at bounding box center [762, 441] width 102 height 27
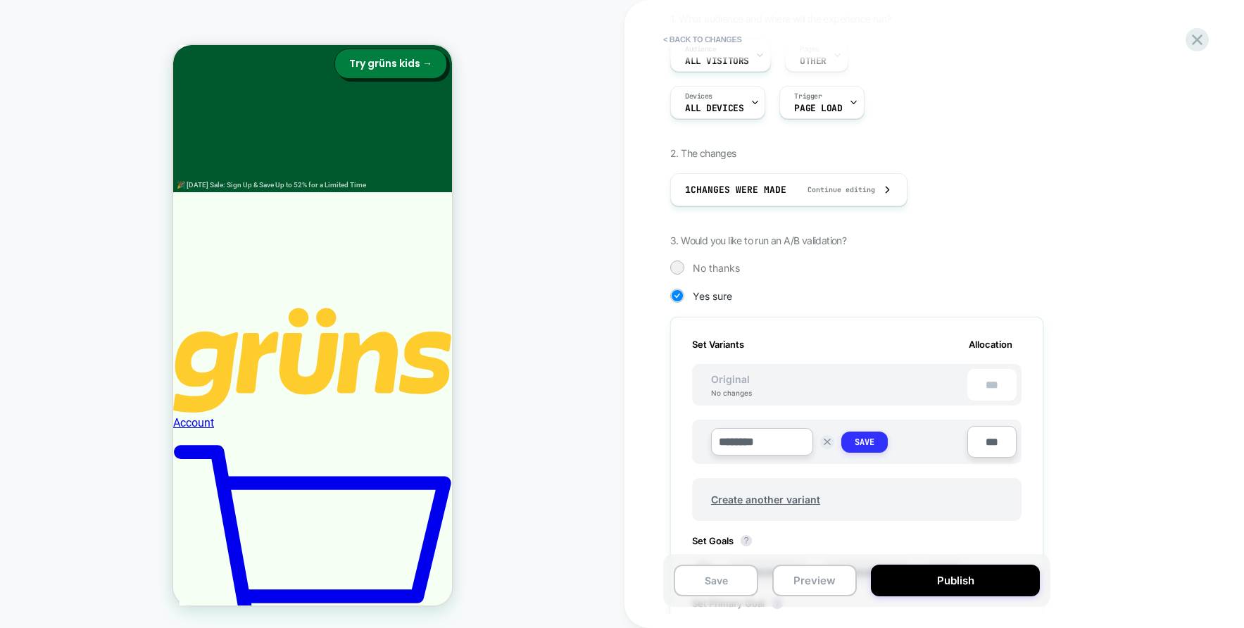
type input "********"
click at [860, 441] on strong "Save" at bounding box center [865, 442] width 20 height 11
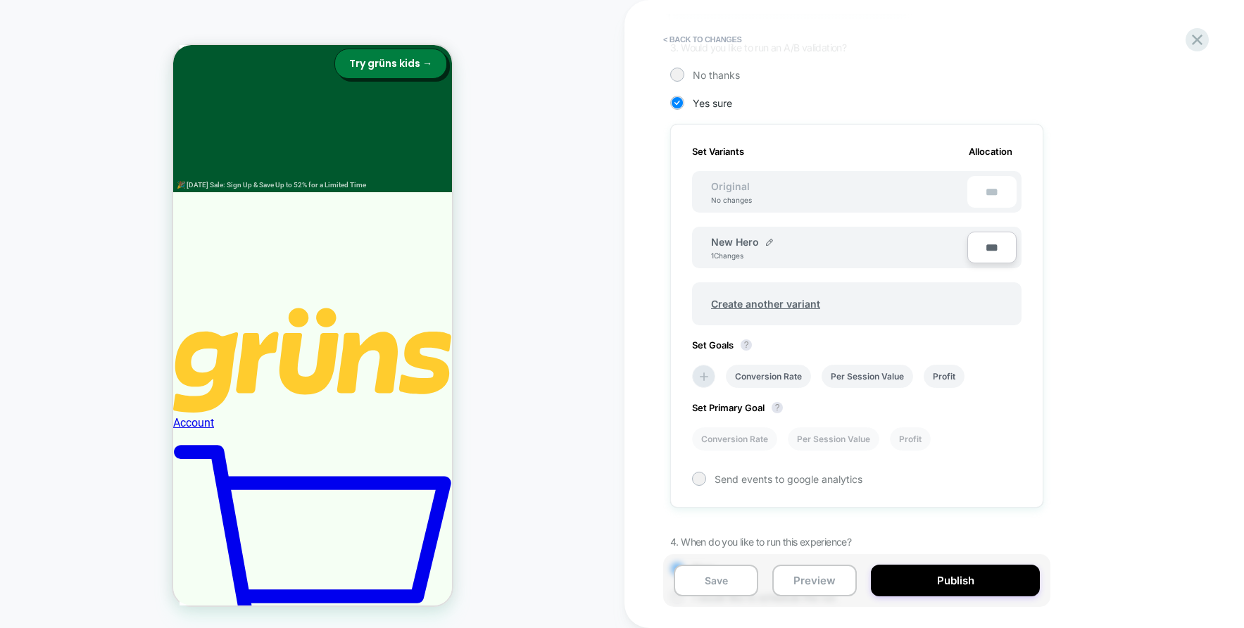
click at [715, 375] on div "Conversion Rate Per Session Value Profit" at bounding box center [850, 376] width 330 height 37
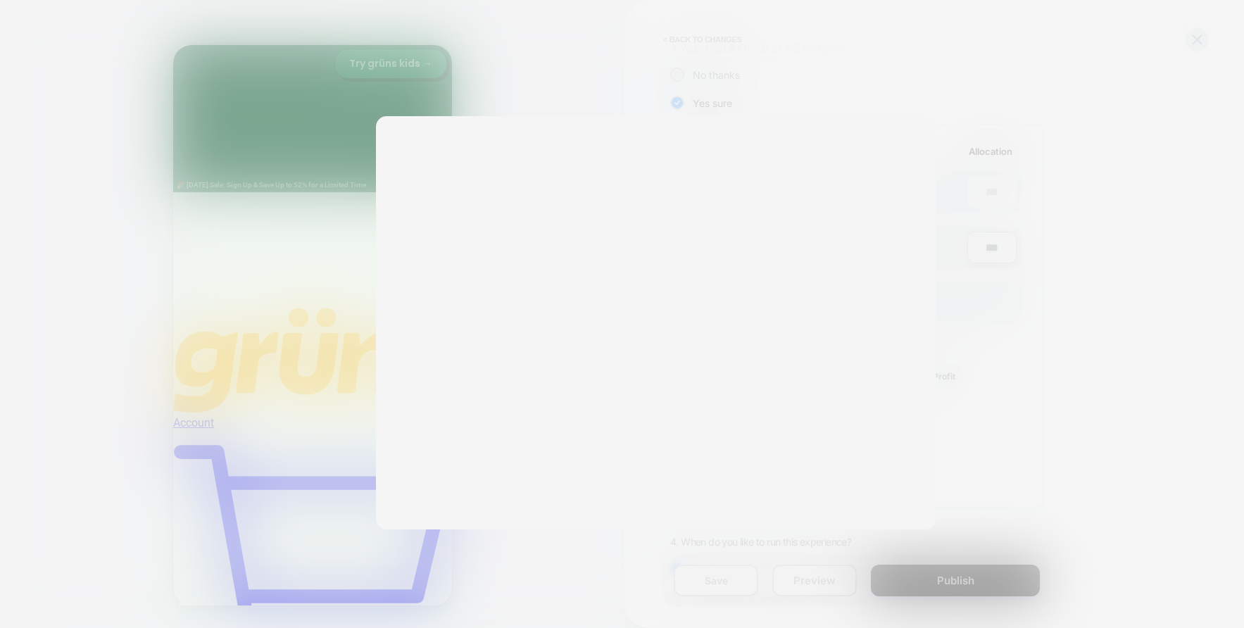
click at [715, 376] on div "Please Select Up to 10 Goals REVENUE The total revenue of all purchases made af…" at bounding box center [656, 329] width 560 height 427
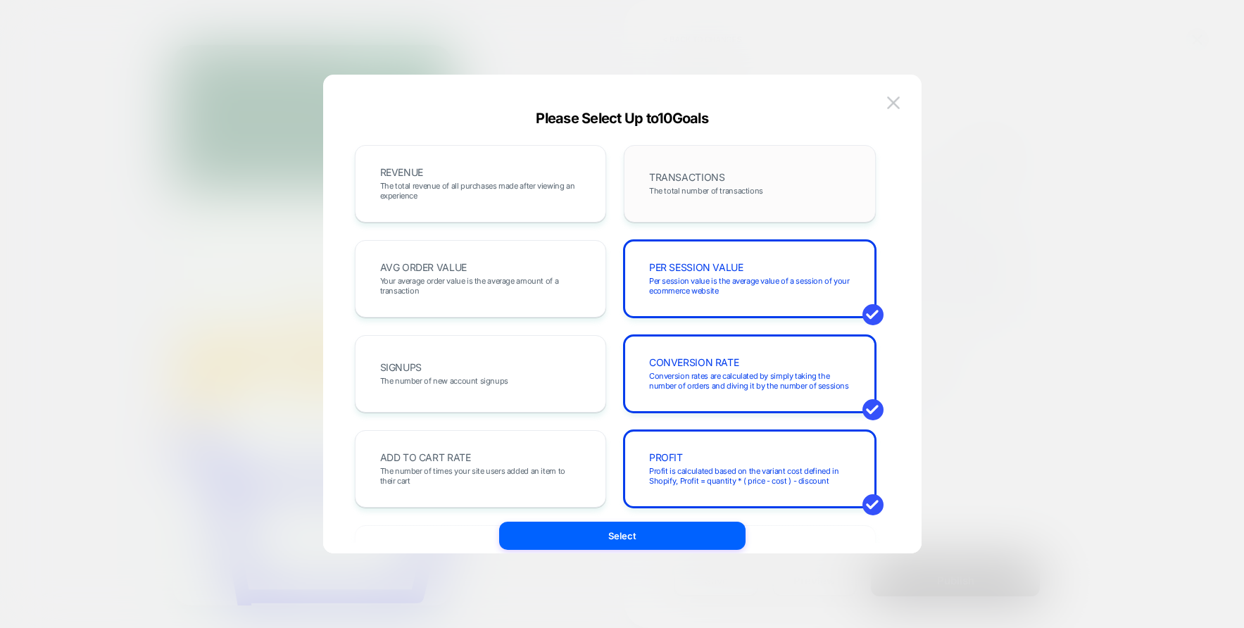
click at [710, 186] on span "The total number of transactions" at bounding box center [706, 191] width 114 height 10
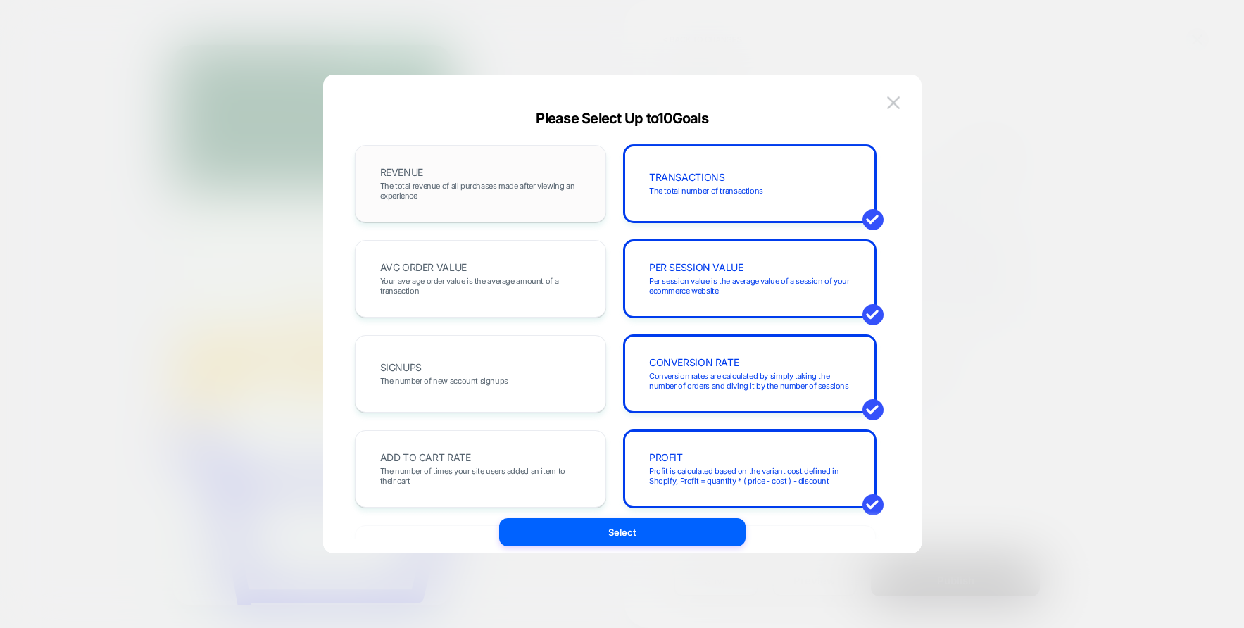
click at [528, 194] on span "The total revenue of all purchases made after viewing an experience" at bounding box center [480, 191] width 201 height 20
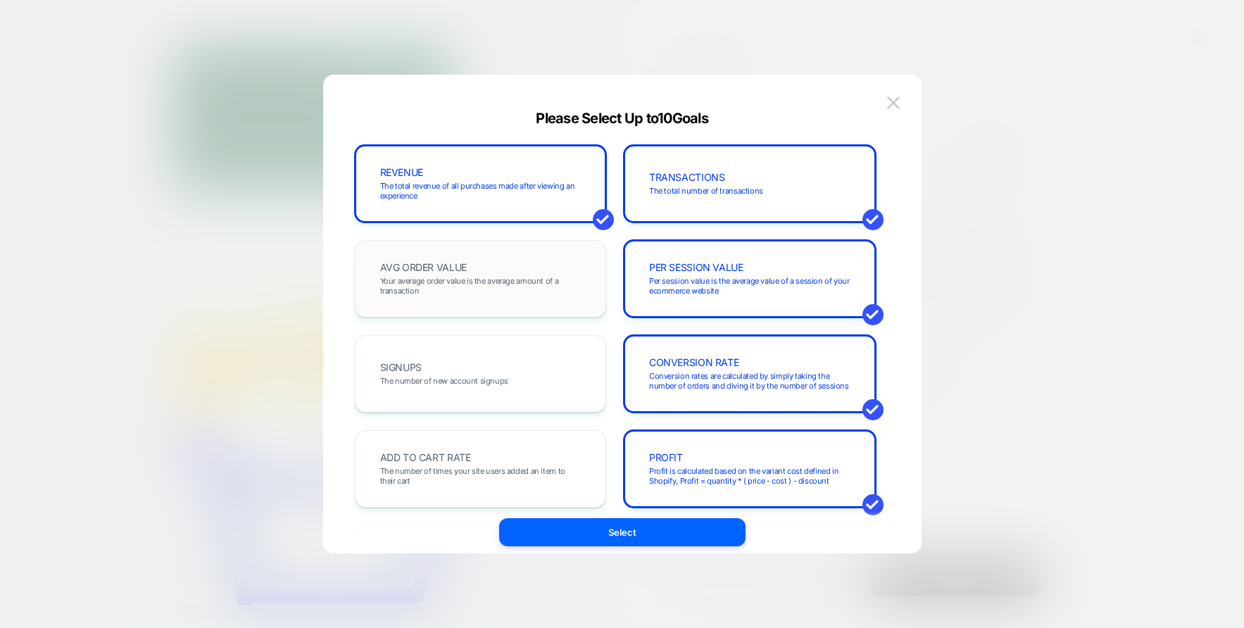
click at [517, 268] on div "AVG ORDER VALUE Your average order value is the average amount of a transaction" at bounding box center [481, 279] width 223 height 48
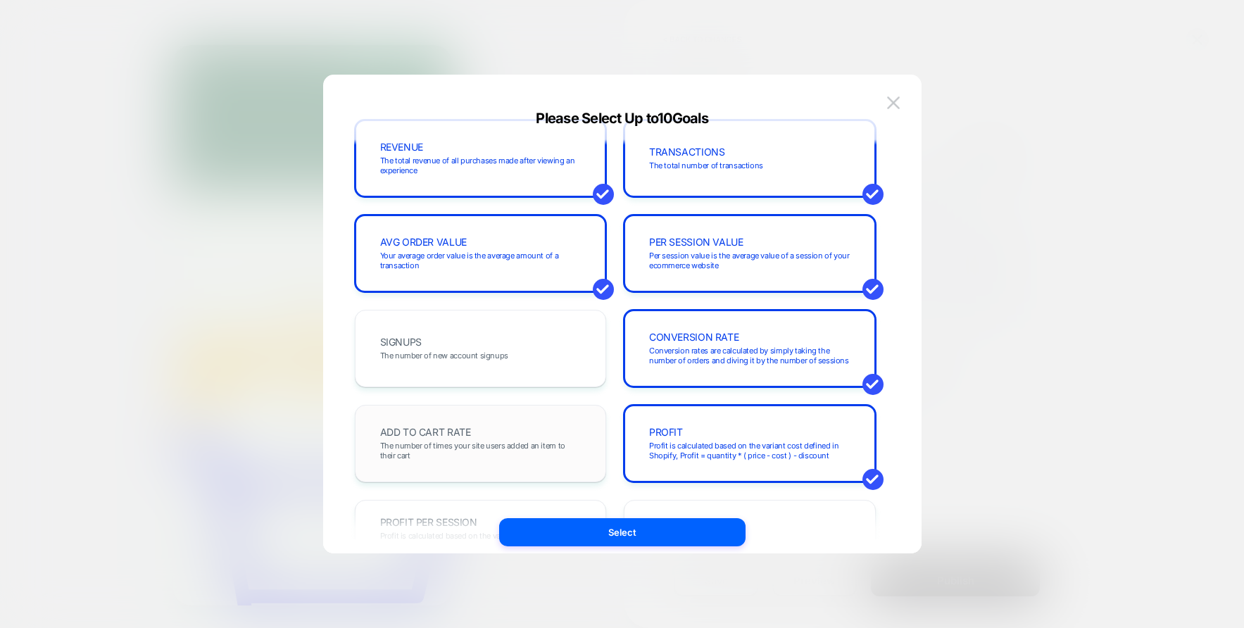
click at [506, 432] on div "ADD TO CART RATE The number of times your site users added an item to their cart" at bounding box center [481, 444] width 223 height 48
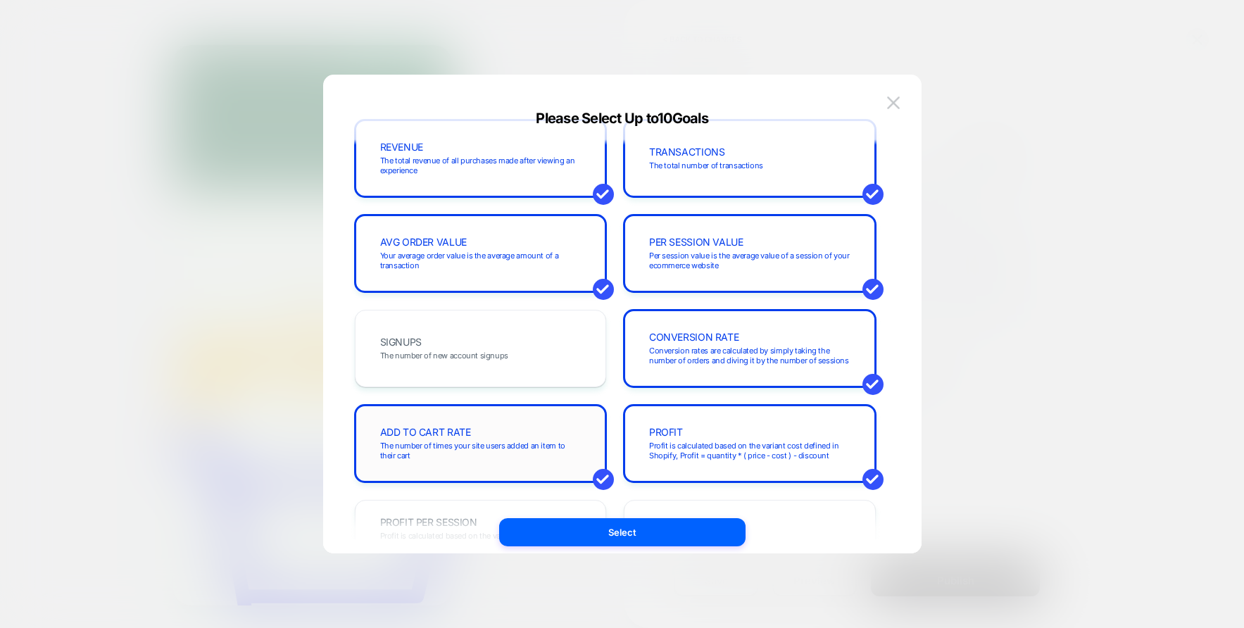
scroll to position [324, 0]
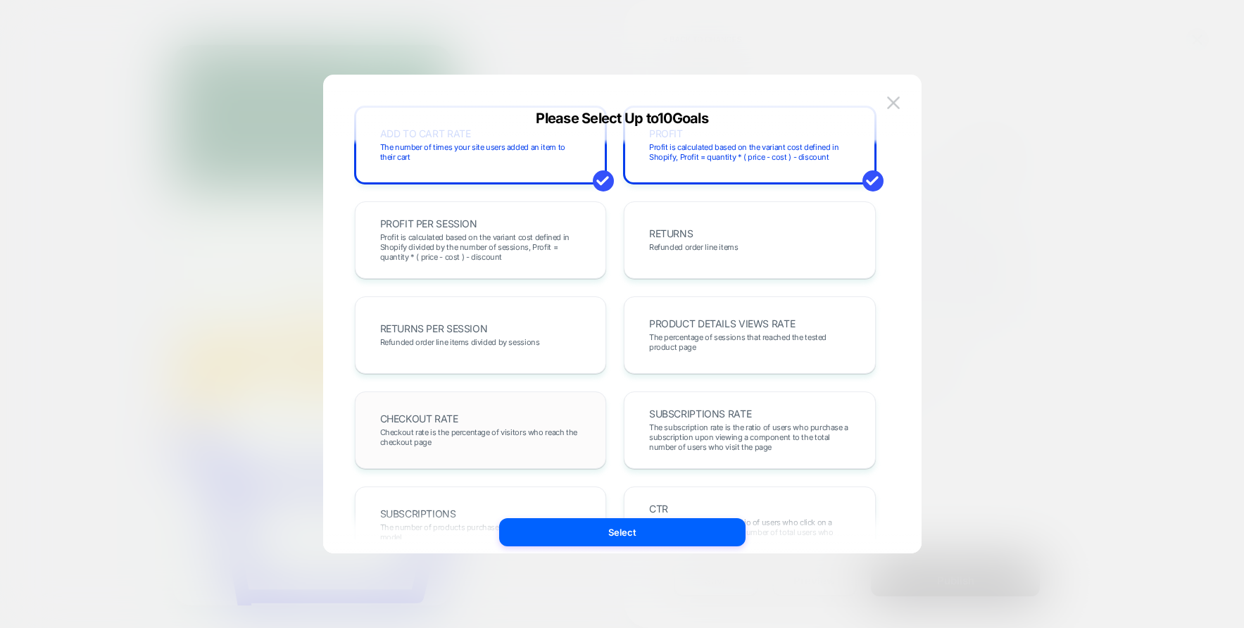
click at [499, 428] on span "Checkout rate is the percentage of visitors who reach the checkout page" at bounding box center [480, 437] width 201 height 20
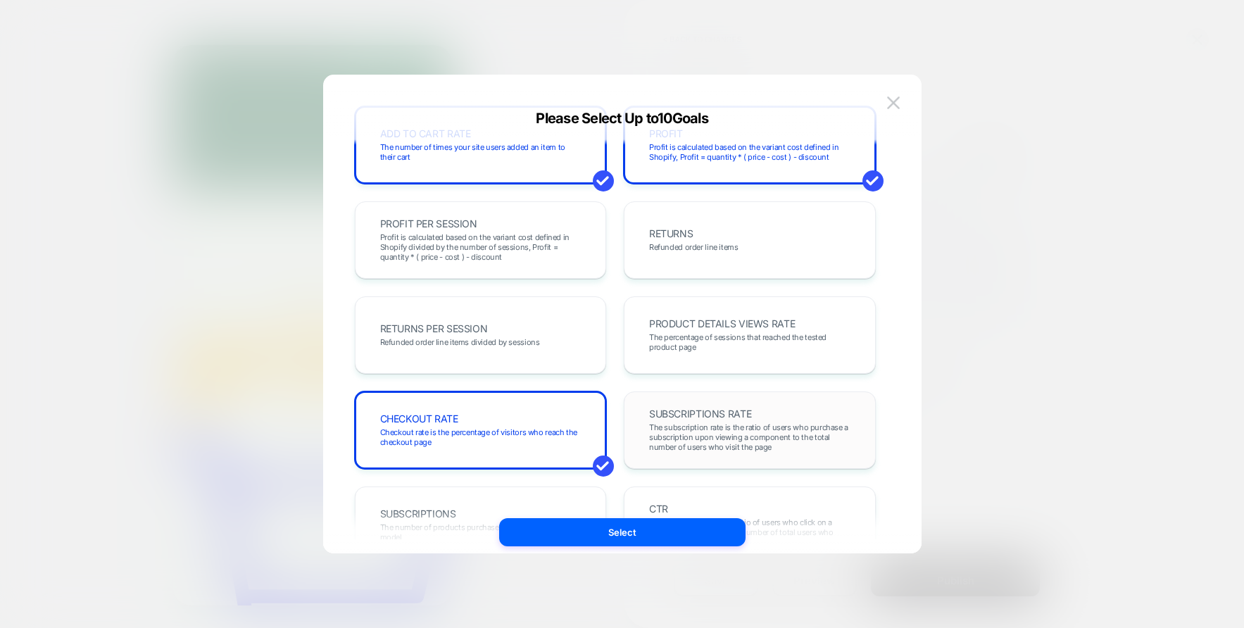
click at [741, 432] on span "The subscription rate is the ratio of users who purchase a subscription upon vi…" at bounding box center [749, 438] width 201 height 30
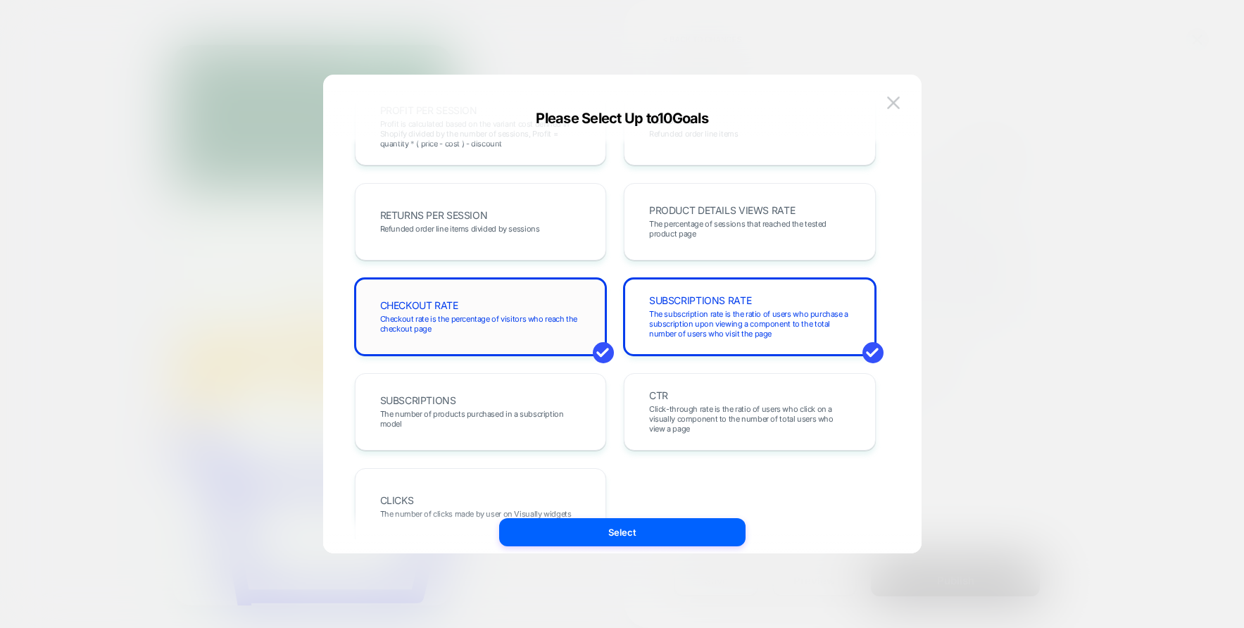
scroll to position [446, 0]
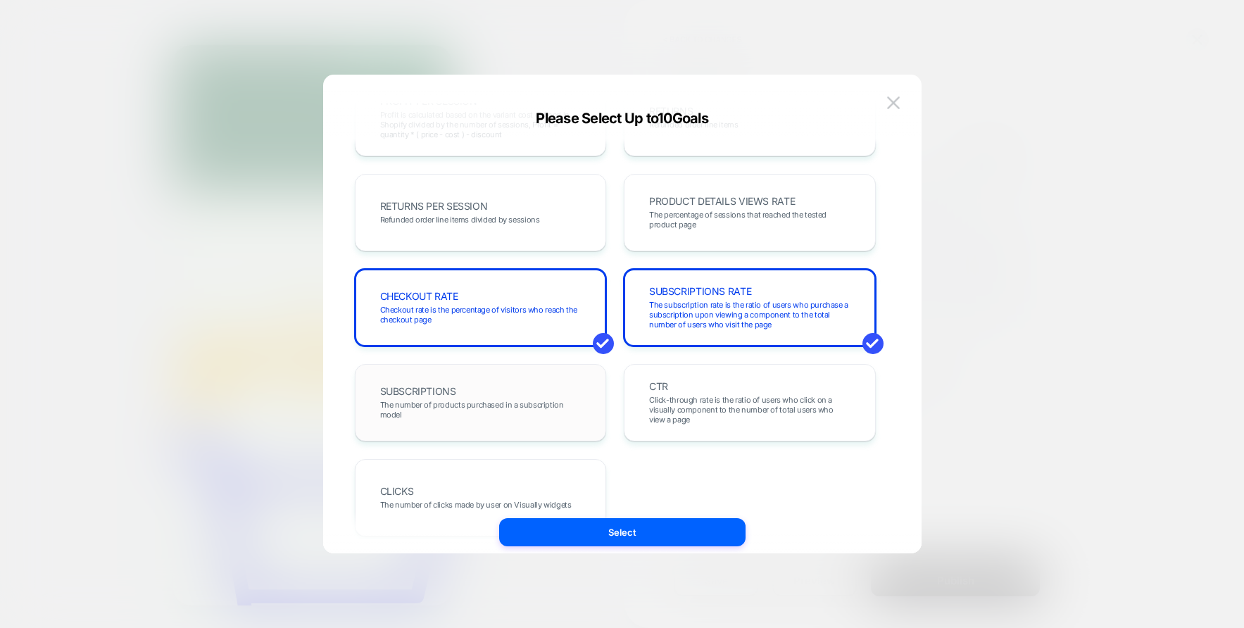
click at [533, 387] on div "SUBSCRIPTIONS The number of products purchased in a subscription model" at bounding box center [481, 403] width 223 height 48
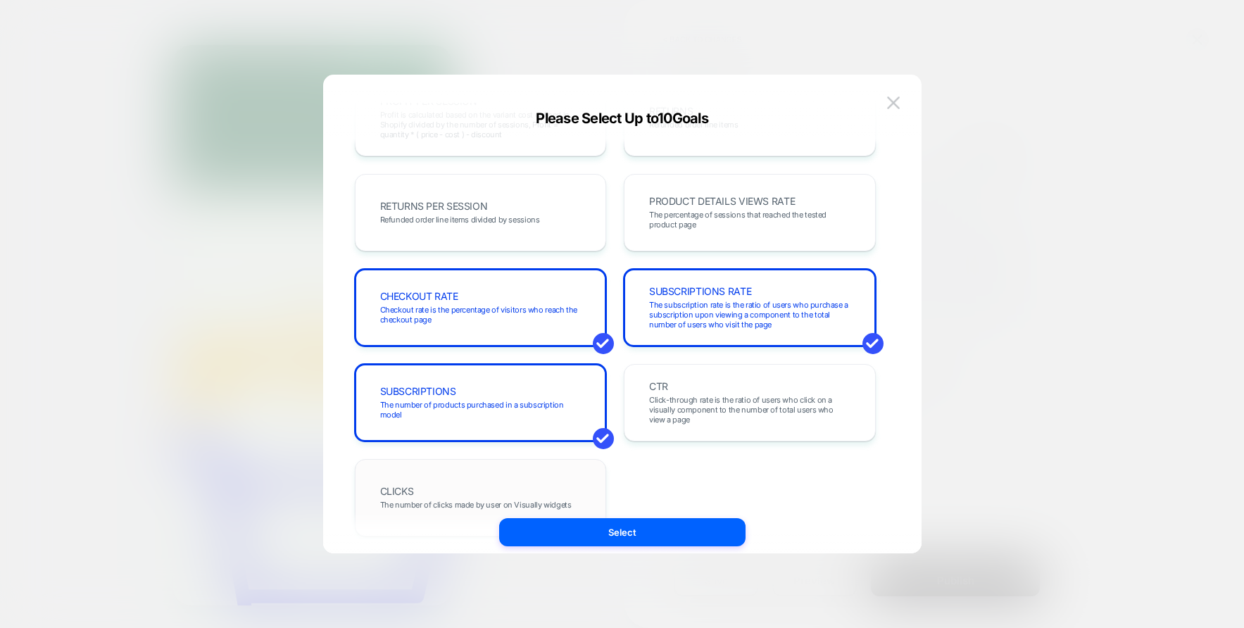
click at [606, 516] on div "CLICKS The number of clicks made by user on Visually widgets" at bounding box center [481, 497] width 252 height 77
click at [617, 522] on button "Select" at bounding box center [622, 532] width 246 height 28
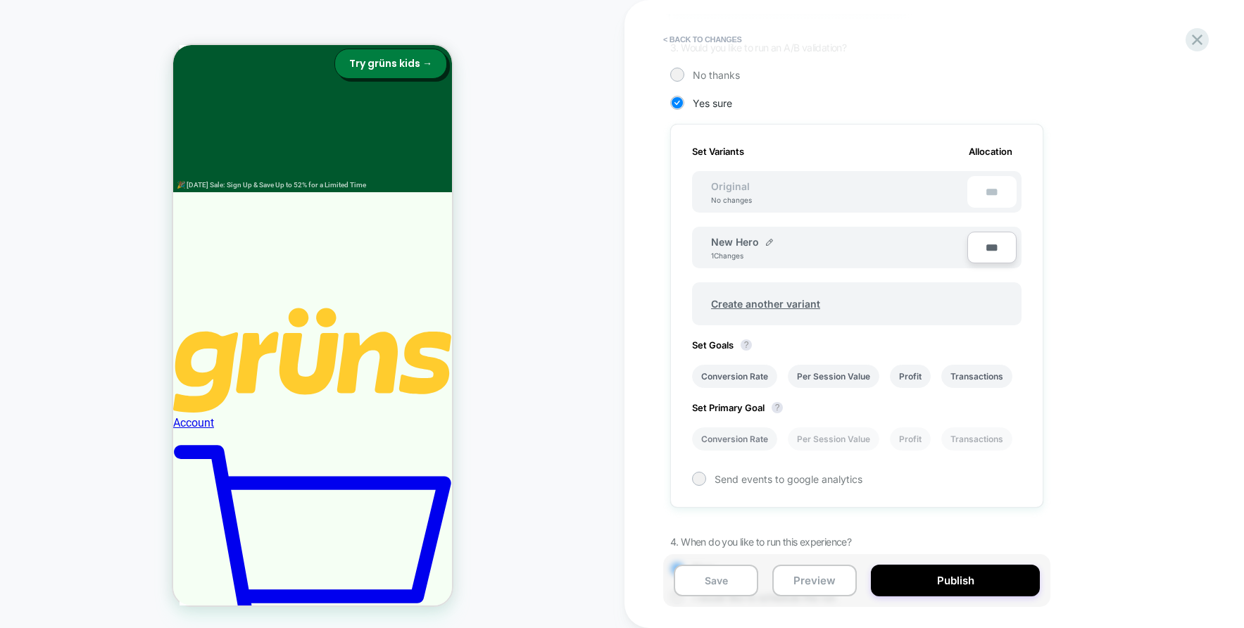
click at [728, 430] on li "Conversion Rate" at bounding box center [734, 438] width 85 height 23
click at [707, 478] on div "Send events to google analytics" at bounding box center [857, 479] width 330 height 14
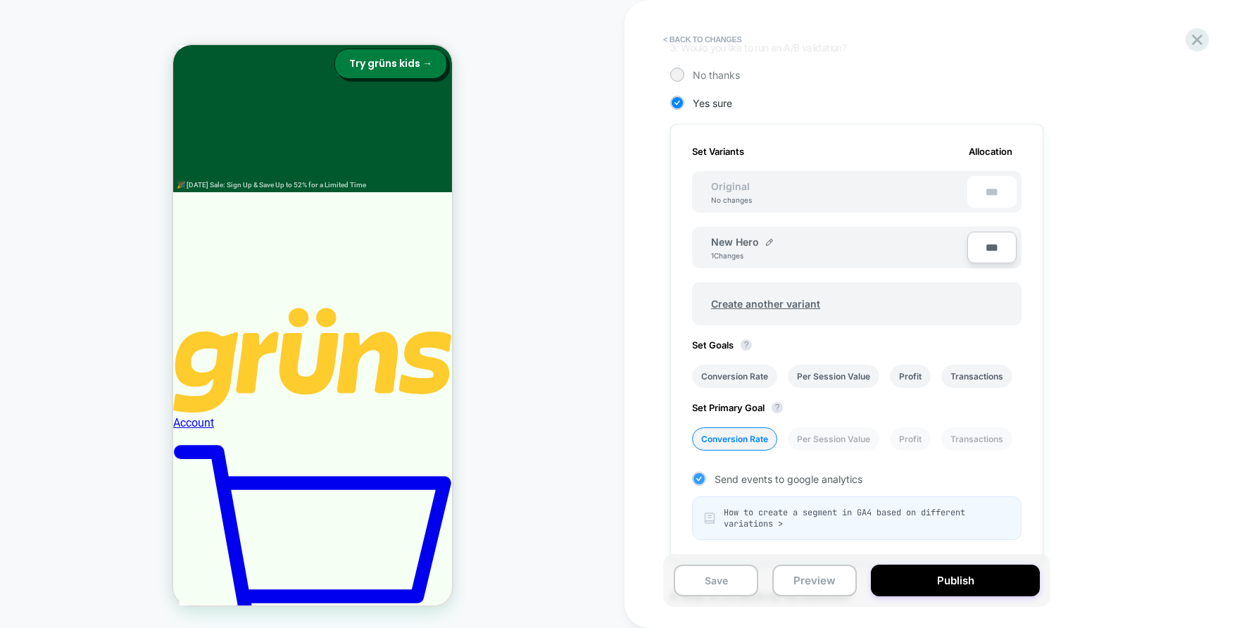
click at [703, 480] on icon at bounding box center [699, 479] width 11 height 14
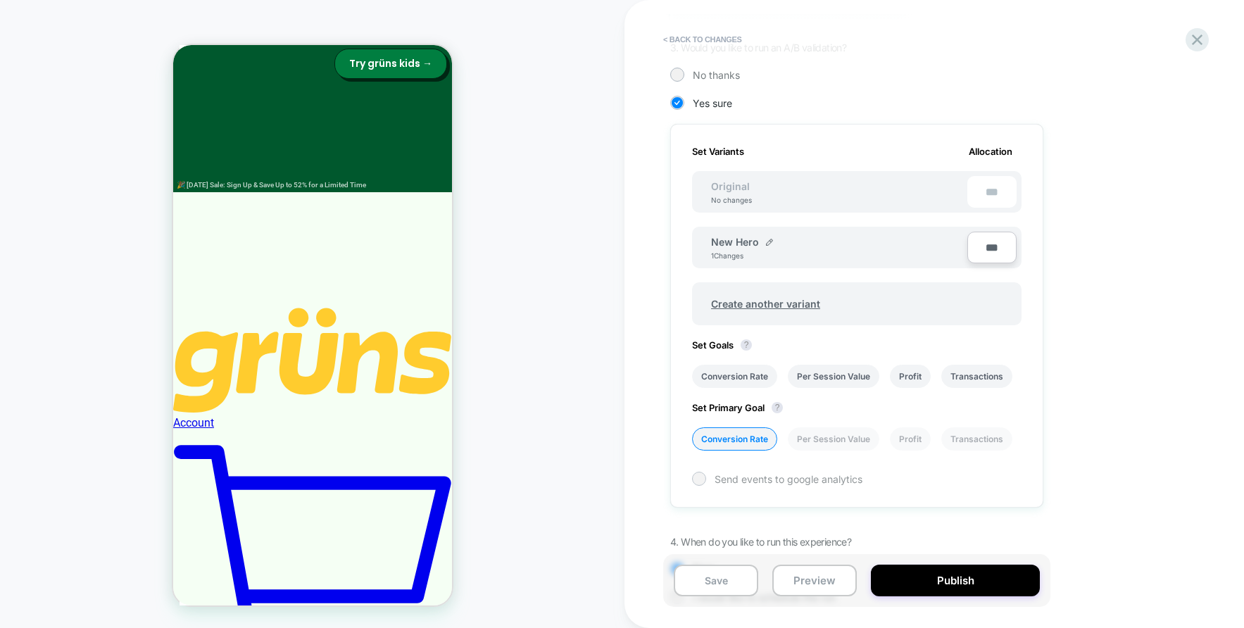
click at [703, 480] on div at bounding box center [699, 478] width 11 height 11
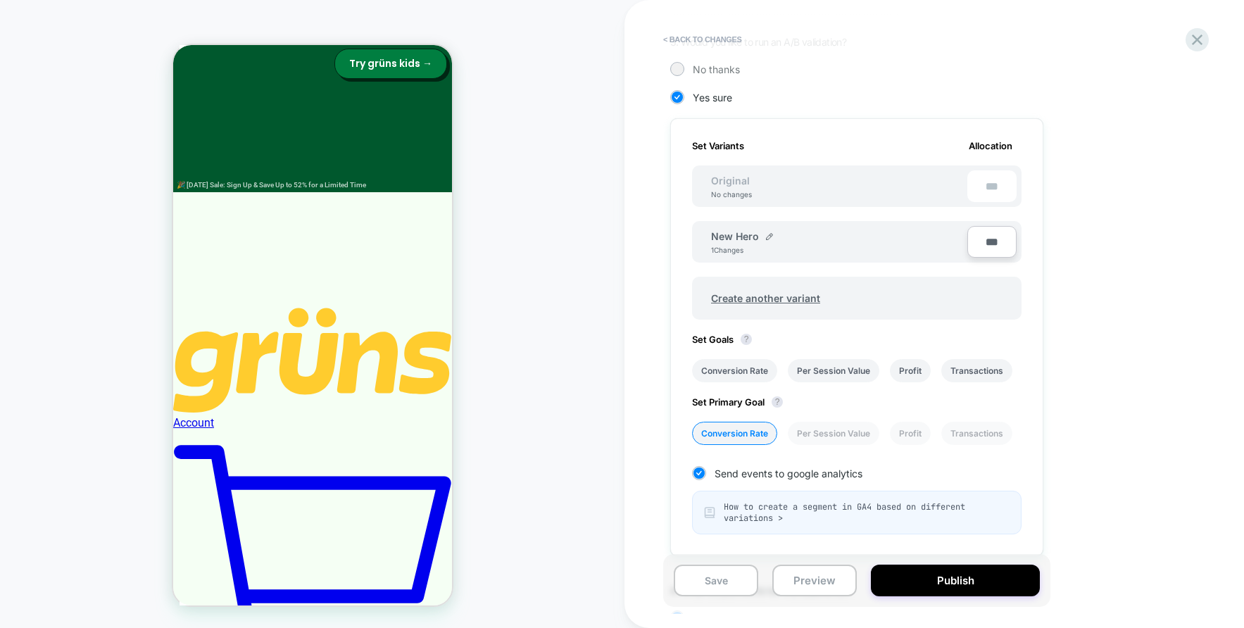
scroll to position [384, 0]
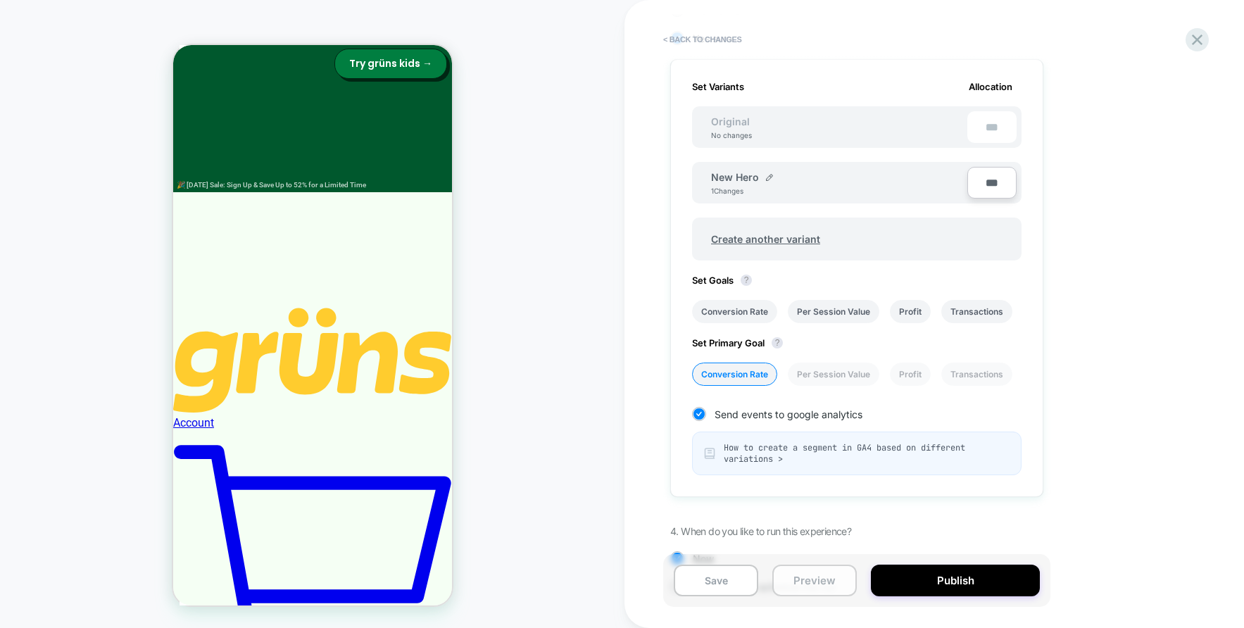
click at [799, 578] on button "Preview" at bounding box center [814, 581] width 85 height 32
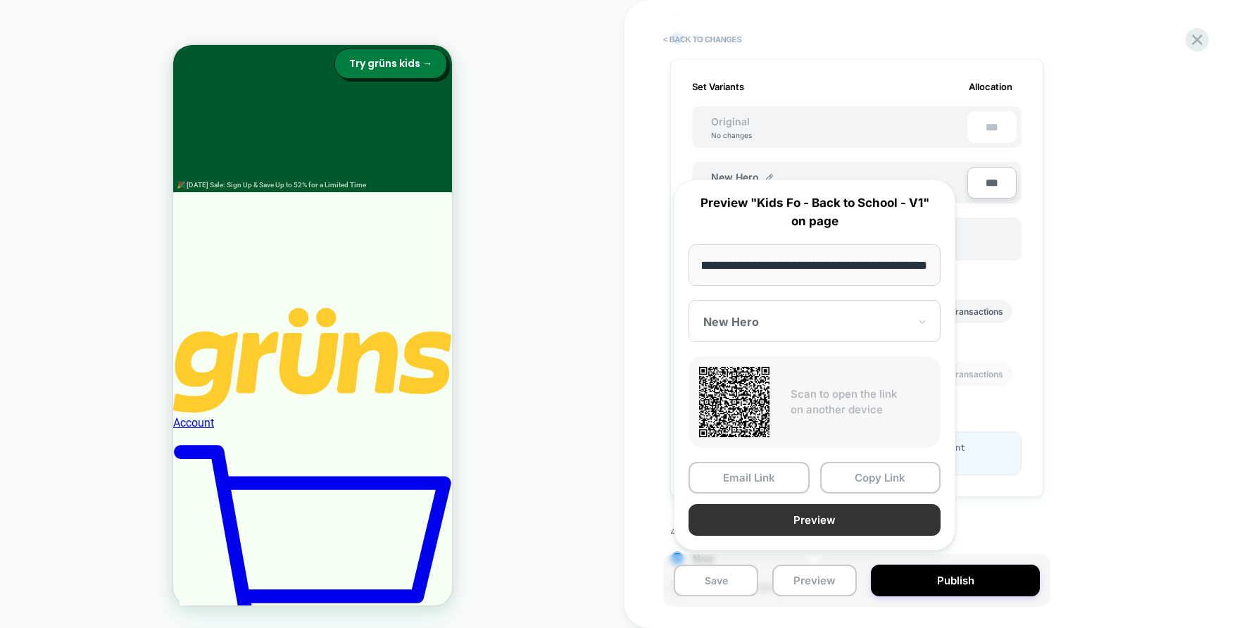
scroll to position [0, 0]
click at [794, 518] on button "Preview" at bounding box center [815, 520] width 252 height 32
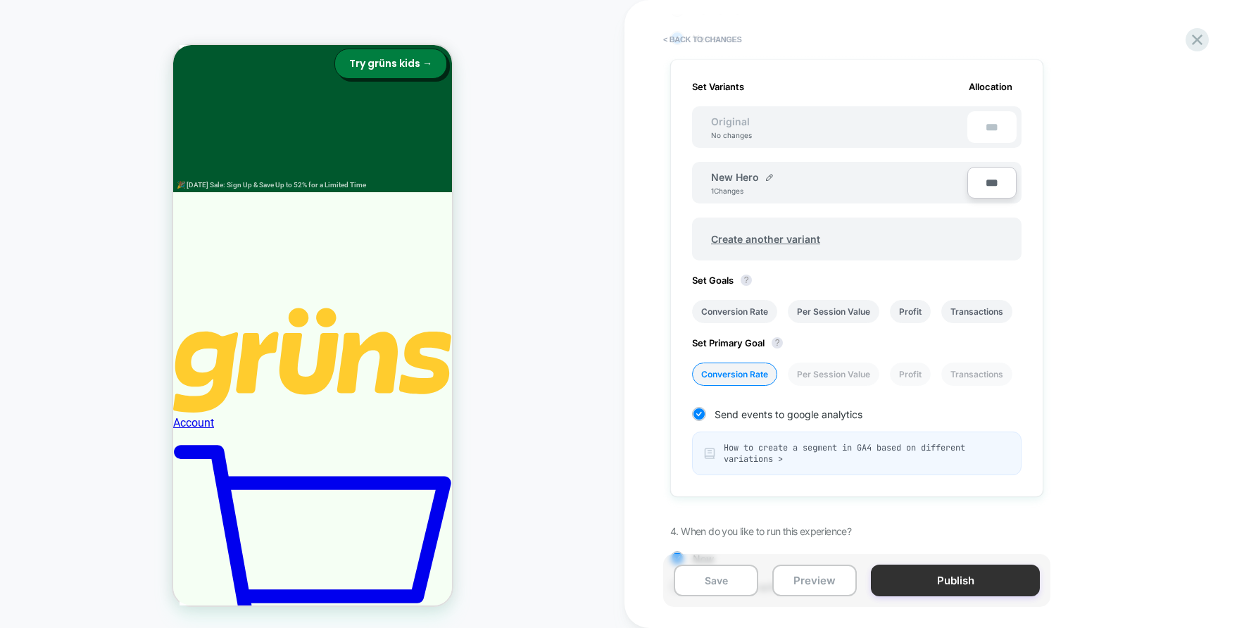
click at [947, 584] on button "Publish" at bounding box center [955, 581] width 169 height 32
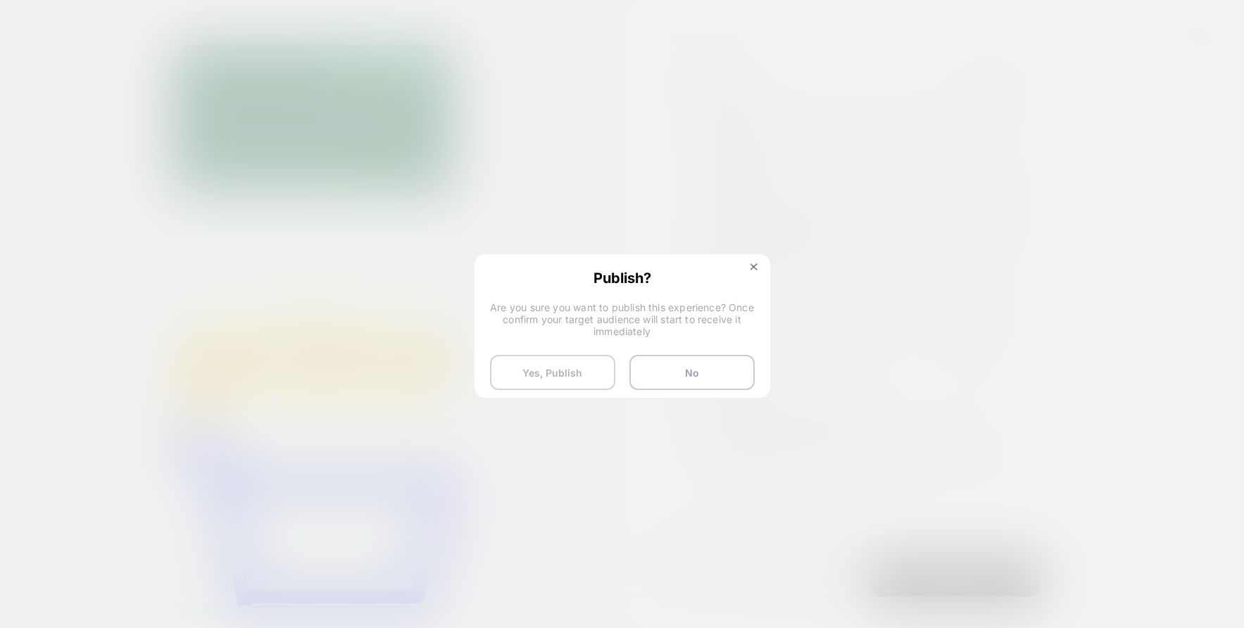
click at [556, 370] on button "Yes, Publish" at bounding box center [552, 372] width 125 height 35
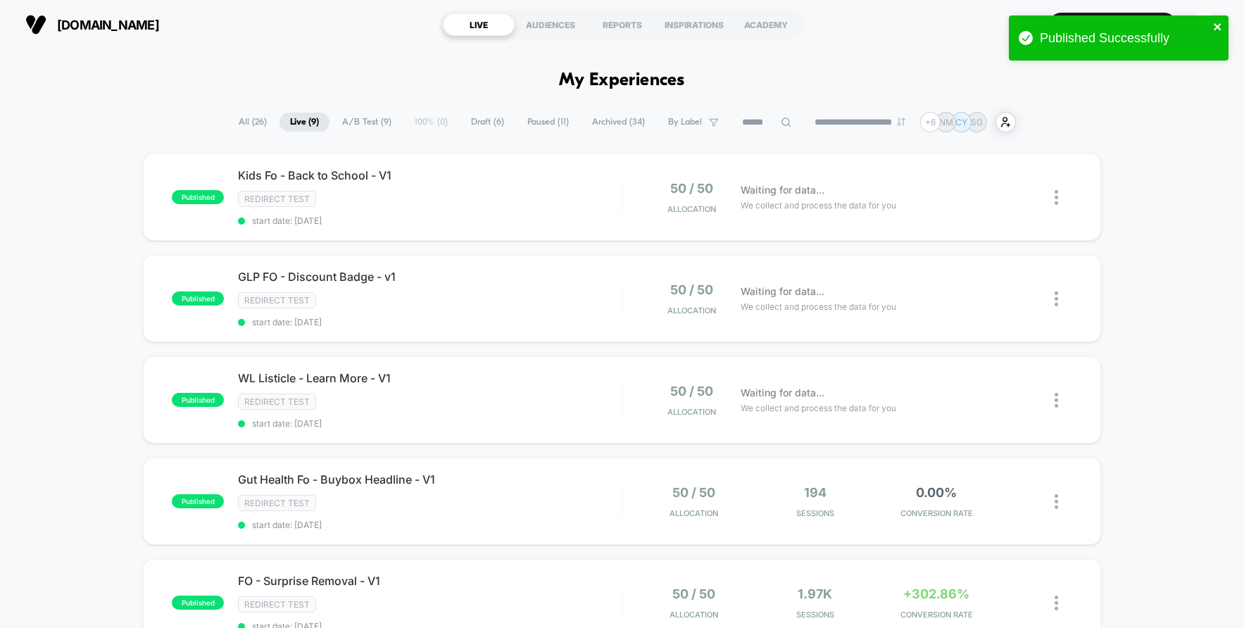
click at [1215, 26] on icon "close" at bounding box center [1218, 26] width 10 height 11
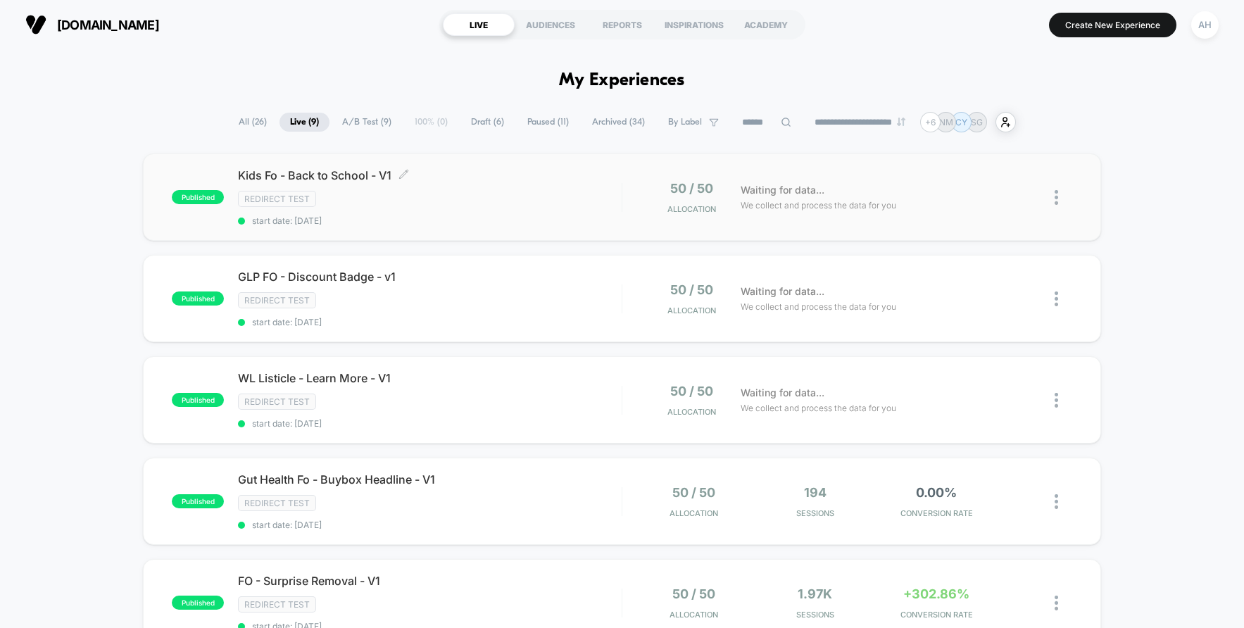
click at [518, 196] on div "Redirect Test" at bounding box center [430, 199] width 384 height 16
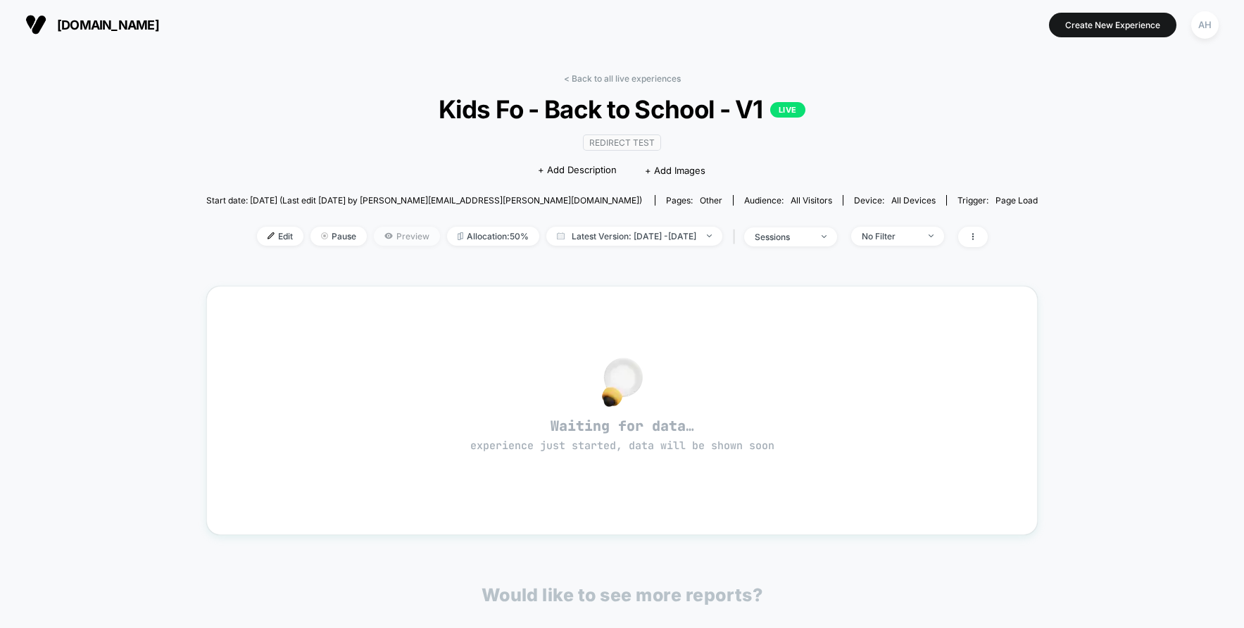
click at [374, 243] on span "Preview" at bounding box center [407, 236] width 66 height 19
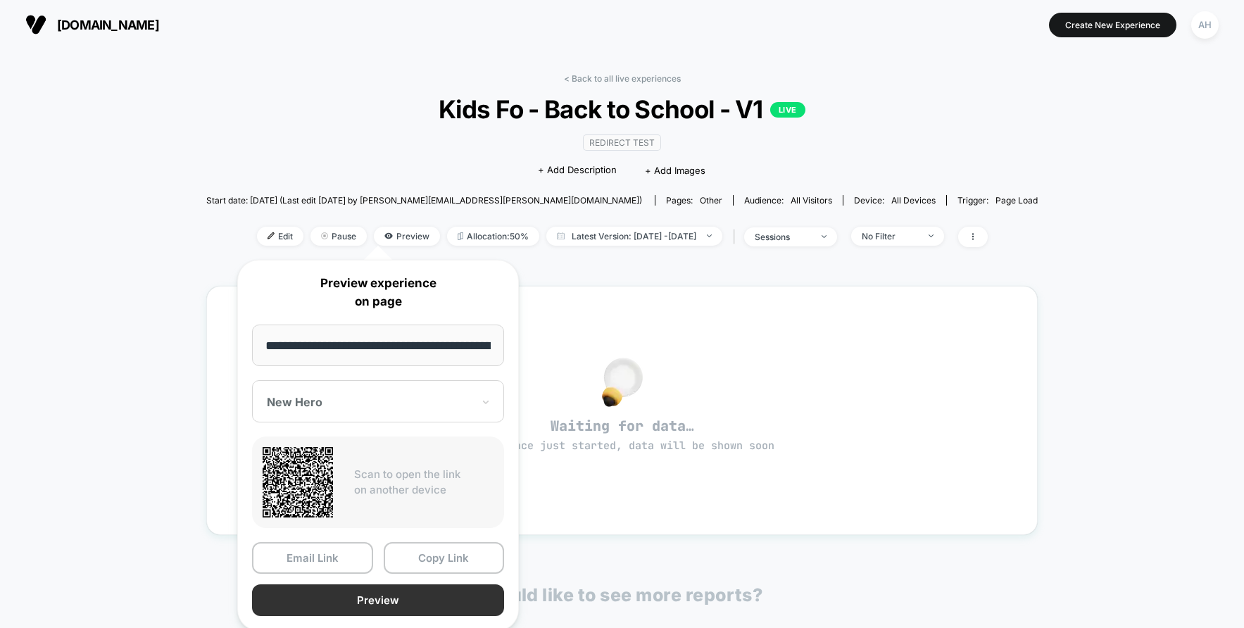
click at [400, 595] on button "Preview" at bounding box center [378, 600] width 252 height 32
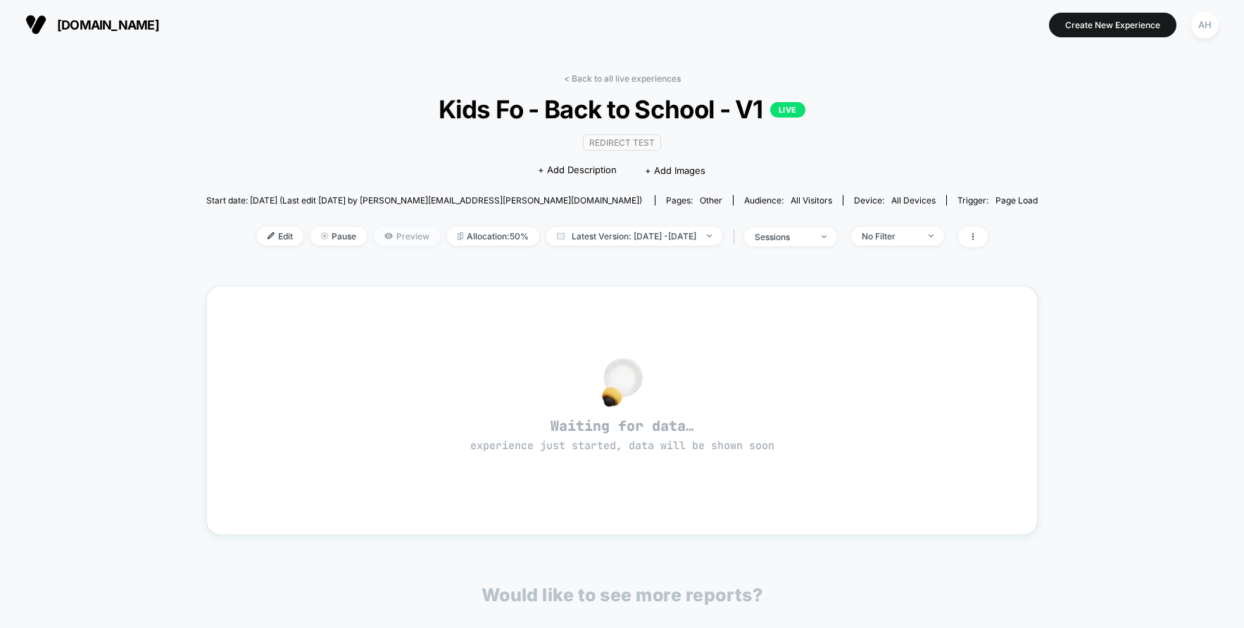
click at [384, 239] on span "Preview" at bounding box center [407, 236] width 66 height 19
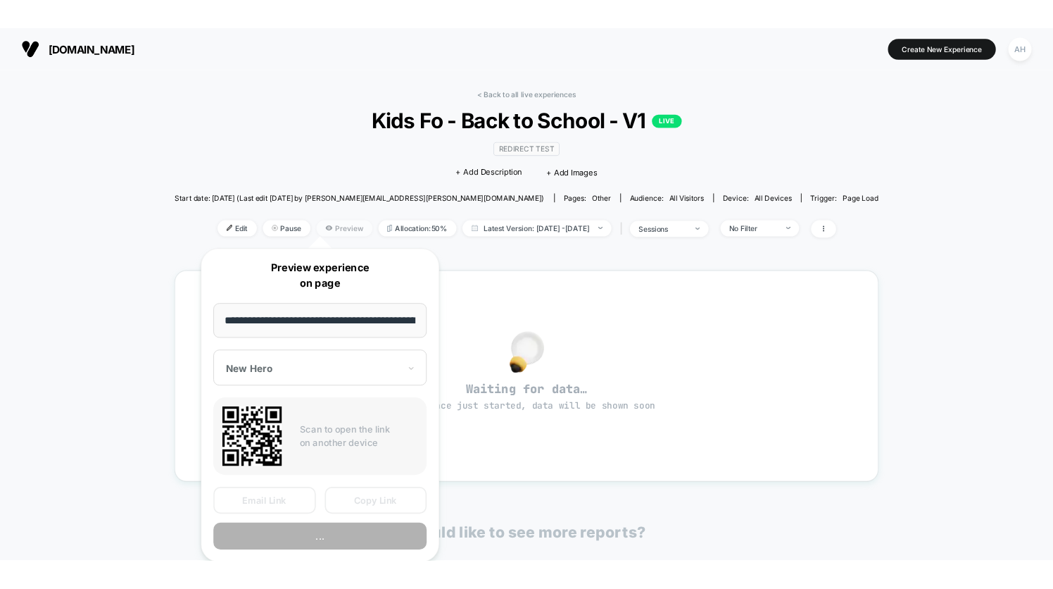
scroll to position [0, 50]
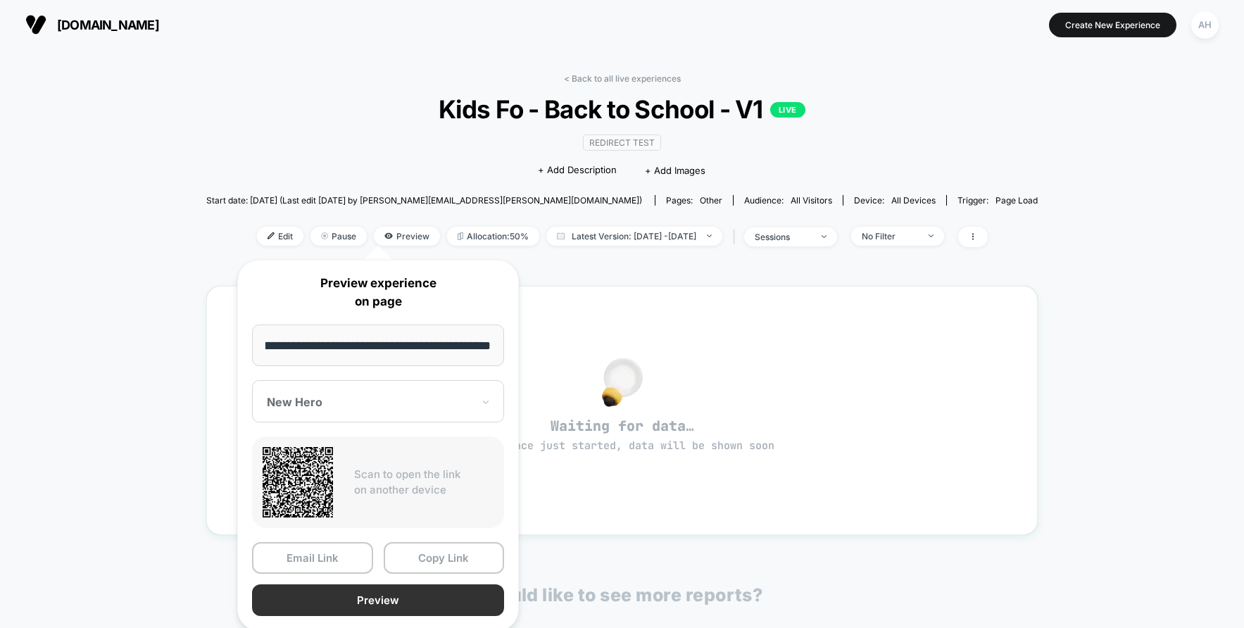
click at [378, 601] on button "Preview" at bounding box center [378, 600] width 252 height 32
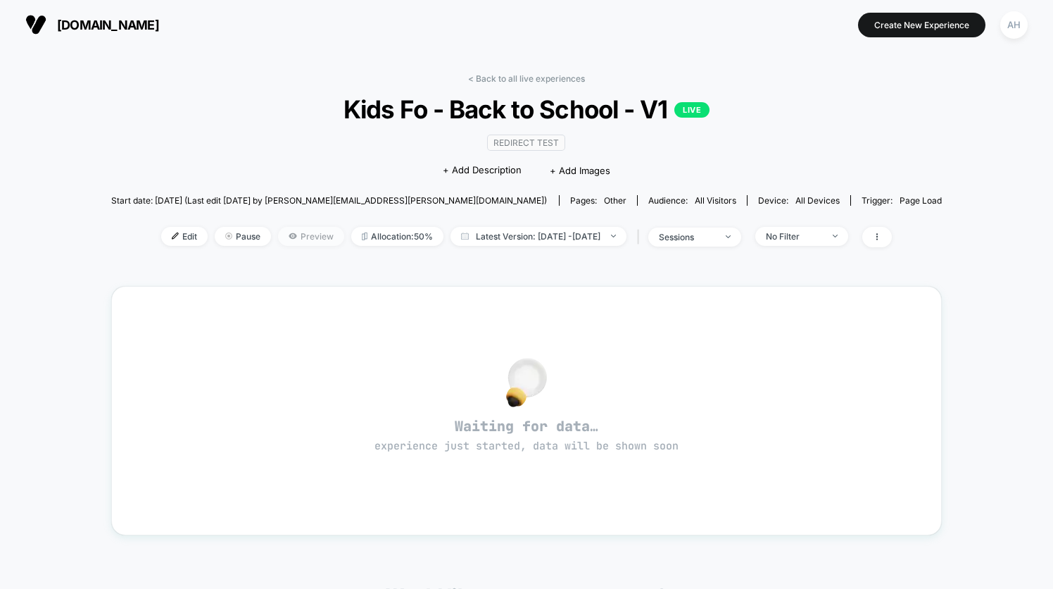
click at [278, 237] on span "Preview" at bounding box center [311, 236] width 66 height 19
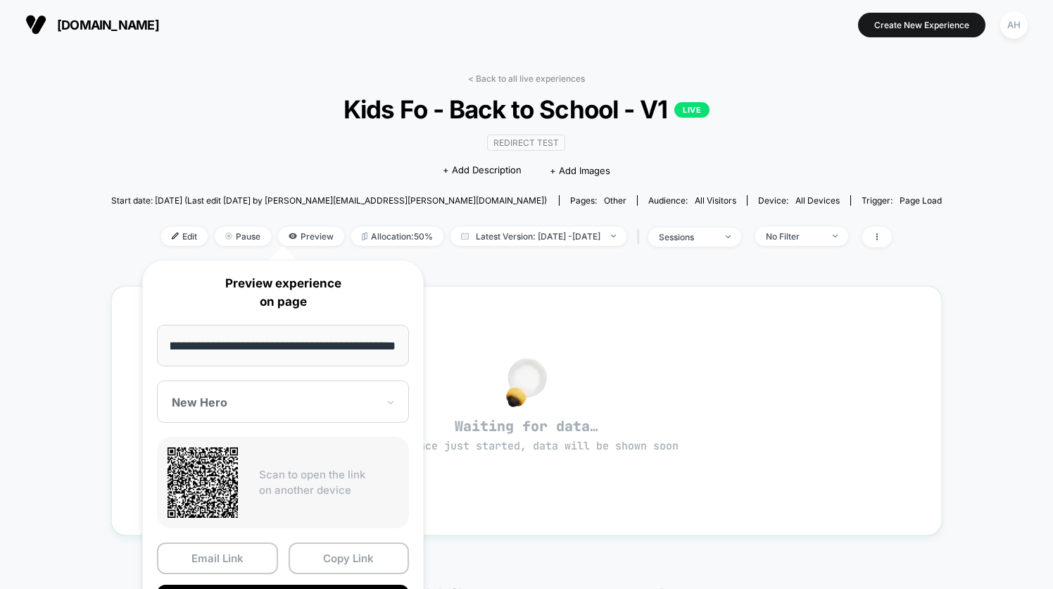
click at [101, 454] on div "< Back to all live experiences Kids Fo - Back to School - V1 LIVE Redirect Test…" at bounding box center [526, 418] width 1053 height 739
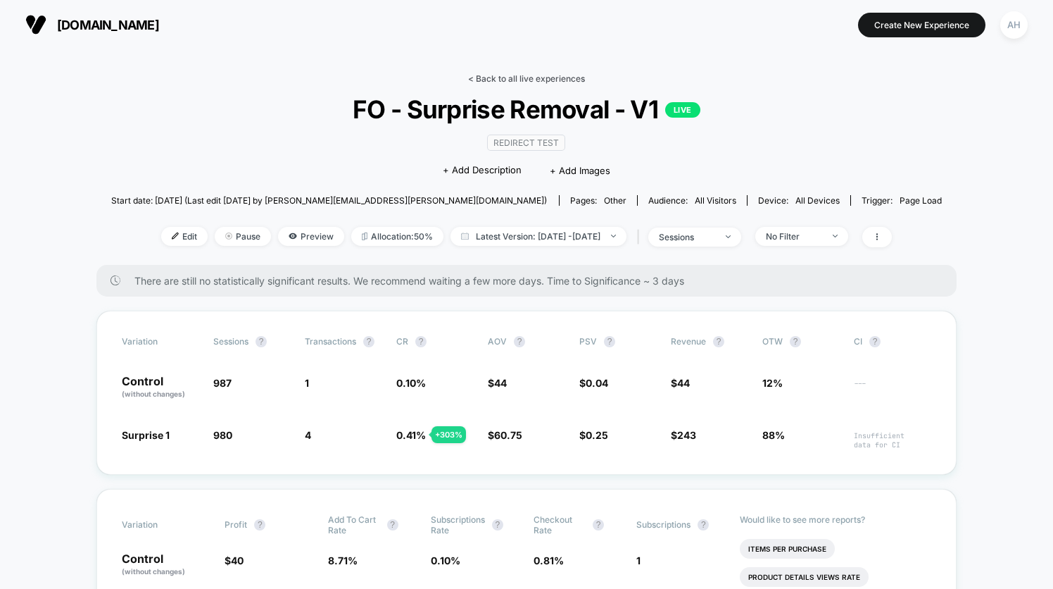
click at [532, 78] on link "< Back to all live experiences" at bounding box center [526, 78] width 117 height 11
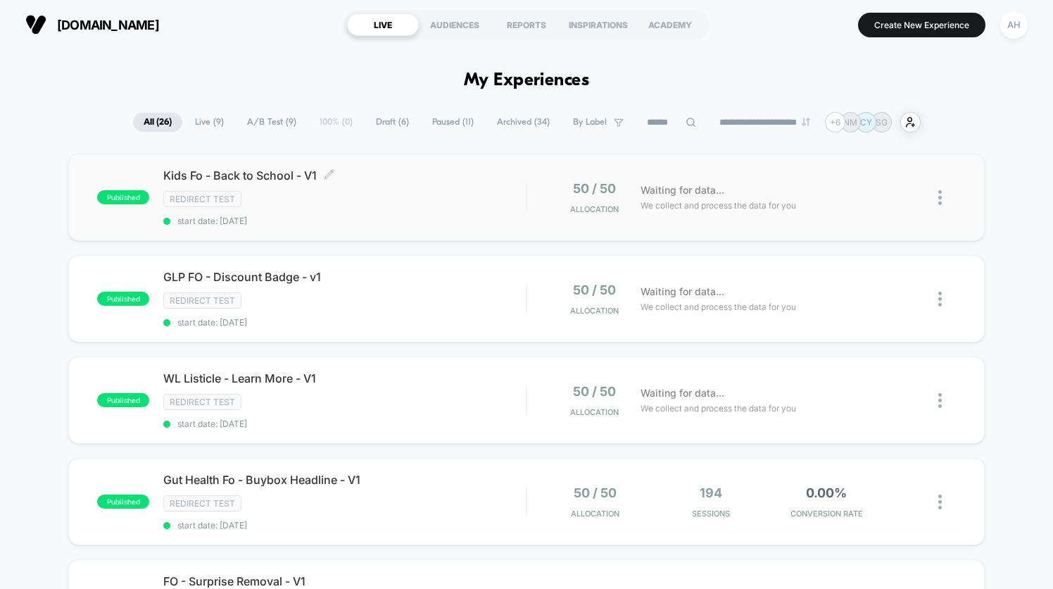
click at [449, 196] on div "Redirect Test" at bounding box center [344, 199] width 363 height 16
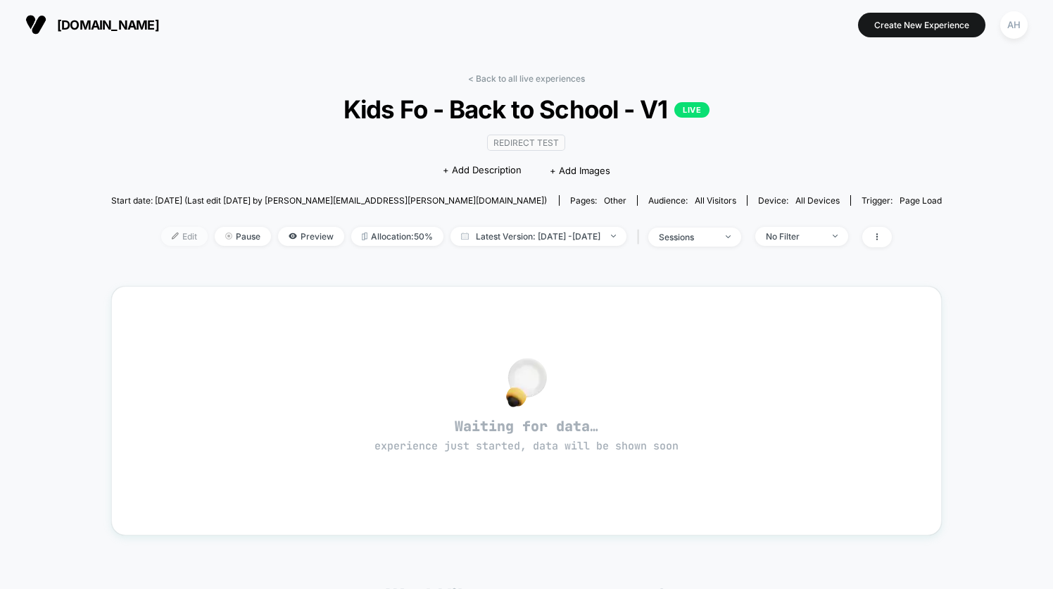
click at [161, 239] on span "Edit" at bounding box center [184, 236] width 46 height 19
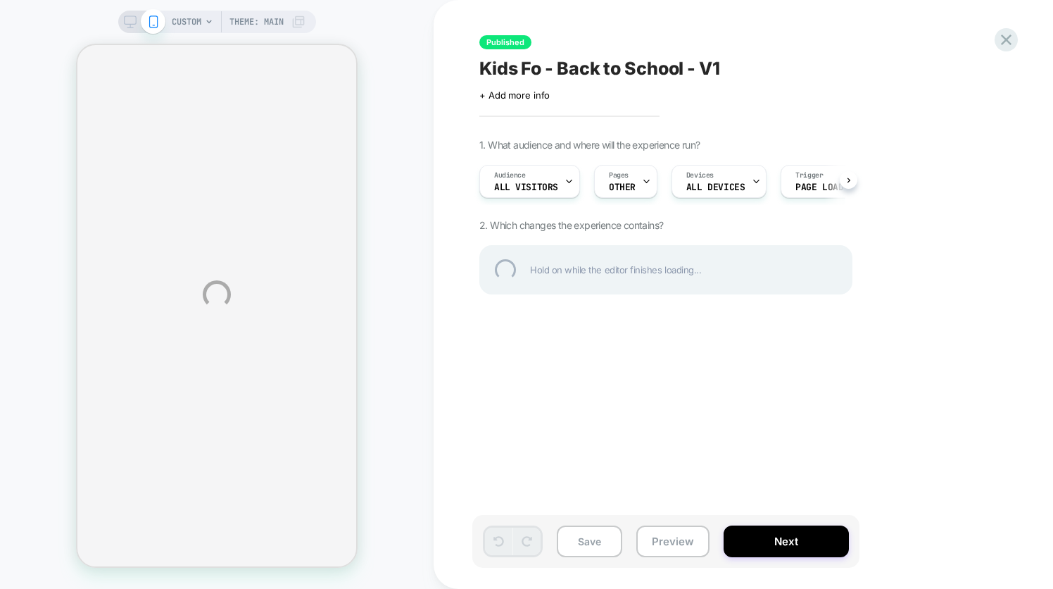
click at [546, 190] on div "CUSTOM Theme: MAIN Published Kids Fo - Back to School - V1 Click to edit experi…" at bounding box center [526, 294] width 1053 height 589
click at [558, 181] on div "CUSTOM Theme: MAIN Published Kids Fo - Back to School - V1 Click to edit experi…" at bounding box center [526, 294] width 1053 height 589
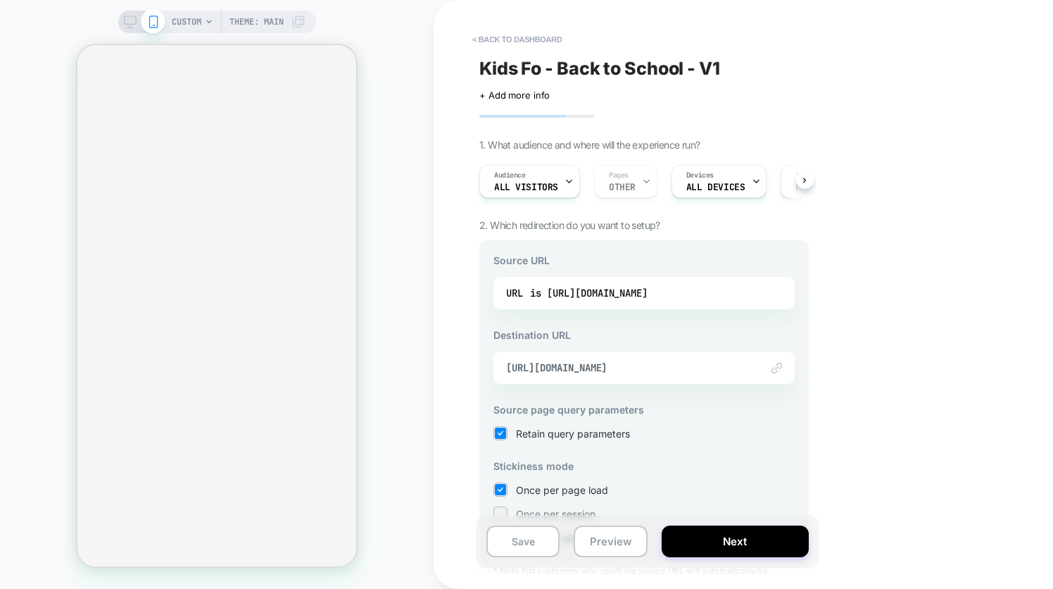
click at [558, 181] on div "Audience All Visitors" at bounding box center [526, 181] width 92 height 32
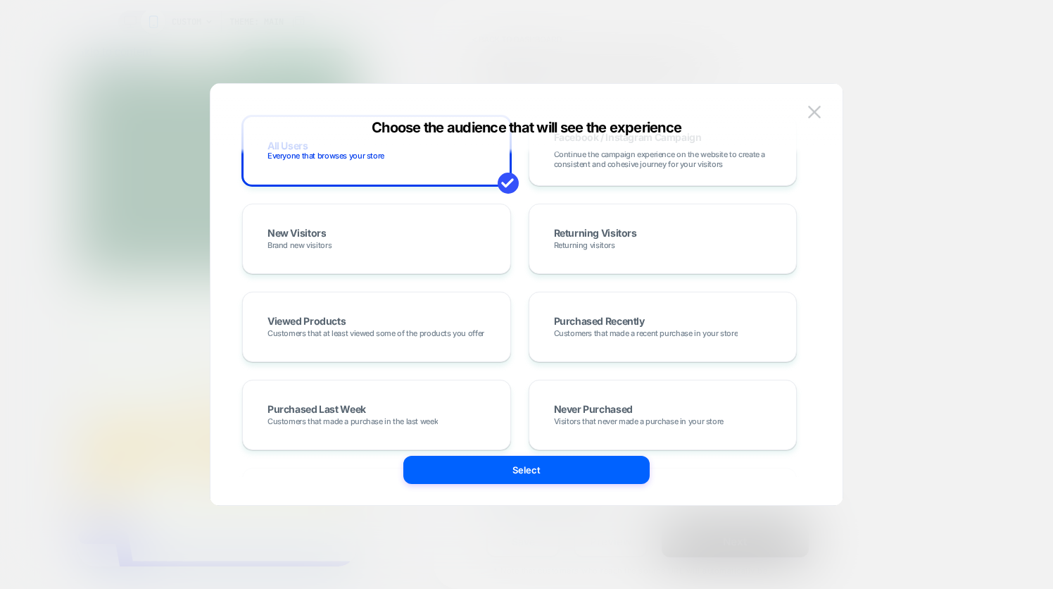
scroll to position [451, 0]
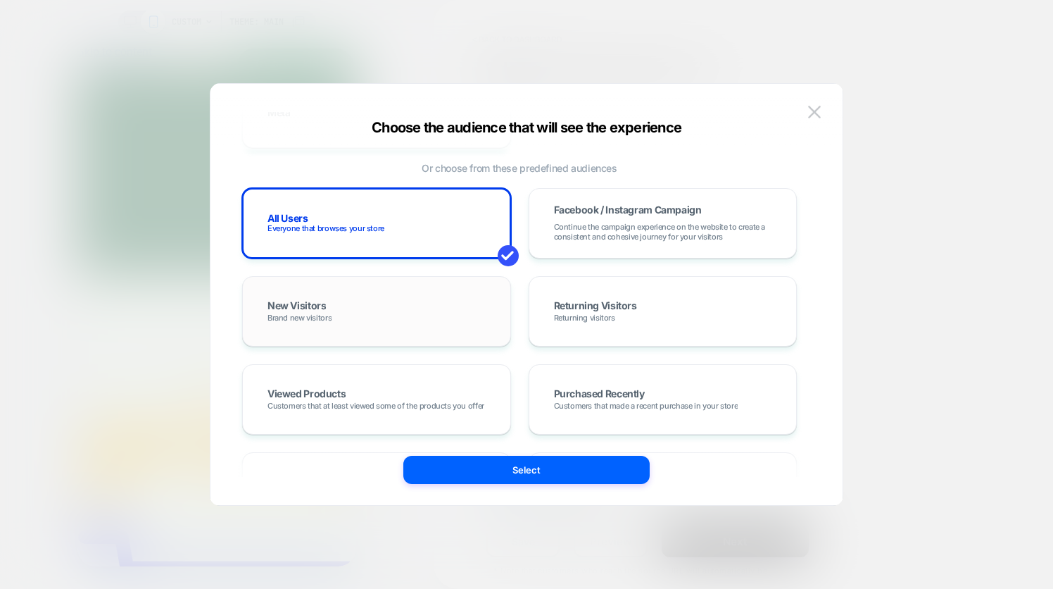
click at [405, 312] on div "New Visitors Brand new visitors" at bounding box center [376, 311] width 239 height 41
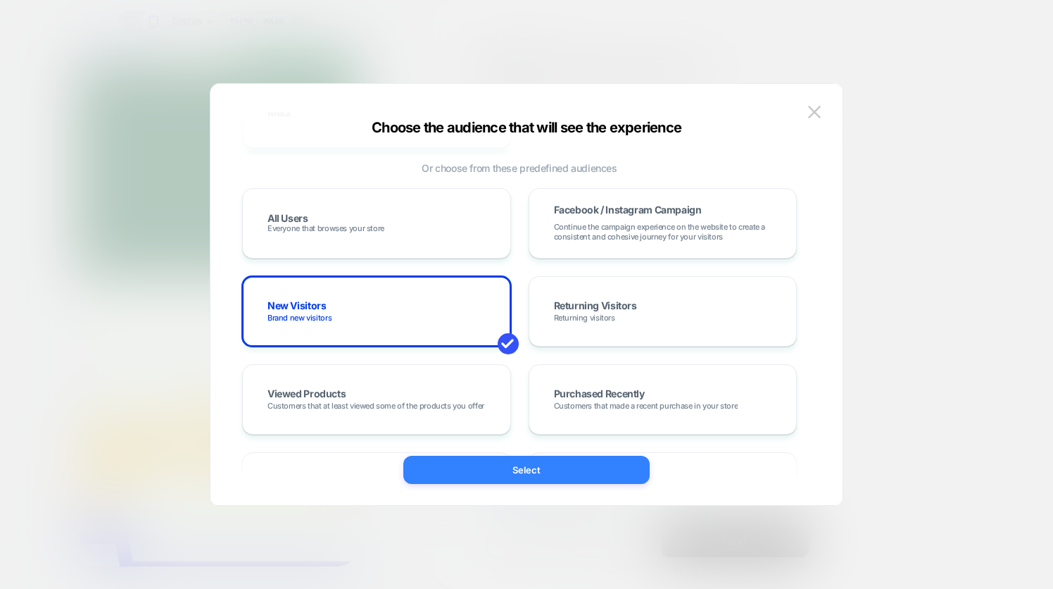
click at [535, 472] on button "Select" at bounding box center [526, 470] width 246 height 28
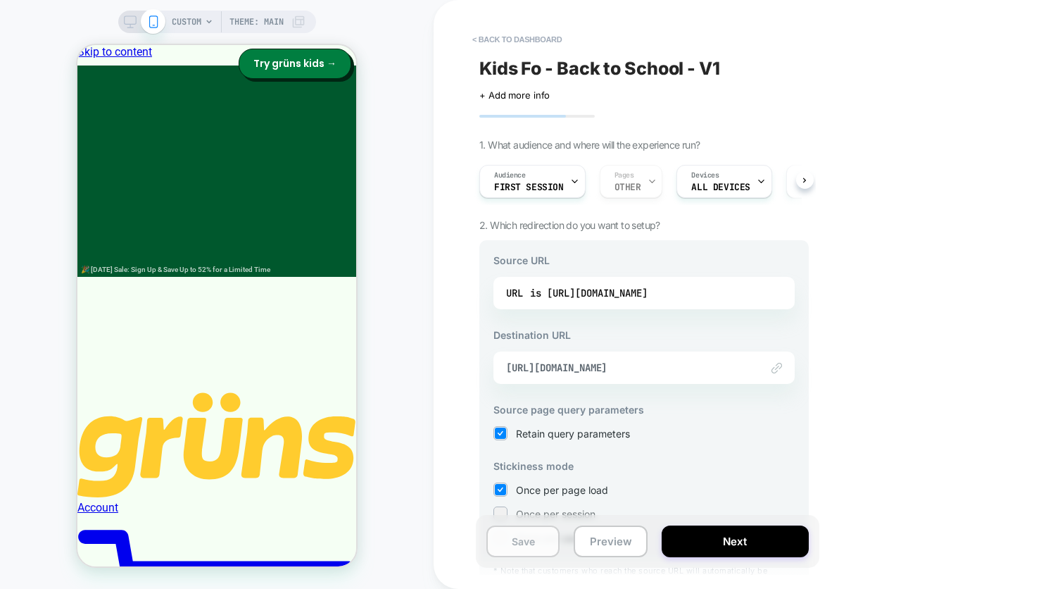
click at [3, 131] on button "Save" at bounding box center [1, 129] width 3 height 3
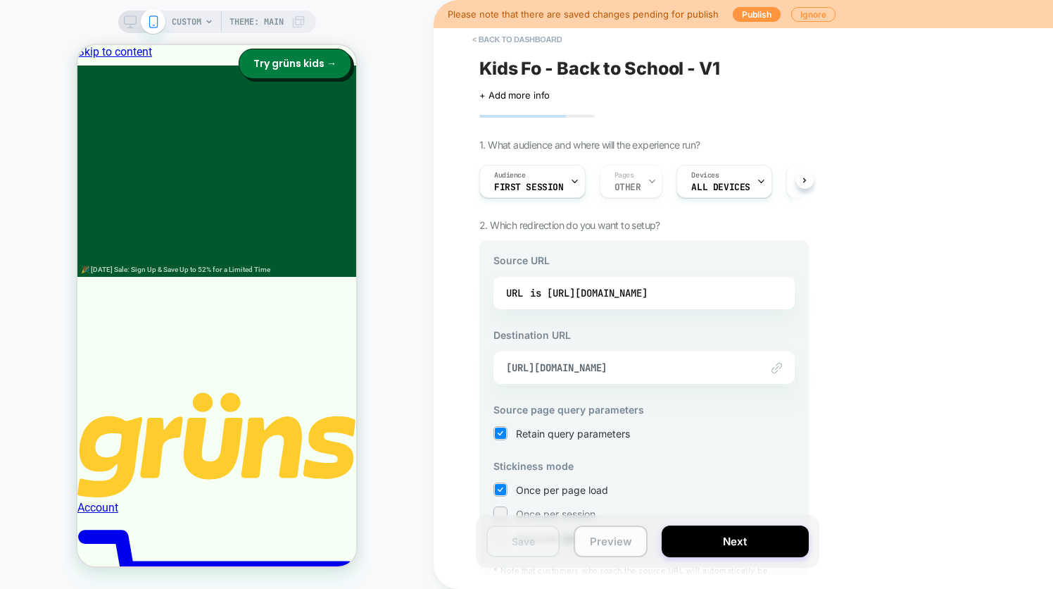
click at [3, 158] on button "Preview" at bounding box center [1, 156] width 3 height 3
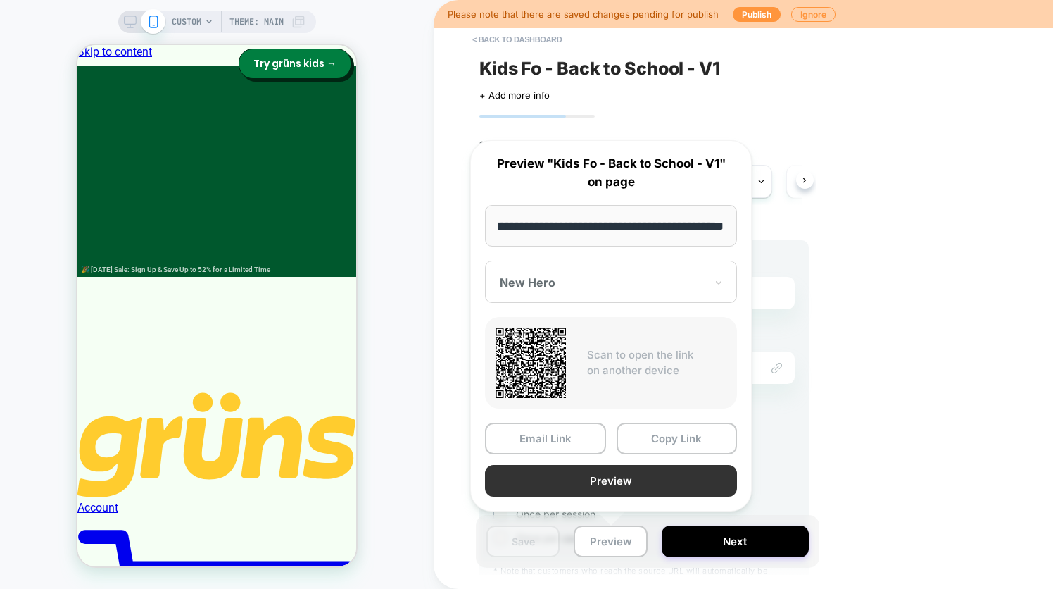
scroll to position [0, 0]
click at [615, 489] on button "Preview" at bounding box center [611, 481] width 252 height 32
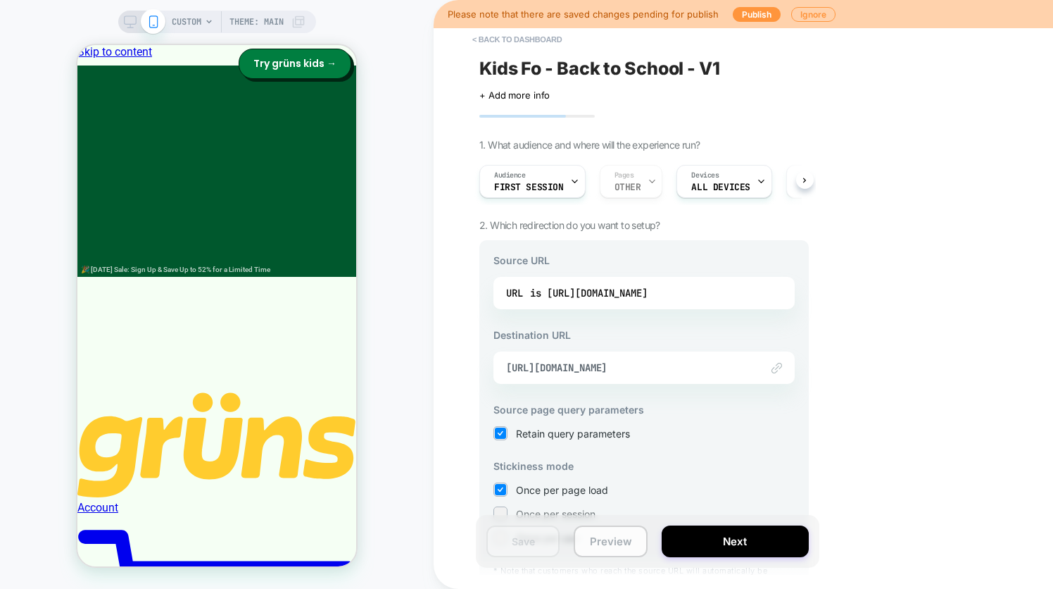
click at [3, 158] on button "Preview" at bounding box center [1, 156] width 3 height 3
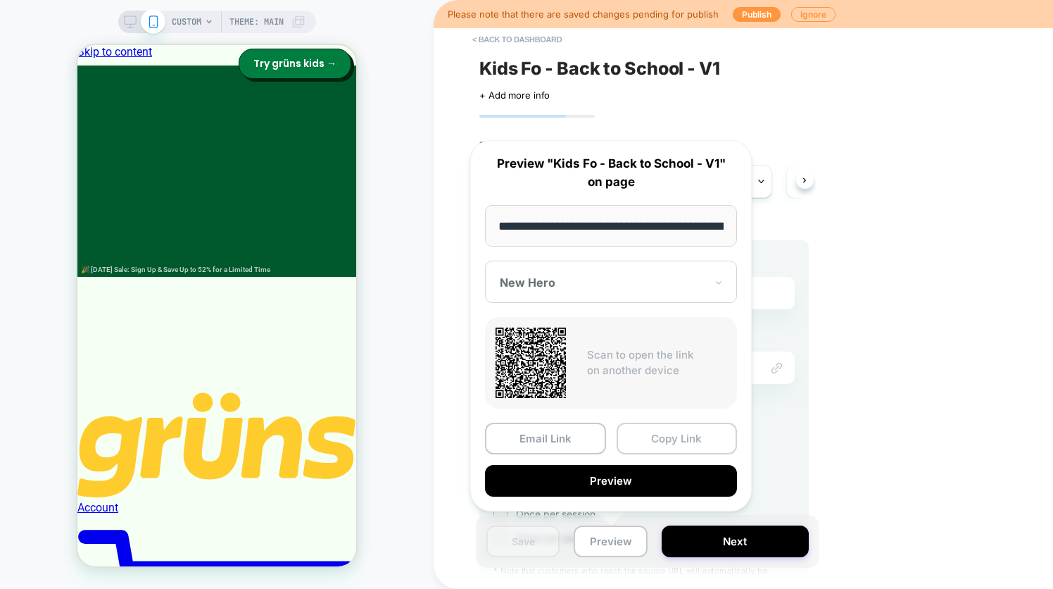
click at [644, 439] on button "Copy Link" at bounding box center [677, 439] width 121 height 32
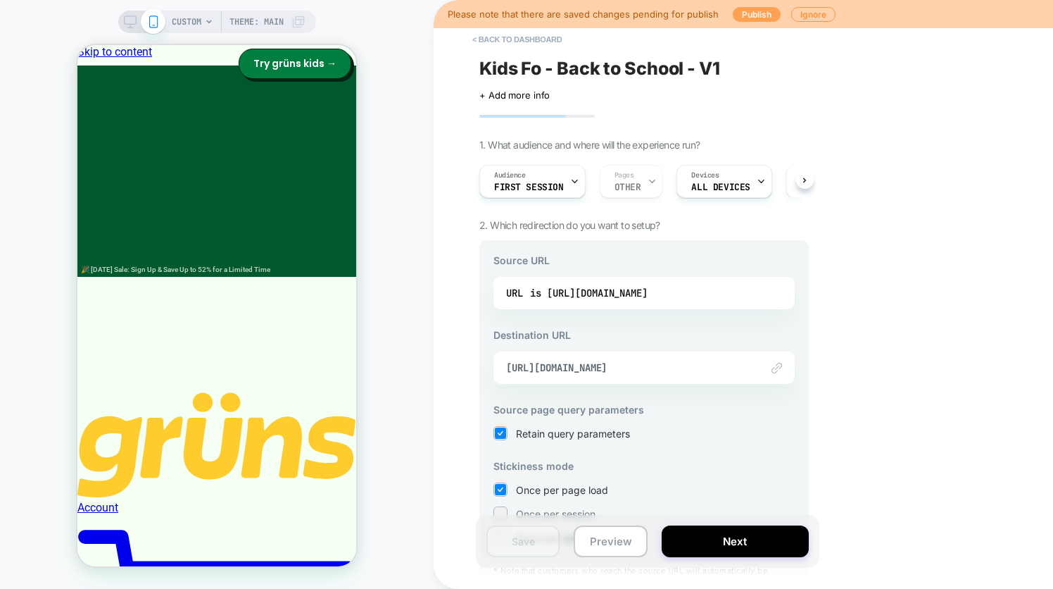
click at [753, 16] on button "Publish" at bounding box center [757, 14] width 48 height 15
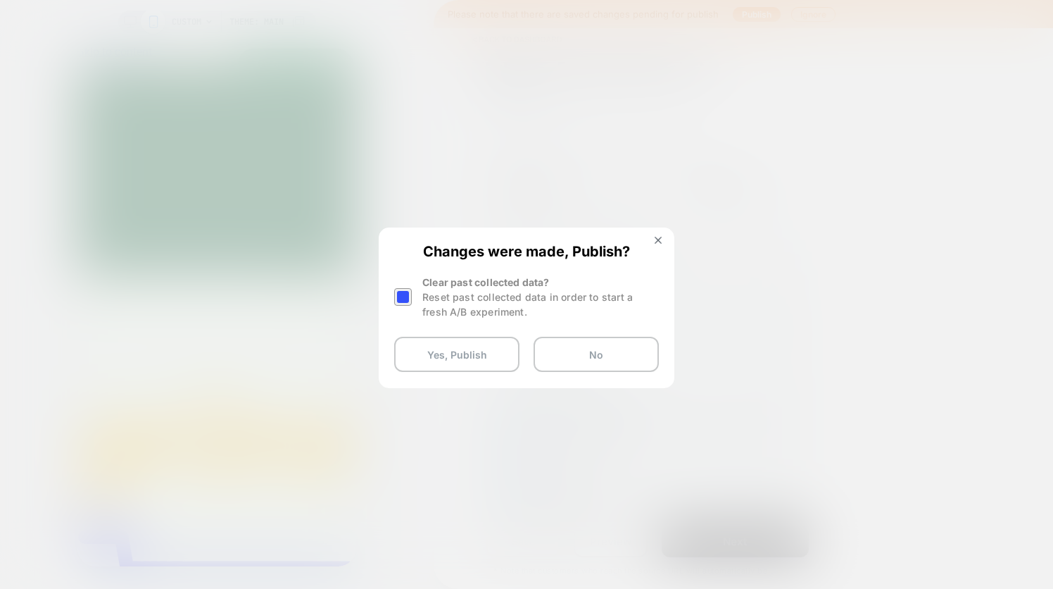
drag, startPoint x: 469, startPoint y: 361, endPoint x: 406, endPoint y: 308, distance: 82.5
click at [405, 311] on div "Changes were made, Publish? Clear past collected data? Reset past collected dat…" at bounding box center [526, 307] width 293 height 157
click at [406, 295] on div at bounding box center [403, 297] width 18 height 18
click at [444, 349] on button "Yes, Publish" at bounding box center [456, 354] width 125 height 35
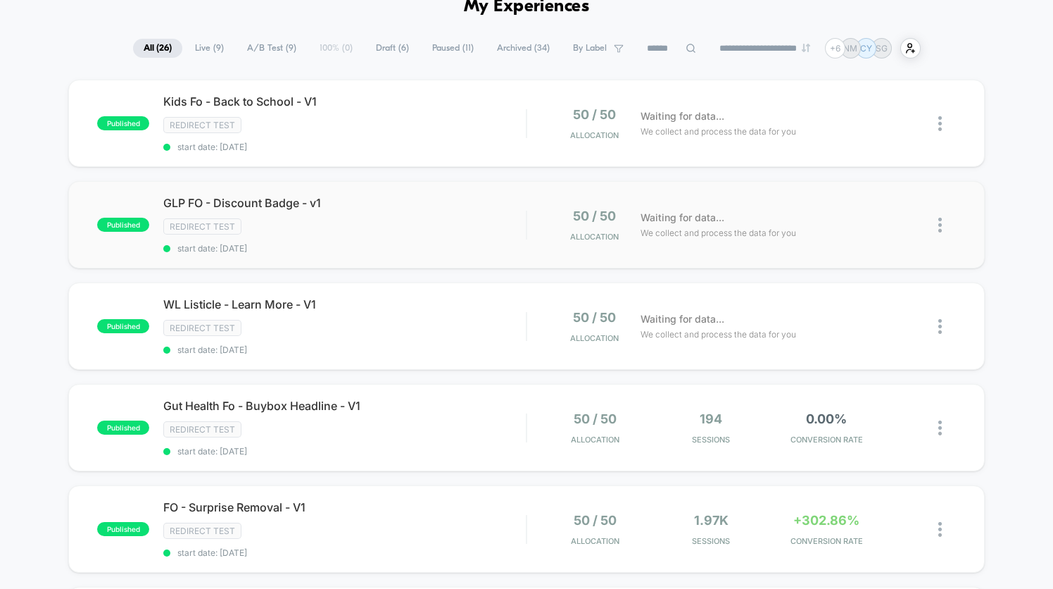
scroll to position [315, 0]
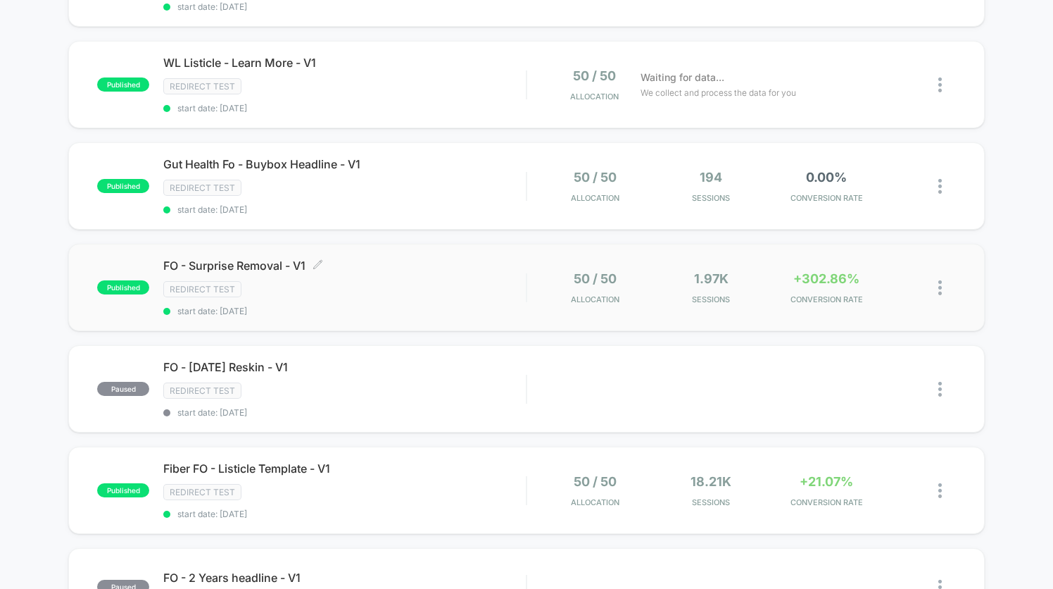
click at [454, 279] on div "FO - Surprise Removal - V1 Click to edit experience details Click to edit exper…" at bounding box center [344, 287] width 363 height 58
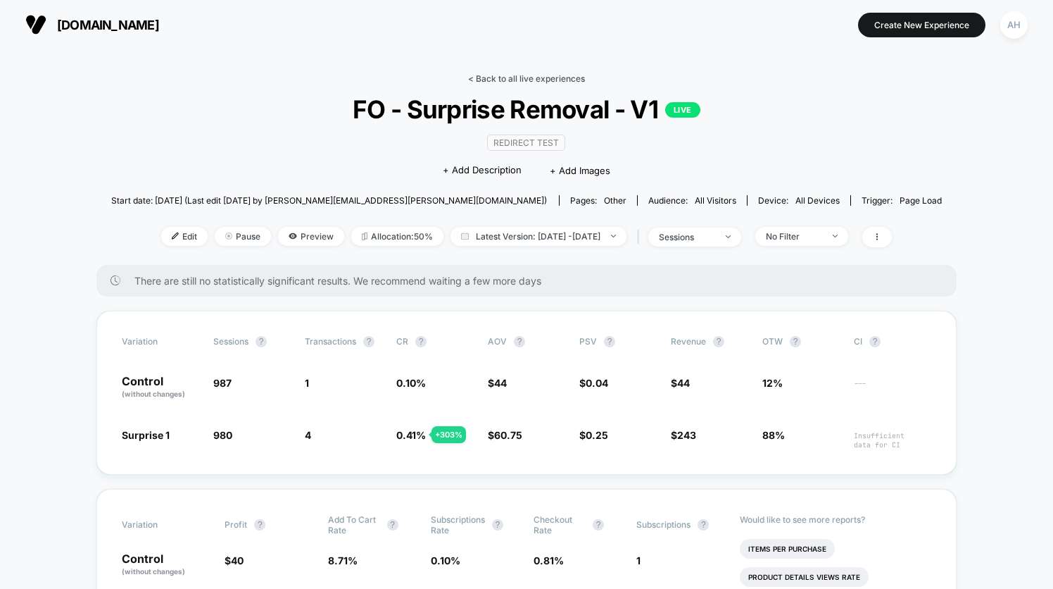
click at [523, 75] on link "< Back to all live experiences" at bounding box center [526, 78] width 117 height 11
click at [525, 79] on link "< Back to all live experiences" at bounding box center [526, 78] width 117 height 11
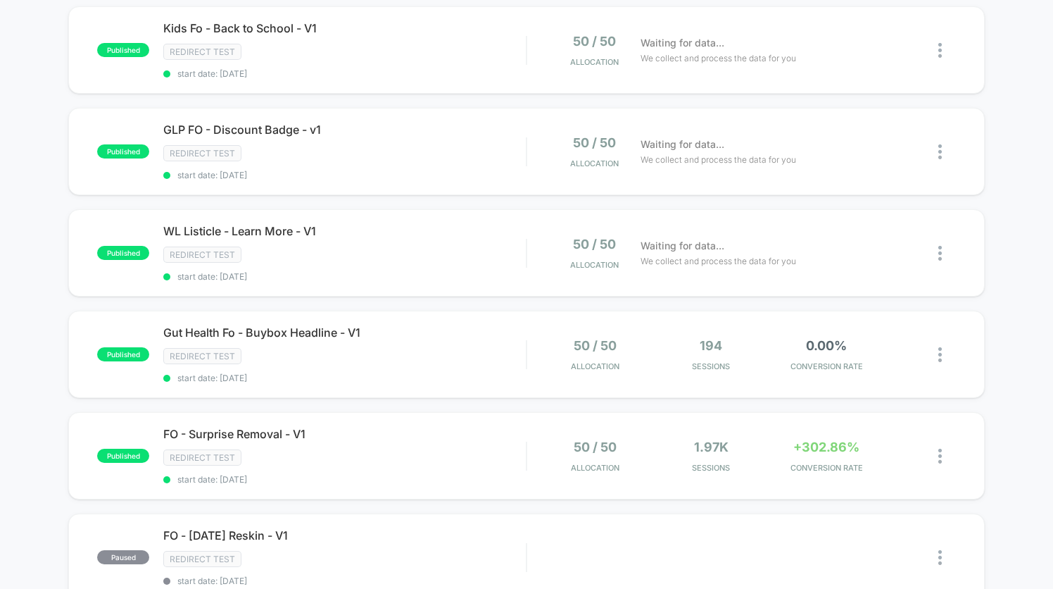
scroll to position [138, 0]
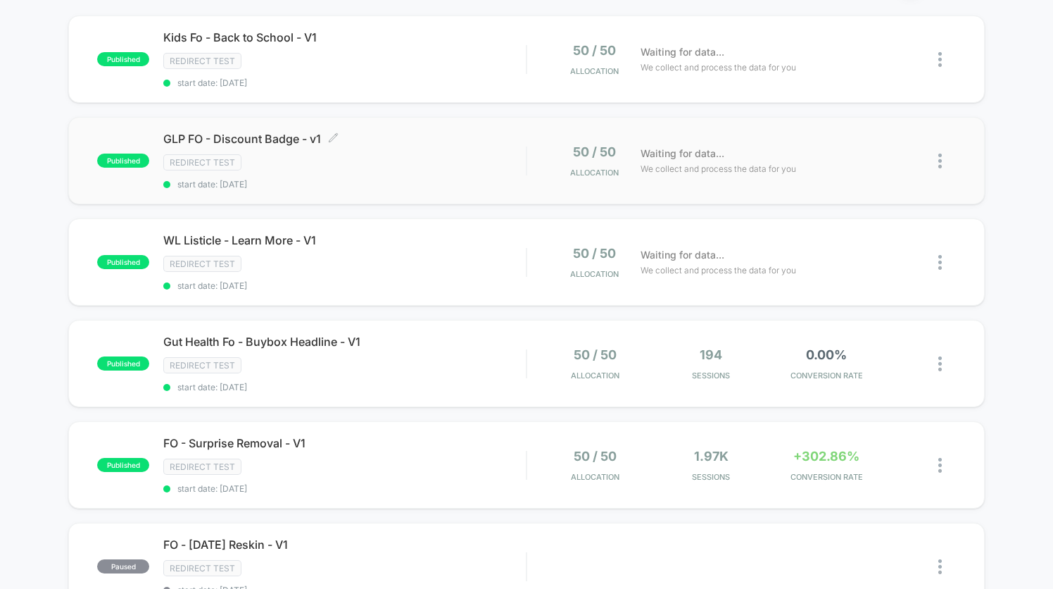
click at [444, 176] on div "GLP FO - Discount Badge - v1 Click to edit experience details Click to edit exp…" at bounding box center [344, 161] width 363 height 58
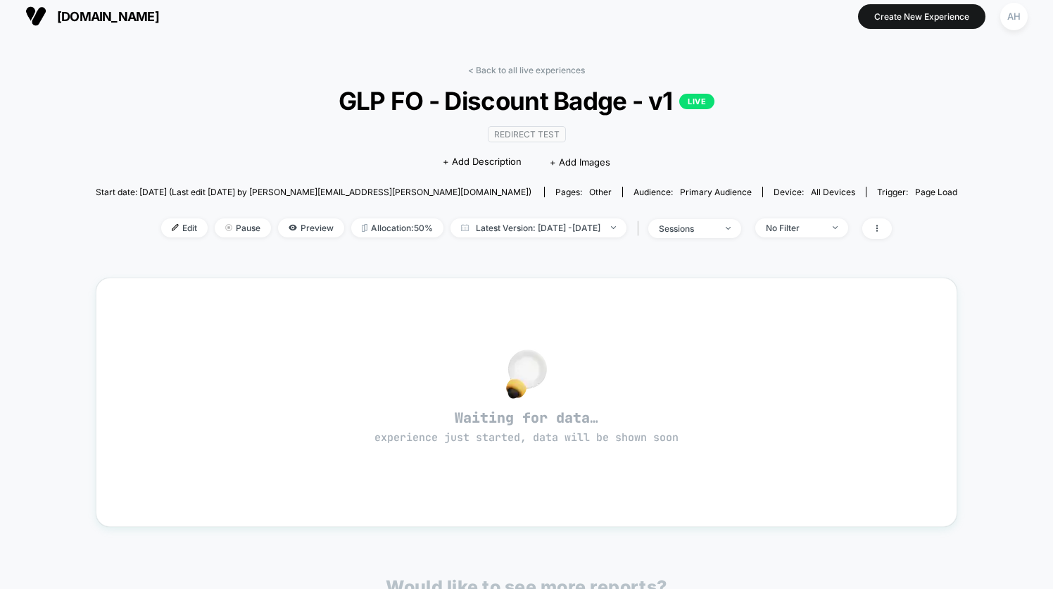
scroll to position [18, 0]
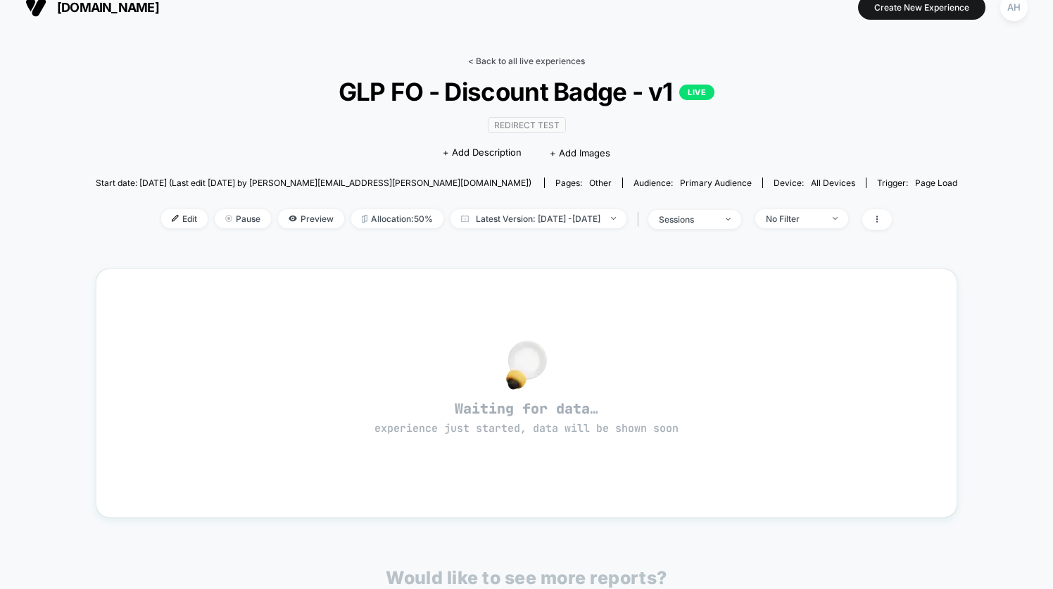
click at [530, 65] on link "< Back to all live experiences" at bounding box center [526, 61] width 117 height 11
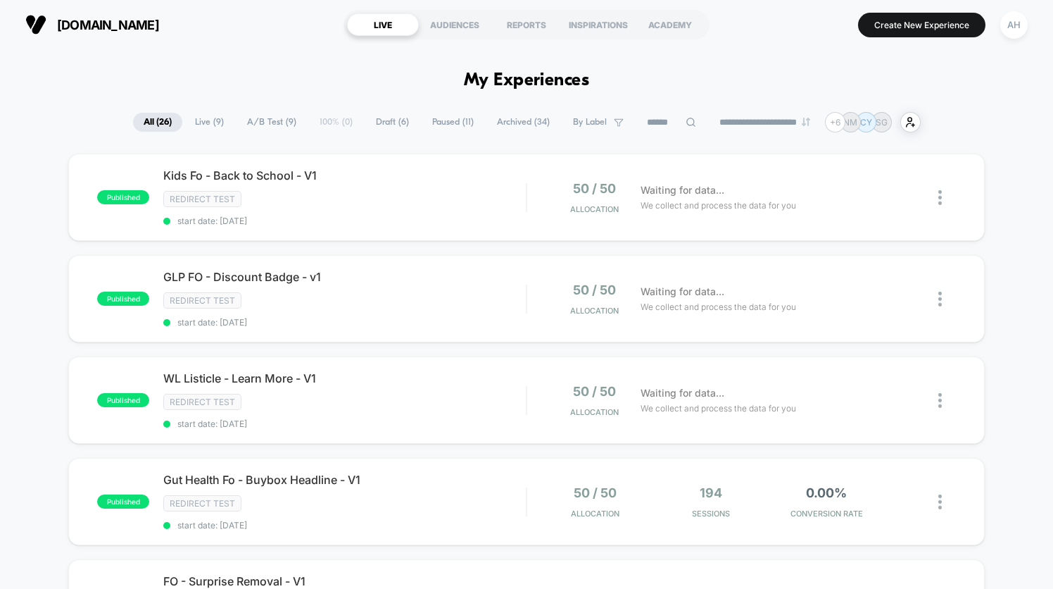
click at [208, 117] on span "Live ( 9 )" at bounding box center [209, 122] width 50 height 19
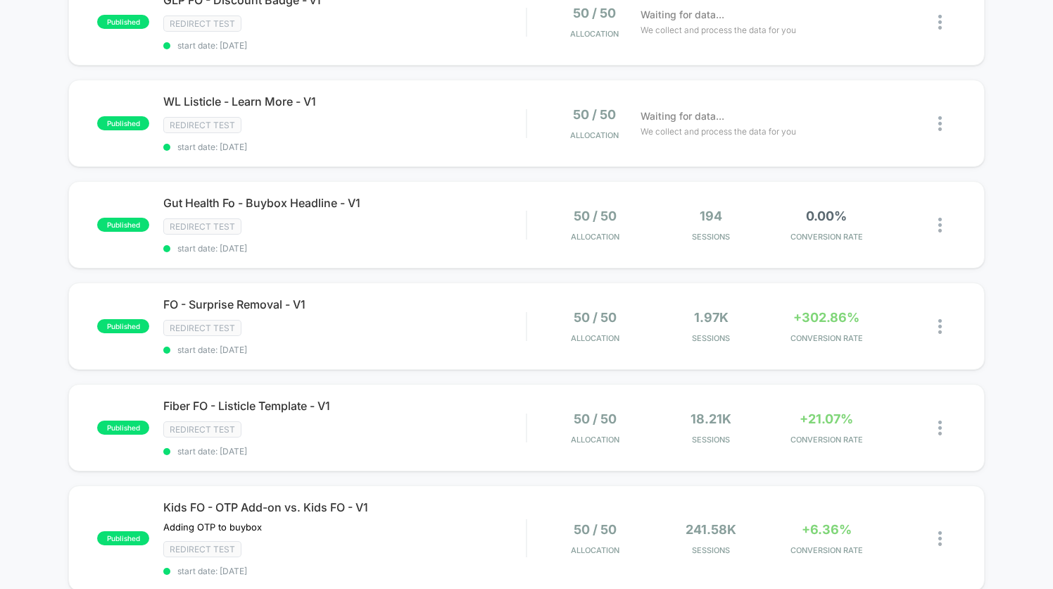
scroll to position [548, 0]
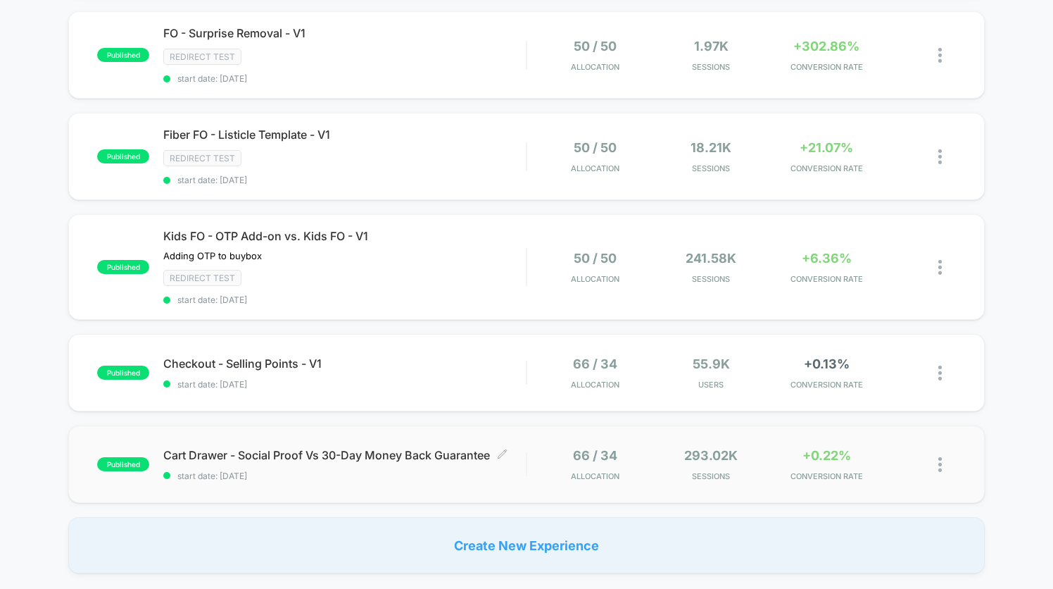
click at [428, 478] on span "start date: [DATE]" at bounding box center [344, 475] width 363 height 11
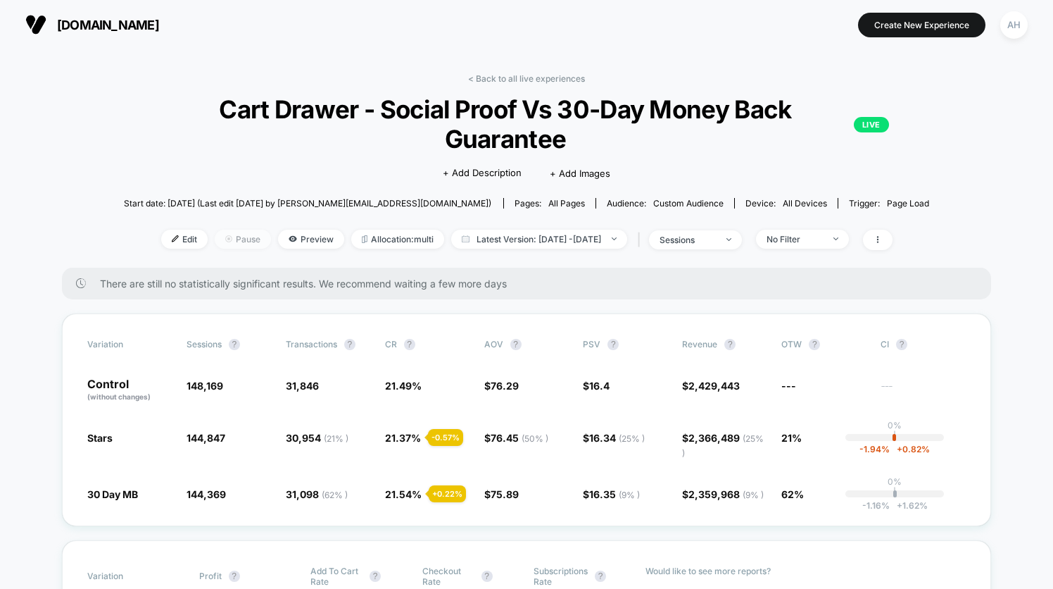
click at [229, 242] on span "Pause" at bounding box center [243, 239] width 56 height 19
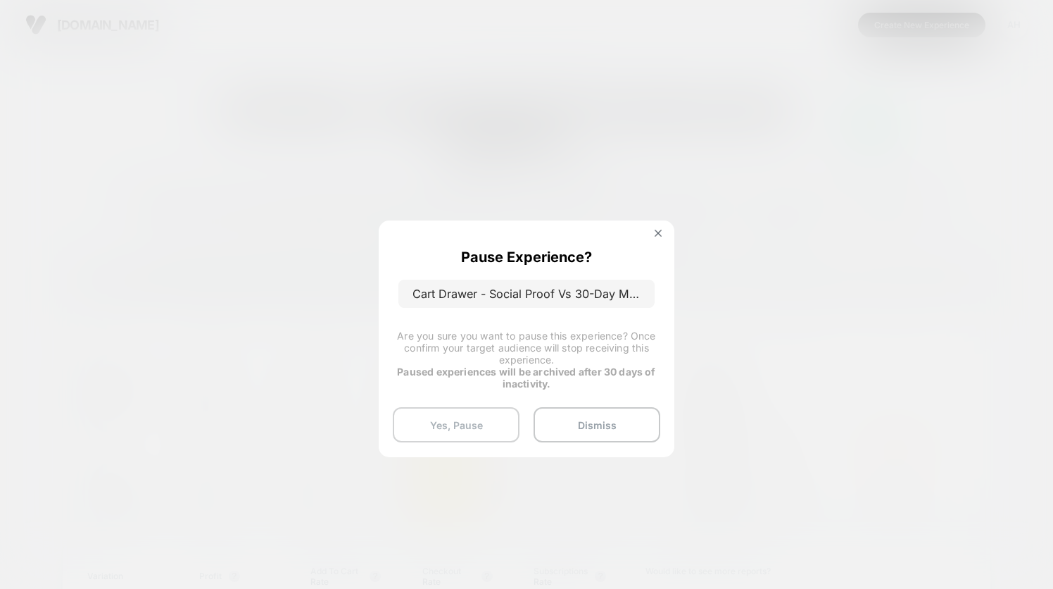
click at [439, 418] on button "Yes, Pause" at bounding box center [456, 424] width 127 height 35
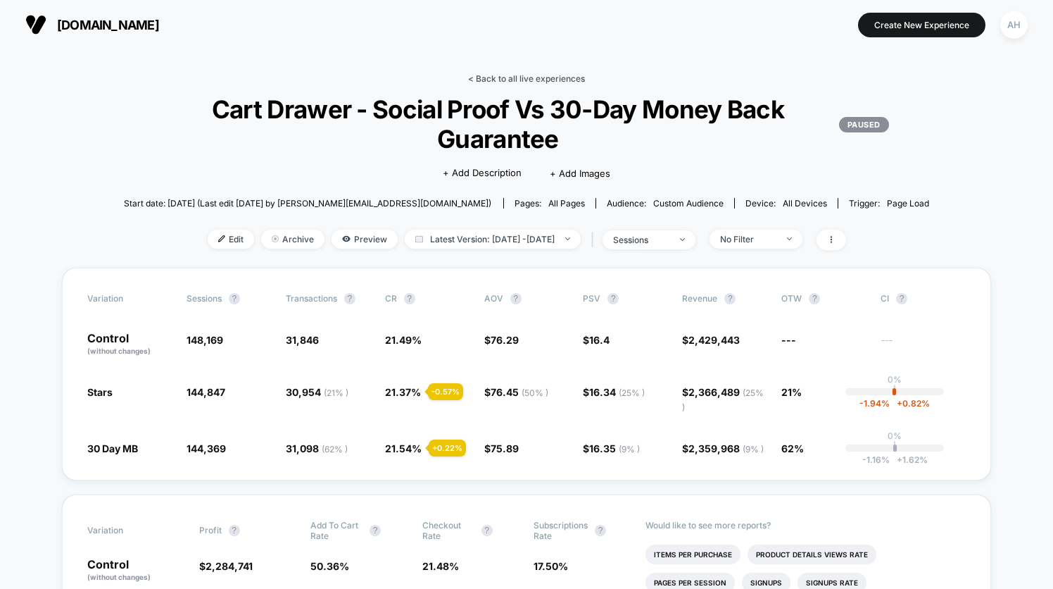
click at [496, 73] on link "< Back to all live experiences" at bounding box center [526, 78] width 117 height 11
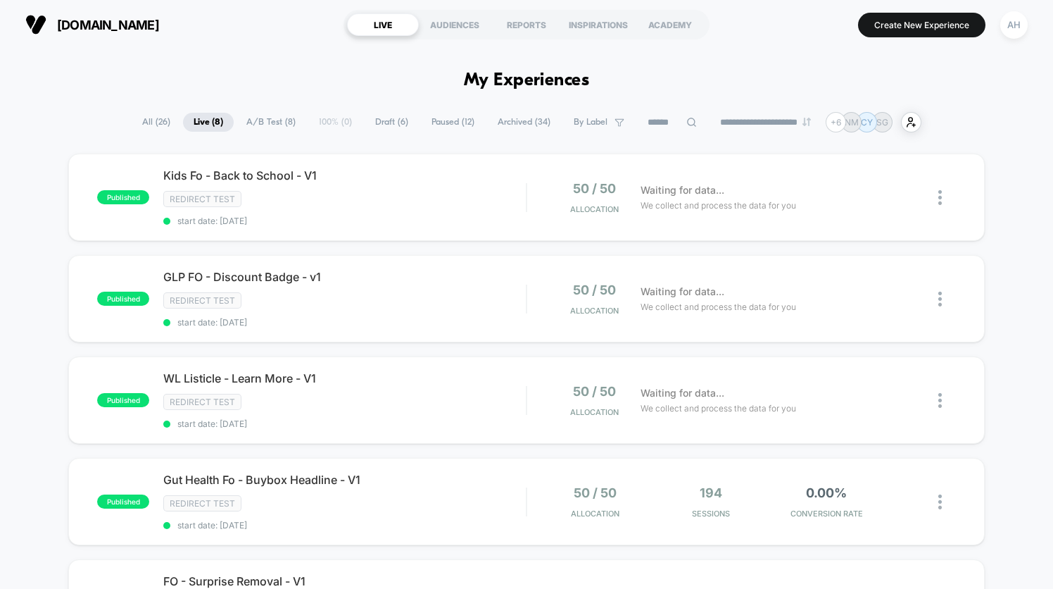
click at [59, 192] on div "published Kids Fo - Back to School - V1 Redirect Test start date: [DATE] 50 / 5…" at bounding box center [526, 592] width 1053 height 876
click at [42, 176] on div "published Kids Fo - Back to School - V1 Redirect Test start date: [DATE] 50 / 5…" at bounding box center [526, 592] width 1053 height 876
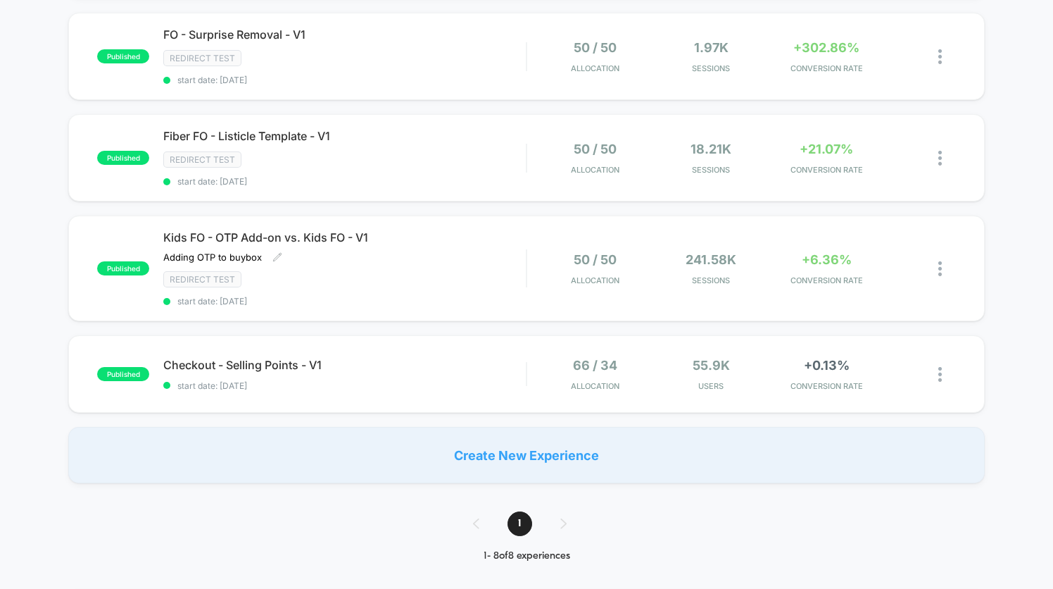
scroll to position [565, 0]
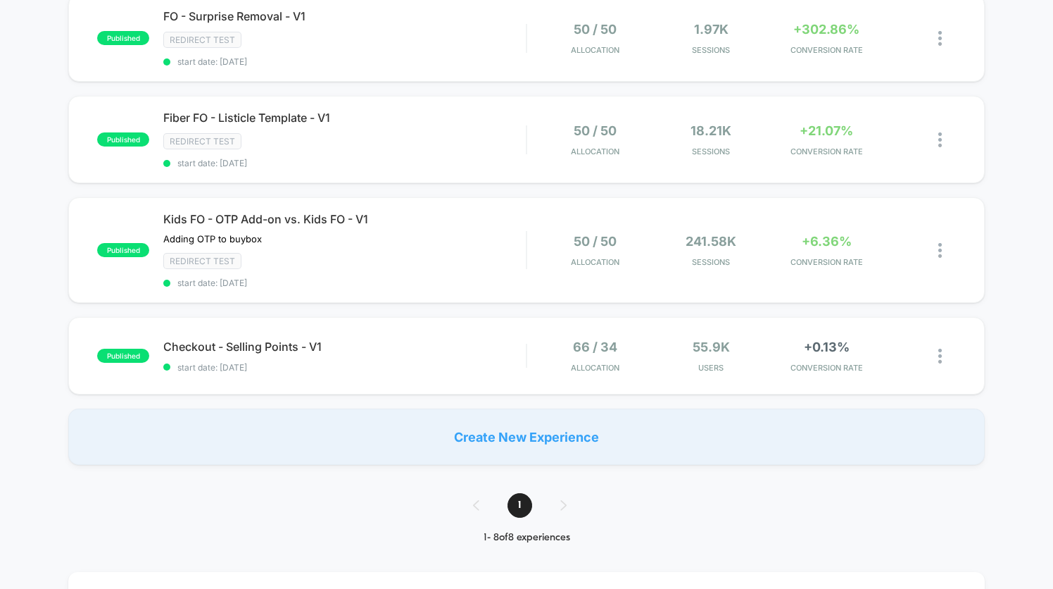
click at [1030, 443] on div "published Kids Fo - Back to School - V1 Redirect Test start date: [DATE] 50 / 5…" at bounding box center [526, 27] width 1053 height 876
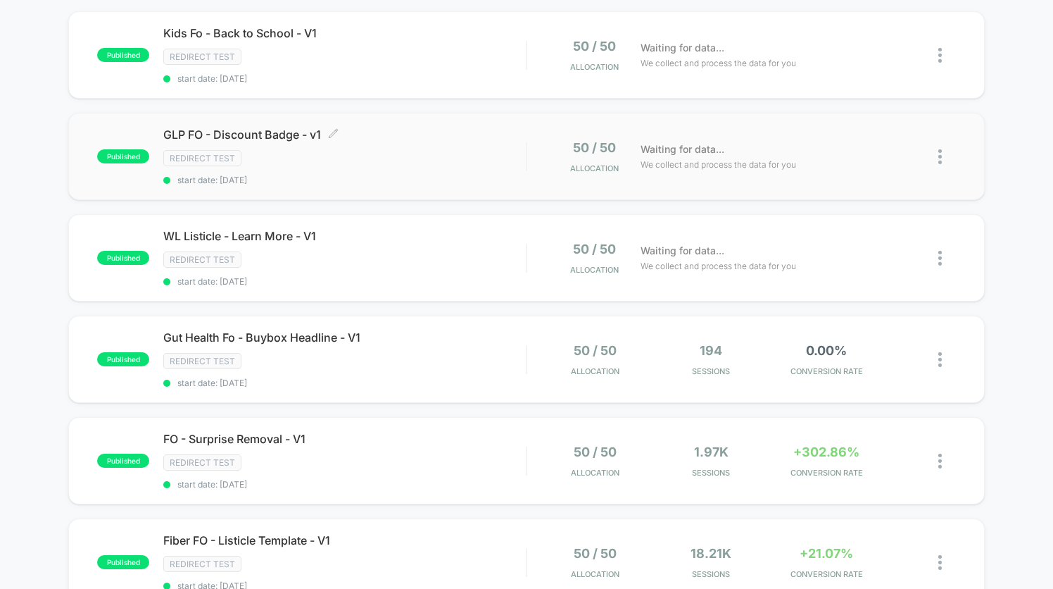
scroll to position [0, 0]
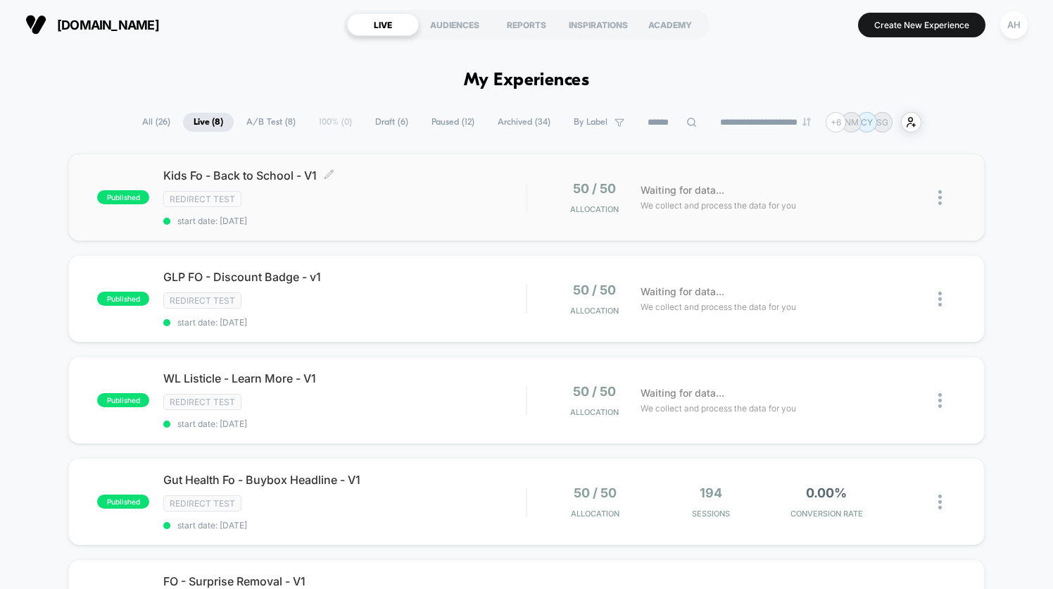
click at [409, 200] on div "Redirect Test" at bounding box center [344, 199] width 363 height 16
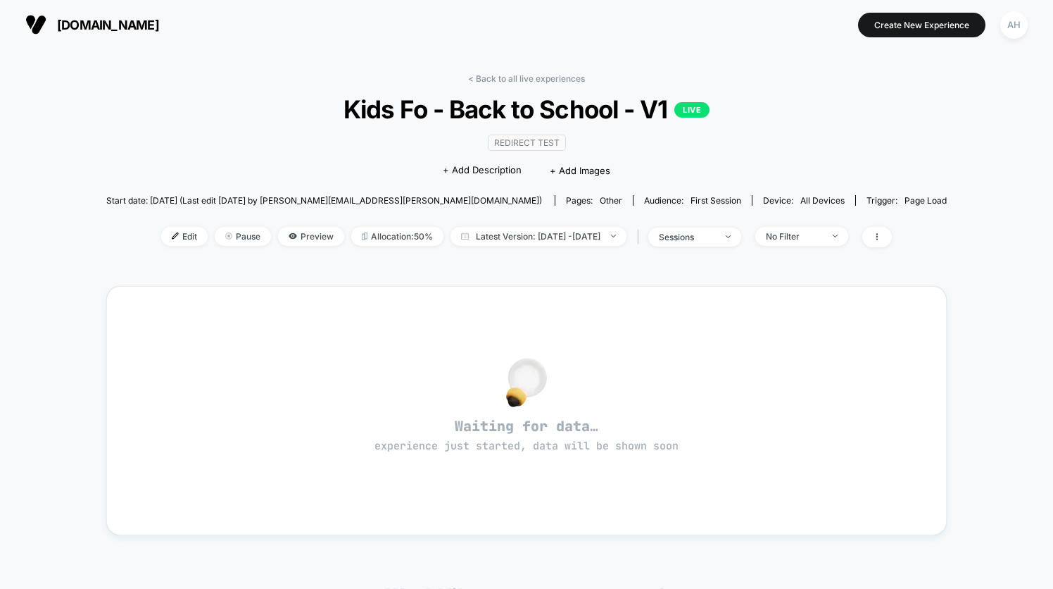
click at [558, 106] on span "Kids Fo - Back to School - V1 LIVE" at bounding box center [527, 109] width 756 height 30
click at [161, 237] on span "Edit" at bounding box center [184, 236] width 46 height 19
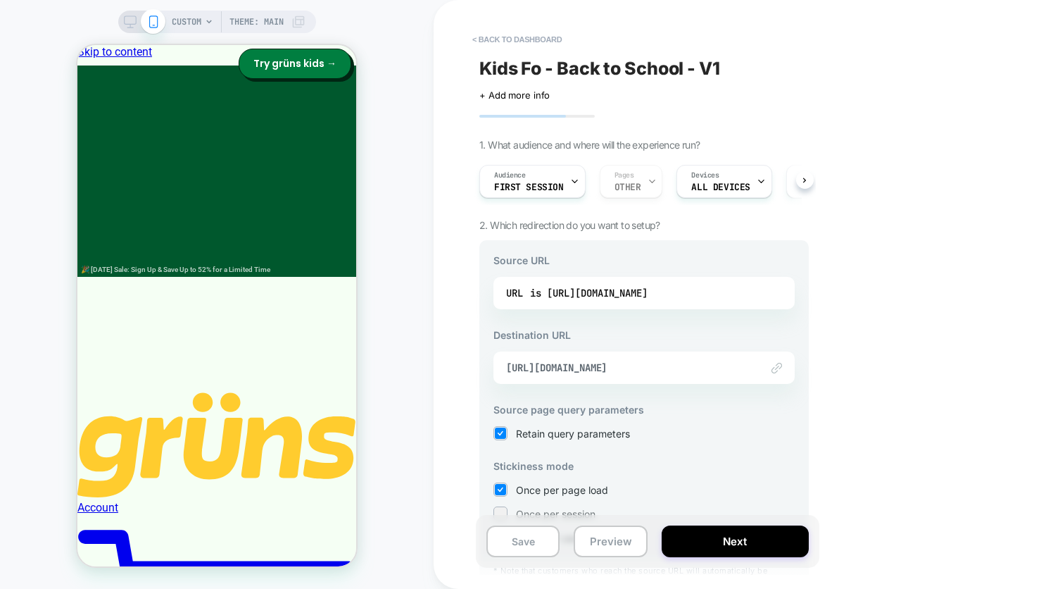
click at [596, 69] on span "Kids Fo - Back to School - V1" at bounding box center [600, 68] width 241 height 21
click at [534, 104] on div "**********" at bounding box center [645, 294] width 344 height 561
click at [536, 95] on span "+ Add more info" at bounding box center [515, 94] width 70 height 11
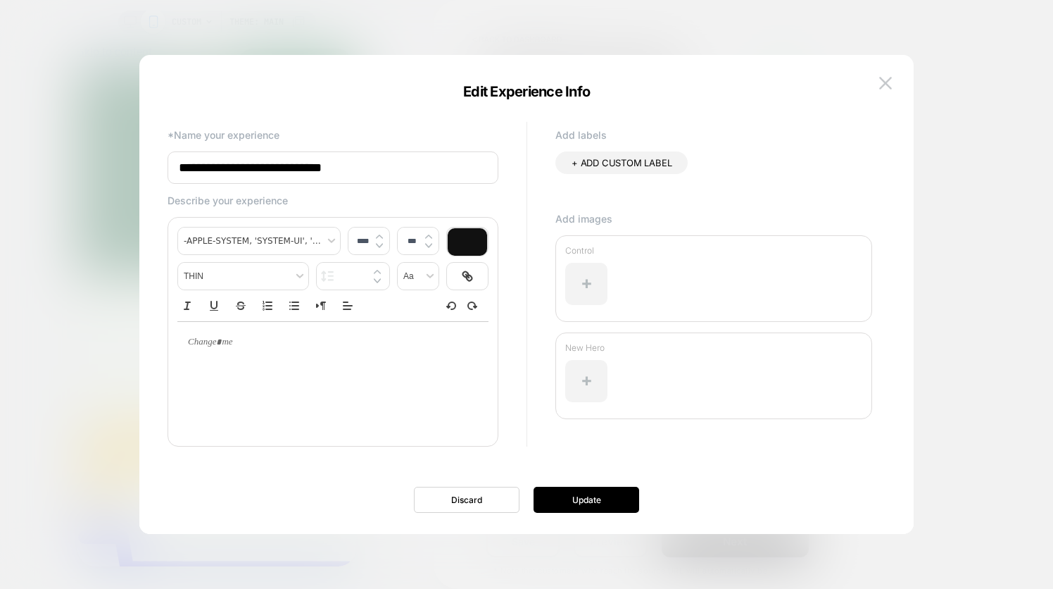
drag, startPoint x: 323, startPoint y: 169, endPoint x: 244, endPoint y: 170, distance: 79.6
click at [244, 170] on input "**********" at bounding box center [333, 167] width 331 height 32
type input "**********"
click at [620, 494] on button "Update" at bounding box center [587, 500] width 106 height 26
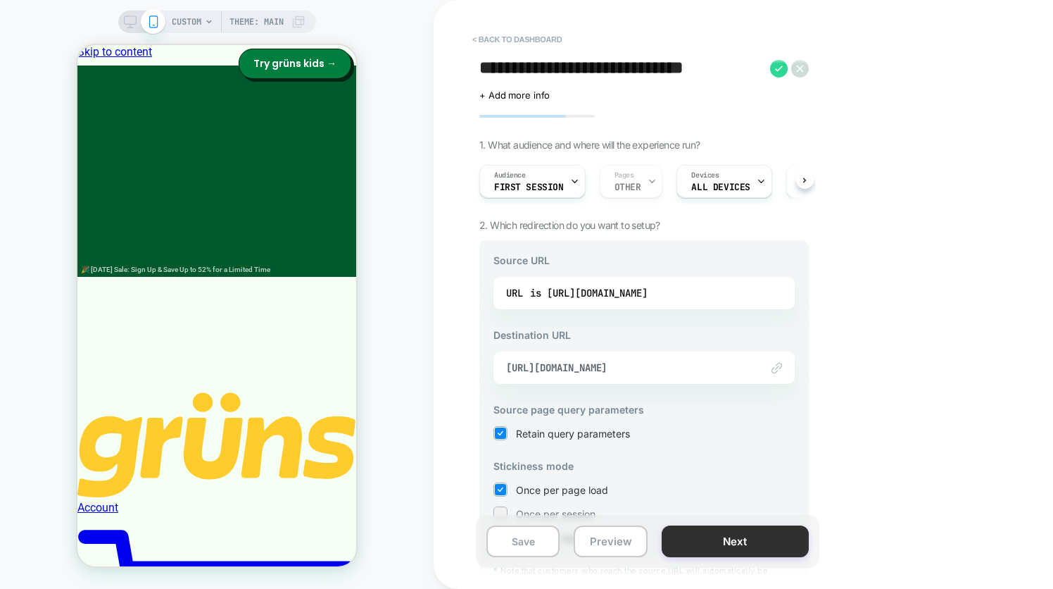
click at [692, 542] on button "Next" at bounding box center [735, 541] width 147 height 32
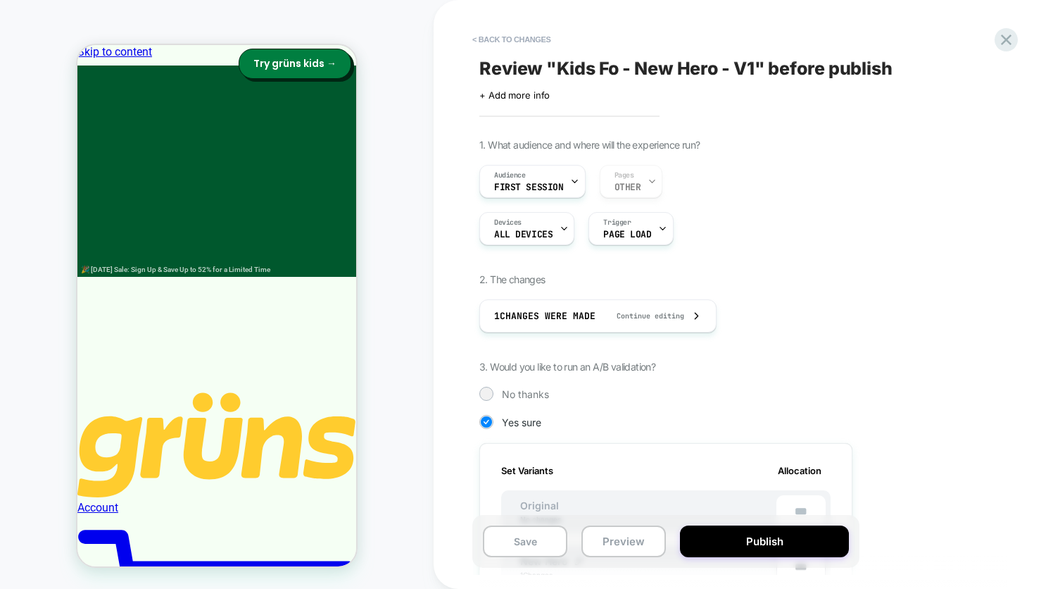
scroll to position [0, 1]
click at [699, 542] on button "Publish" at bounding box center [764, 541] width 169 height 32
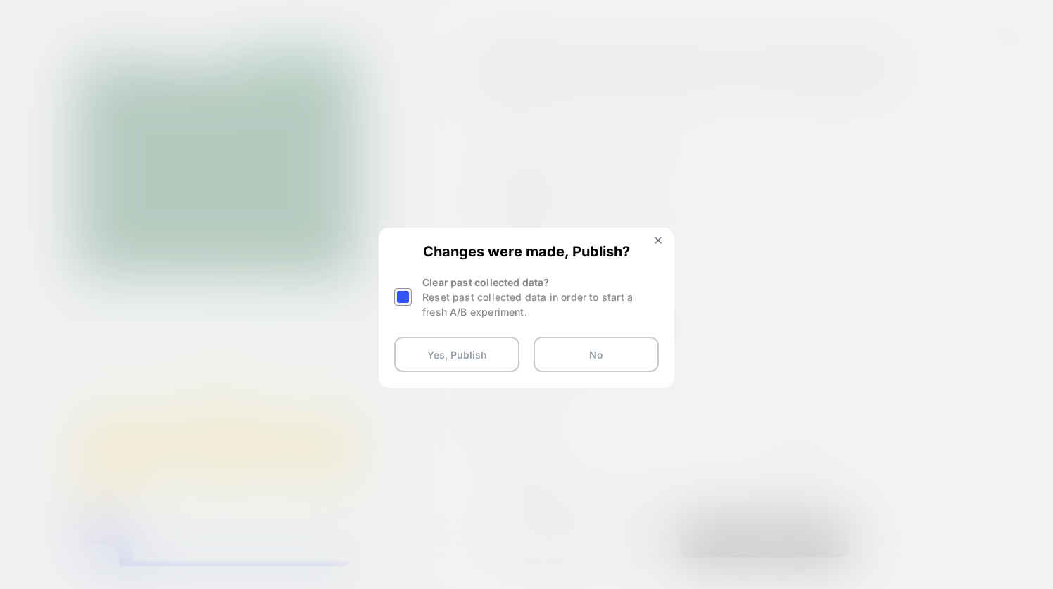
click at [399, 296] on div at bounding box center [403, 297] width 18 height 18
click at [444, 356] on button "Yes, Publish" at bounding box center [456, 354] width 125 height 35
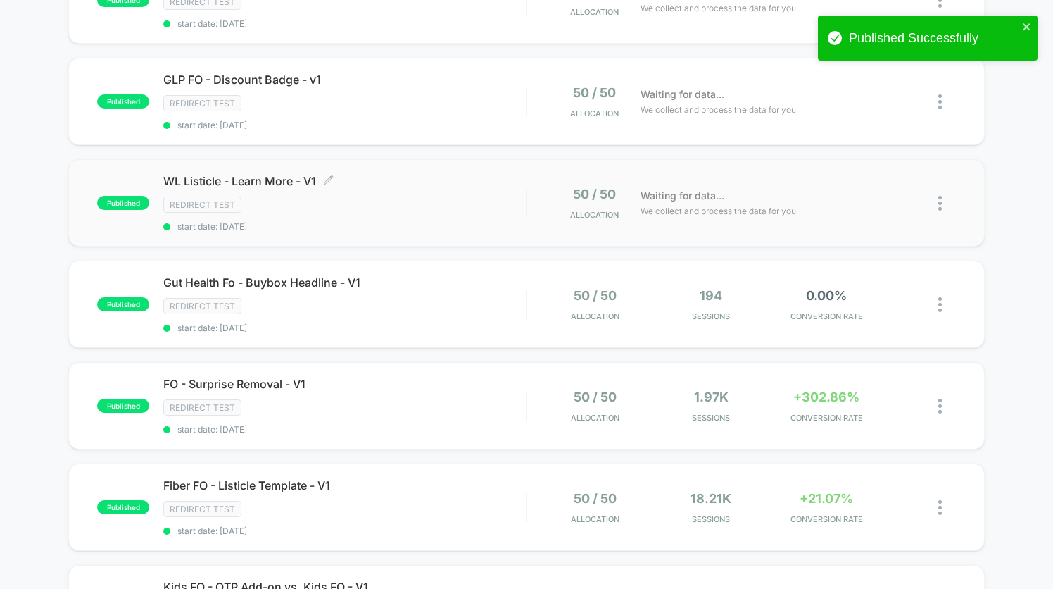
scroll to position [206, 0]
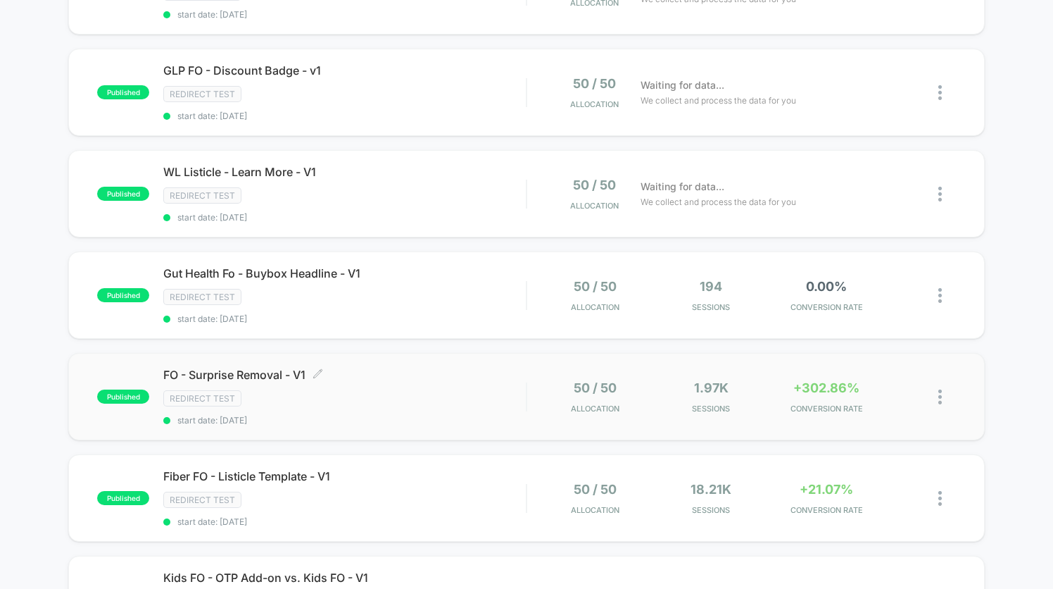
click at [426, 395] on div "Redirect Test" at bounding box center [344, 398] width 363 height 16
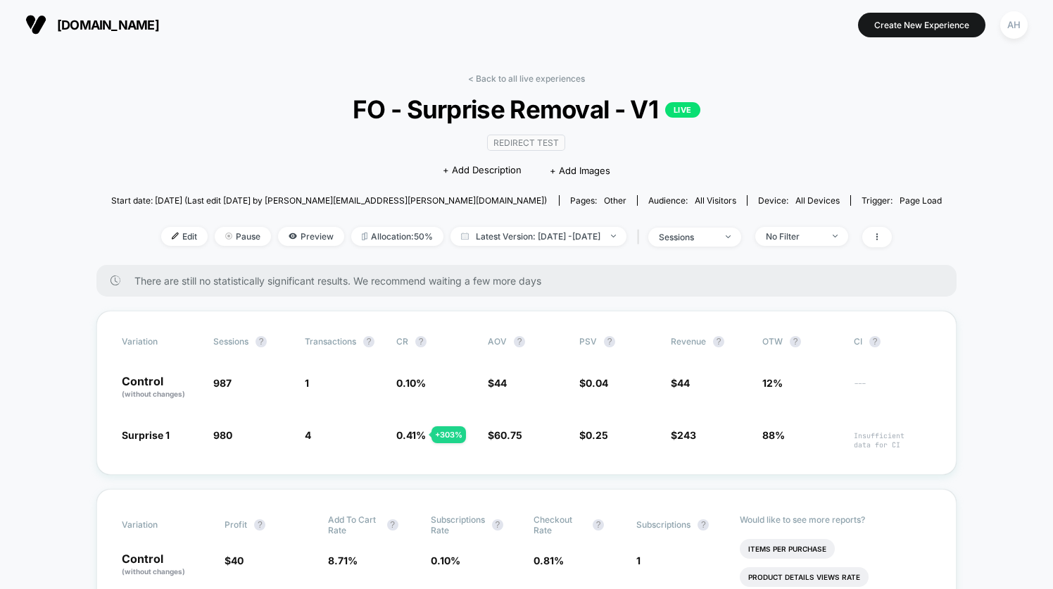
click at [763, 82] on div "< Back to all live experiences FO - Surprise Removal - V1 LIVE Redirect Test Cl…" at bounding box center [527, 169] width 832 height 192
click at [557, 80] on link "< Back to all live experiences" at bounding box center [526, 78] width 117 height 11
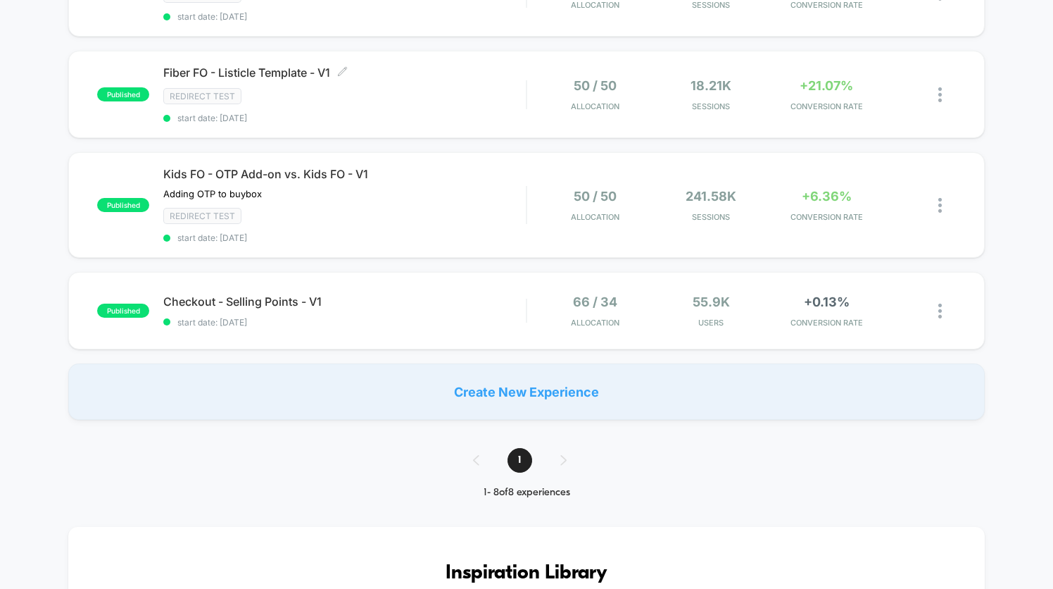
scroll to position [573, 0]
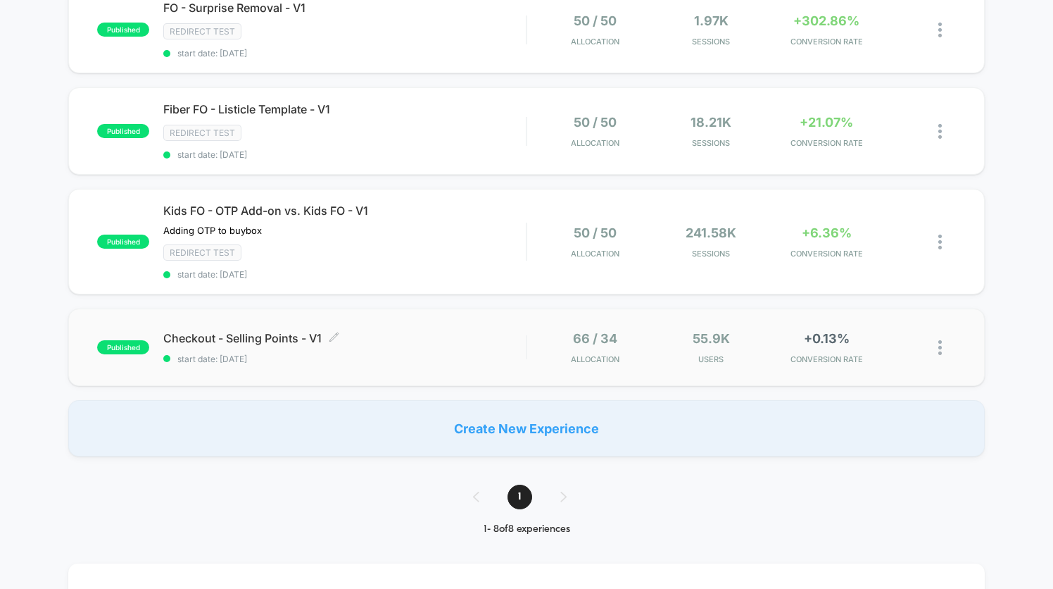
click at [461, 341] on div "Checkout - Selling Points - V1 Click to edit experience details Click to edit e…" at bounding box center [344, 347] width 363 height 33
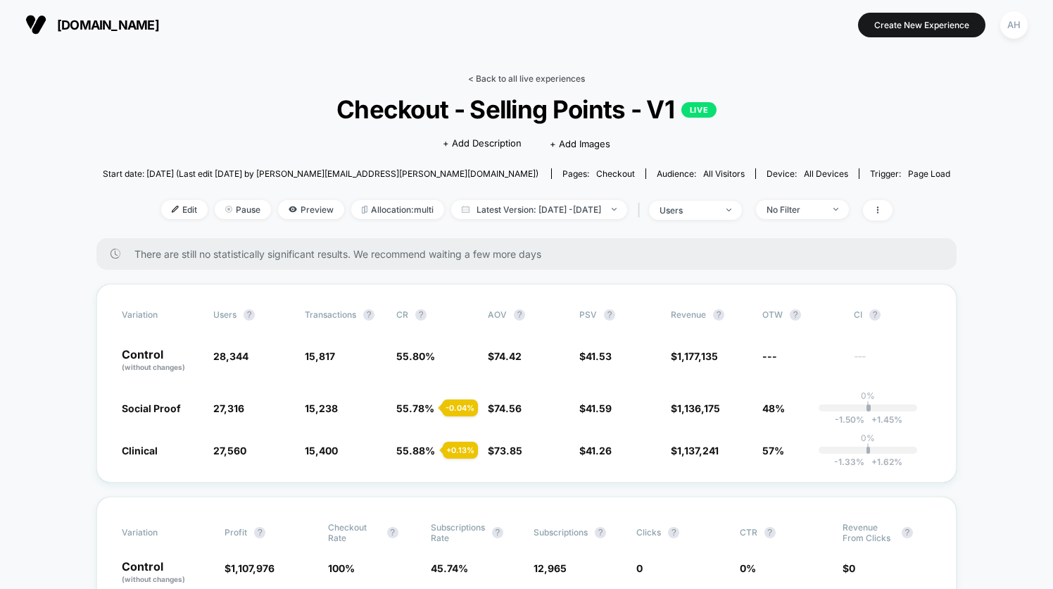
click at [539, 82] on link "< Back to all live experiences" at bounding box center [526, 78] width 117 height 11
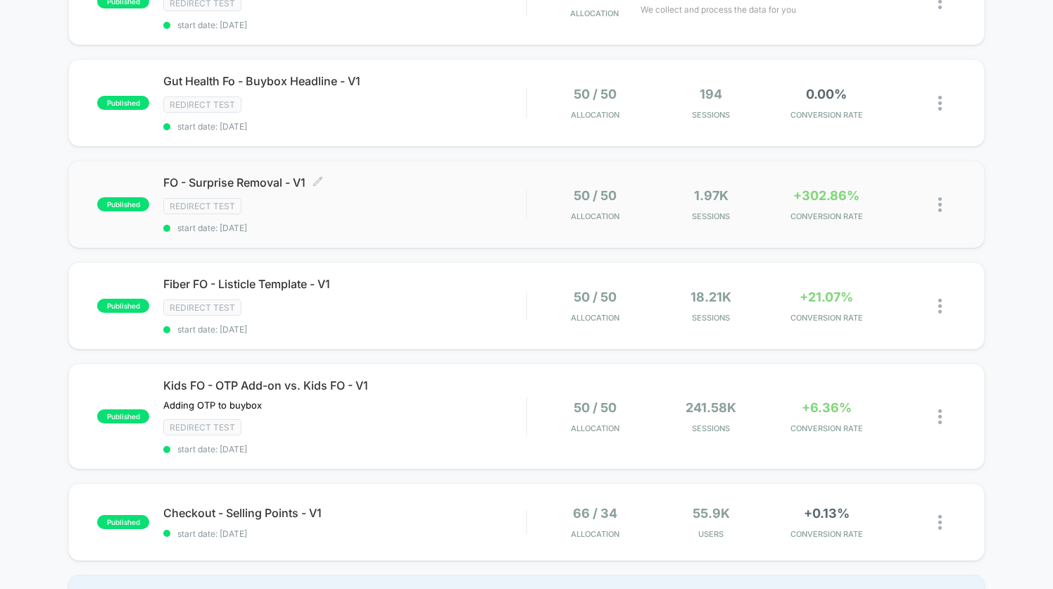
scroll to position [359, 0]
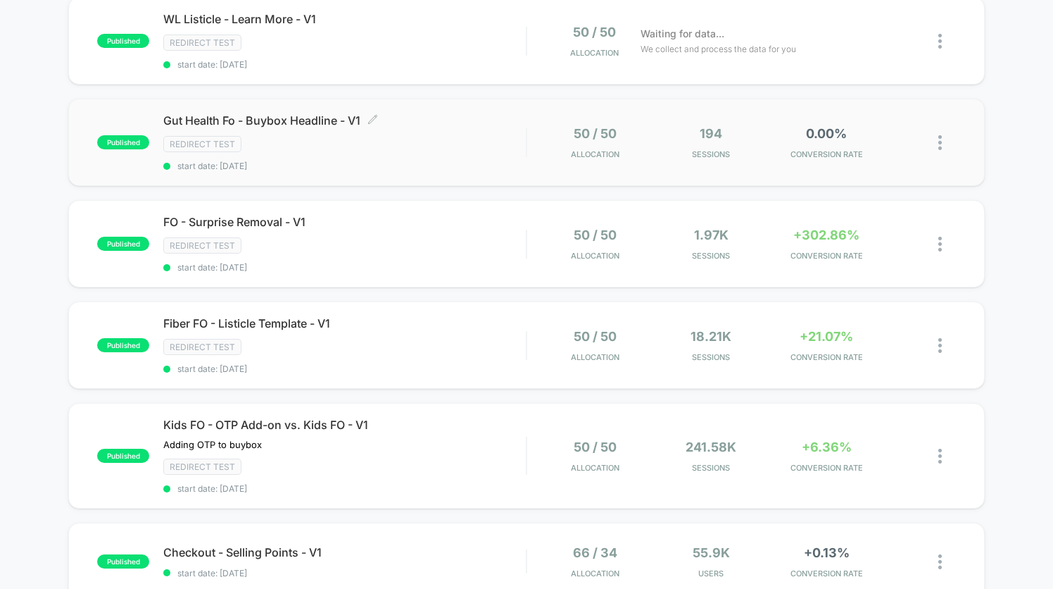
click at [470, 138] on div "Redirect Test" at bounding box center [344, 144] width 363 height 16
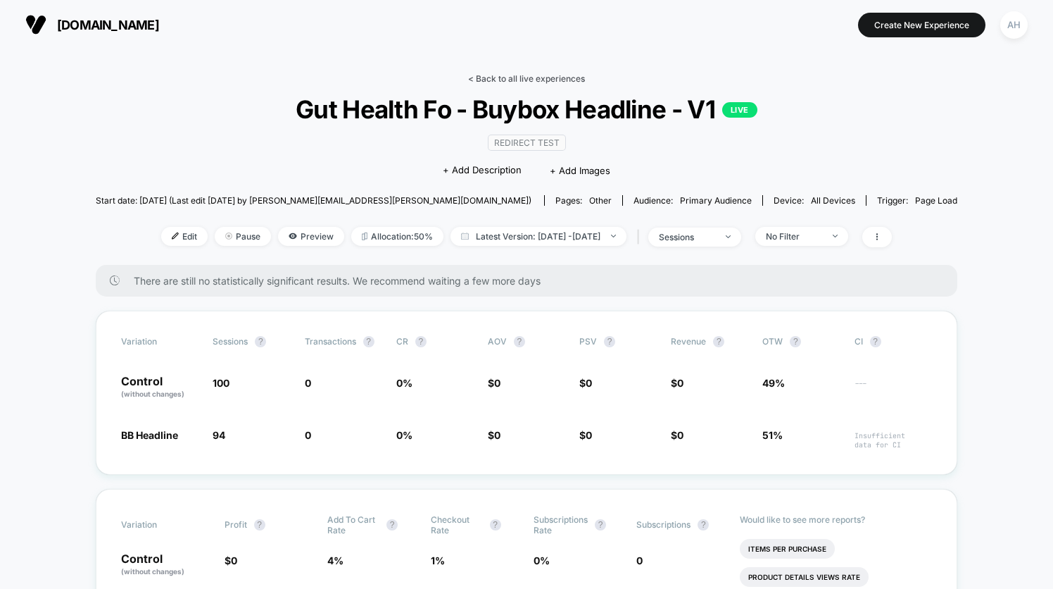
click at [506, 78] on link "< Back to all live experiences" at bounding box center [526, 78] width 117 height 11
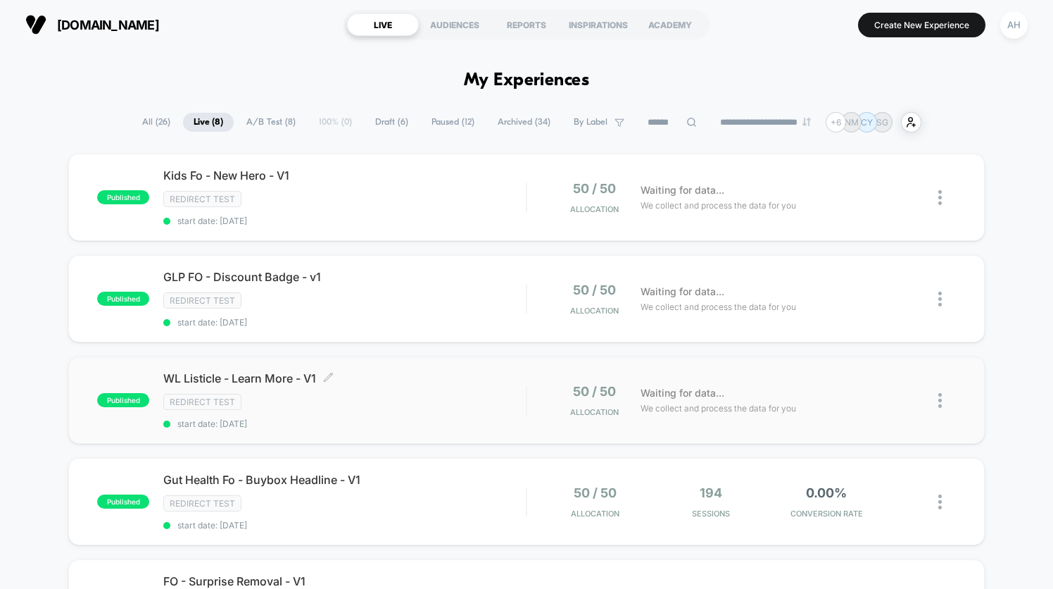
scroll to position [9, 0]
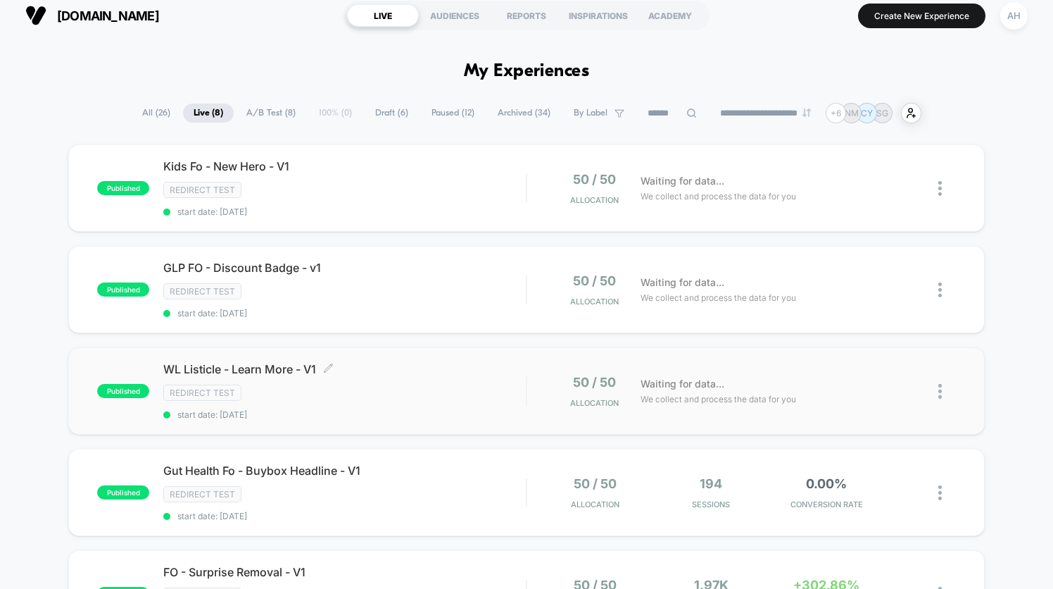
click at [437, 396] on div "Redirect Test" at bounding box center [344, 392] width 363 height 16
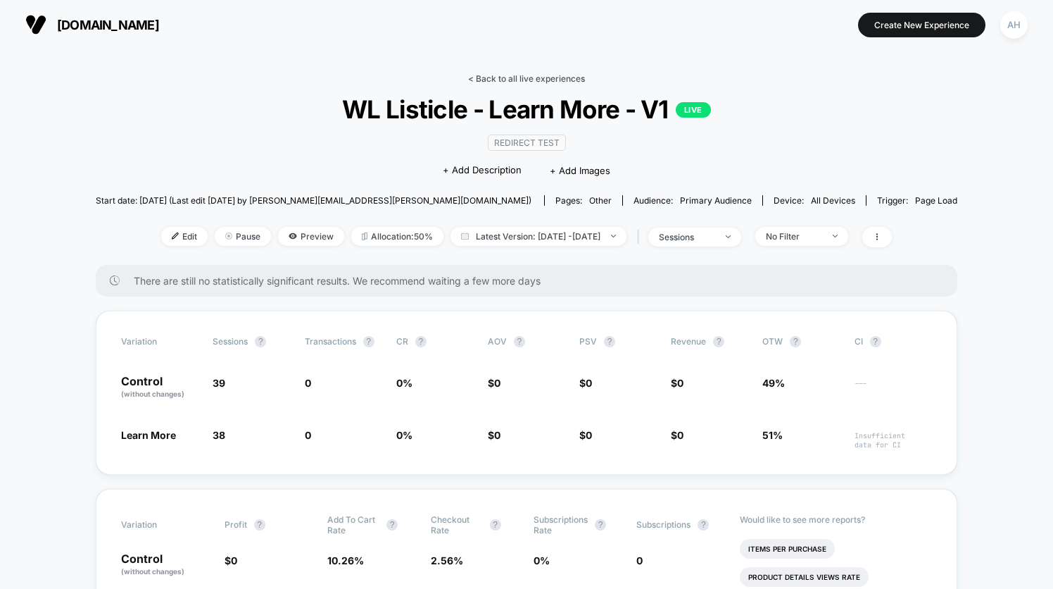
click at [492, 78] on link "< Back to all live experiences" at bounding box center [526, 78] width 117 height 11
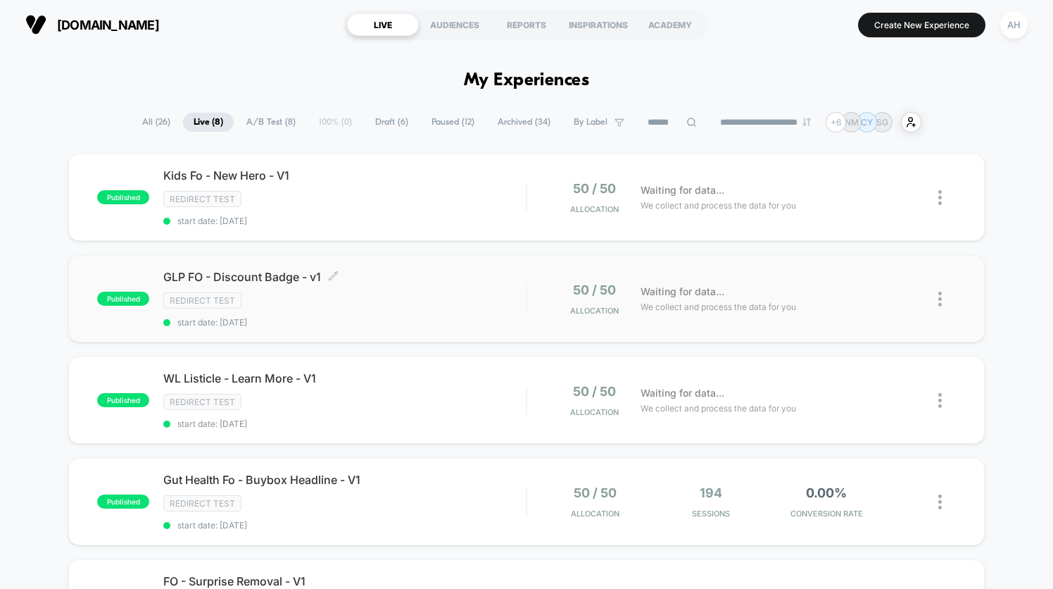
scroll to position [61, 0]
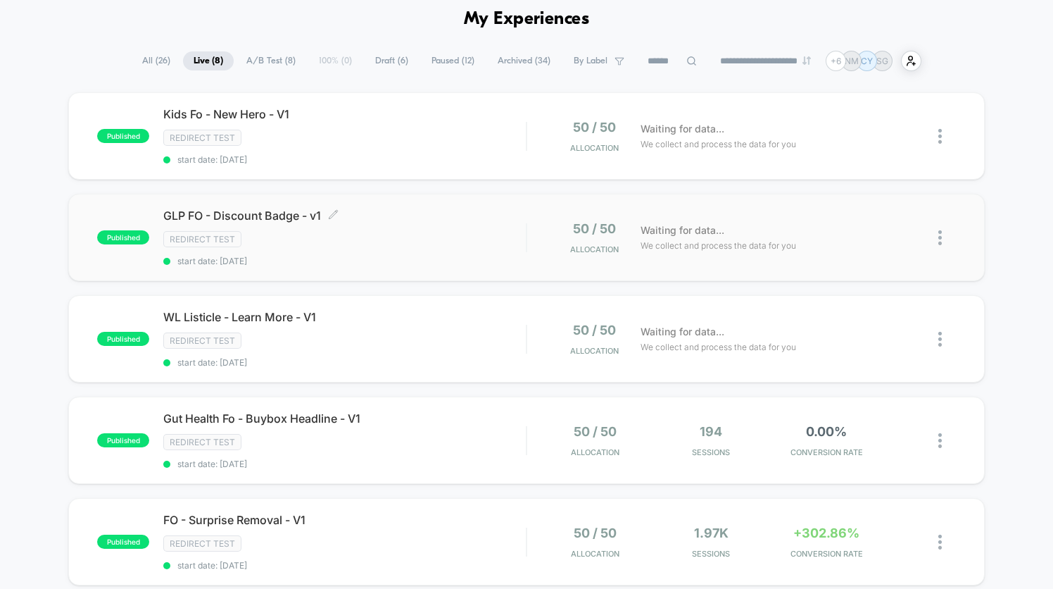
click at [409, 224] on div "GLP FO - Discount Badge - v1 Click to edit experience details Click to edit exp…" at bounding box center [344, 237] width 363 height 58
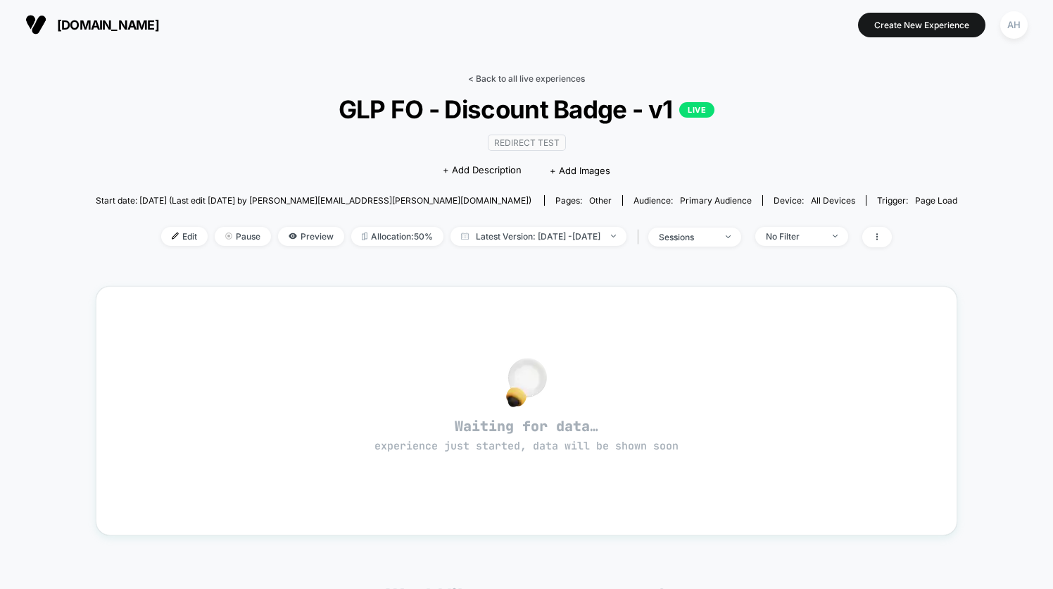
click at [538, 74] on link "< Back to all live experiences" at bounding box center [526, 78] width 117 height 11
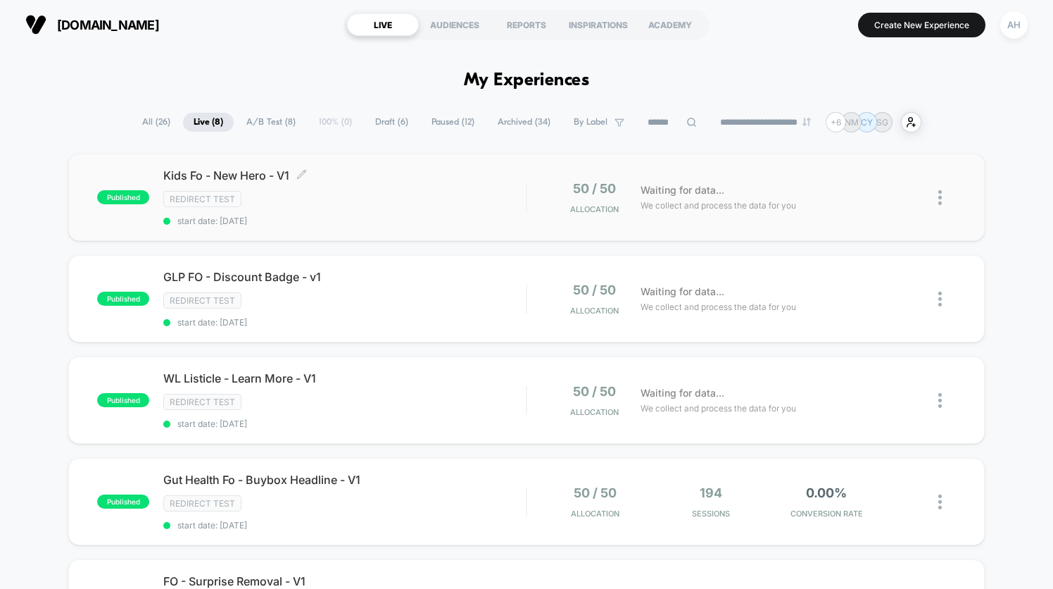
click at [443, 204] on div "Redirect Test" at bounding box center [344, 199] width 363 height 16
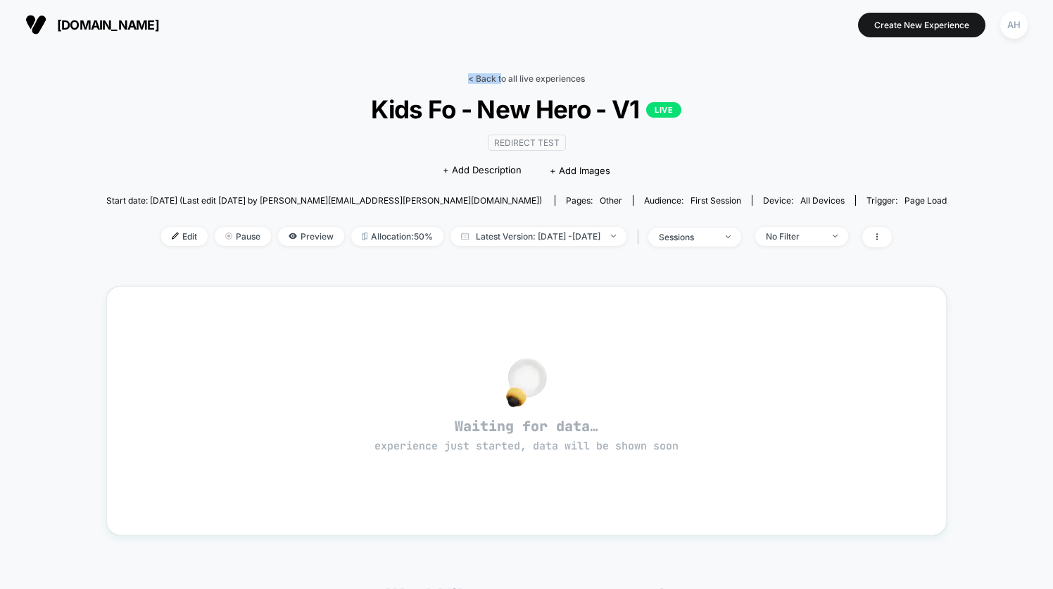
click at [500, 73] on link "< Back to all live experiences" at bounding box center [526, 78] width 117 height 11
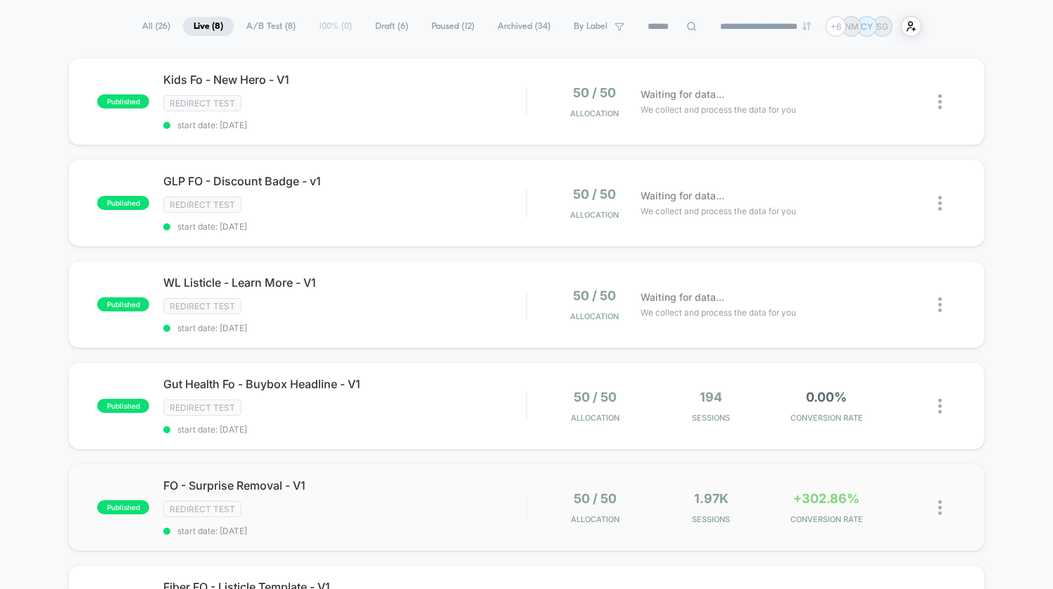
scroll to position [87, 0]
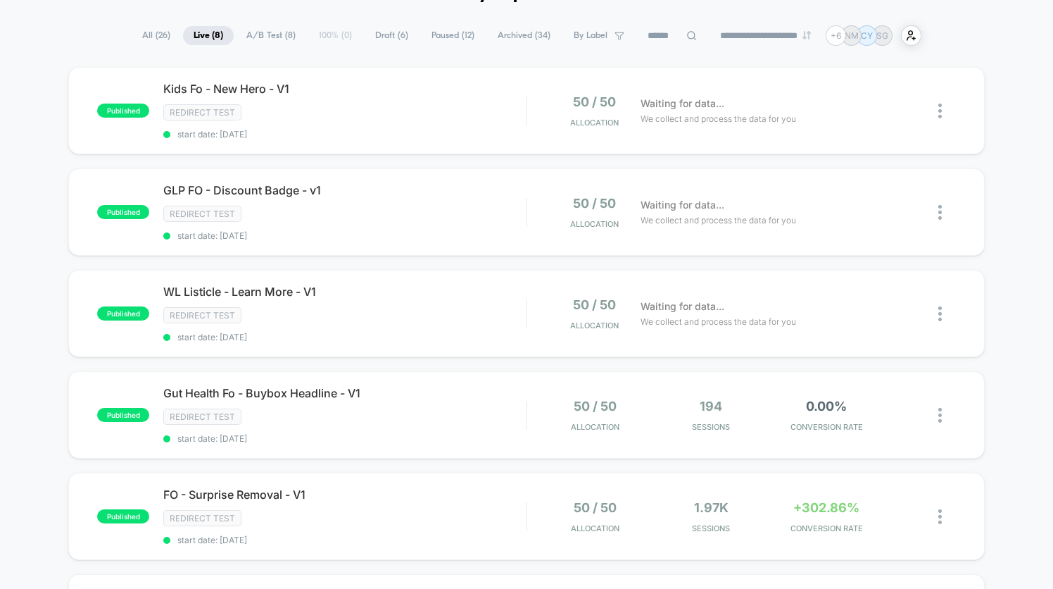
click at [1028, 137] on div "published Kids Fo - New Hero - V1 Redirect Test start date: 8/26/2025 50 / 50 A…" at bounding box center [526, 505] width 1053 height 876
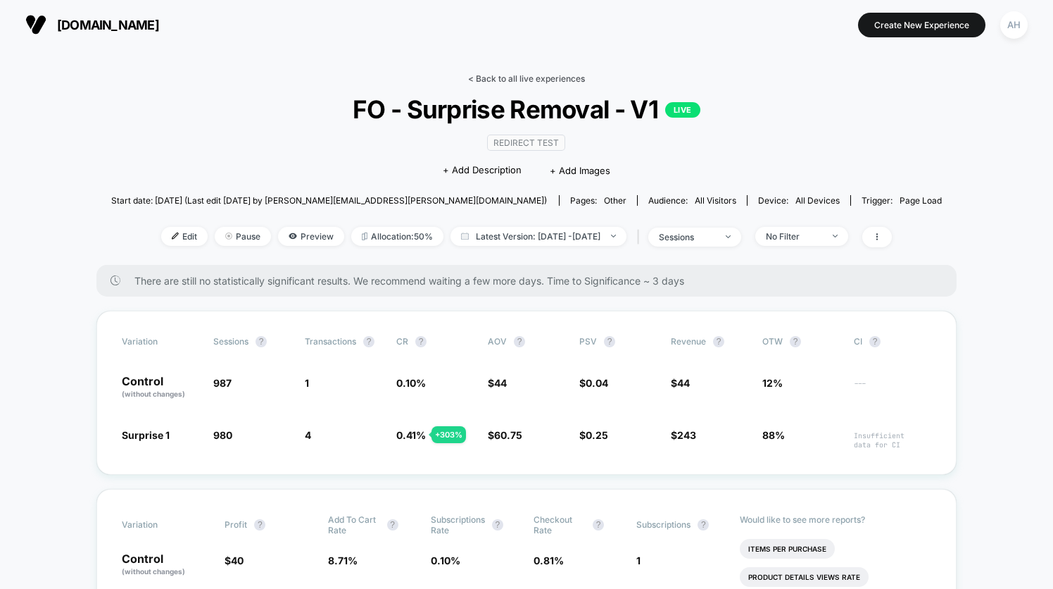
click at [508, 77] on link "< Back to all live experiences" at bounding box center [526, 78] width 117 height 11
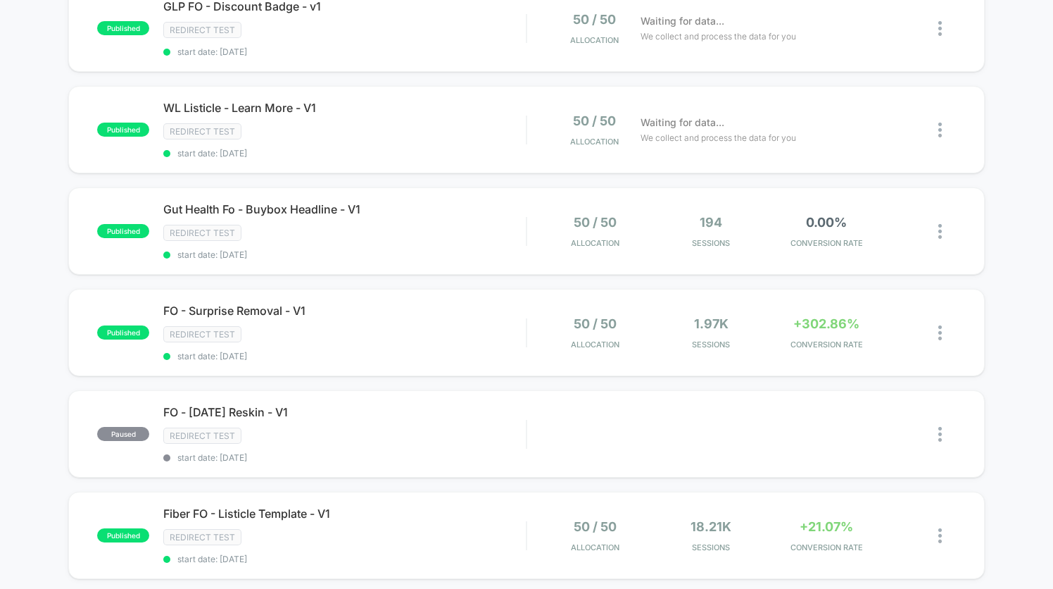
scroll to position [474, 0]
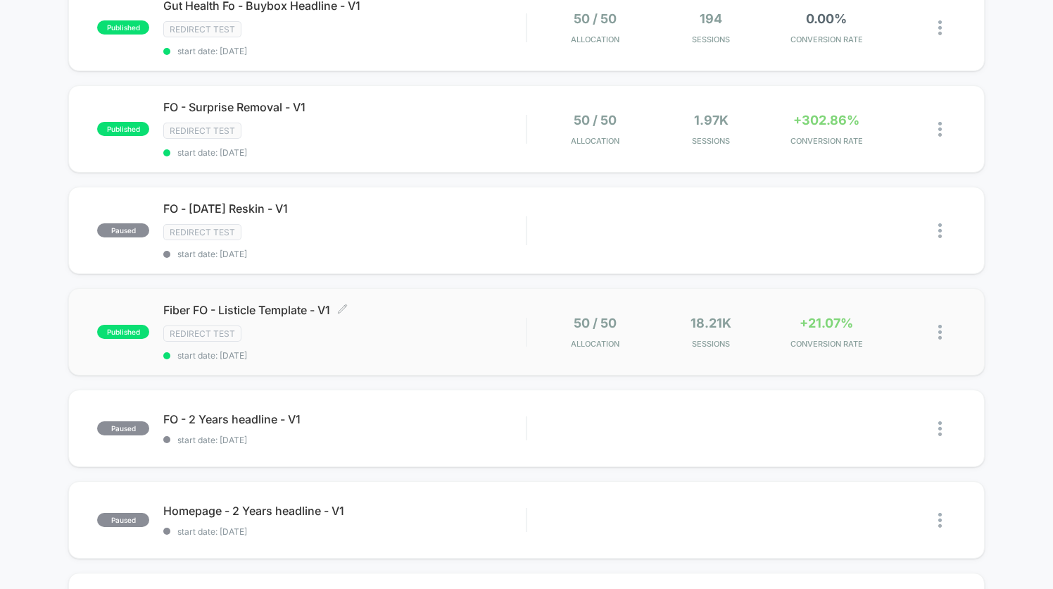
click at [476, 337] on div "Redirect Test" at bounding box center [344, 333] width 363 height 16
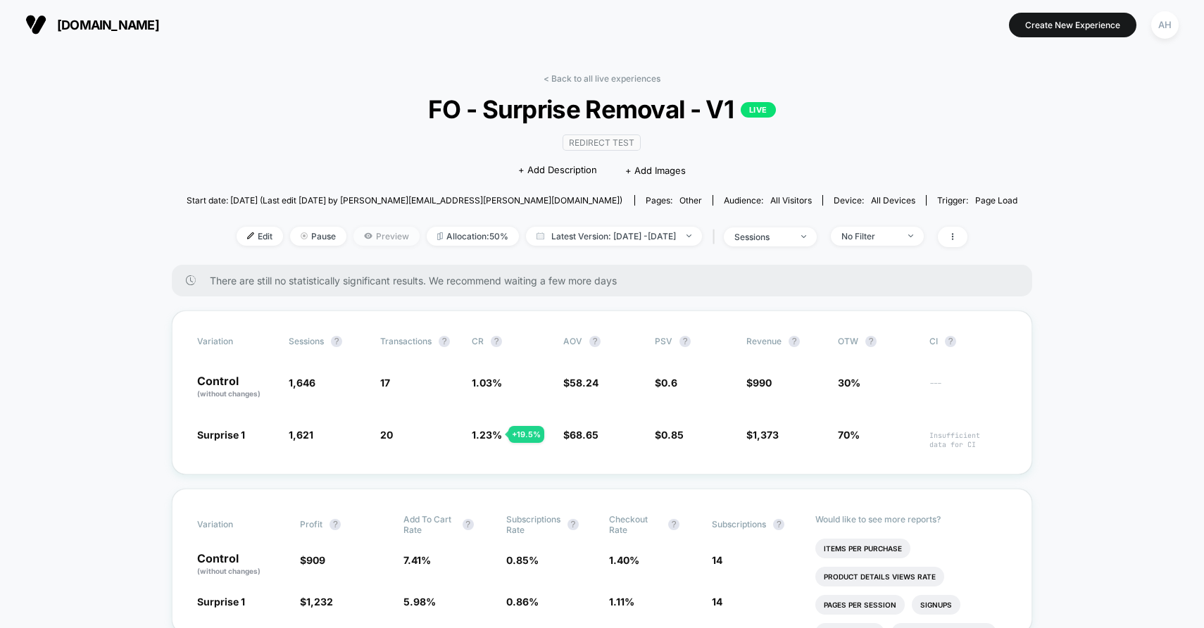
click at [365, 230] on span "Preview" at bounding box center [386, 236] width 66 height 19
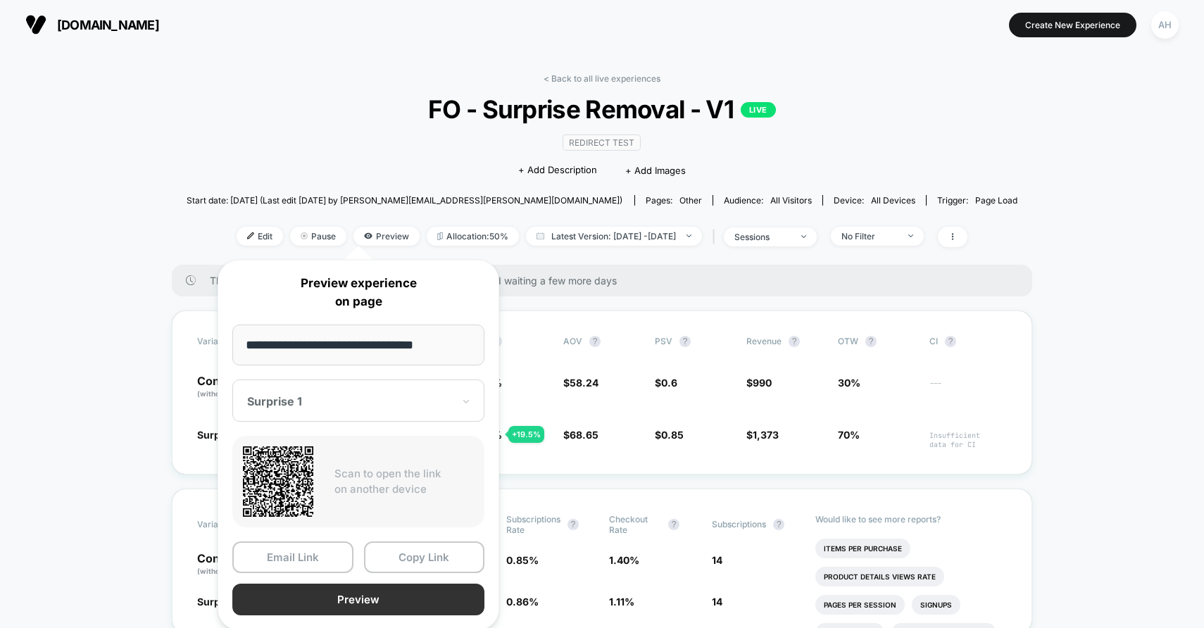
click at [333, 596] on button "Preview" at bounding box center [358, 600] width 252 height 32
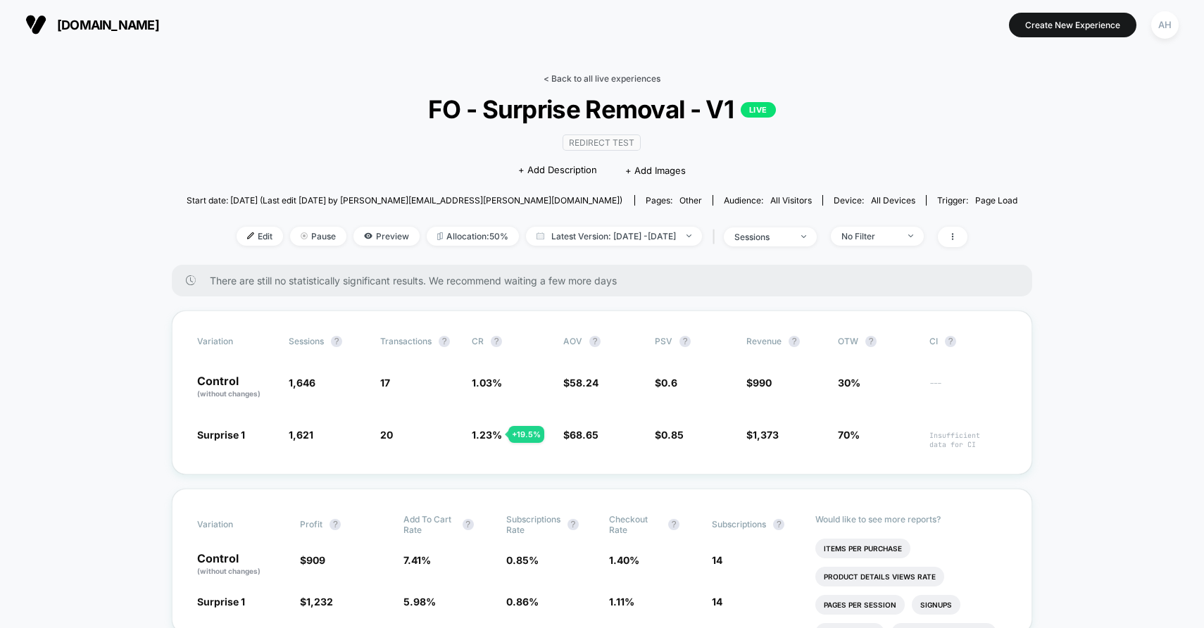
click at [570, 78] on link "< Back to all live experiences" at bounding box center [602, 78] width 117 height 11
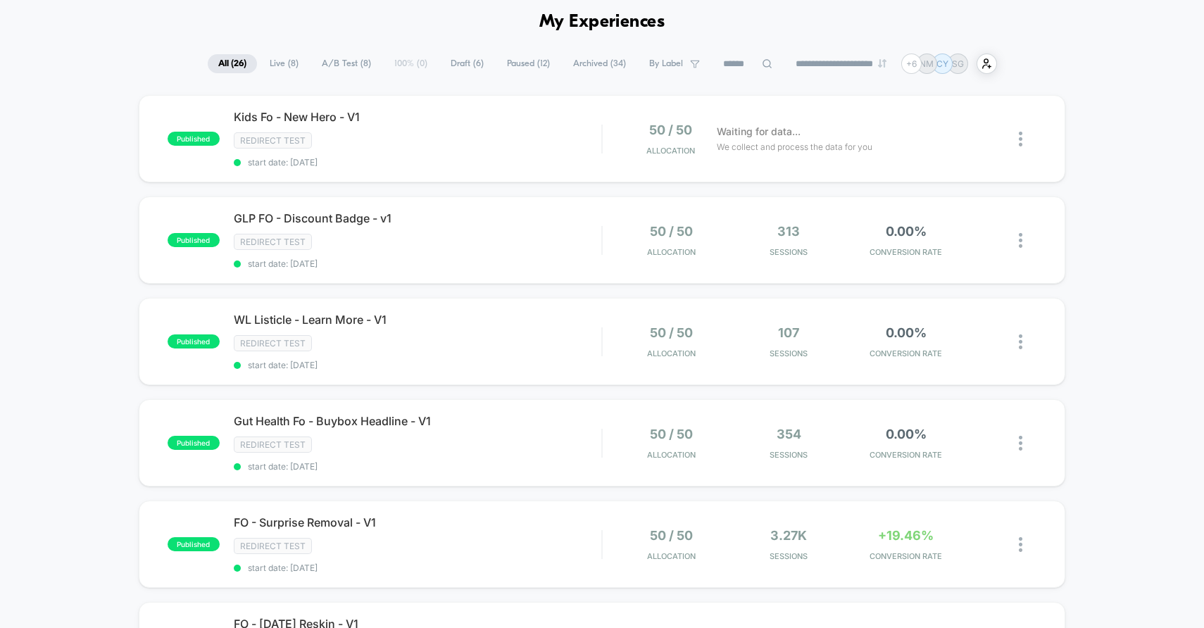
scroll to position [68, 0]
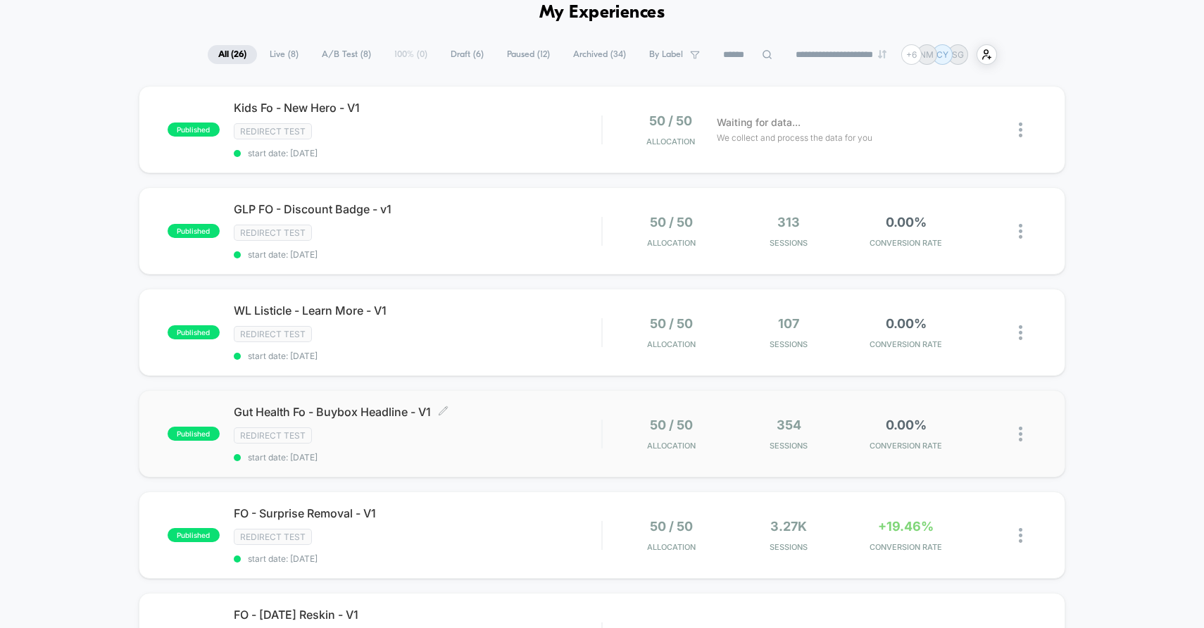
click at [544, 437] on div "Redirect Test" at bounding box center [418, 435] width 368 height 16
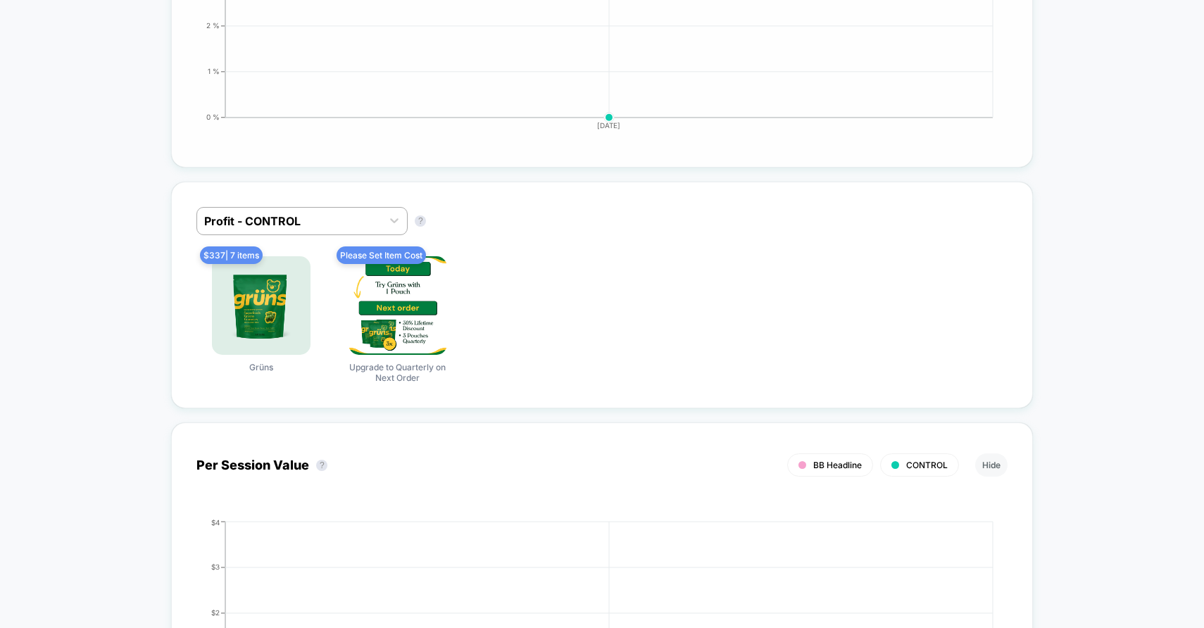
scroll to position [740, 0]
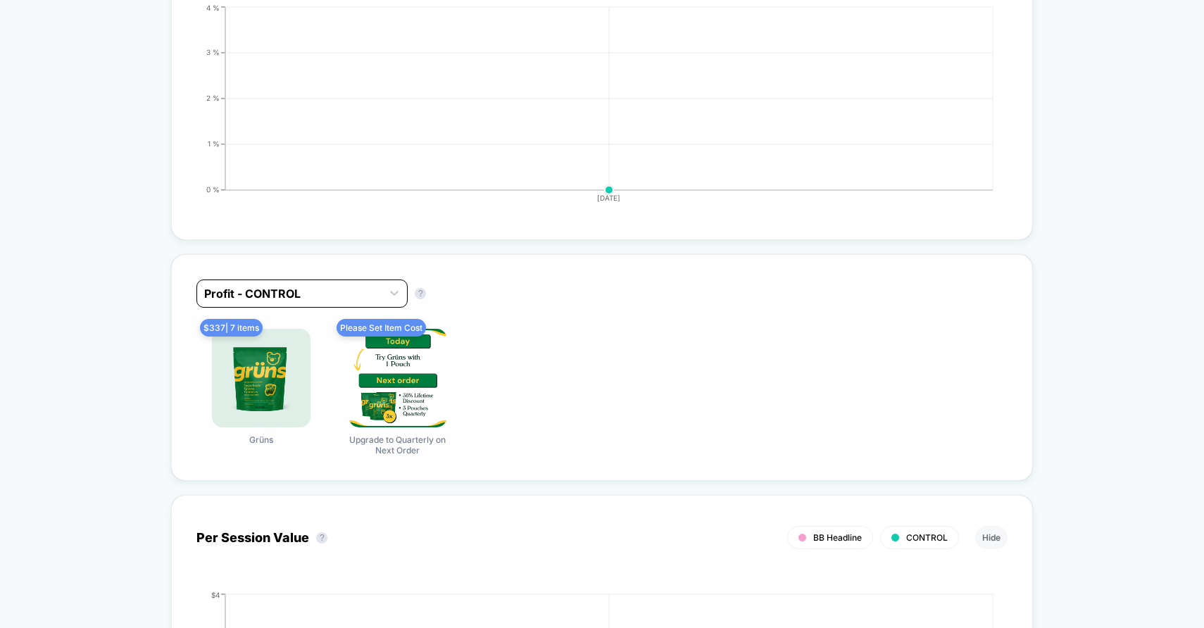
click at [306, 303] on div "Profit - CONTROL" at bounding box center [289, 293] width 184 height 23
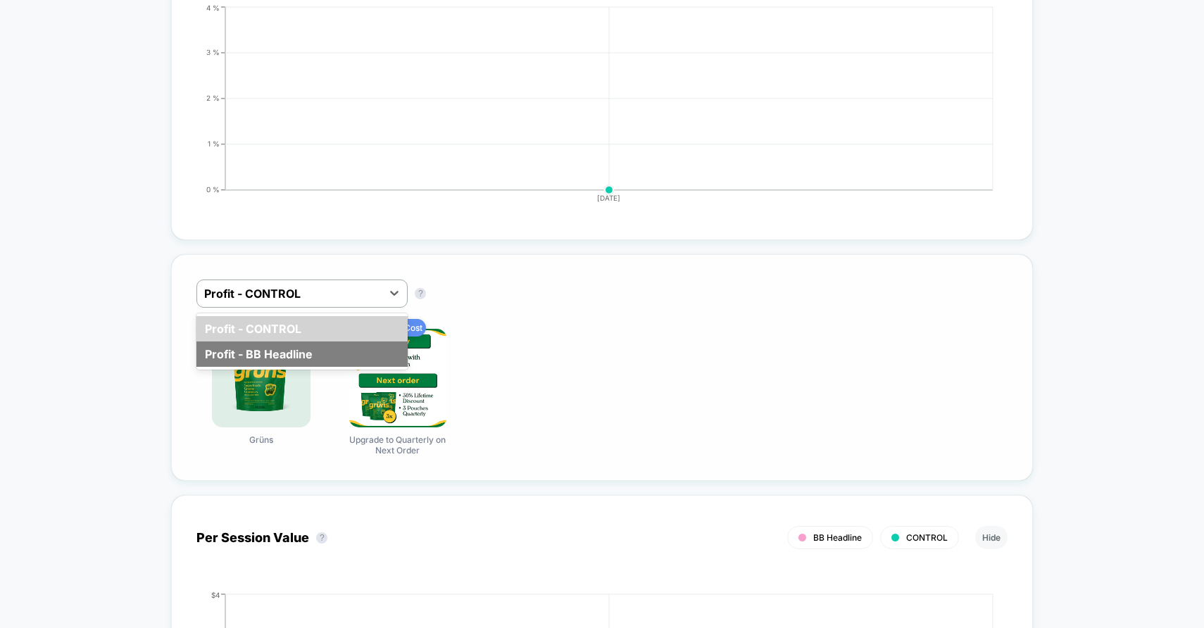
click at [295, 360] on div "Profit - BB Headline" at bounding box center [301, 354] width 211 height 25
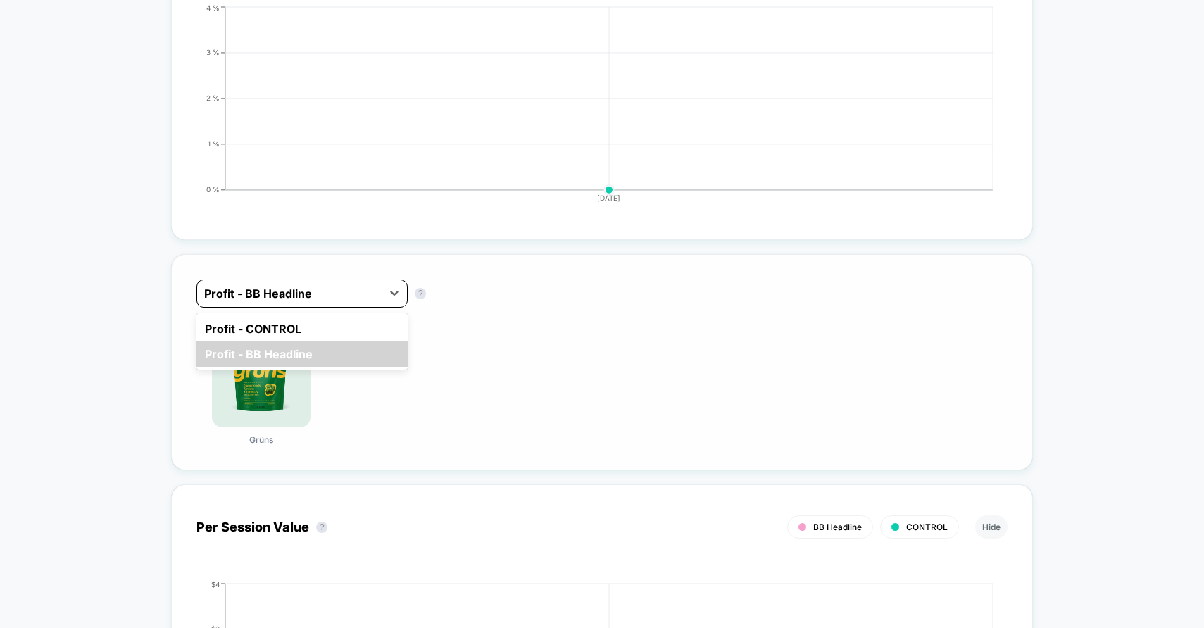
click at [303, 304] on div "Profit - BB Headline" at bounding box center [289, 293] width 184 height 23
click at [321, 335] on div "Profit - CONTROL" at bounding box center [301, 328] width 211 height 25
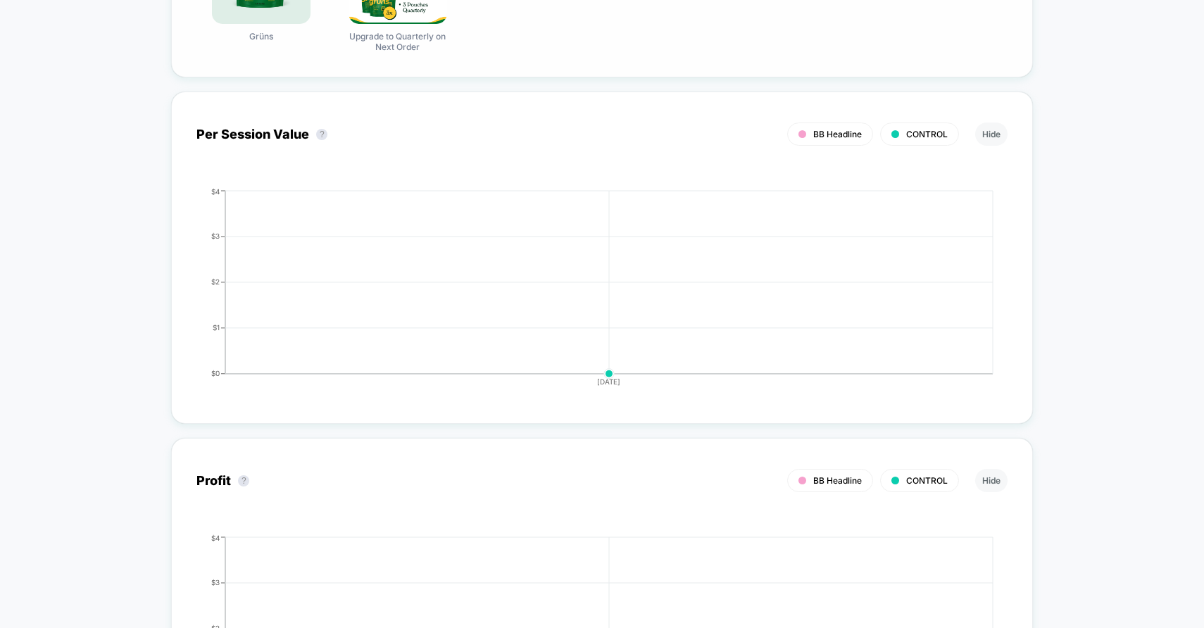
scroll to position [0, 0]
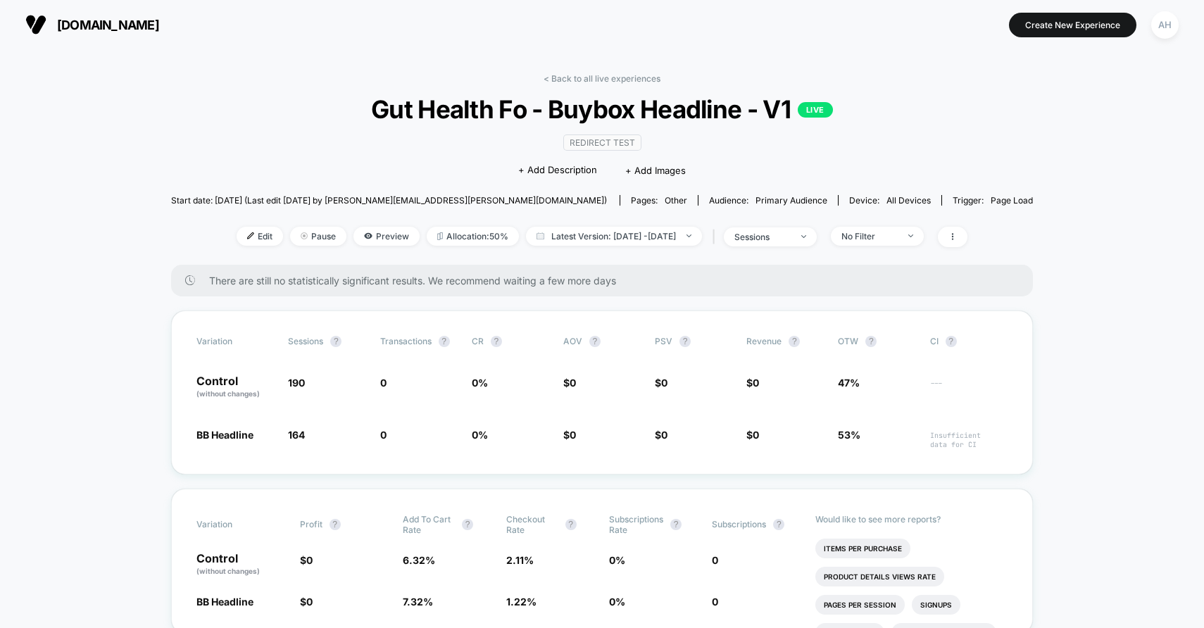
click at [625, 86] on div "< Back to all live experiences Gut Health Fo - Buybox Headline - V1 LIVE Redire…" at bounding box center [602, 169] width 862 height 192
click at [625, 82] on link "< Back to all live experiences" at bounding box center [602, 78] width 117 height 11
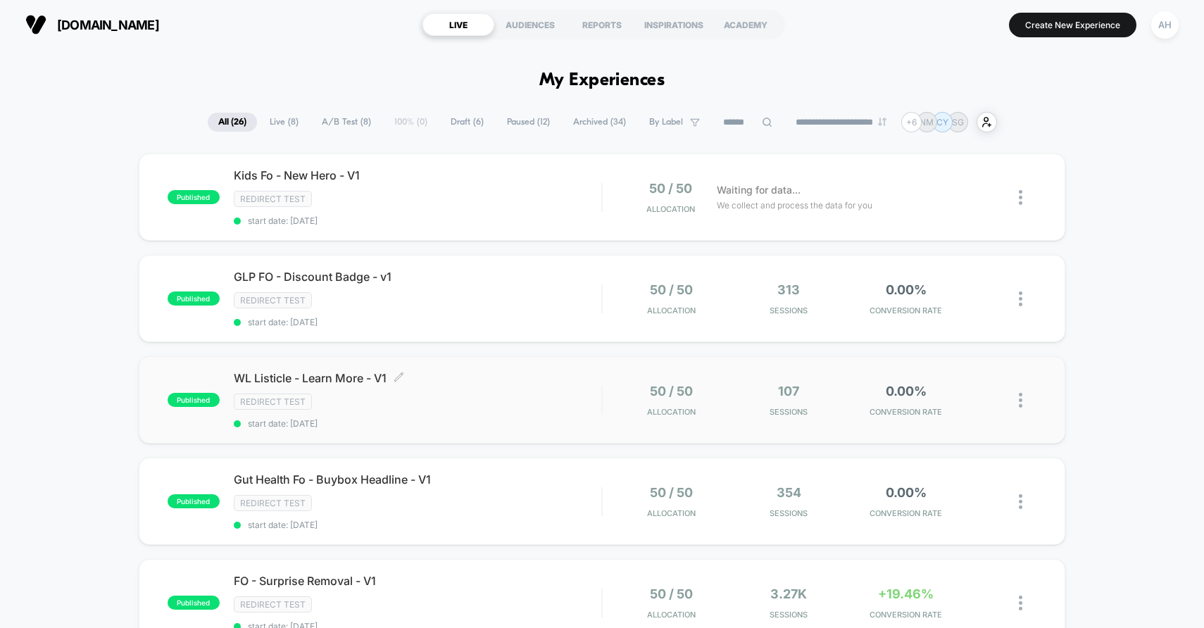
click at [511, 401] on div "Redirect Test" at bounding box center [418, 402] width 368 height 16
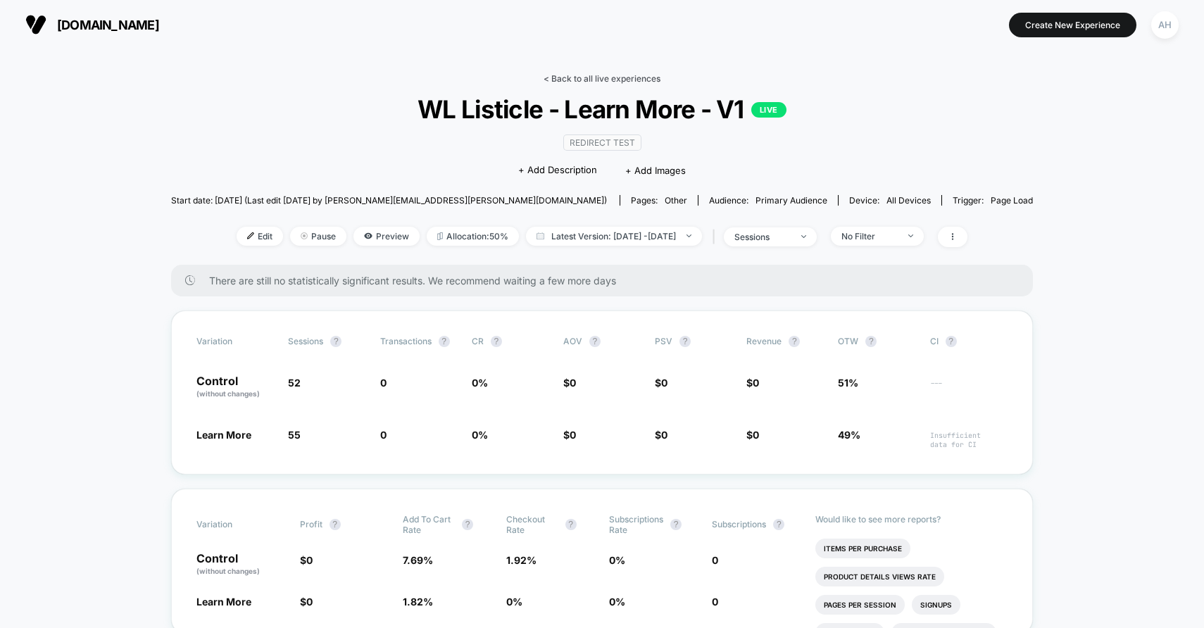
click at [575, 75] on link "< Back to all live experiences" at bounding box center [602, 78] width 117 height 11
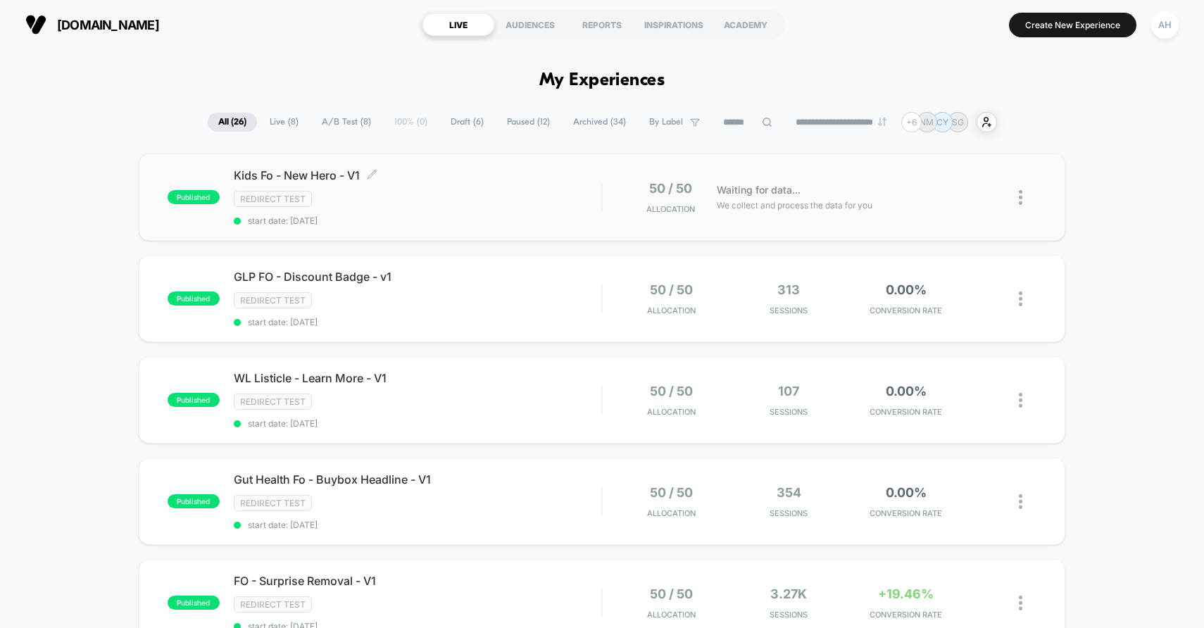
click at [503, 204] on div "Redirect Test" at bounding box center [418, 199] width 368 height 16
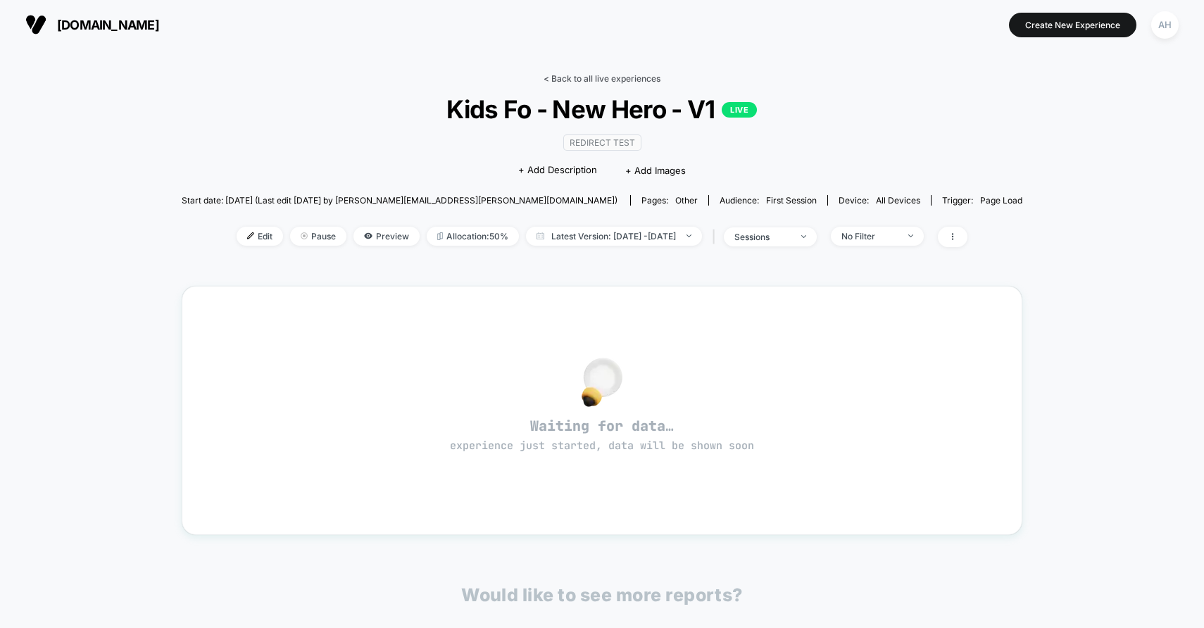
click at [586, 82] on link "< Back to all live experiences" at bounding box center [602, 78] width 117 height 11
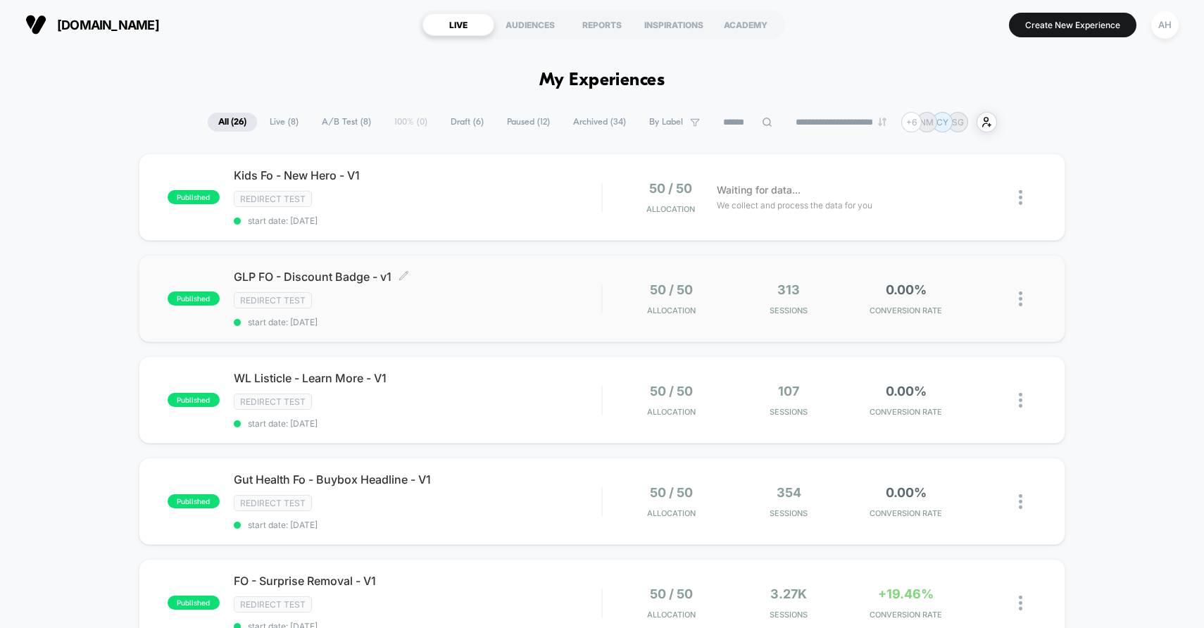
click at [505, 308] on div "Redirect Test" at bounding box center [418, 300] width 368 height 16
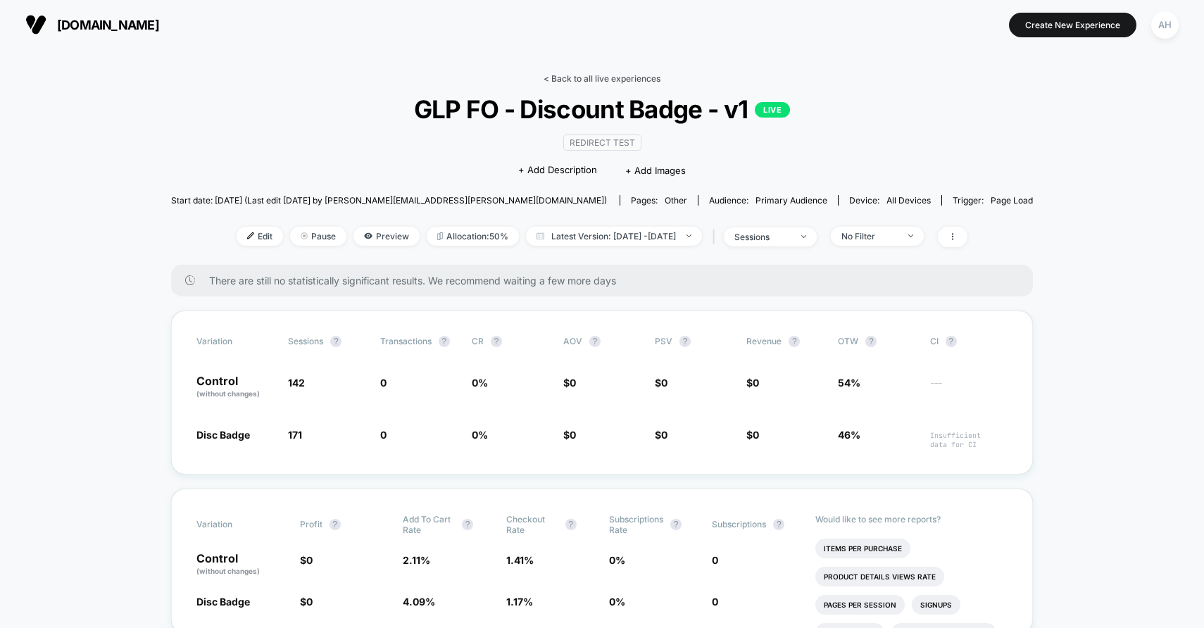
click at [608, 75] on link "< Back to all live experiences" at bounding box center [602, 78] width 117 height 11
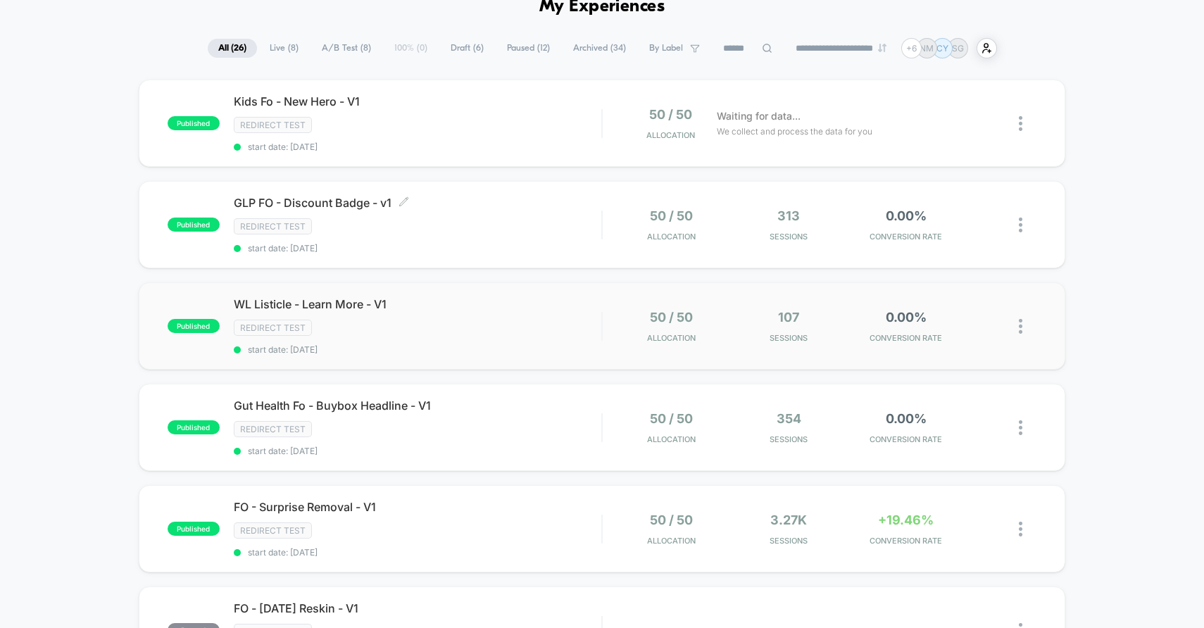
scroll to position [146, 0]
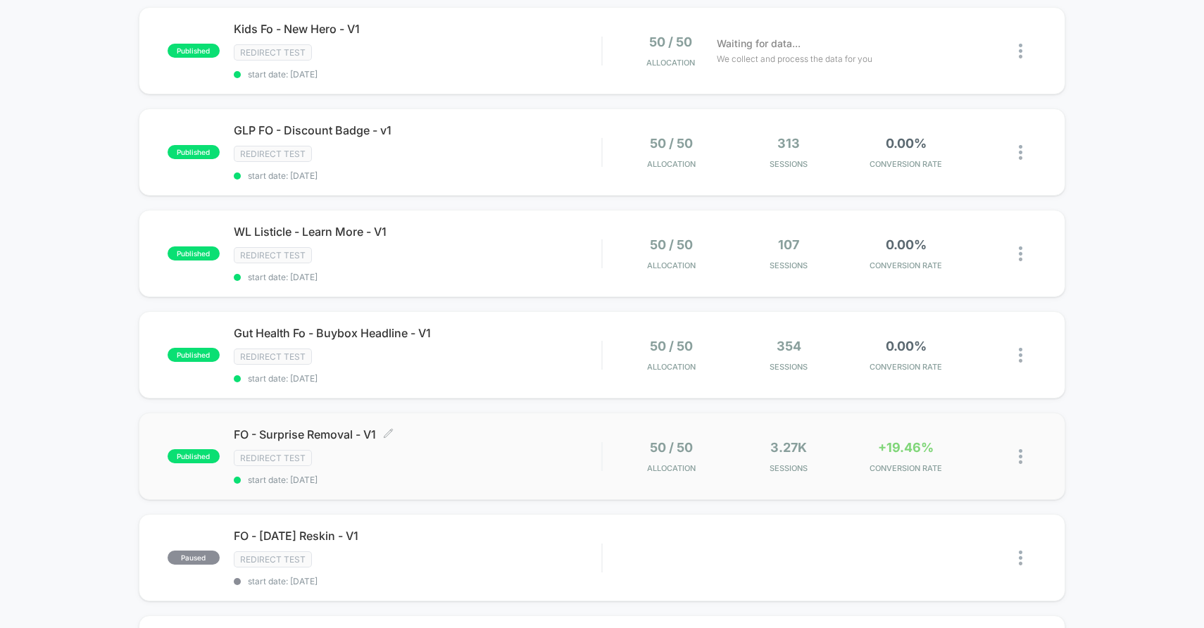
click at [499, 461] on div "Redirect Test" at bounding box center [418, 458] width 368 height 16
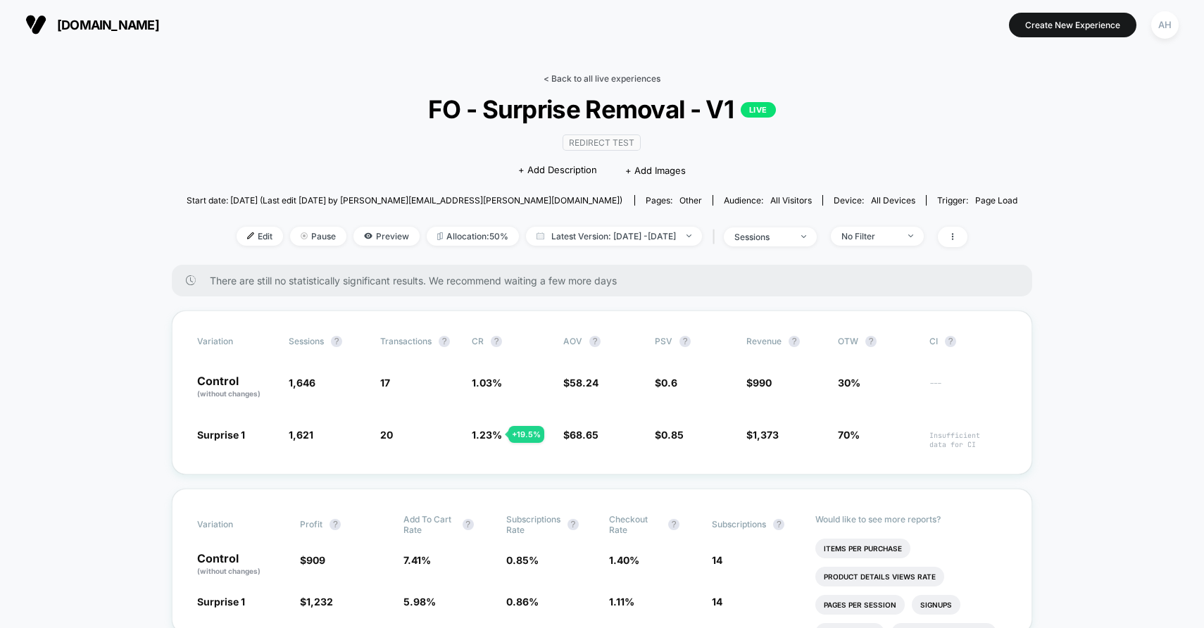
click at [589, 80] on link "< Back to all live experiences" at bounding box center [602, 78] width 117 height 11
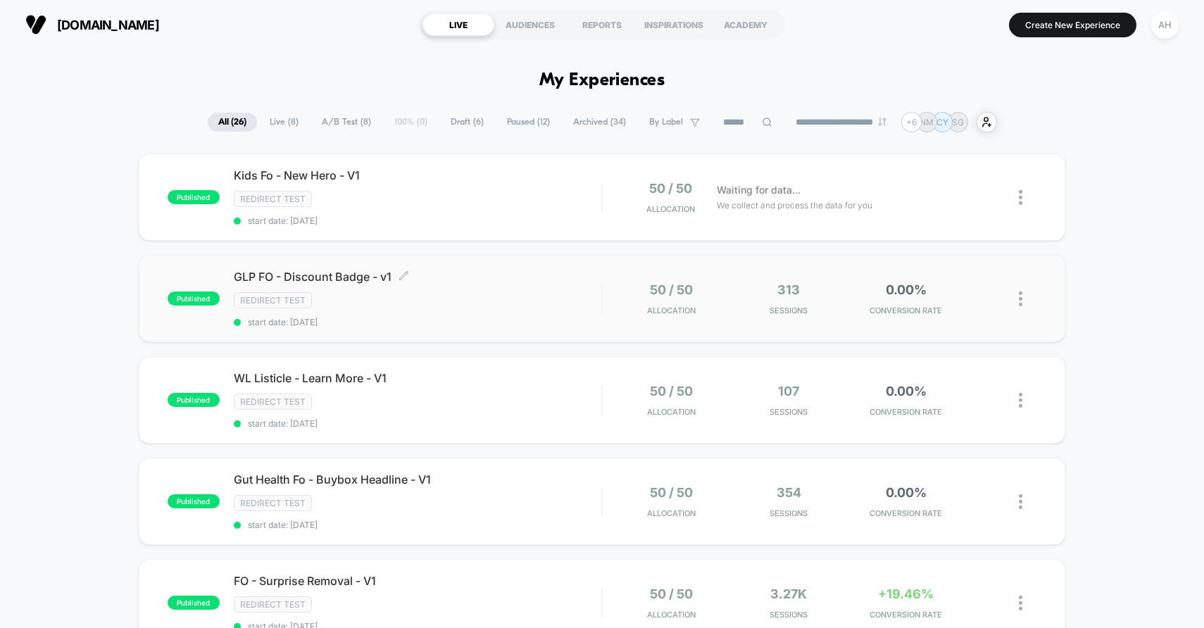
click at [486, 317] on span "start date: [DATE]" at bounding box center [418, 322] width 368 height 11
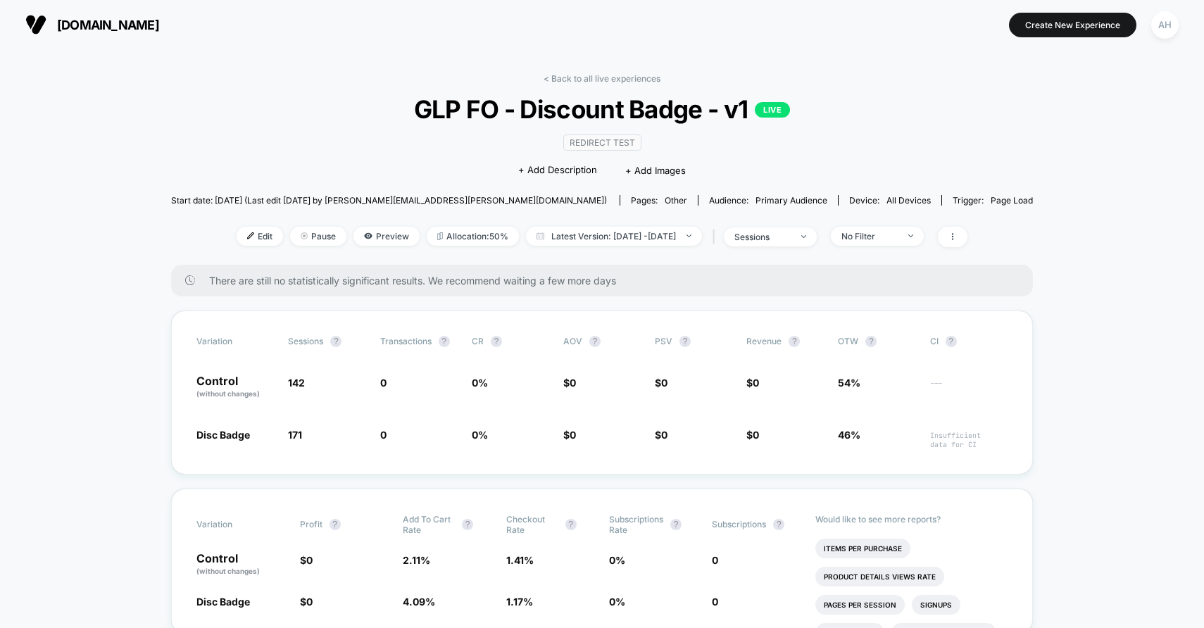
click at [313, 111] on span "GLP FO - Discount Badge - v1 LIVE" at bounding box center [601, 109] width 775 height 30
click at [587, 79] on link "< Back to all live experiences" at bounding box center [602, 78] width 117 height 11
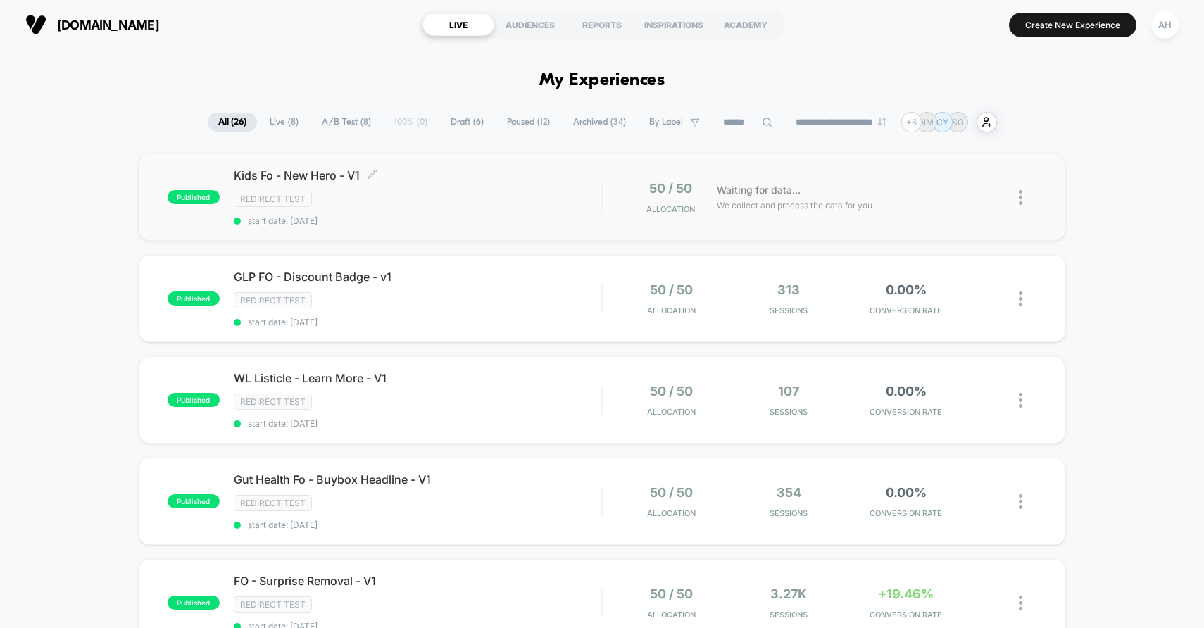
click at [525, 205] on div "Redirect Test" at bounding box center [418, 199] width 368 height 16
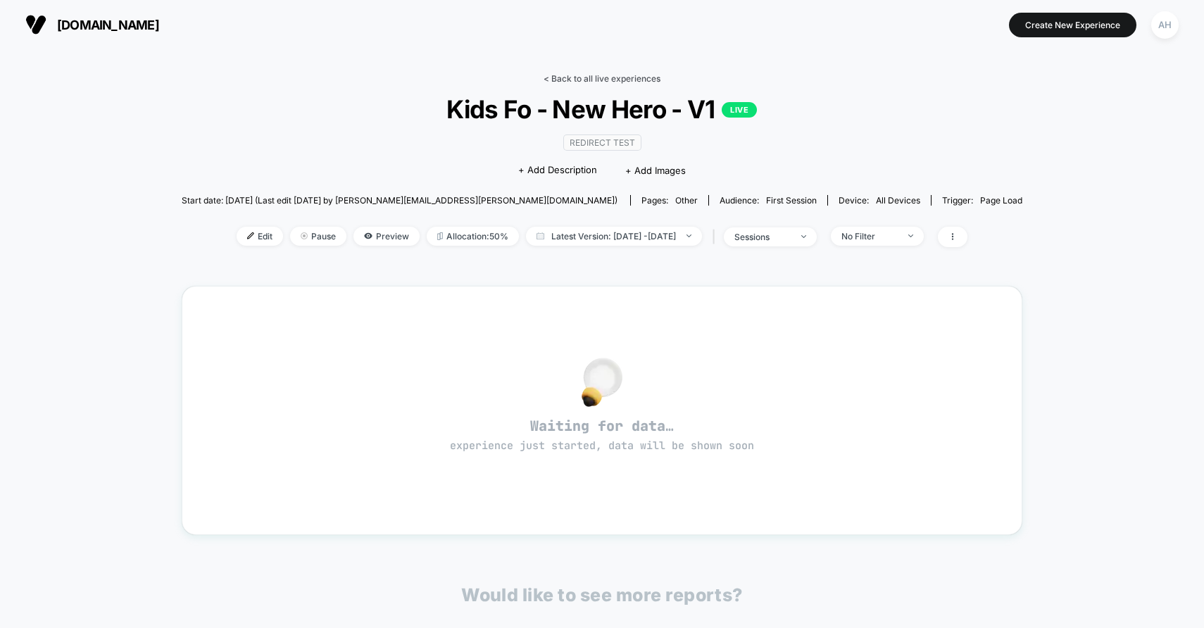
click at [603, 78] on link "< Back to all live experiences" at bounding box center [602, 78] width 117 height 11
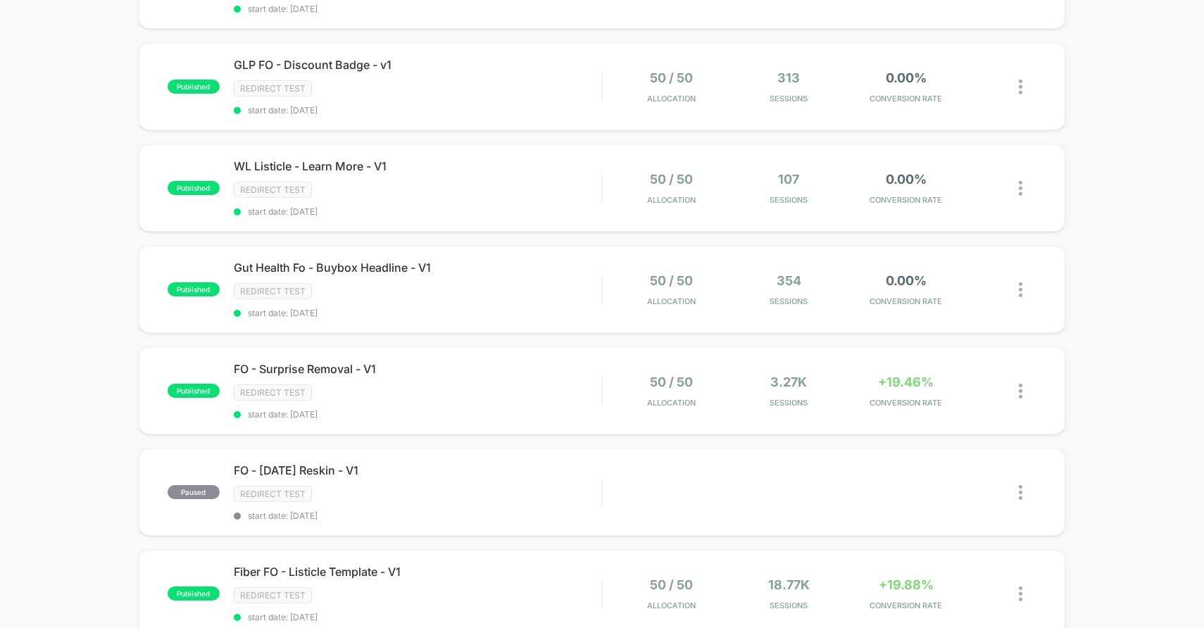
scroll to position [281, 0]
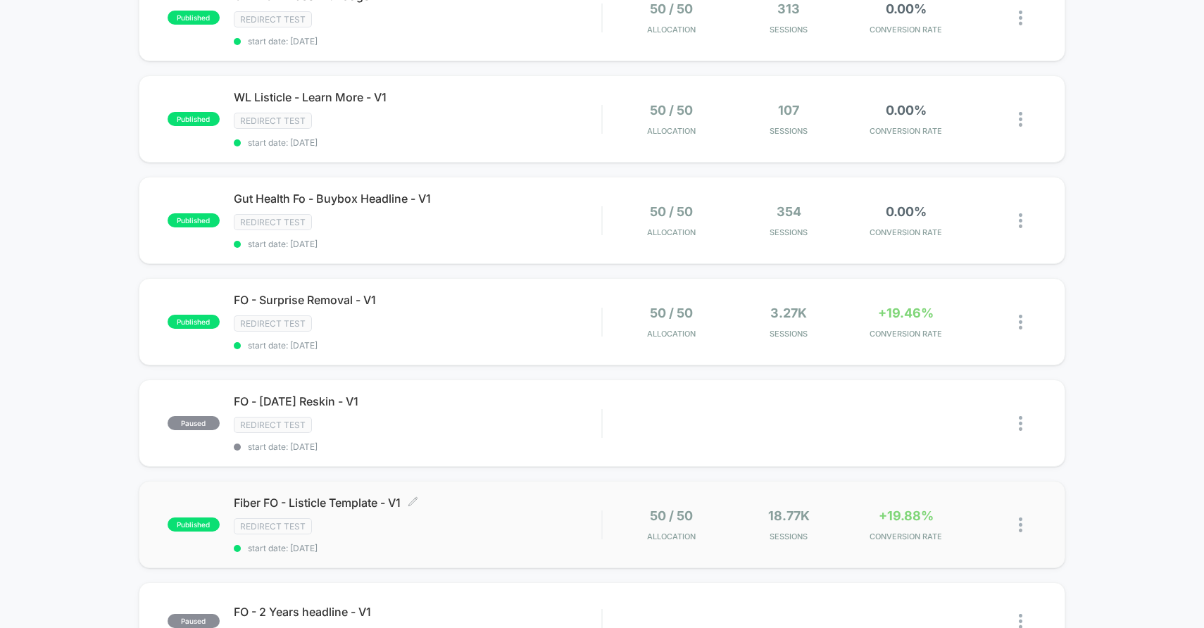
click at [558, 513] on div "Fiber FO - Listicle Template - V1 Click to edit experience details Click to edi…" at bounding box center [418, 525] width 368 height 58
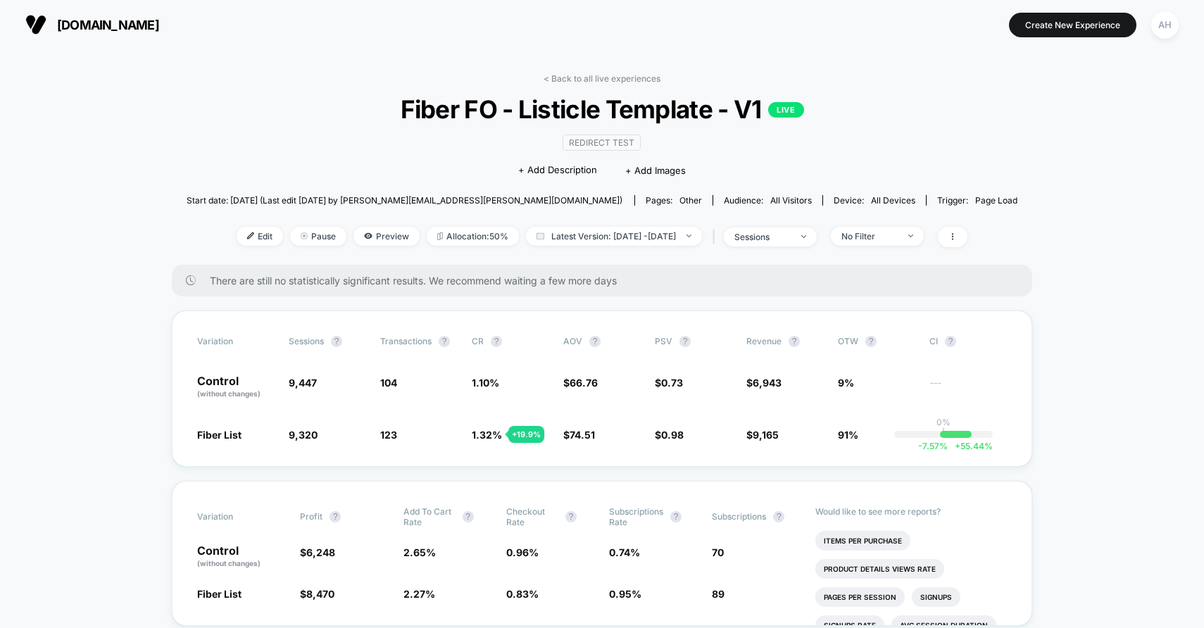
click at [570, 85] on div "< Back to all live experiences Fiber FO - Listicle Template - V1 LIVE Redirect …" at bounding box center [603, 169] width 832 height 192
click at [572, 77] on link "< Back to all live experiences" at bounding box center [602, 78] width 117 height 11
